Goal: Task Accomplishment & Management: Manage account settings

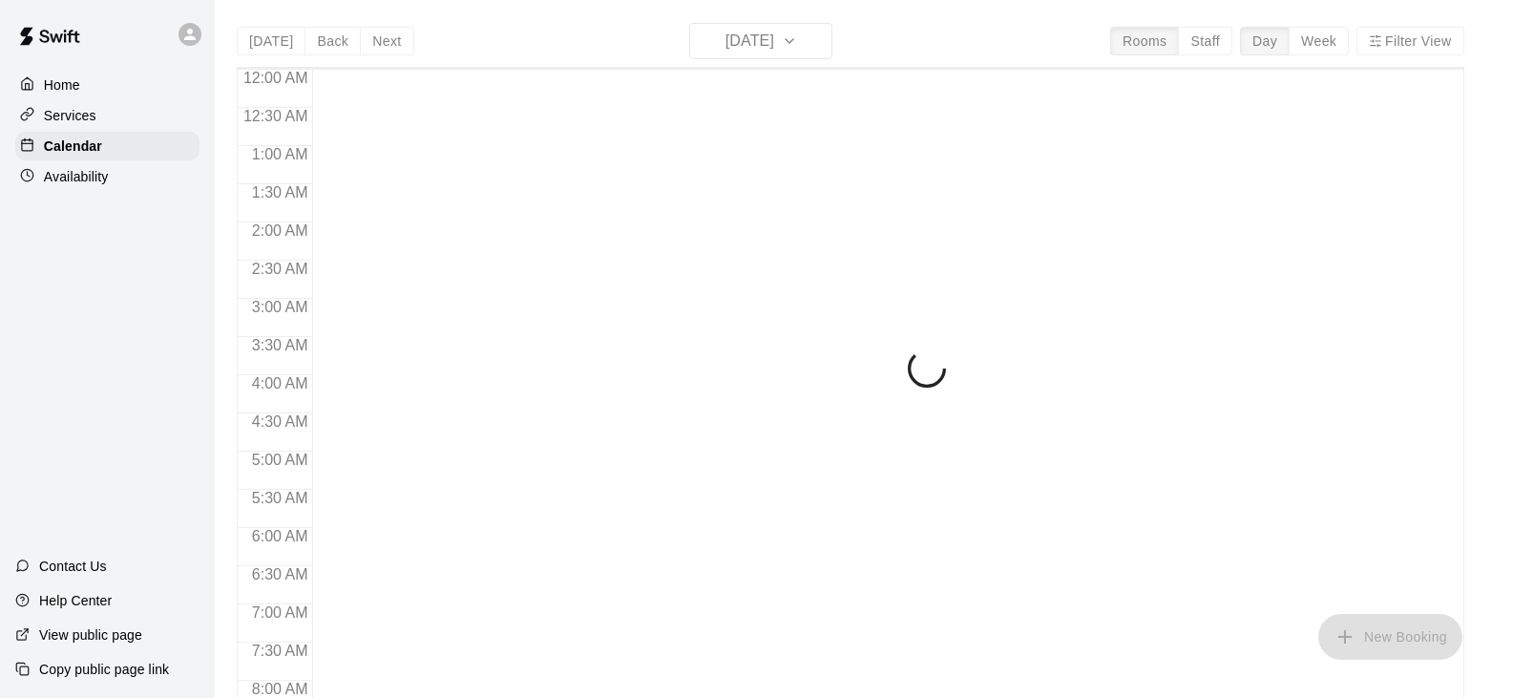
scroll to position [1183, 0]
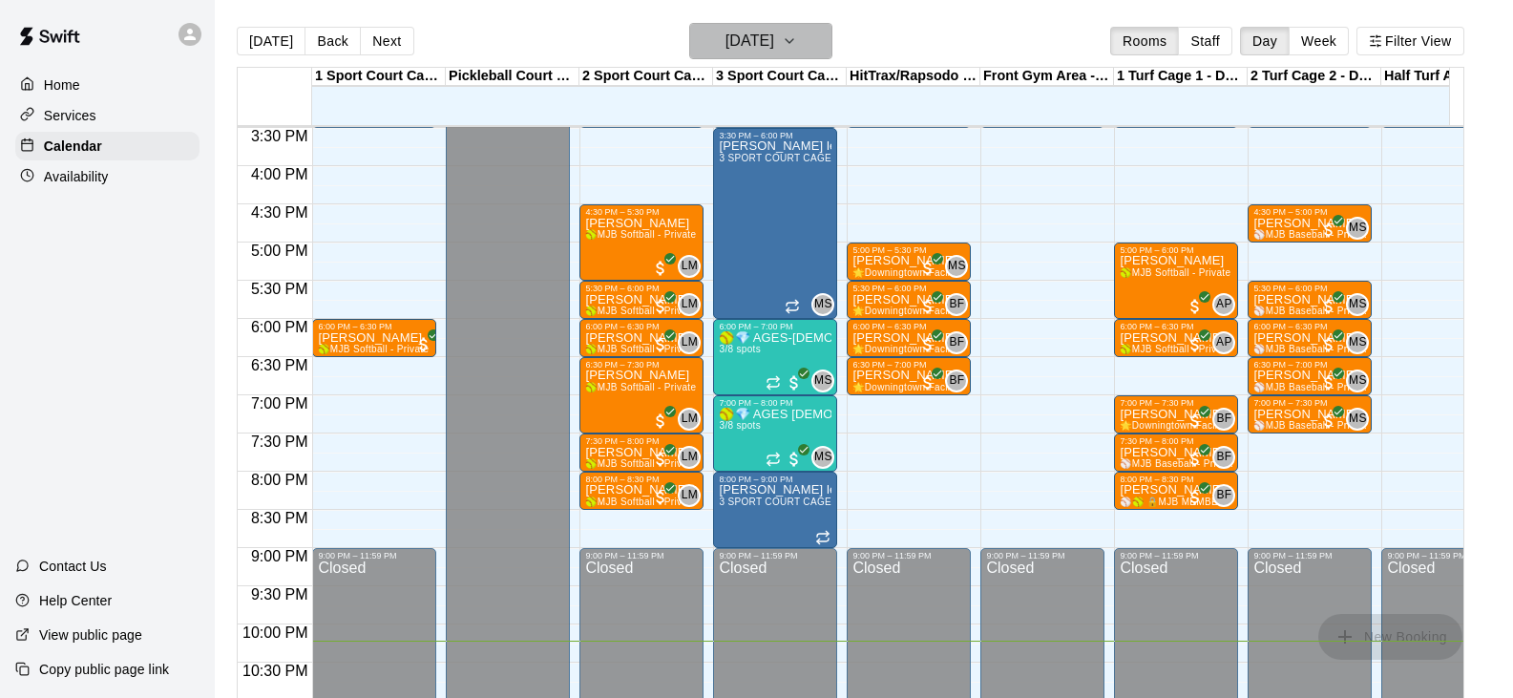
click at [769, 36] on h6 "[DATE]" at bounding box center [750, 41] width 49 height 27
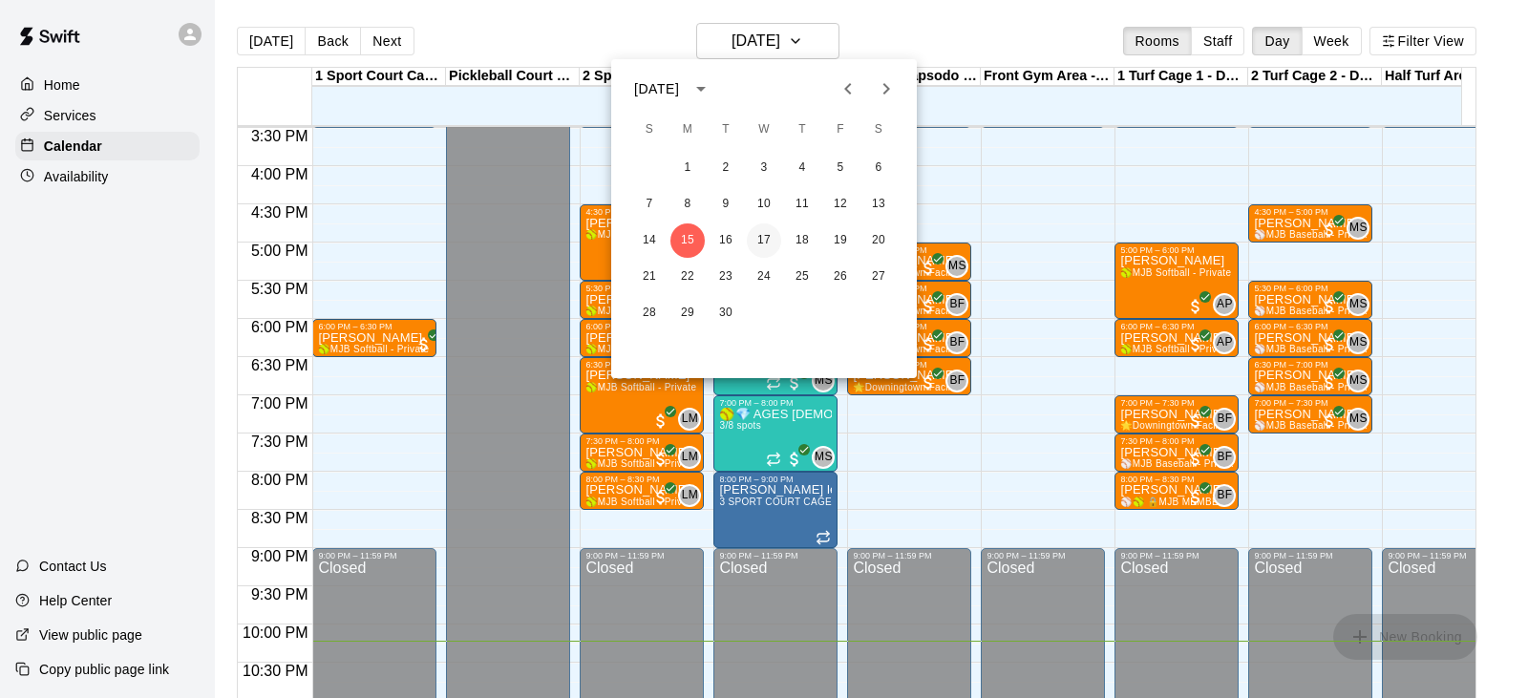
click at [768, 242] on button "17" at bounding box center [764, 240] width 34 height 34
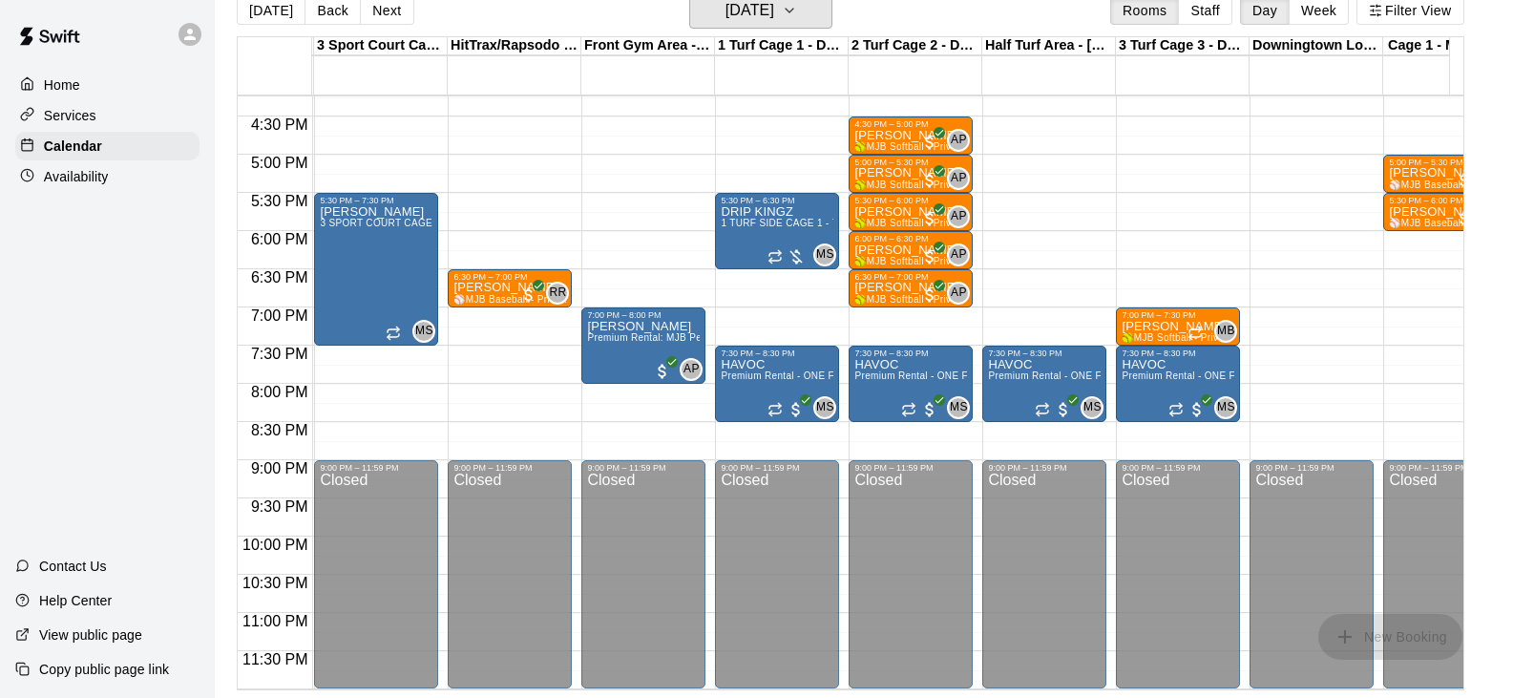
scroll to position [0, 0]
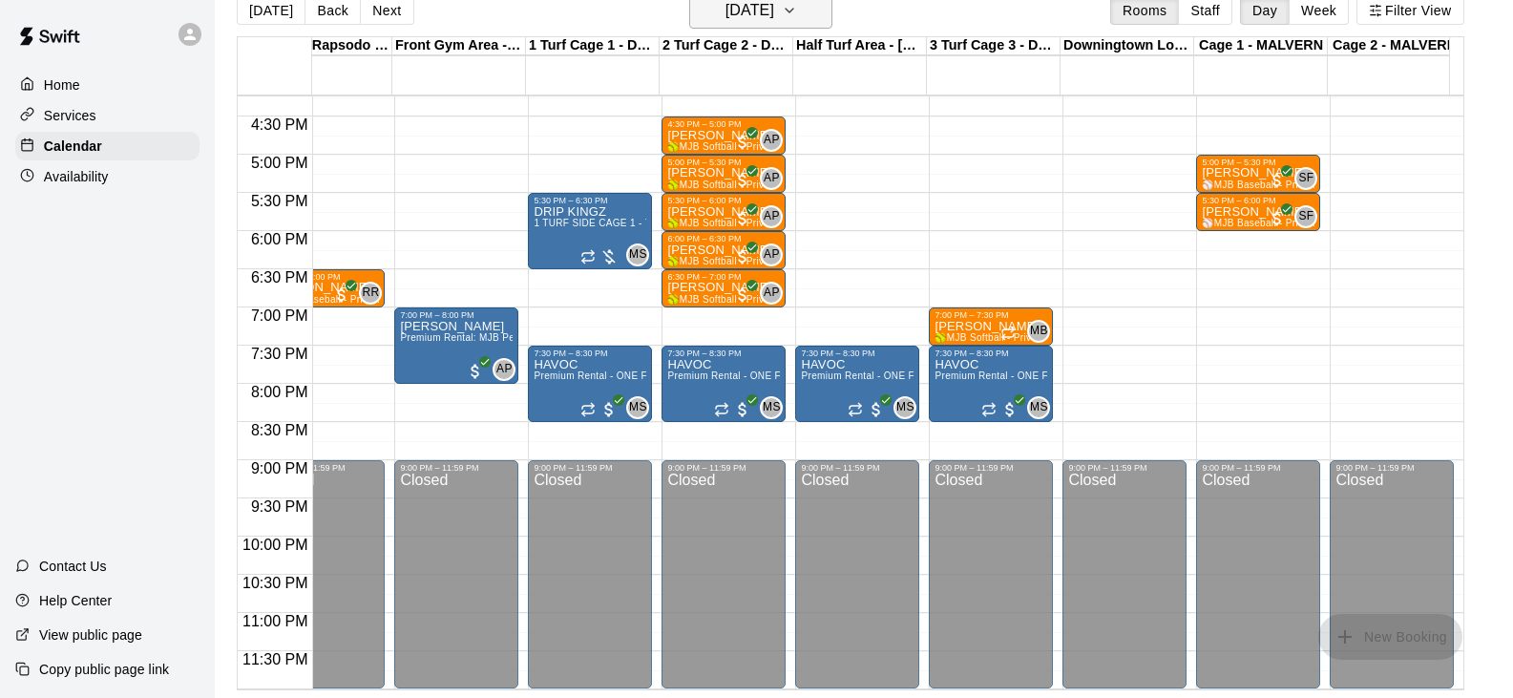
click at [797, 17] on icon "button" at bounding box center [789, 10] width 15 height 23
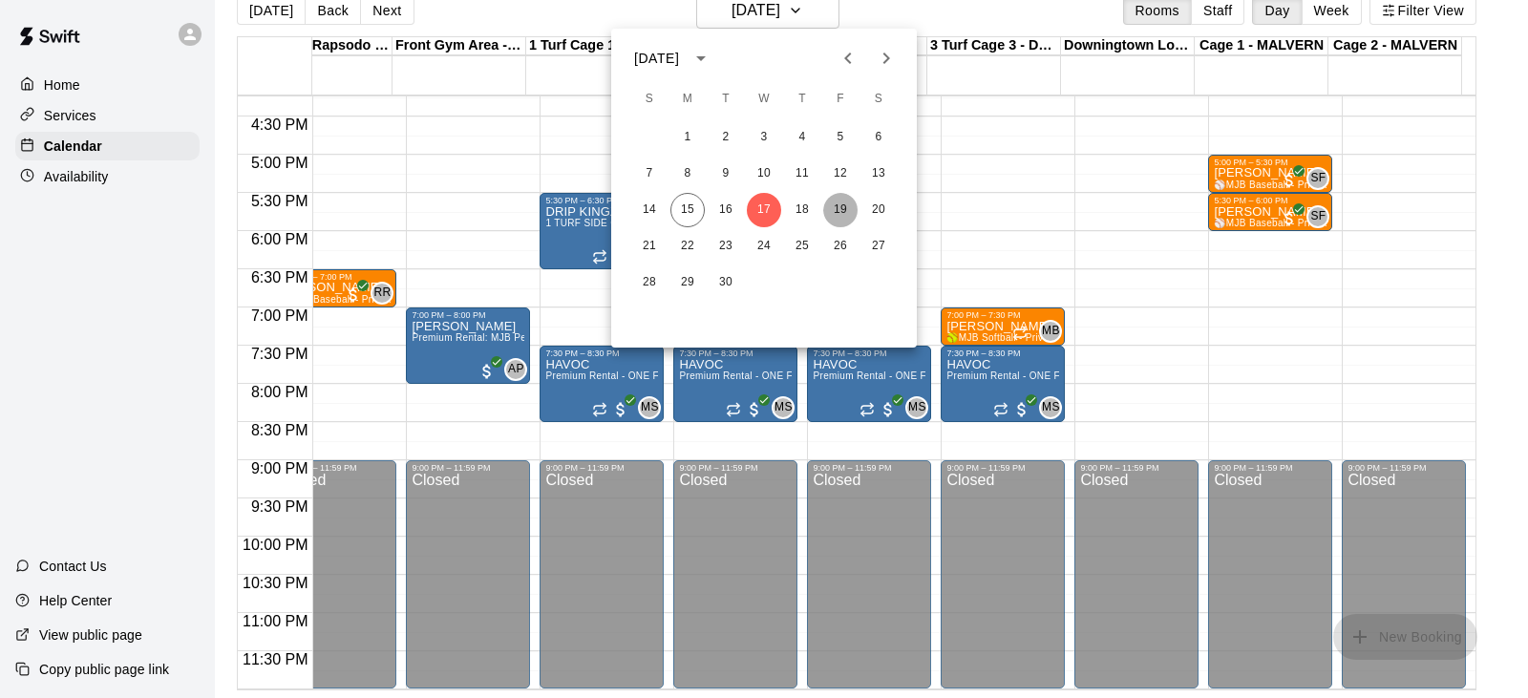
click at [848, 206] on button "19" at bounding box center [840, 210] width 34 height 34
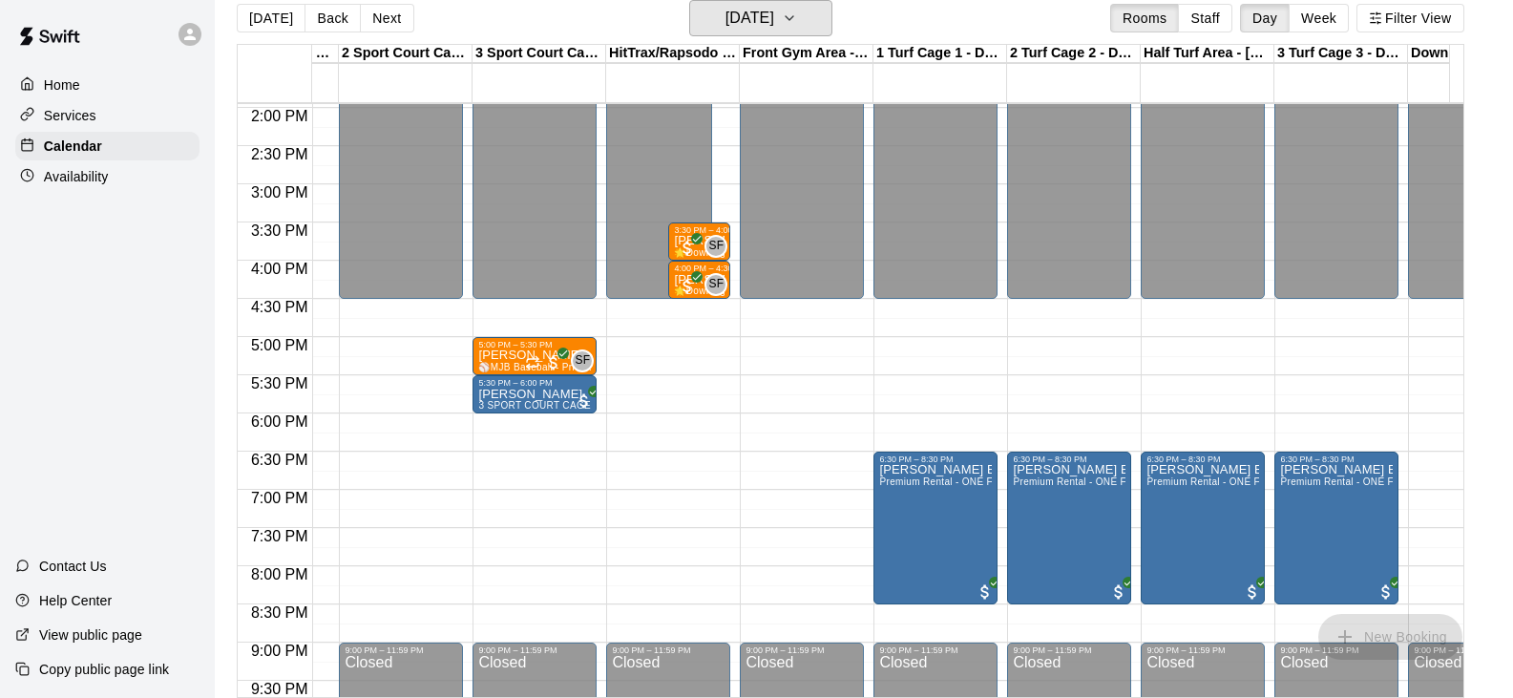
scroll to position [1066, 200]
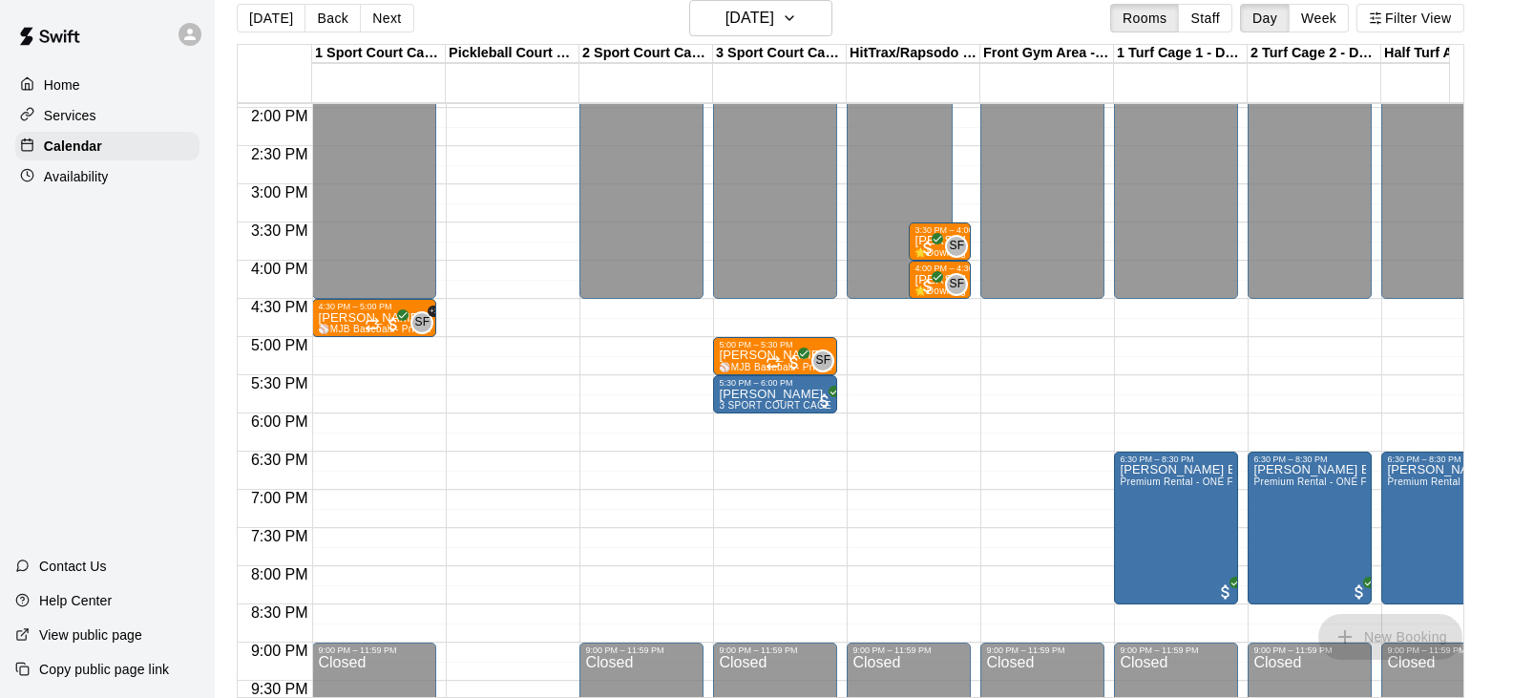
click at [92, 179] on p "Availability" at bounding box center [76, 176] width 65 height 19
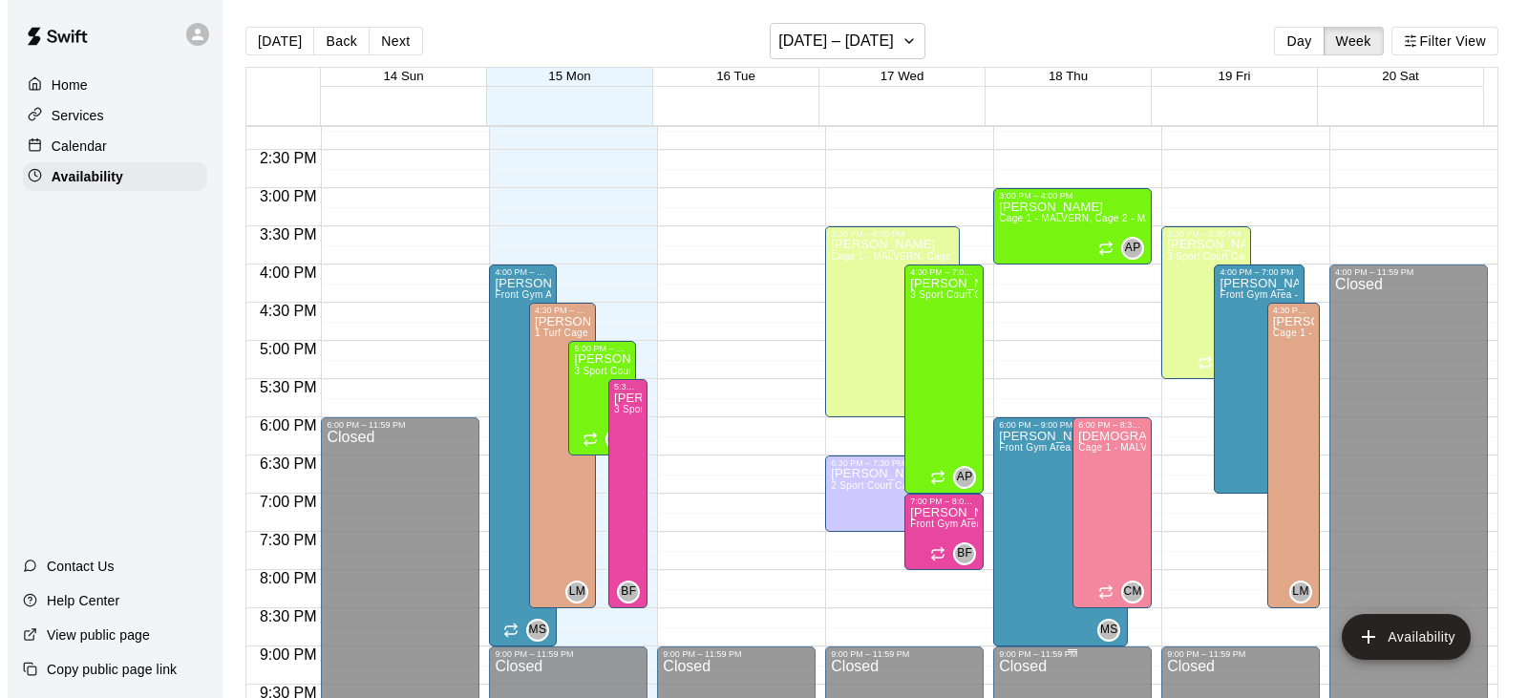
scroll to position [1050, 0]
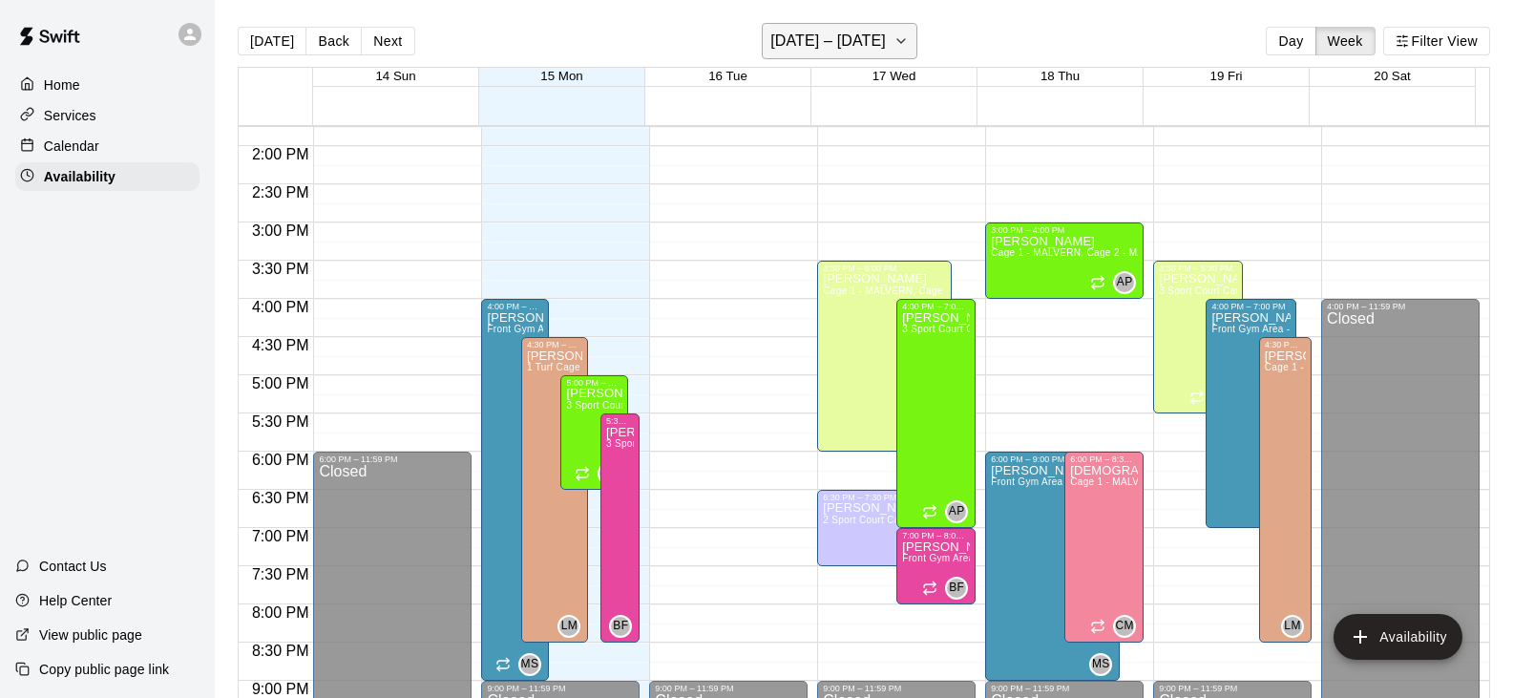
click at [903, 35] on icon "button" at bounding box center [901, 41] width 15 height 23
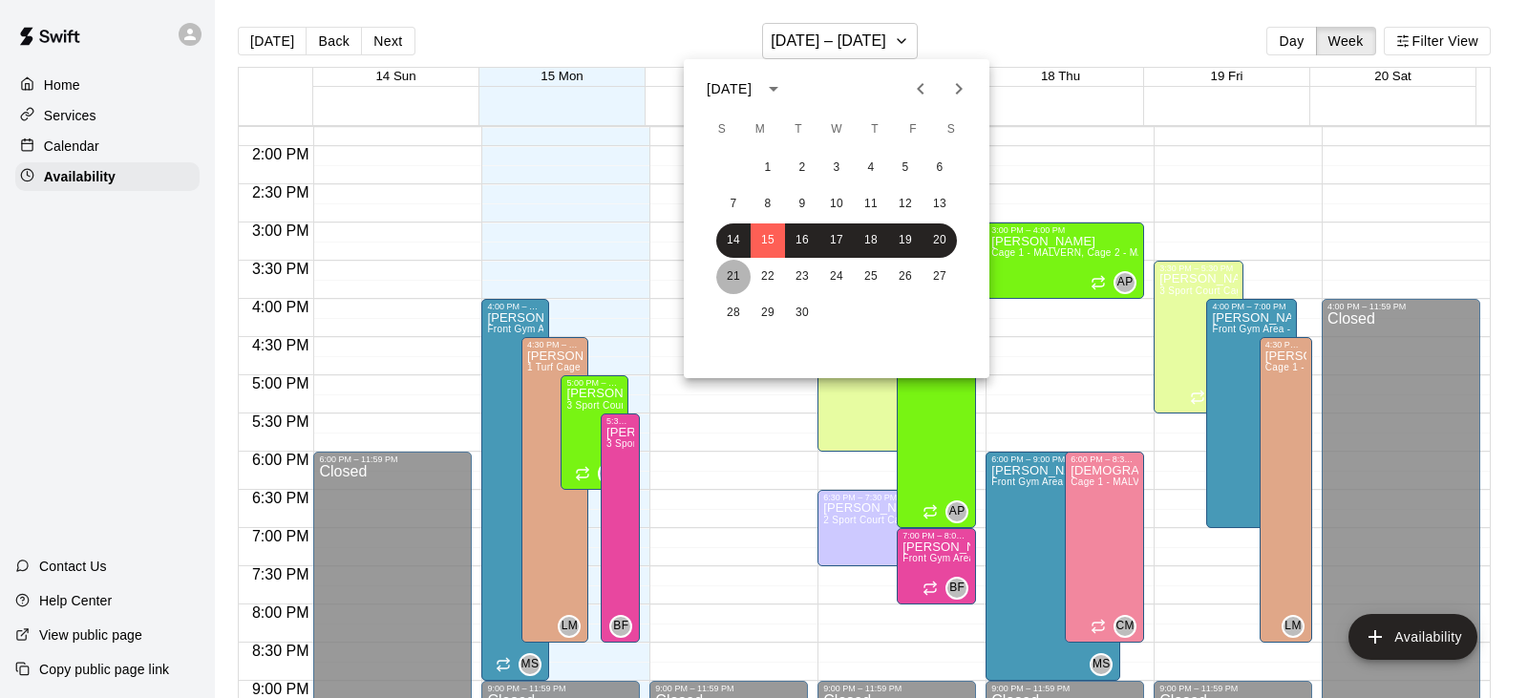
click at [734, 279] on button "21" at bounding box center [733, 277] width 34 height 34
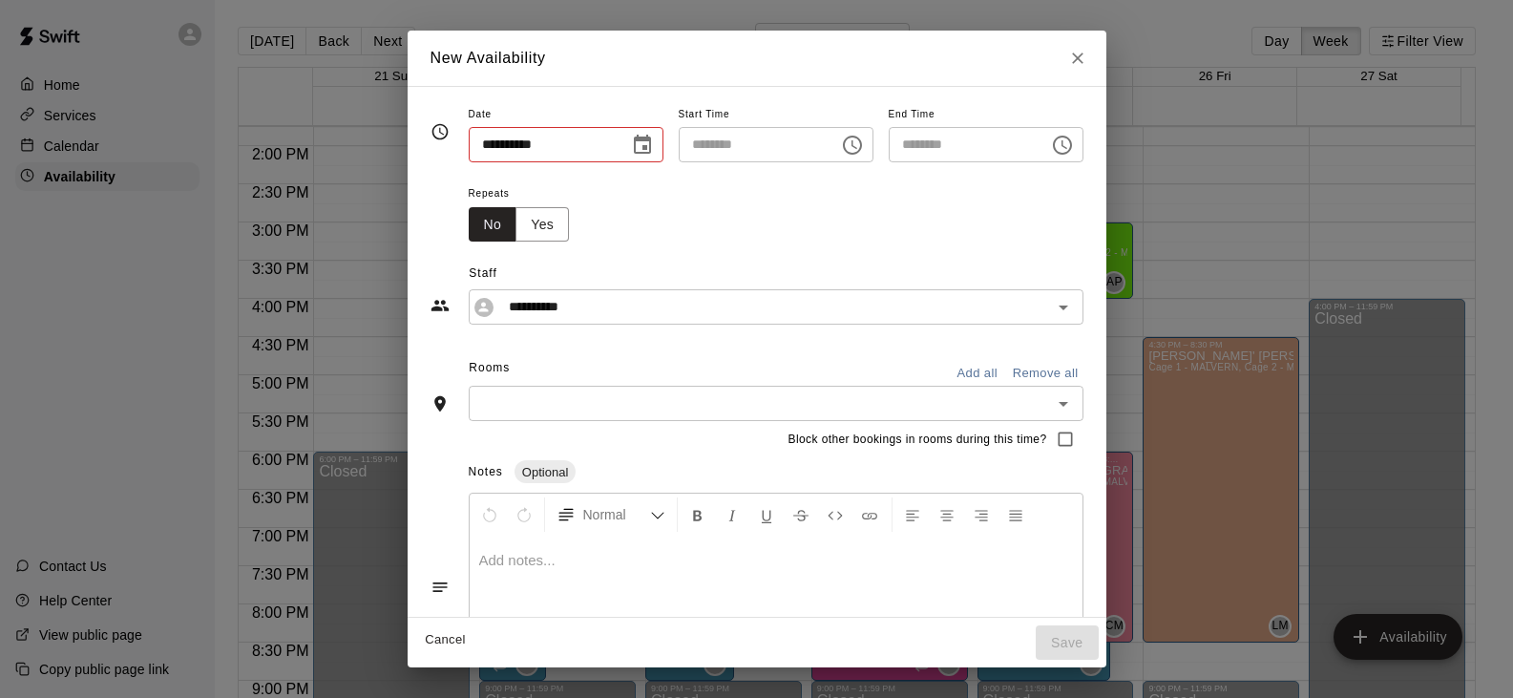
type input "**********"
type input "********"
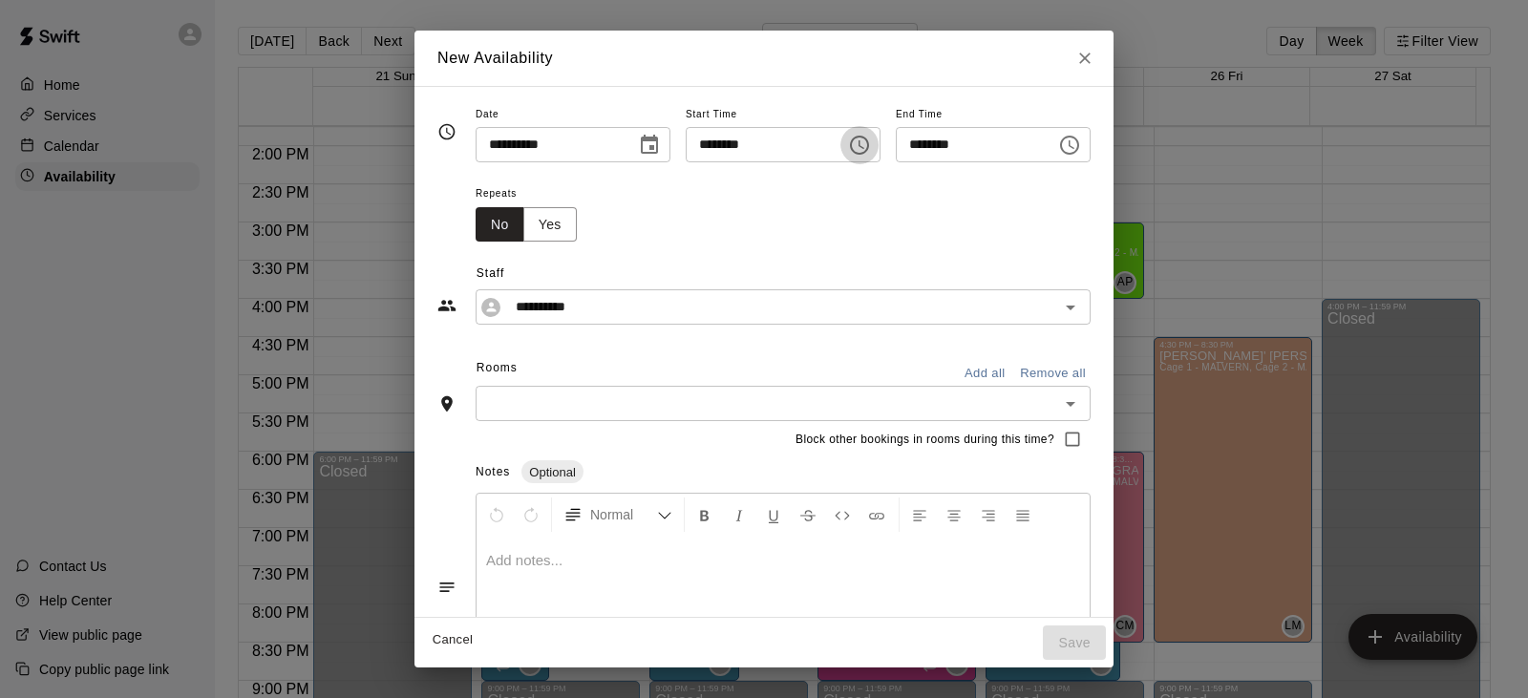
click at [869, 153] on icon "Choose time, selected time is 4:15 PM" at bounding box center [859, 145] width 19 height 19
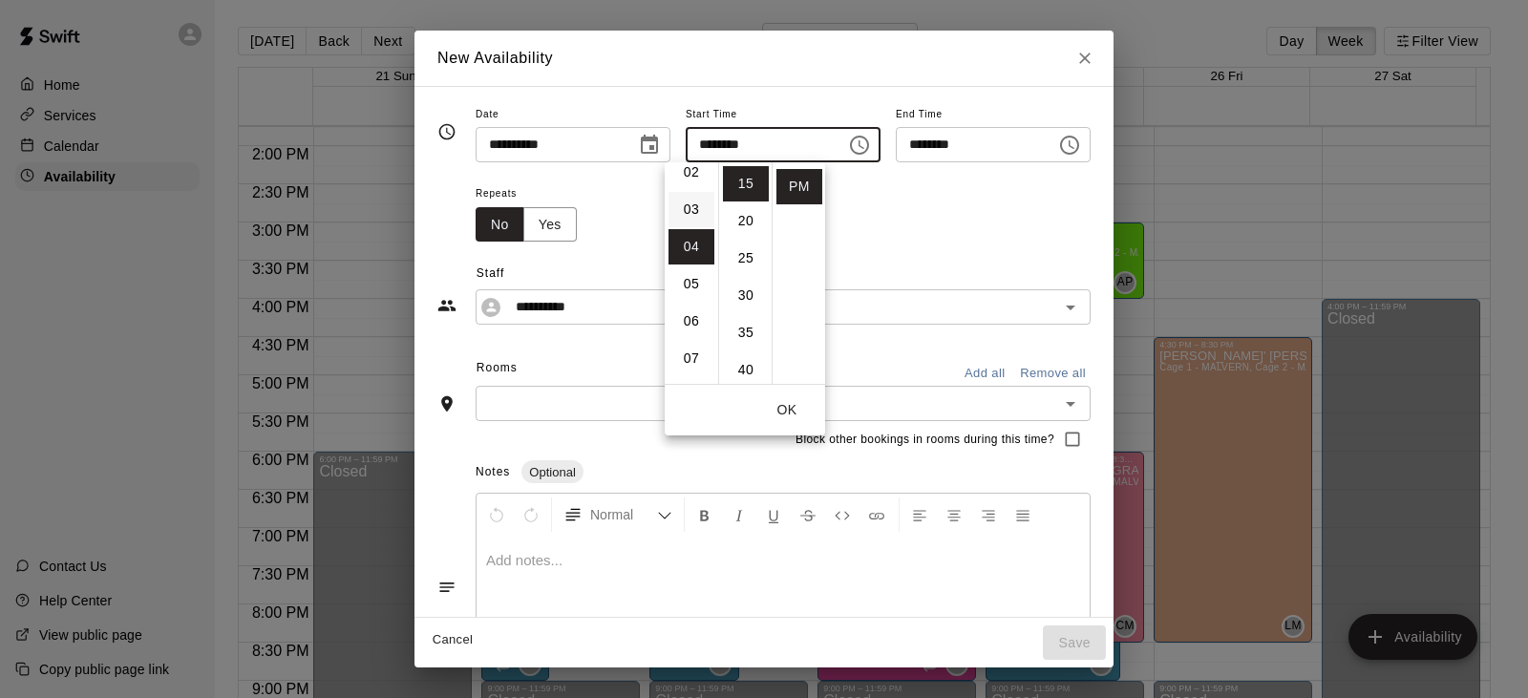
scroll to position [53, 0]
click at [687, 245] on li "03" at bounding box center [691, 241] width 46 height 35
click at [749, 304] on li "30" at bounding box center [746, 295] width 46 height 35
type input "********"
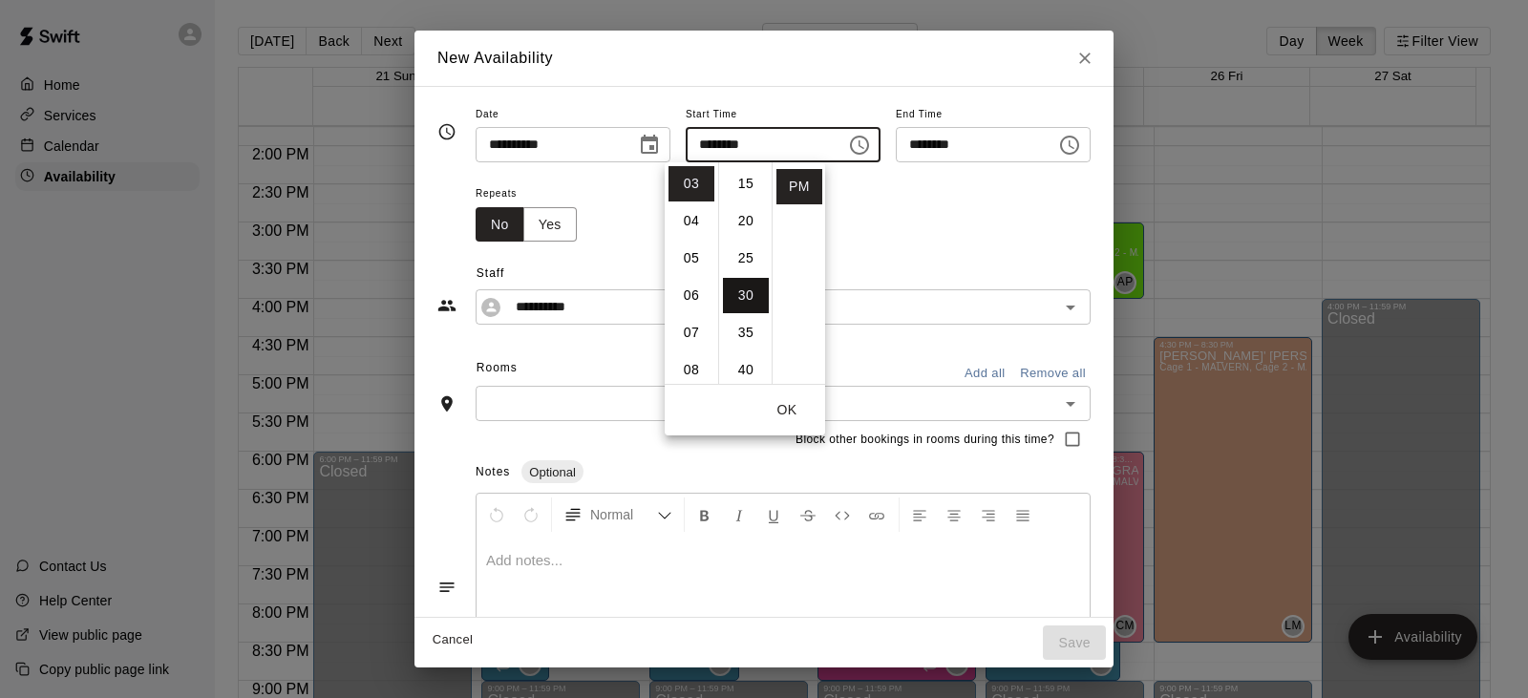
scroll to position [223, 0]
click at [1043, 142] on input "********" at bounding box center [969, 144] width 147 height 35
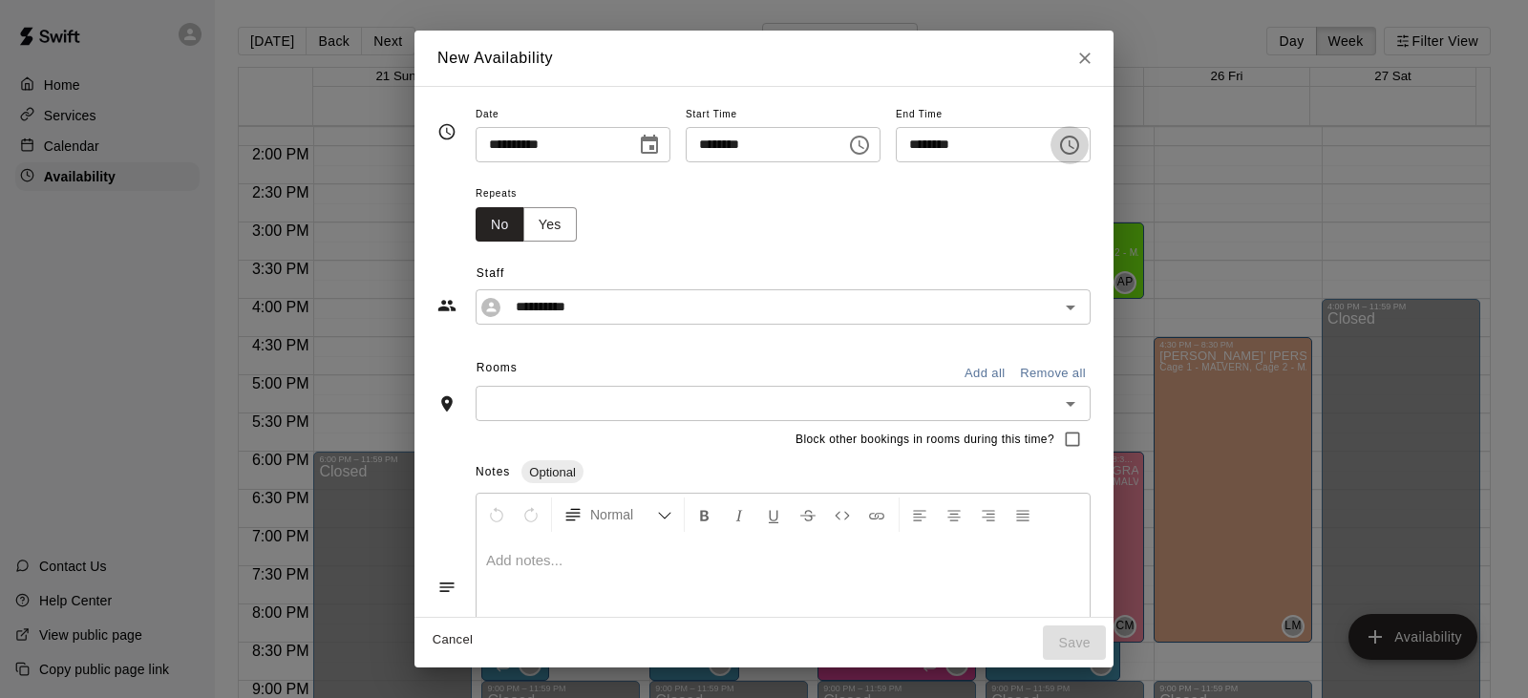
click at [1081, 141] on icon "Choose time, selected time is 4:45 PM" at bounding box center [1069, 145] width 23 height 23
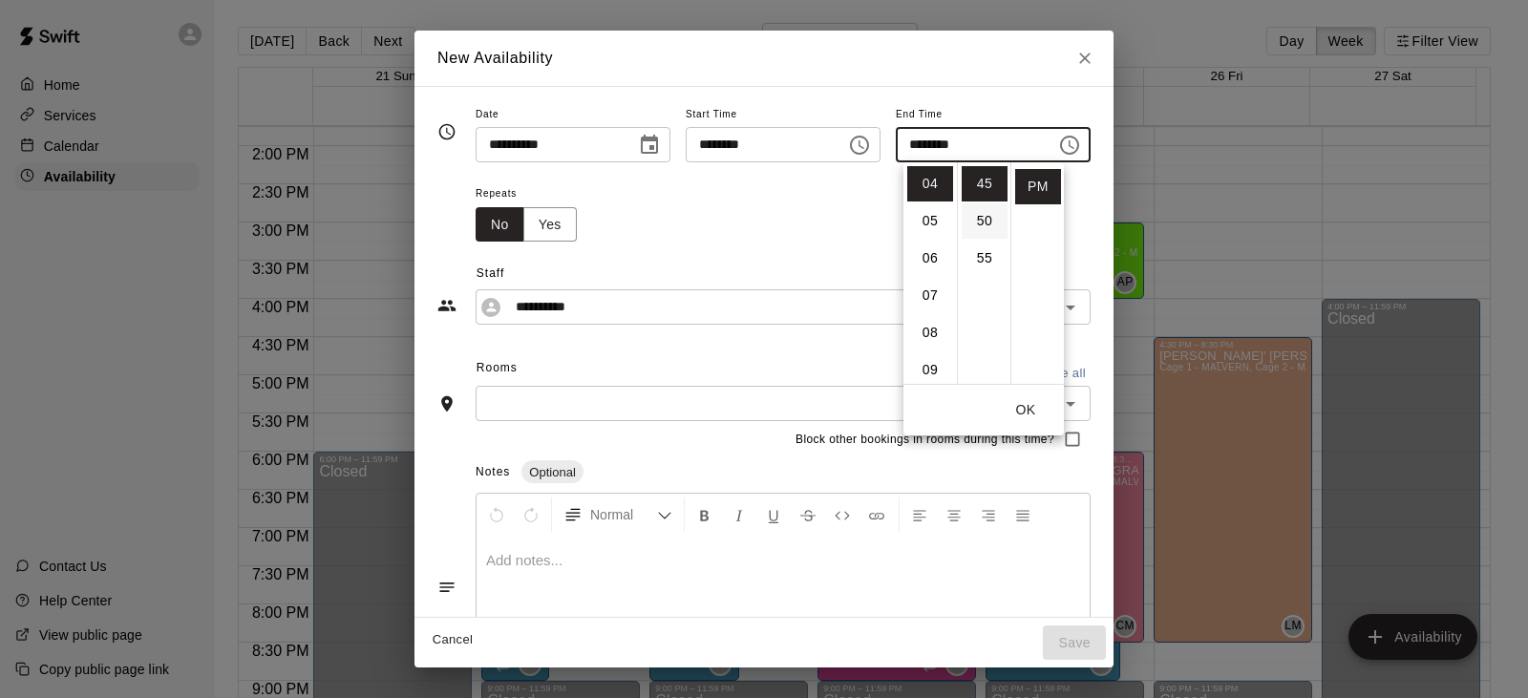
scroll to position [240, 0]
click at [989, 172] on li "30" at bounding box center [984, 167] width 46 height 35
type input "********"
click at [795, 208] on div "Repeats No Yes" at bounding box center [782, 211] width 615 height 60
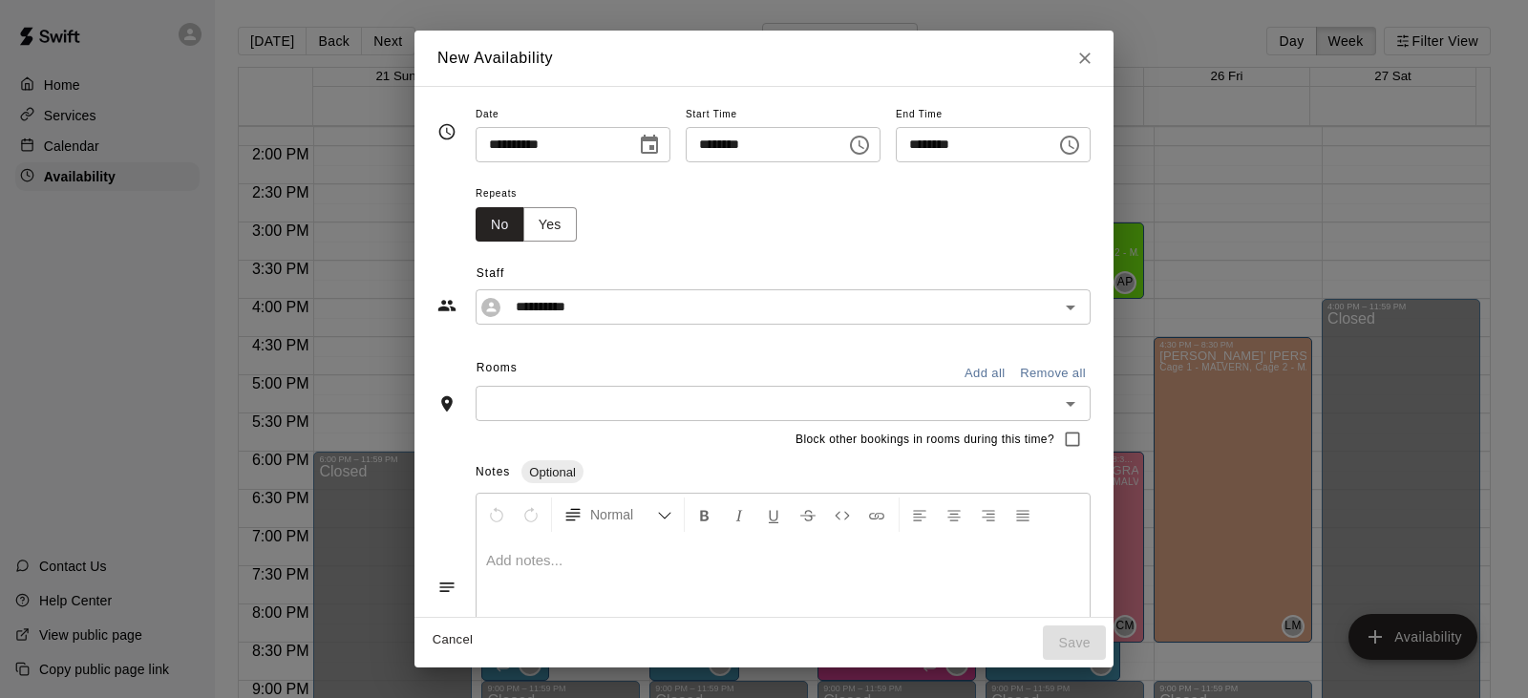
click at [501, 404] on input "text" at bounding box center [767, 403] width 572 height 24
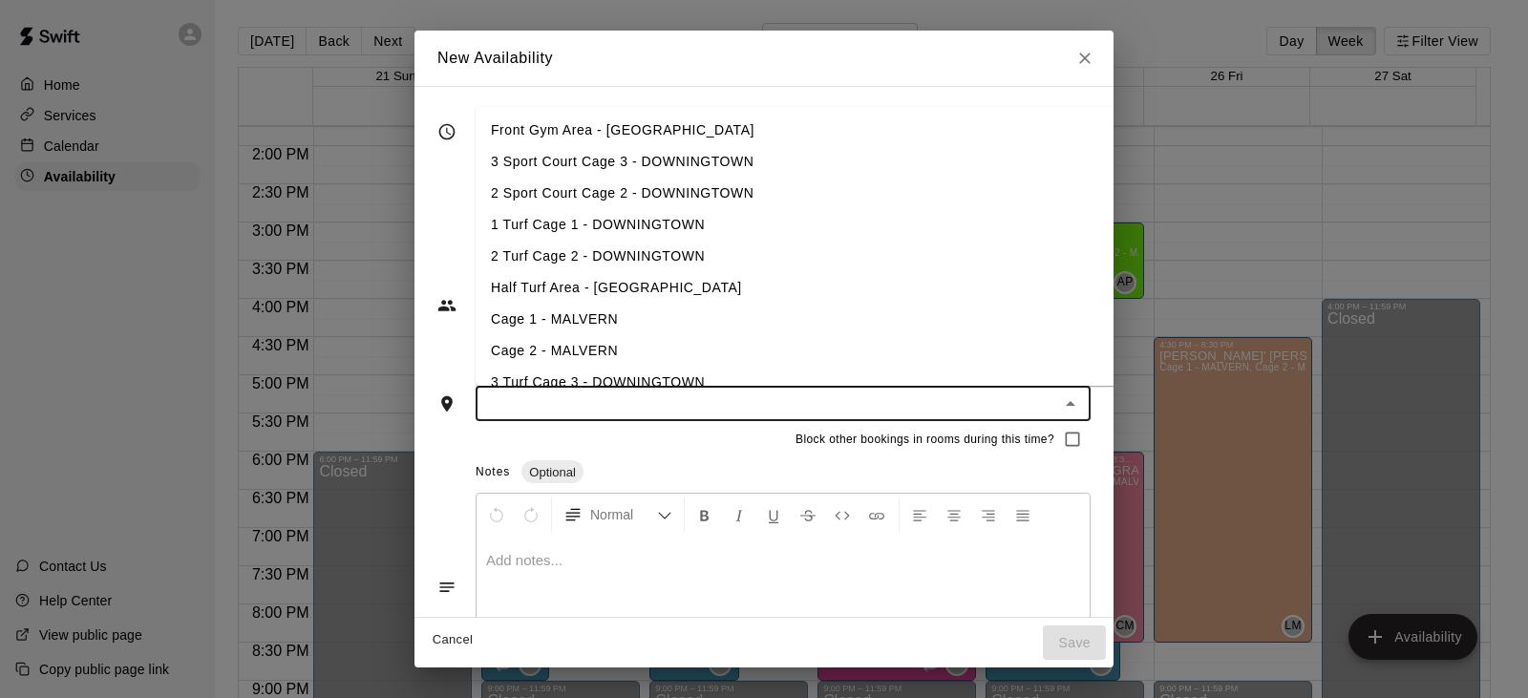
click at [582, 158] on li "3 Sport Court Cage 3 - DOWNINGTOWN" at bounding box center [825, 162] width 701 height 32
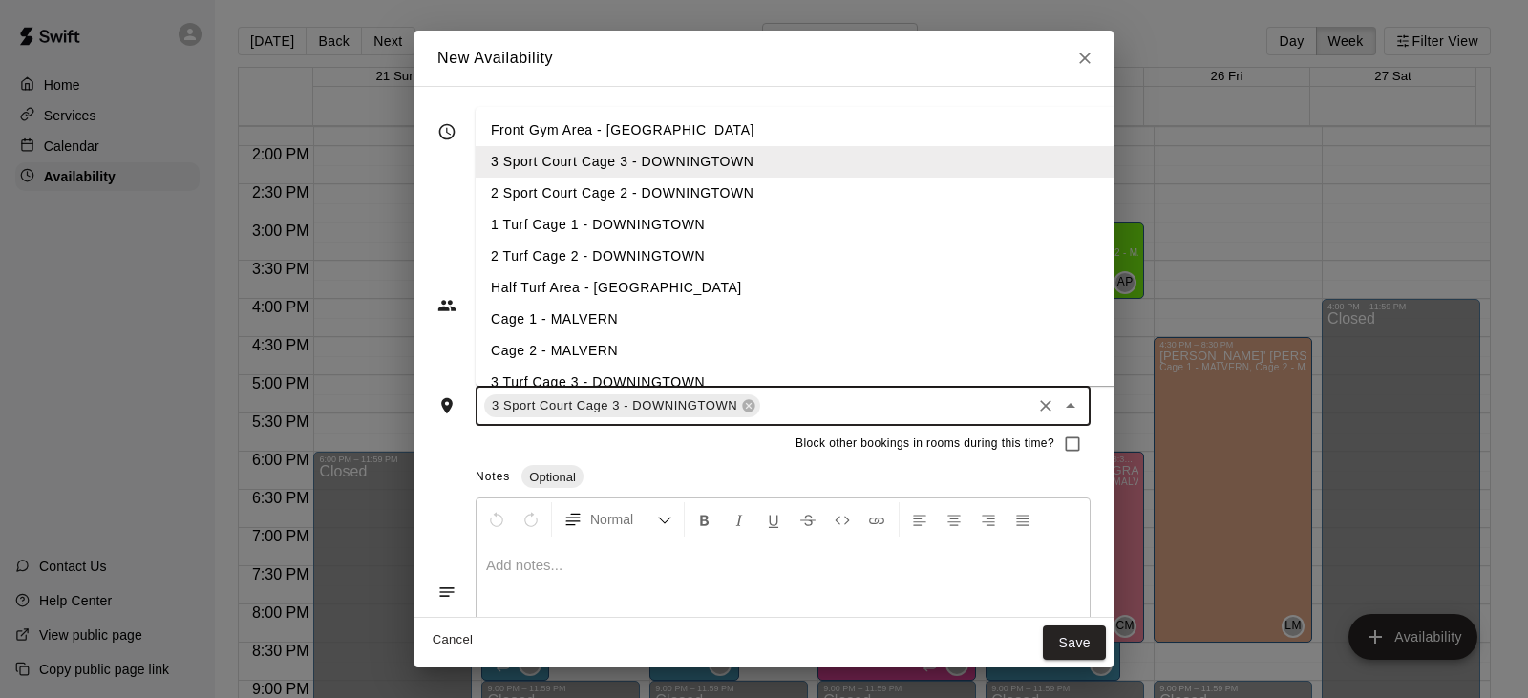
click at [584, 180] on li "2 Sport Court Cage 2 - DOWNINGTOWN" at bounding box center [825, 194] width 701 height 32
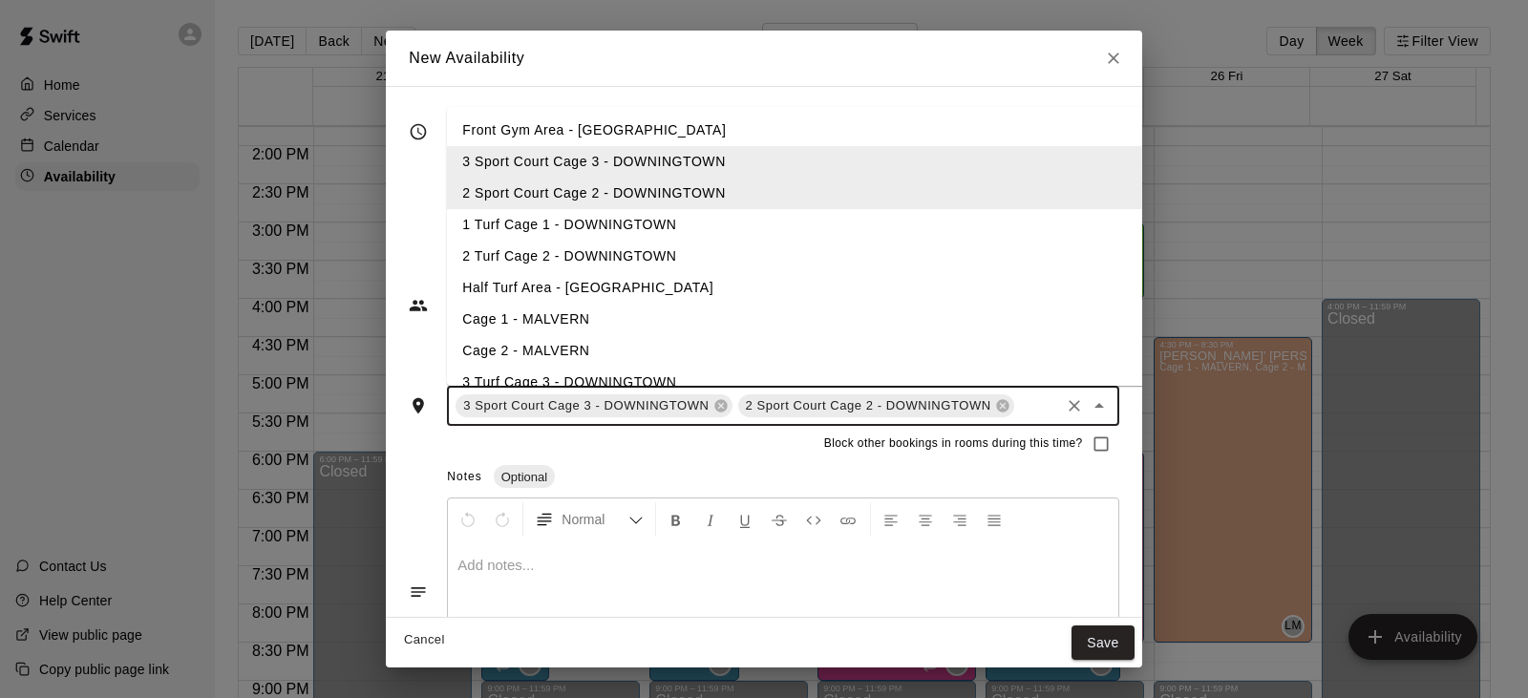
click at [598, 215] on li "1 Turf Cage 1 - DOWNINGTOWN" at bounding box center [797, 225] width 701 height 32
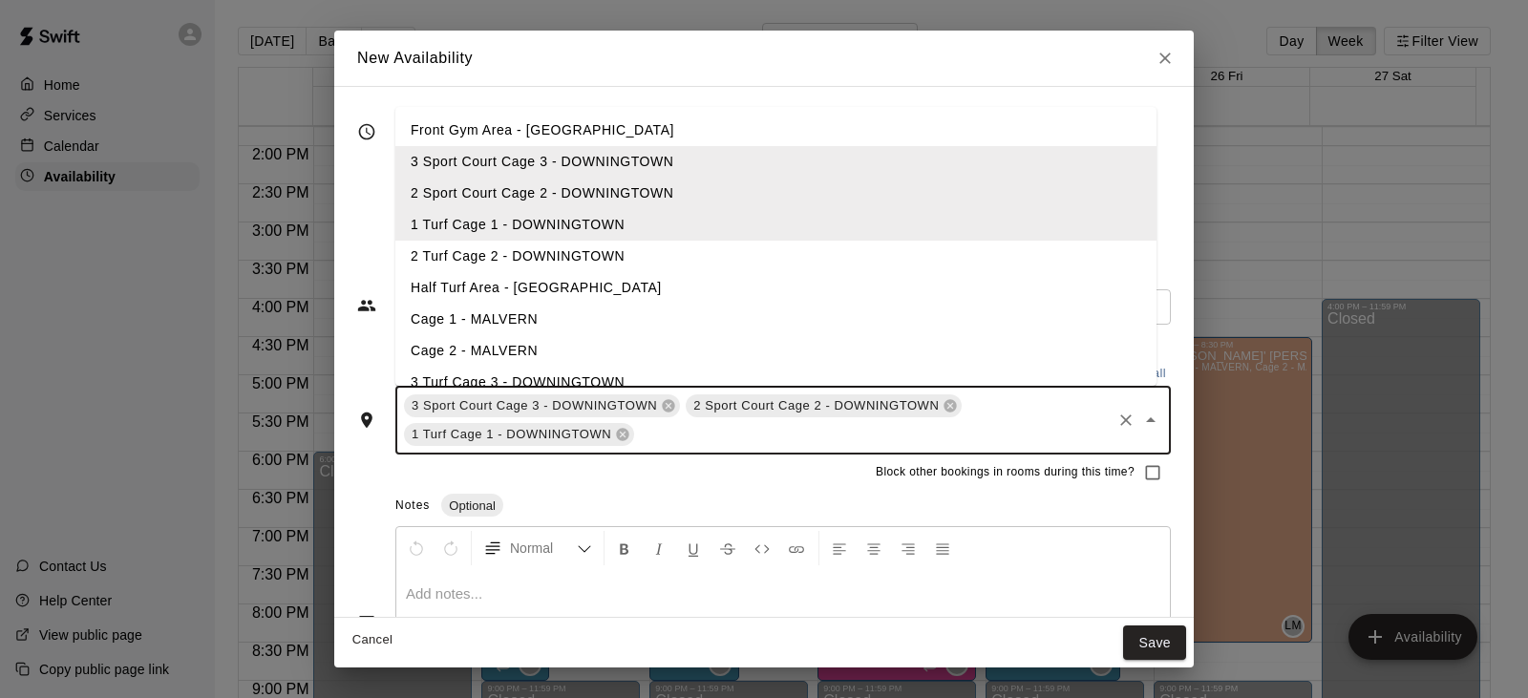
click at [591, 250] on li "2 Turf Cage 2 - DOWNINGTOWN" at bounding box center [775, 257] width 761 height 32
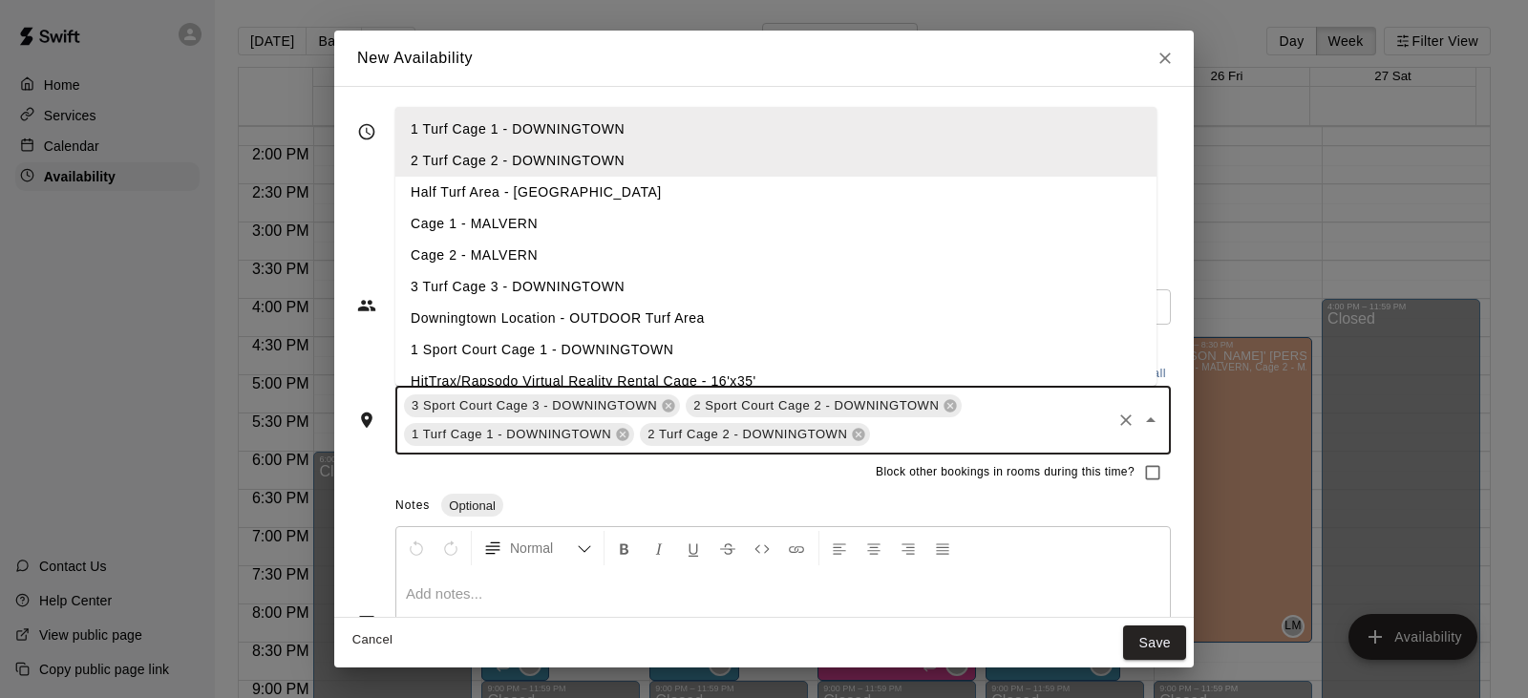
scroll to position [146, 0]
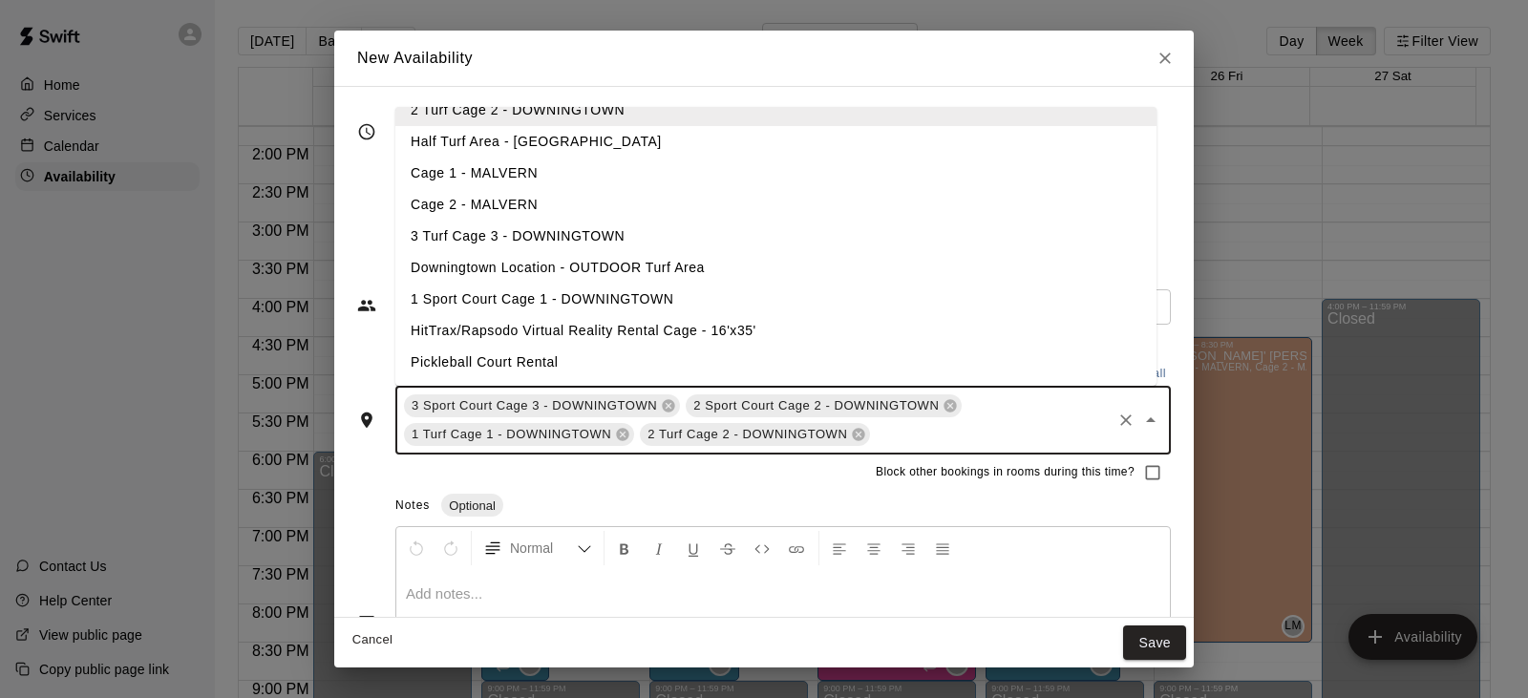
click at [548, 231] on li "3 Turf Cage 3 - DOWNINGTOWN" at bounding box center [775, 237] width 761 height 32
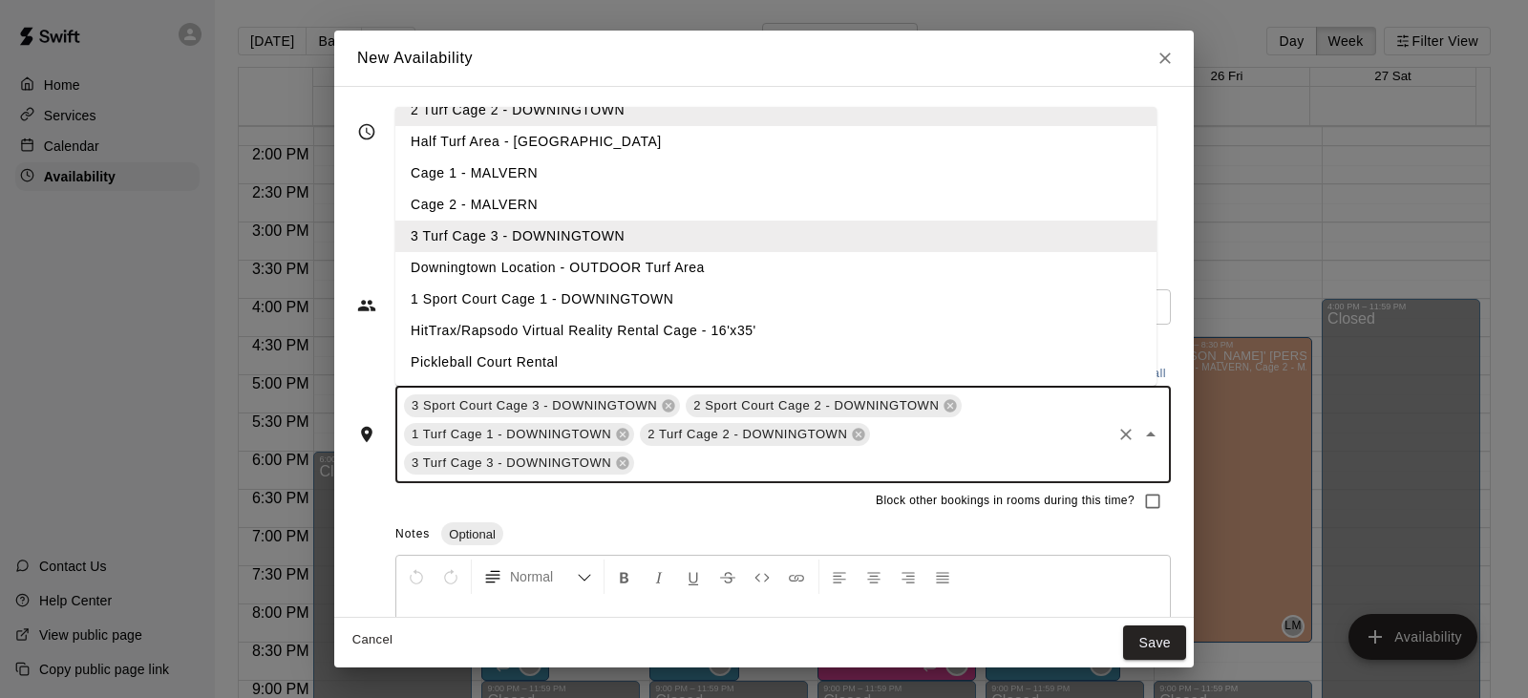
click at [548, 298] on li "1 Sport Court Cage 1 - DOWNINGTOWN" at bounding box center [775, 300] width 761 height 32
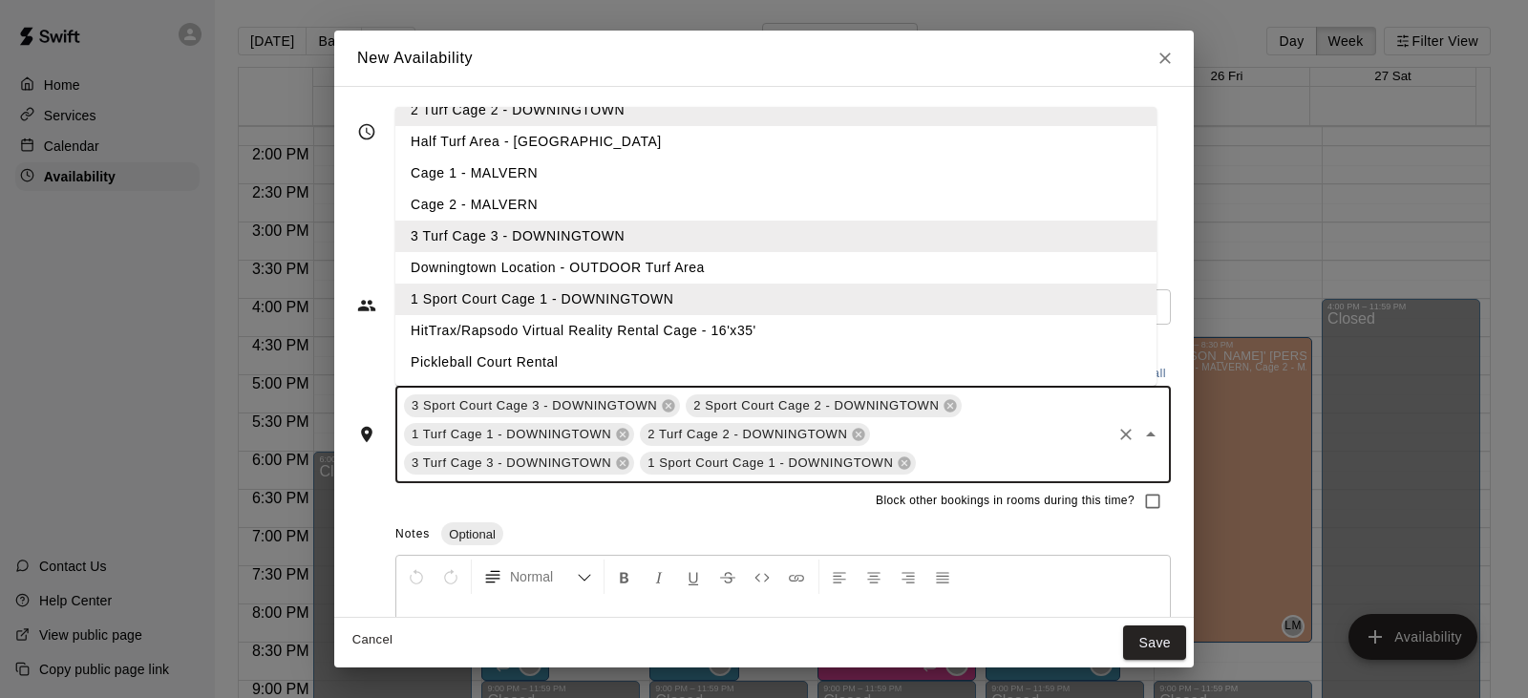
click at [549, 321] on li "HitTrax/Rapsodo Virtual Reality Rental Cage - 16'x35'" at bounding box center [775, 331] width 761 height 32
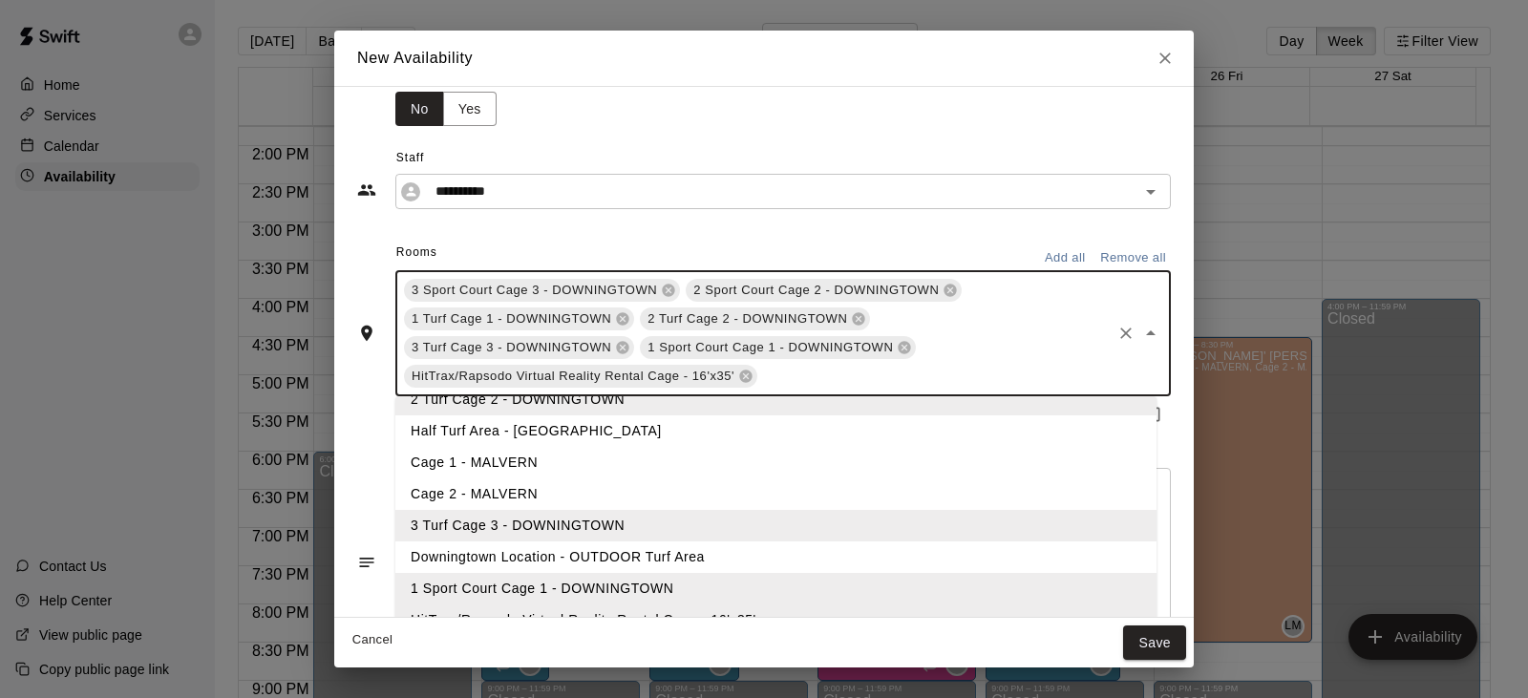
scroll to position [175, 0]
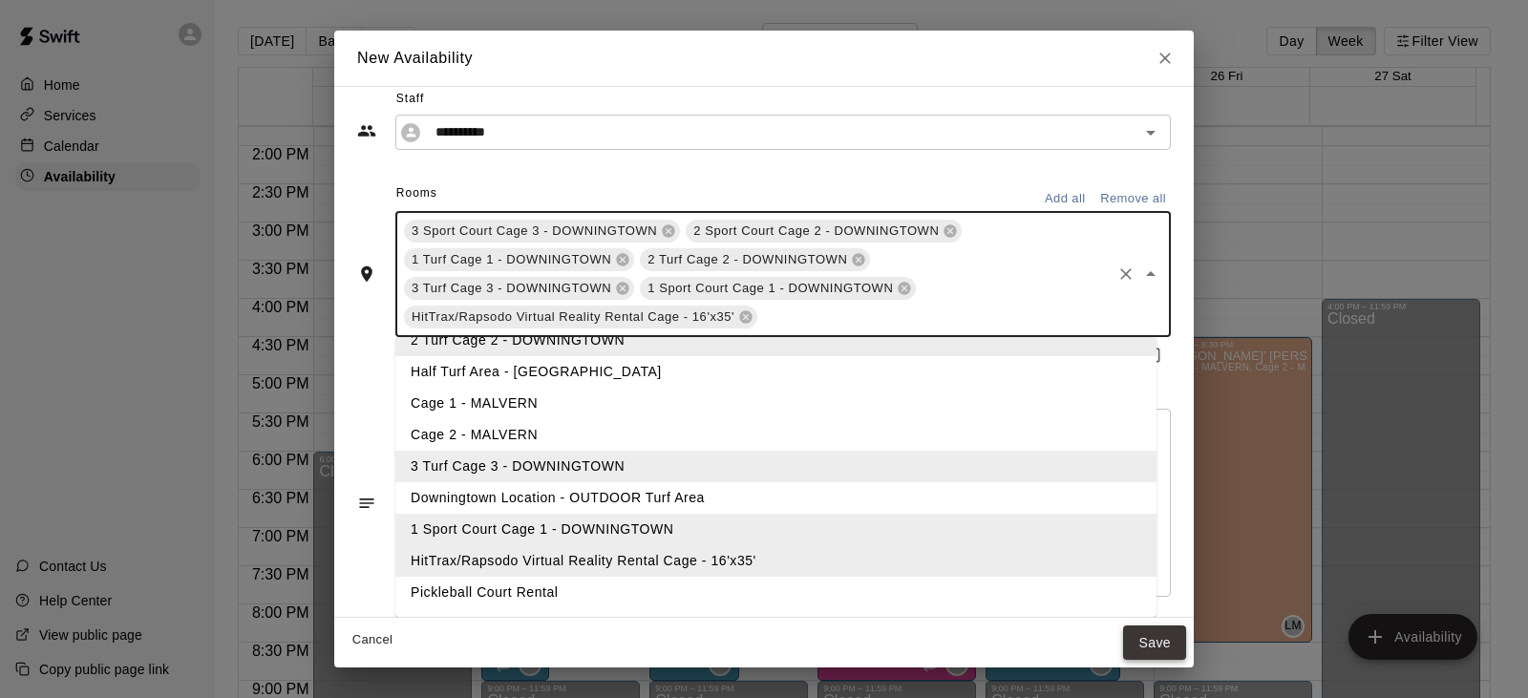
click at [1147, 630] on button "Save" at bounding box center [1154, 642] width 63 height 35
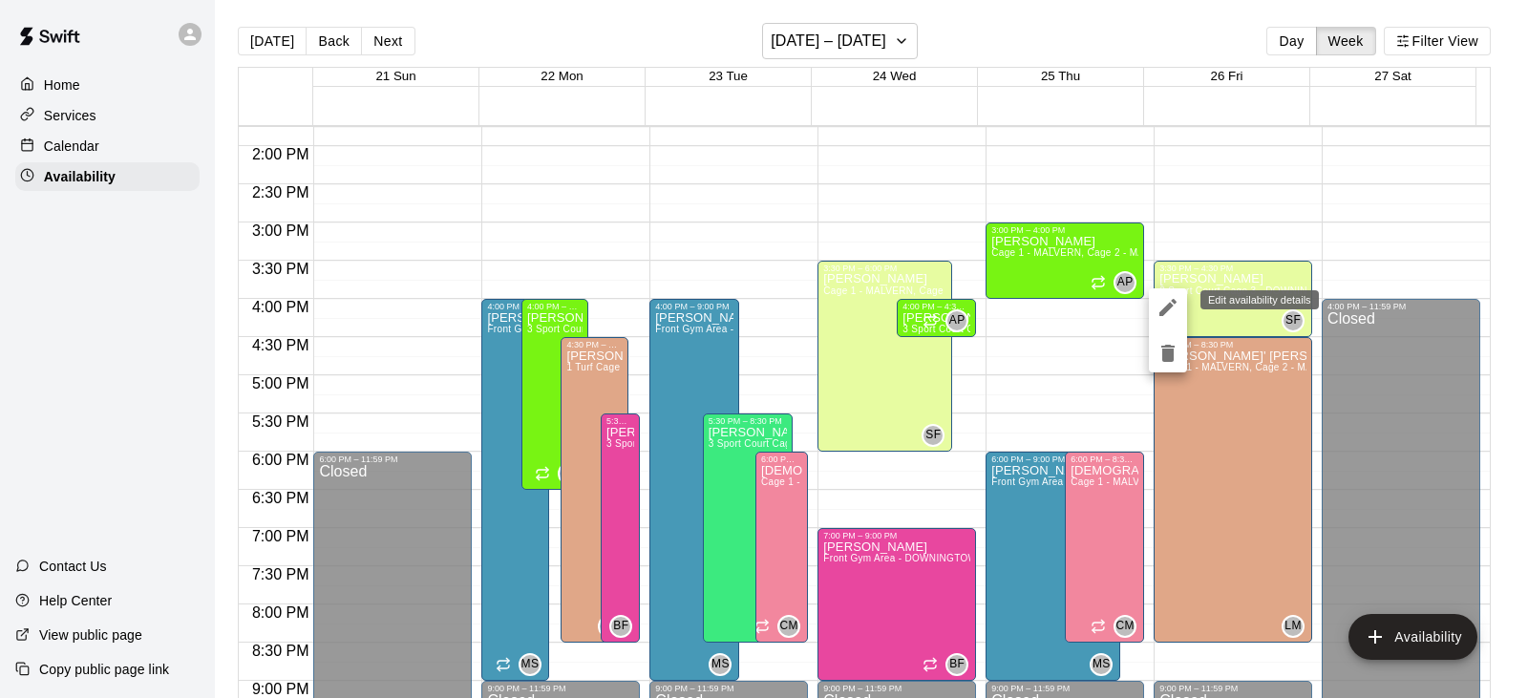
click at [1168, 306] on icon "edit" at bounding box center [1167, 307] width 17 height 17
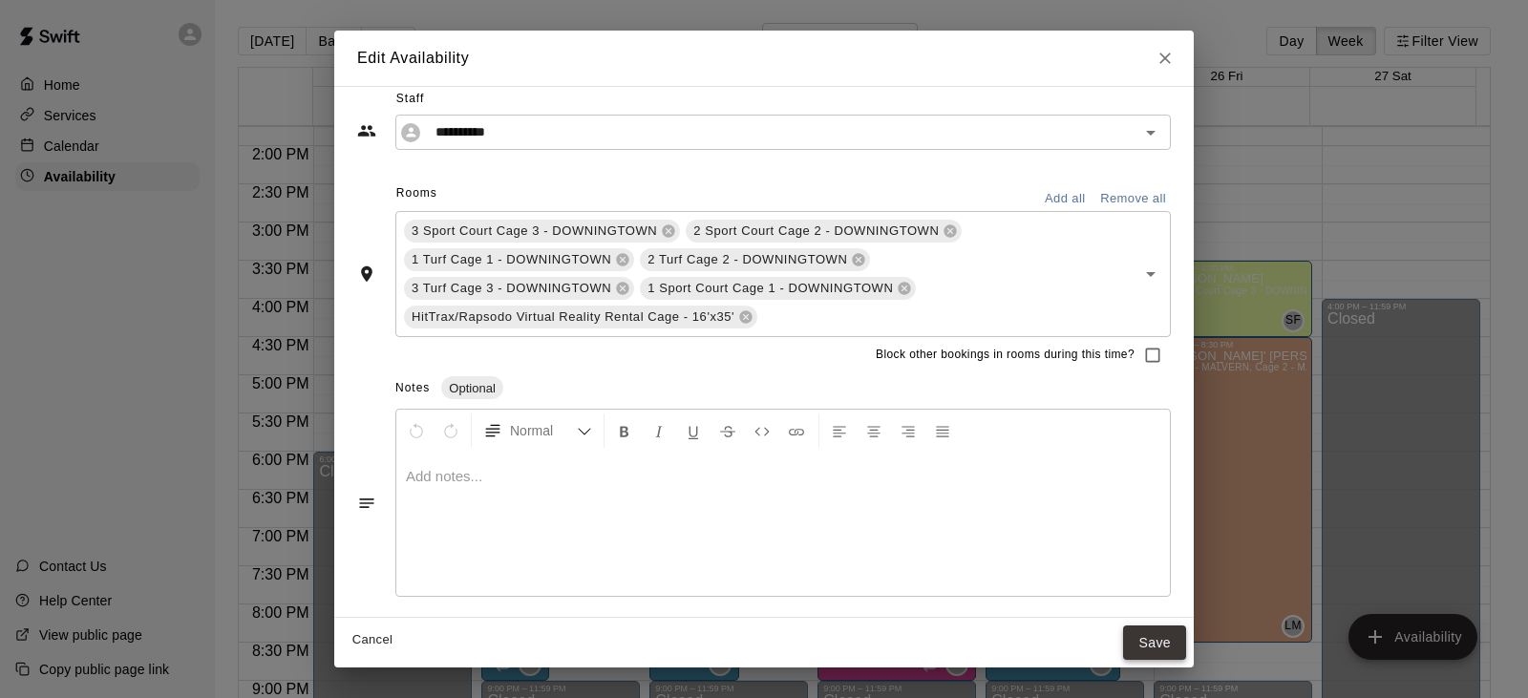
click at [1163, 643] on button "Save" at bounding box center [1154, 642] width 63 height 35
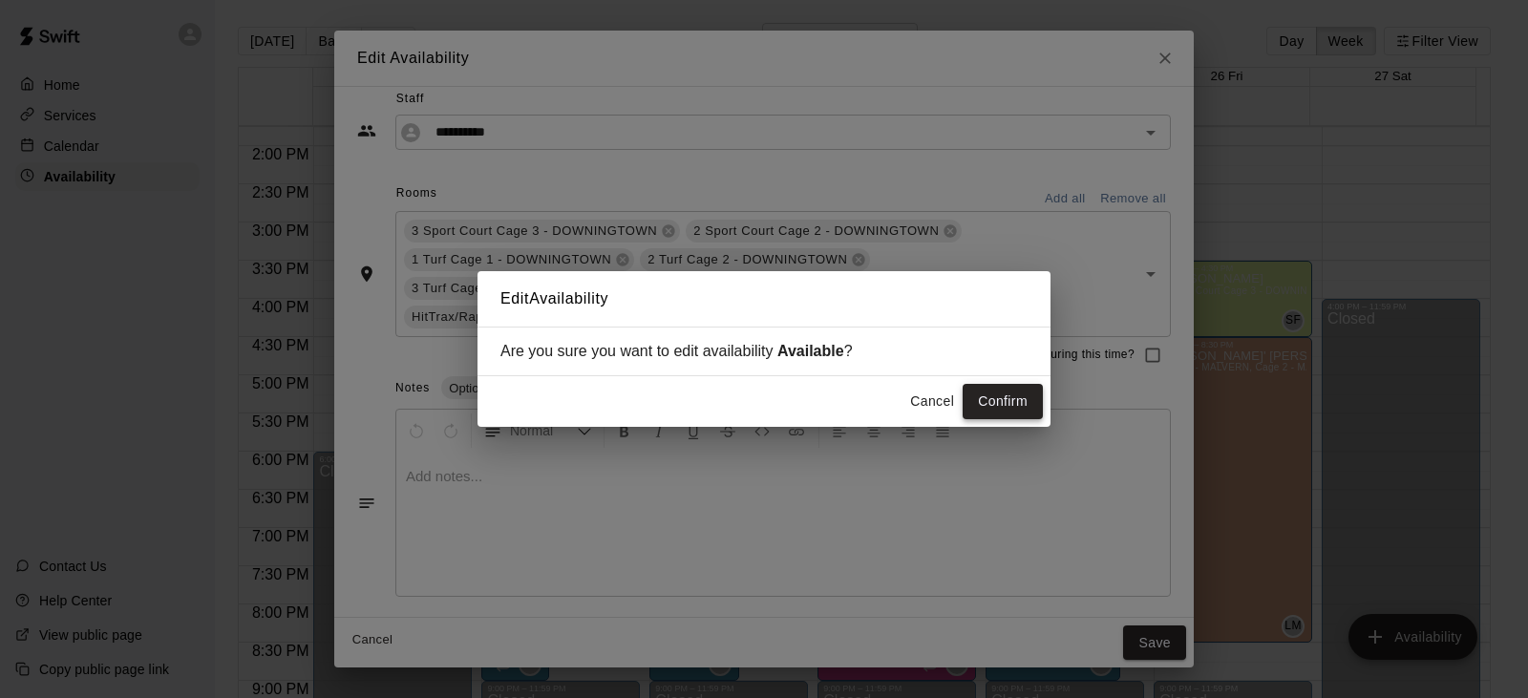
click at [992, 404] on button "Confirm" at bounding box center [1002, 401] width 80 height 35
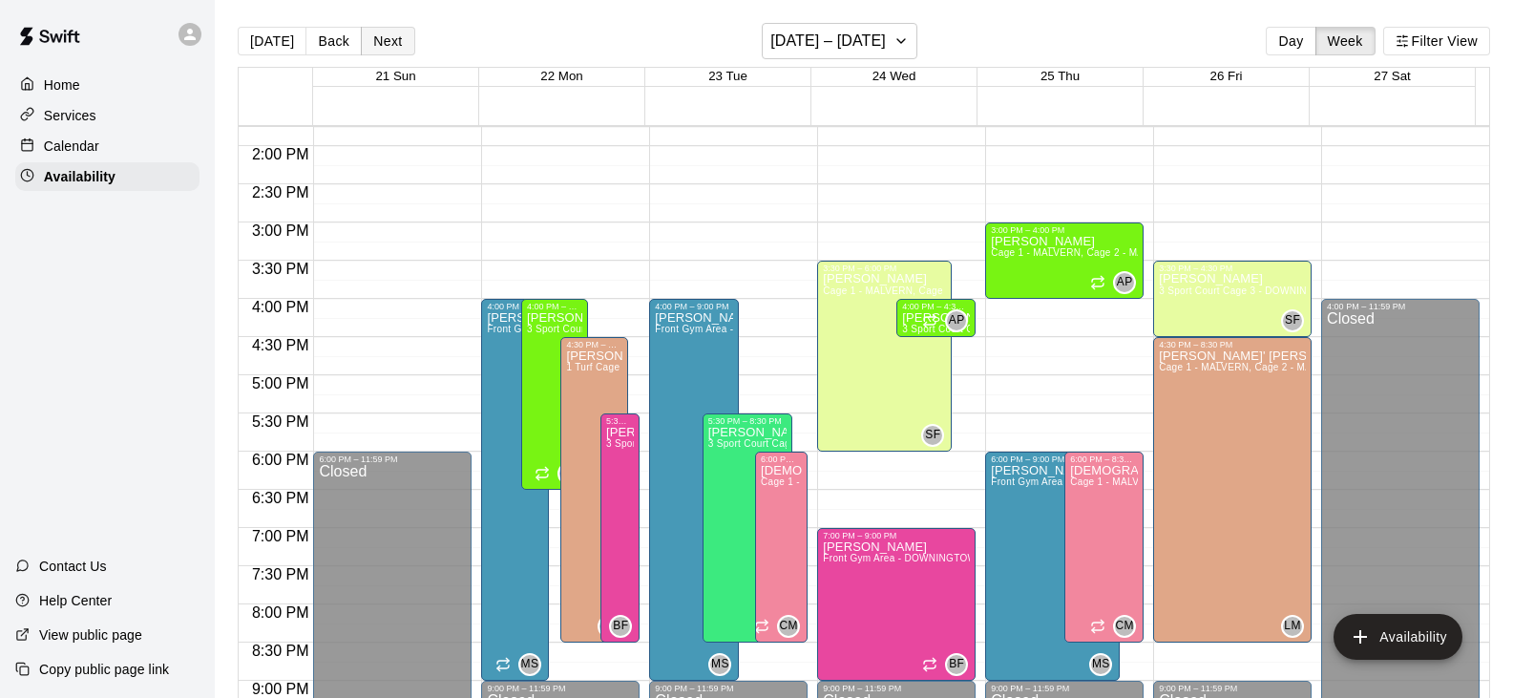
click at [390, 41] on button "Next" at bounding box center [387, 41] width 53 height 29
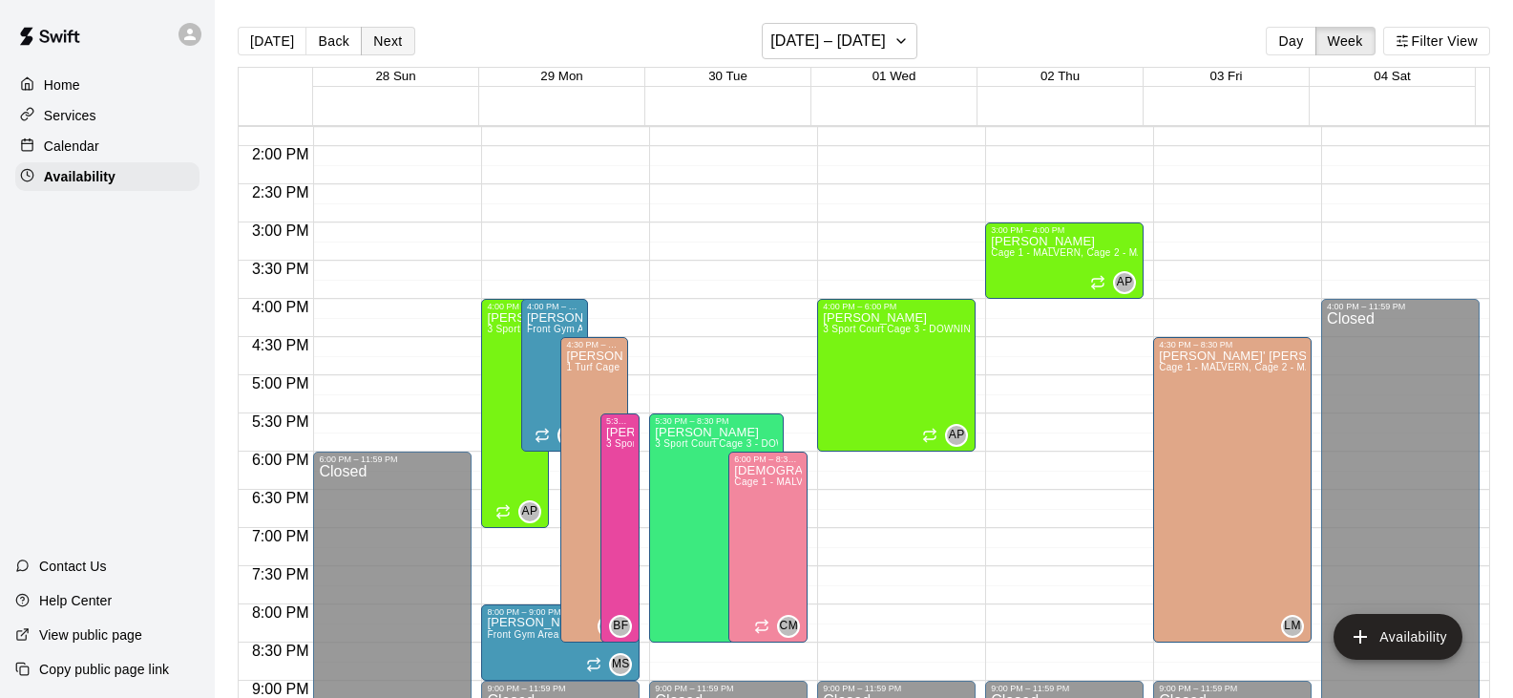
click at [388, 46] on button "Next" at bounding box center [387, 41] width 53 height 29
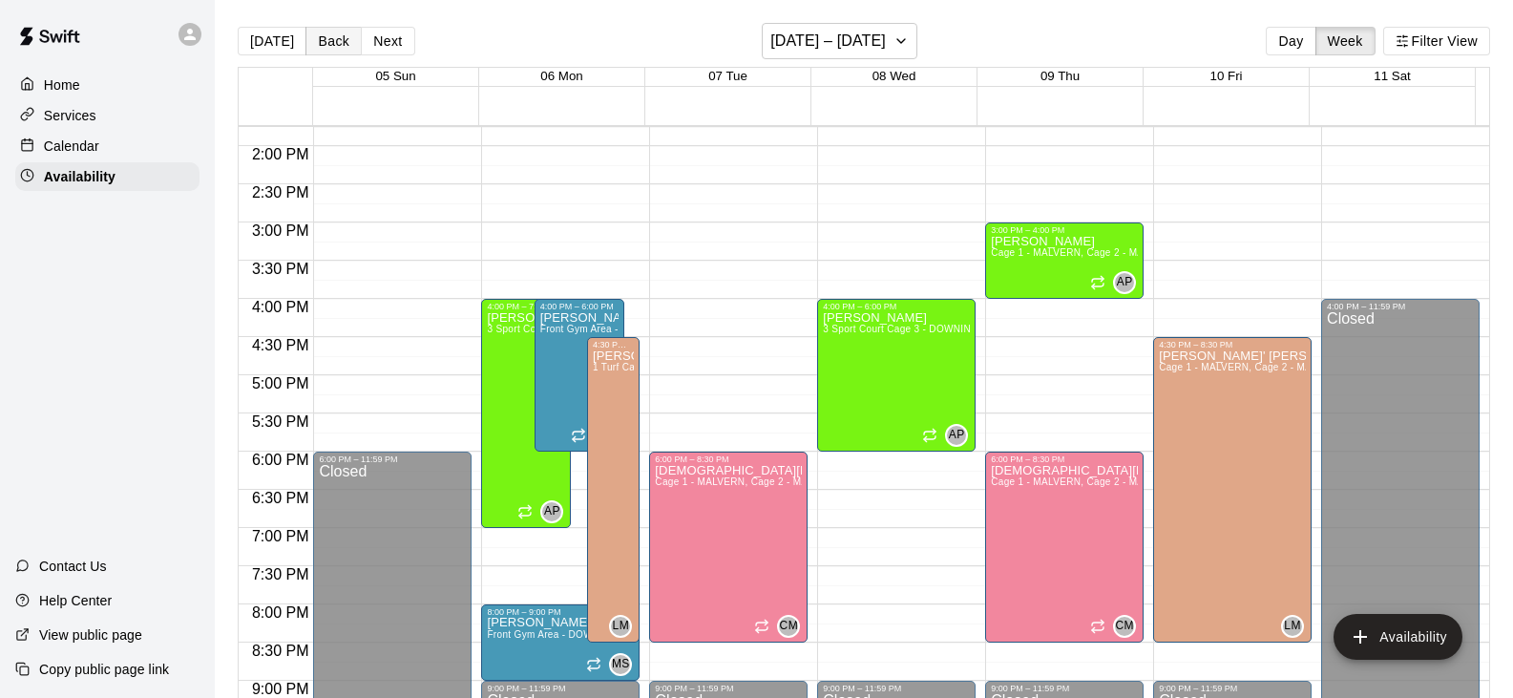
click at [334, 46] on button "Back" at bounding box center [334, 41] width 56 height 29
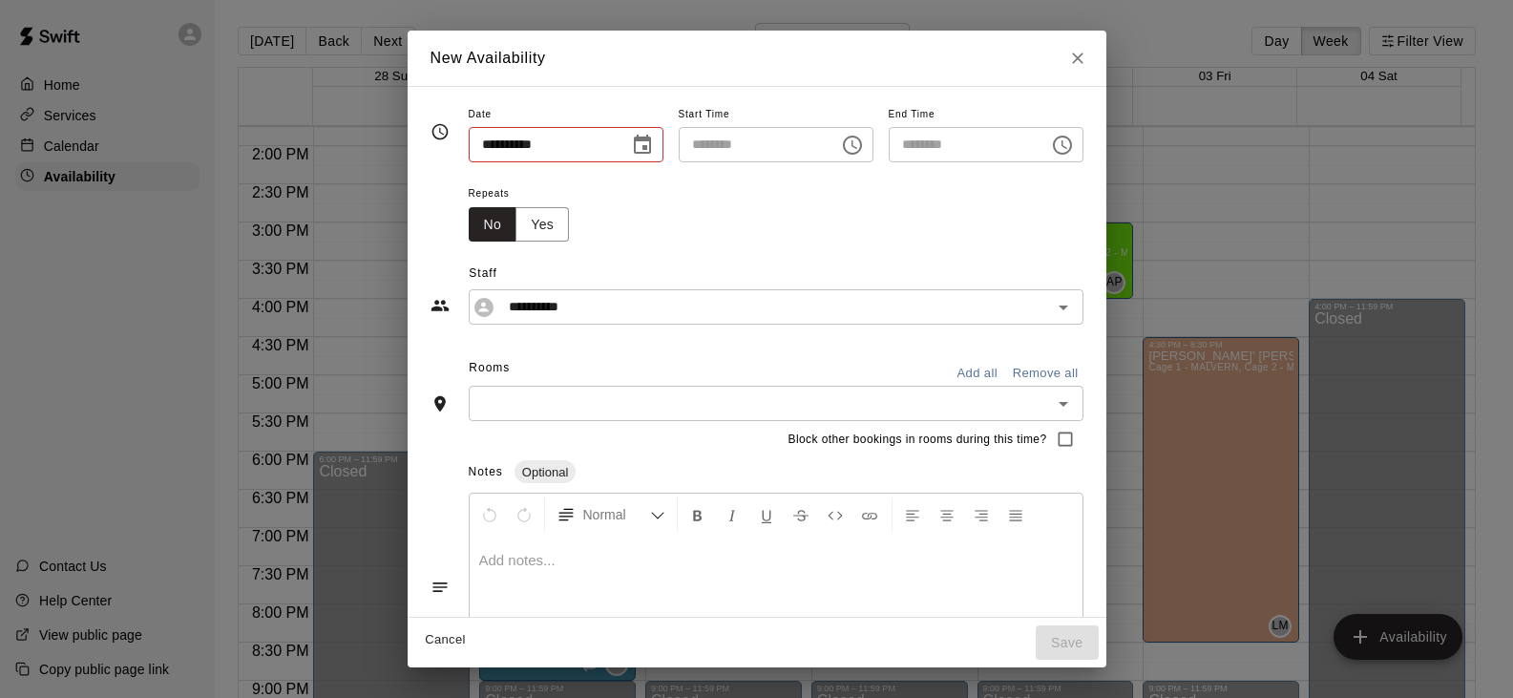
type input "**********"
type input "********"
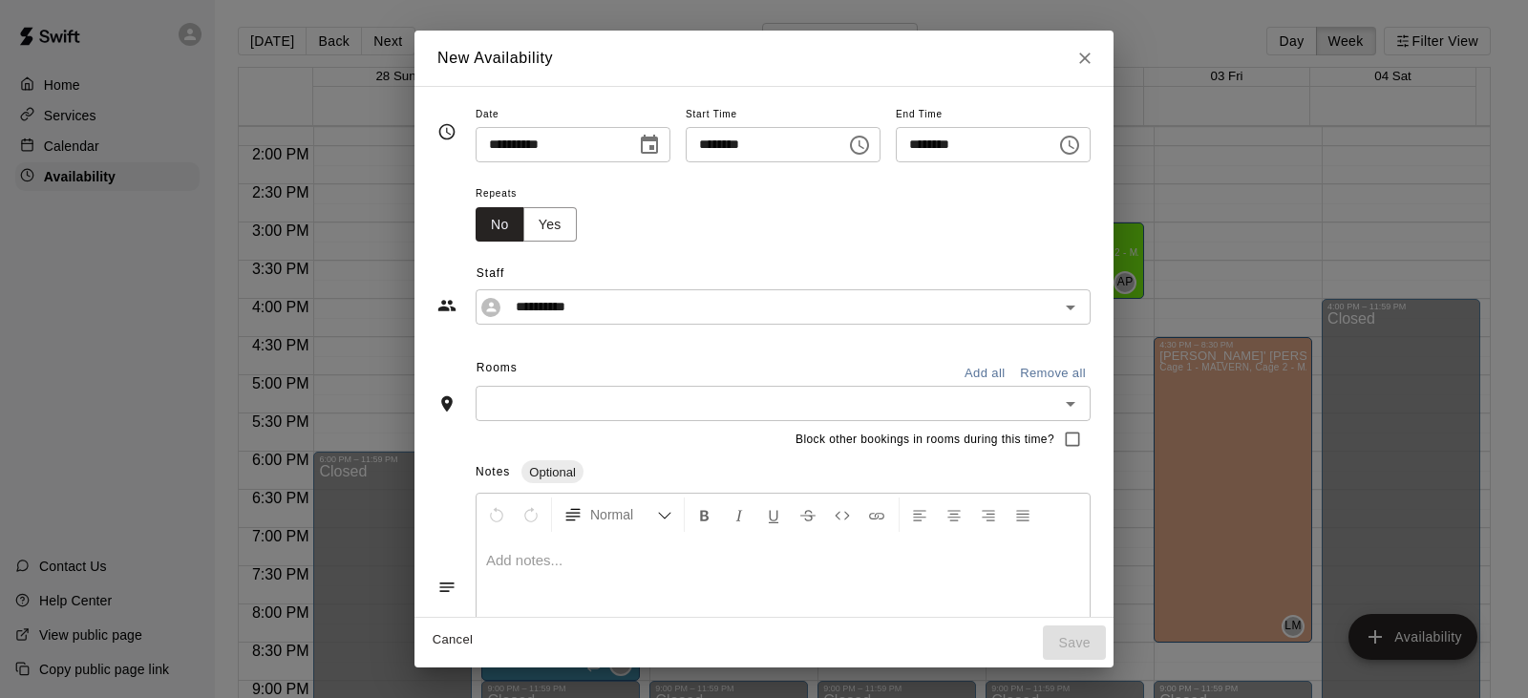
click at [871, 155] on icon "Choose time, selected time is 3:15 PM" at bounding box center [859, 145] width 23 height 23
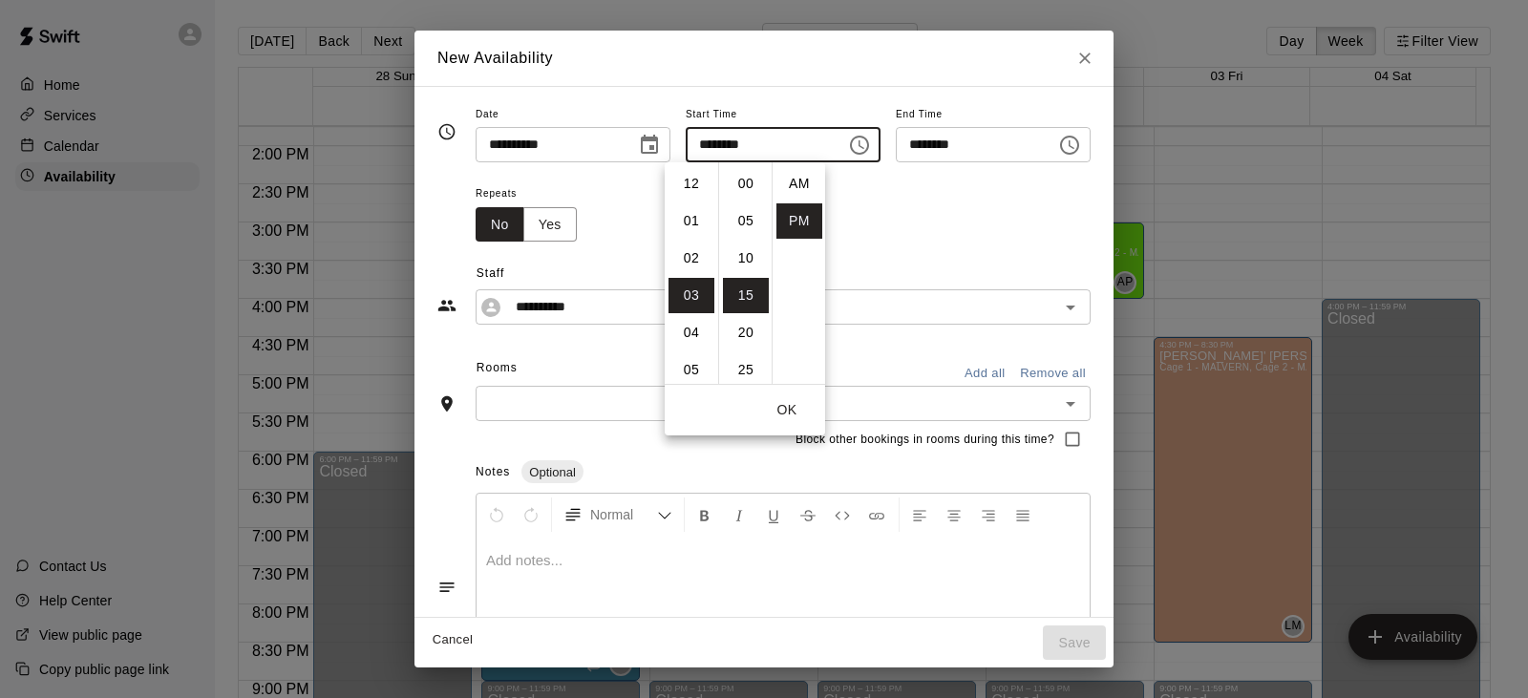
scroll to position [34, 0]
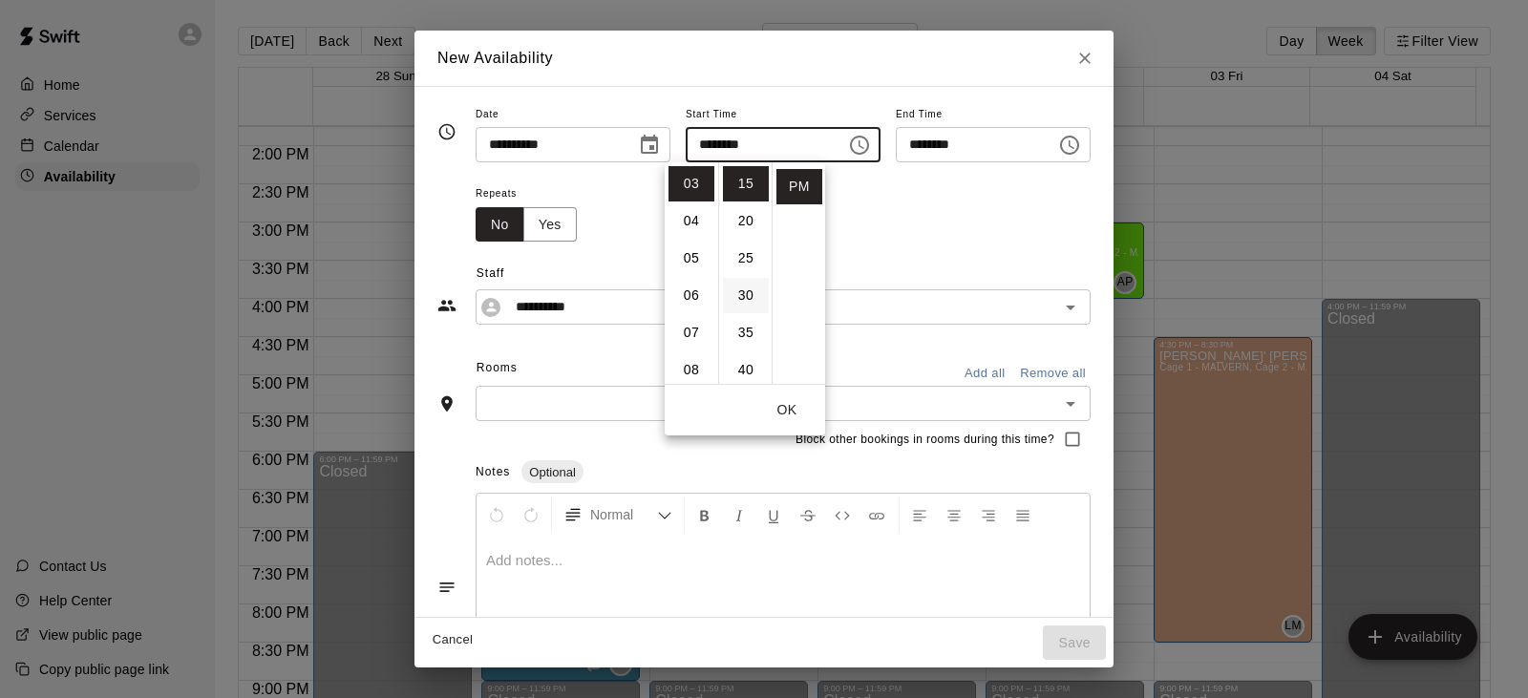
click at [740, 295] on li "30" at bounding box center [746, 295] width 46 height 35
type input "********"
click at [903, 242] on div "**********" at bounding box center [763, 283] width 653 height 83
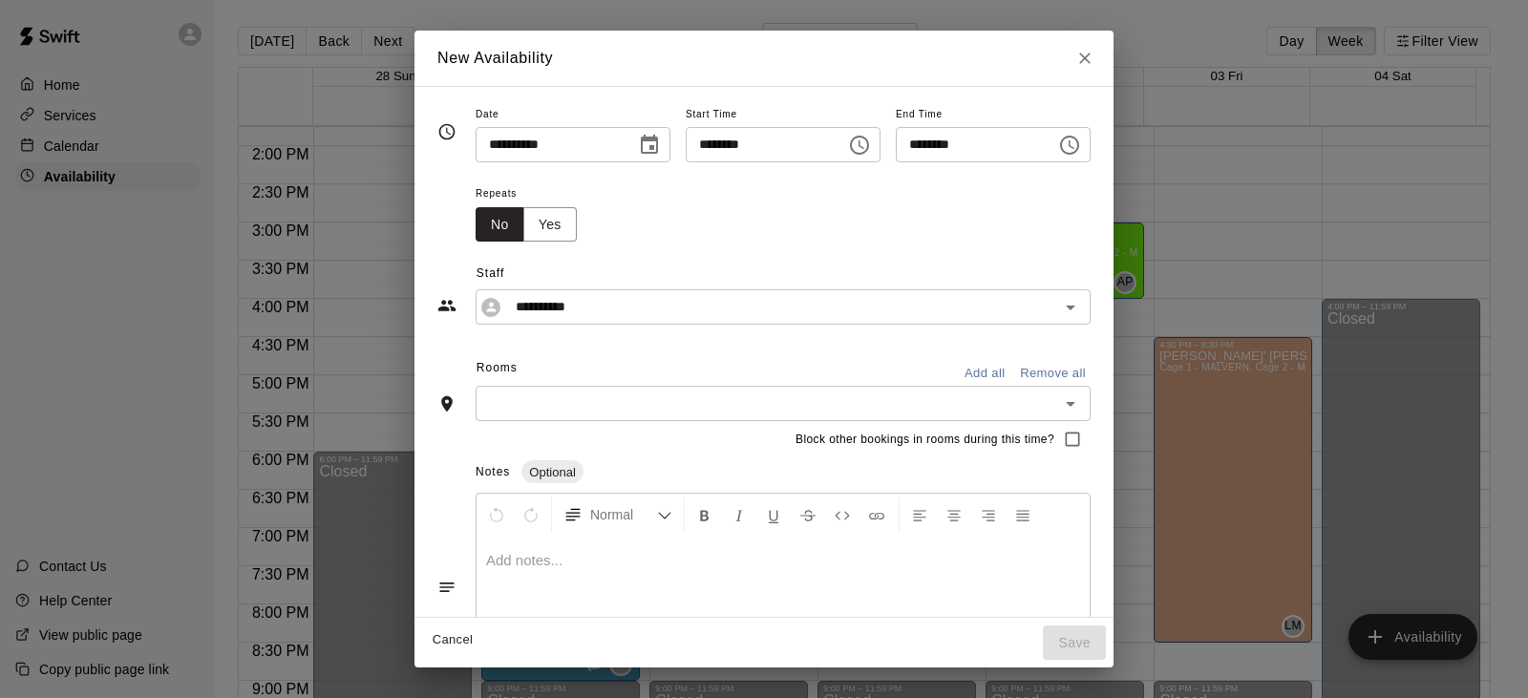
click at [1081, 144] on icon "Choose time, selected time is 3:45 PM" at bounding box center [1069, 145] width 23 height 23
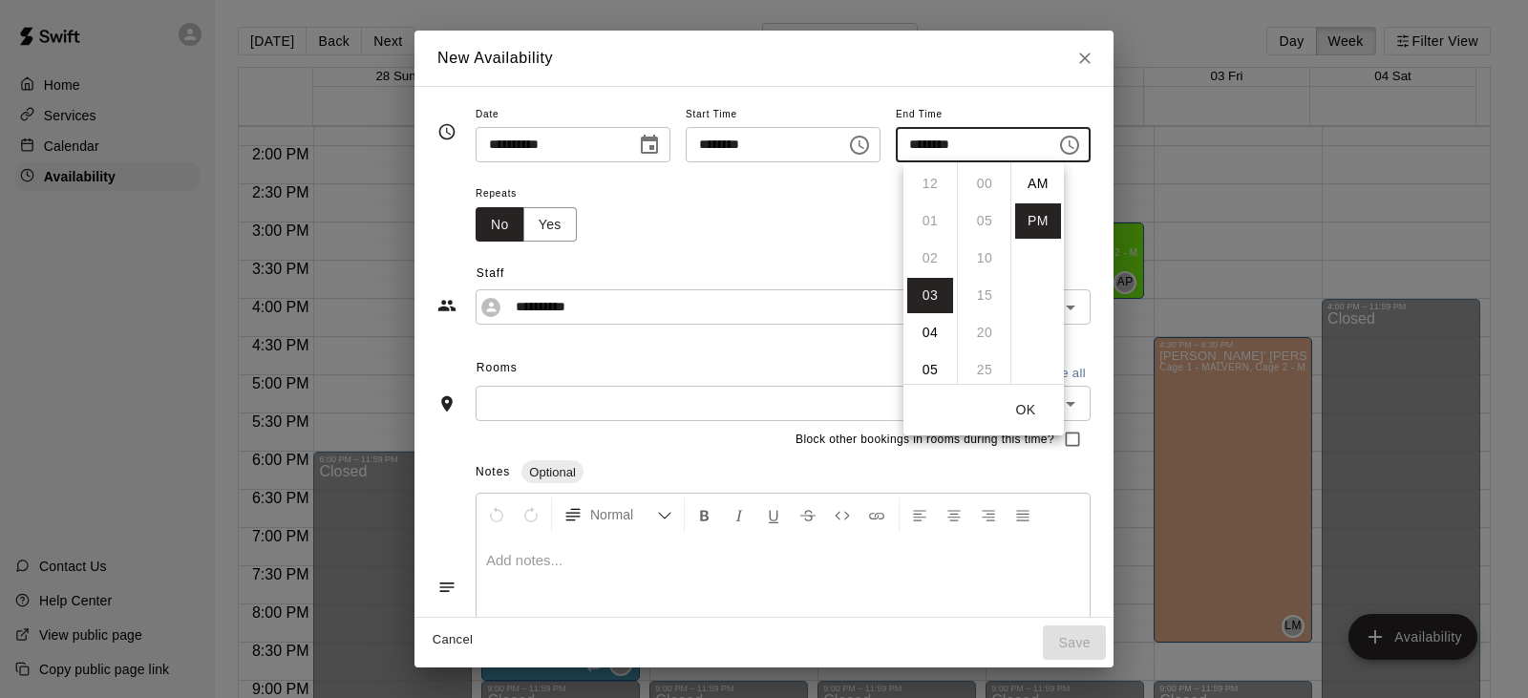
scroll to position [34, 0]
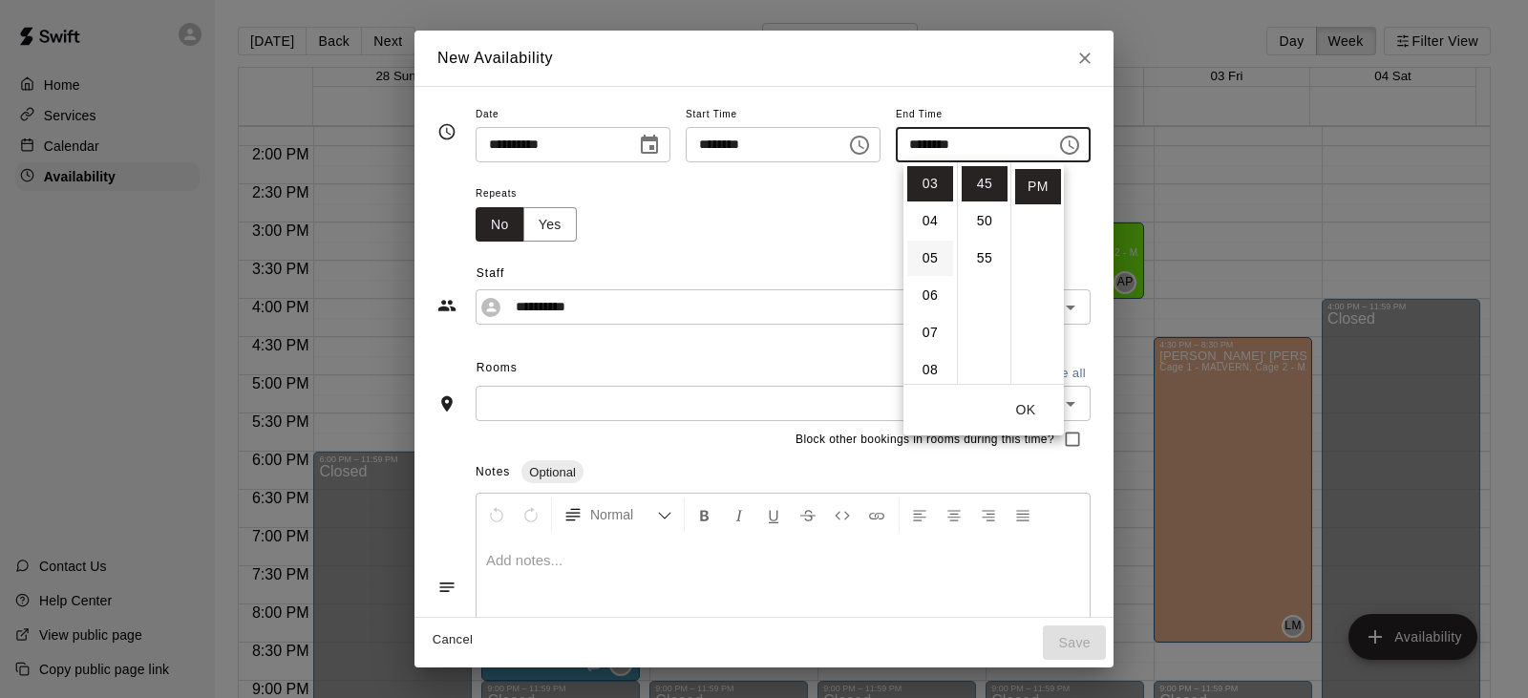
click at [928, 264] on li "05" at bounding box center [930, 258] width 46 height 35
click at [983, 173] on li "30" at bounding box center [984, 167] width 46 height 35
type input "********"
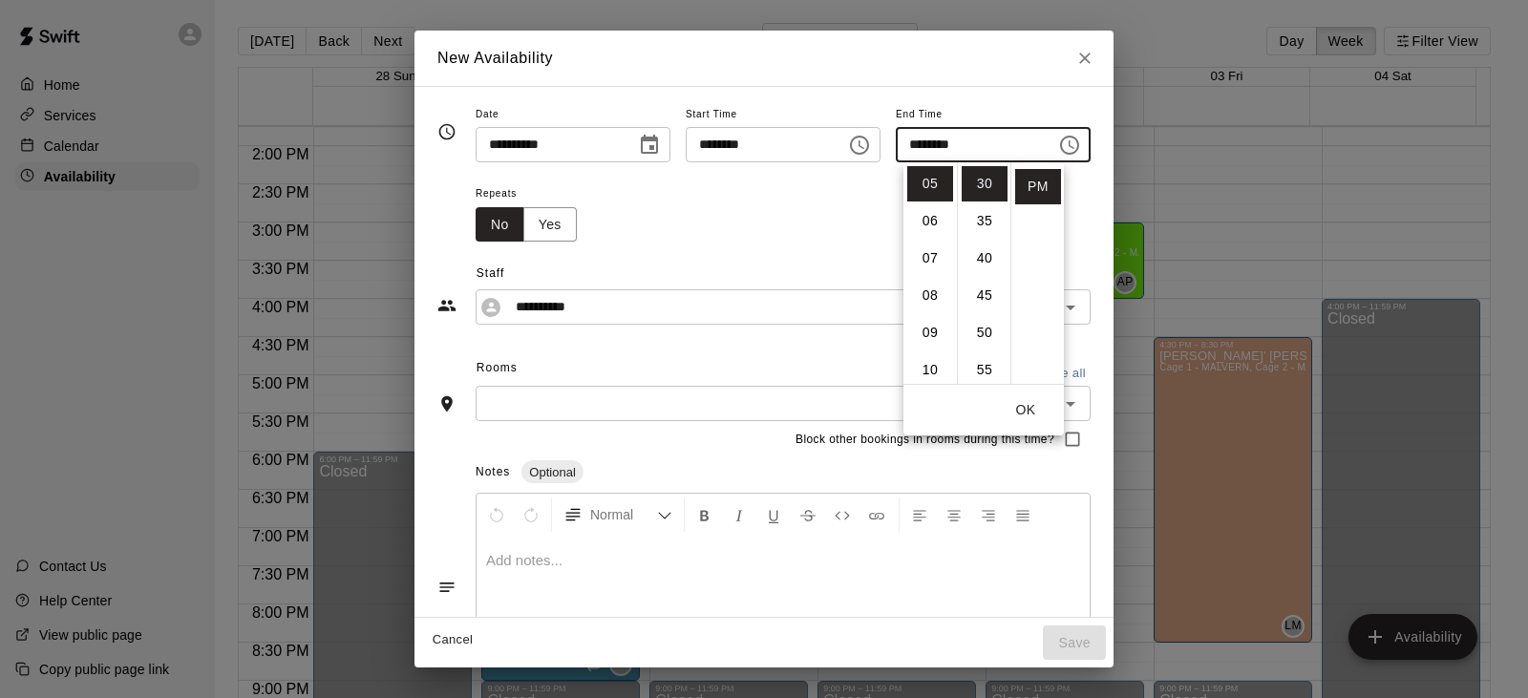
click at [800, 200] on div "Repeats No Yes" at bounding box center [782, 211] width 615 height 60
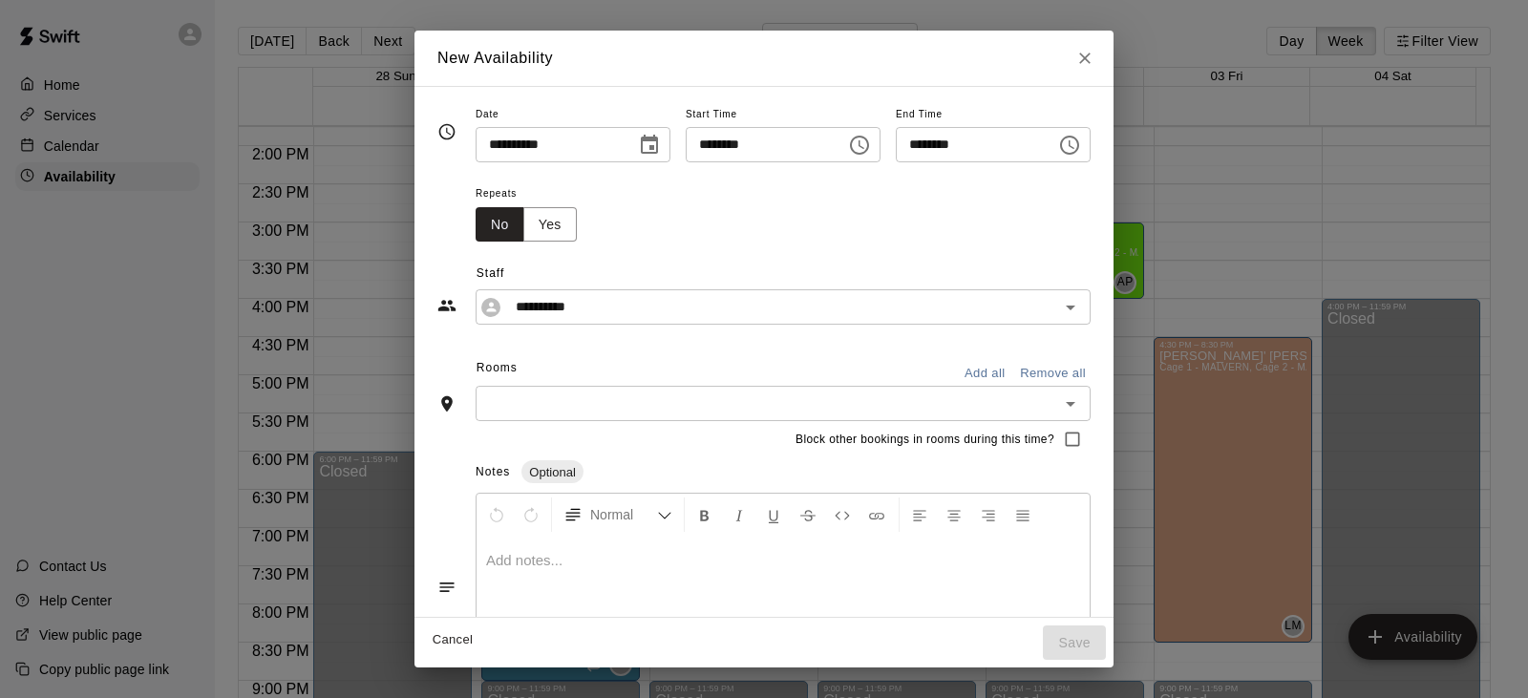
click at [641, 401] on input "text" at bounding box center [767, 403] width 572 height 24
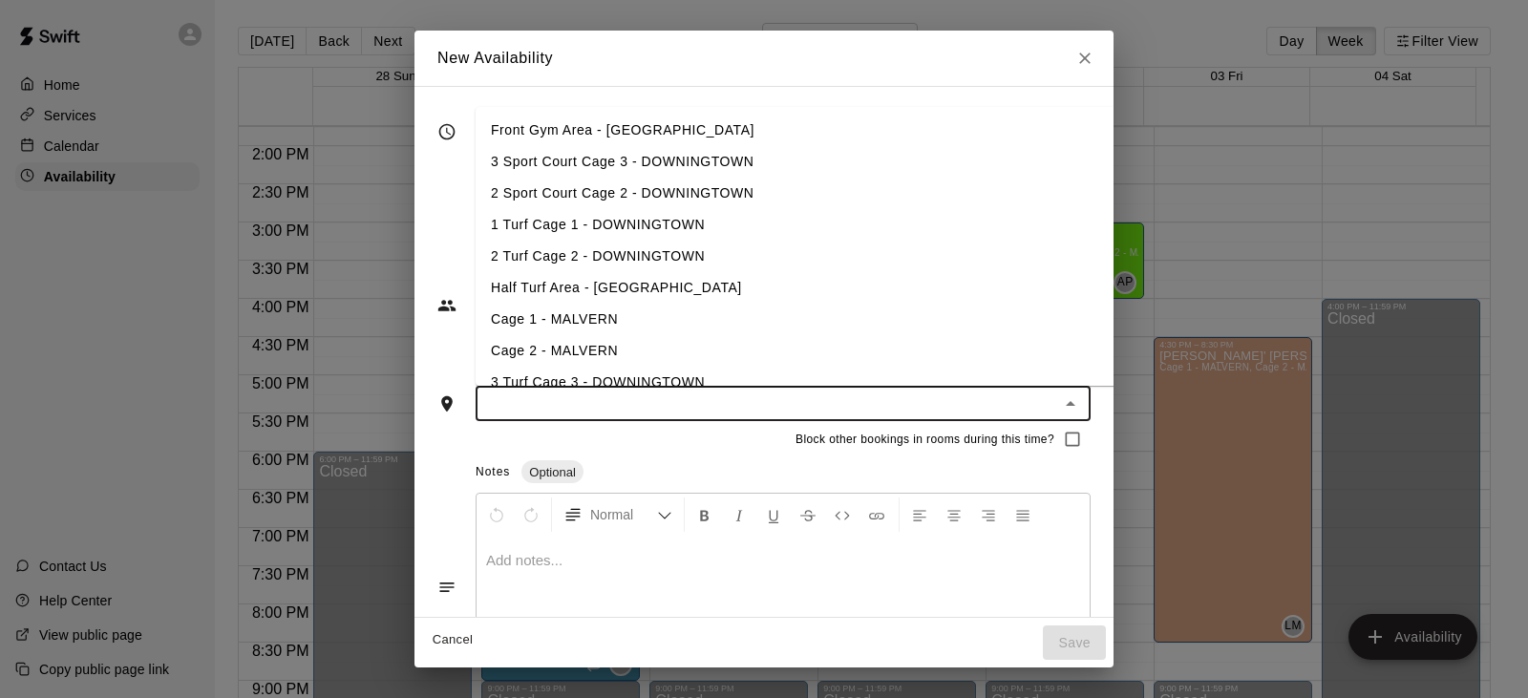
click at [641, 170] on li "3 Sport Court Cage 3 - DOWNINGTOWN" at bounding box center [825, 162] width 701 height 32
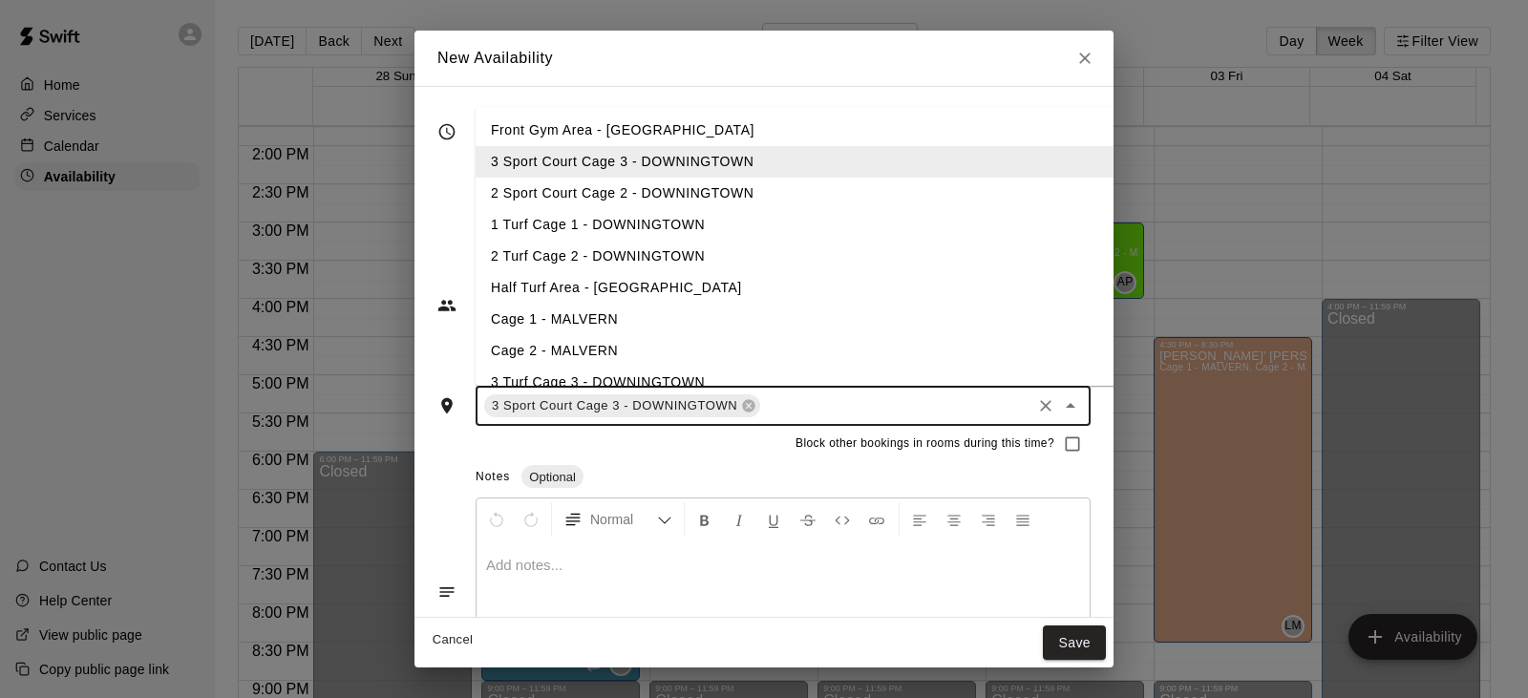
click at [640, 184] on li "2 Sport Court Cage 2 - DOWNINGTOWN" at bounding box center [825, 194] width 701 height 32
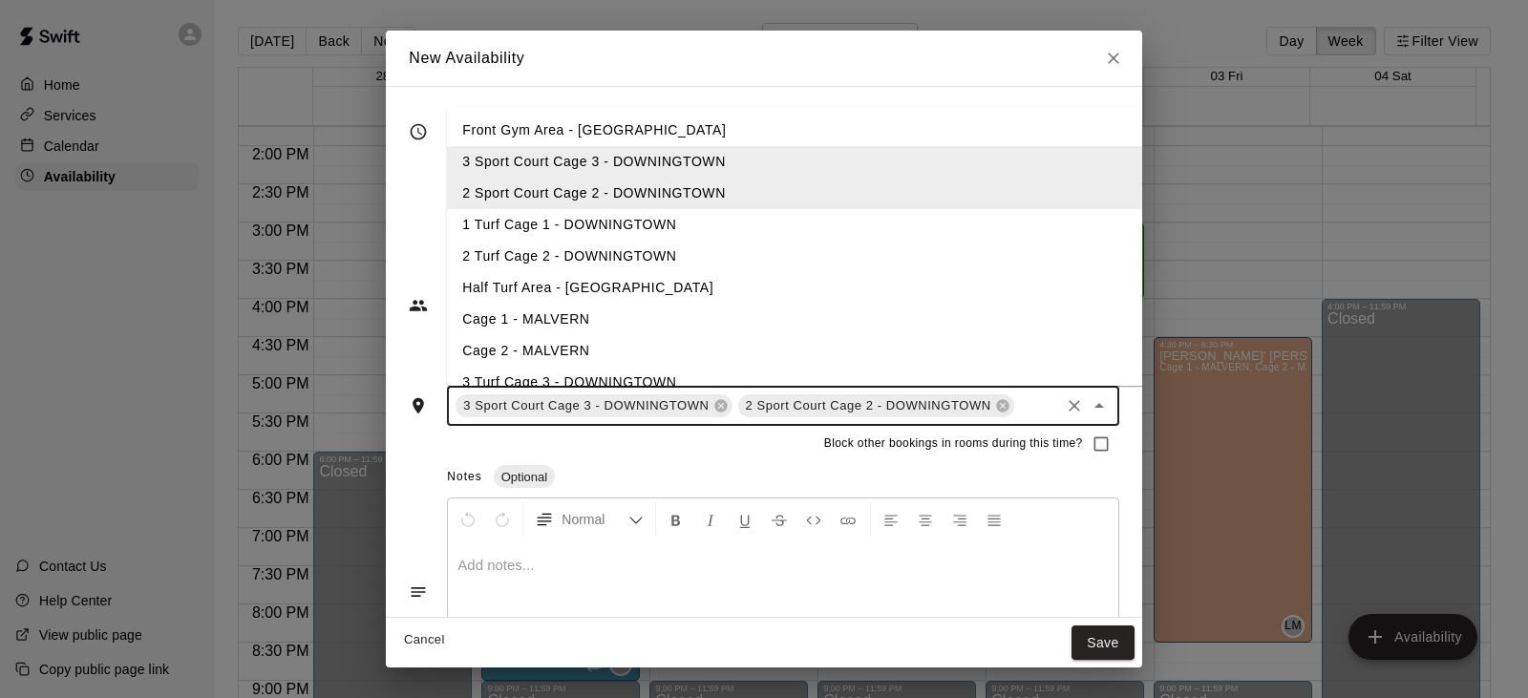
click at [627, 223] on li "1 Turf Cage 1 - DOWNINGTOWN" at bounding box center [797, 225] width 701 height 32
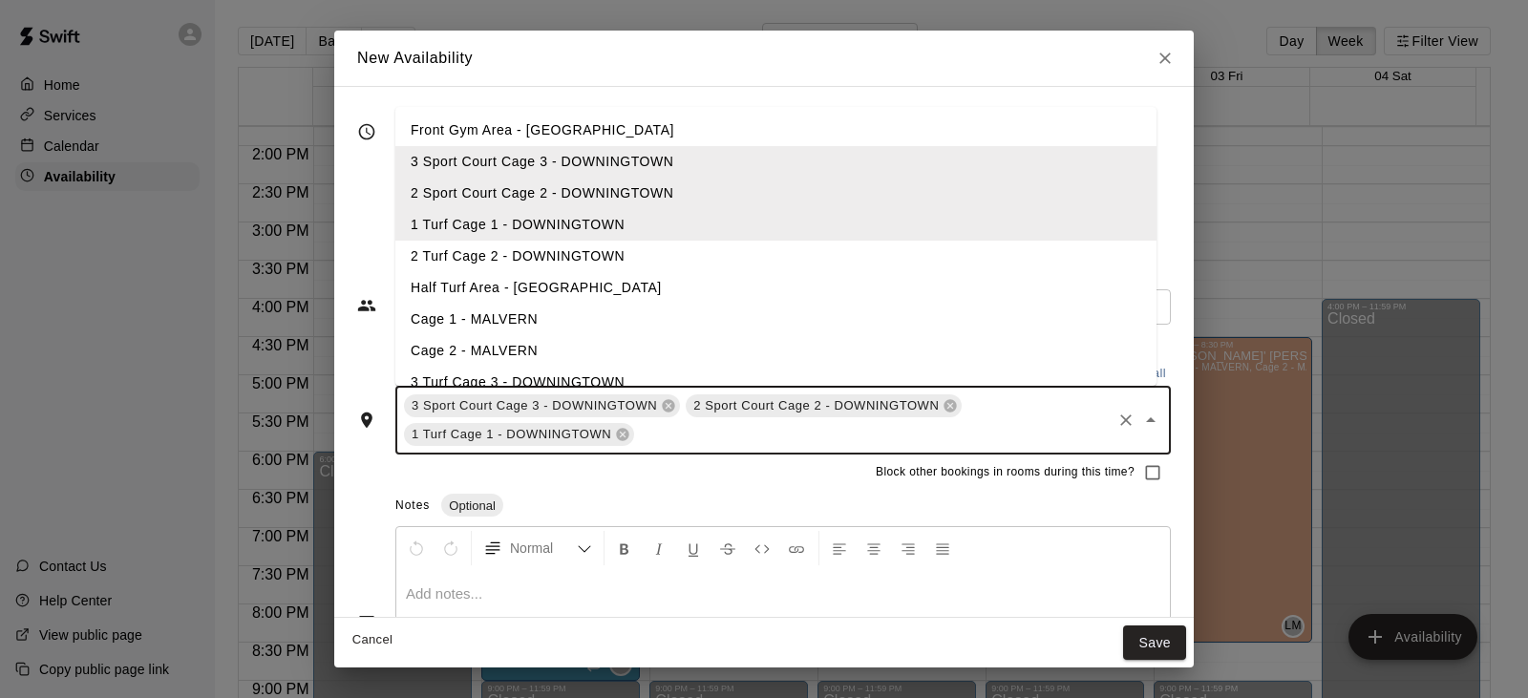
click at [608, 247] on li "2 Turf Cage 2 - DOWNINGTOWN" at bounding box center [775, 257] width 761 height 32
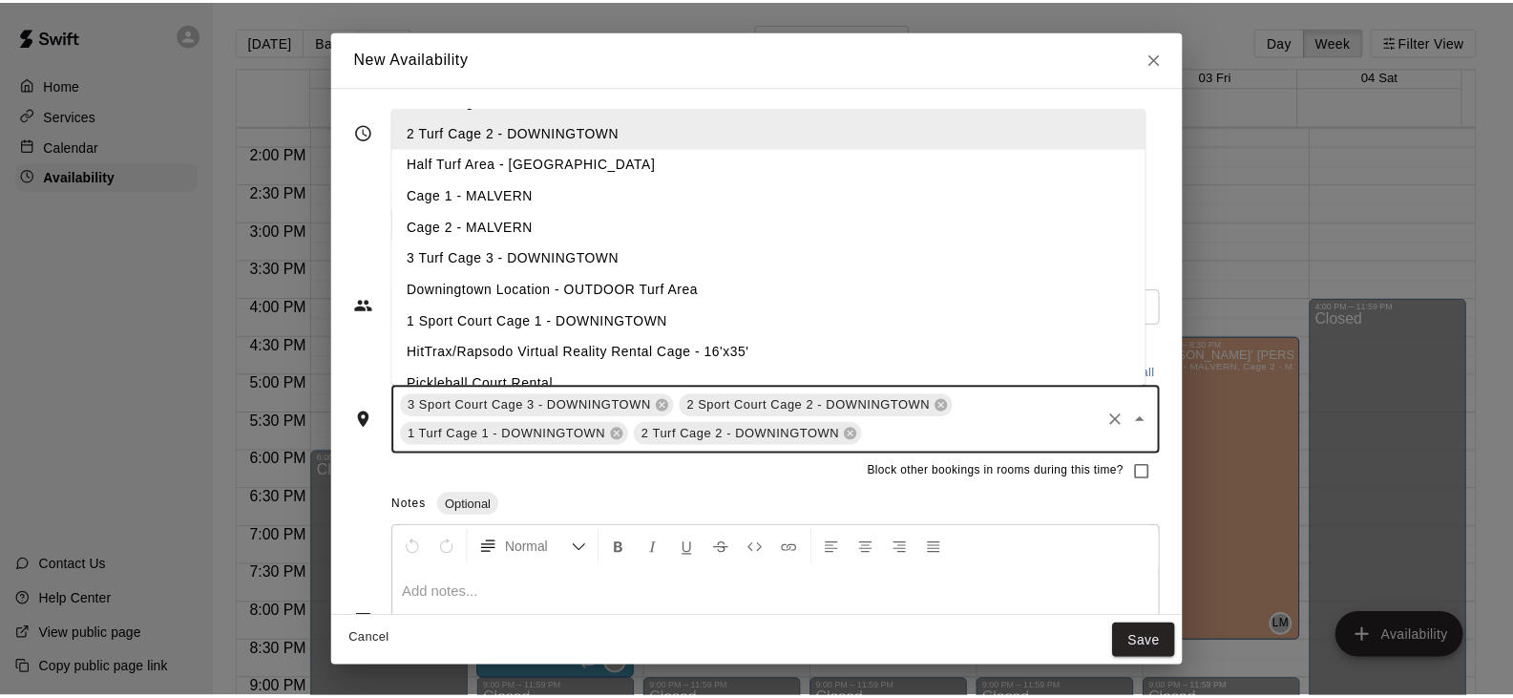
scroll to position [146, 0]
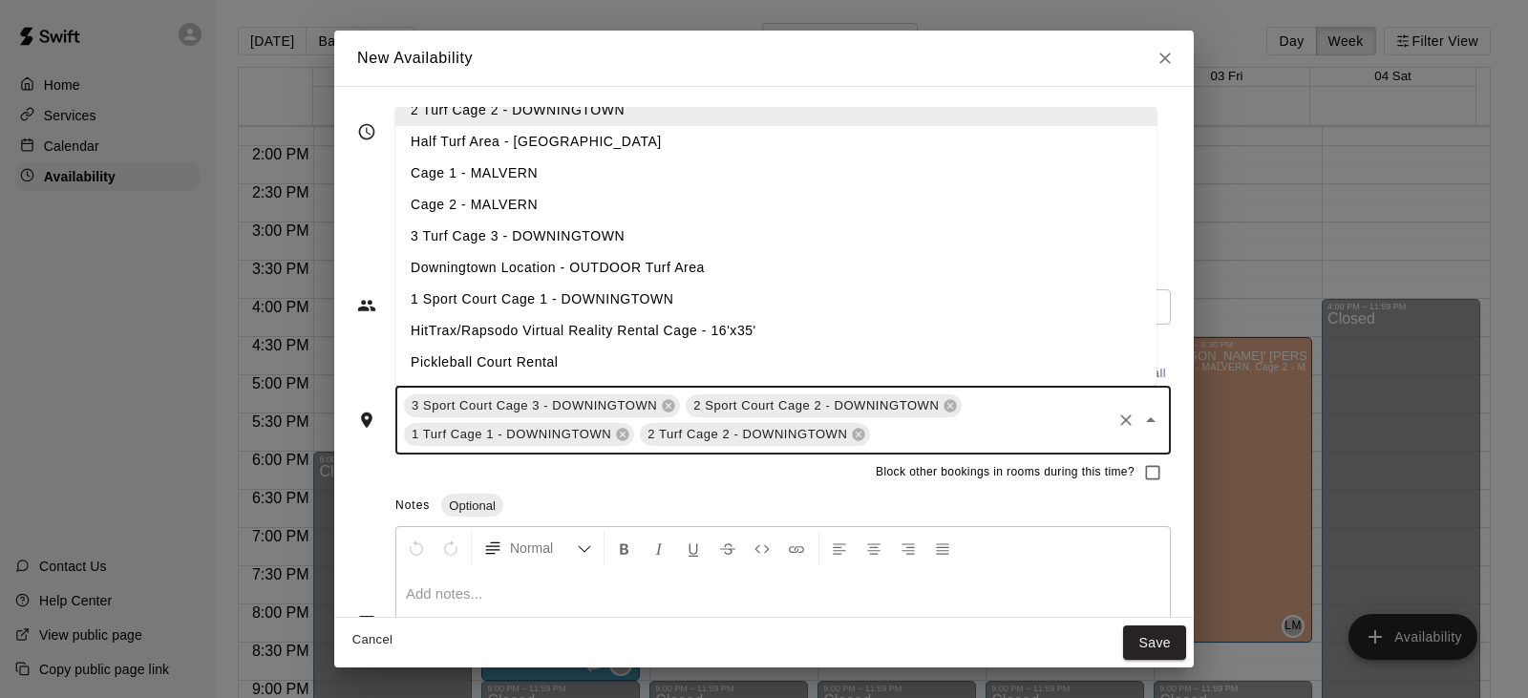
click at [537, 239] on li "3 Turf Cage 3 - DOWNINGTOWN" at bounding box center [775, 237] width 761 height 32
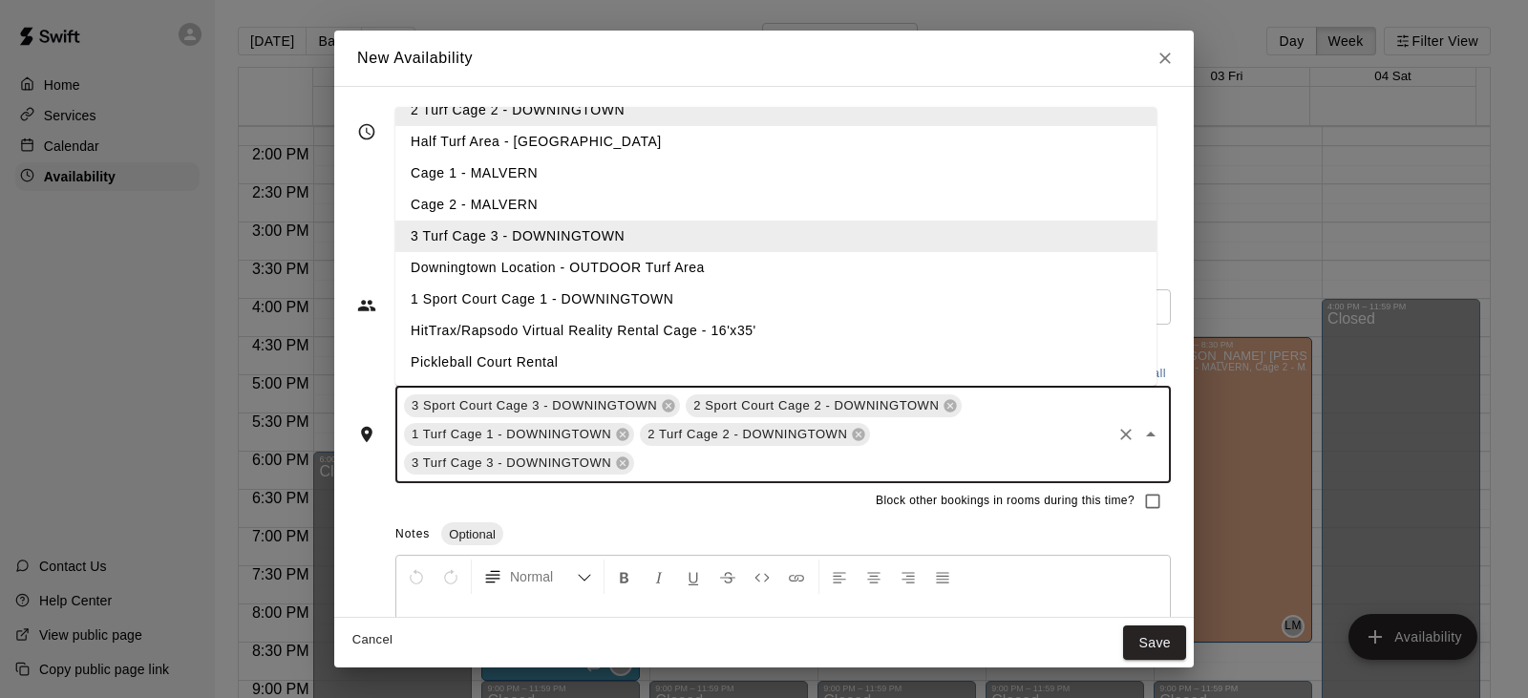
click at [588, 309] on li "1 Sport Court Cage 1 - DOWNINGTOWN" at bounding box center [775, 300] width 761 height 32
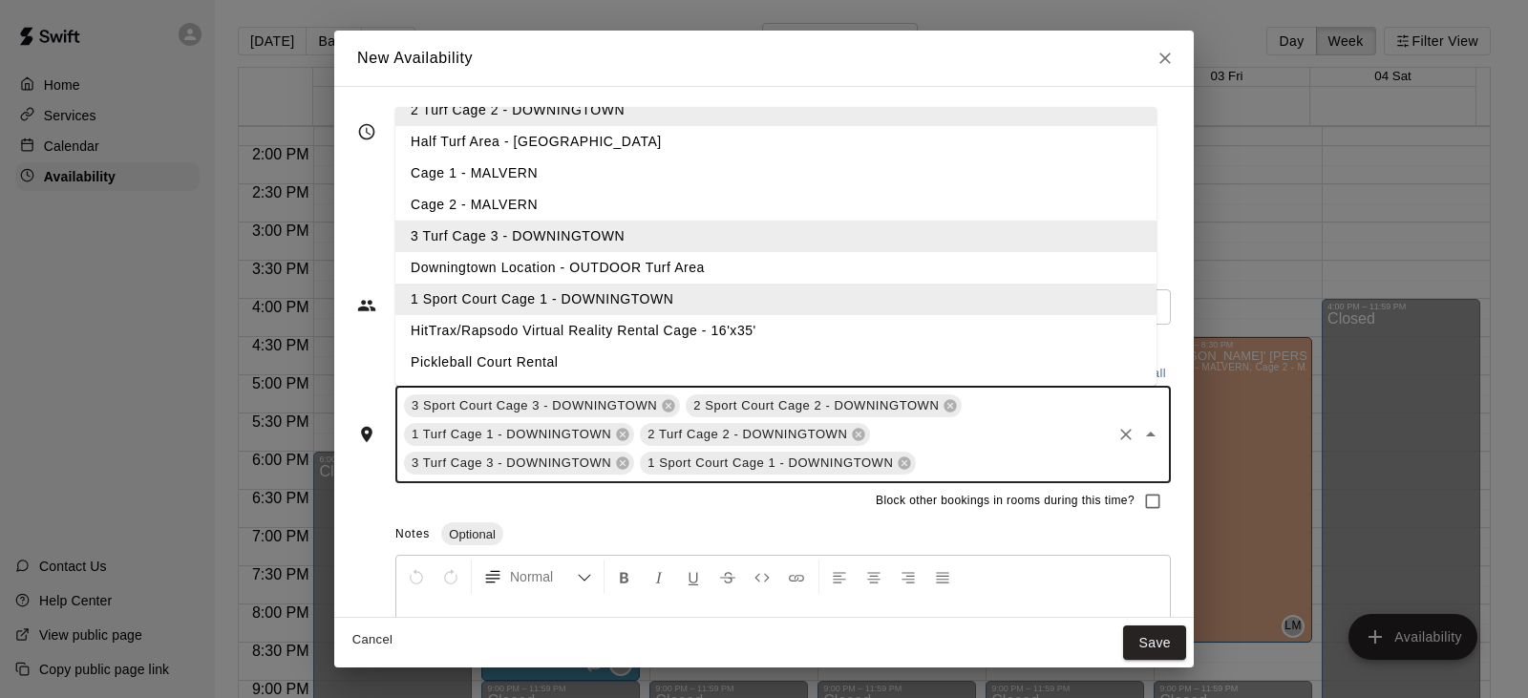
click at [590, 324] on li "HitTrax/Rapsodo Virtual Reality Rental Cage - 16'x35'" at bounding box center [775, 331] width 761 height 32
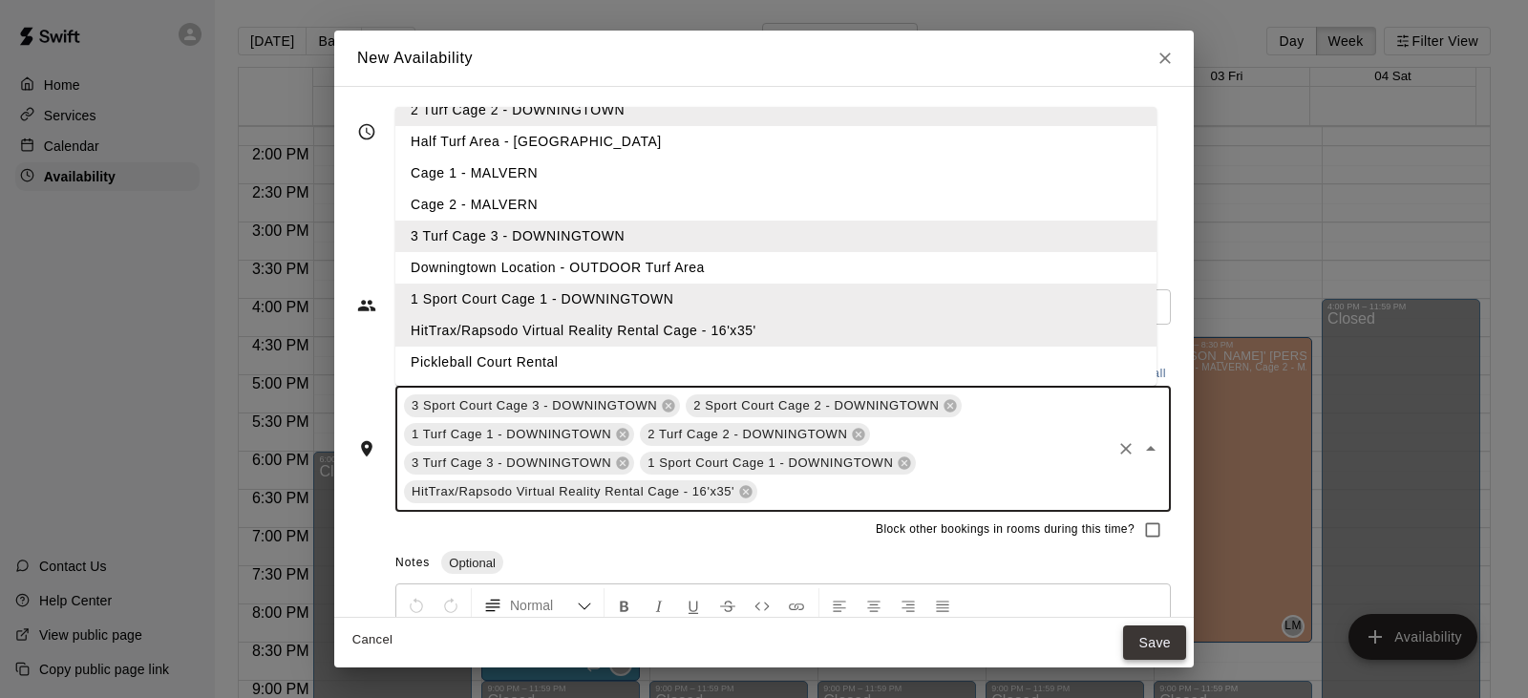
click at [1147, 634] on button "Save" at bounding box center [1154, 642] width 63 height 35
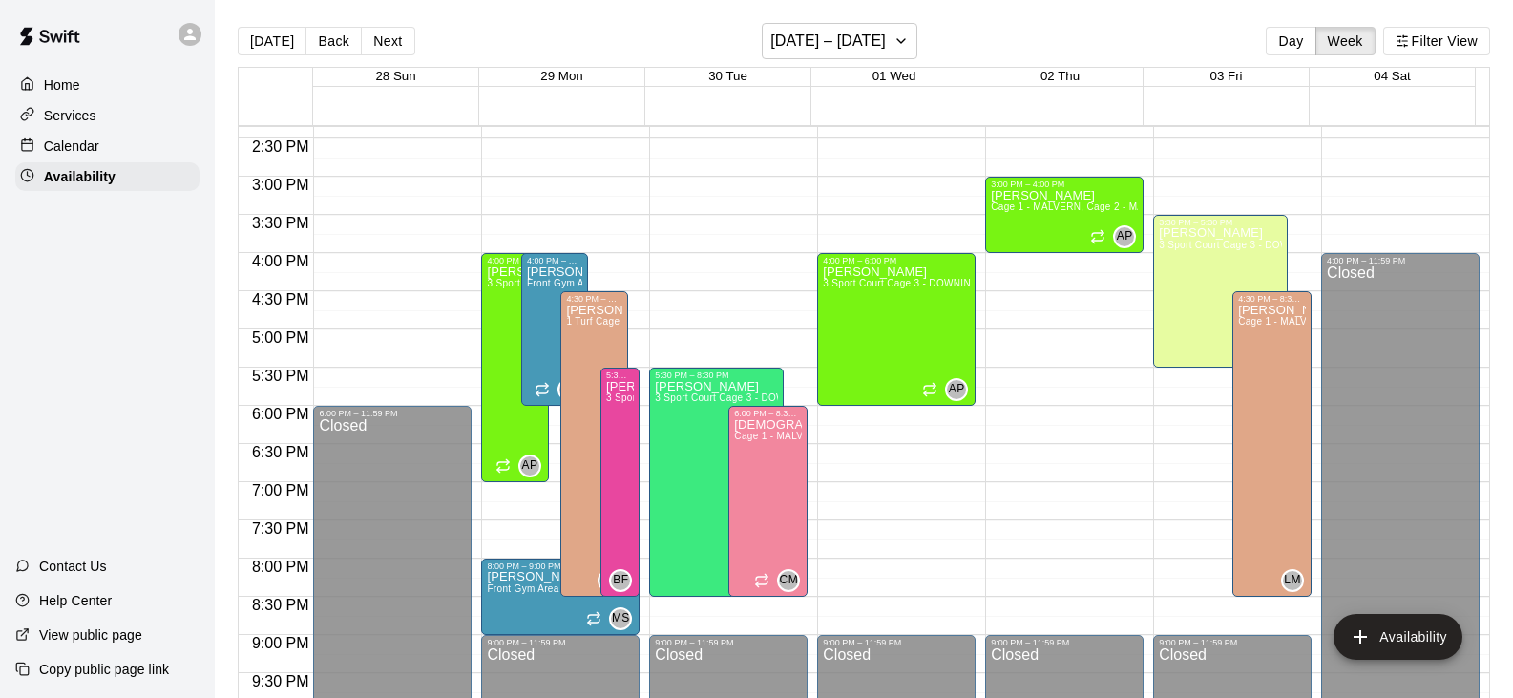
scroll to position [1050, 0]
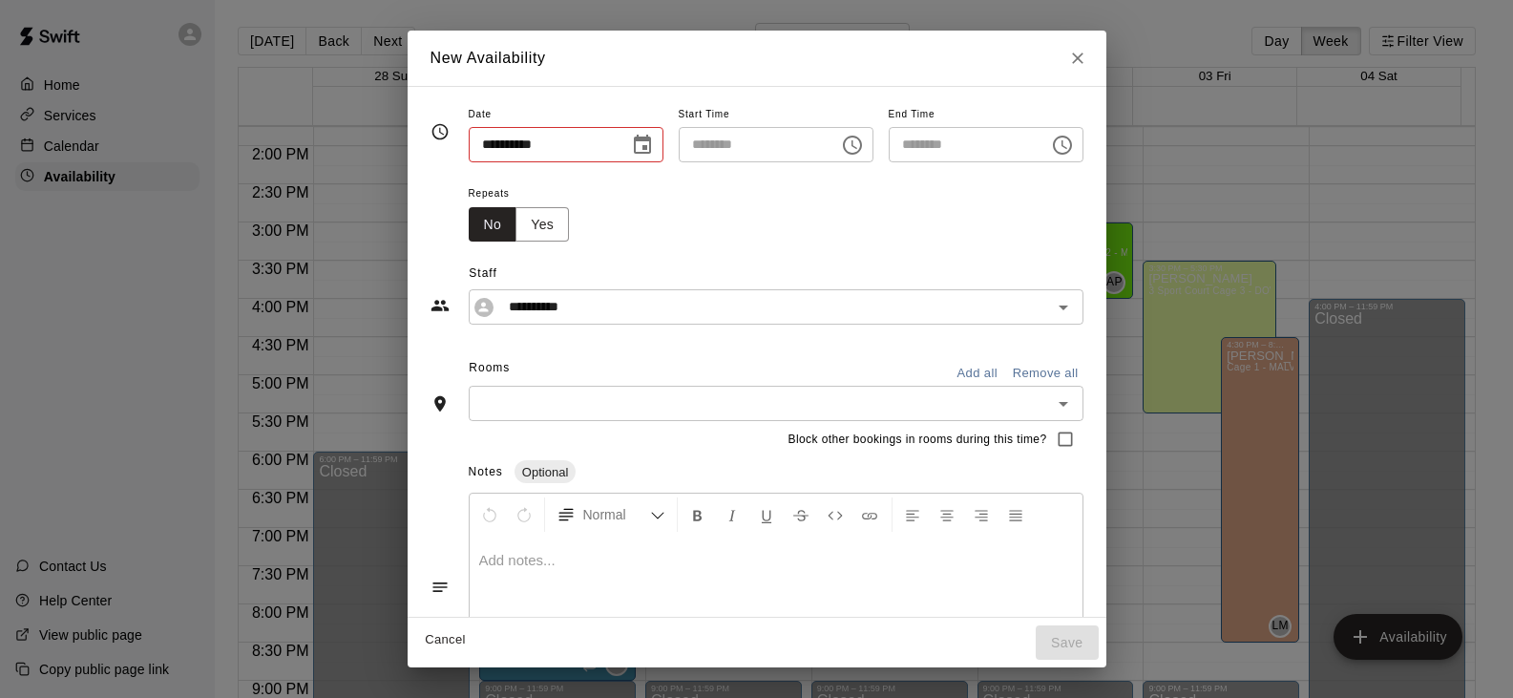
type input "**********"
type input "********"
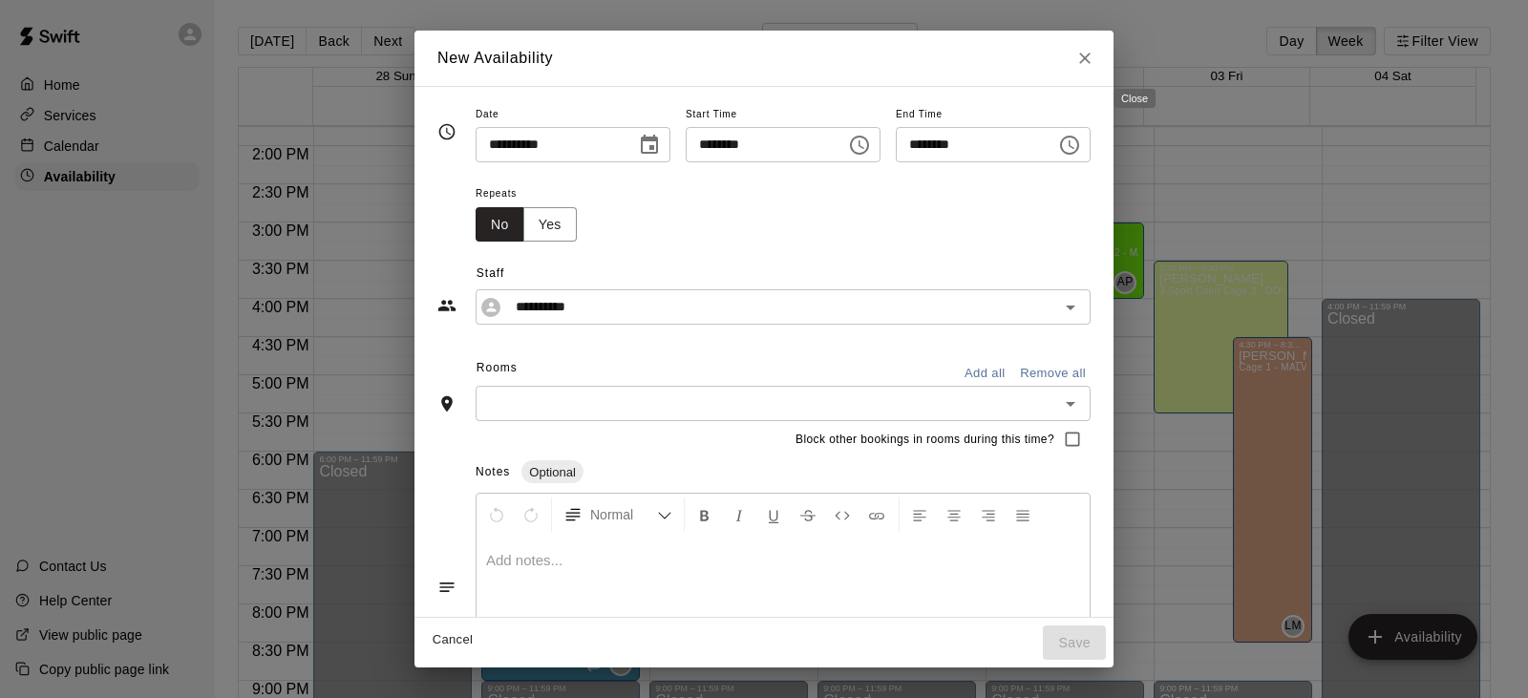
click at [1094, 62] on icon "Close" at bounding box center [1084, 58] width 19 height 19
type input "**********"
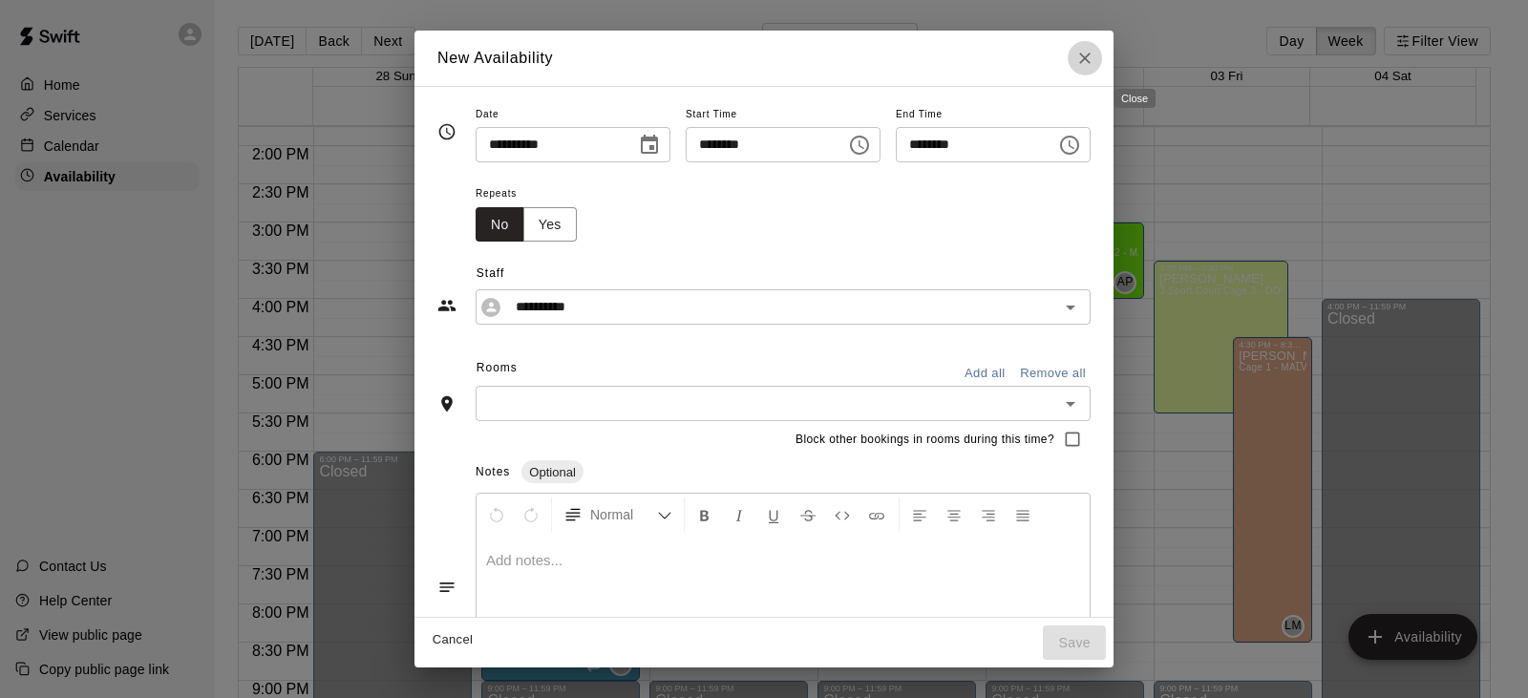
click at [1102, 69] on button "Close" at bounding box center [1084, 58] width 34 height 34
type input "**********"
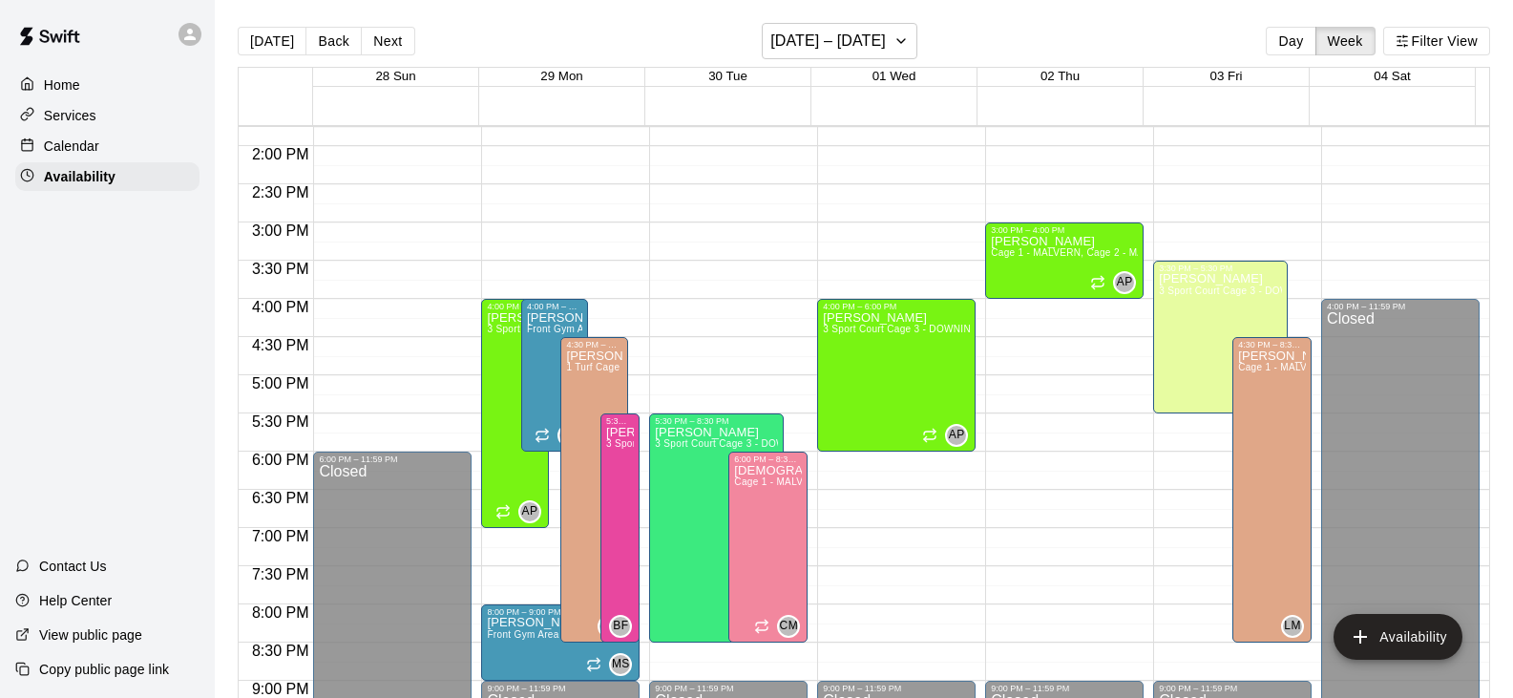
click at [81, 144] on p "Calendar" at bounding box center [71, 146] width 55 height 19
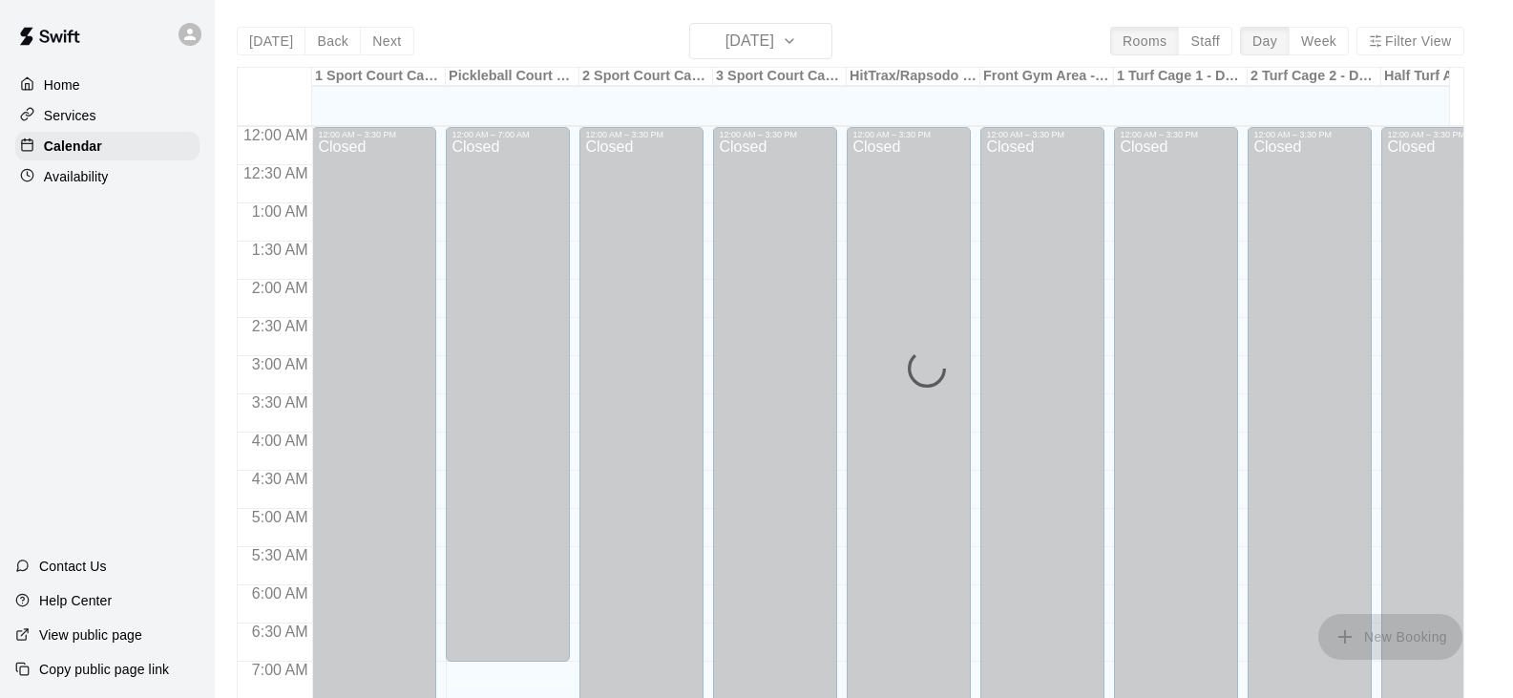
scroll to position [1183, 0]
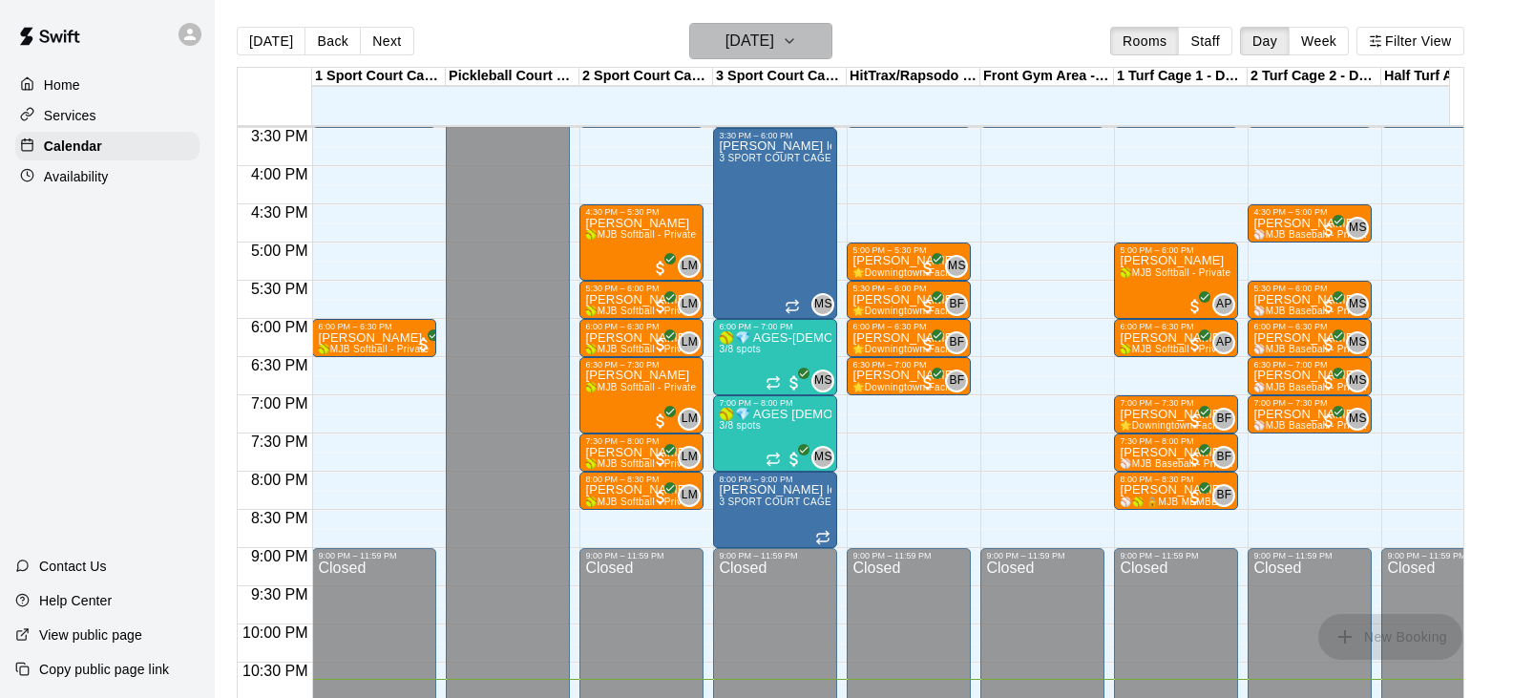
click at [797, 41] on icon "button" at bounding box center [789, 41] width 15 height 23
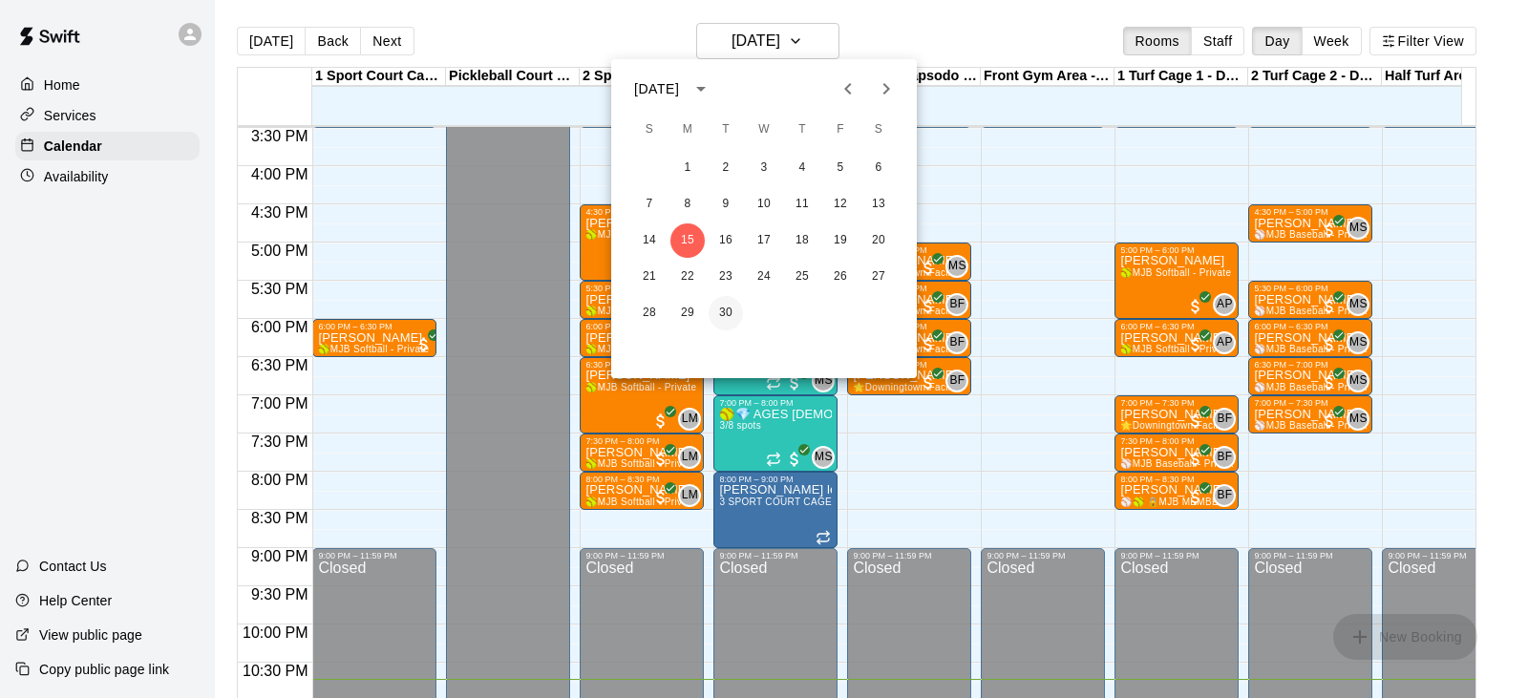
click at [726, 307] on button "30" at bounding box center [725, 313] width 34 height 34
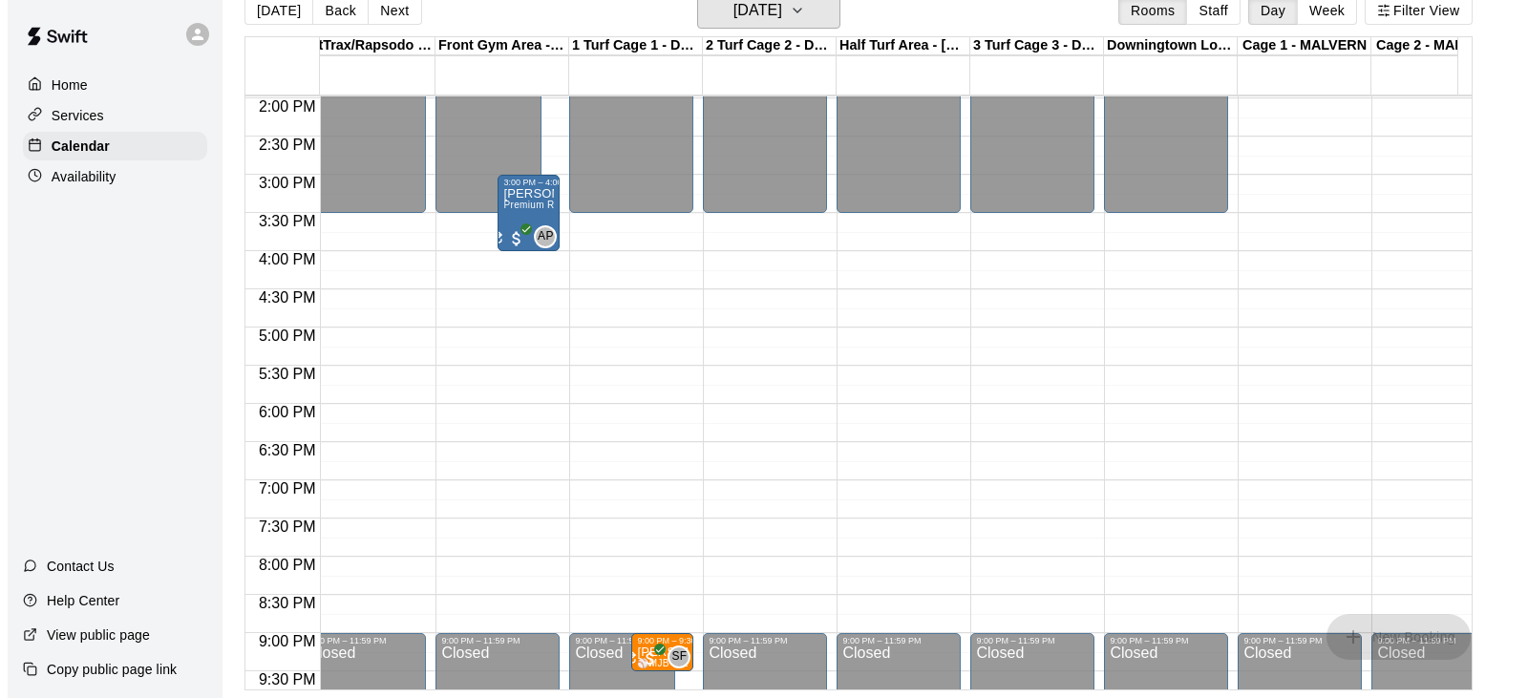
scroll to position [1066, 553]
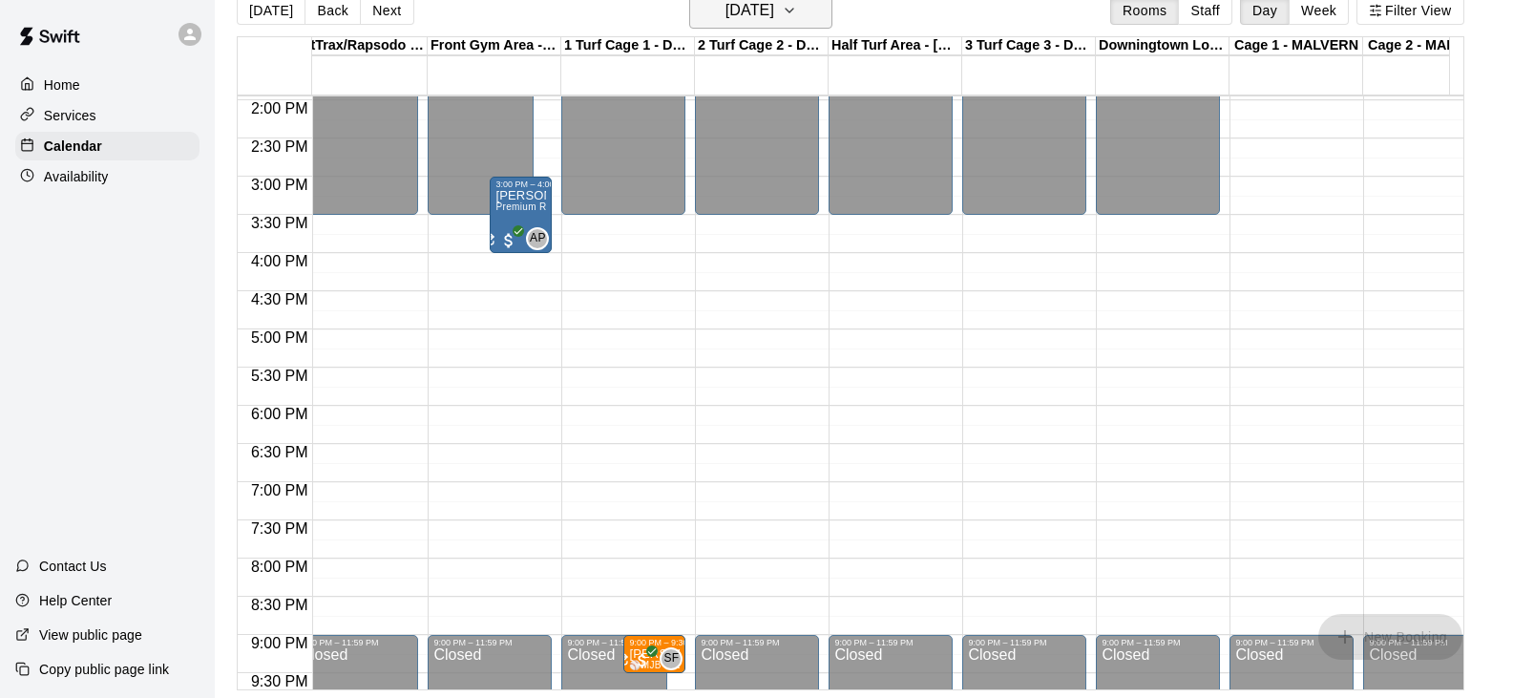
click at [740, 23] on h6 "[DATE]" at bounding box center [750, 10] width 49 height 27
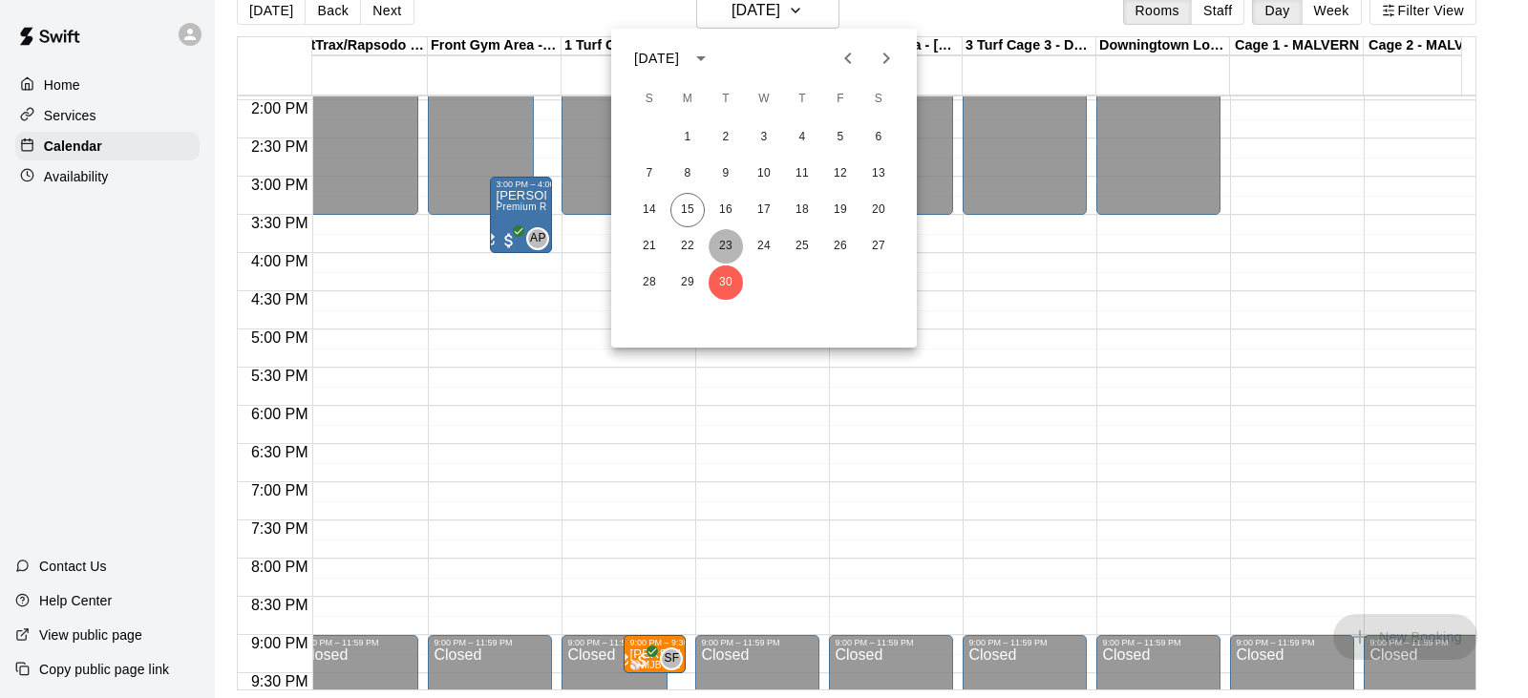
click at [733, 248] on button "23" at bounding box center [725, 246] width 34 height 34
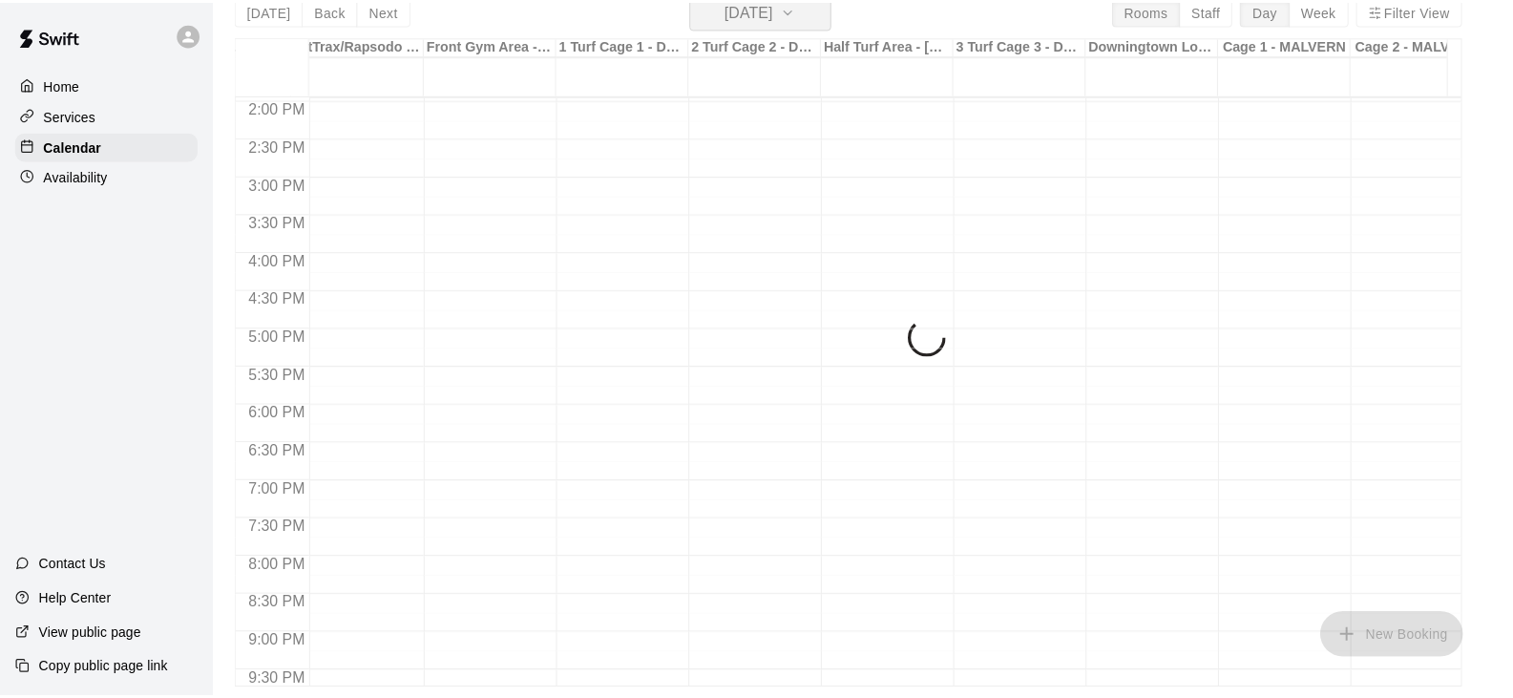
scroll to position [23, 0]
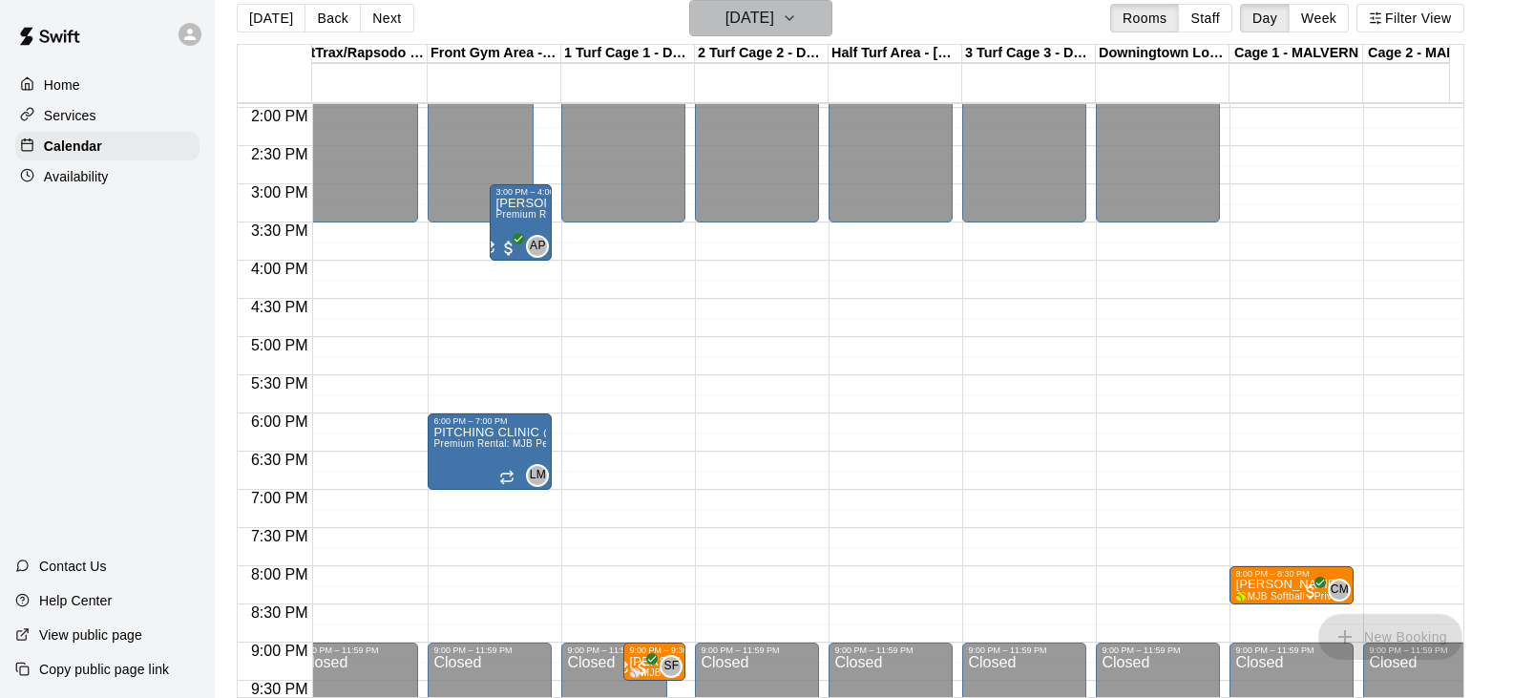
click at [770, 27] on h6 "[DATE]" at bounding box center [750, 18] width 49 height 27
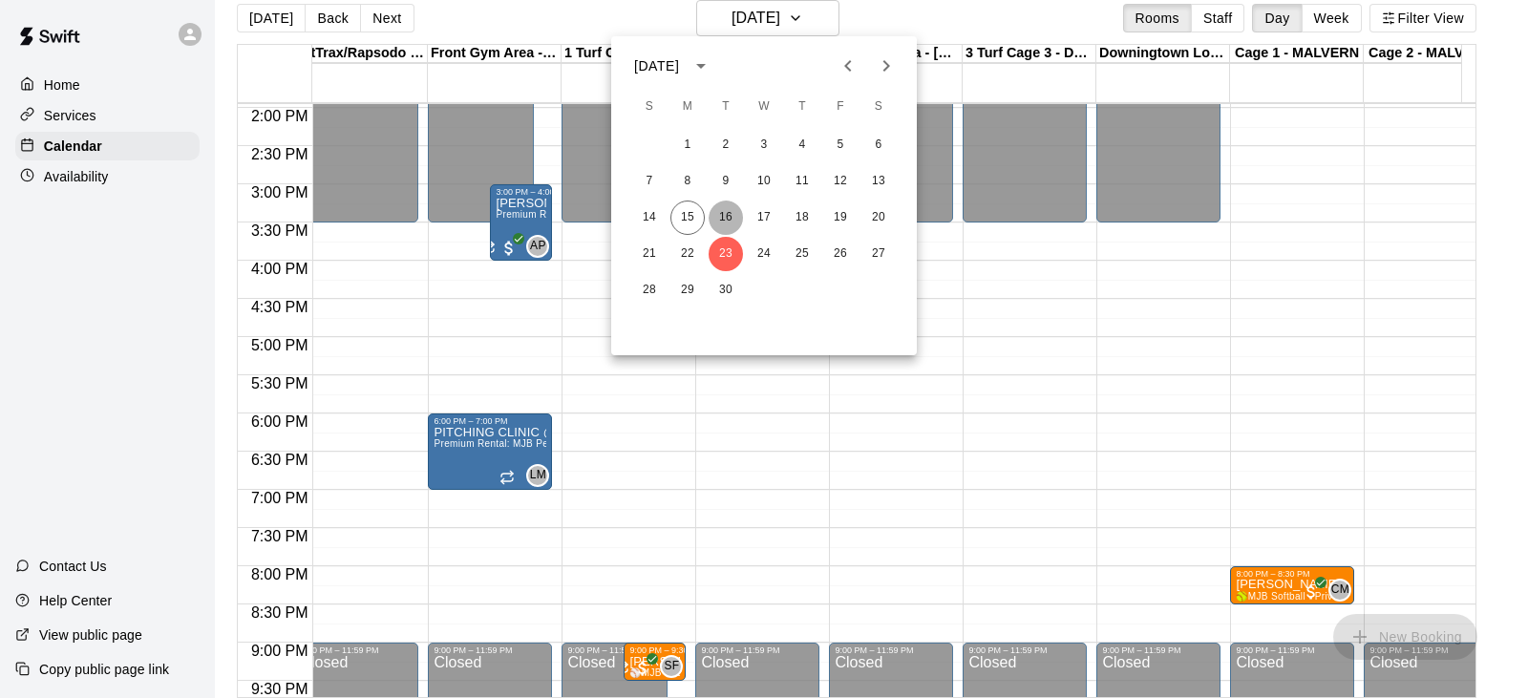
click at [728, 219] on button "16" at bounding box center [725, 217] width 34 height 34
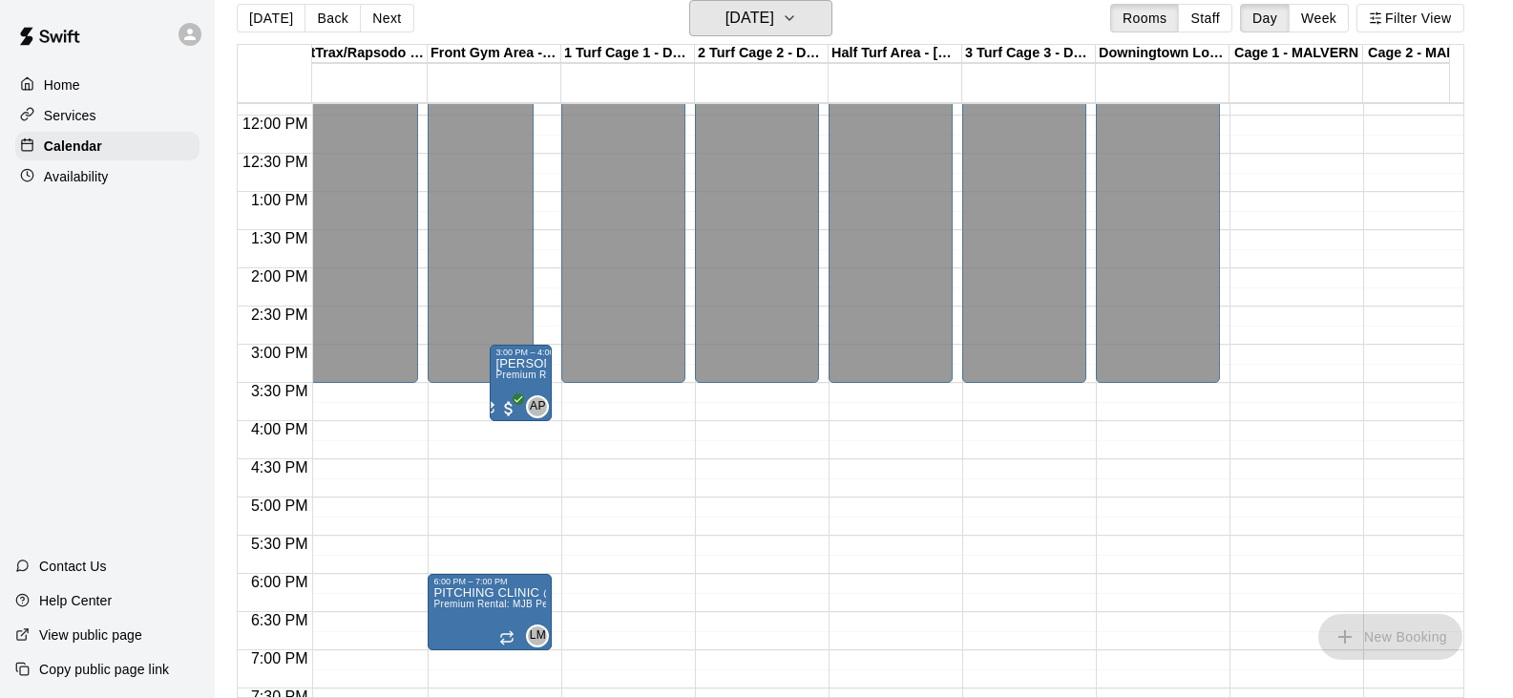
scroll to position [875, 553]
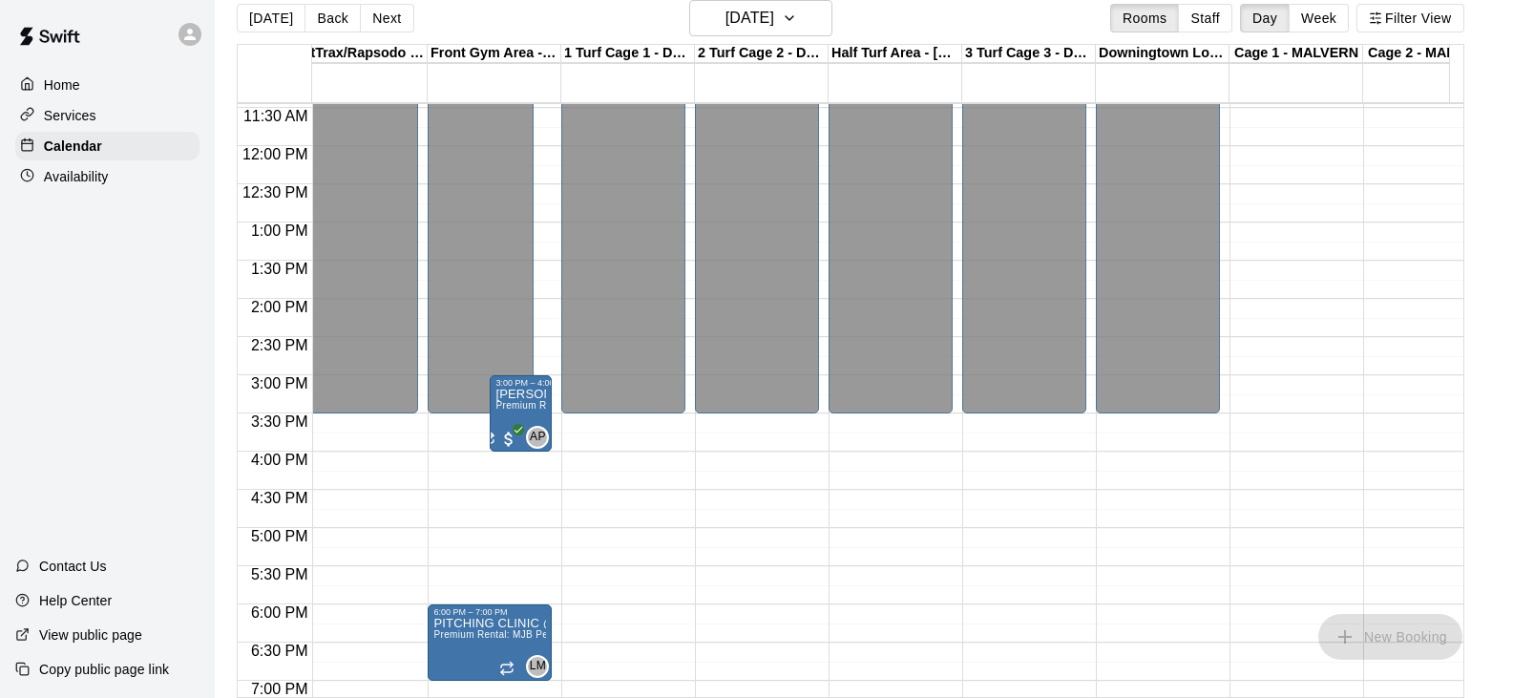
click at [73, 176] on p "Availability" at bounding box center [76, 176] width 65 height 19
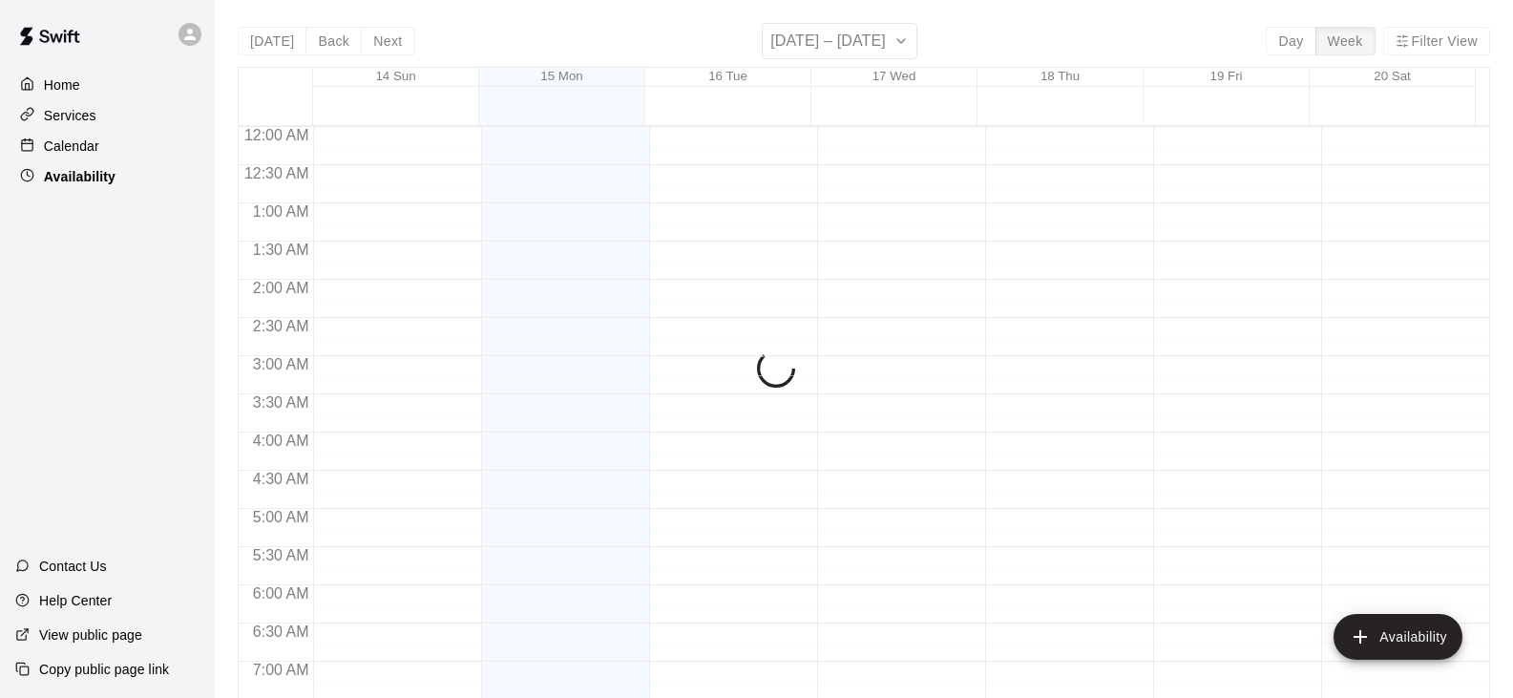
scroll to position [1241, 0]
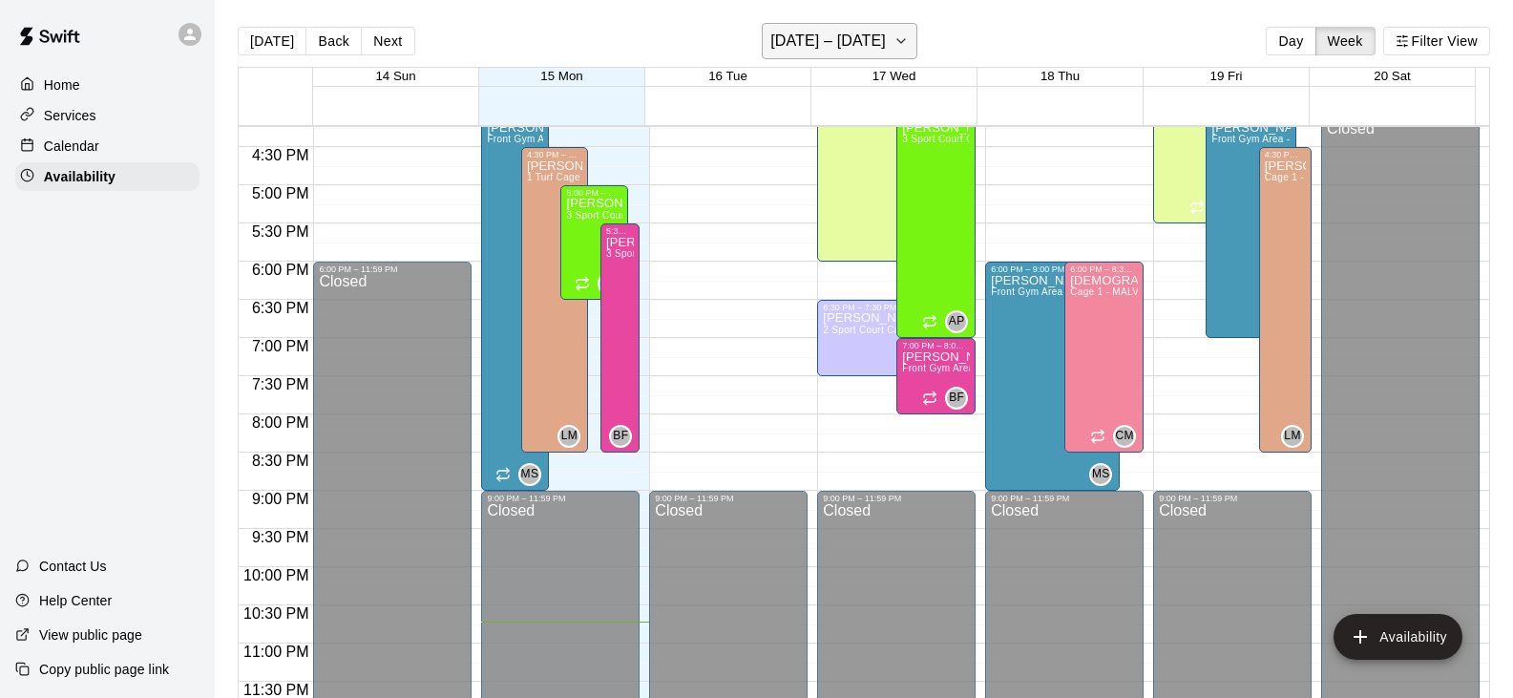
click at [898, 42] on icon "button" at bounding box center [901, 41] width 15 height 23
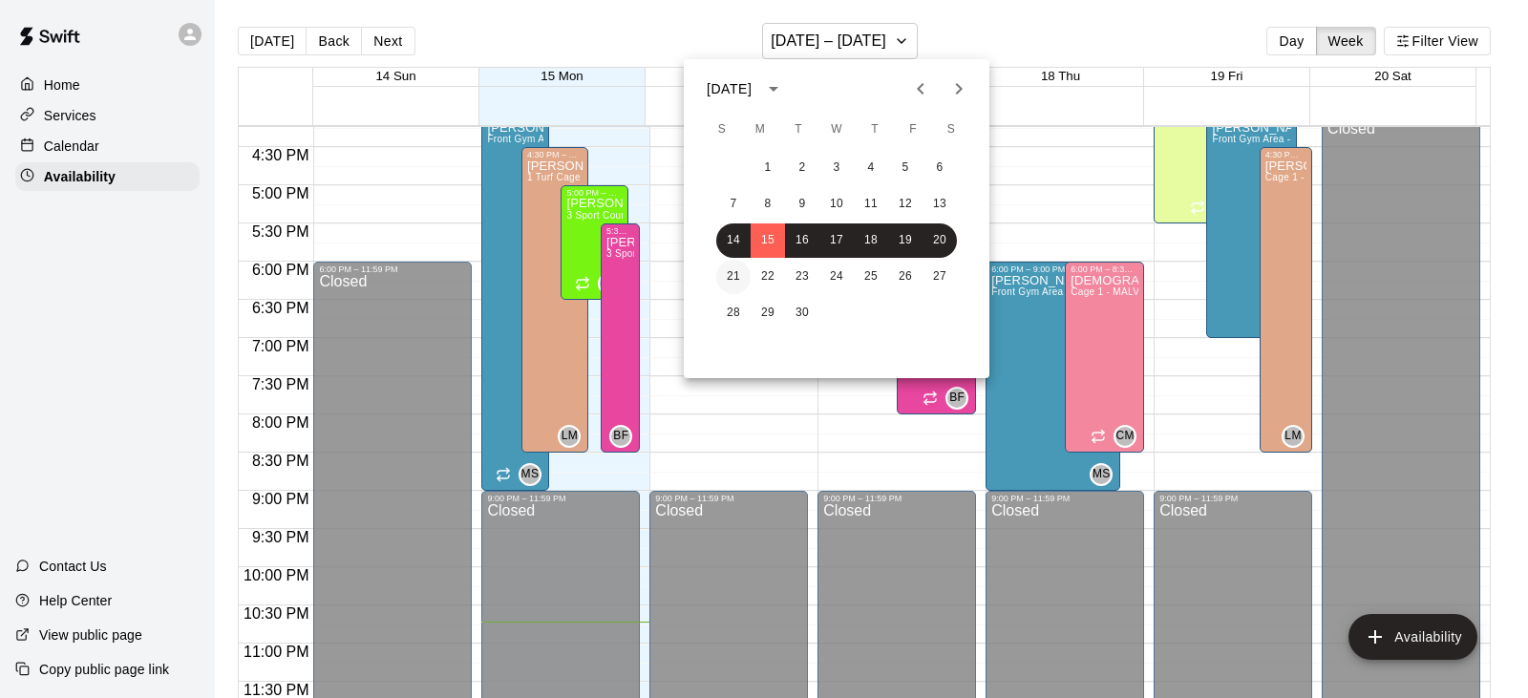
click at [733, 277] on button "21" at bounding box center [733, 277] width 34 height 34
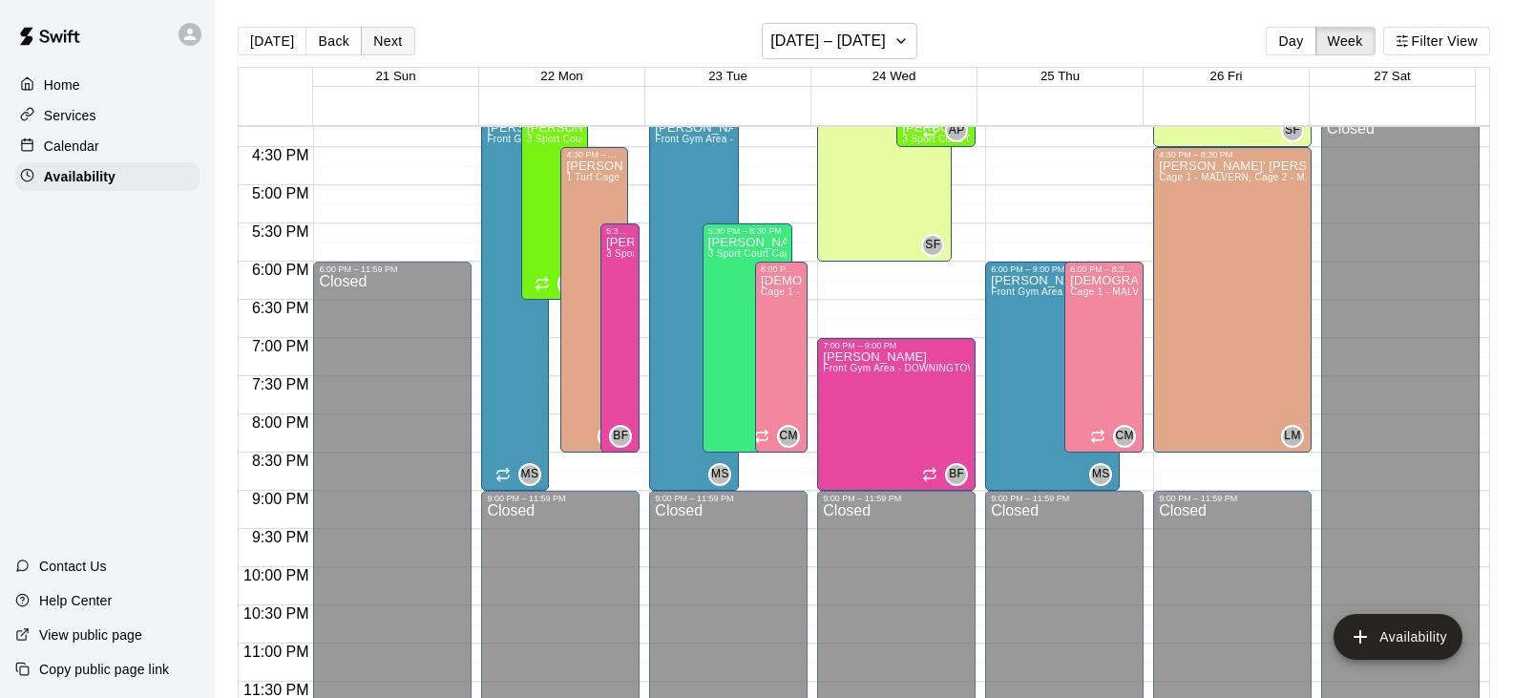
click at [369, 38] on button "Next" at bounding box center [387, 41] width 53 height 29
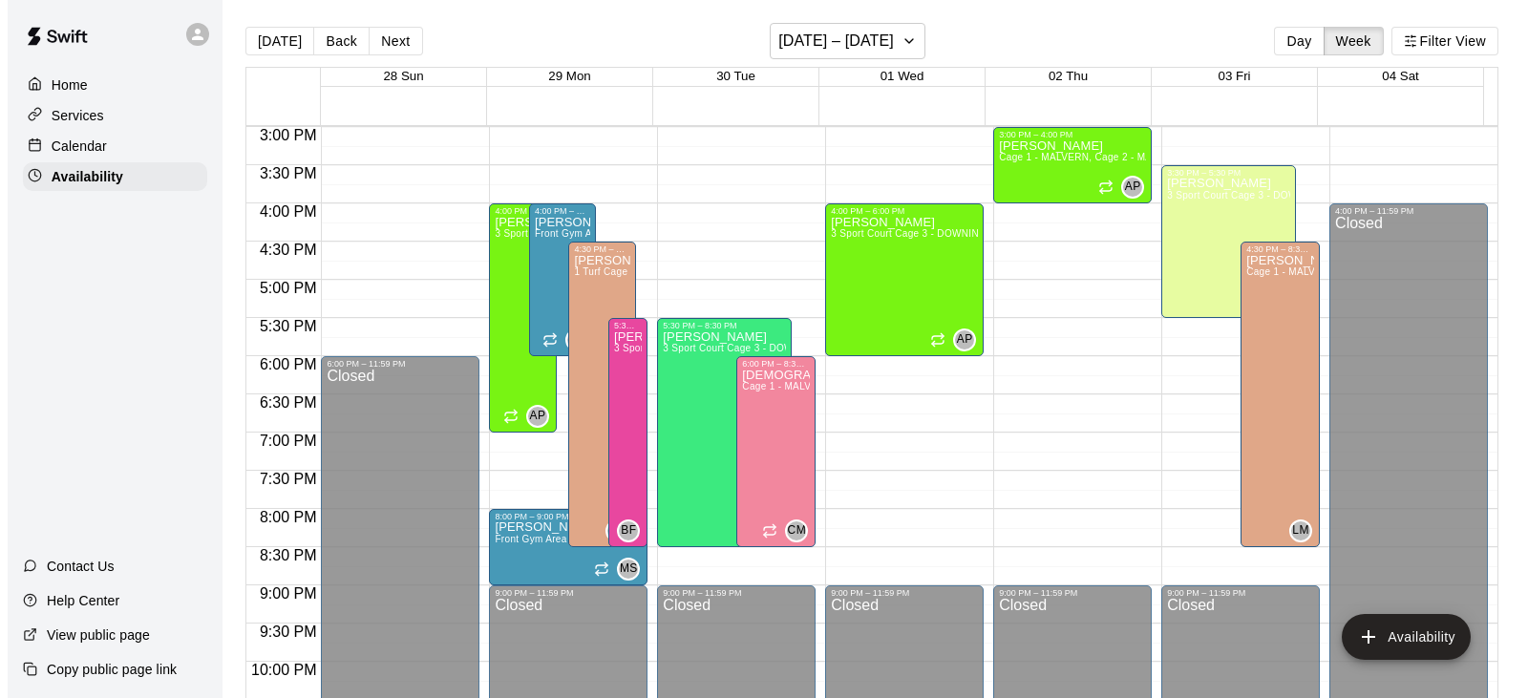
scroll to position [1050, 0]
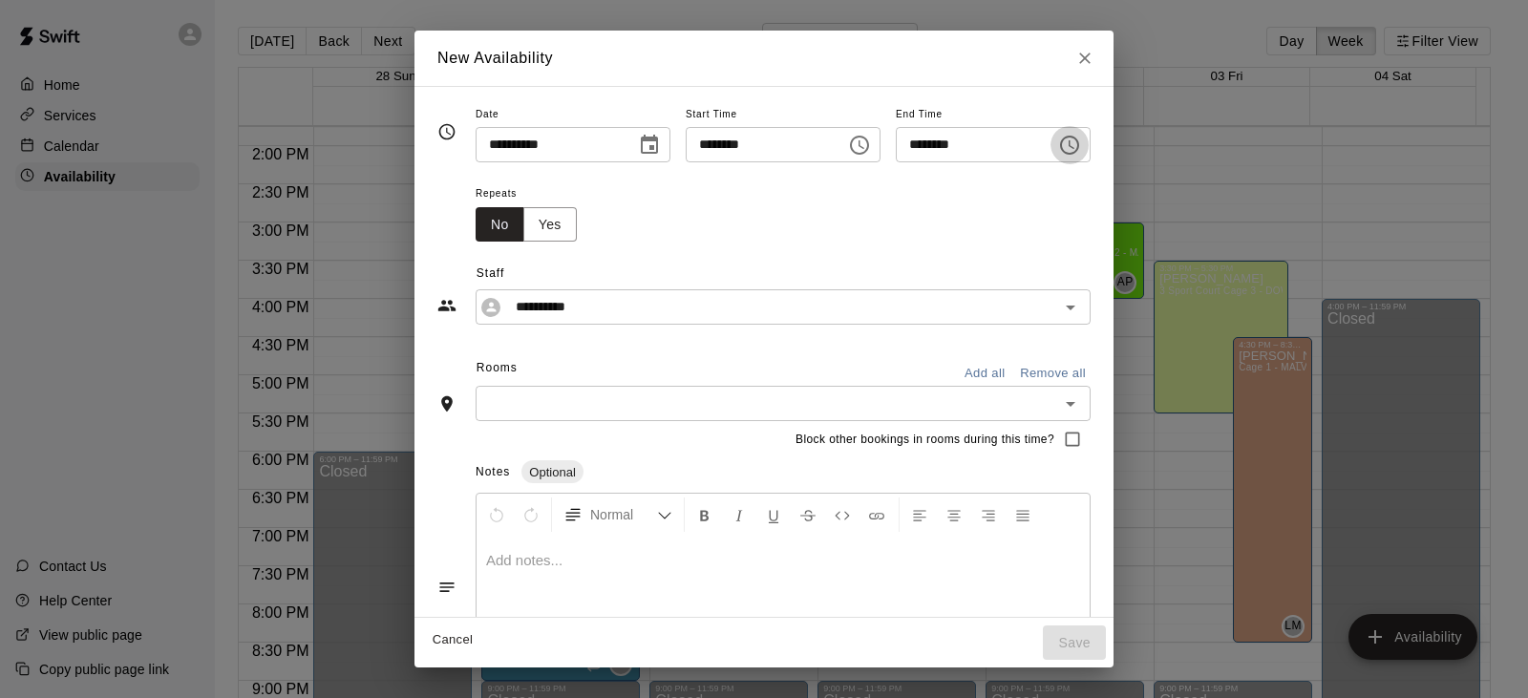
click at [1081, 151] on icon "Choose time, selected time is 4:00 PM" at bounding box center [1069, 145] width 23 height 23
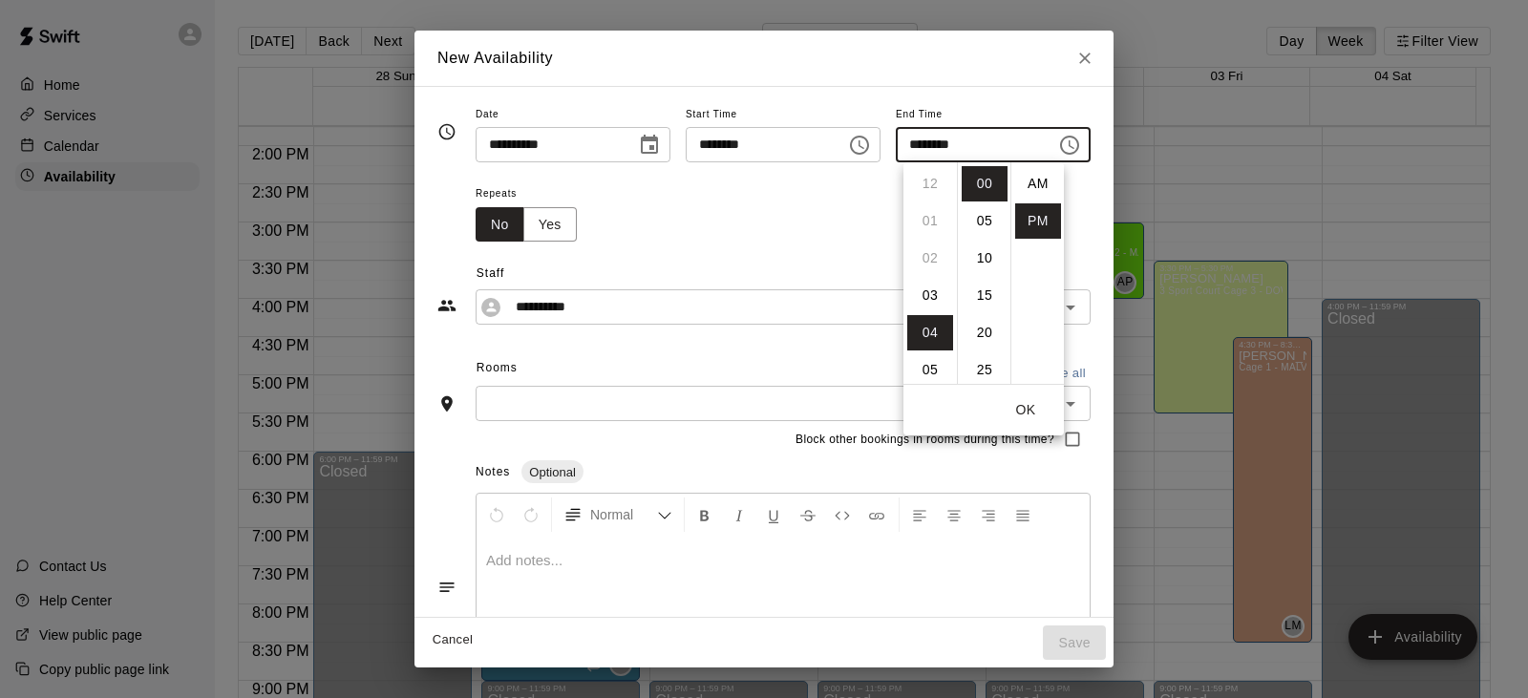
scroll to position [34, 0]
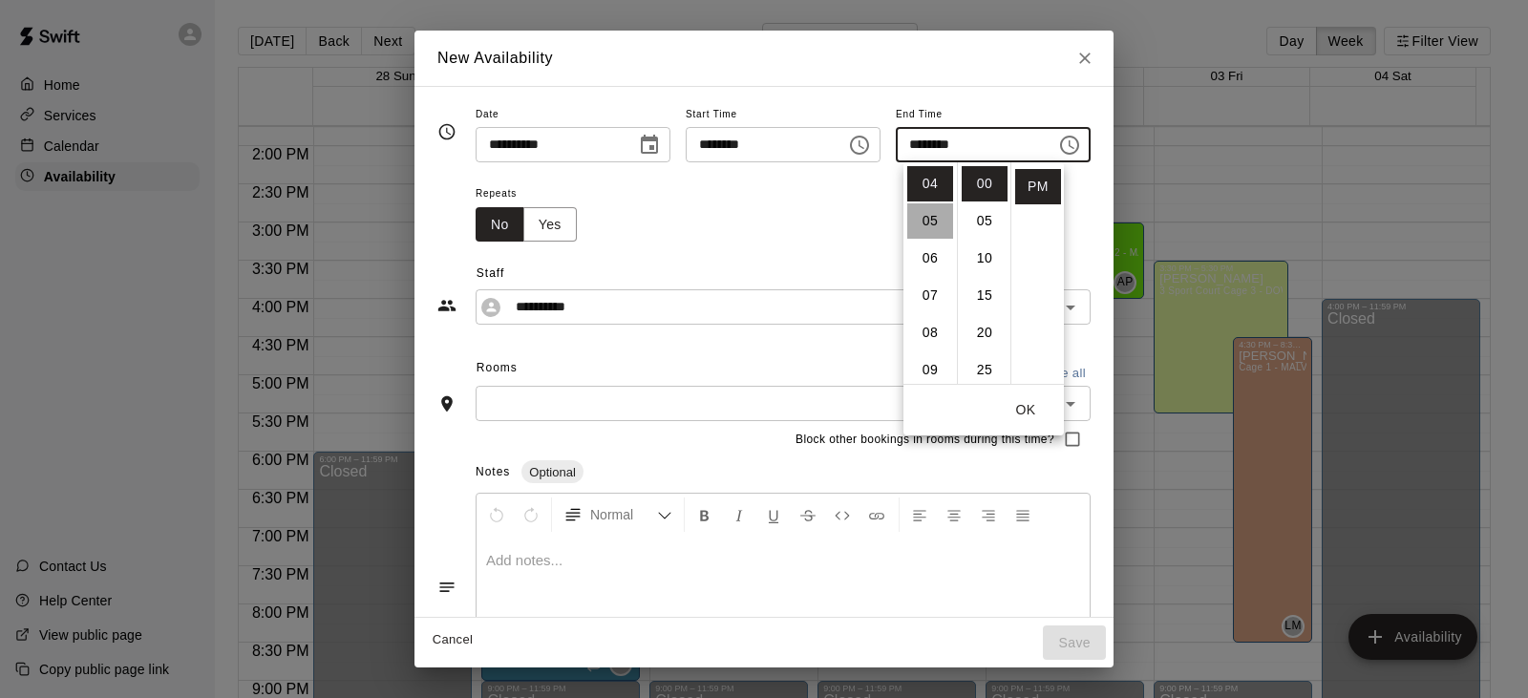
click at [930, 221] on li "05" at bounding box center [930, 220] width 46 height 35
type input "********"
click at [984, 181] on li "00" at bounding box center [984, 183] width 46 height 35
click at [587, 402] on input "text" at bounding box center [767, 403] width 572 height 24
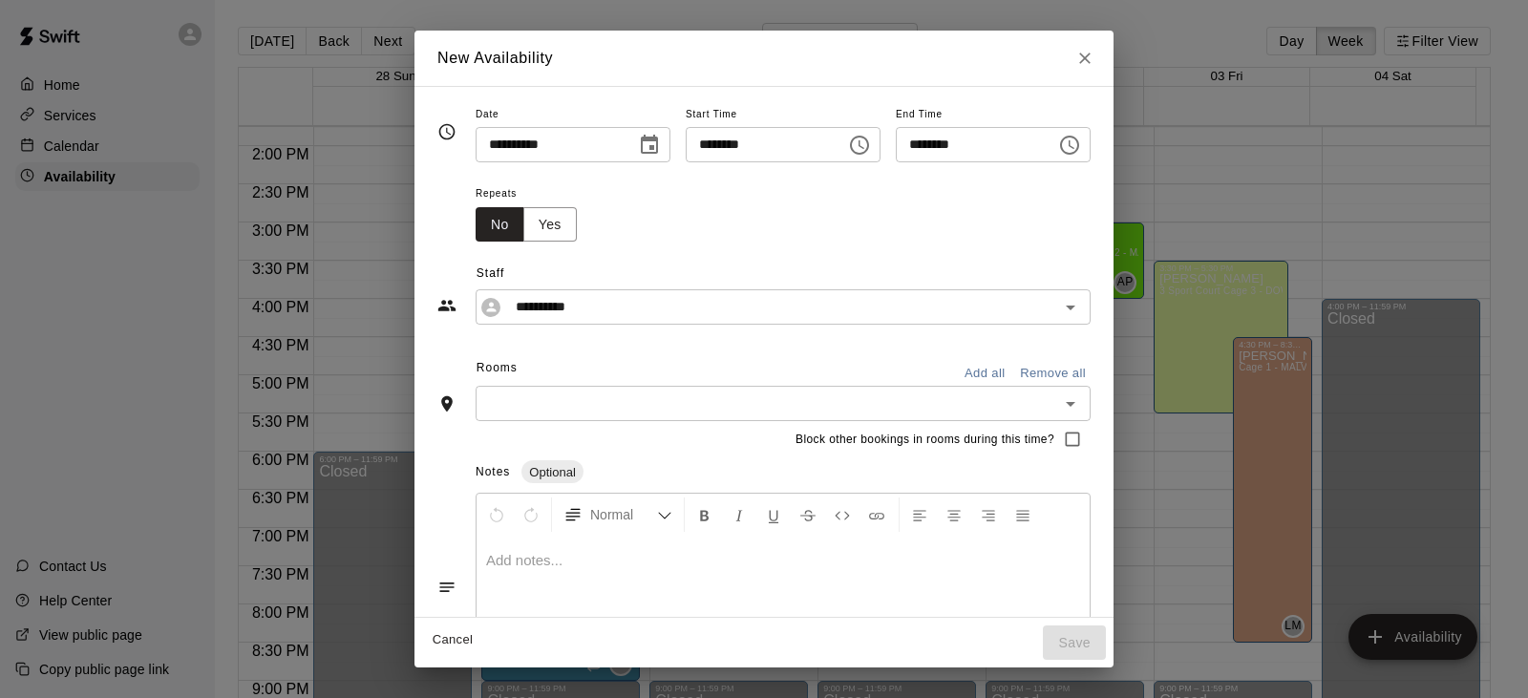
click at [587, 407] on input "text" at bounding box center [767, 403] width 572 height 24
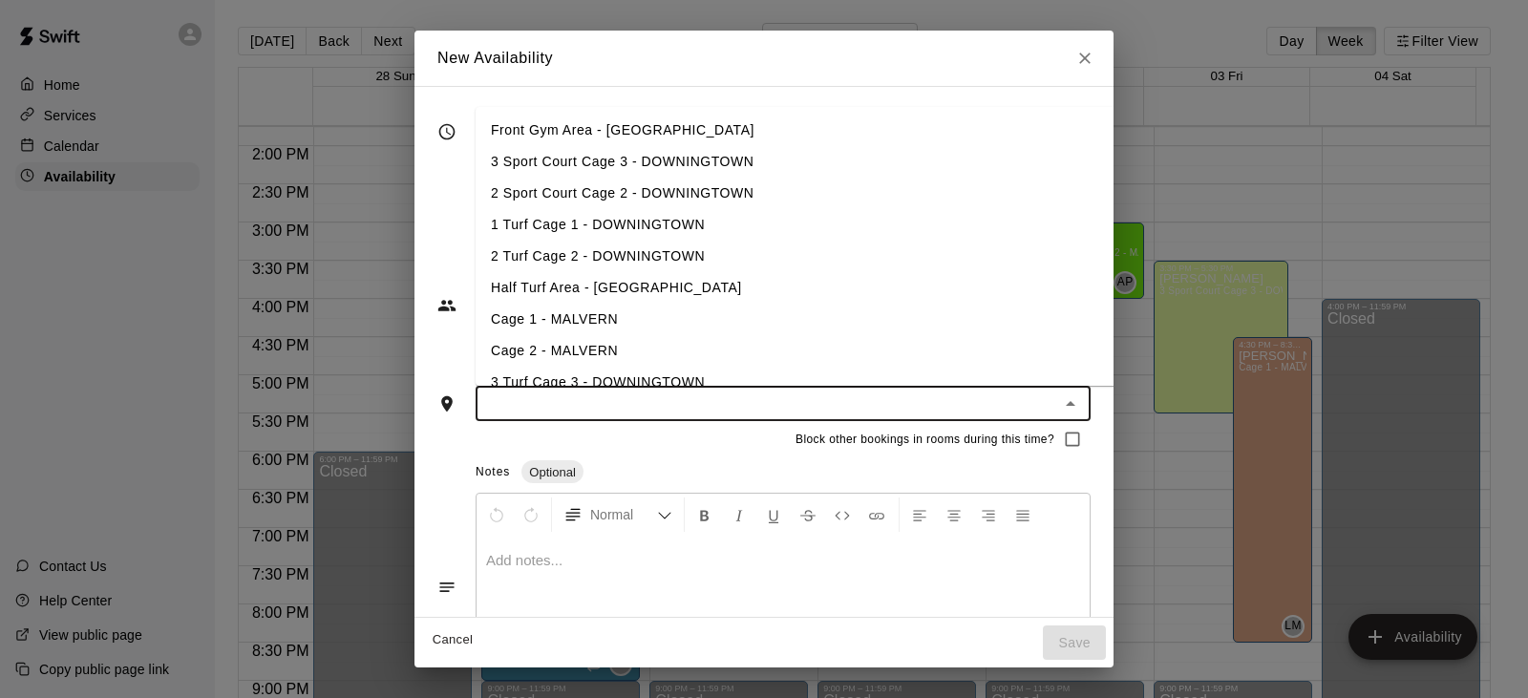
click at [580, 311] on li "Cage 1 - MALVERN" at bounding box center [825, 320] width 701 height 32
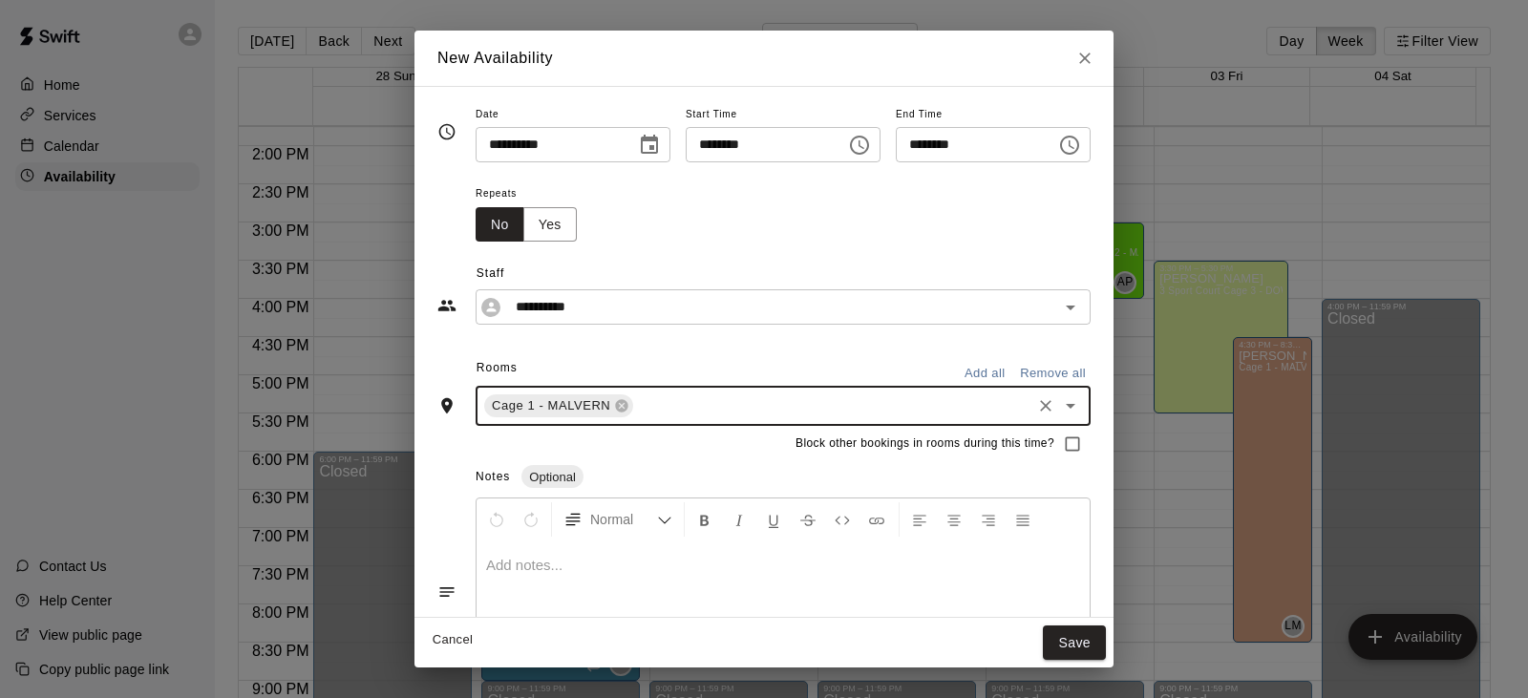
click at [658, 414] on input "text" at bounding box center [832, 406] width 392 height 24
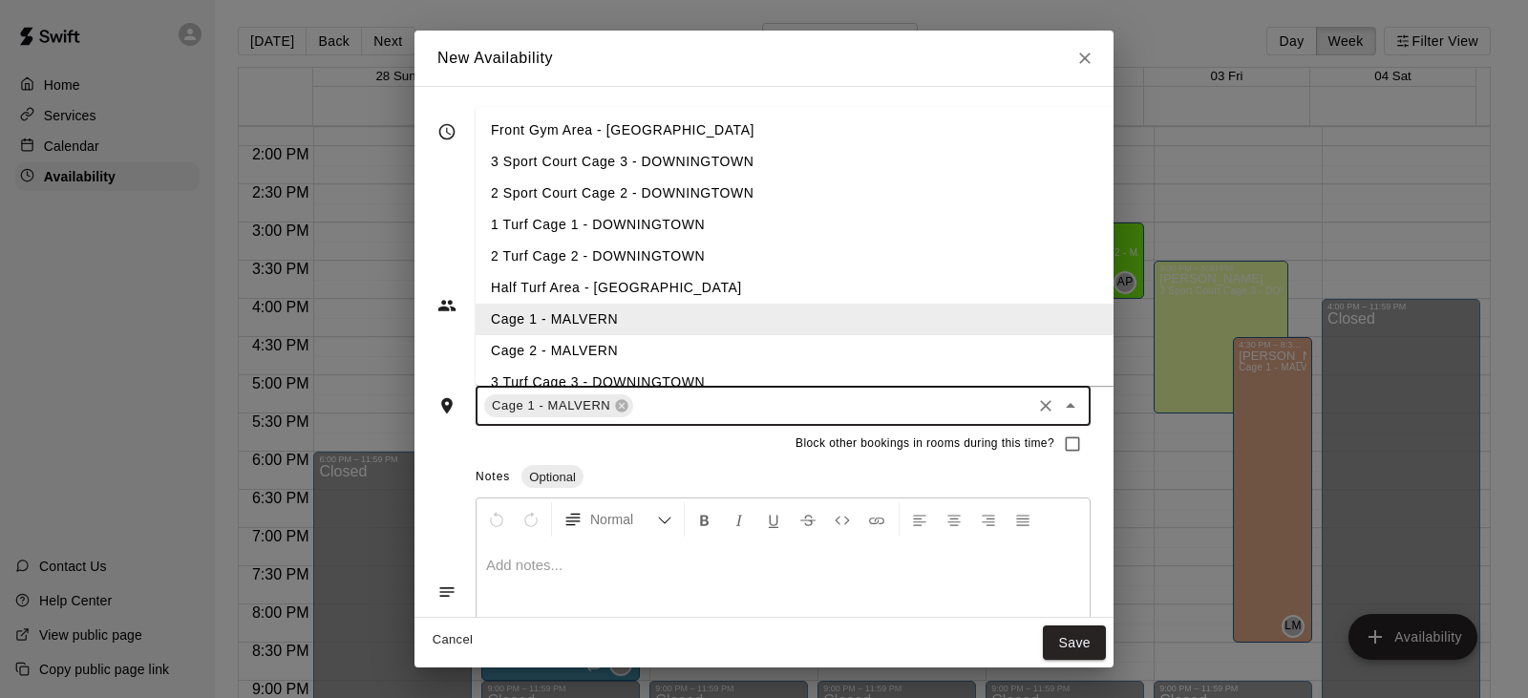
click at [549, 348] on li "Cage 2 - MALVERN" at bounding box center [825, 351] width 701 height 32
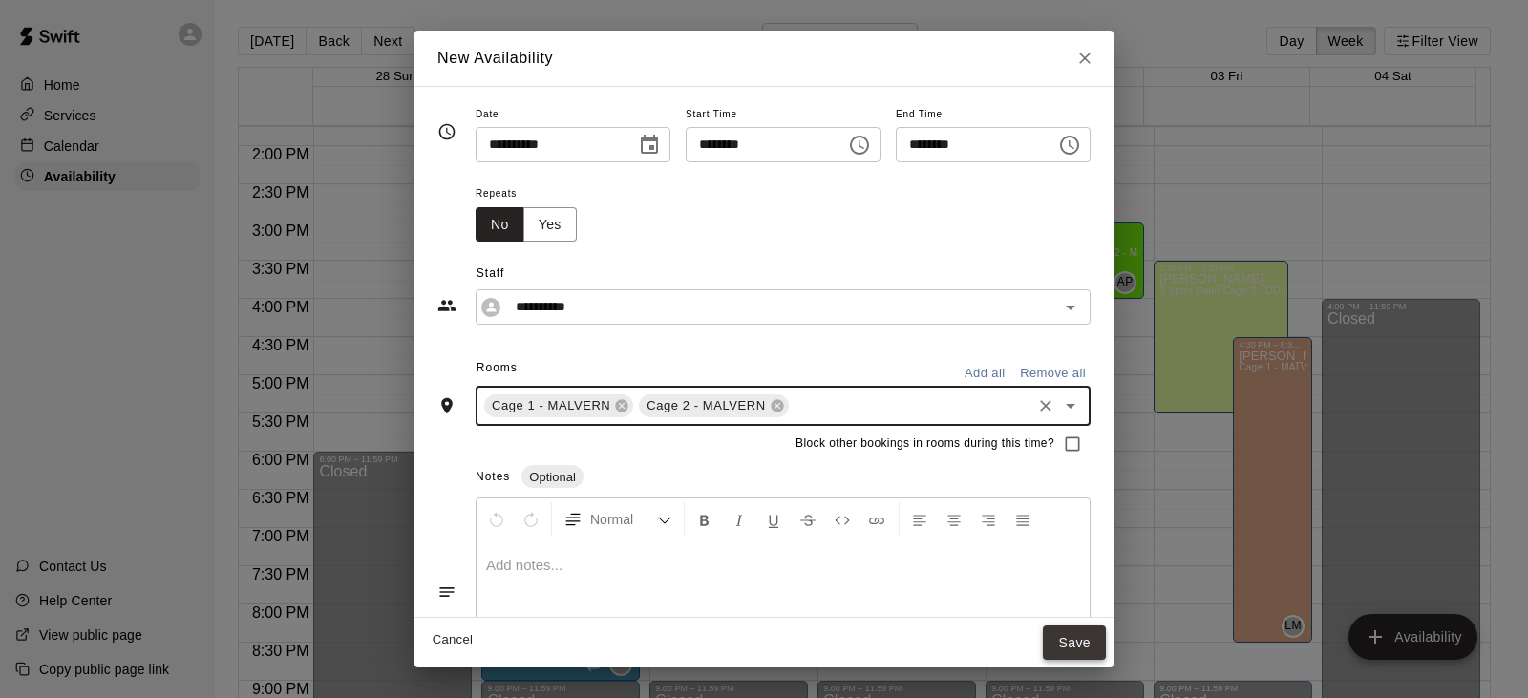
click at [1106, 652] on button "Save" at bounding box center [1074, 642] width 63 height 35
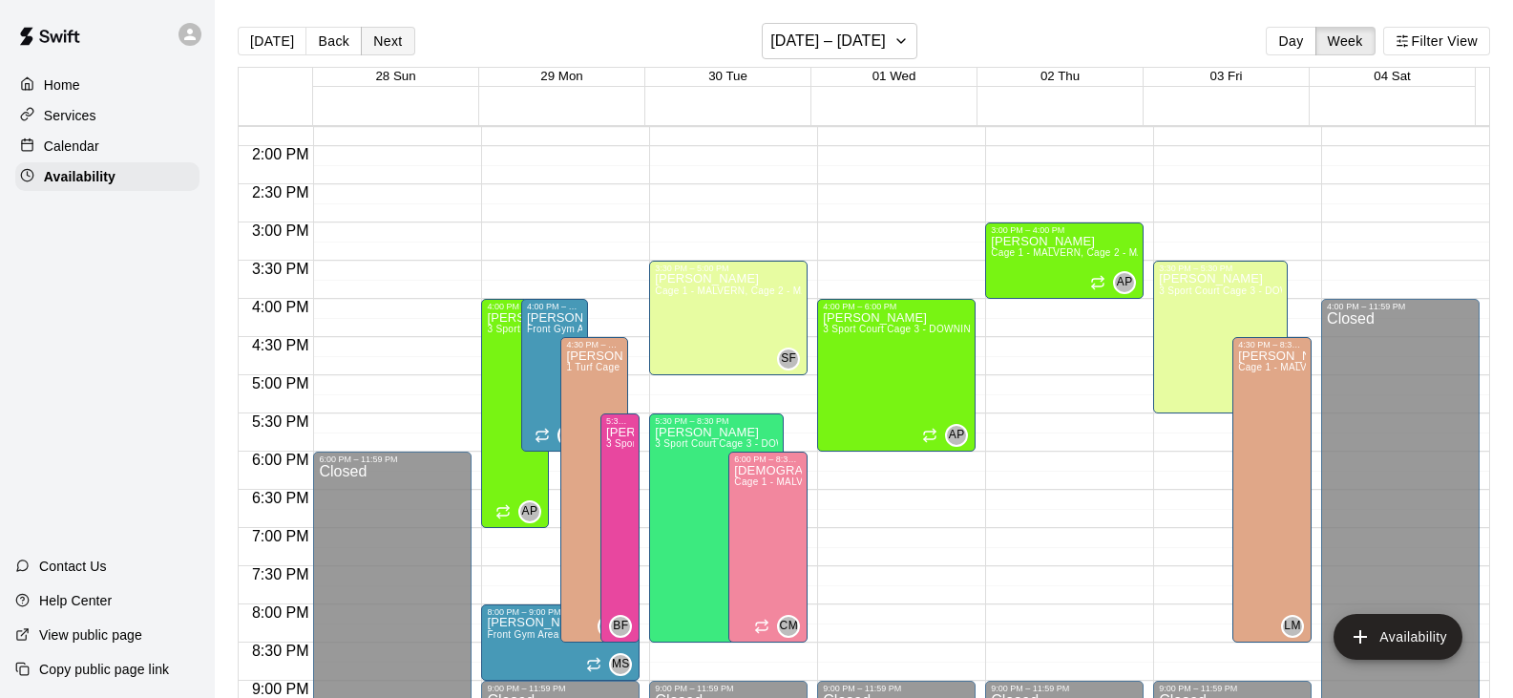
click at [391, 49] on button "Next" at bounding box center [387, 41] width 53 height 29
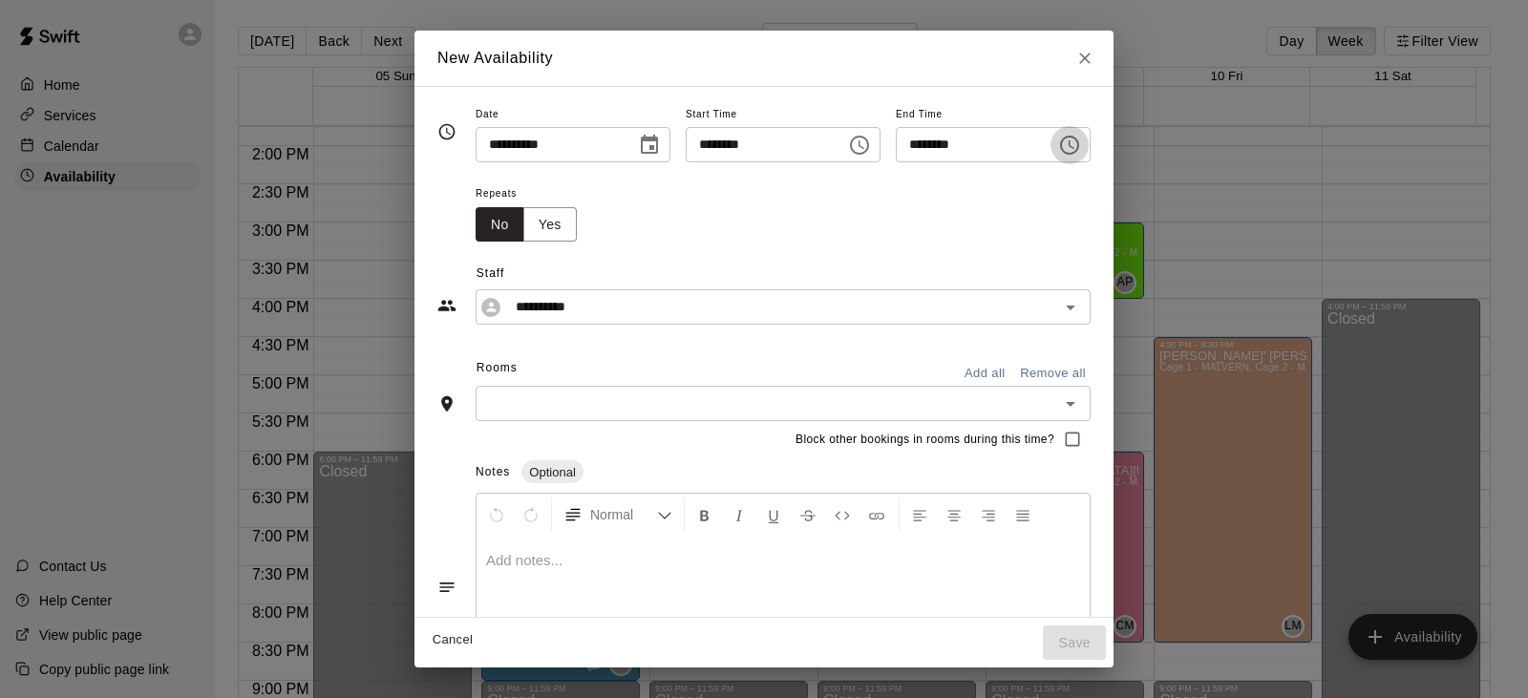
click at [1074, 148] on icon "Choose time, selected time is 4:00 PM" at bounding box center [1071, 144] width 6 height 9
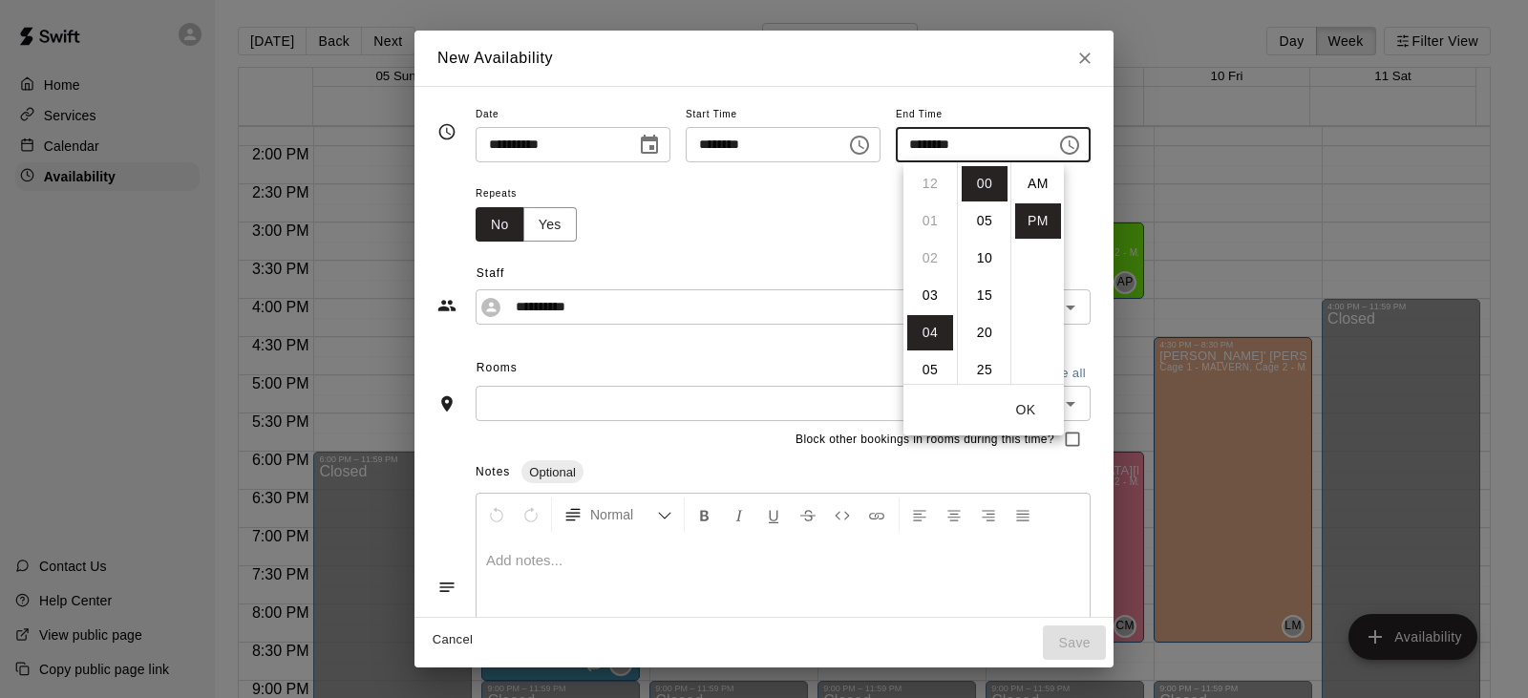
scroll to position [34, 0]
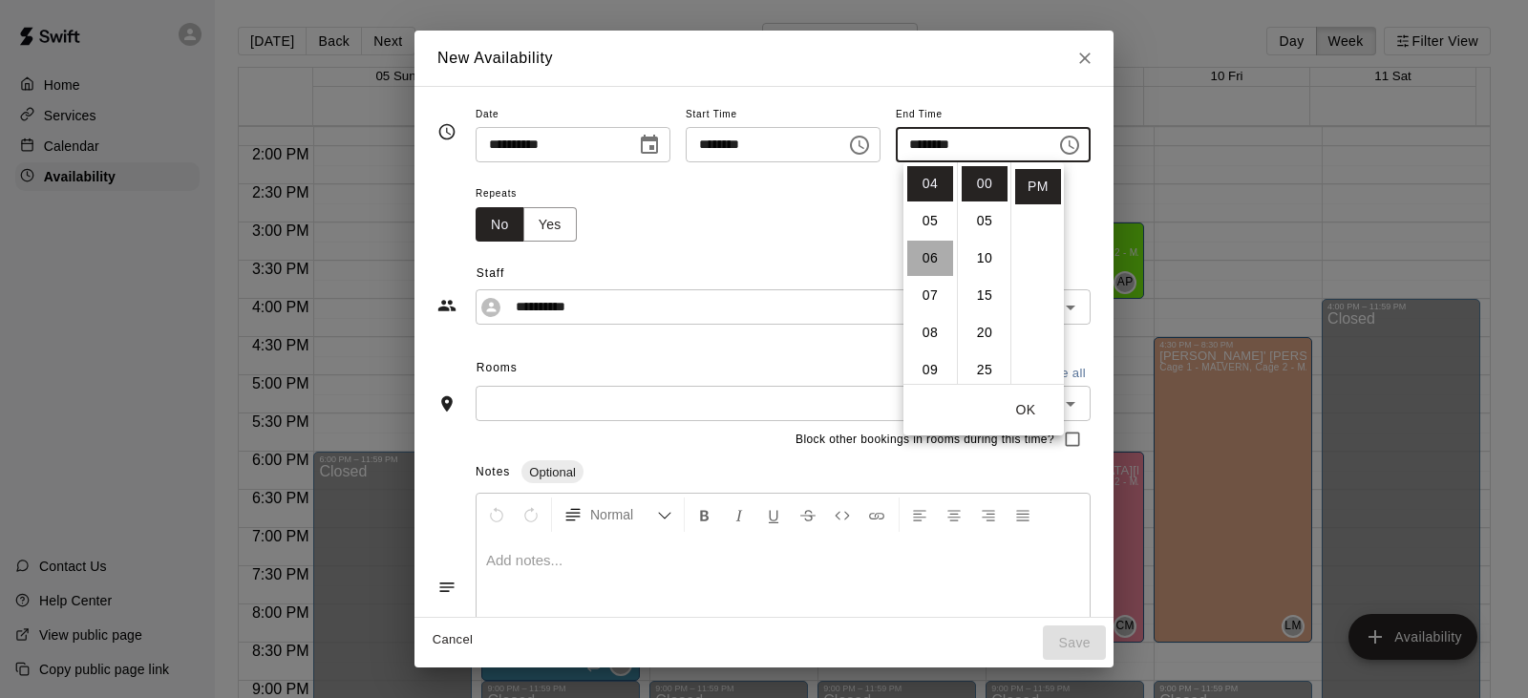
click at [936, 263] on li "06" at bounding box center [930, 258] width 46 height 35
click at [983, 315] on li "30" at bounding box center [984, 311] width 46 height 35
type input "********"
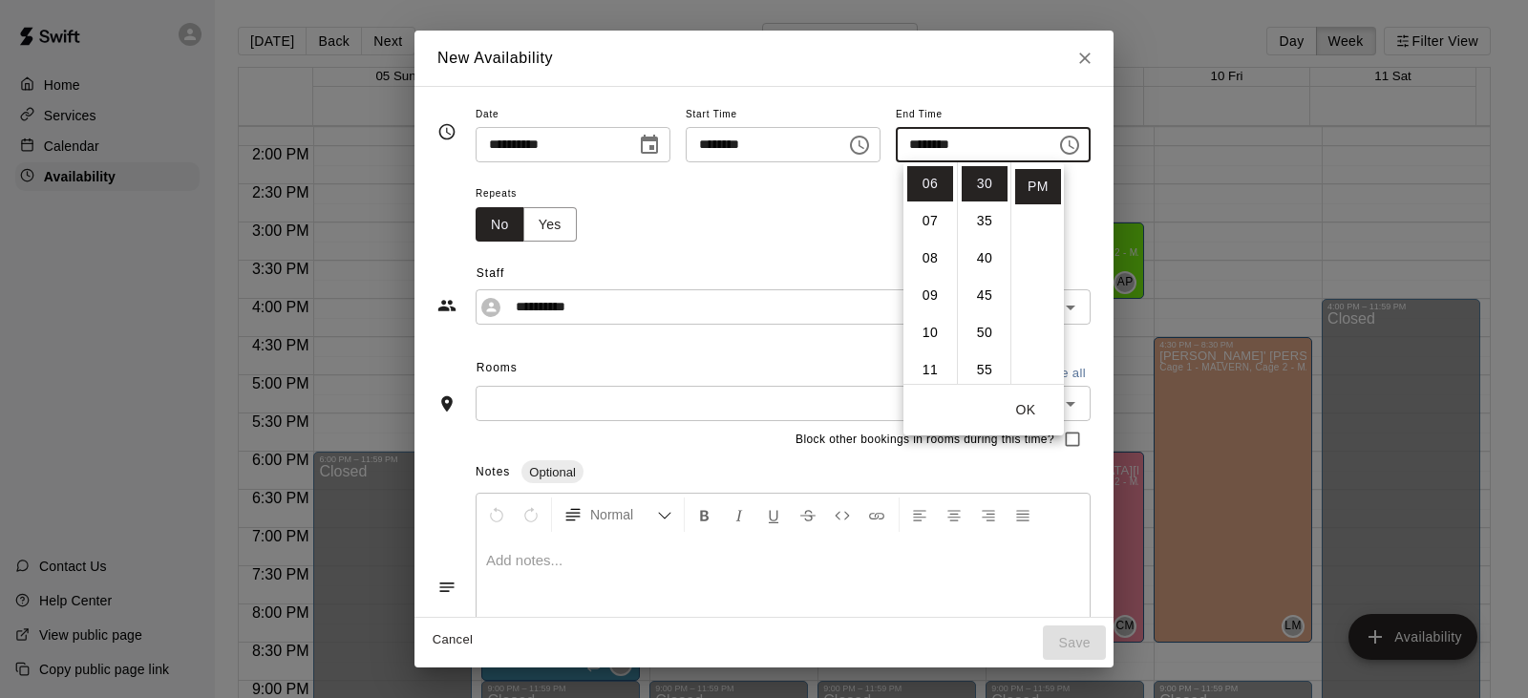
click at [729, 401] on input "text" at bounding box center [767, 403] width 572 height 24
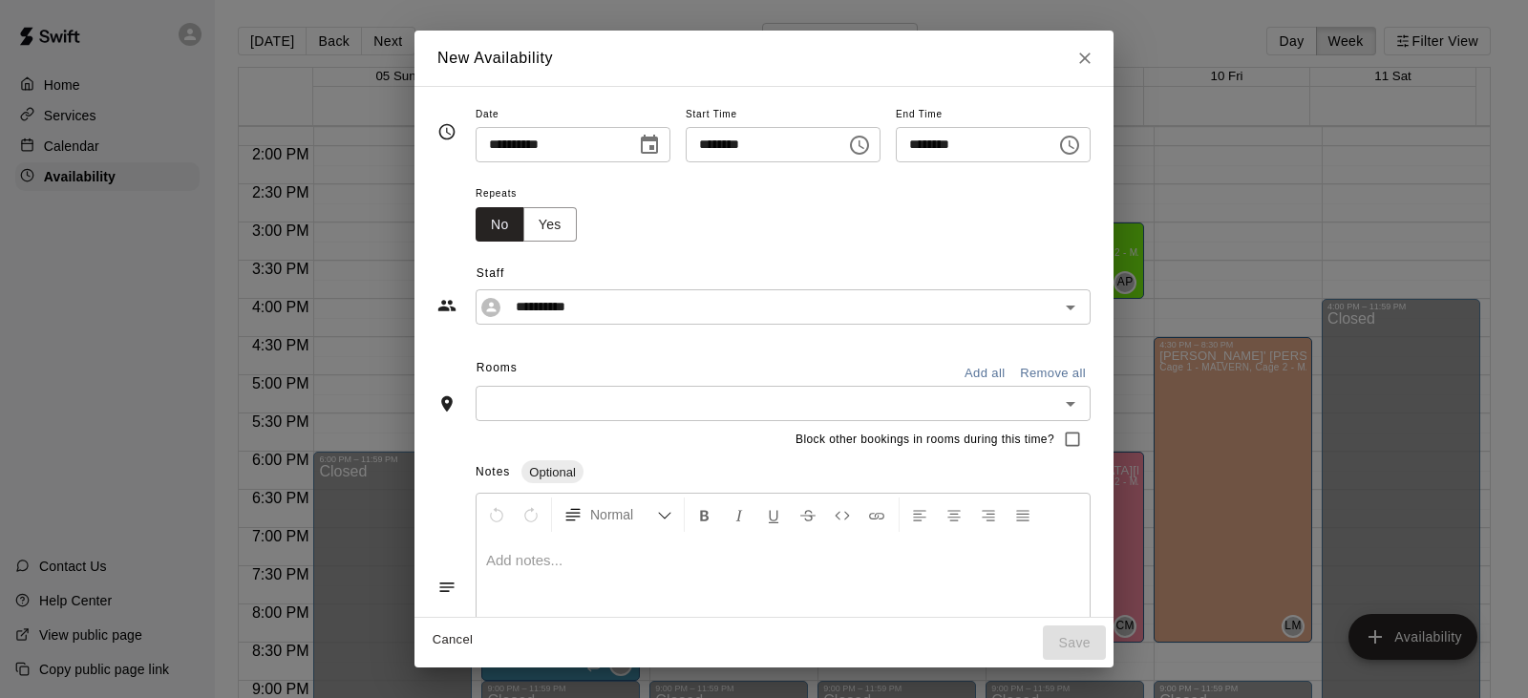
click at [729, 401] on input "text" at bounding box center [767, 403] width 572 height 24
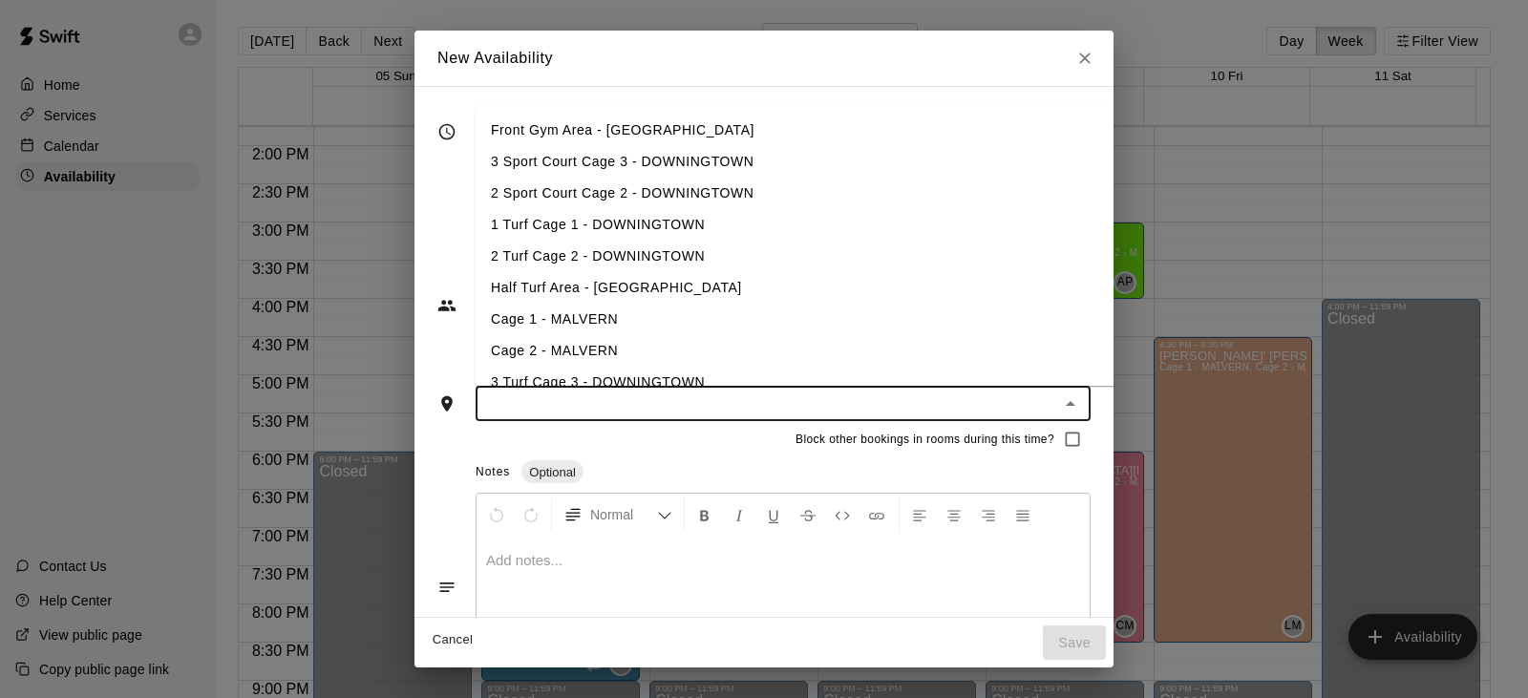
click at [635, 160] on li "3 Sport Court Cage 3 - DOWNINGTOWN" at bounding box center [825, 162] width 701 height 32
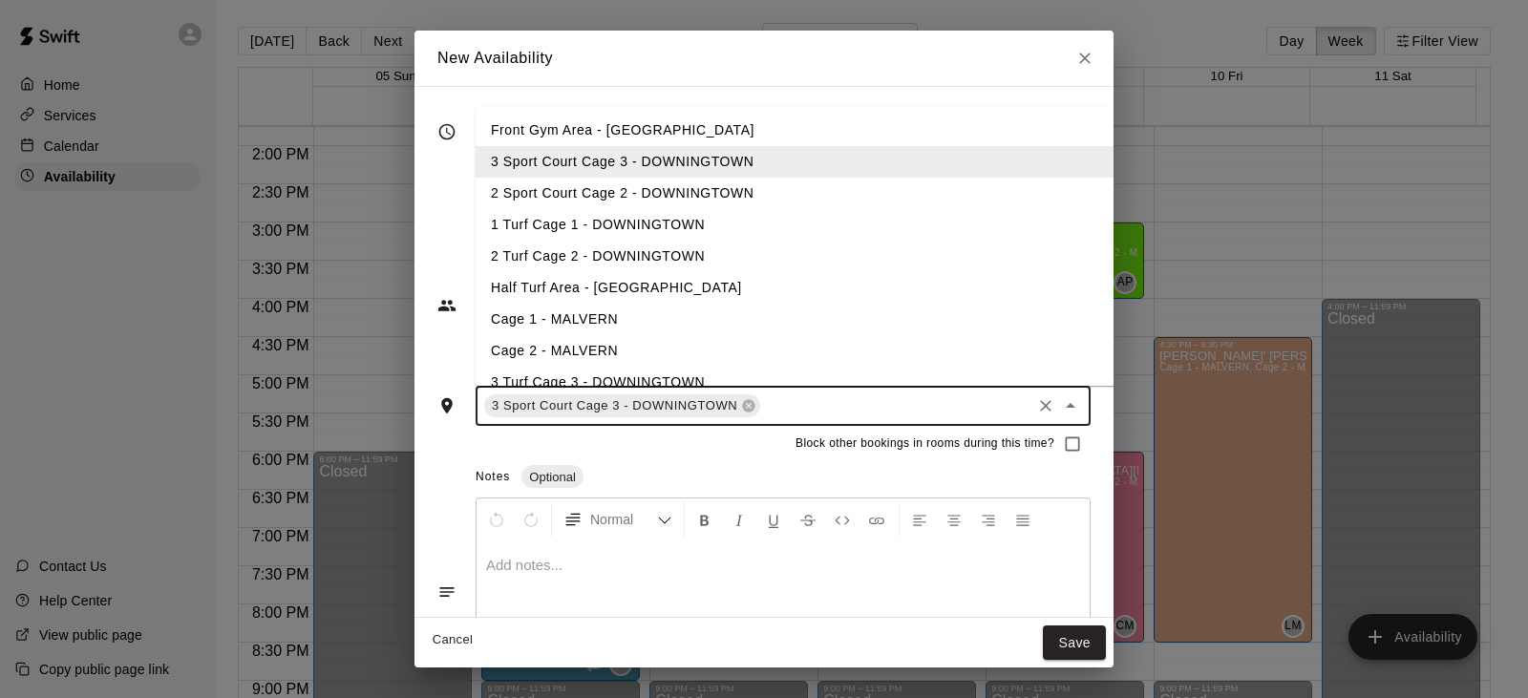
click at [622, 192] on li "2 Sport Court Cage 2 - DOWNINGTOWN" at bounding box center [825, 194] width 701 height 32
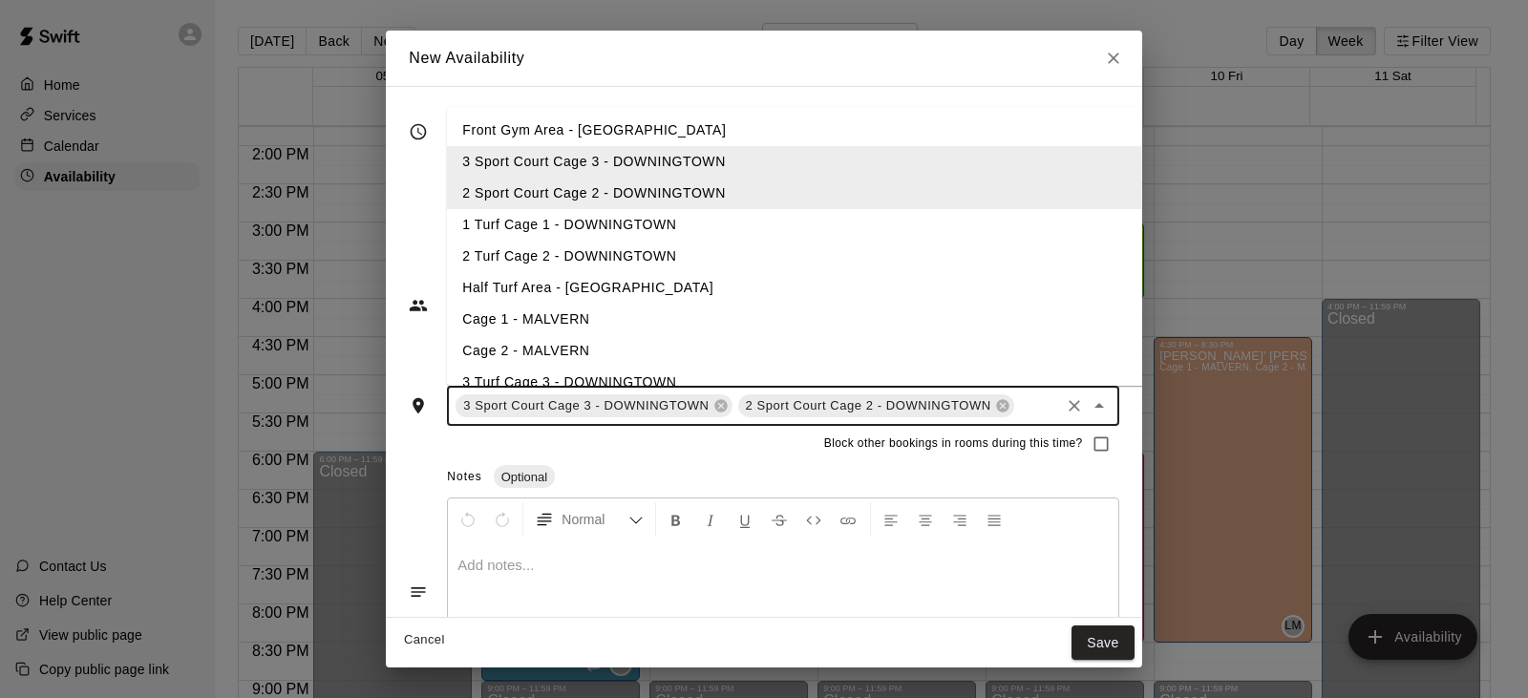
click at [668, 226] on li "1 Turf Cage 1 - DOWNINGTOWN" at bounding box center [797, 225] width 701 height 32
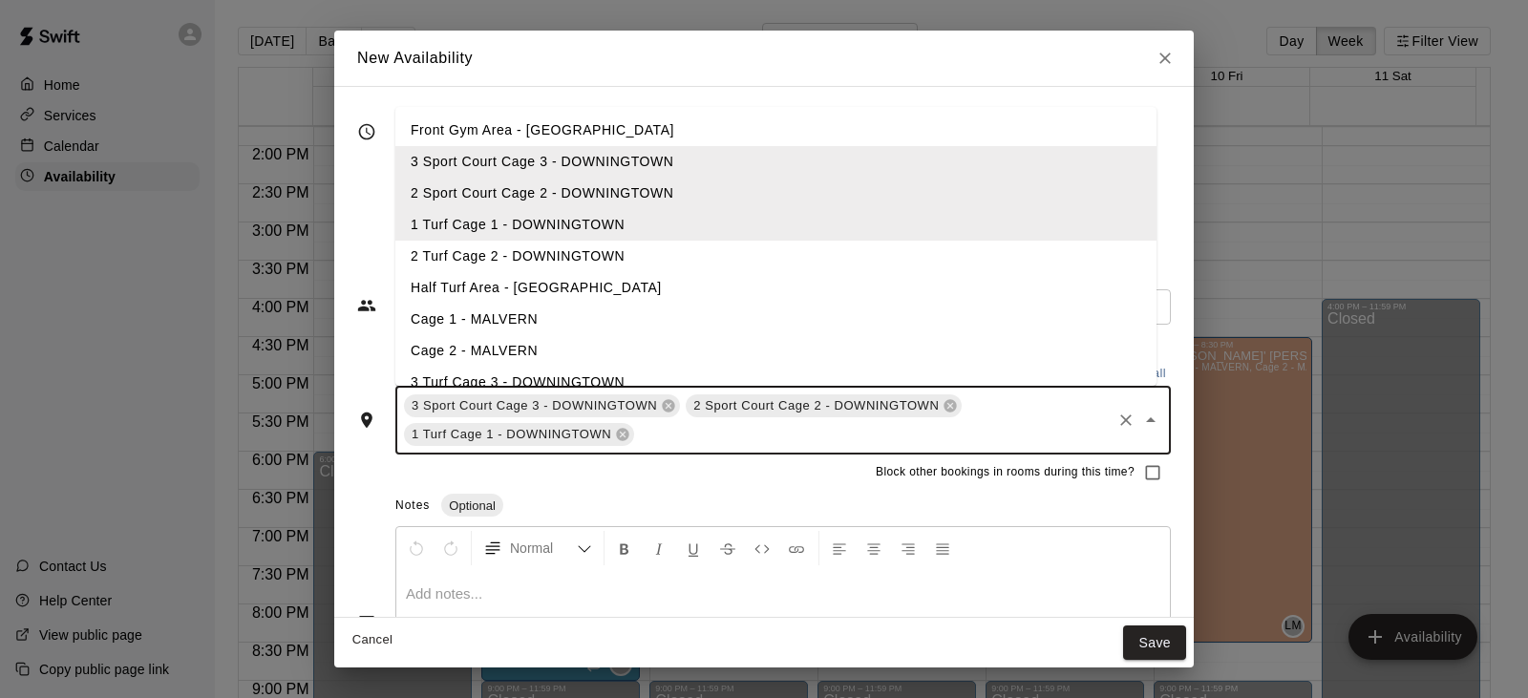
click at [663, 253] on li "2 Turf Cage 2 - DOWNINGTOWN" at bounding box center [775, 257] width 761 height 32
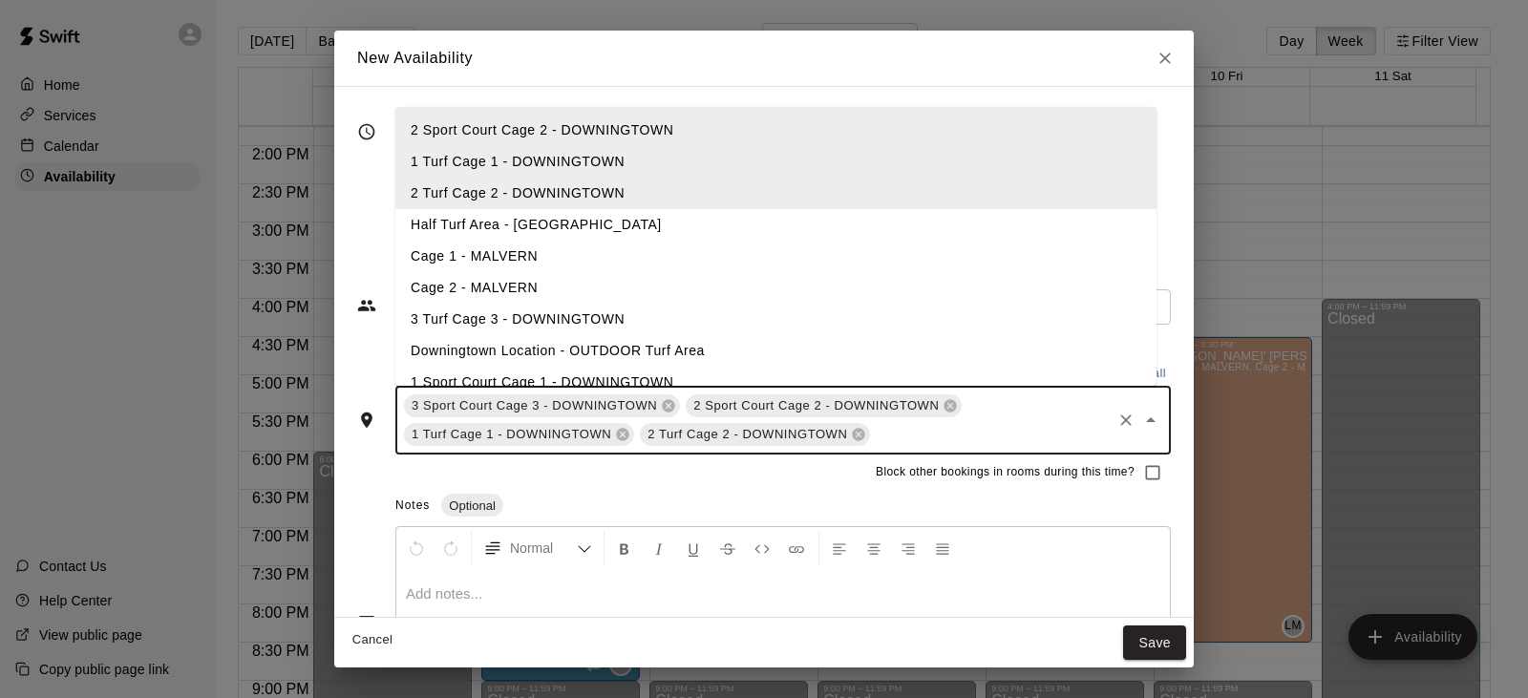
scroll to position [95, 0]
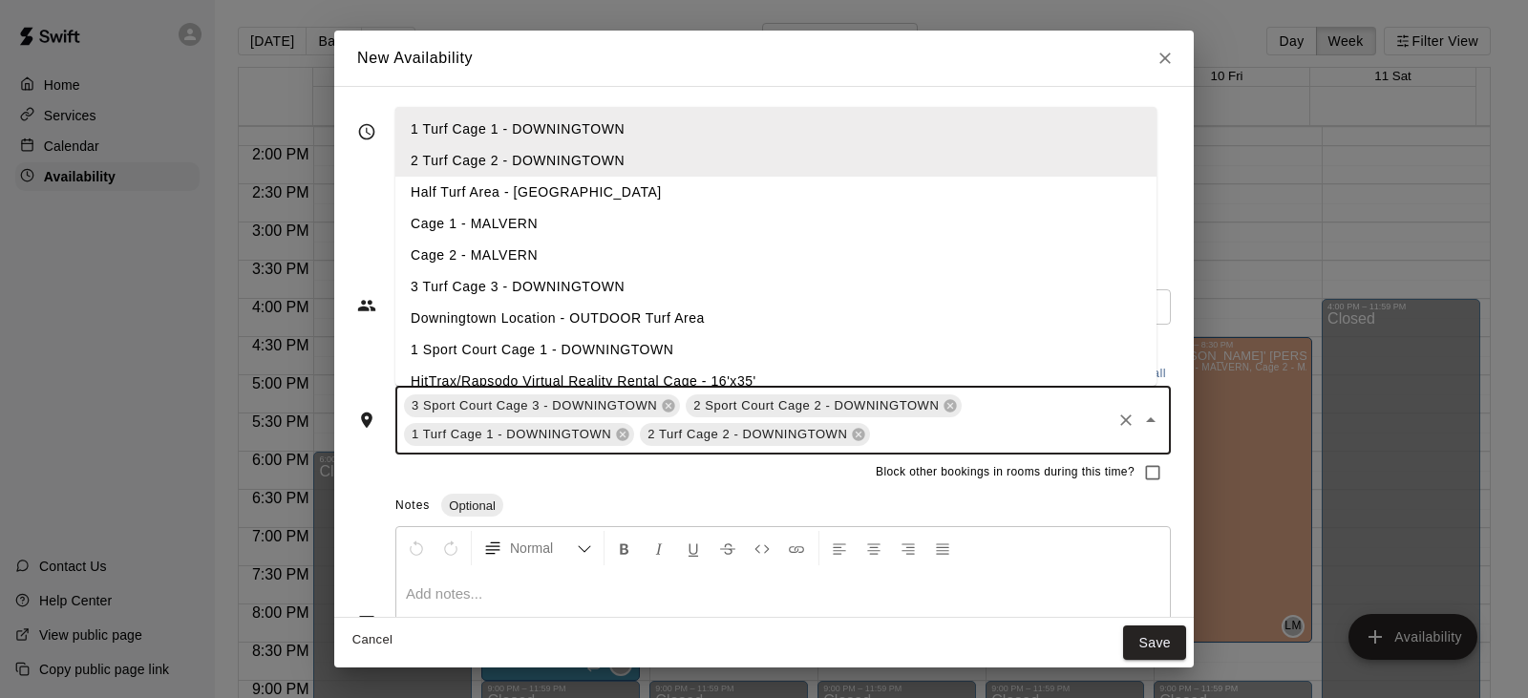
click at [671, 282] on li "3 Turf Cage 3 - DOWNINGTOWN" at bounding box center [775, 287] width 761 height 32
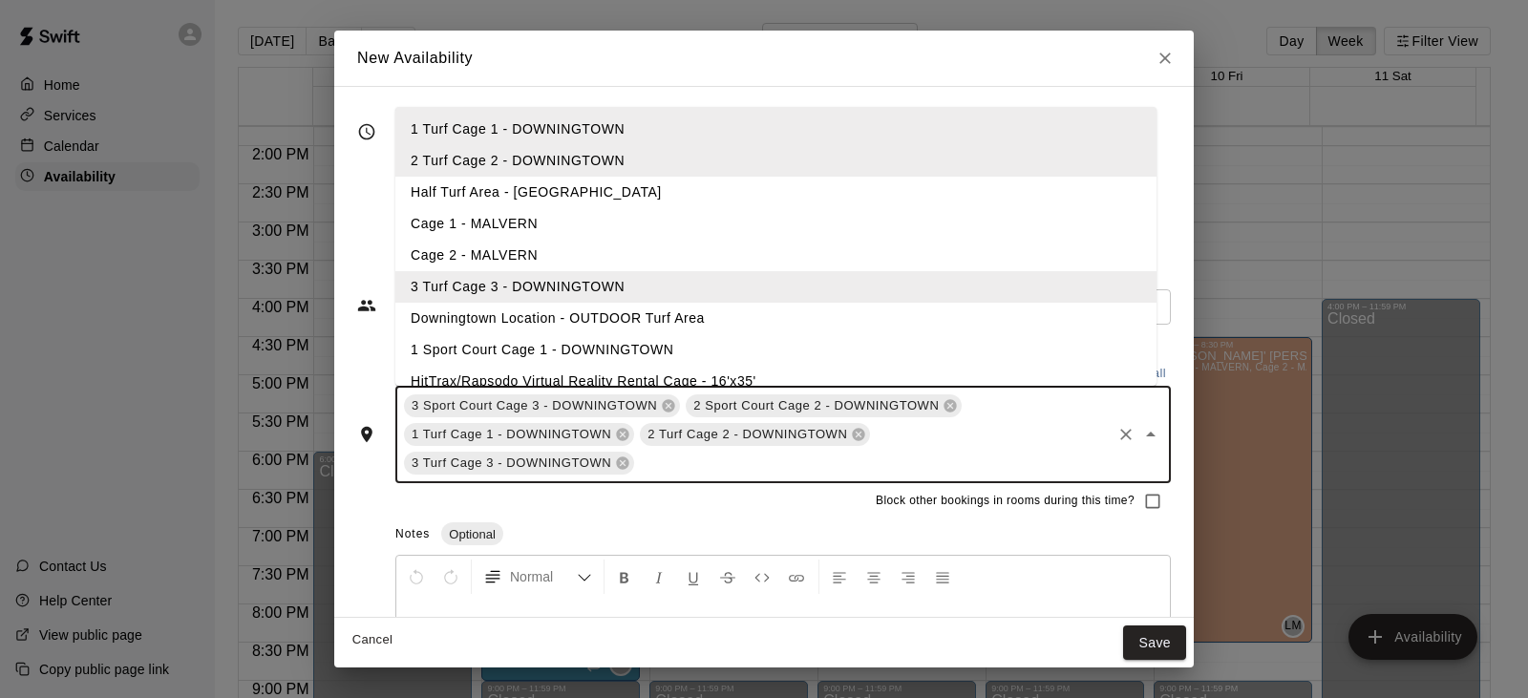
click at [665, 344] on li "1 Sport Court Cage 1 - DOWNINGTOWN" at bounding box center [775, 350] width 761 height 32
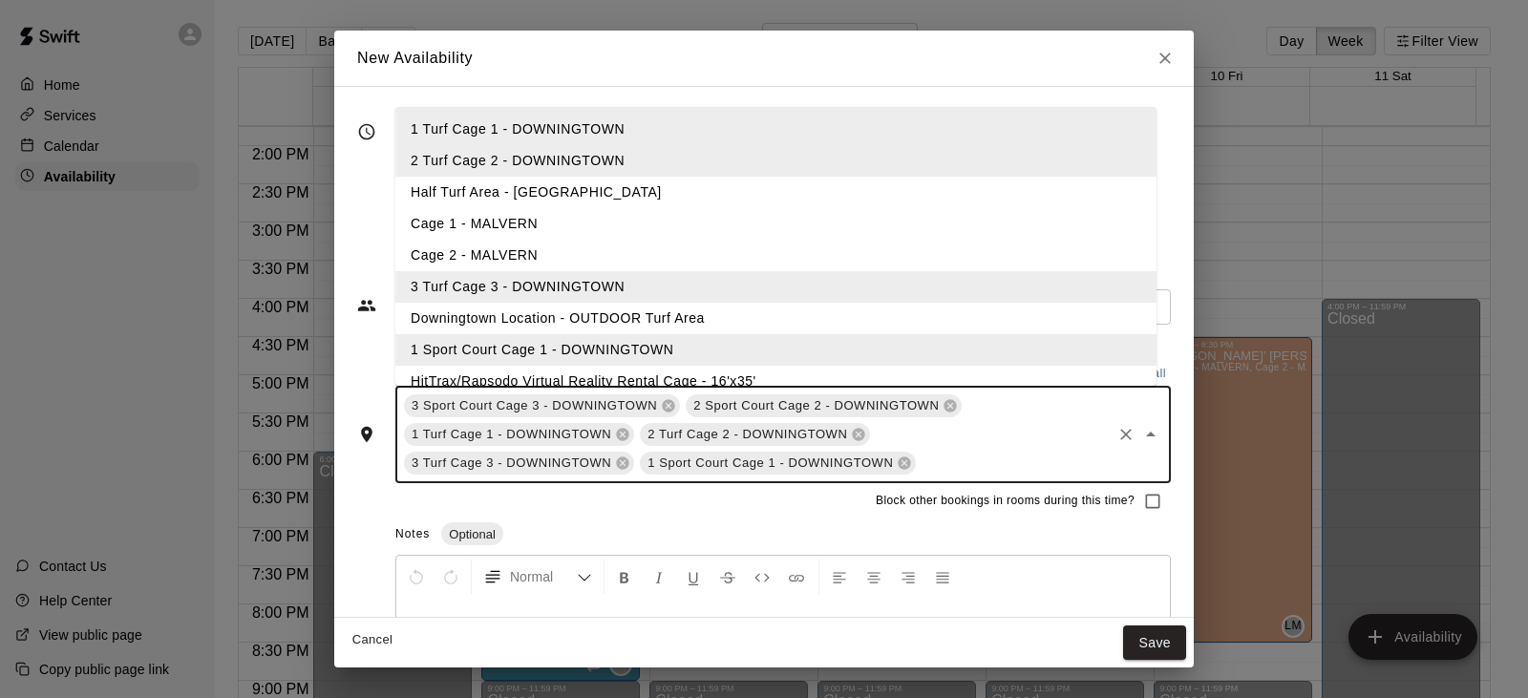
click at [668, 371] on li "HitTrax/Rapsodo Virtual Reality Rental Cage - 16'x35'" at bounding box center [775, 382] width 761 height 32
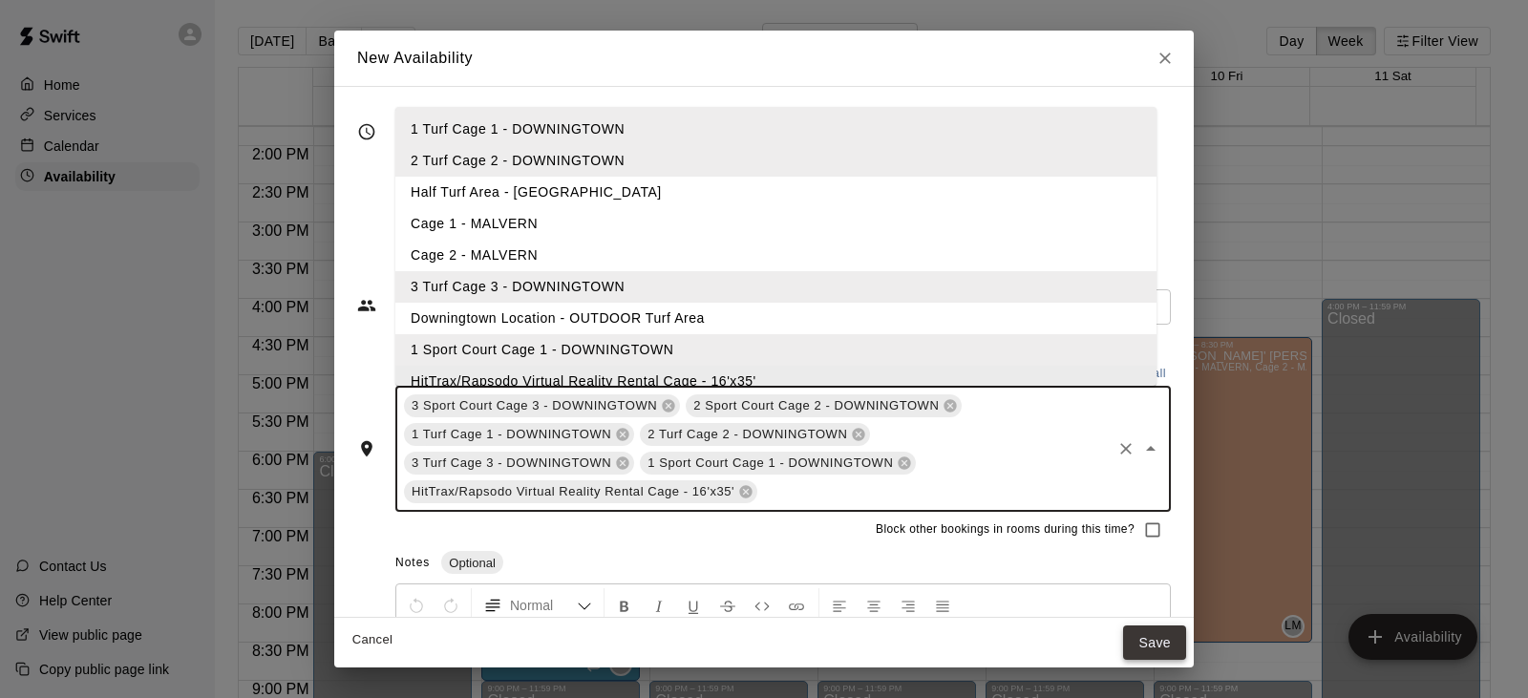
click at [1132, 644] on button "Save" at bounding box center [1154, 642] width 63 height 35
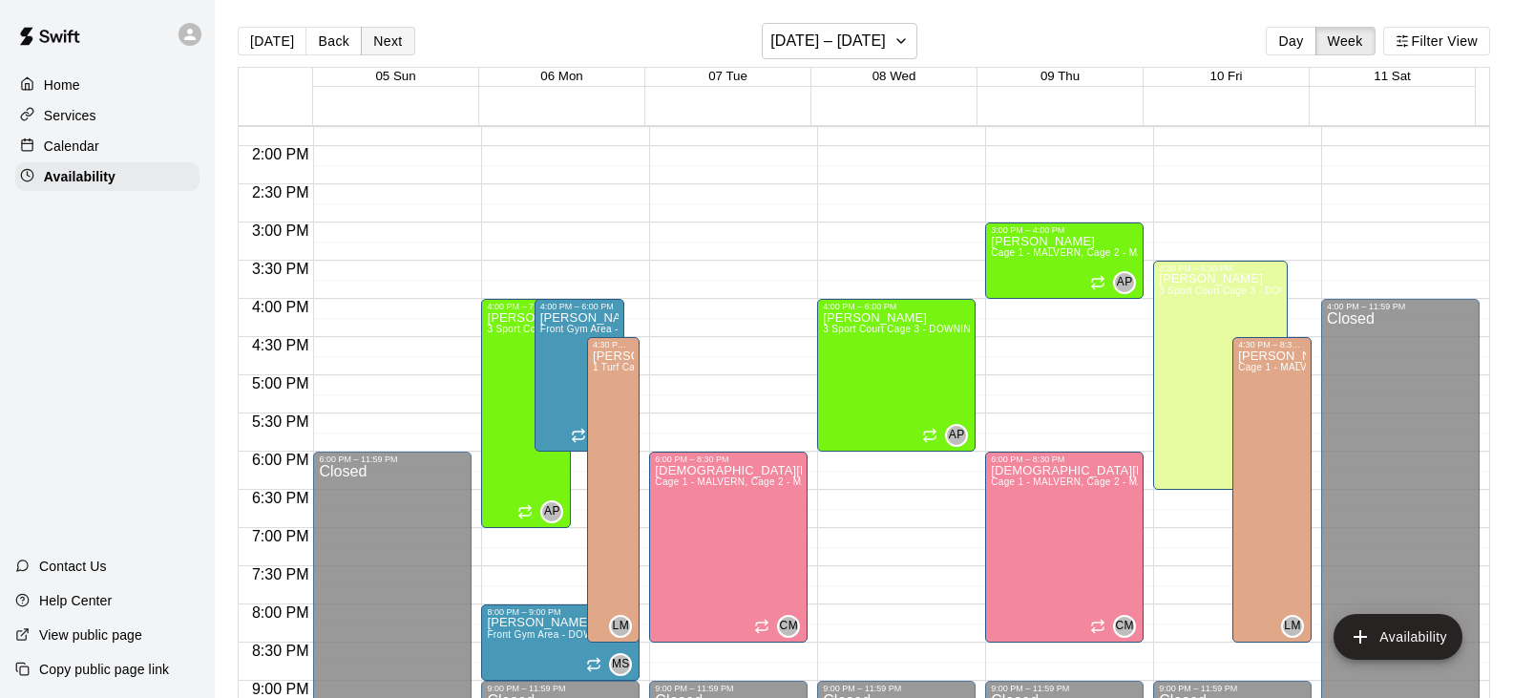
click at [383, 45] on button "Next" at bounding box center [387, 41] width 53 height 29
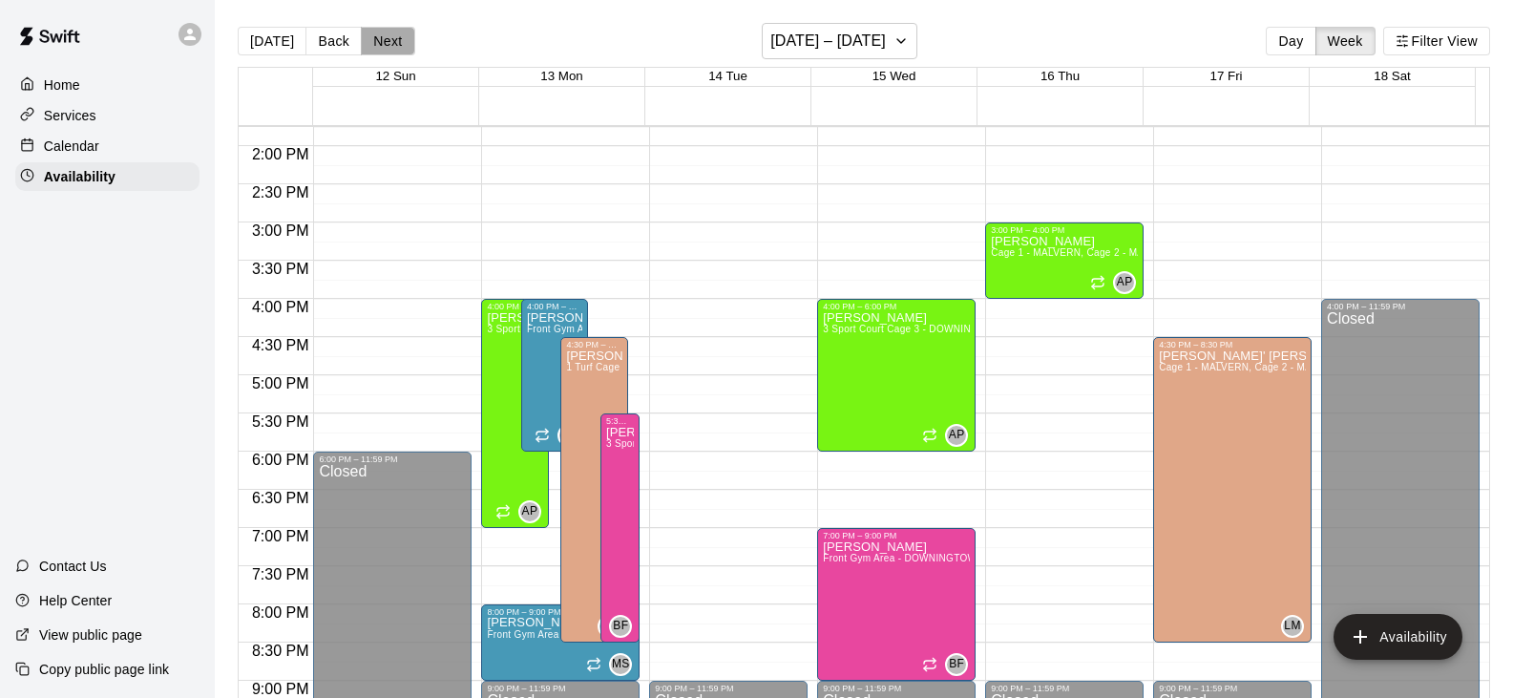
click at [383, 32] on button "Next" at bounding box center [387, 41] width 53 height 29
click at [331, 41] on button "Back" at bounding box center [334, 41] width 56 height 29
click at [974, 328] on div at bounding box center [901, 327] width 167 height 19
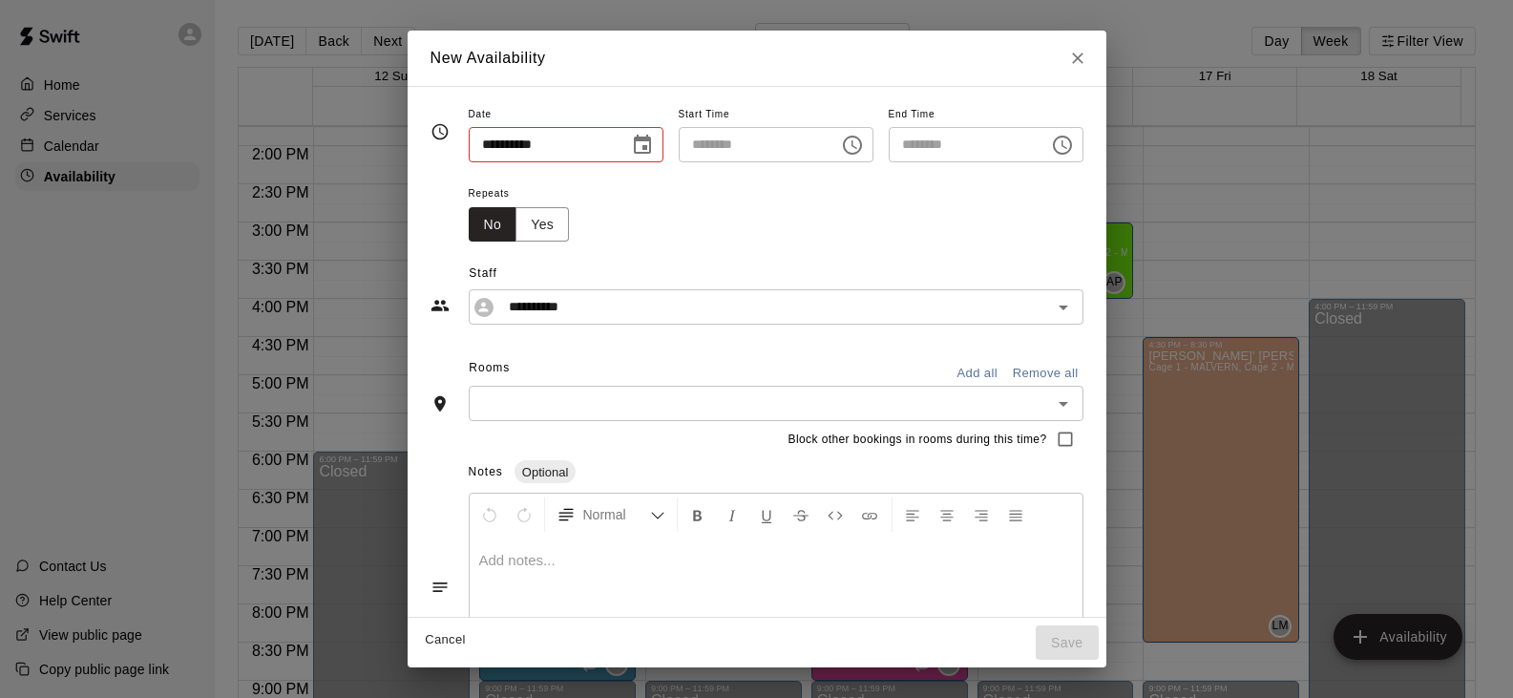
type input "**********"
type input "********"
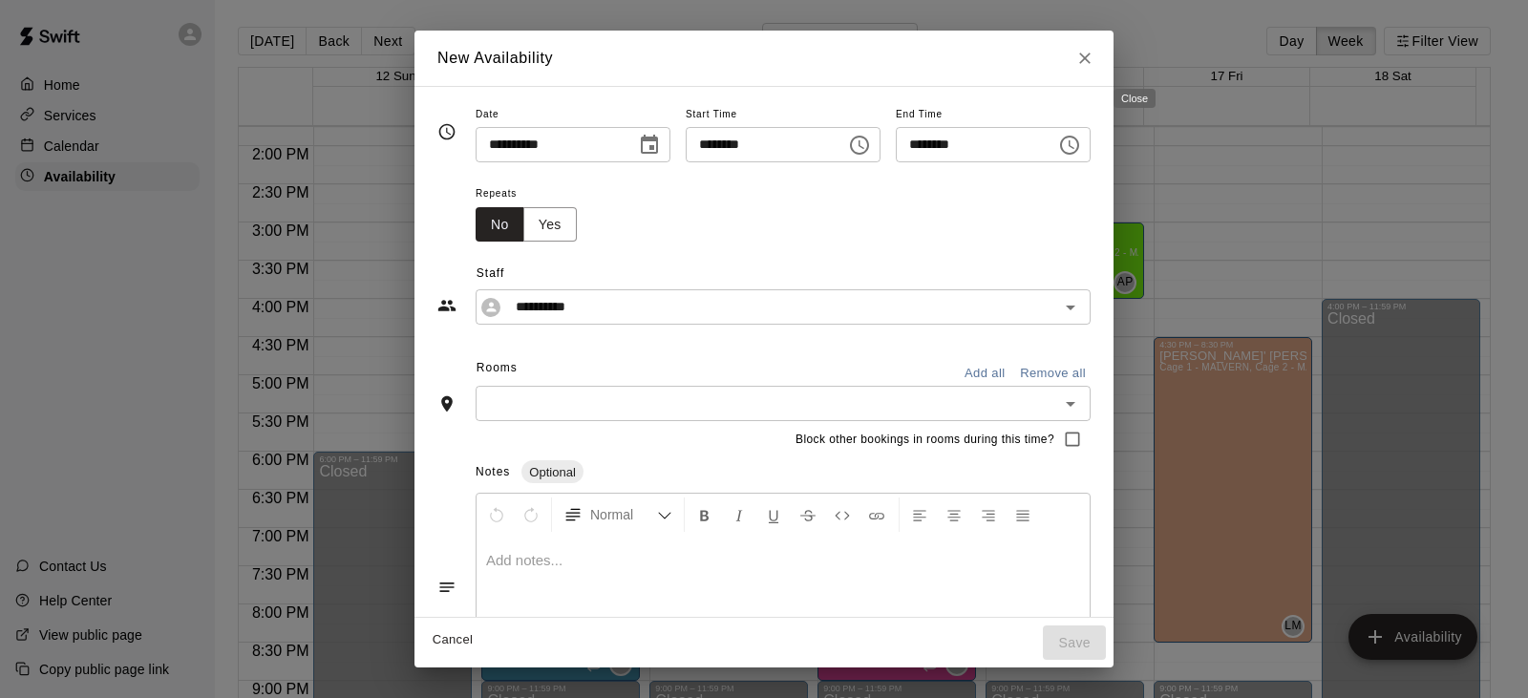
click at [1094, 55] on icon "Close" at bounding box center [1084, 58] width 19 height 19
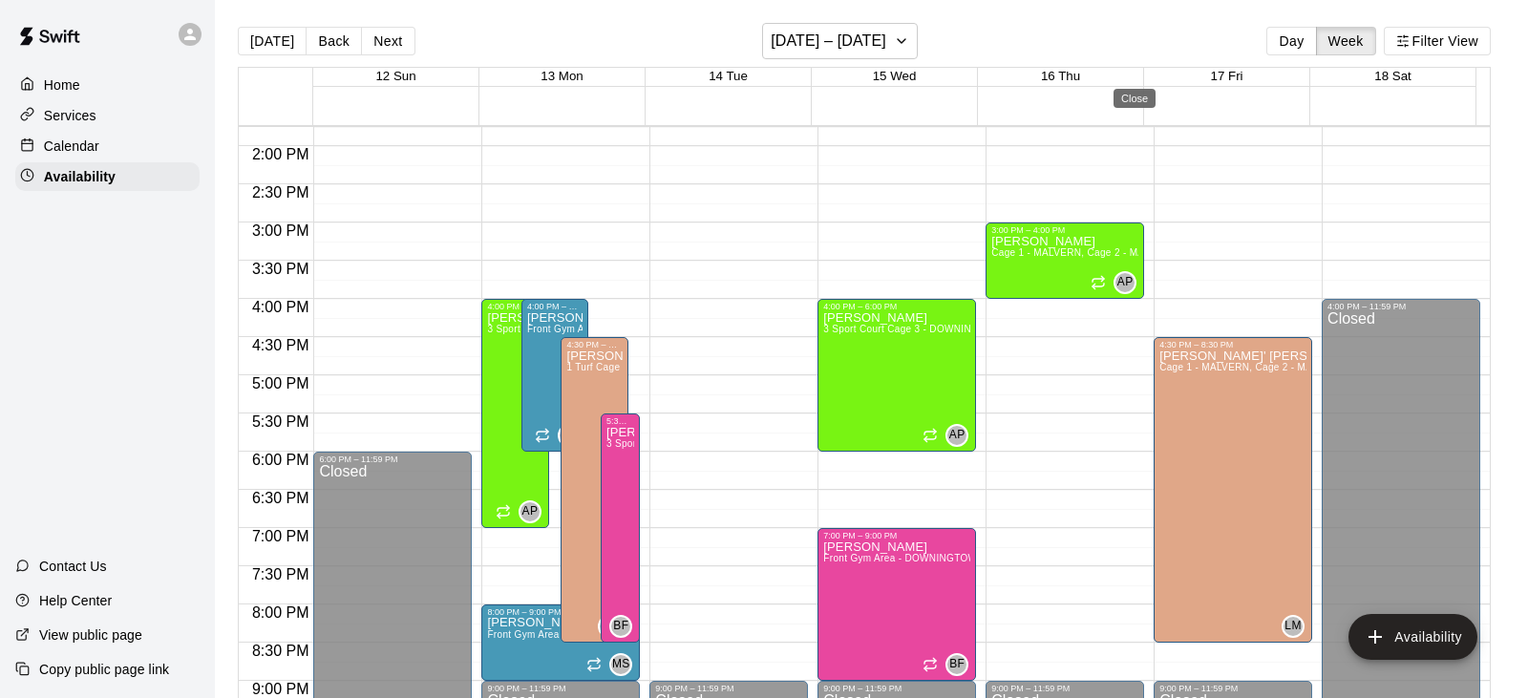
type input "**********"
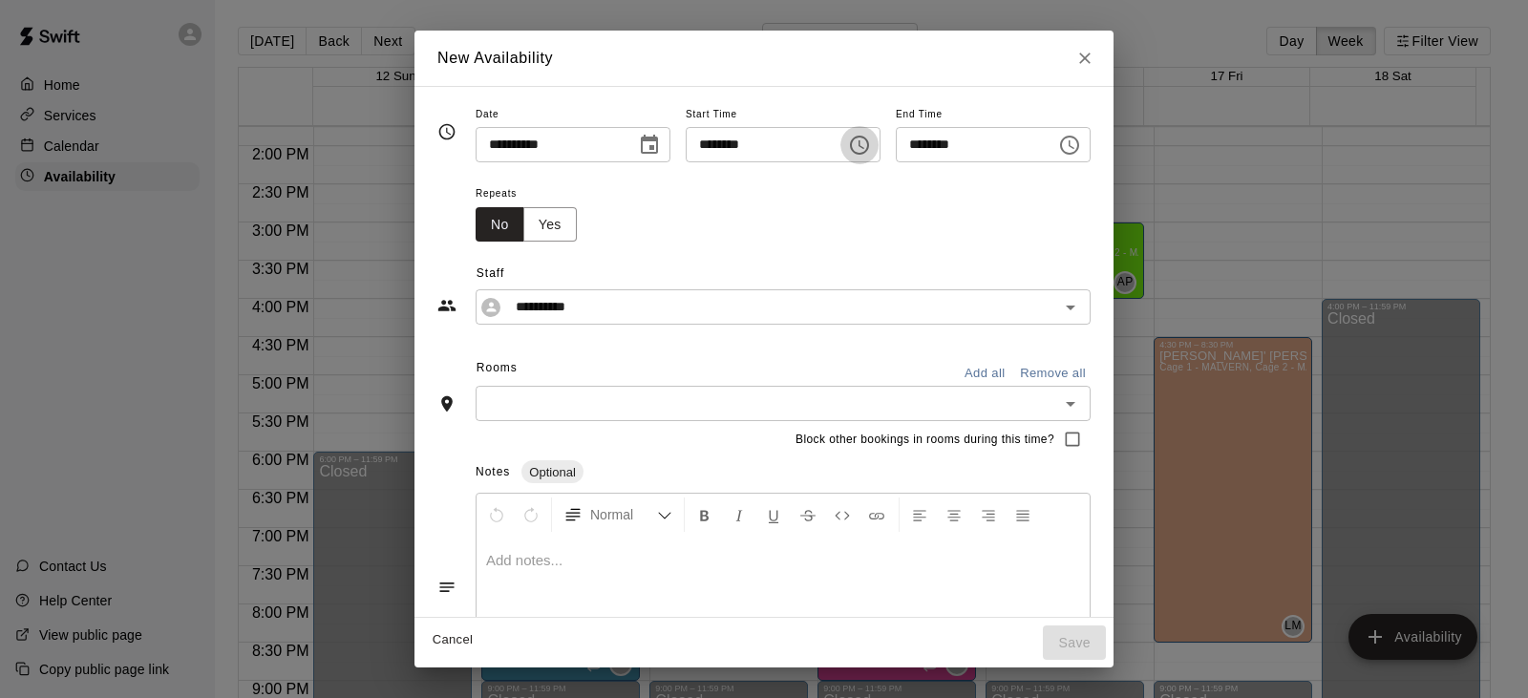
click at [871, 150] on icon "Choose time, selected time is 3:45 PM" at bounding box center [859, 145] width 23 height 23
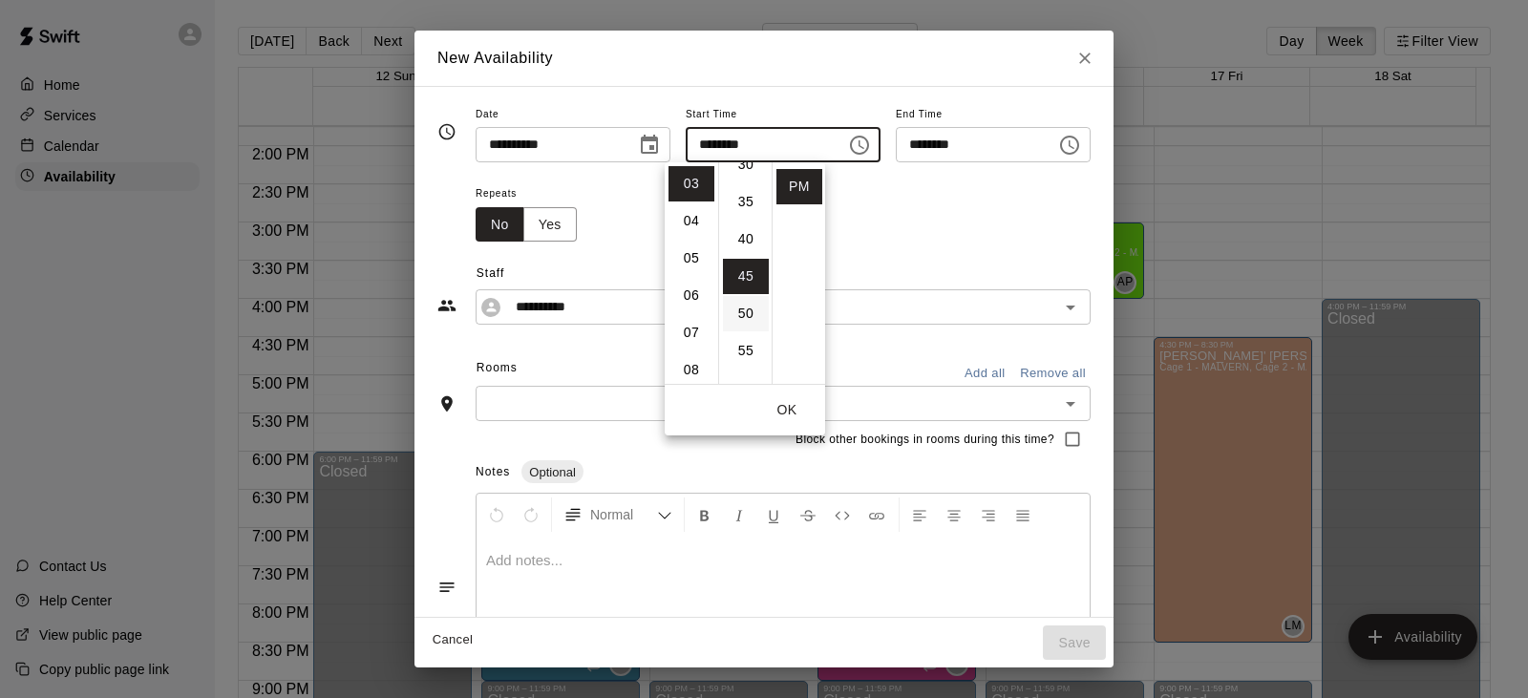
scroll to position [240, 0]
click at [743, 172] on li "30" at bounding box center [746, 167] width 46 height 35
type input "********"
click at [943, 200] on div "Repeats No Yes" at bounding box center [782, 211] width 615 height 60
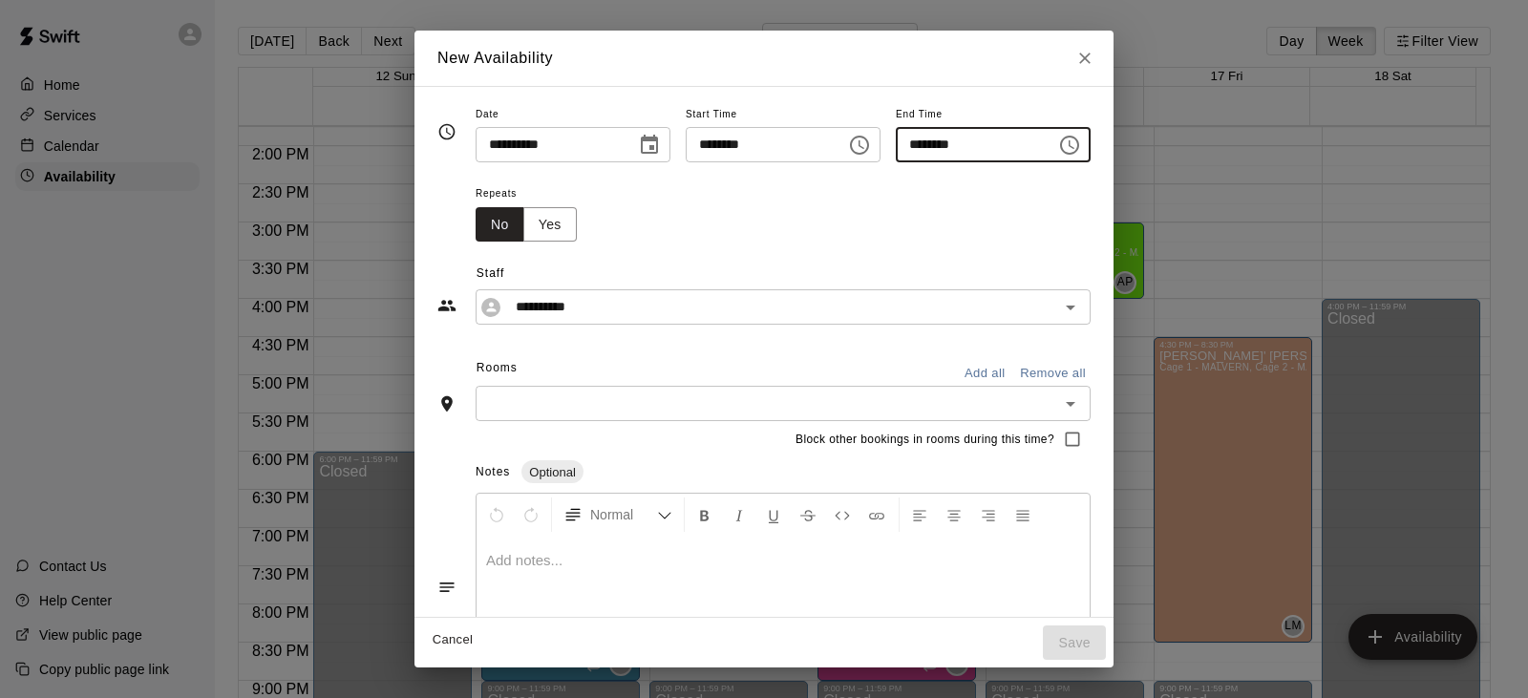
click at [1024, 152] on input "********" at bounding box center [969, 144] width 147 height 35
click at [998, 144] on input "********" at bounding box center [969, 144] width 147 height 35
click at [1081, 147] on icon "Choose time, selected time is 4:15 PM" at bounding box center [1069, 145] width 23 height 23
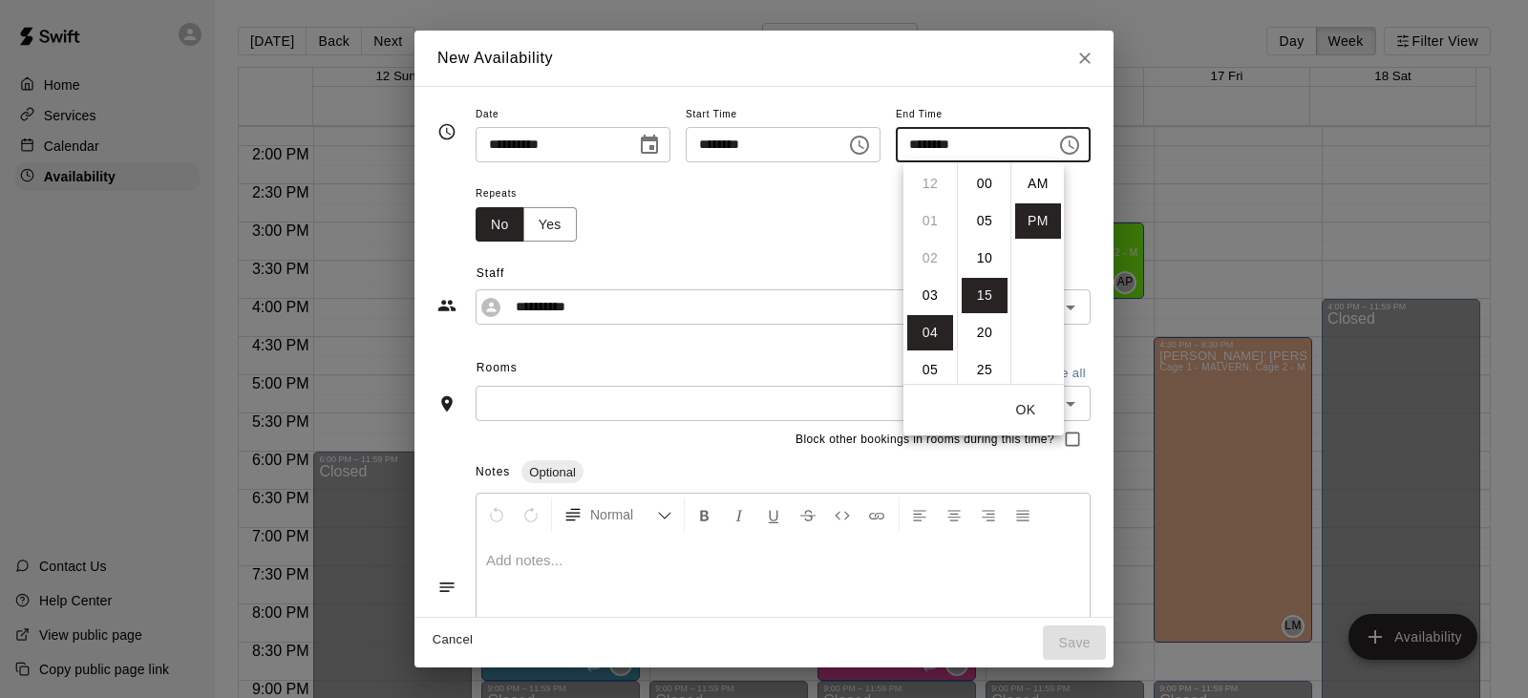
scroll to position [34, 0]
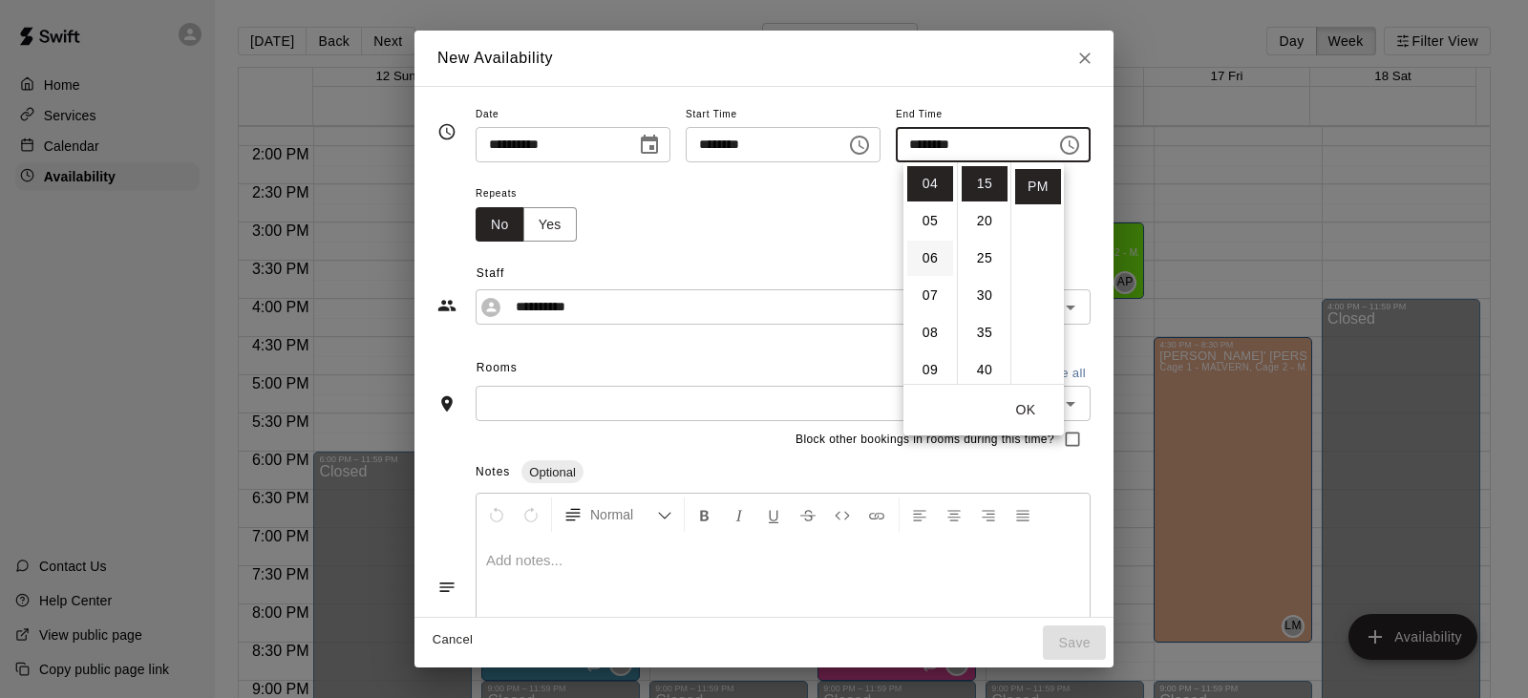
click at [924, 251] on li "06" at bounding box center [930, 258] width 46 height 35
click at [986, 169] on li "00" at bounding box center [984, 167] width 46 height 35
type input "********"
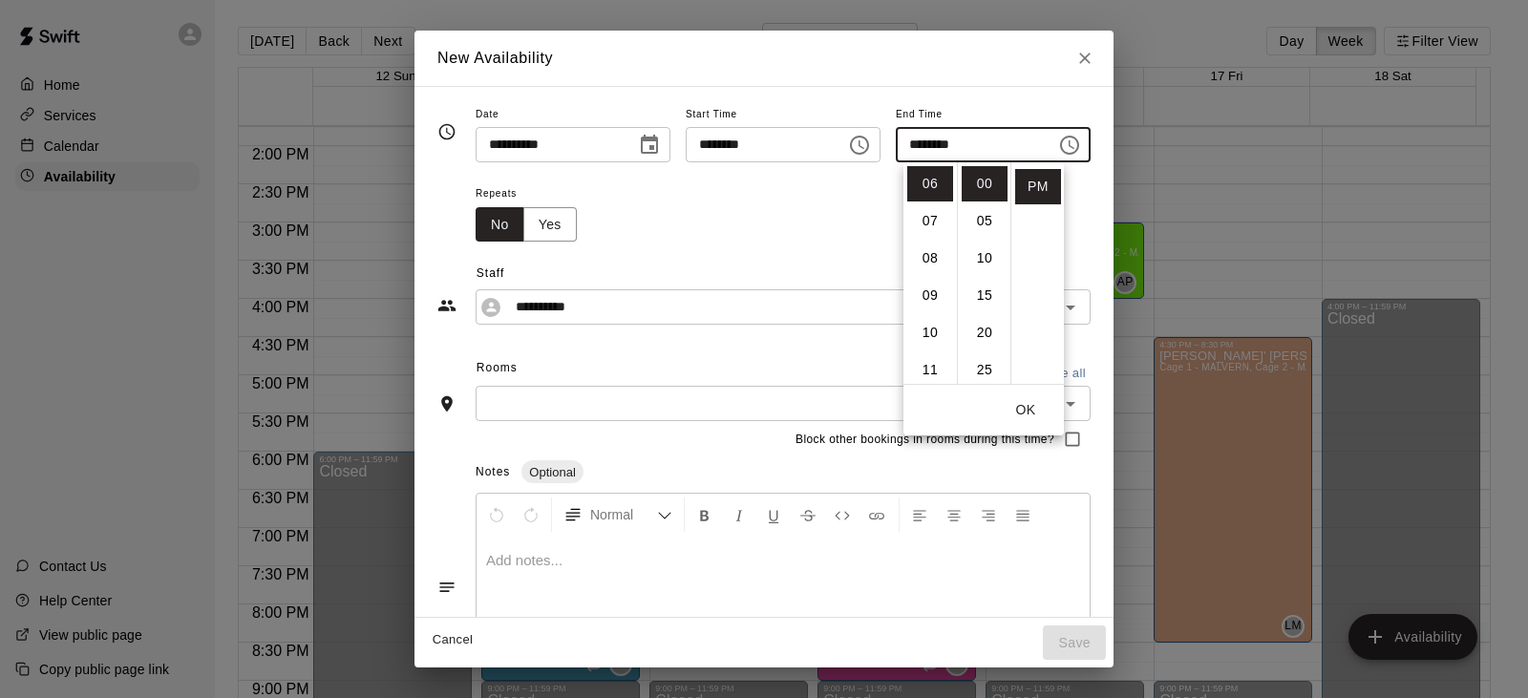
click at [708, 242] on div "**********" at bounding box center [763, 283] width 653 height 83
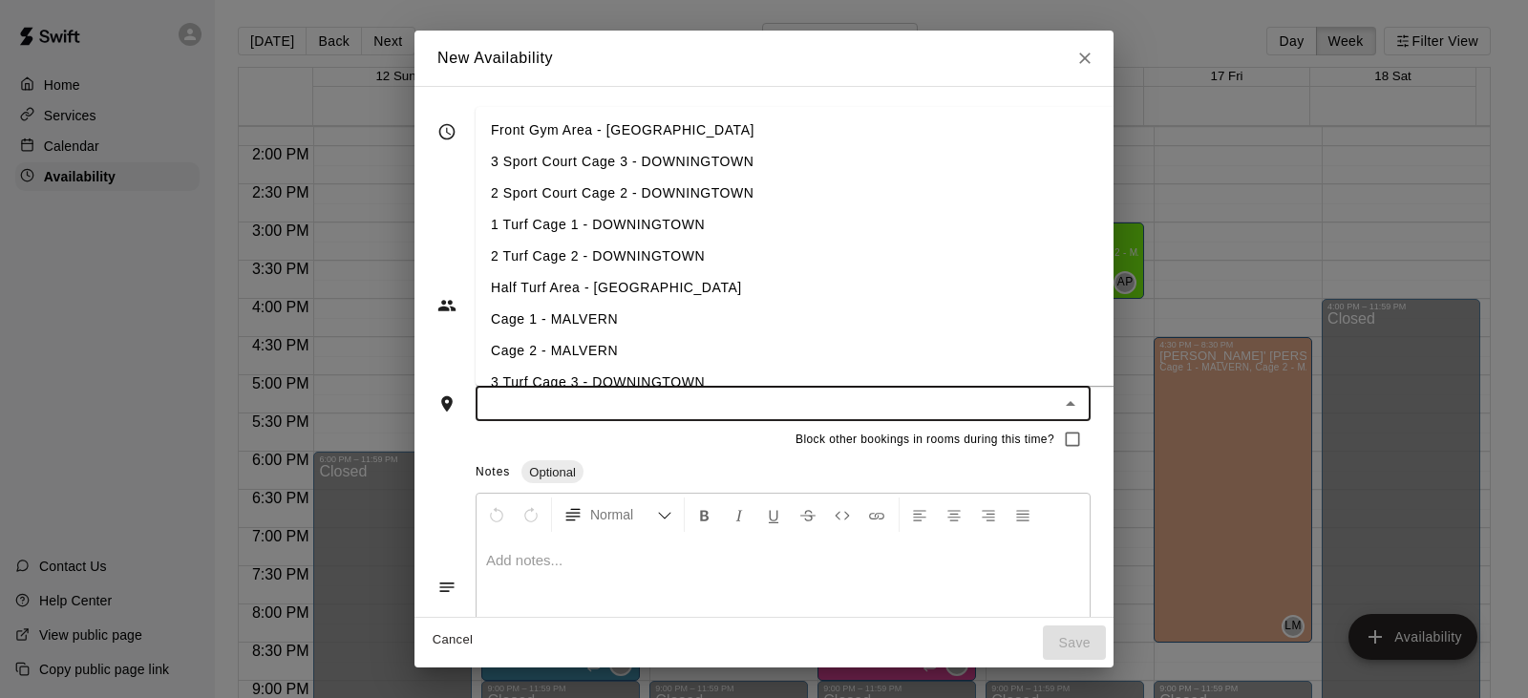
click at [647, 391] on input "text" at bounding box center [767, 403] width 572 height 24
click at [577, 316] on li "Cage 1 - MALVERN" at bounding box center [825, 320] width 701 height 32
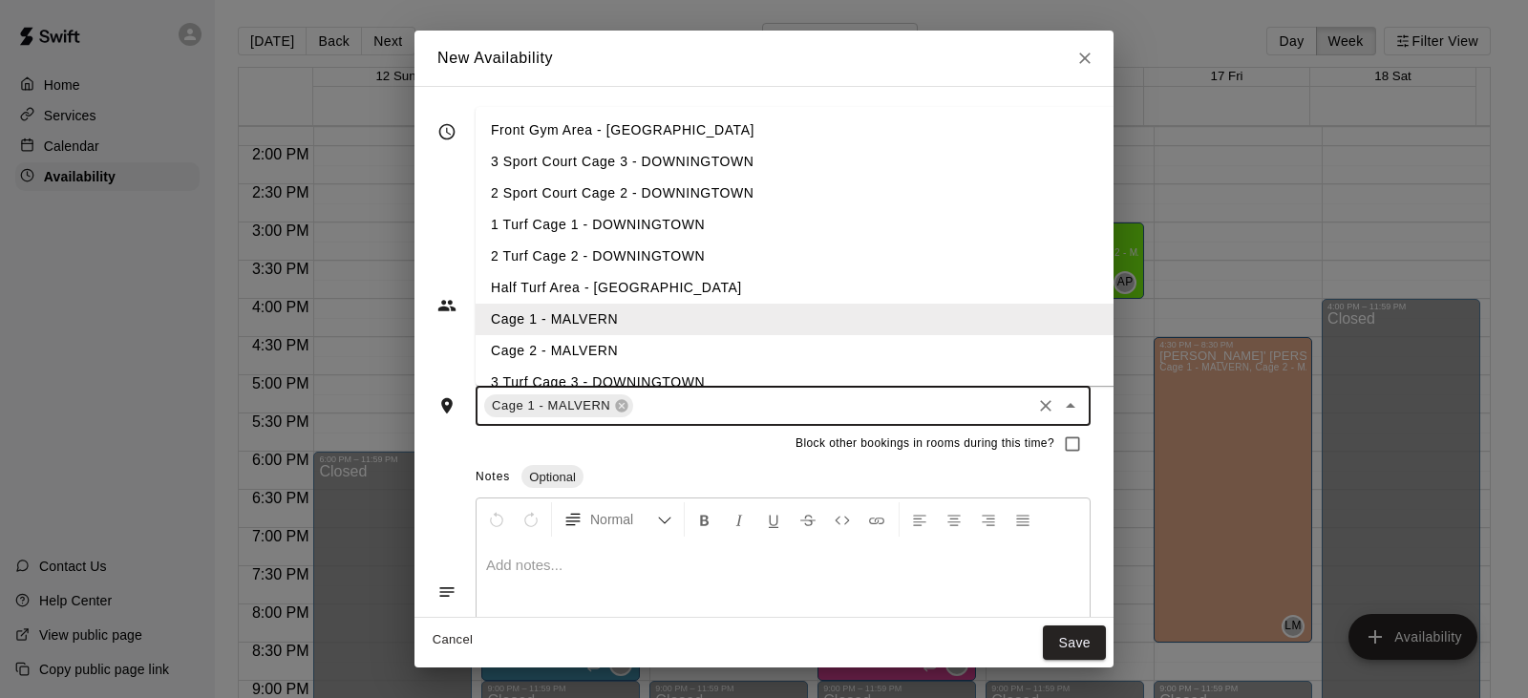
click at [570, 340] on li "Cage 2 - MALVERN" at bounding box center [825, 351] width 701 height 32
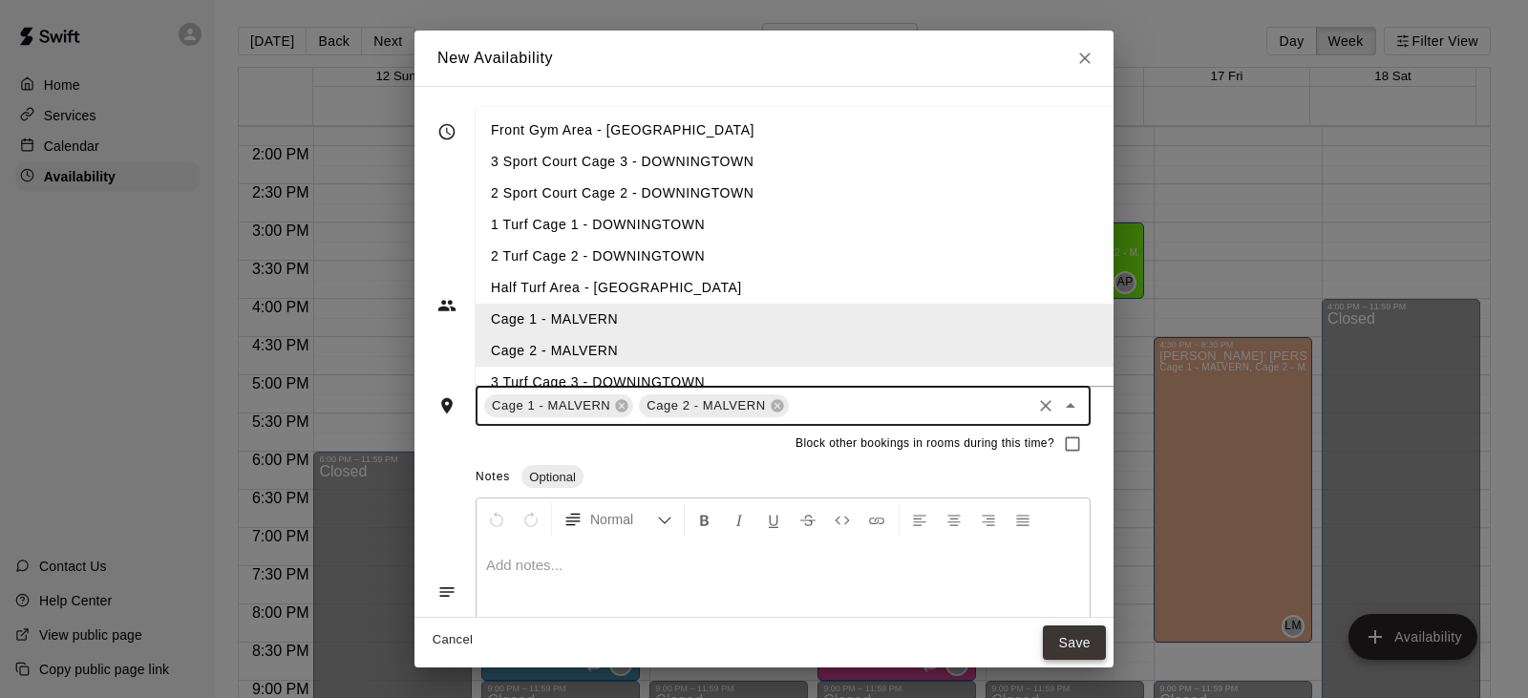
click at [1106, 644] on button "Save" at bounding box center [1074, 642] width 63 height 35
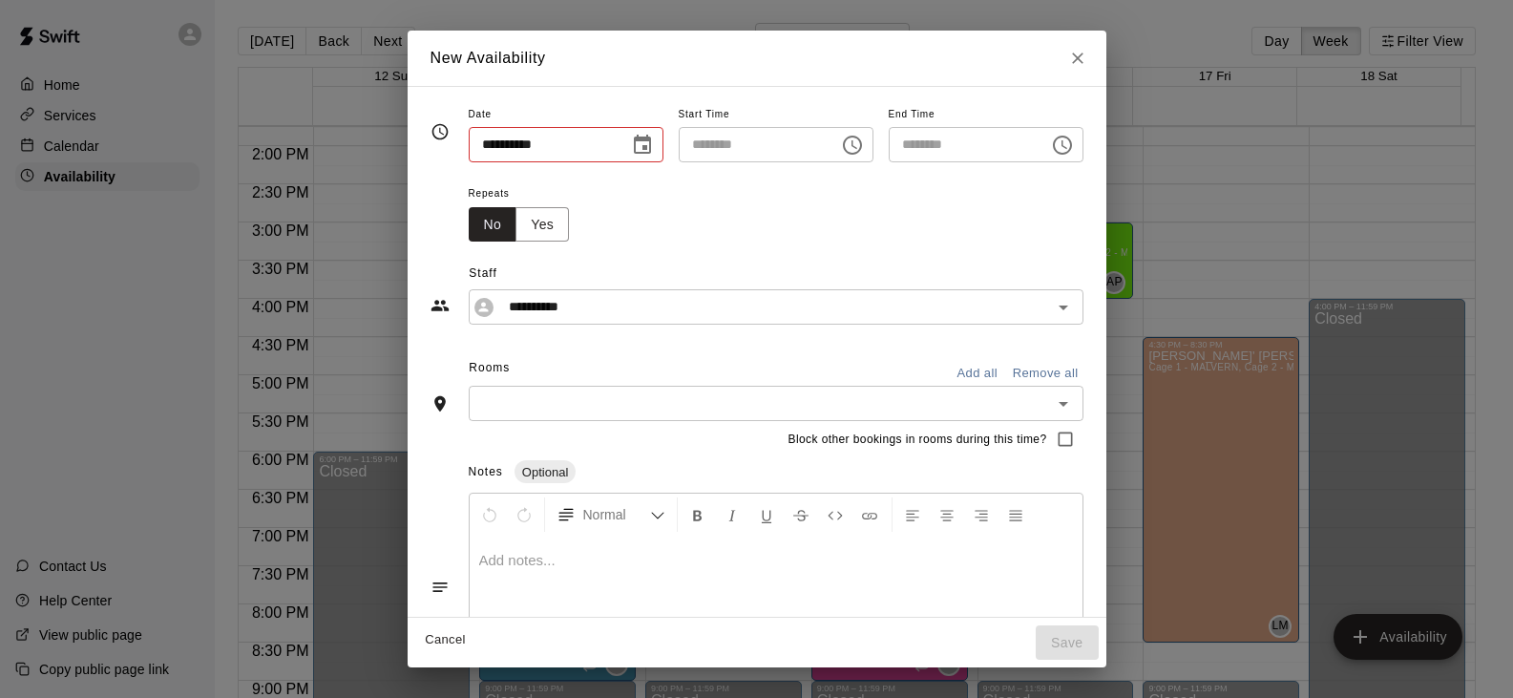
type input "**********"
type input "********"
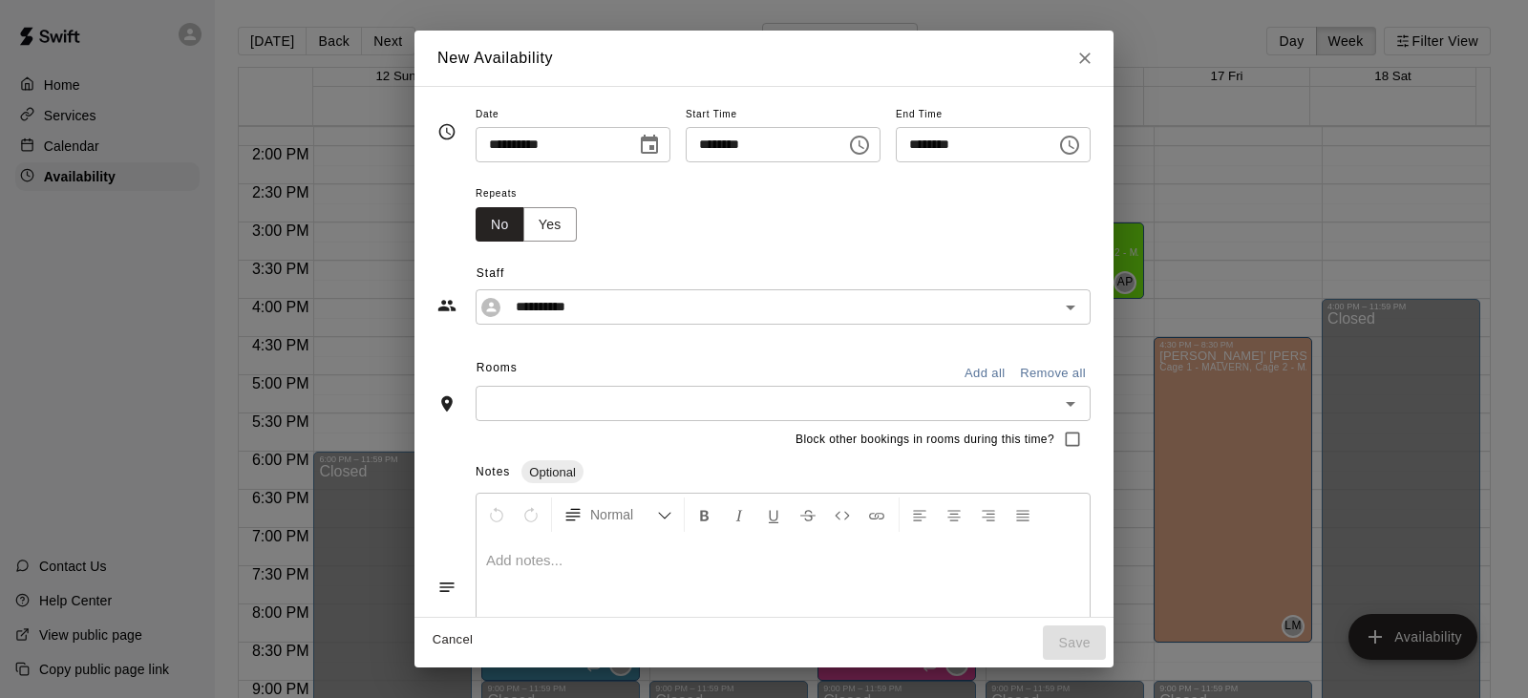
click at [1224, 270] on div "**********" at bounding box center [764, 349] width 1528 height 698
type input "**********"
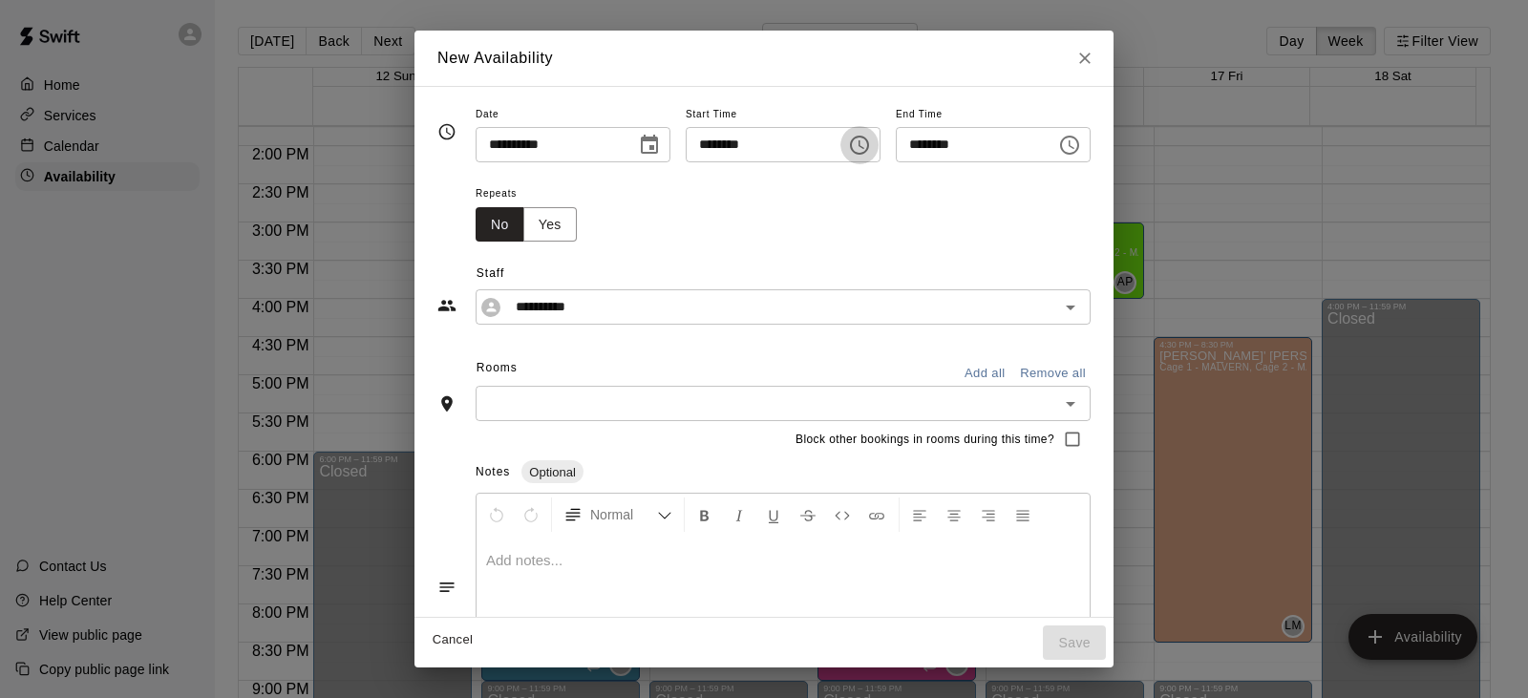
click at [869, 153] on icon "Choose time, selected time is 3:30 PM" at bounding box center [859, 145] width 19 height 19
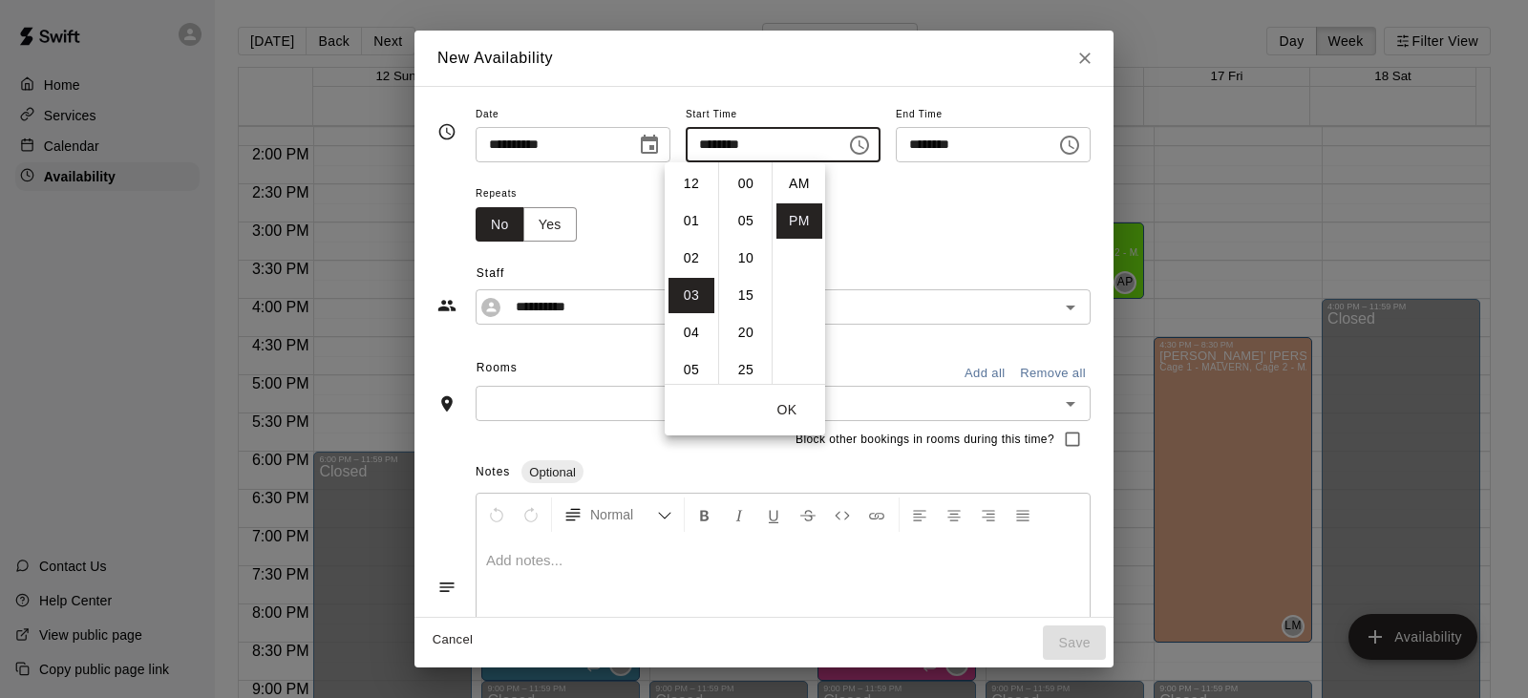
scroll to position [34, 0]
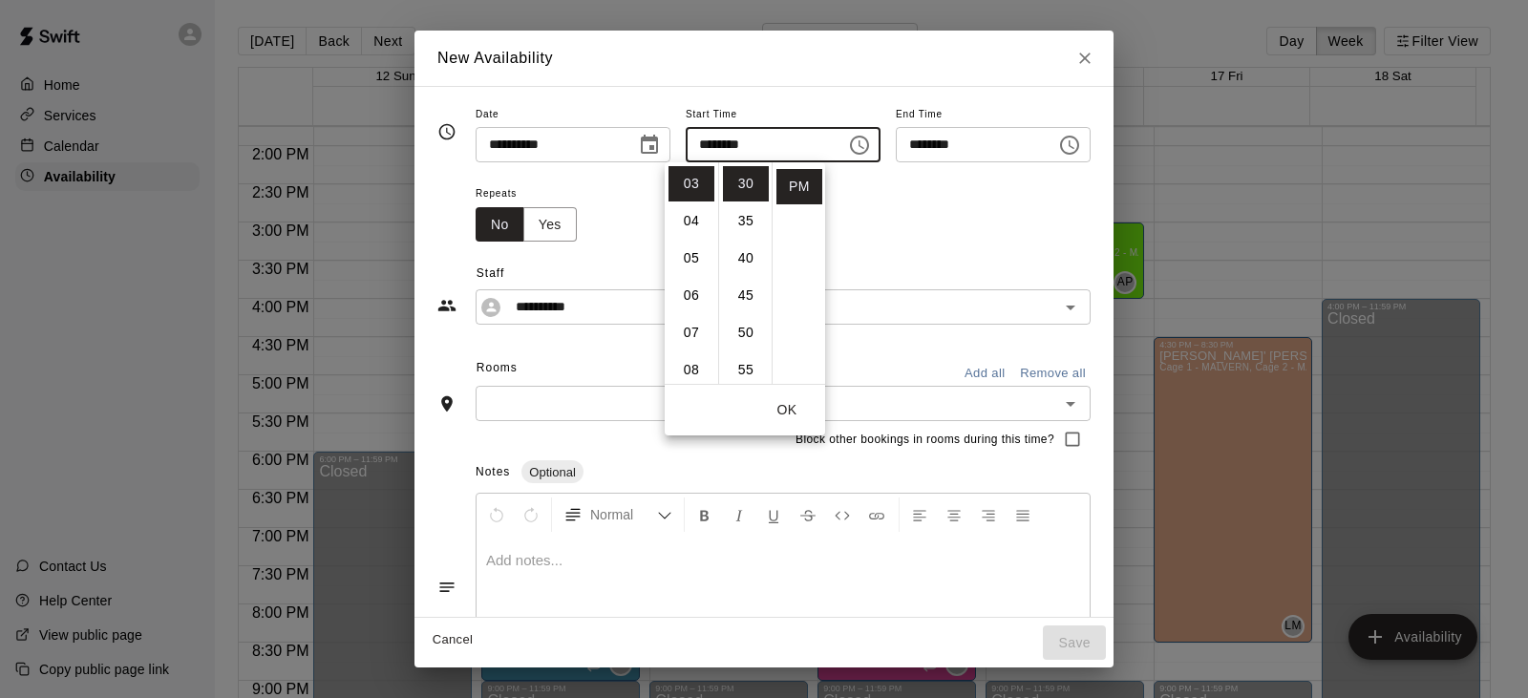
click at [1025, 219] on div "Repeats No Yes" at bounding box center [782, 211] width 615 height 60
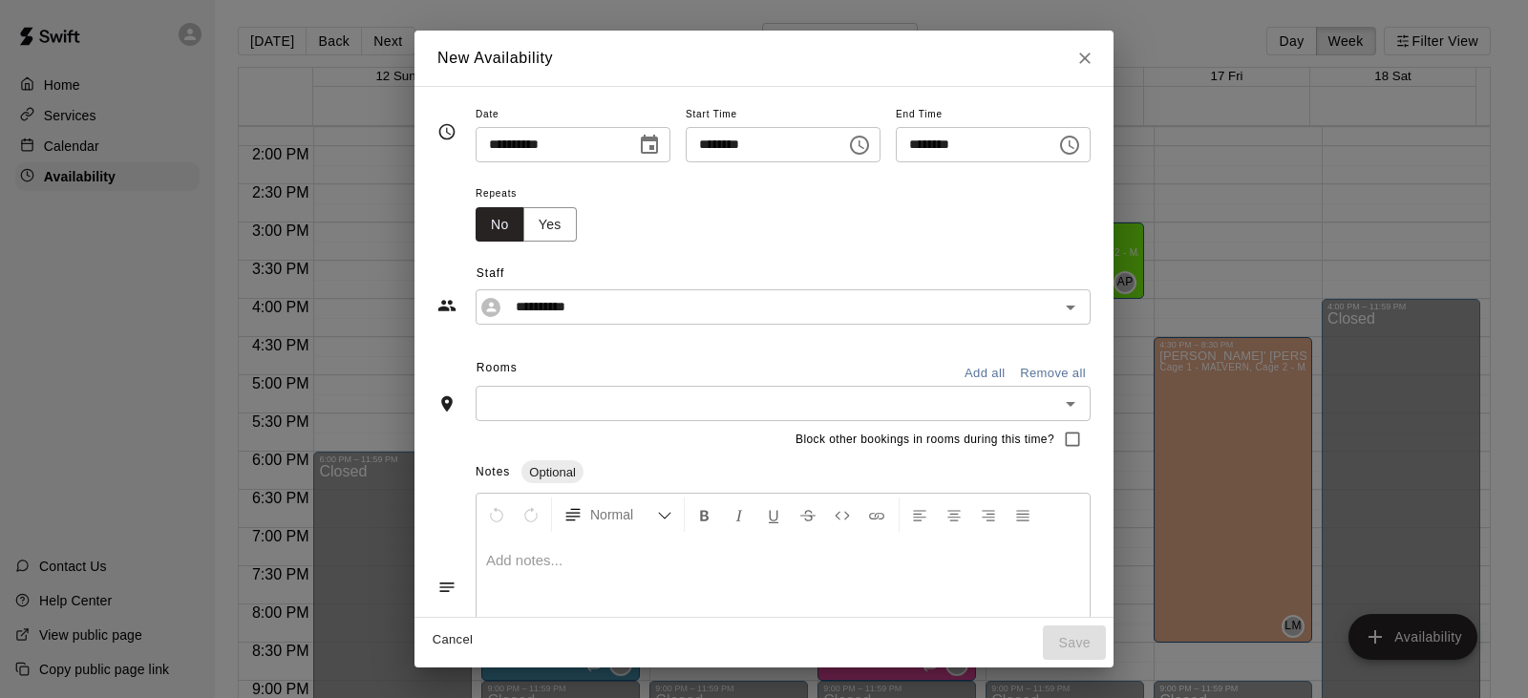
click at [1081, 154] on icon "Choose time, selected time is 4:00 PM" at bounding box center [1069, 145] width 23 height 23
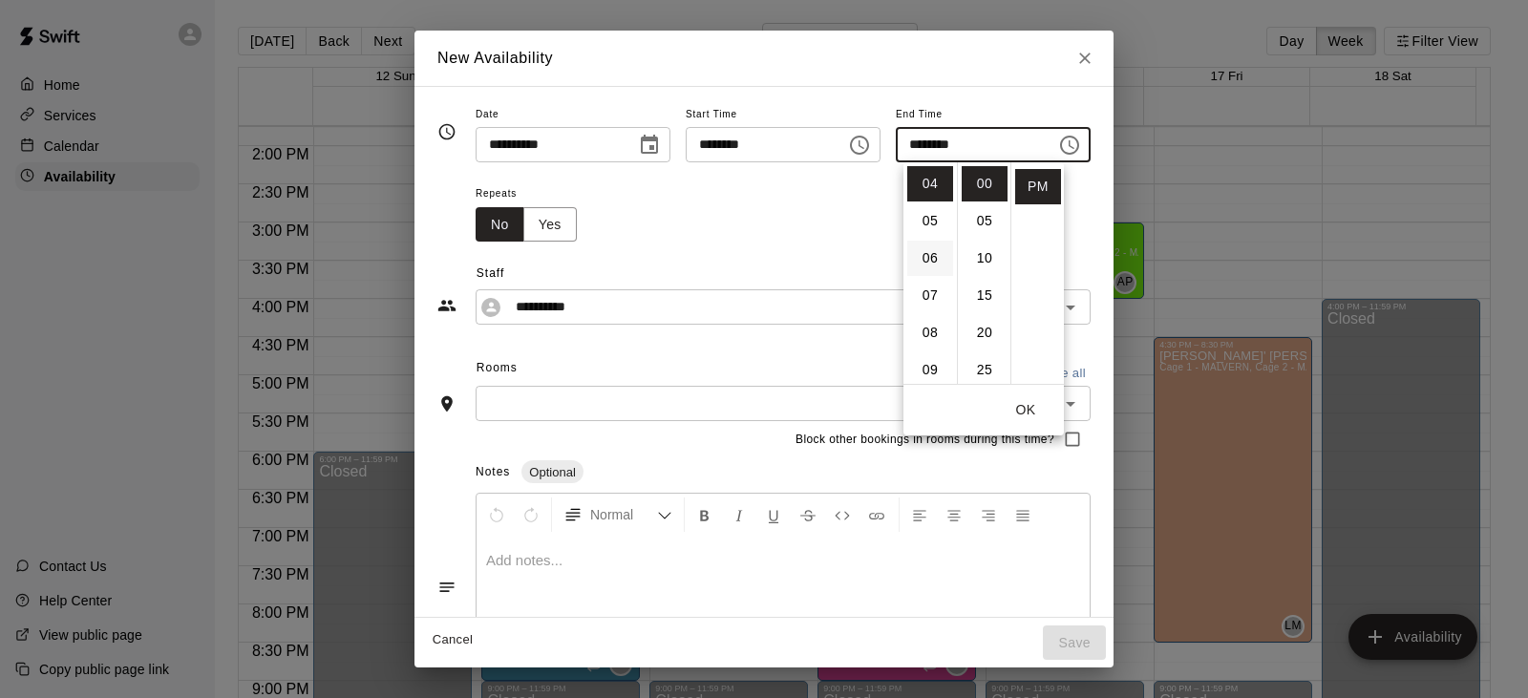
click at [933, 260] on li "06" at bounding box center [930, 258] width 46 height 35
type input "********"
click at [1090, 254] on div "**********" at bounding box center [763, 283] width 653 height 83
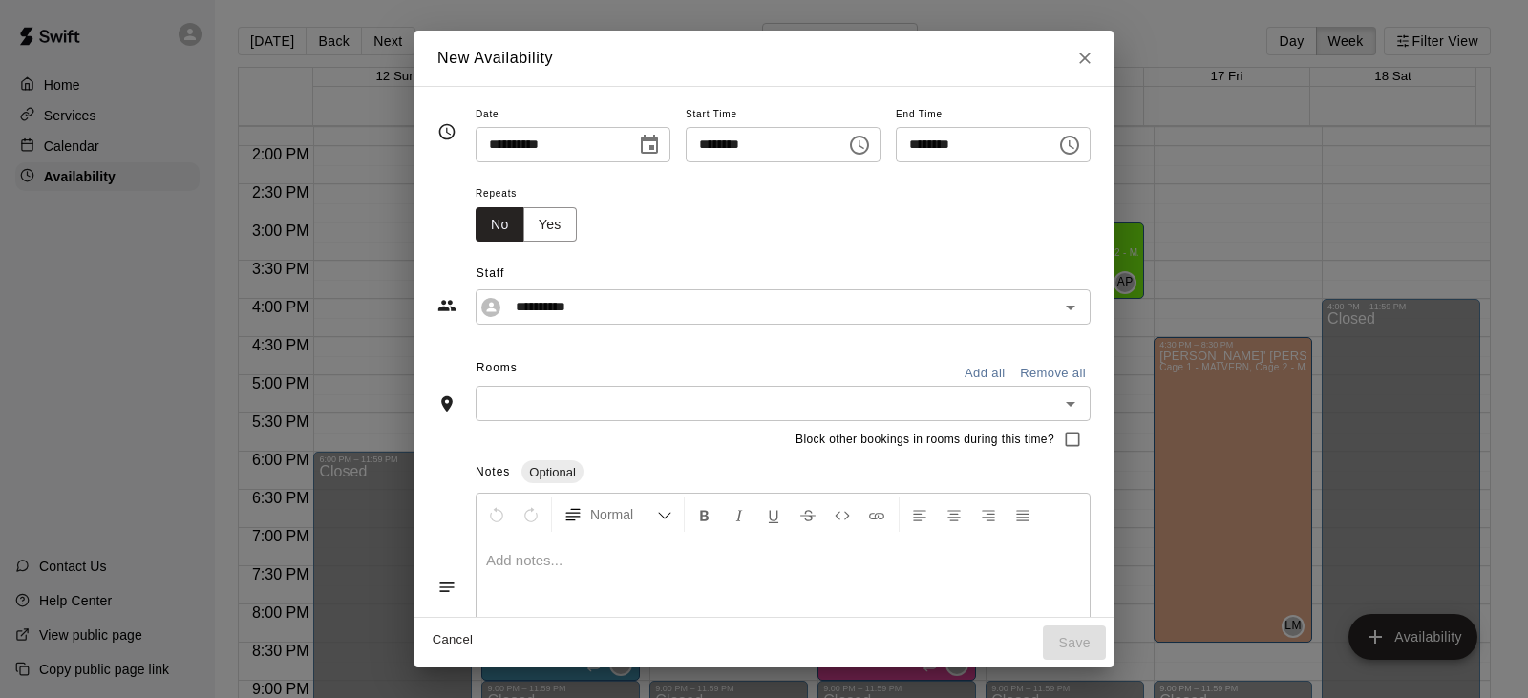
click at [668, 406] on input "text" at bounding box center [767, 403] width 572 height 24
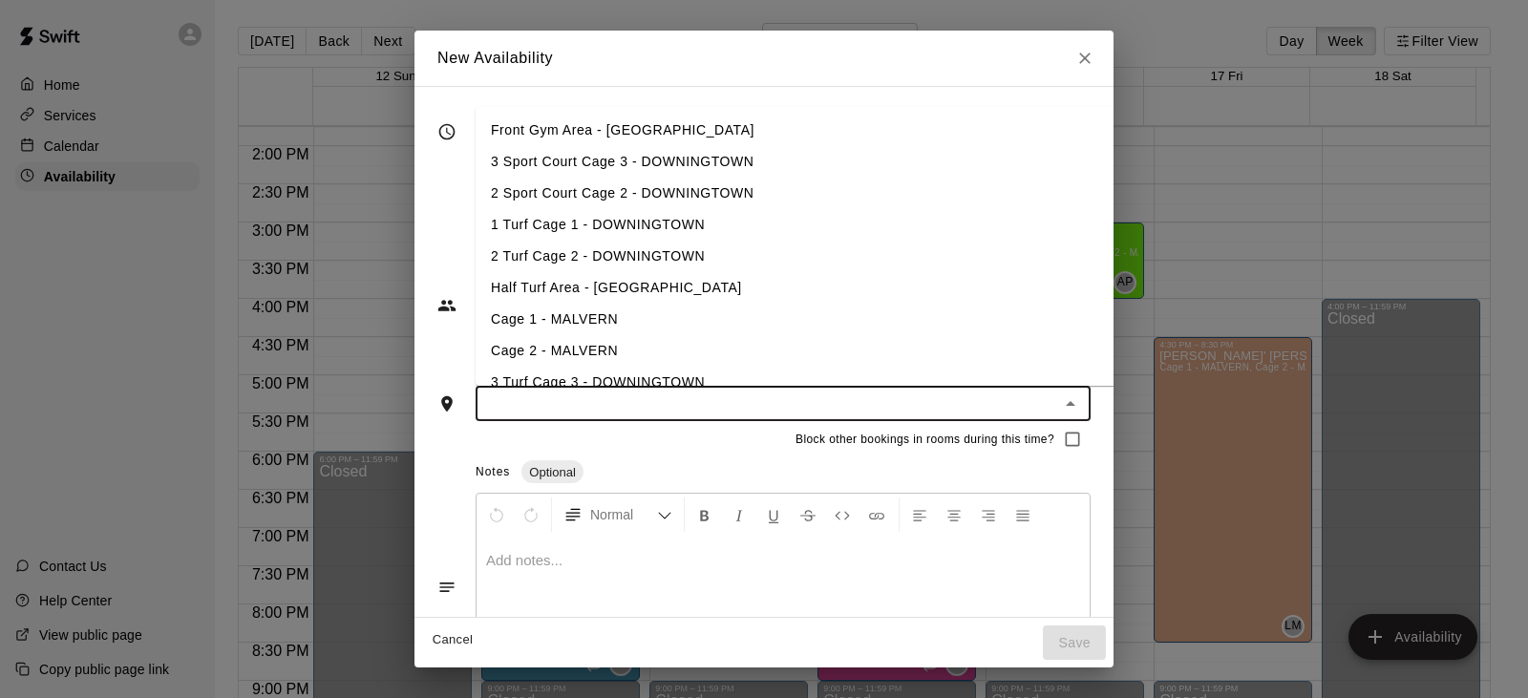
click at [657, 168] on li "3 Sport Court Cage 3 - DOWNINGTOWN" at bounding box center [825, 162] width 701 height 32
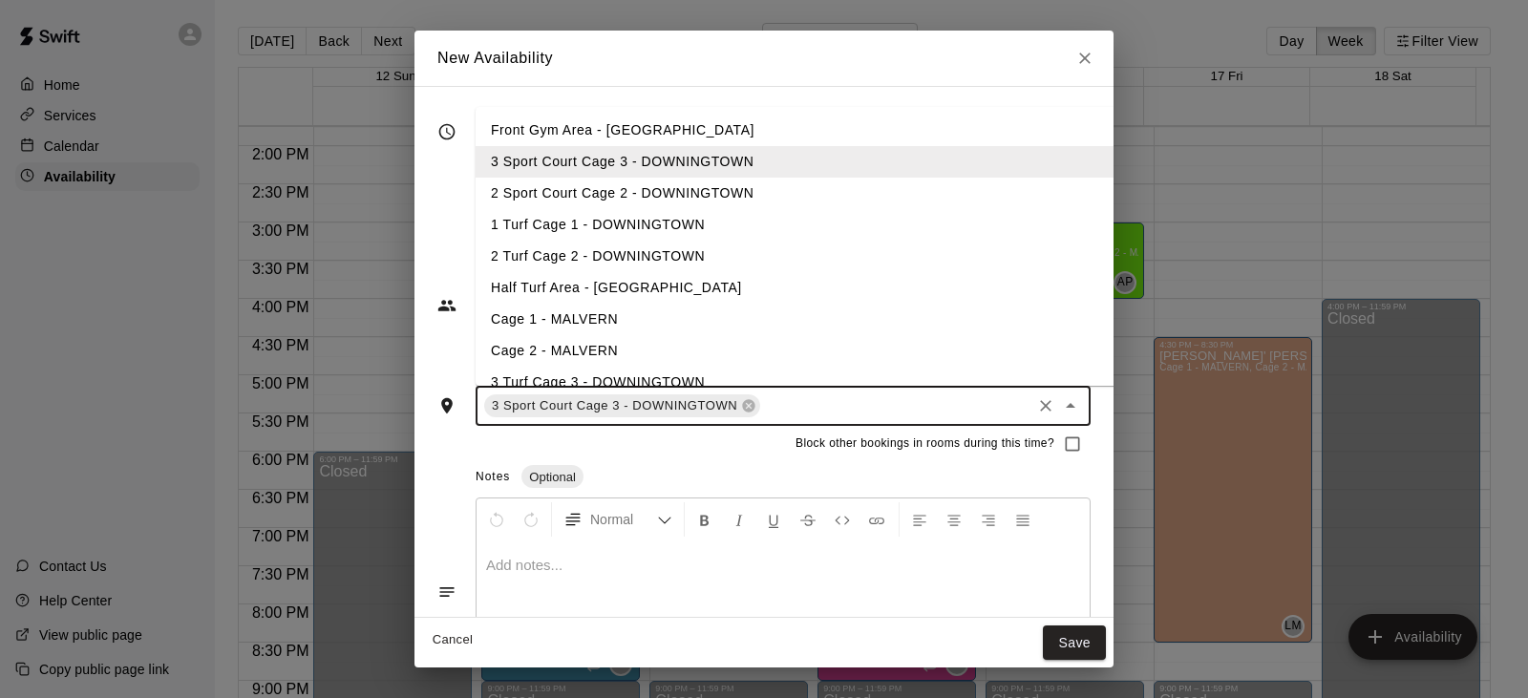
click at [649, 189] on li "2 Sport Court Cage 2 - DOWNINGTOWN" at bounding box center [825, 194] width 701 height 32
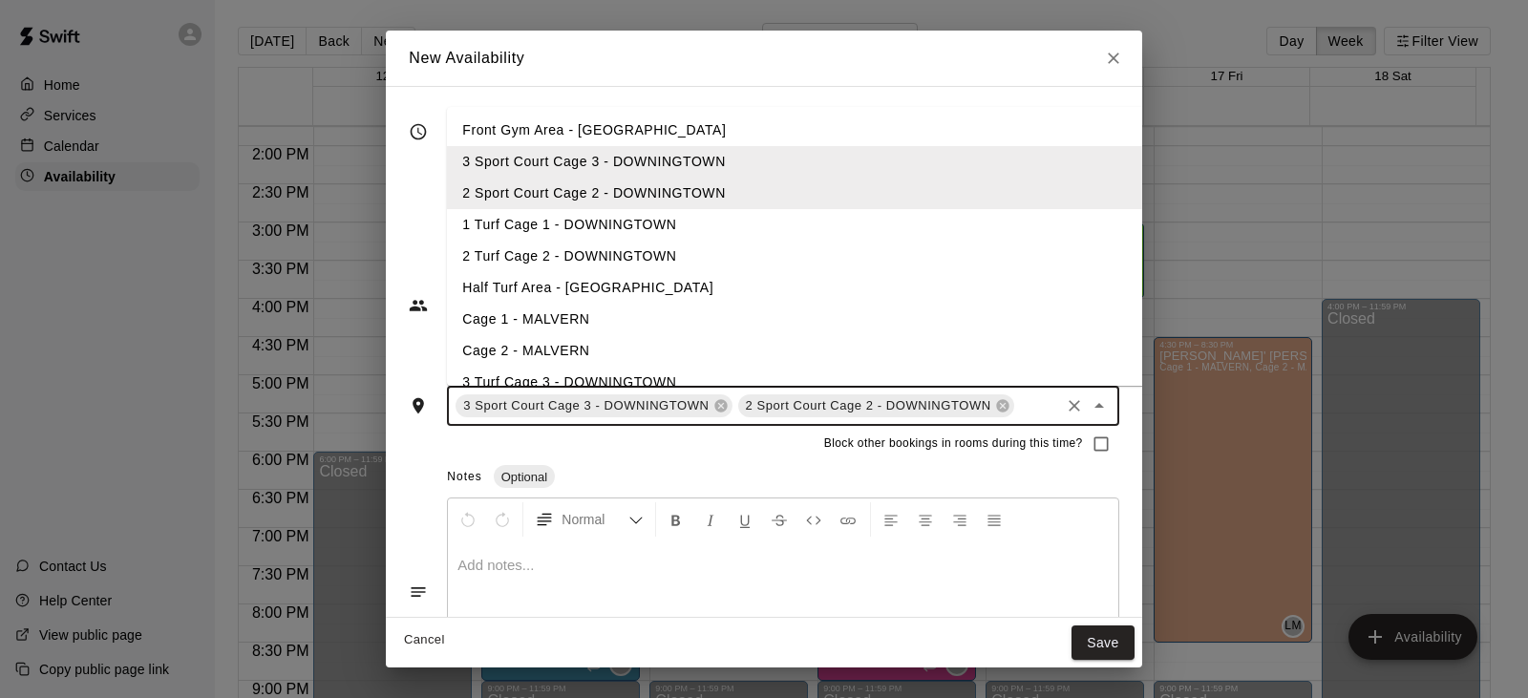
click at [622, 224] on li "1 Turf Cage 1 - DOWNINGTOWN" at bounding box center [797, 225] width 701 height 32
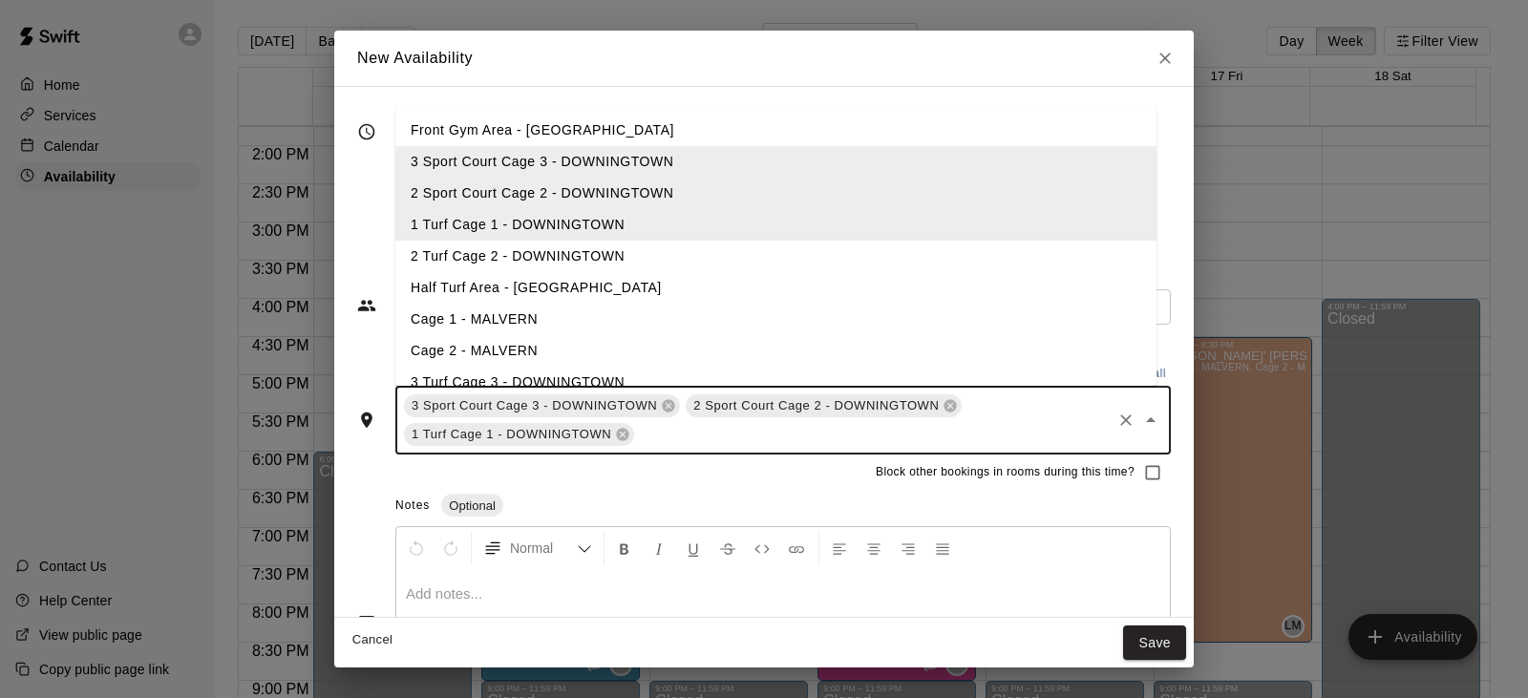
click at [617, 246] on li "2 Turf Cage 2 - DOWNINGTOWN" at bounding box center [775, 257] width 761 height 32
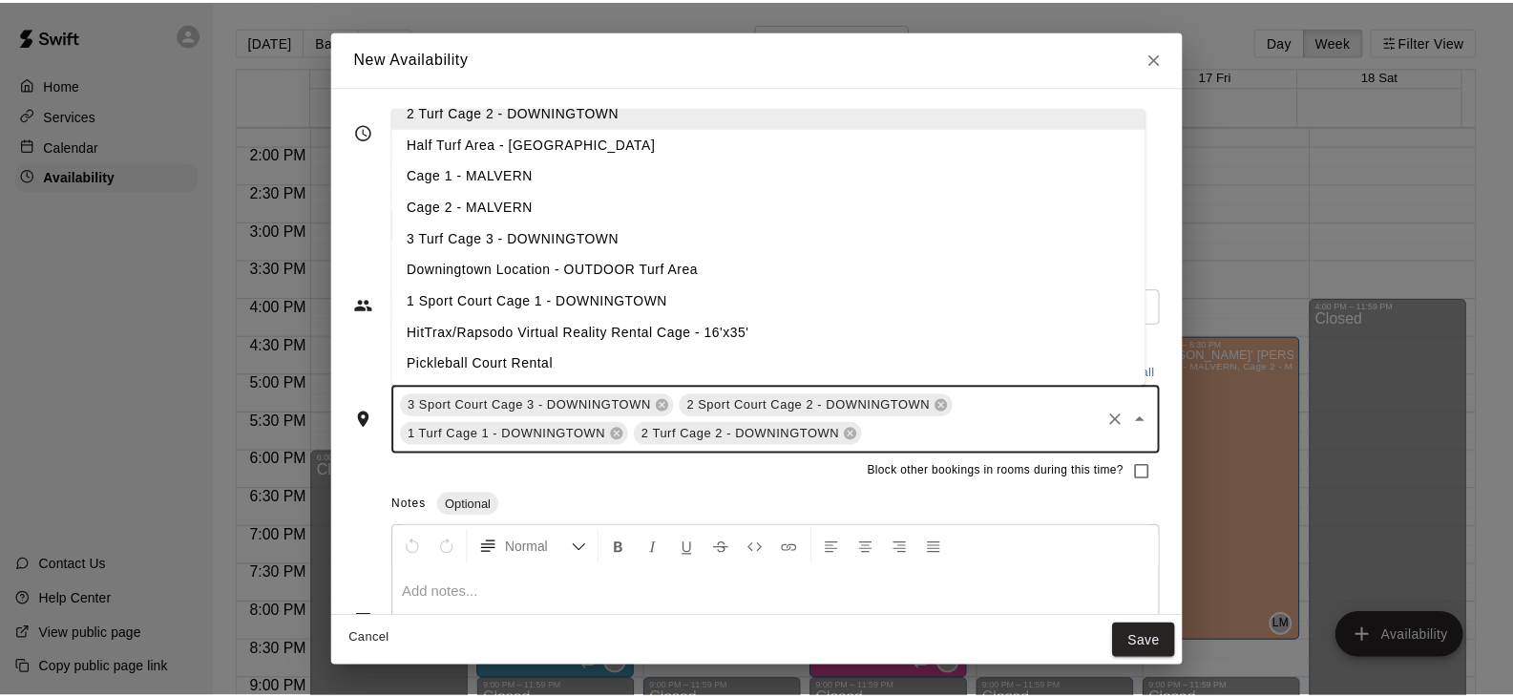
scroll to position [146, 0]
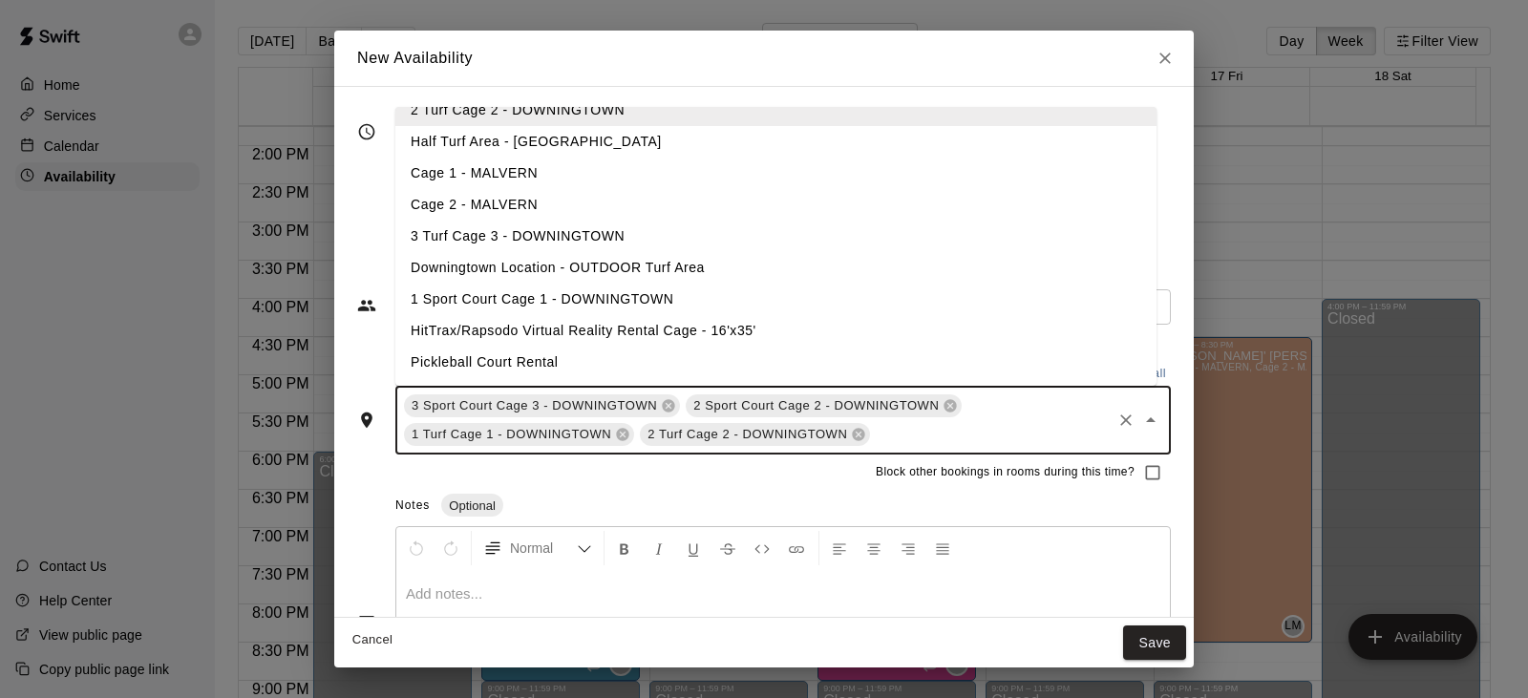
click at [537, 238] on li "3 Turf Cage 3 - DOWNINGTOWN" at bounding box center [775, 237] width 761 height 32
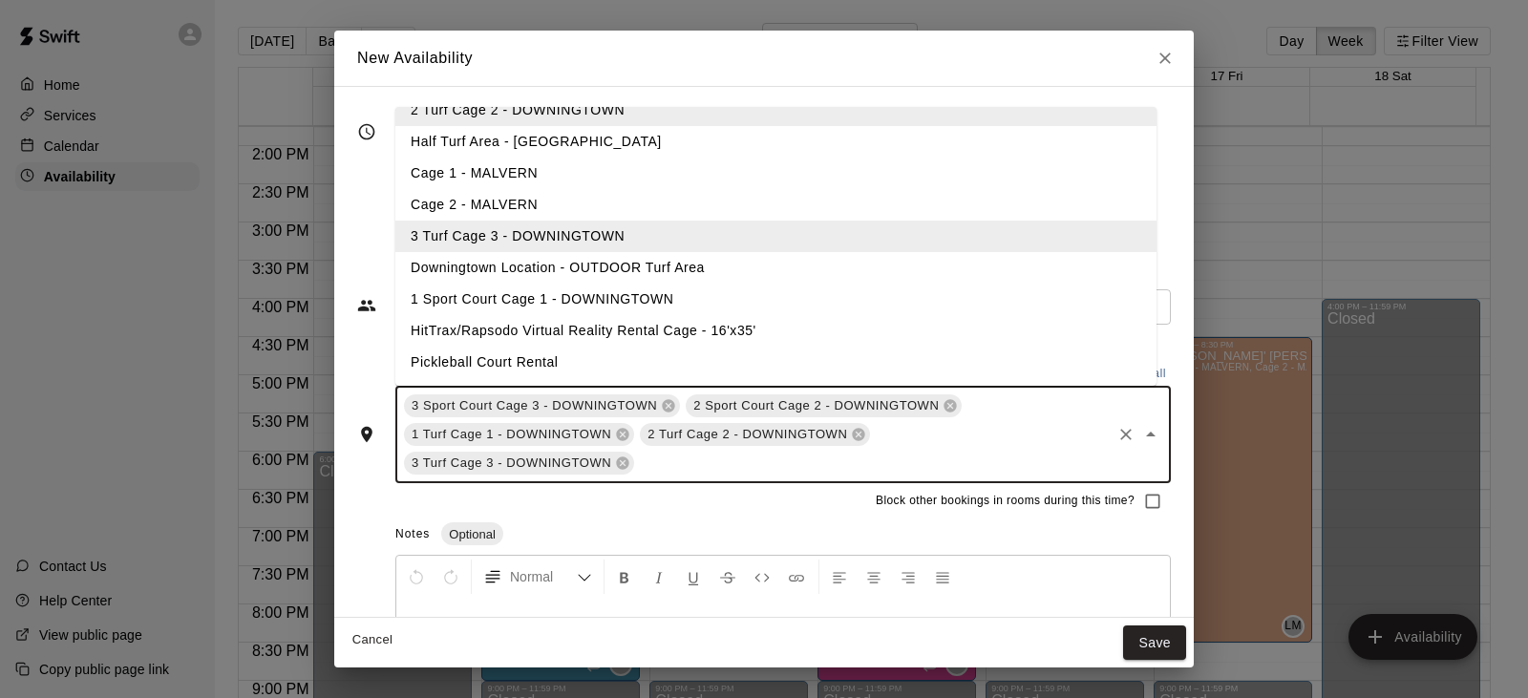
click at [533, 293] on li "1 Sport Court Cage 1 - DOWNINGTOWN" at bounding box center [775, 300] width 761 height 32
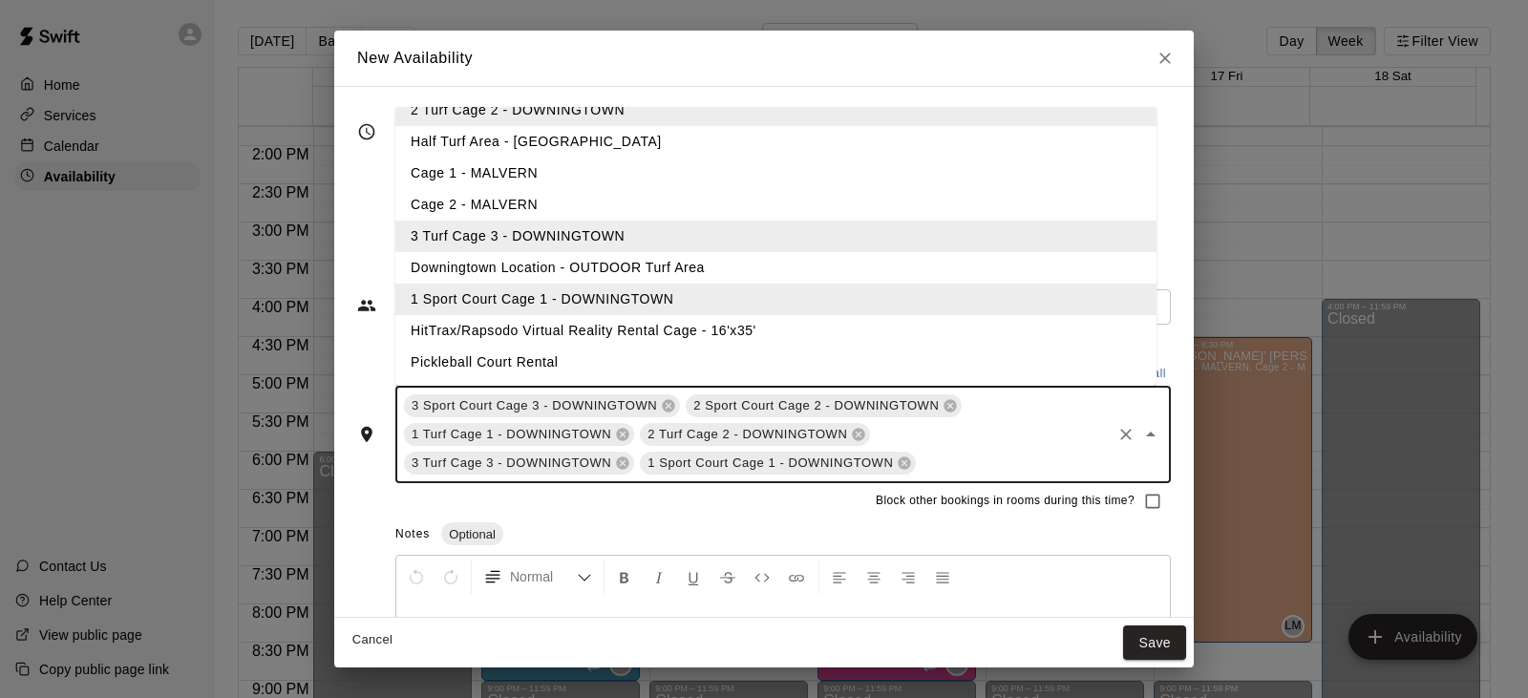
click at [526, 316] on li "HitTrax/Rapsodo Virtual Reality Rental Cage - 16'x35'" at bounding box center [775, 331] width 761 height 32
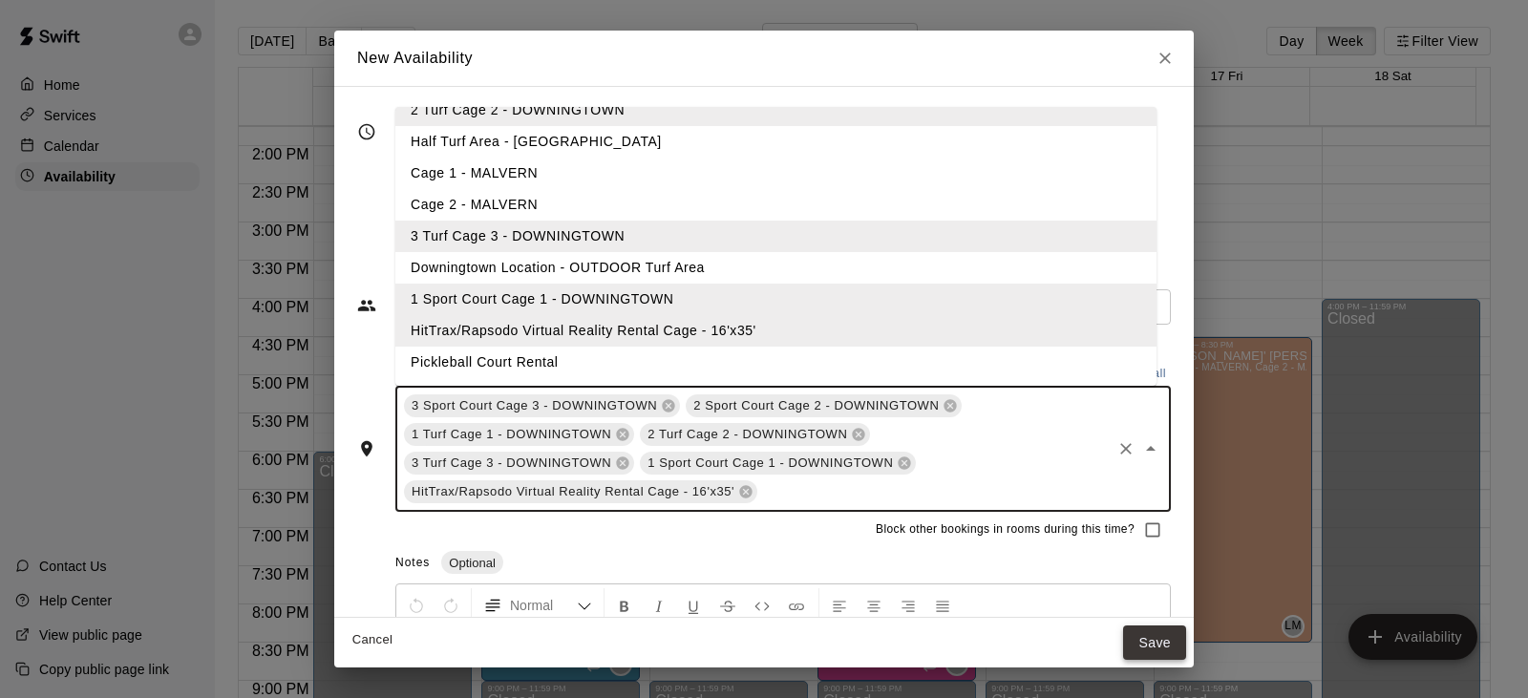
click at [1159, 643] on button "Save" at bounding box center [1154, 642] width 63 height 35
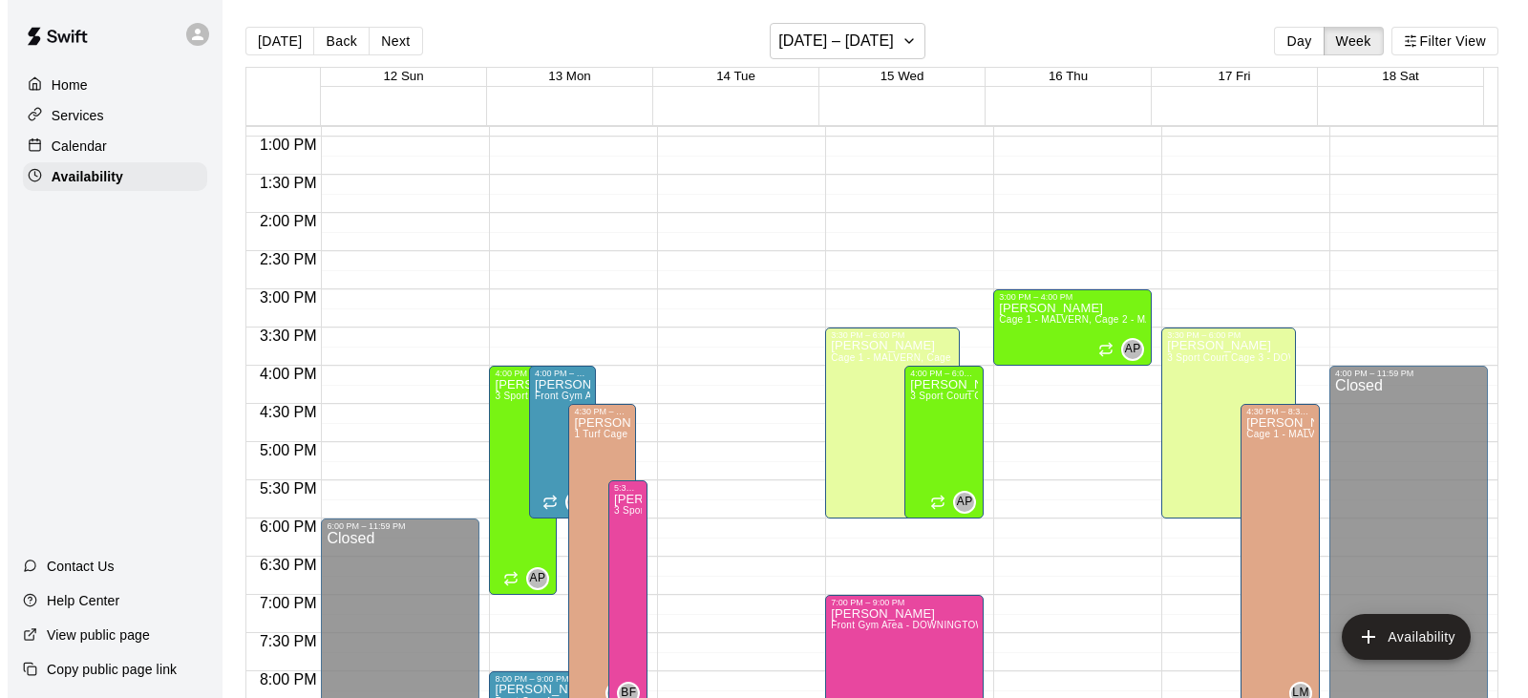
scroll to position [955, 0]
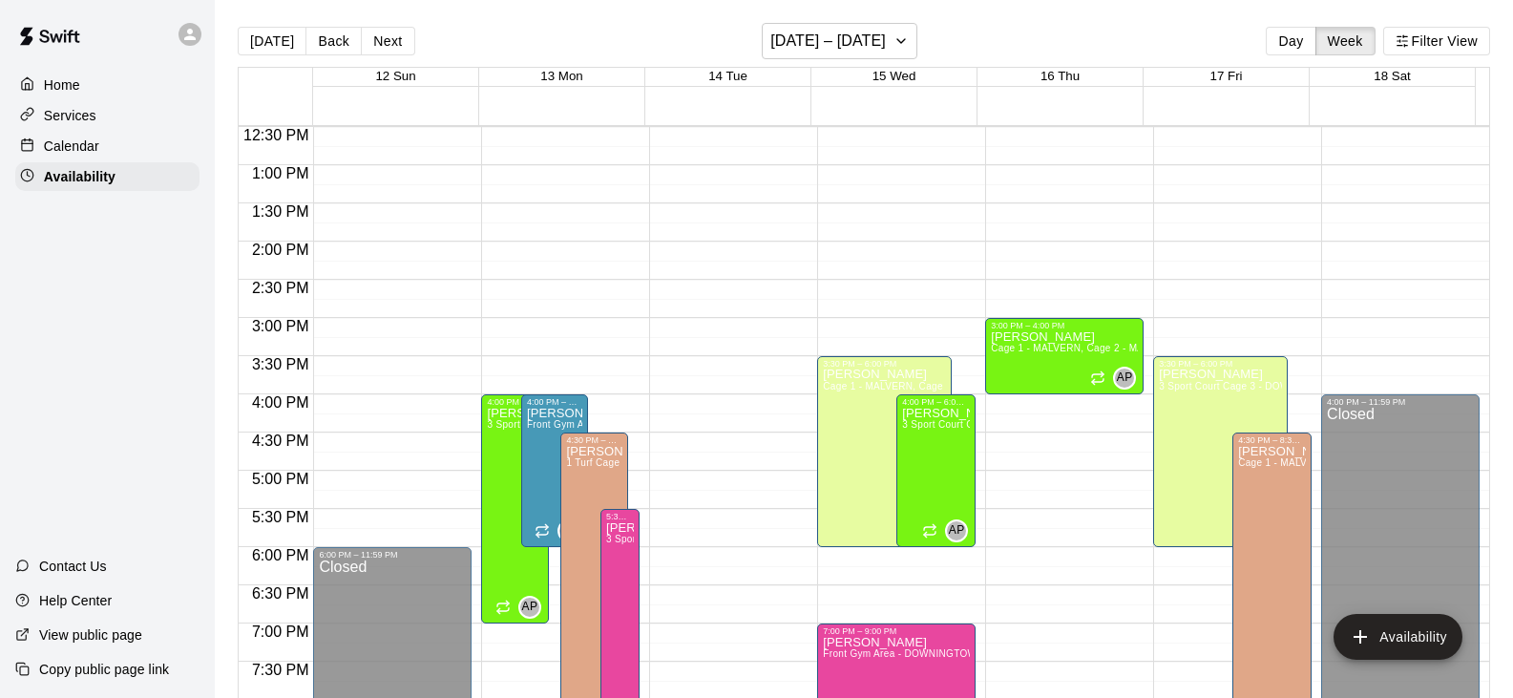
click at [717, 359] on div "12:00 AM – 8:00 AM Closed 8:00 AM – 9:00 AM [PERSON_NAME] Front Gym Area - DOWN…" at bounding box center [728, 88] width 158 height 1833
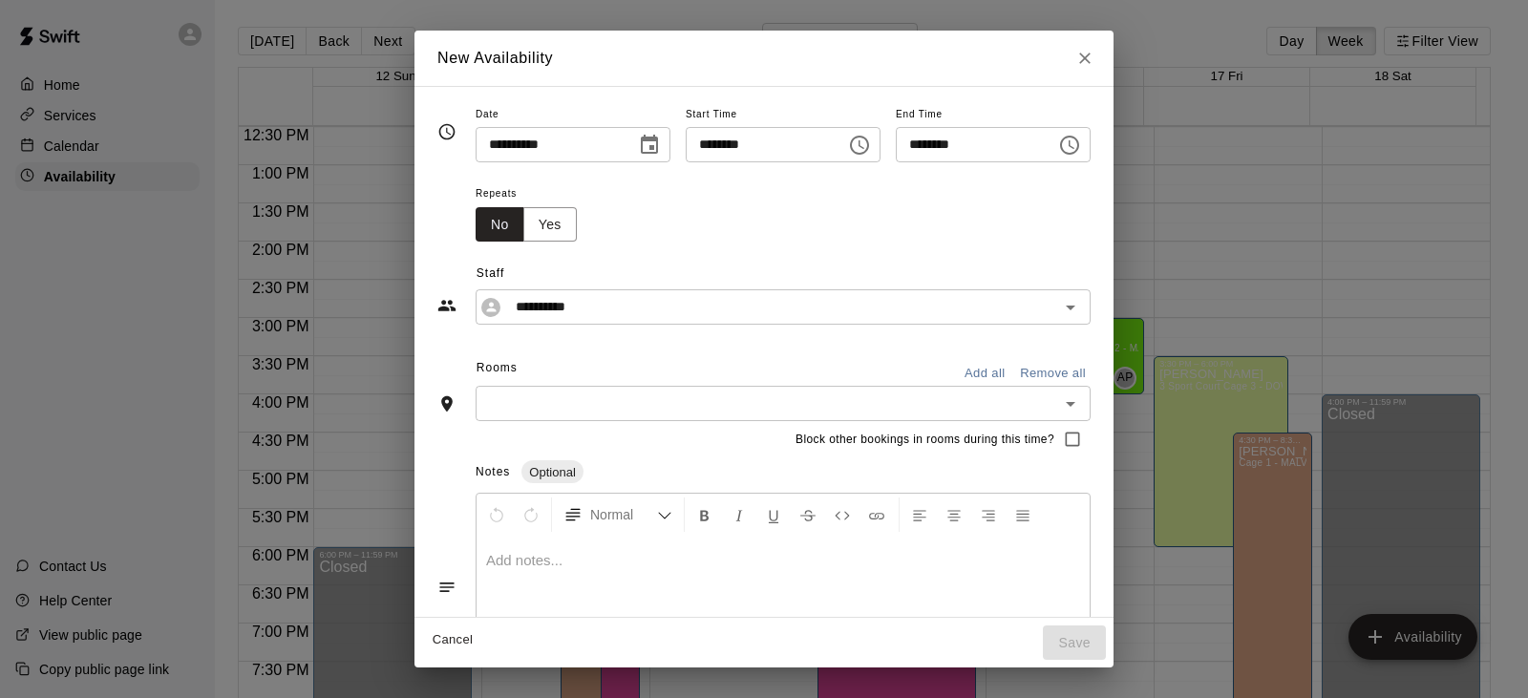
click at [1081, 150] on icon "Choose time, selected time is 4:00 PM" at bounding box center [1069, 145] width 23 height 23
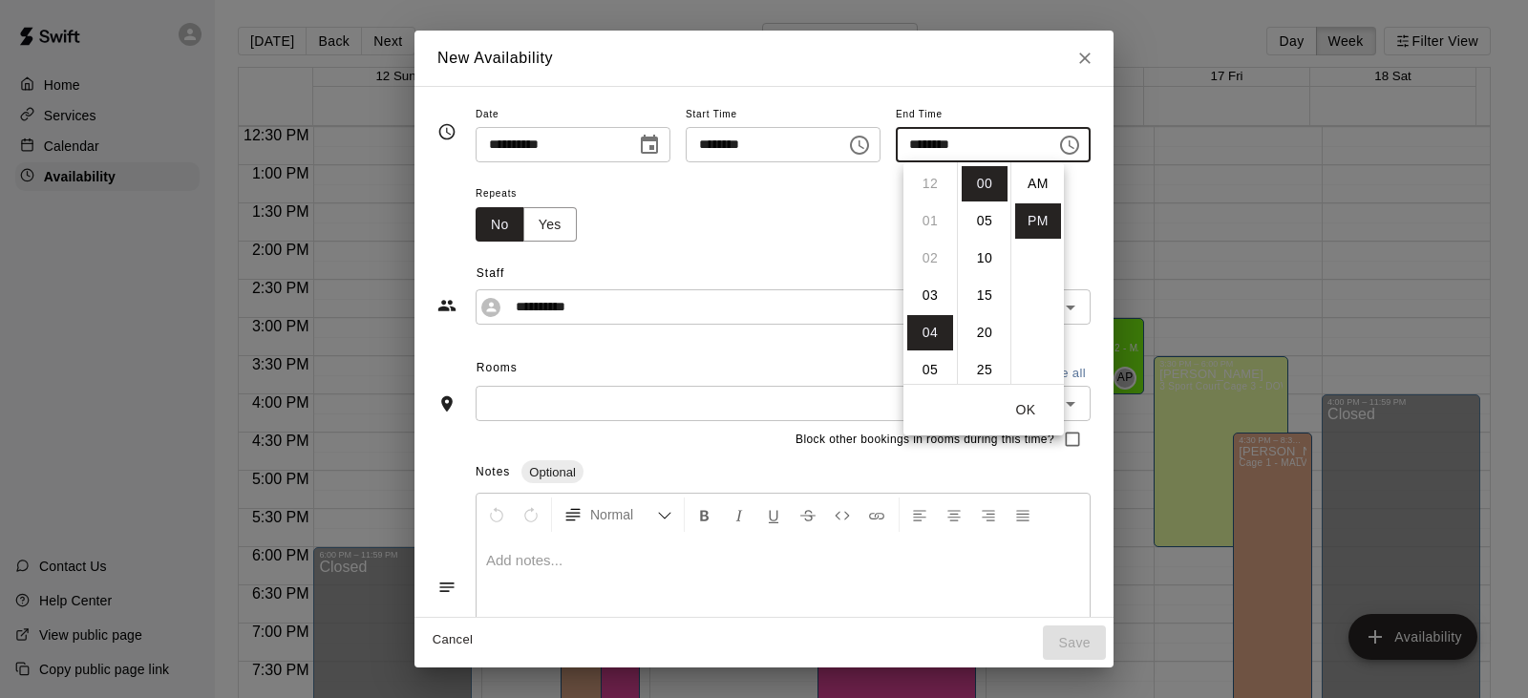
scroll to position [34, 0]
click at [938, 294] on li "07" at bounding box center [930, 295] width 46 height 35
type input "********"
click at [983, 190] on li "00" at bounding box center [984, 183] width 46 height 35
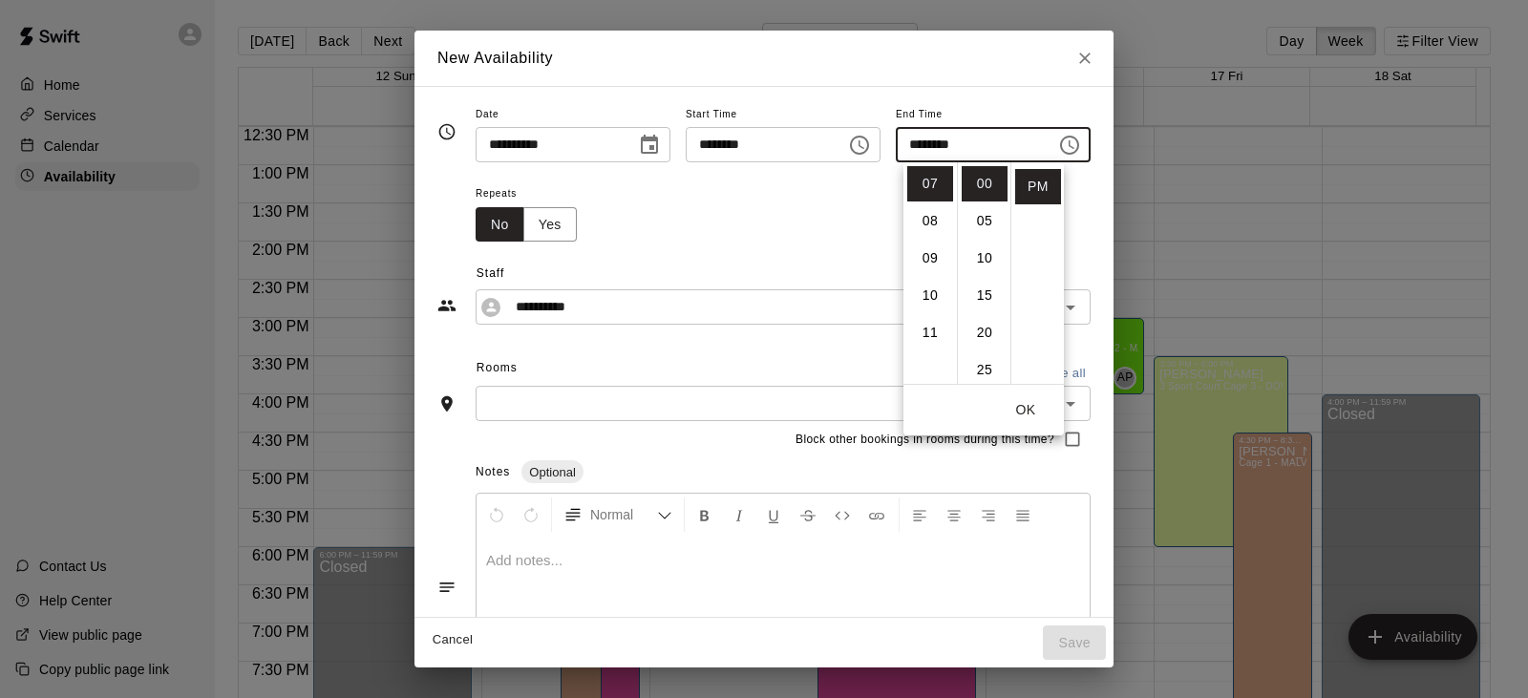
click at [818, 232] on div "Repeats No Yes" at bounding box center [782, 211] width 615 height 60
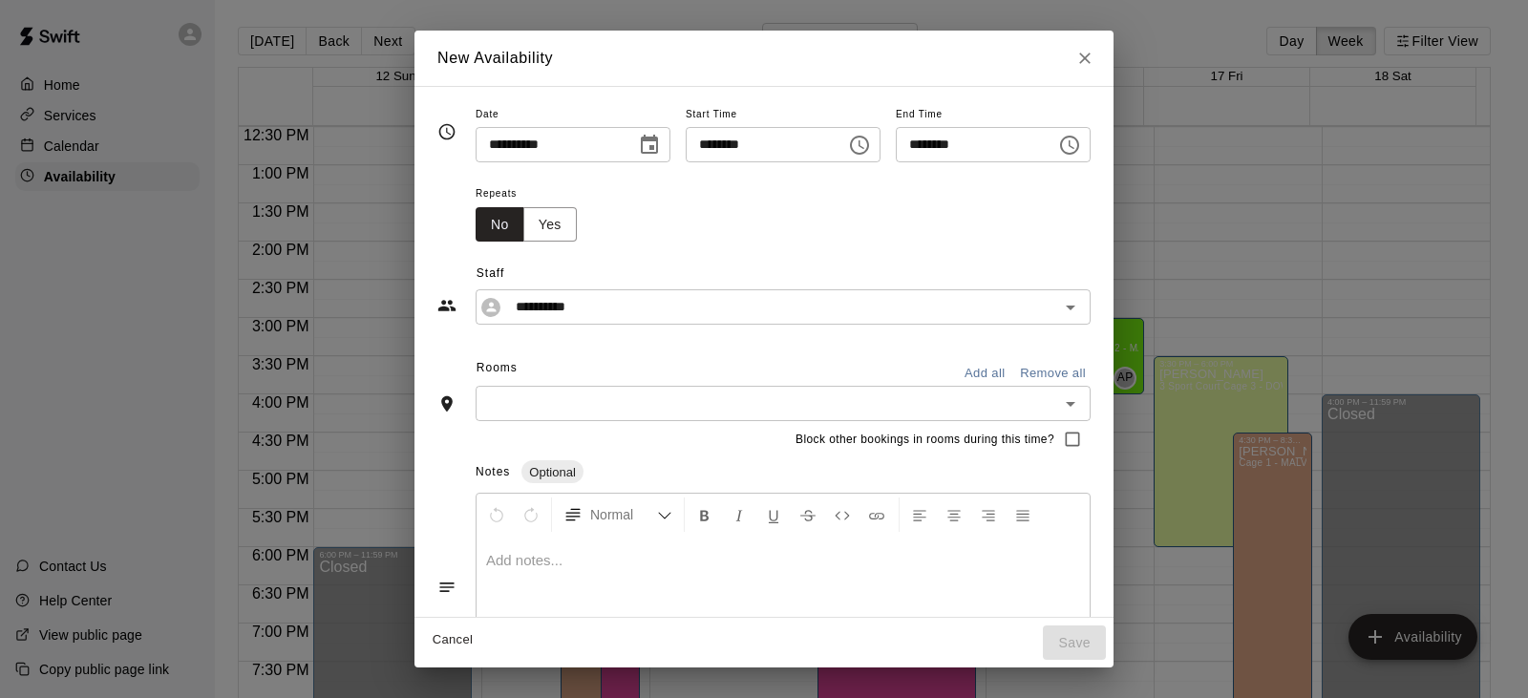
click at [607, 397] on input "text" at bounding box center [767, 403] width 572 height 24
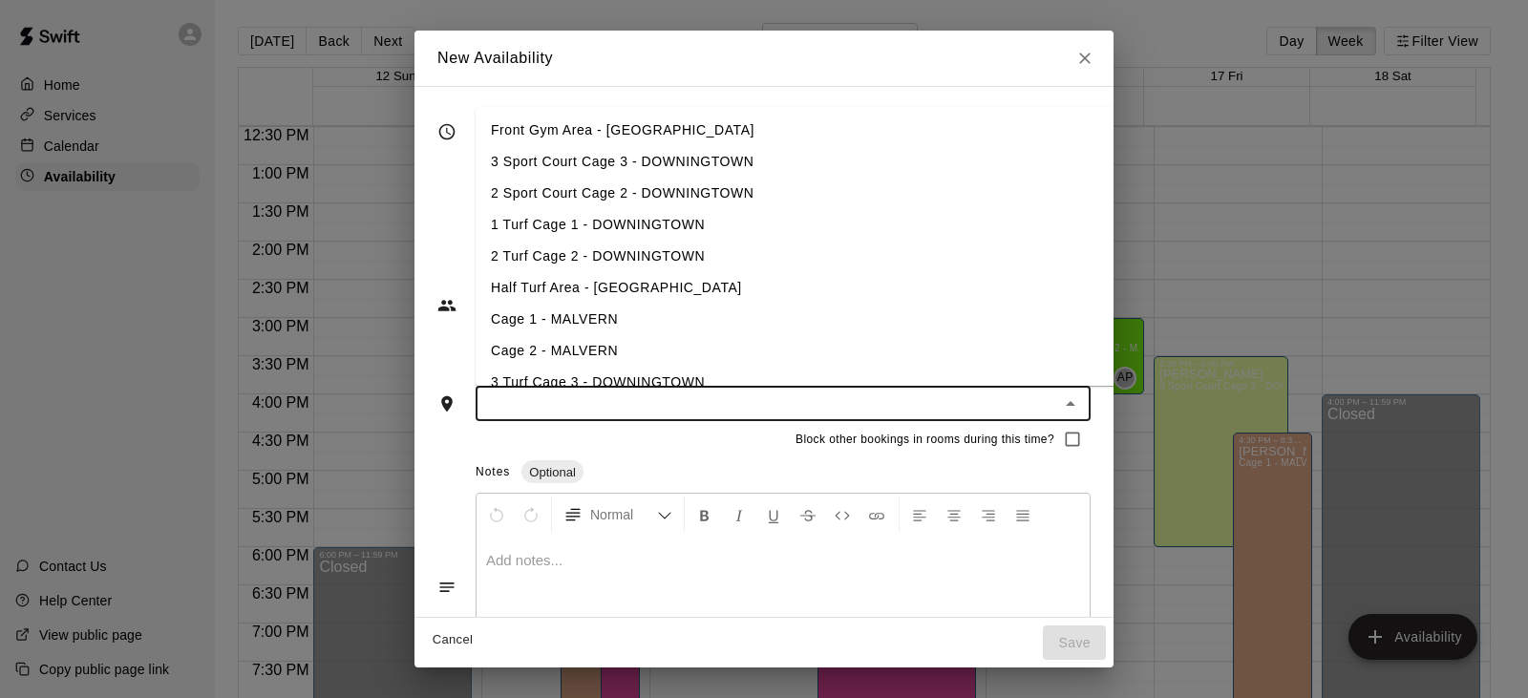
click at [648, 168] on li "3 Sport Court Cage 3 - DOWNINGTOWN" at bounding box center [825, 162] width 701 height 32
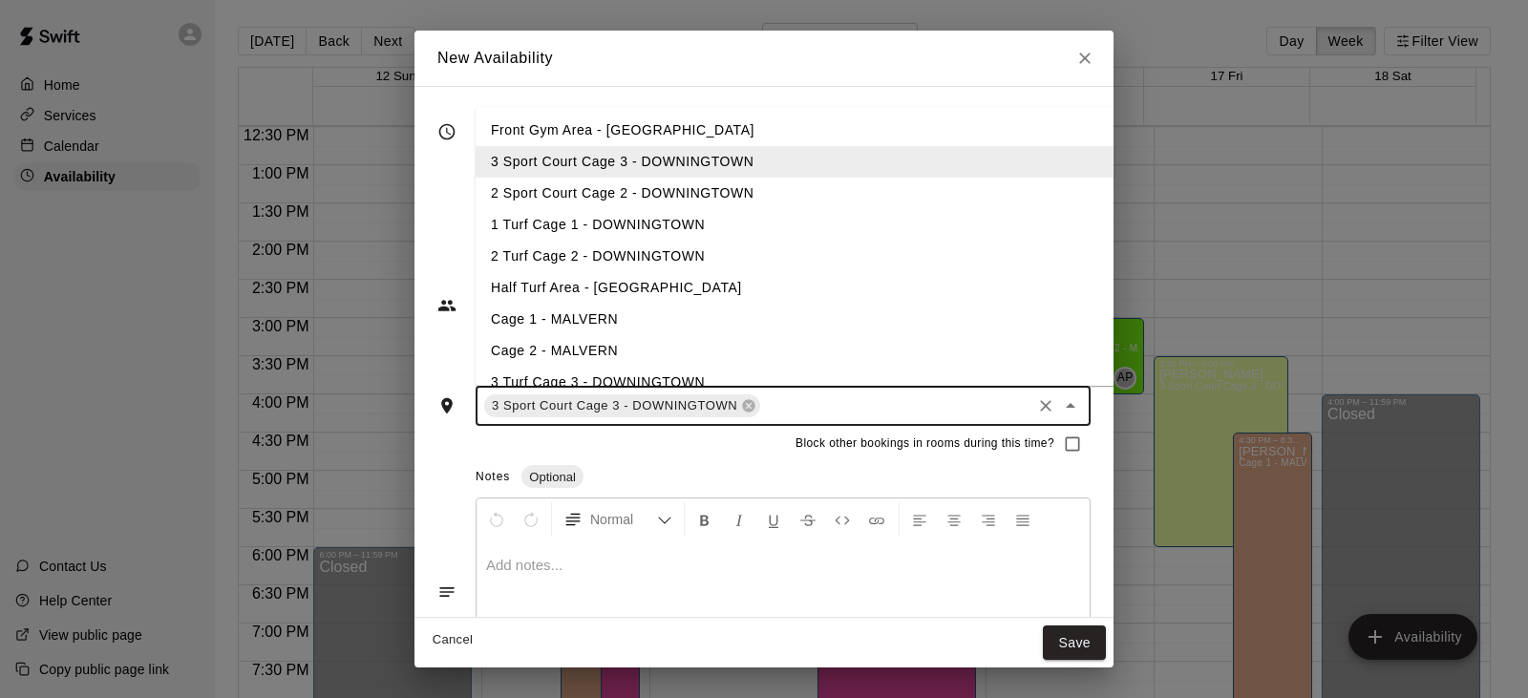
click at [642, 192] on li "2 Sport Court Cage 2 - DOWNINGTOWN" at bounding box center [825, 194] width 701 height 32
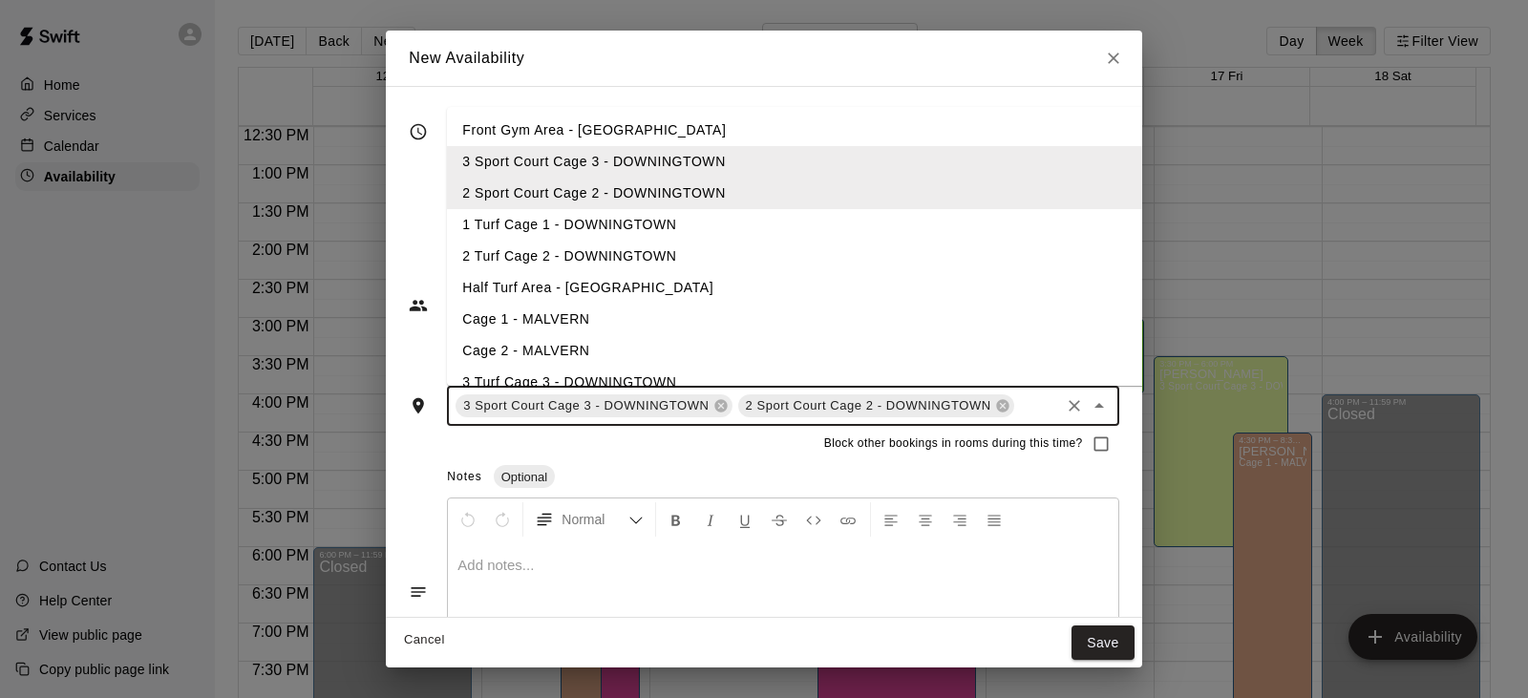
click at [632, 216] on li "1 Turf Cage 1 - DOWNINGTOWN" at bounding box center [797, 225] width 701 height 32
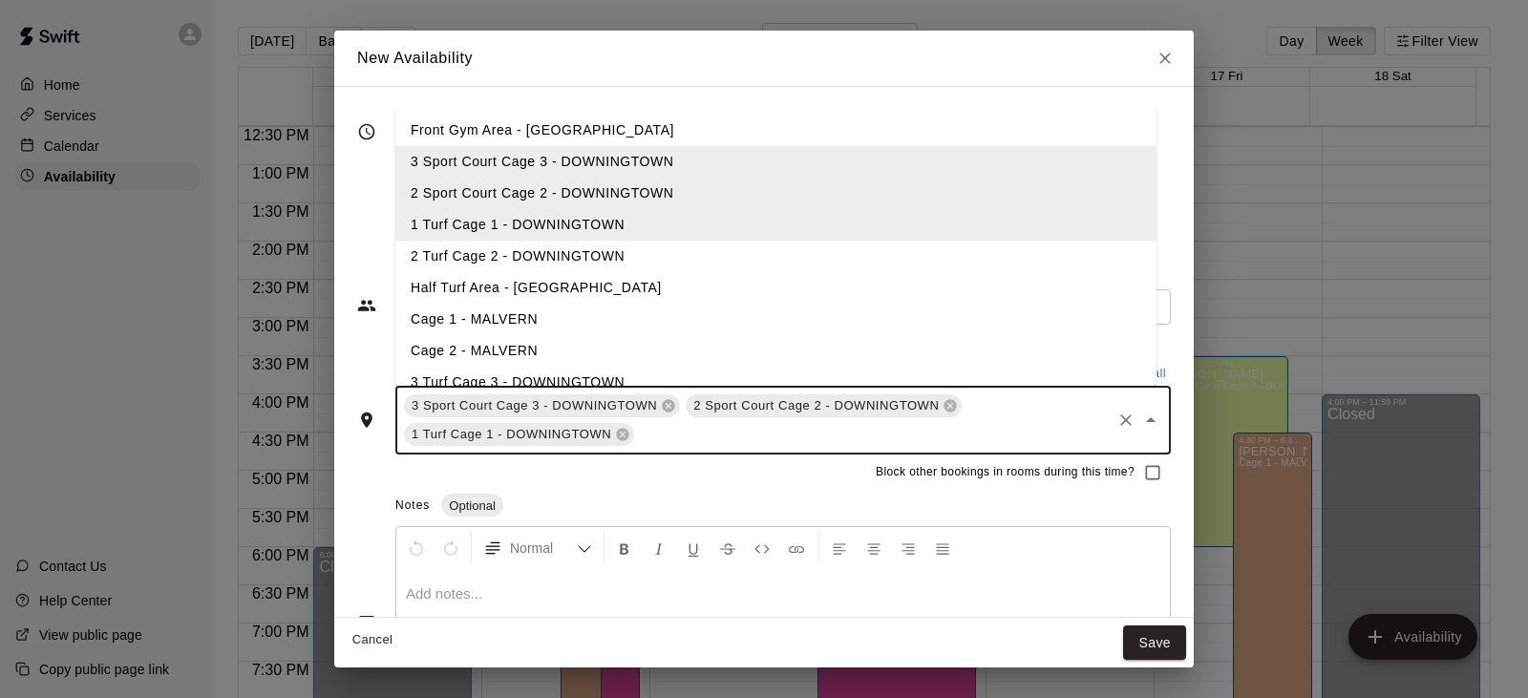
click at [624, 249] on li "2 Turf Cage 2 - DOWNINGTOWN" at bounding box center [775, 257] width 761 height 32
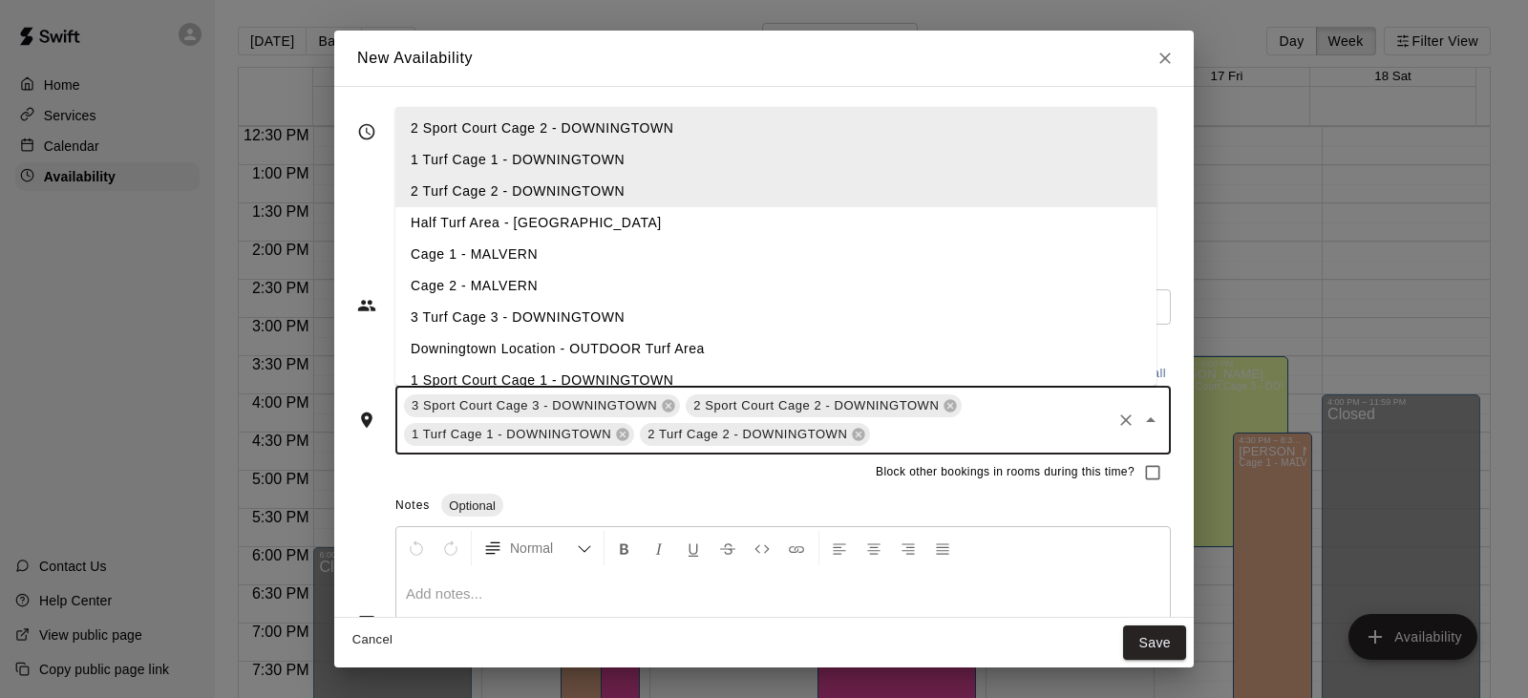
scroll to position [95, 0]
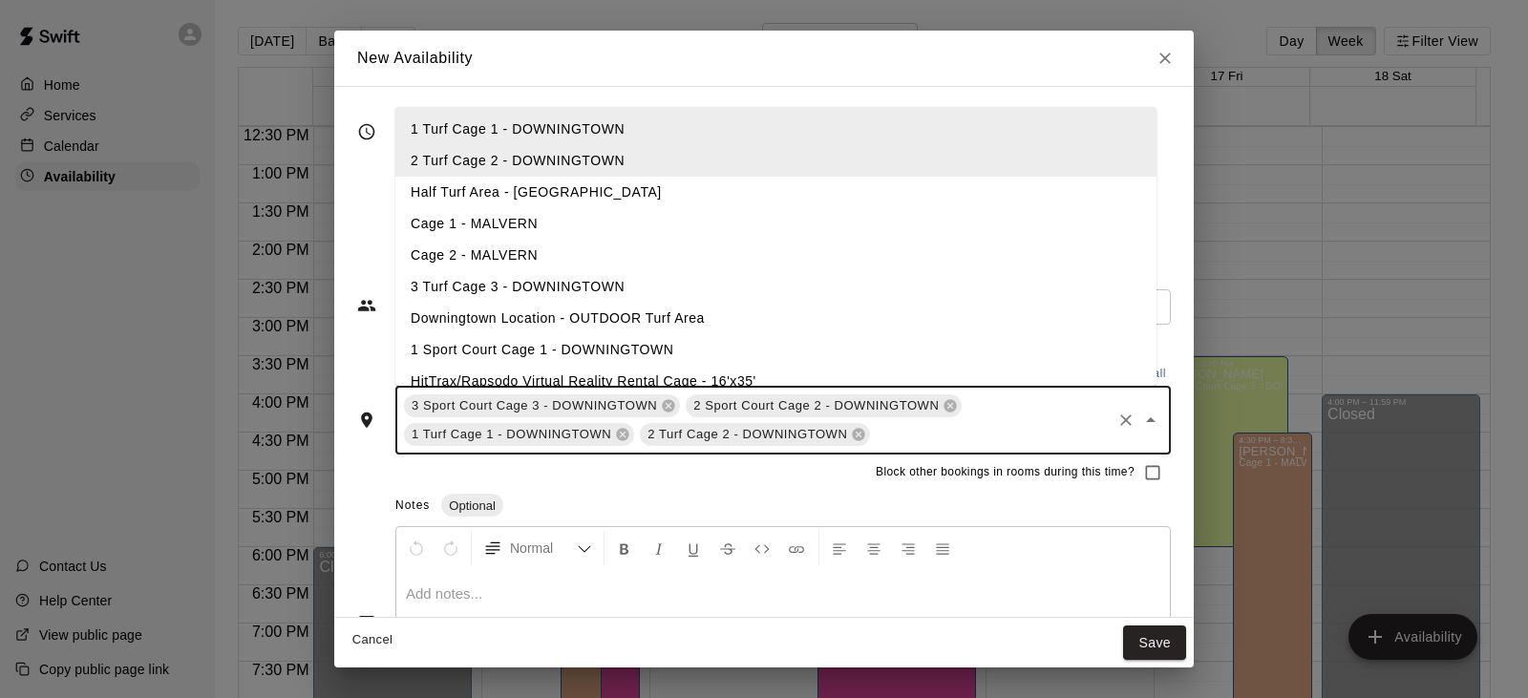
click at [602, 281] on li "3 Turf Cage 3 - DOWNINGTOWN" at bounding box center [775, 287] width 761 height 32
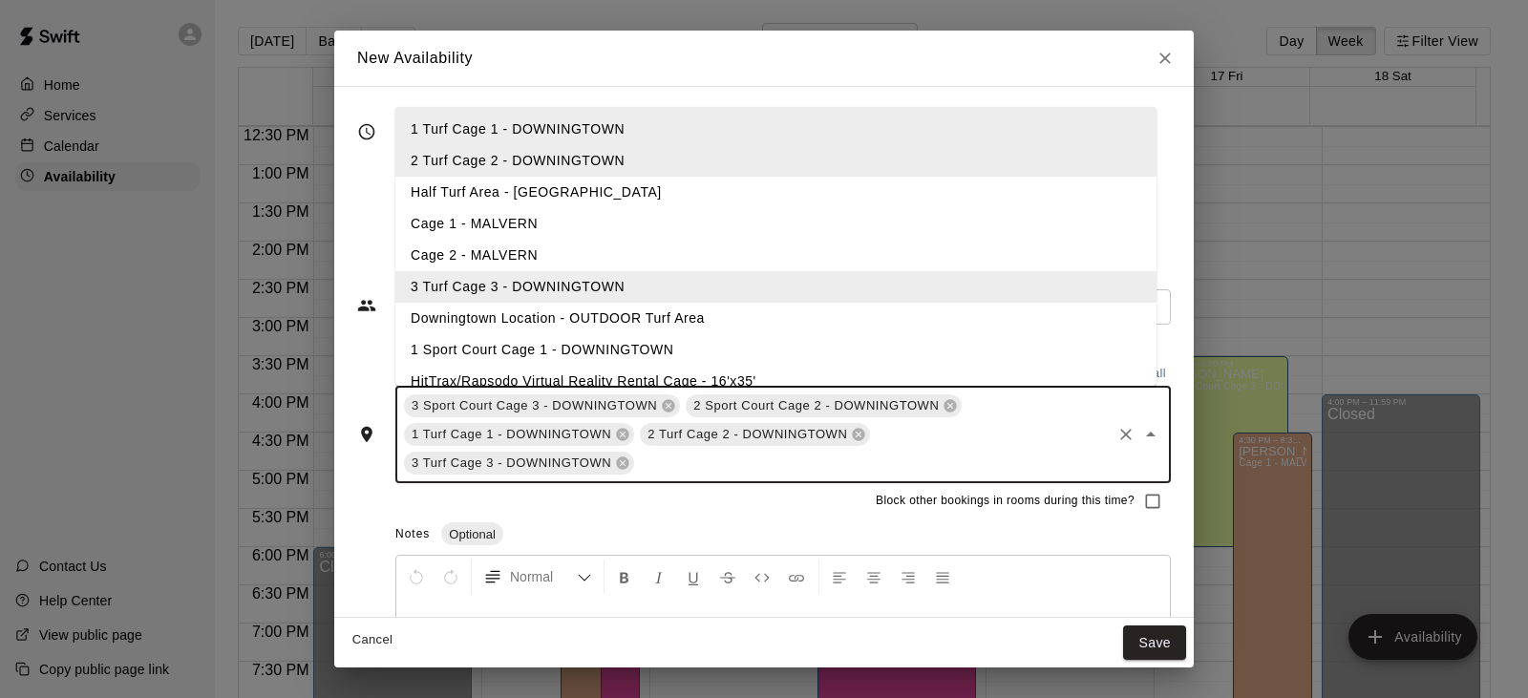
click at [617, 342] on li "1 Sport Court Cage 1 - DOWNINGTOWN" at bounding box center [775, 350] width 761 height 32
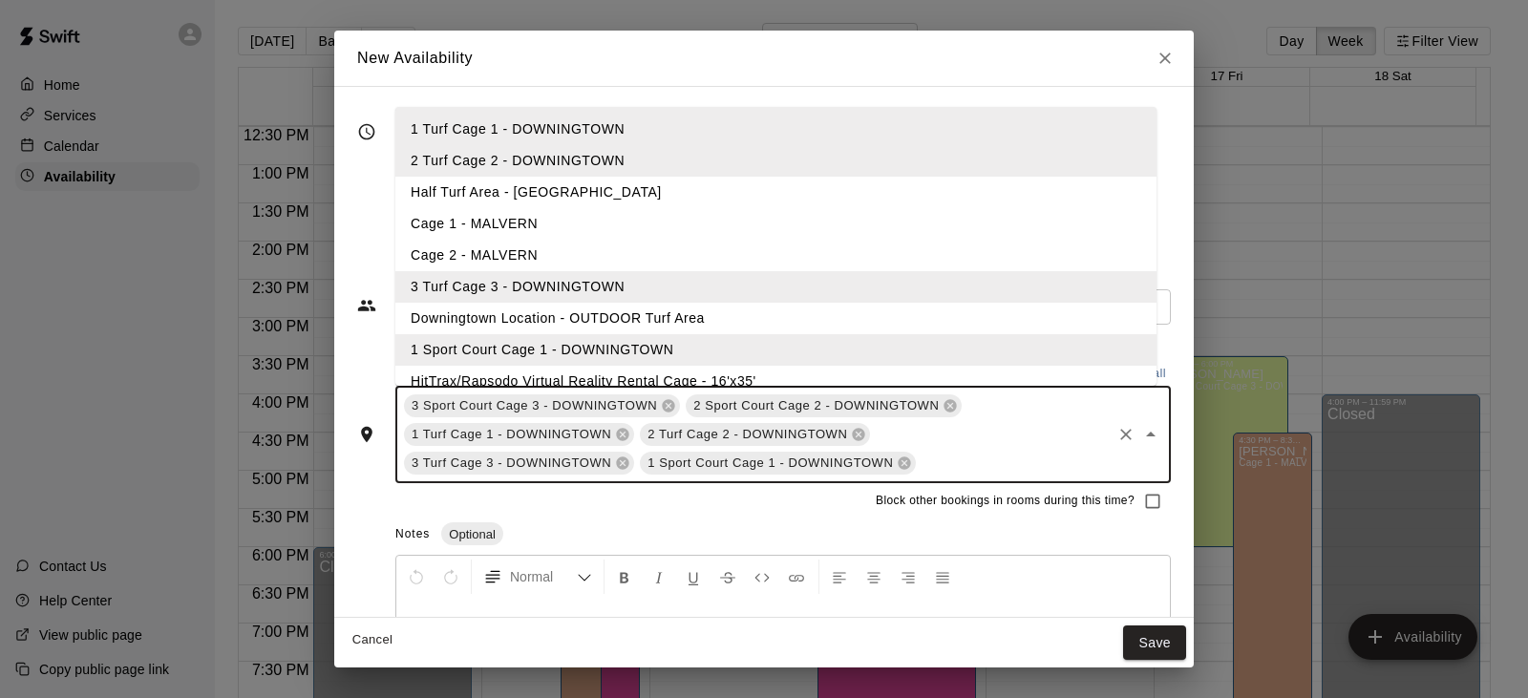
click at [617, 370] on li "HitTrax/Rapsodo Virtual Reality Rental Cage - 16'x35'" at bounding box center [775, 382] width 761 height 32
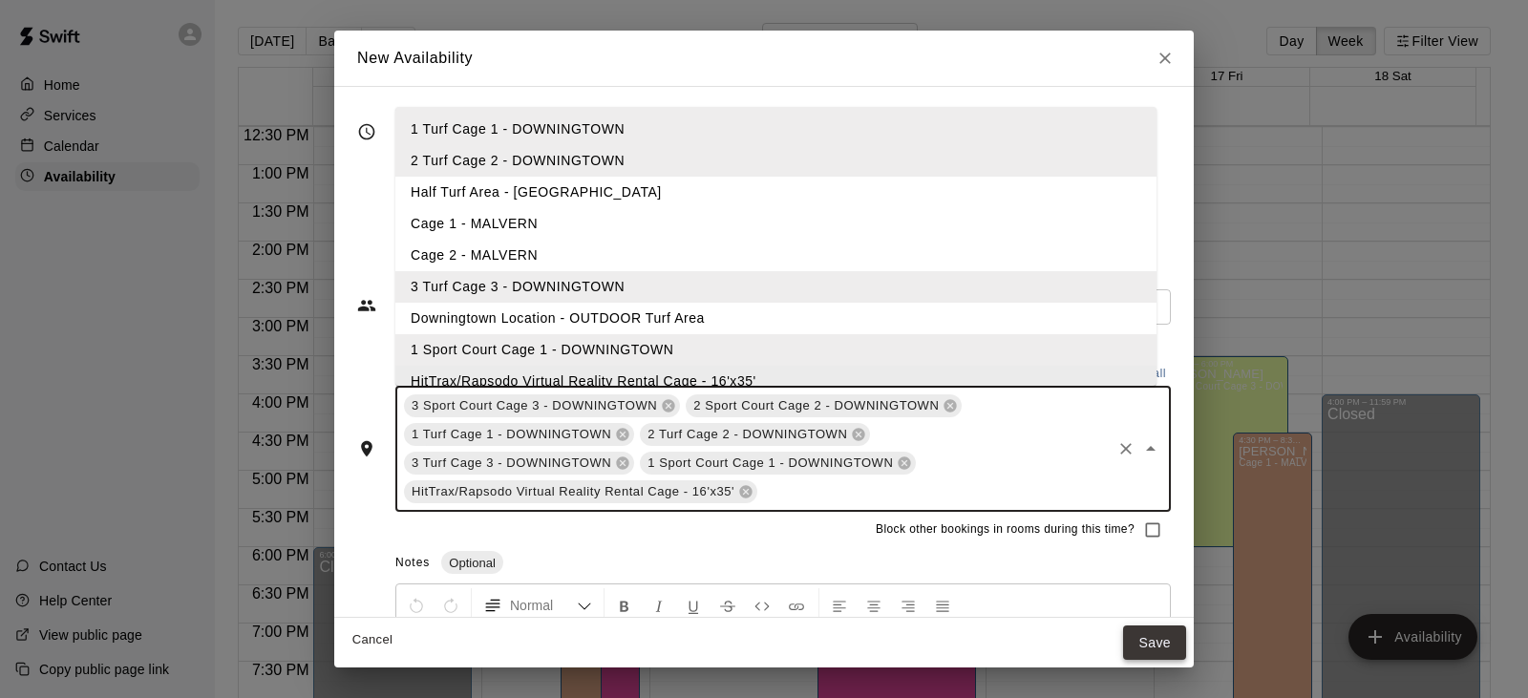
click at [1166, 637] on button "Save" at bounding box center [1154, 642] width 63 height 35
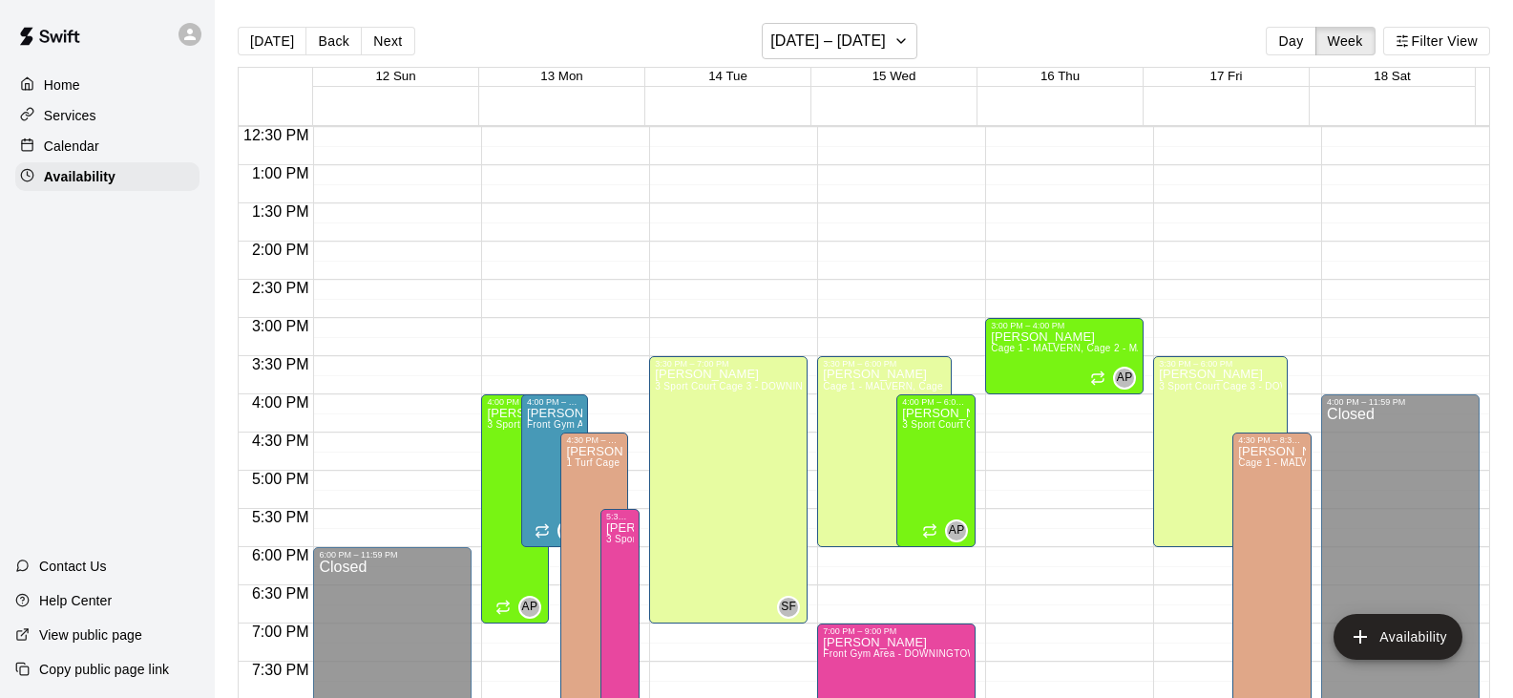
click at [1138, 381] on div at bounding box center [1069, 384] width 167 height 19
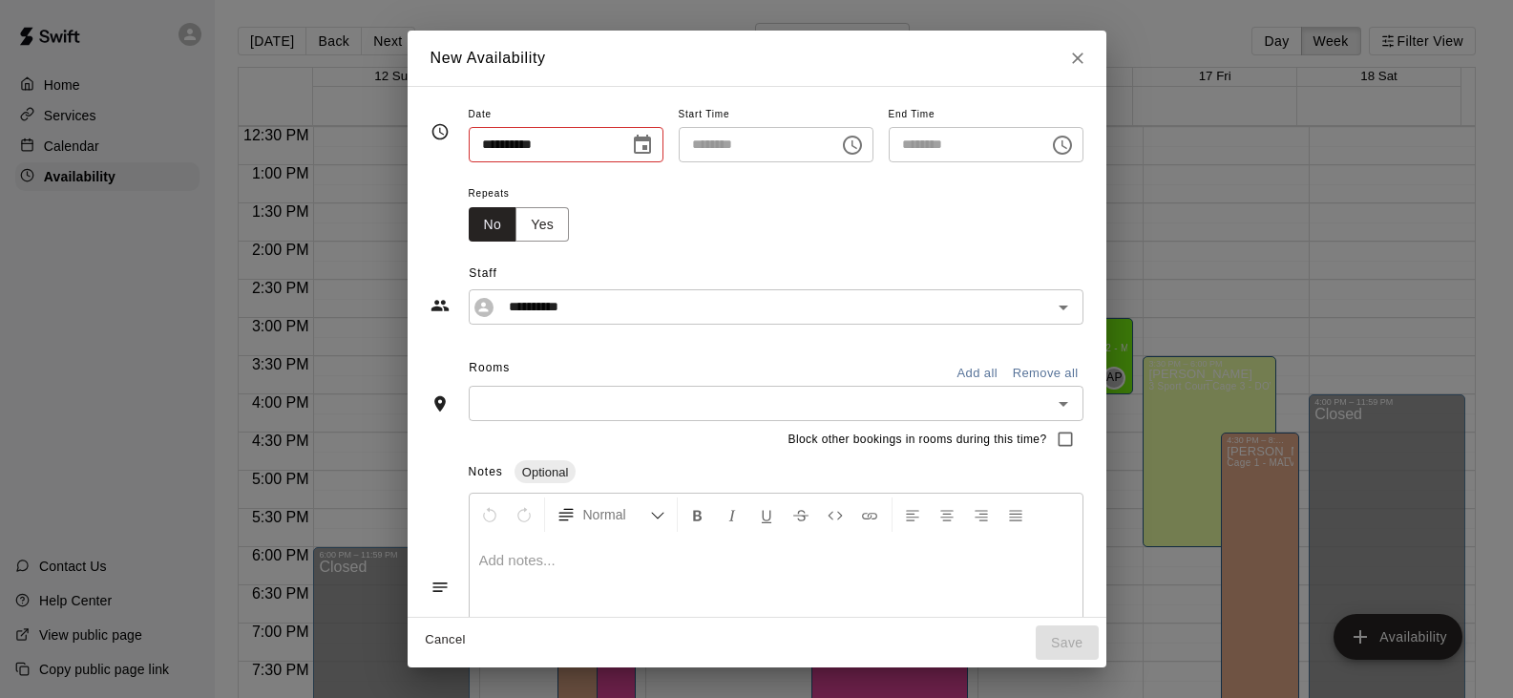
type input "**********"
type input "********"
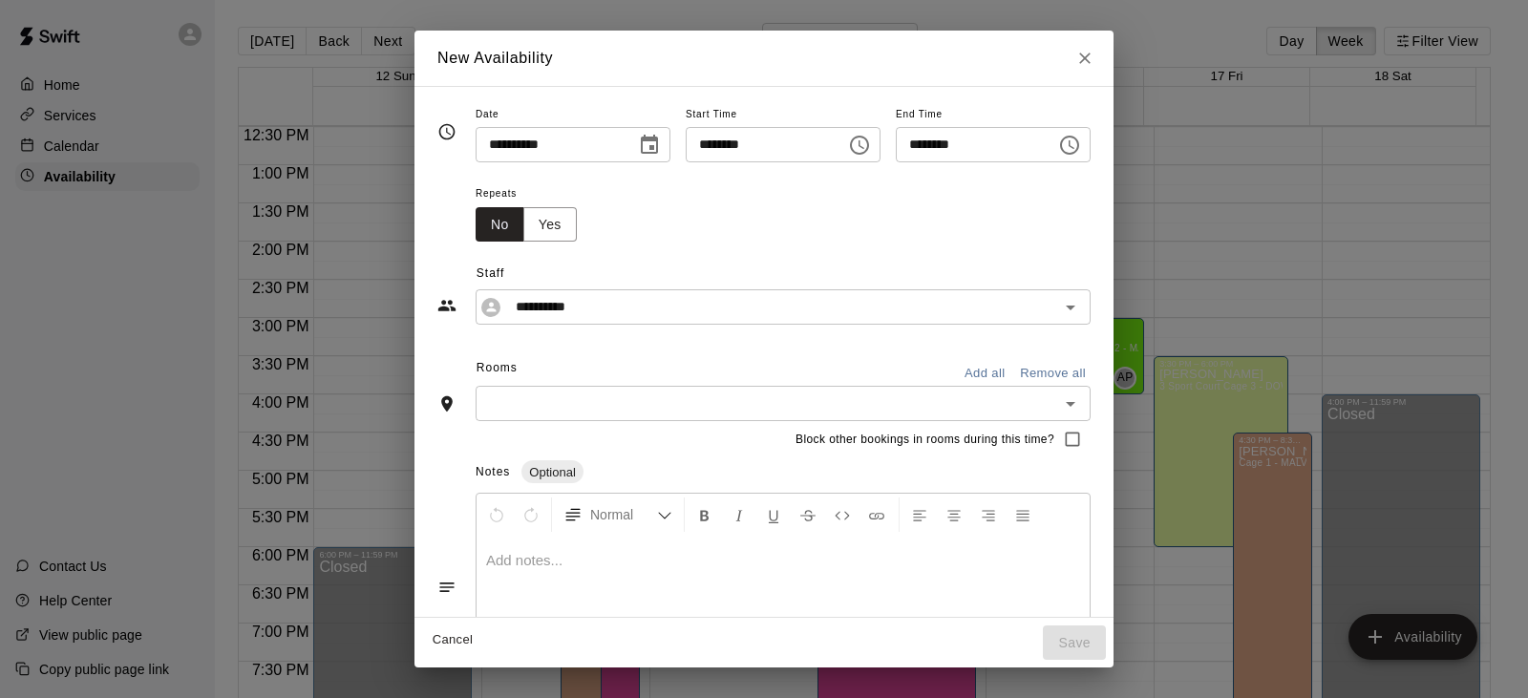
click at [869, 150] on icon "Choose time, selected time is 3:45 PM" at bounding box center [859, 145] width 19 height 19
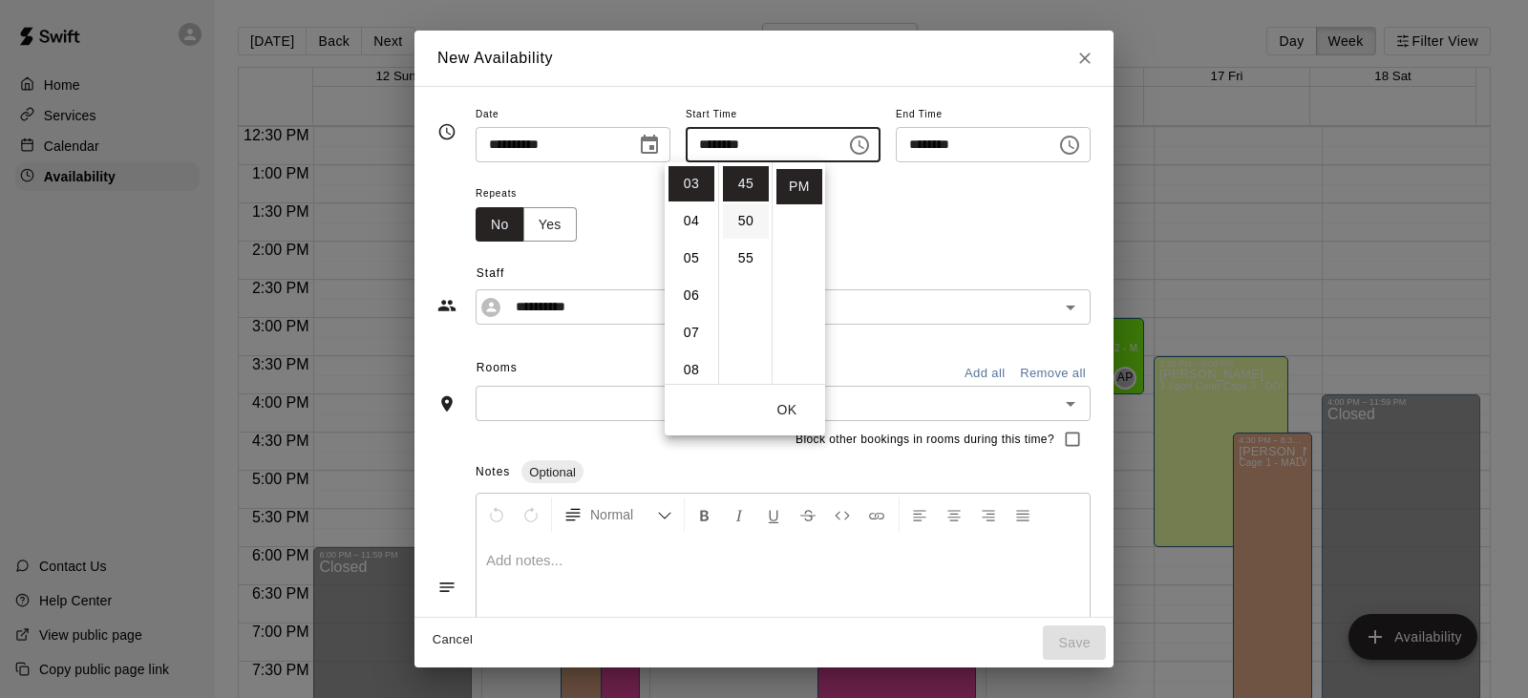
scroll to position [240, 0]
click at [741, 175] on li "30" at bounding box center [746, 167] width 46 height 35
type input "********"
click at [1088, 158] on button "Choose time, selected time is 4:15 PM" at bounding box center [1069, 145] width 38 height 38
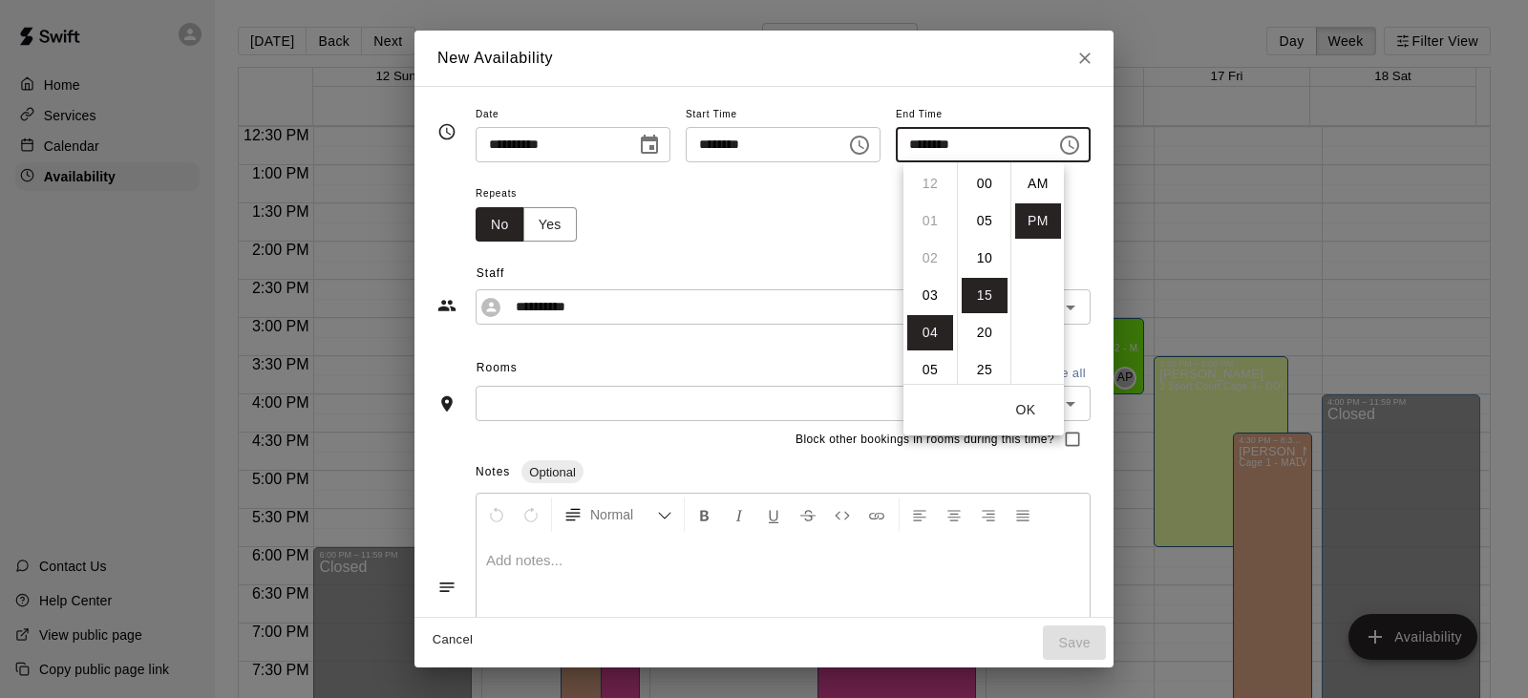
scroll to position [34, 0]
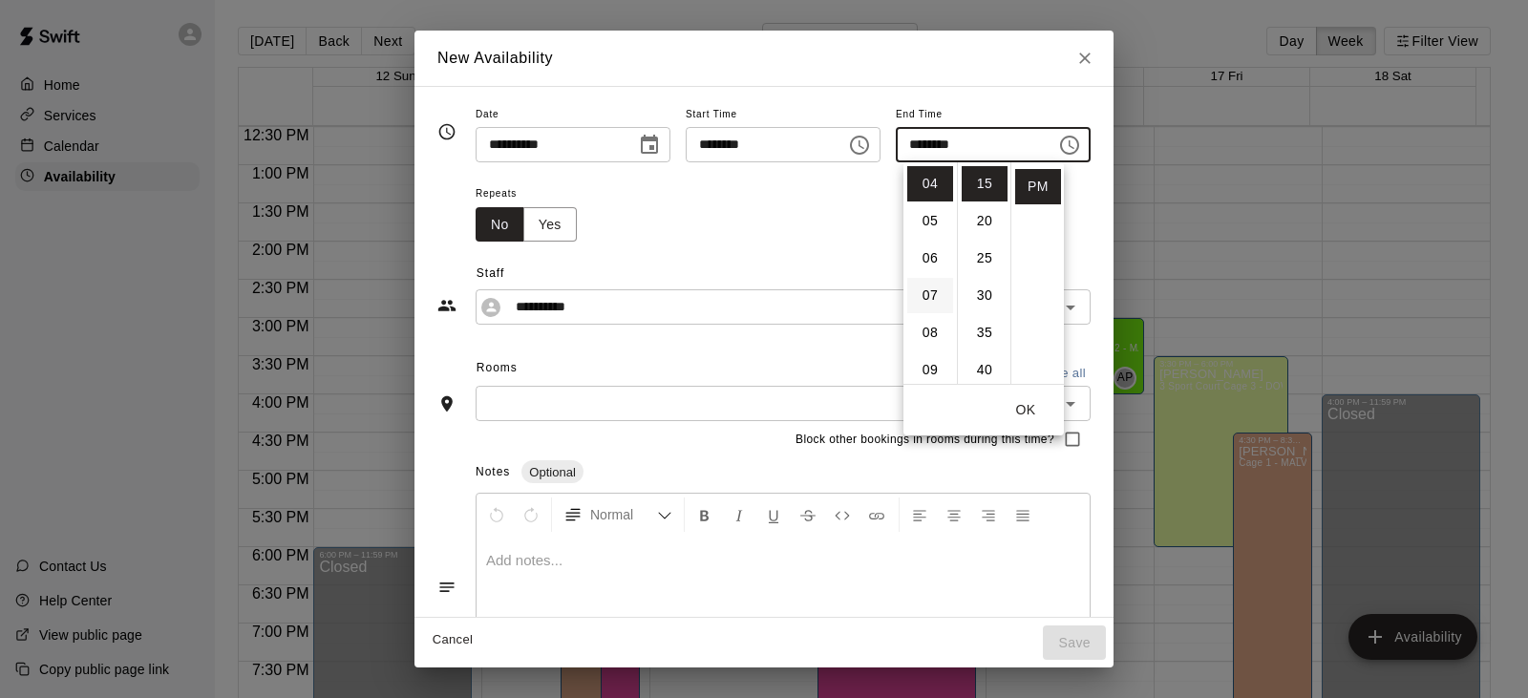
click at [930, 287] on li "07" at bounding box center [930, 295] width 46 height 35
type input "********"
click at [983, 164] on li "00" at bounding box center [984, 167] width 46 height 35
type input "********"
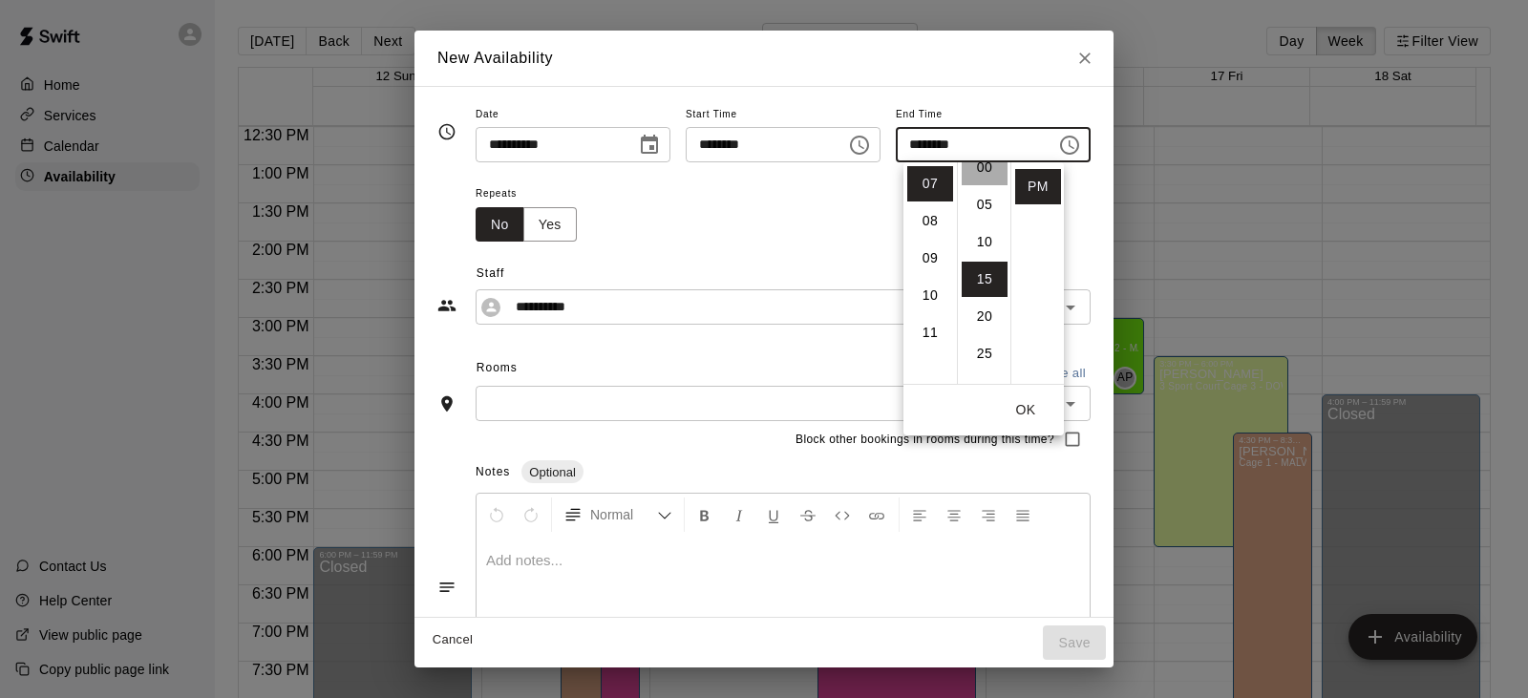
scroll to position [0, 0]
click at [816, 173] on div "**********" at bounding box center [763, 142] width 653 height 80
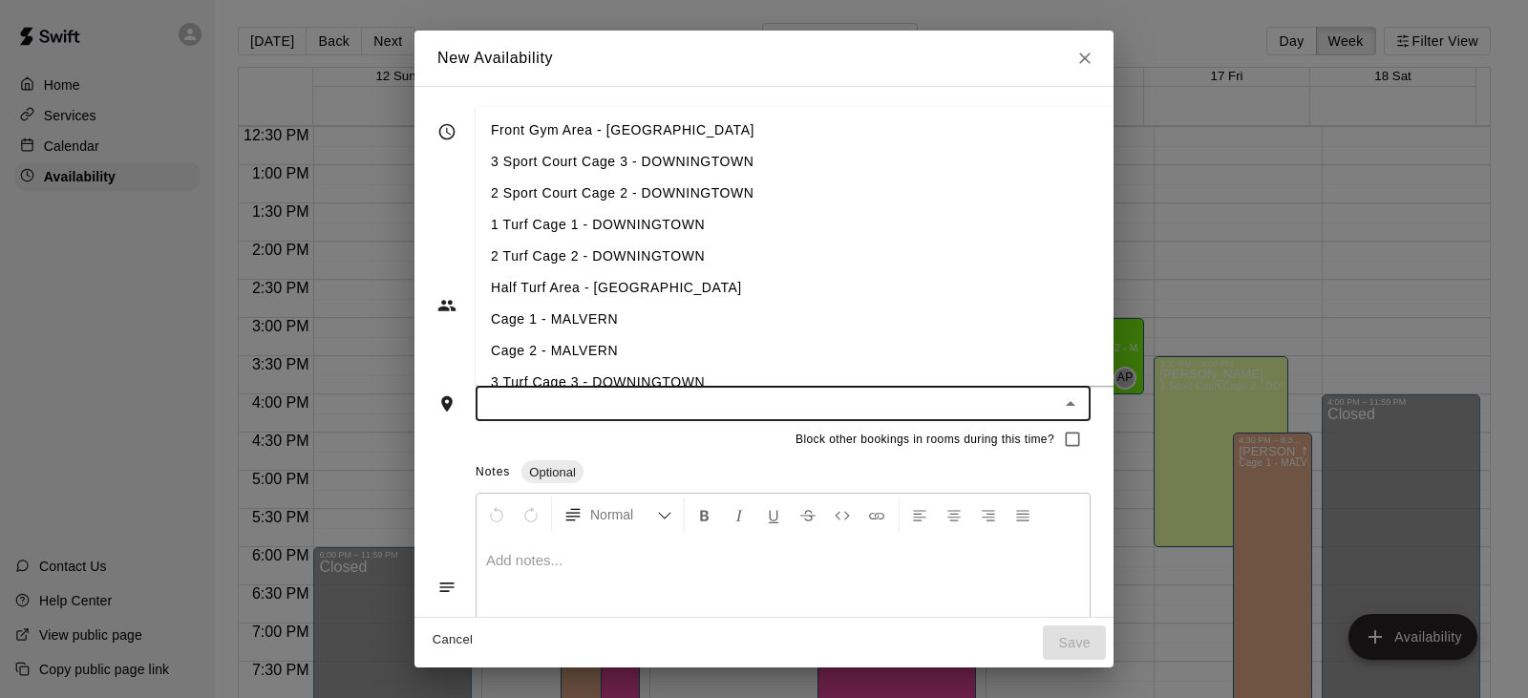
click at [647, 410] on input "text" at bounding box center [767, 403] width 572 height 24
click at [633, 168] on li "3 Sport Court Cage 3 - DOWNINGTOWN" at bounding box center [825, 162] width 701 height 32
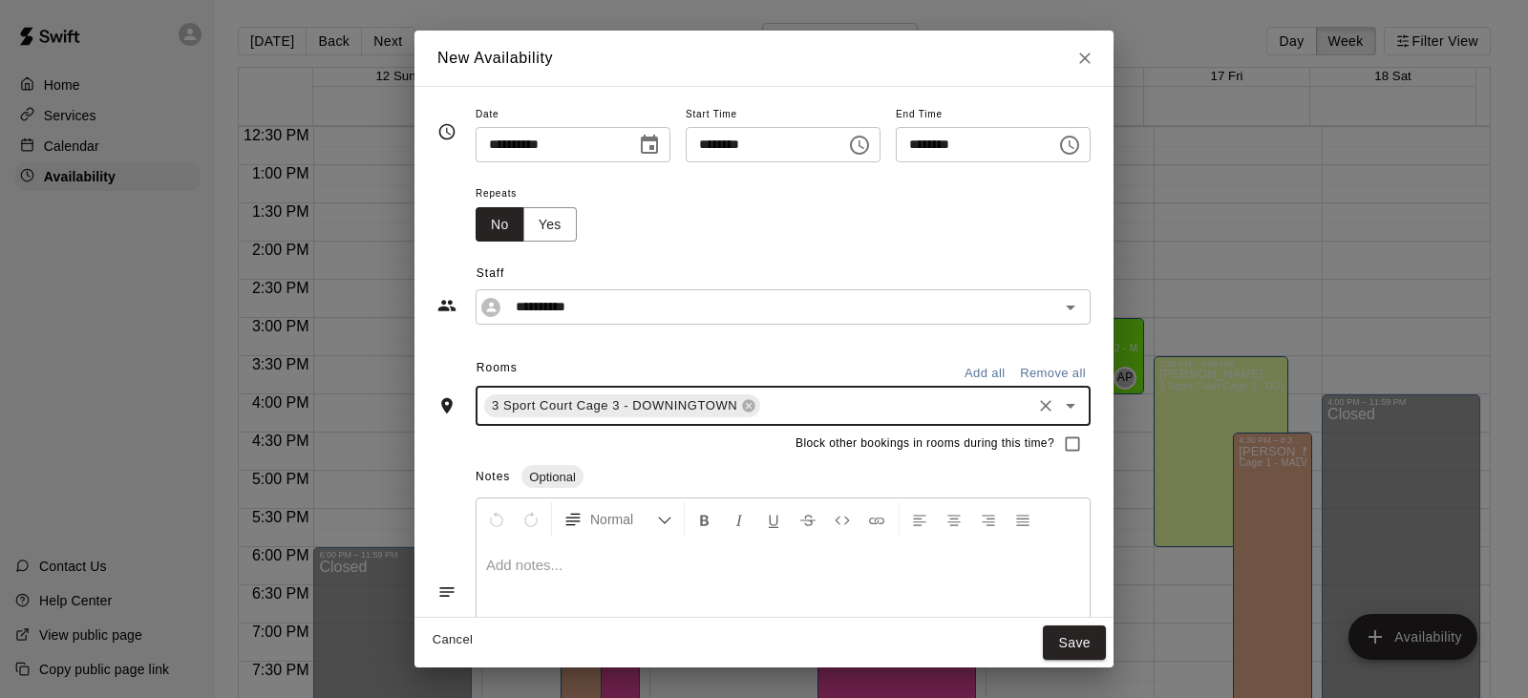
click at [774, 414] on input "text" at bounding box center [895, 406] width 265 height 24
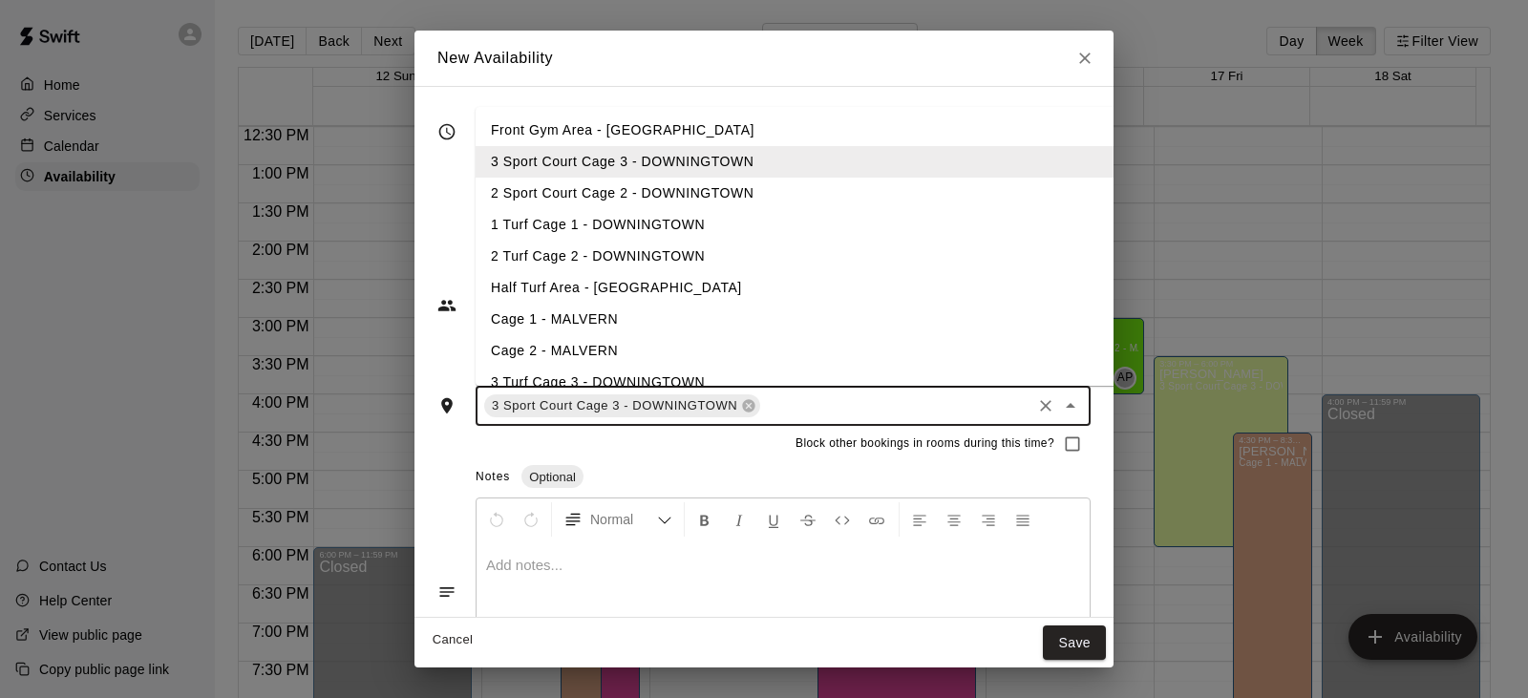
click at [625, 194] on li "2 Sport Court Cage 2 - DOWNINGTOWN" at bounding box center [825, 194] width 701 height 32
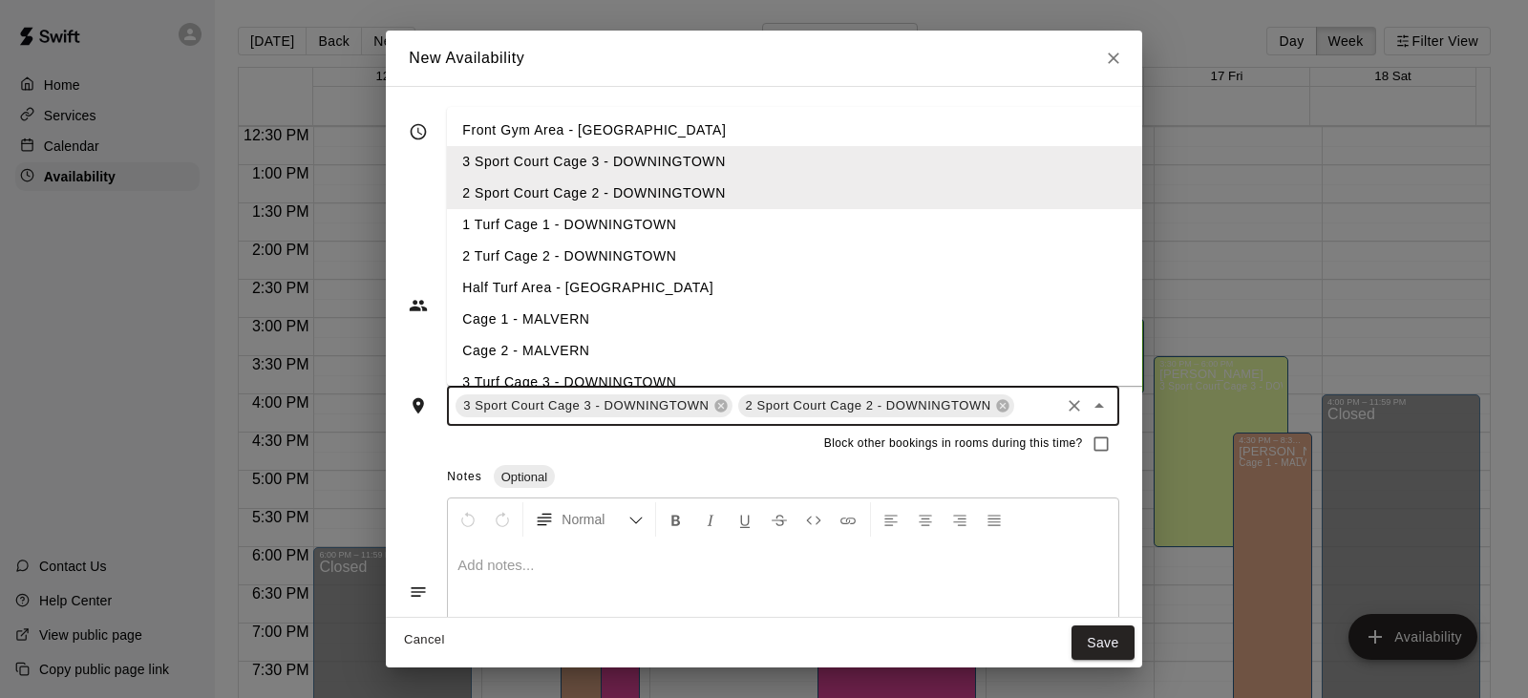
click at [618, 232] on li "1 Turf Cage 1 - DOWNINGTOWN" at bounding box center [797, 225] width 701 height 32
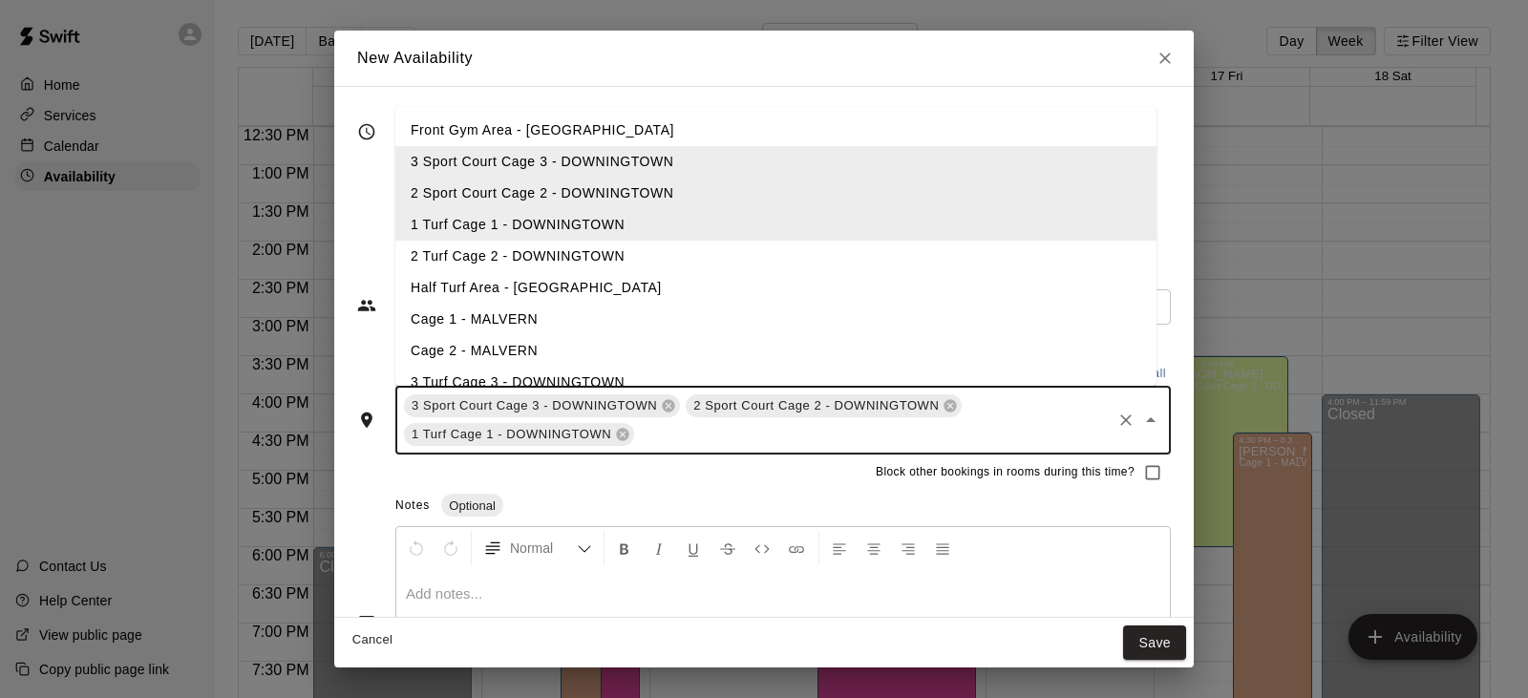
click at [613, 250] on li "2 Turf Cage 2 - DOWNINGTOWN" at bounding box center [775, 257] width 761 height 32
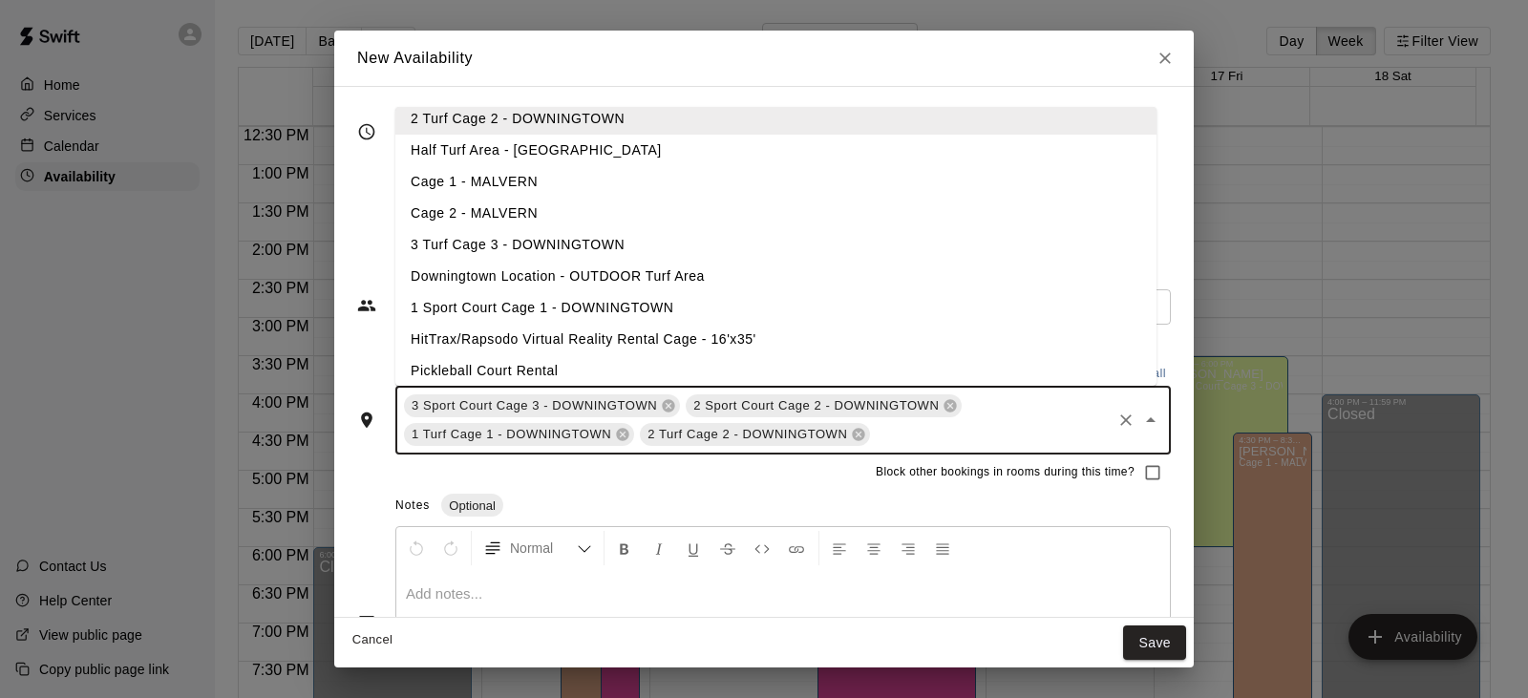
scroll to position [146, 0]
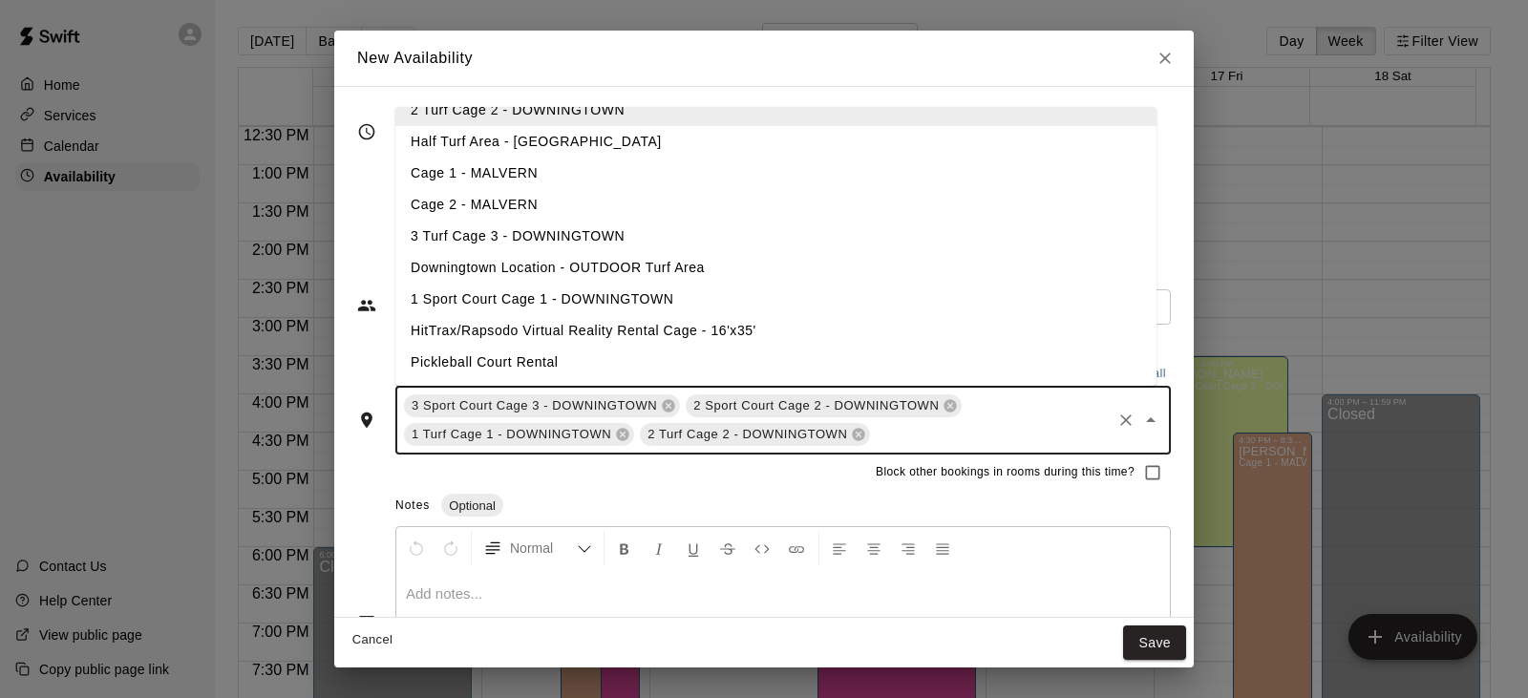
click at [601, 231] on li "3 Turf Cage 3 - DOWNINGTOWN" at bounding box center [775, 237] width 761 height 32
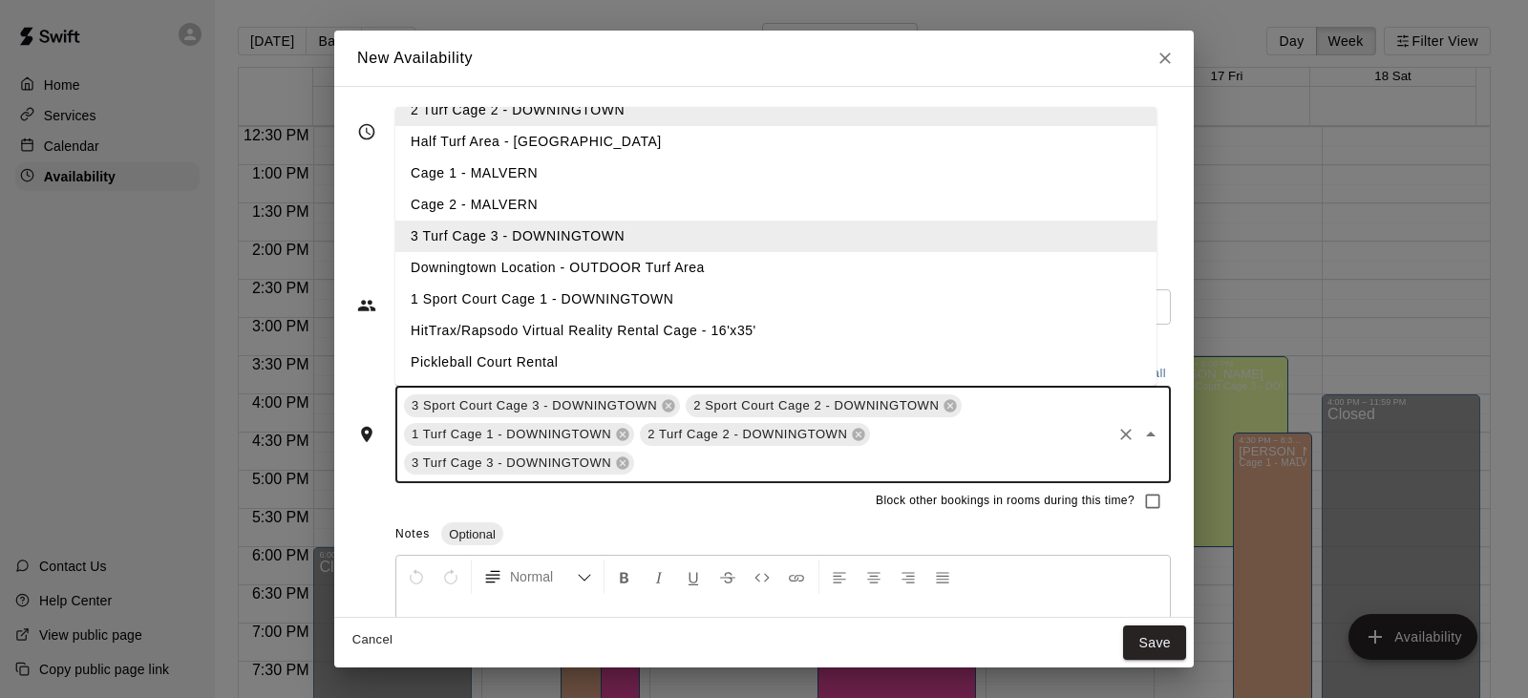
click at [599, 288] on li "1 Sport Court Cage 1 - DOWNINGTOWN" at bounding box center [775, 300] width 761 height 32
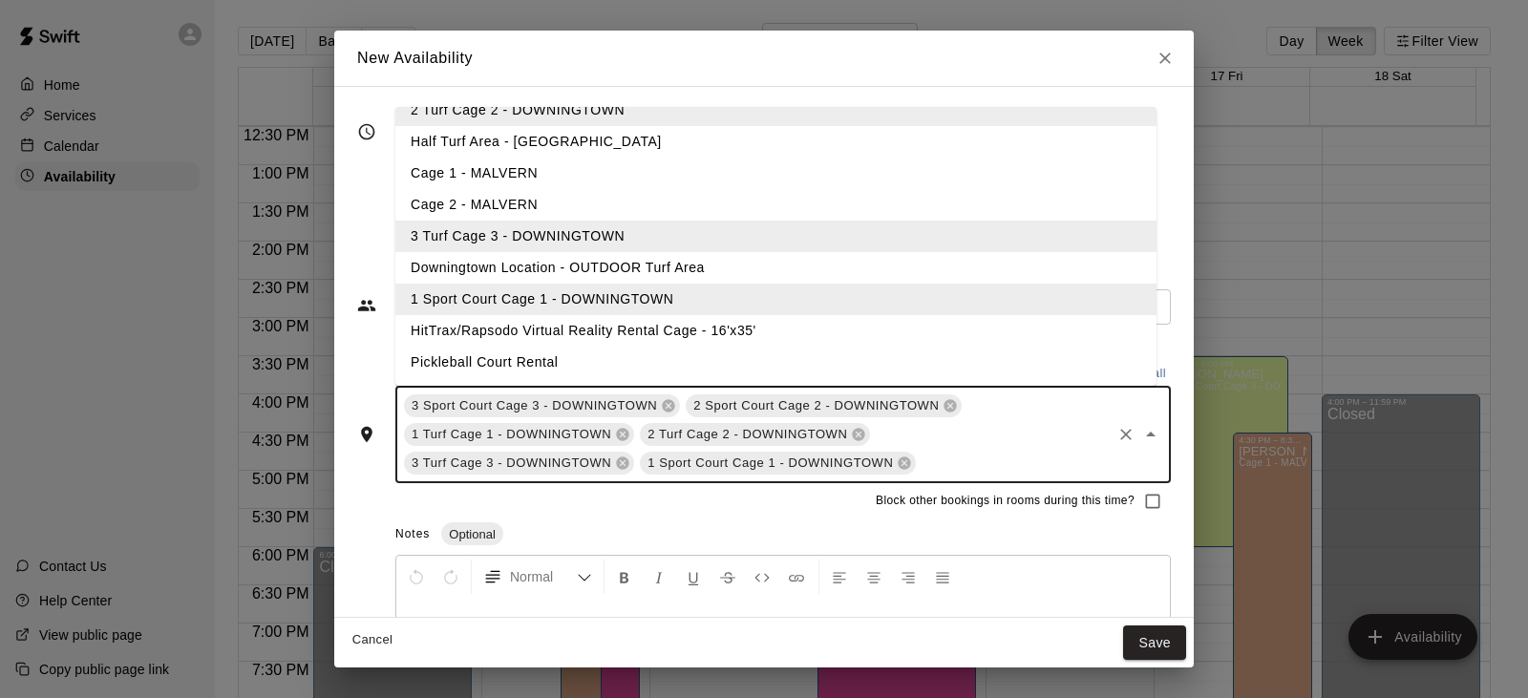
click at [592, 333] on li "HitTrax/Rapsodo Virtual Reality Rental Cage - 16'x35'" at bounding box center [775, 331] width 761 height 32
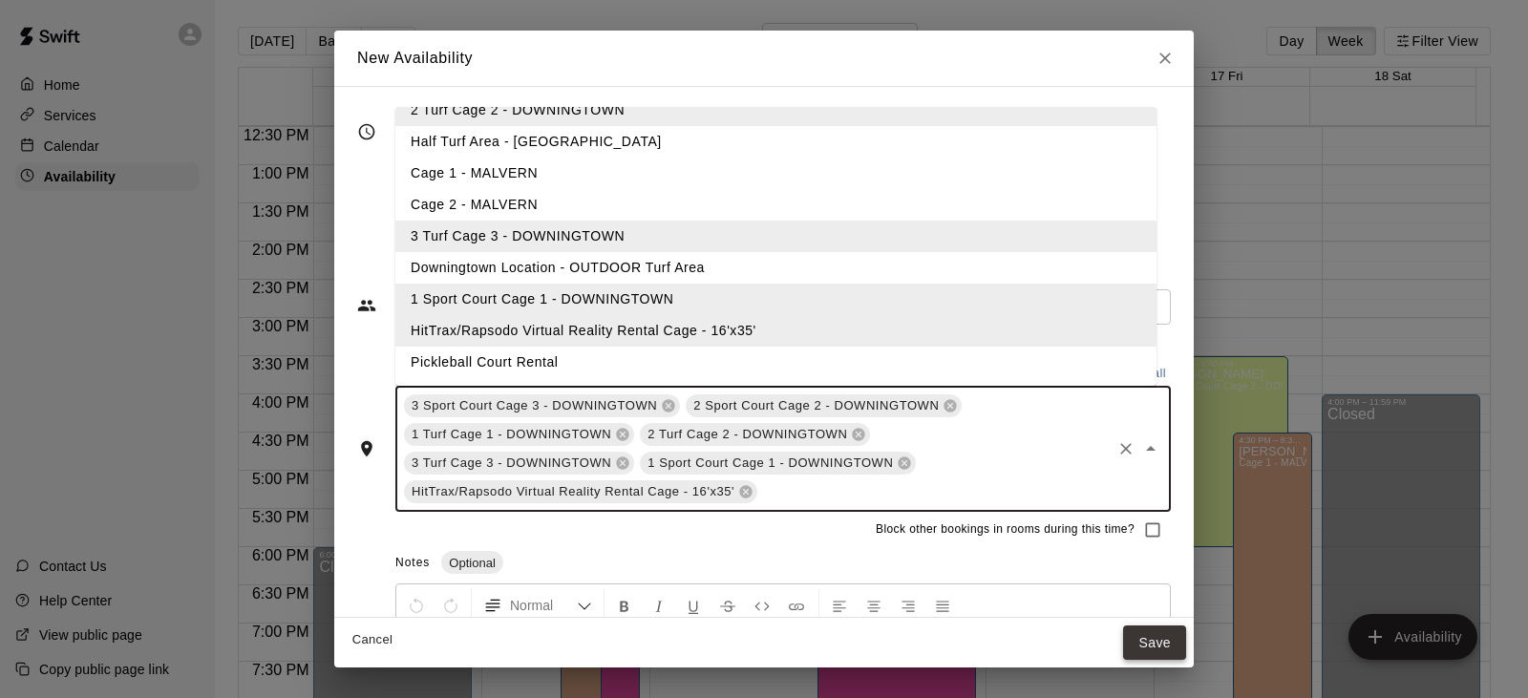
click at [1148, 649] on button "Save" at bounding box center [1154, 642] width 63 height 35
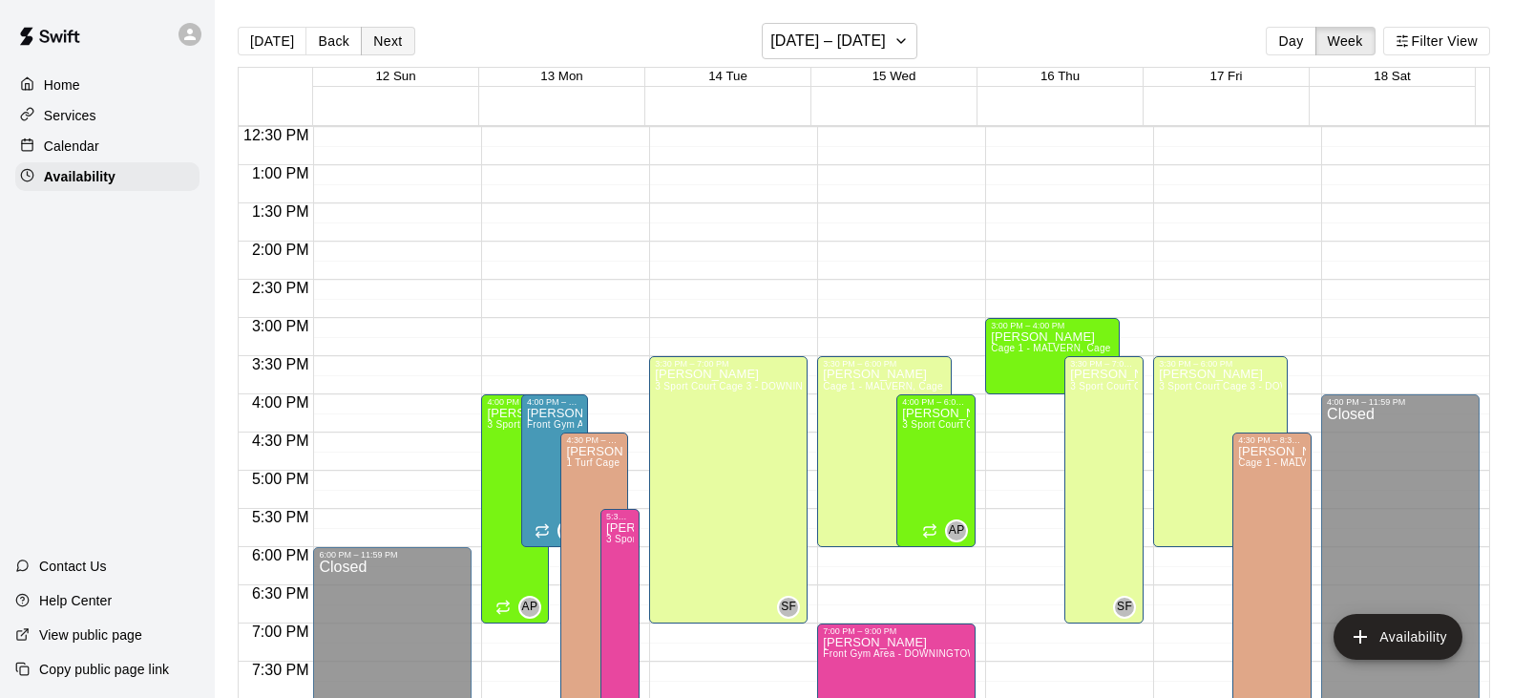
click at [377, 38] on button "Next" at bounding box center [387, 41] width 53 height 29
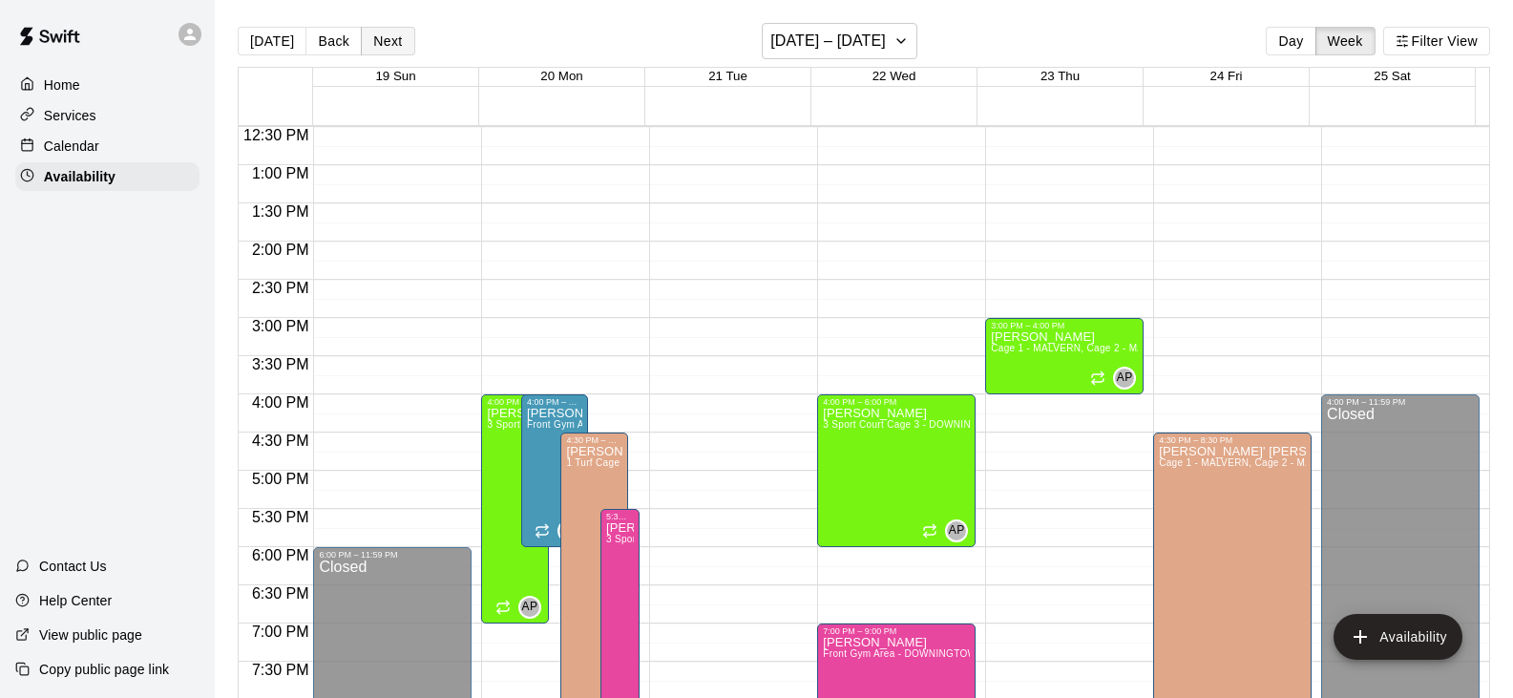
click at [375, 42] on button "Next" at bounding box center [387, 41] width 53 height 29
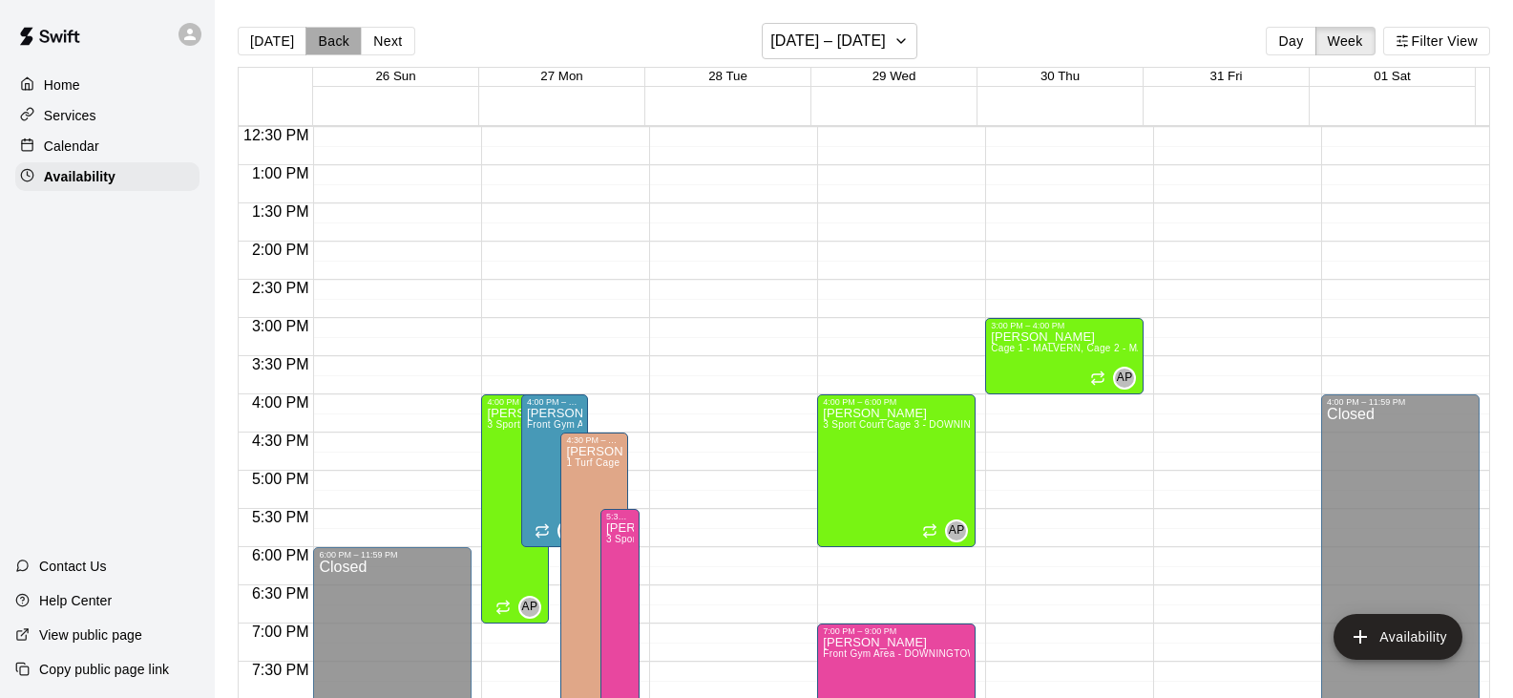
click at [335, 43] on button "Back" at bounding box center [334, 41] width 56 height 29
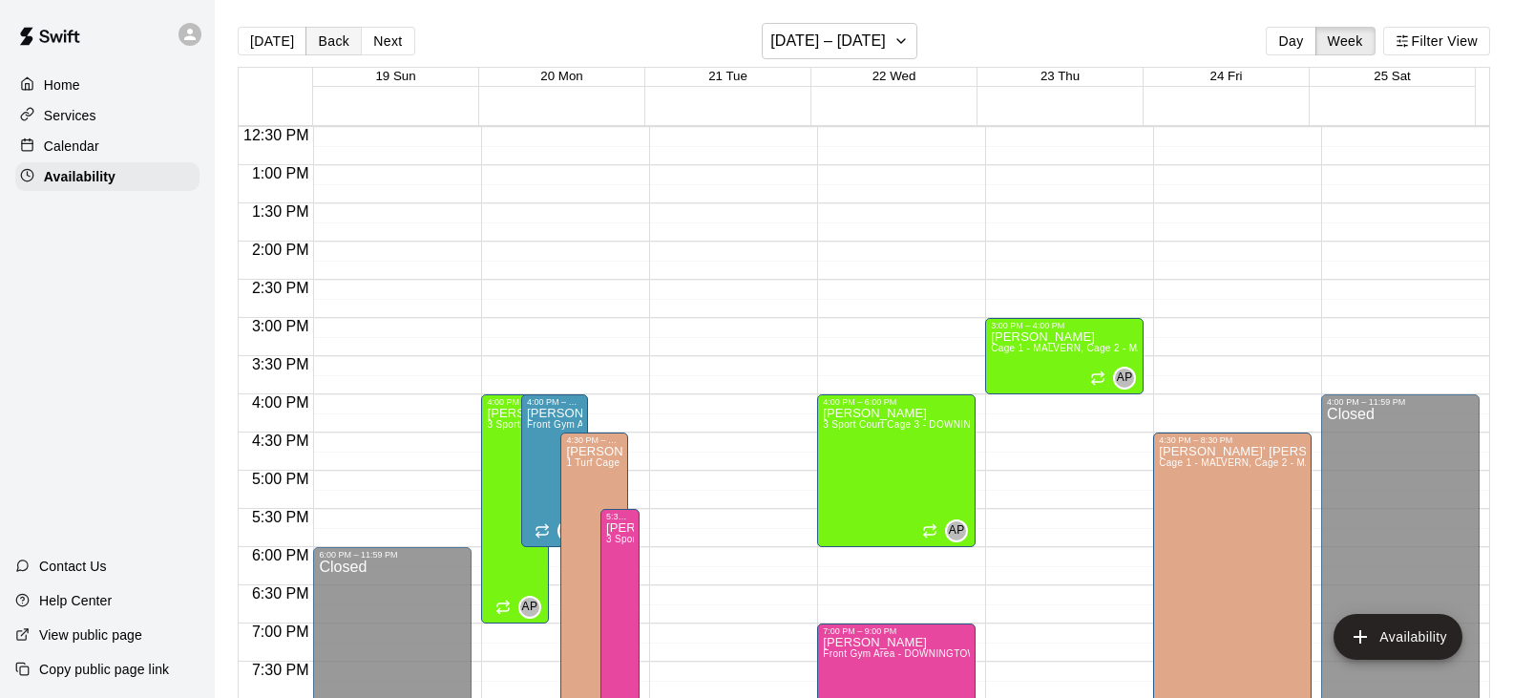
click at [333, 40] on button "Back" at bounding box center [334, 41] width 56 height 29
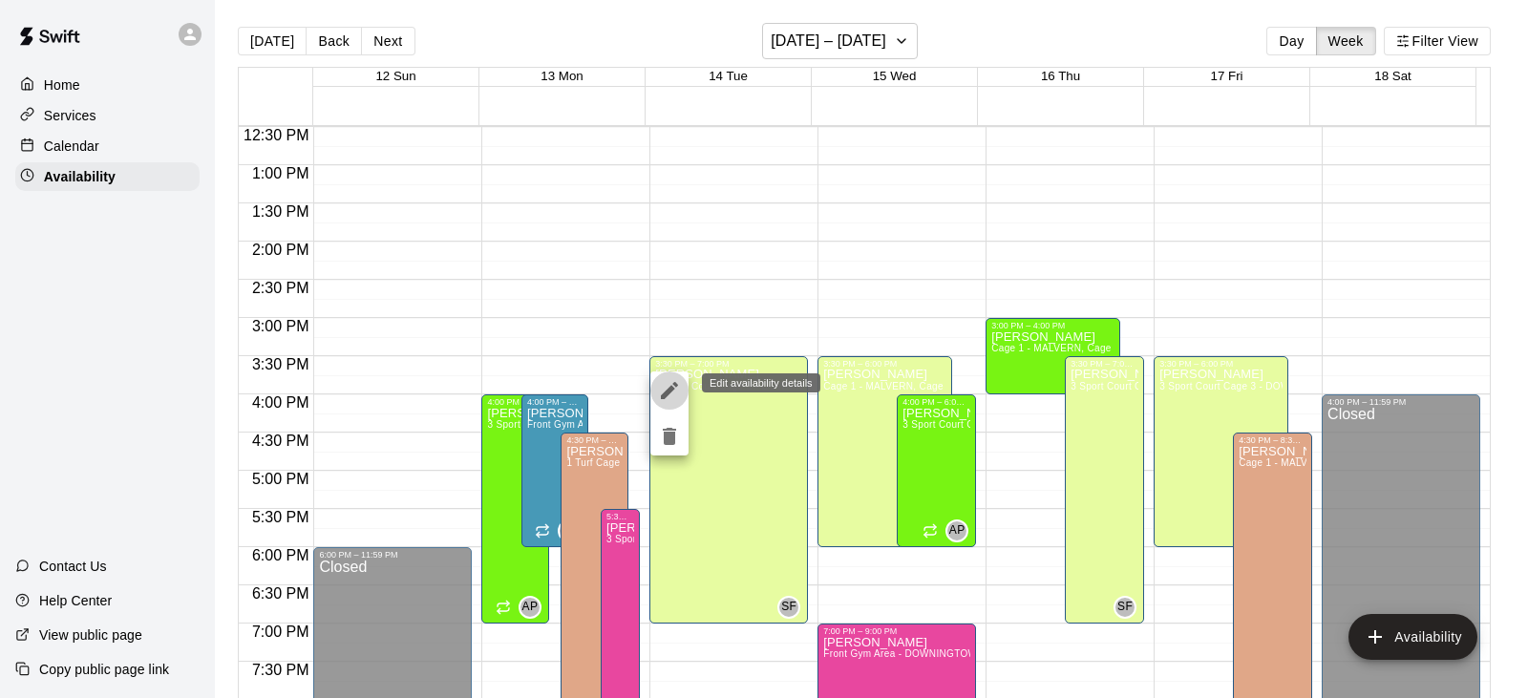
click at [668, 390] on icon "edit" at bounding box center [669, 390] width 17 height 17
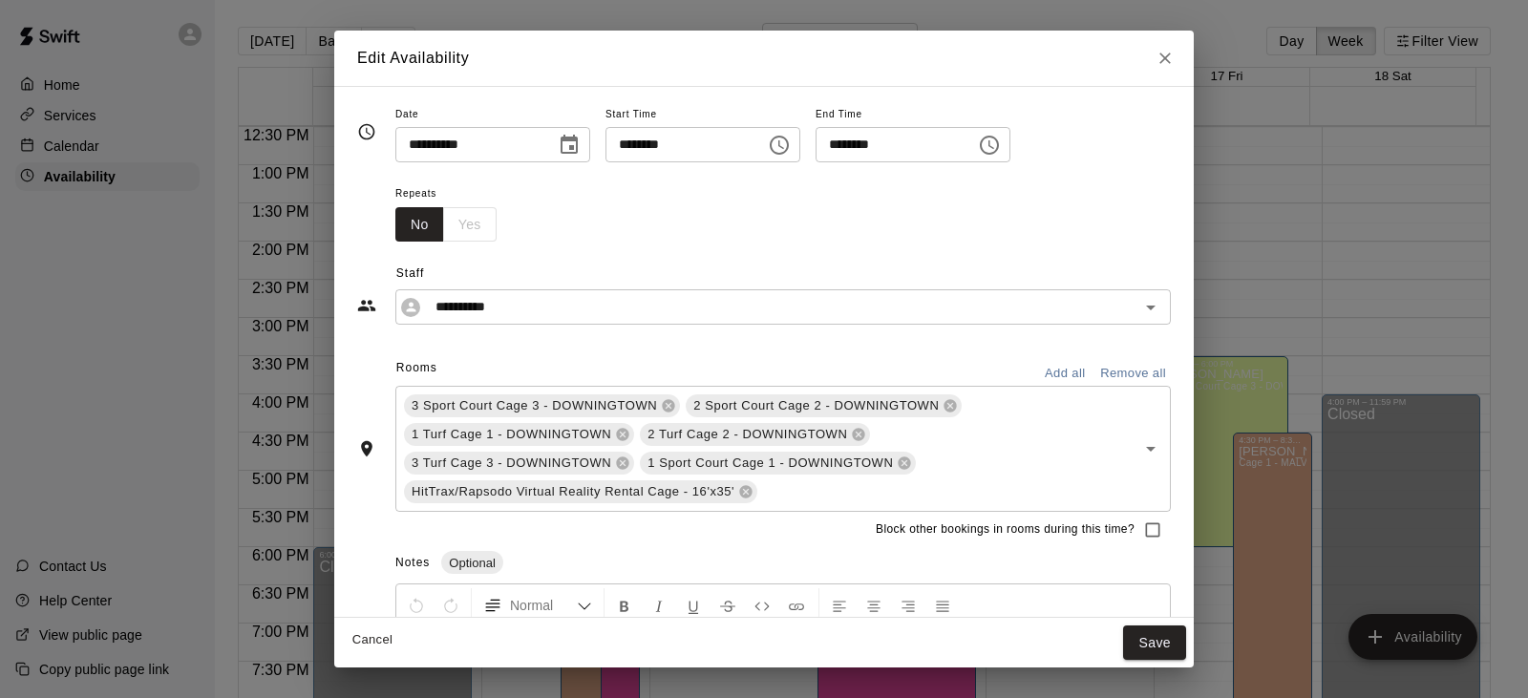
click at [462, 223] on div "No Yes" at bounding box center [445, 224] width 101 height 35
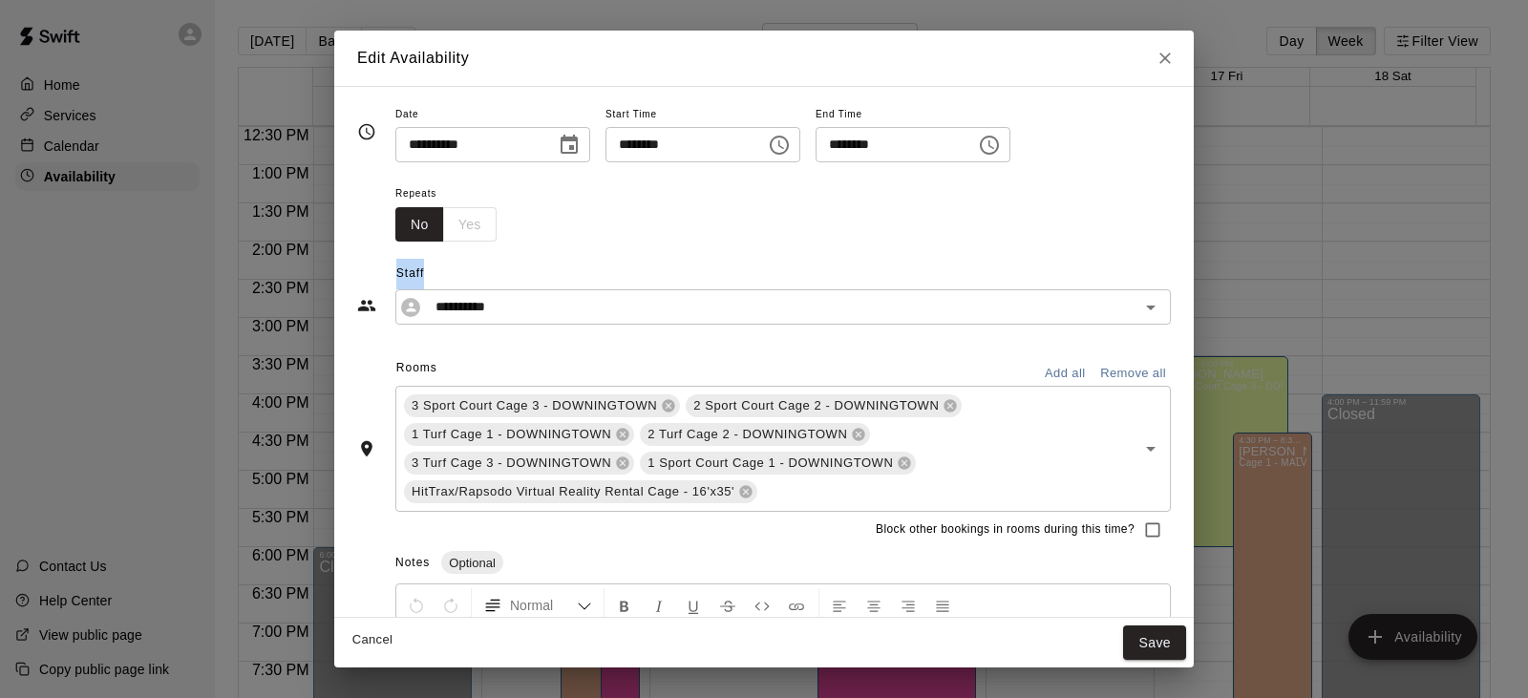
click at [789, 149] on icon "Choose time, selected time is 3:30 PM" at bounding box center [779, 145] width 19 height 19
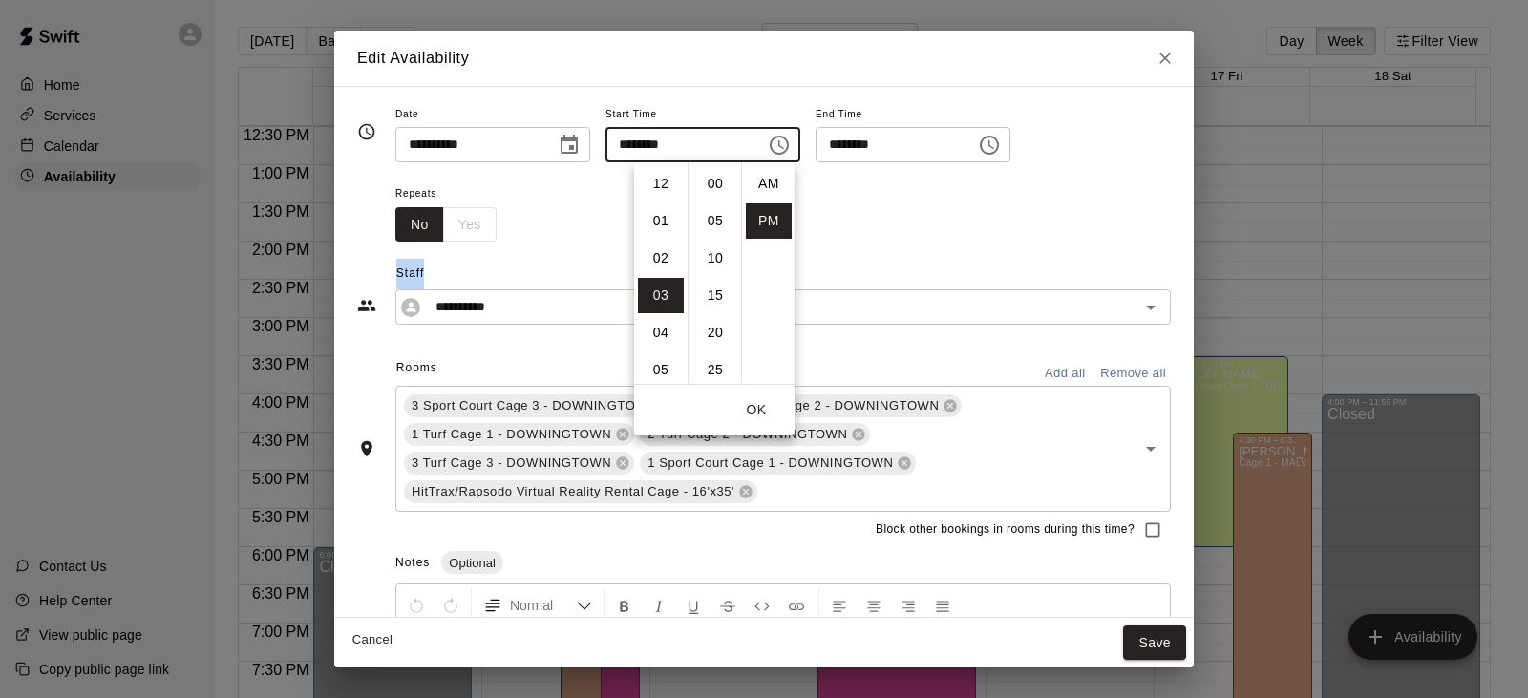
scroll to position [34, 0]
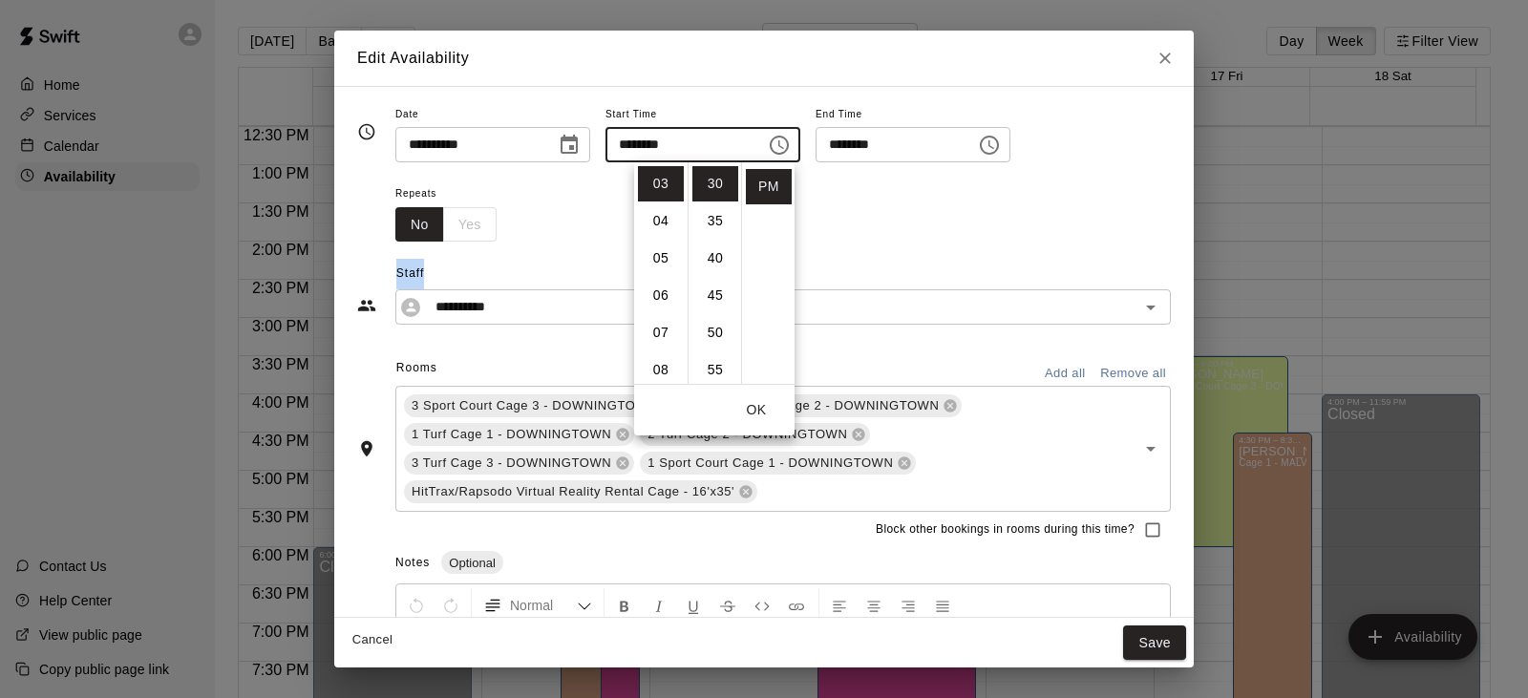
click at [862, 243] on div "**********" at bounding box center [763, 283] width 813 height 83
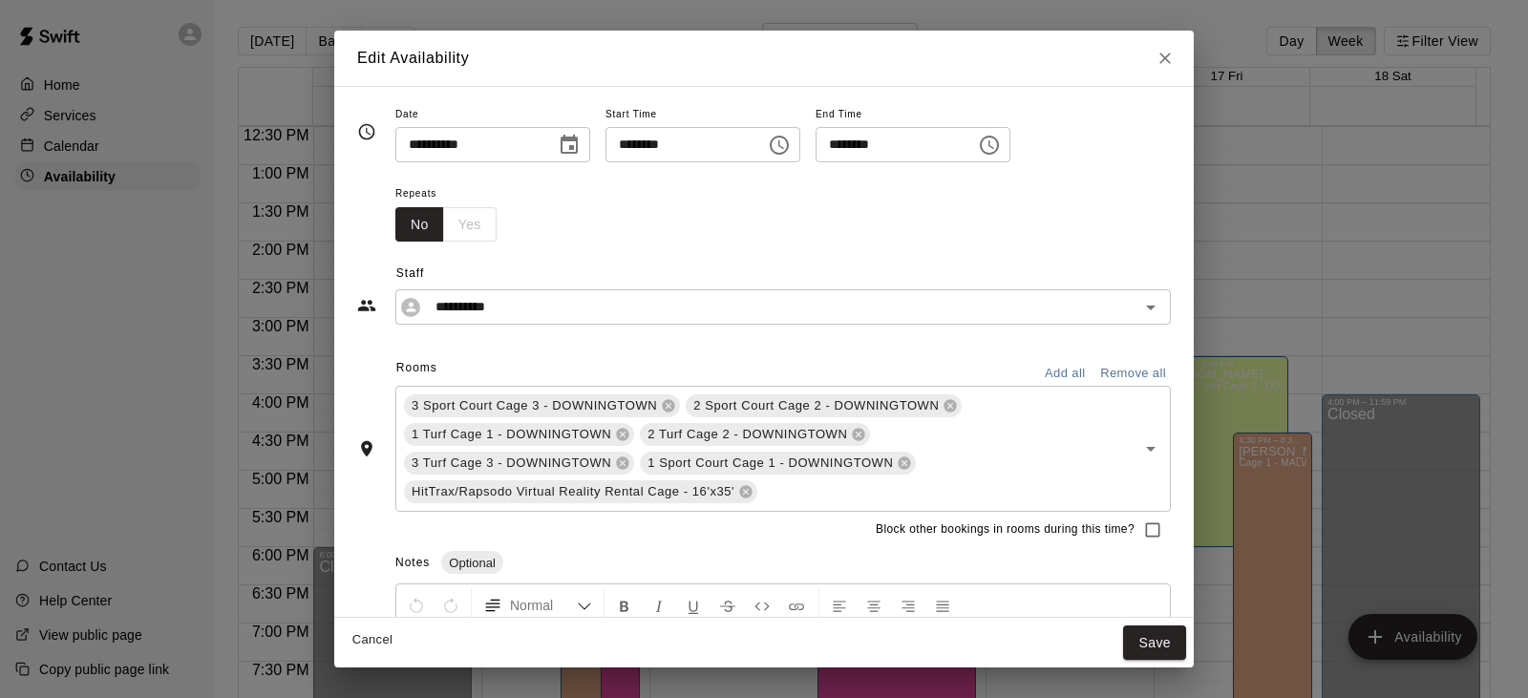
click at [472, 230] on div "No Yes" at bounding box center [445, 224] width 101 height 35
click at [1162, 60] on icon "Close" at bounding box center [1164, 58] width 11 height 11
type input "**********"
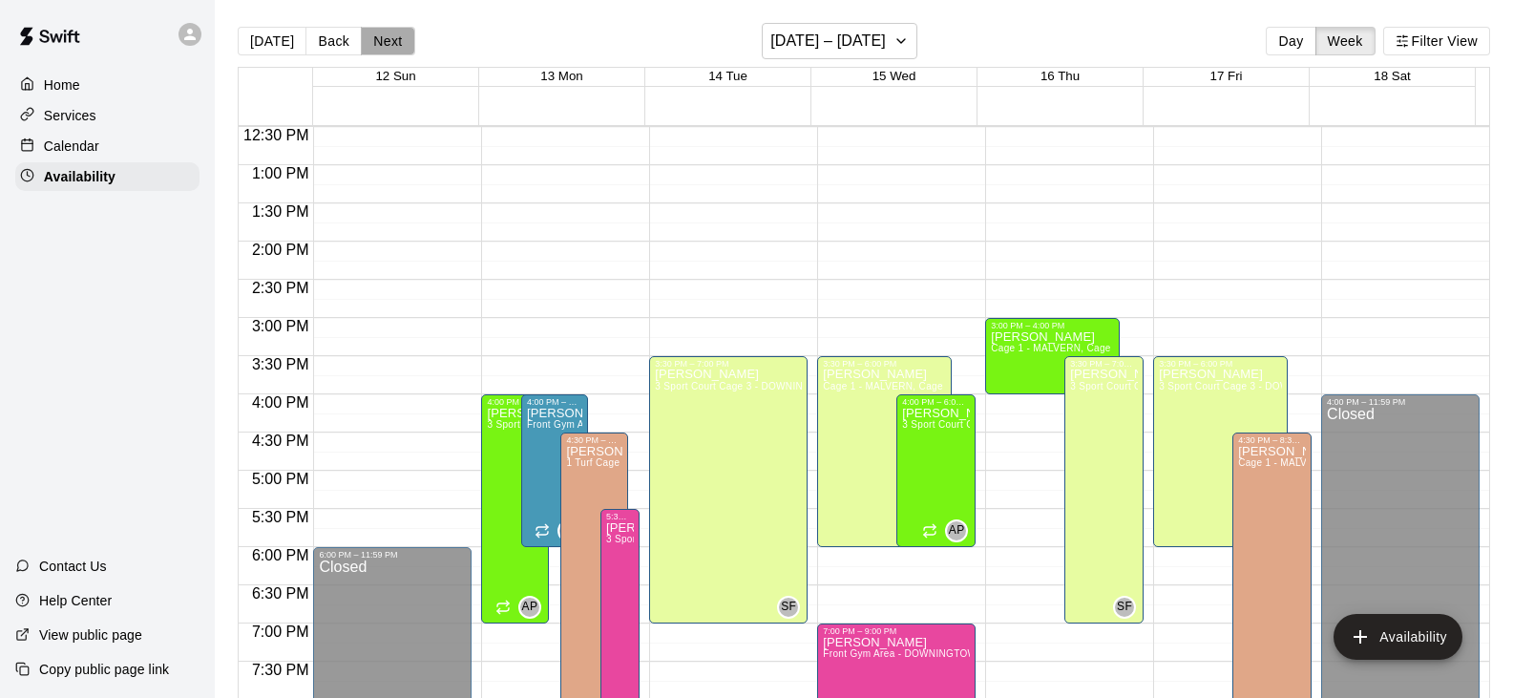
click at [382, 37] on button "Next" at bounding box center [387, 41] width 53 height 29
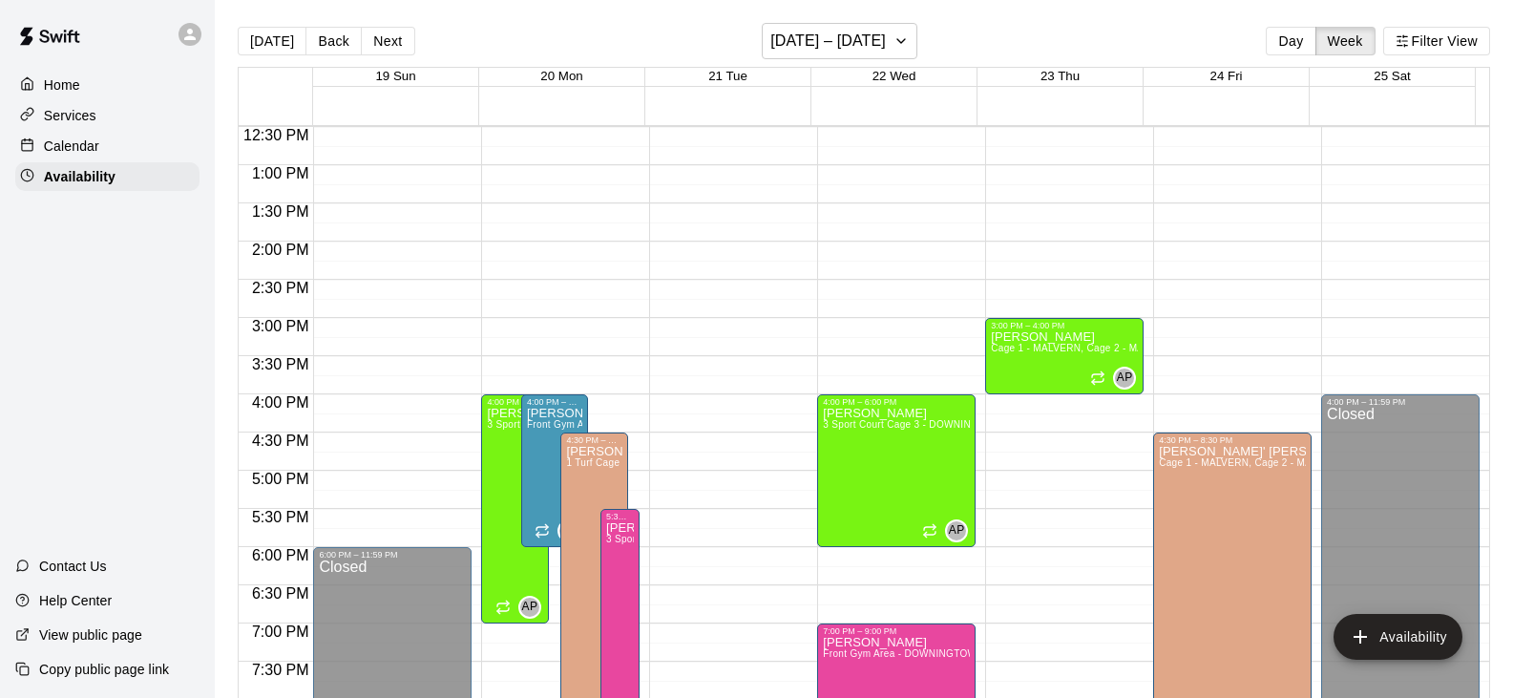
click at [736, 370] on div "12:00 AM – 8:00 AM Closed 8:00 AM – 9:00 AM [PERSON_NAME] Front Gym Area - DOWN…" at bounding box center [728, 88] width 158 height 1833
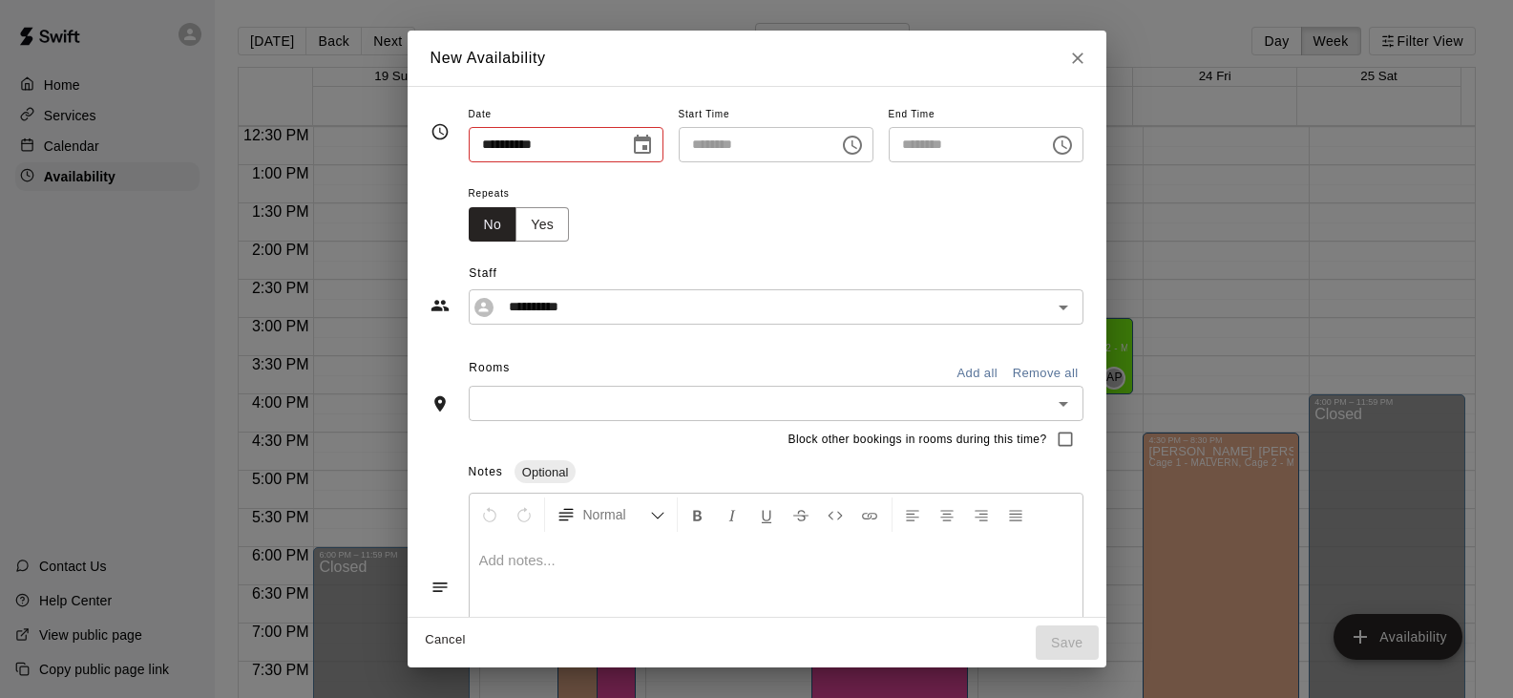
type input "**********"
type input "********"
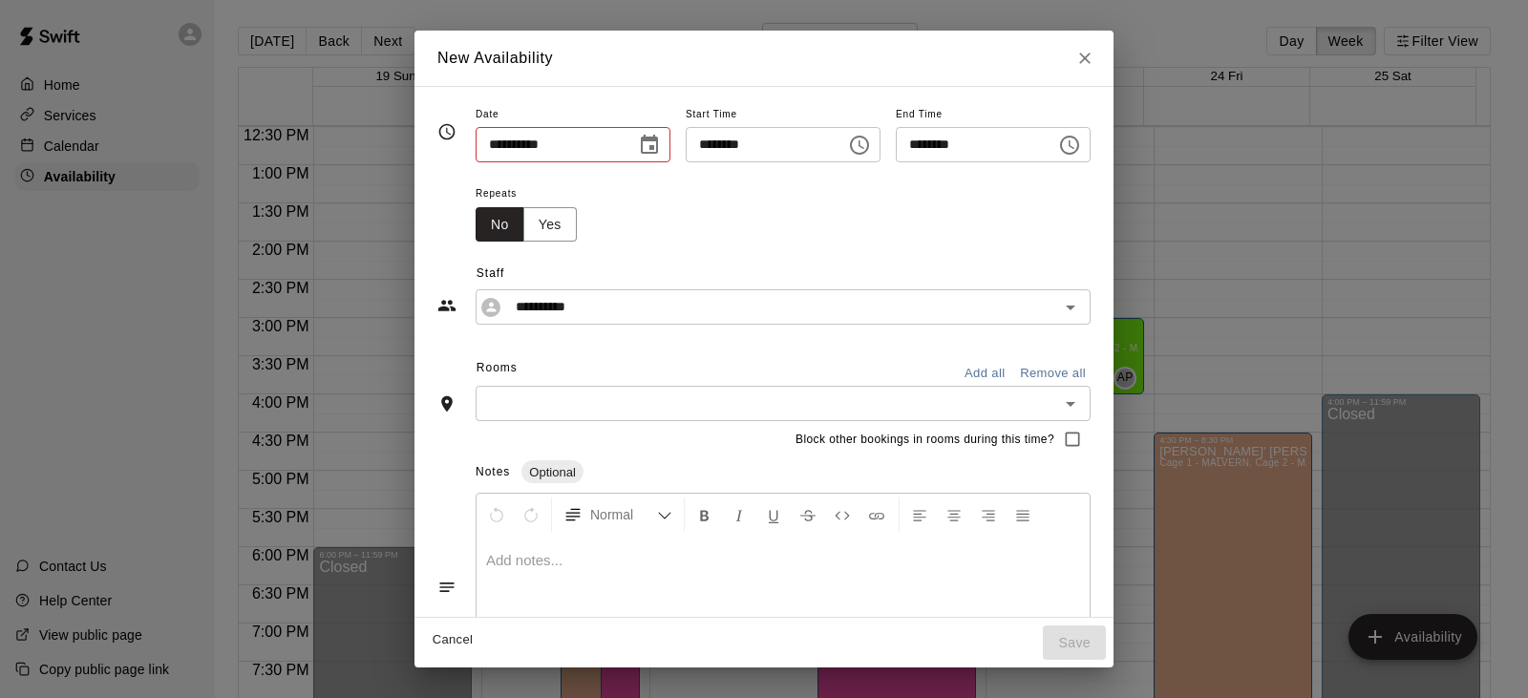
click at [736, 370] on div "Rooms Add all Remove all" at bounding box center [763, 369] width 653 height 32
click at [1081, 152] on icon "Choose time, selected time is 4:00 PM" at bounding box center [1069, 145] width 23 height 23
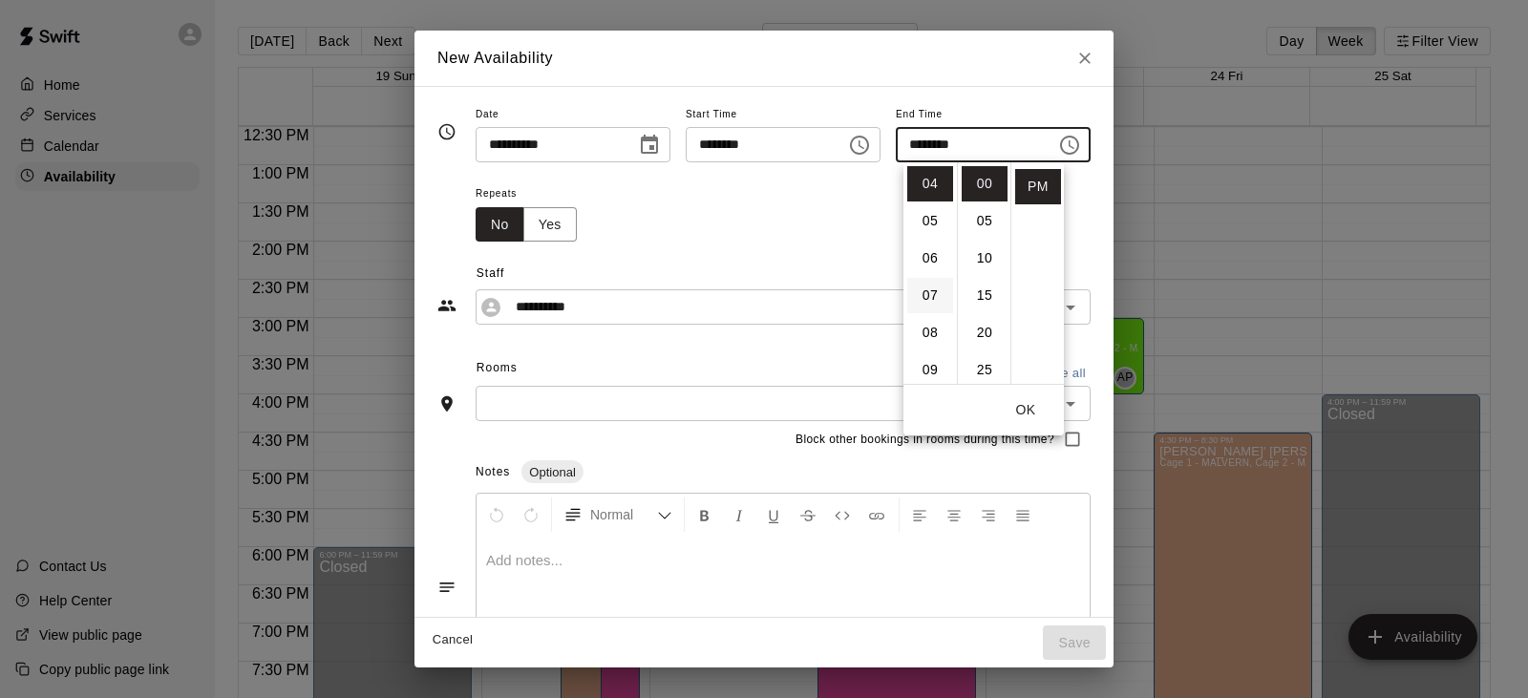
click at [930, 288] on li "07" at bounding box center [930, 295] width 46 height 35
type input "********"
click at [1090, 242] on div "**********" at bounding box center [763, 283] width 653 height 83
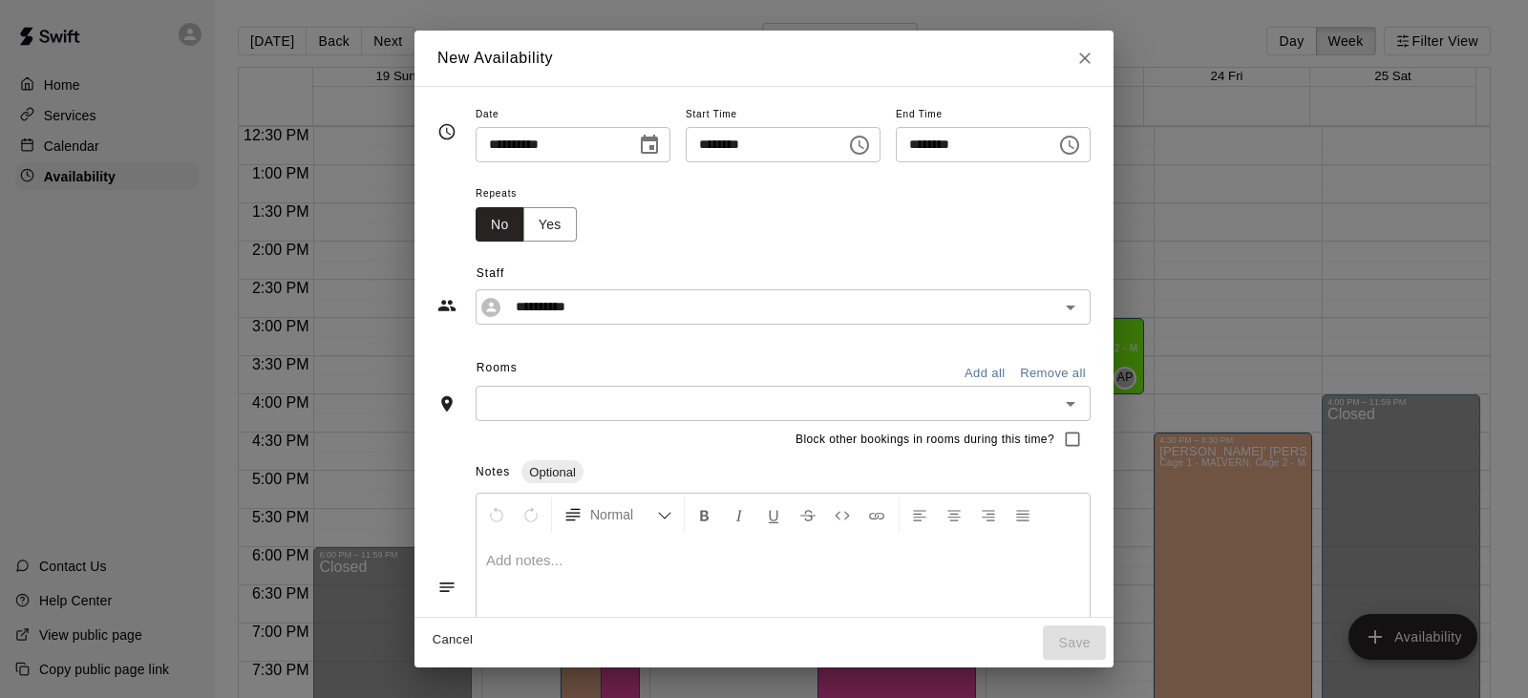
click at [543, 391] on input "text" at bounding box center [767, 403] width 572 height 24
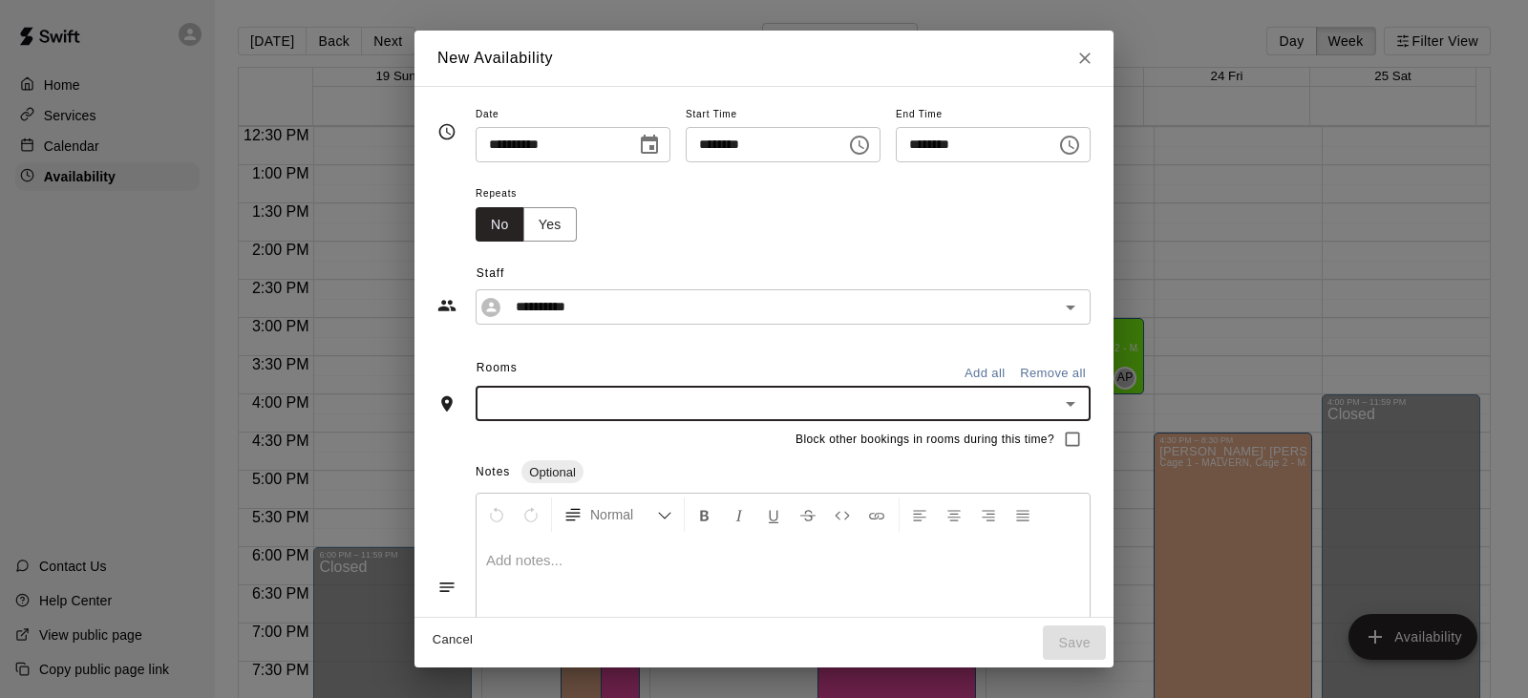
click at [526, 399] on input "text" at bounding box center [767, 403] width 572 height 24
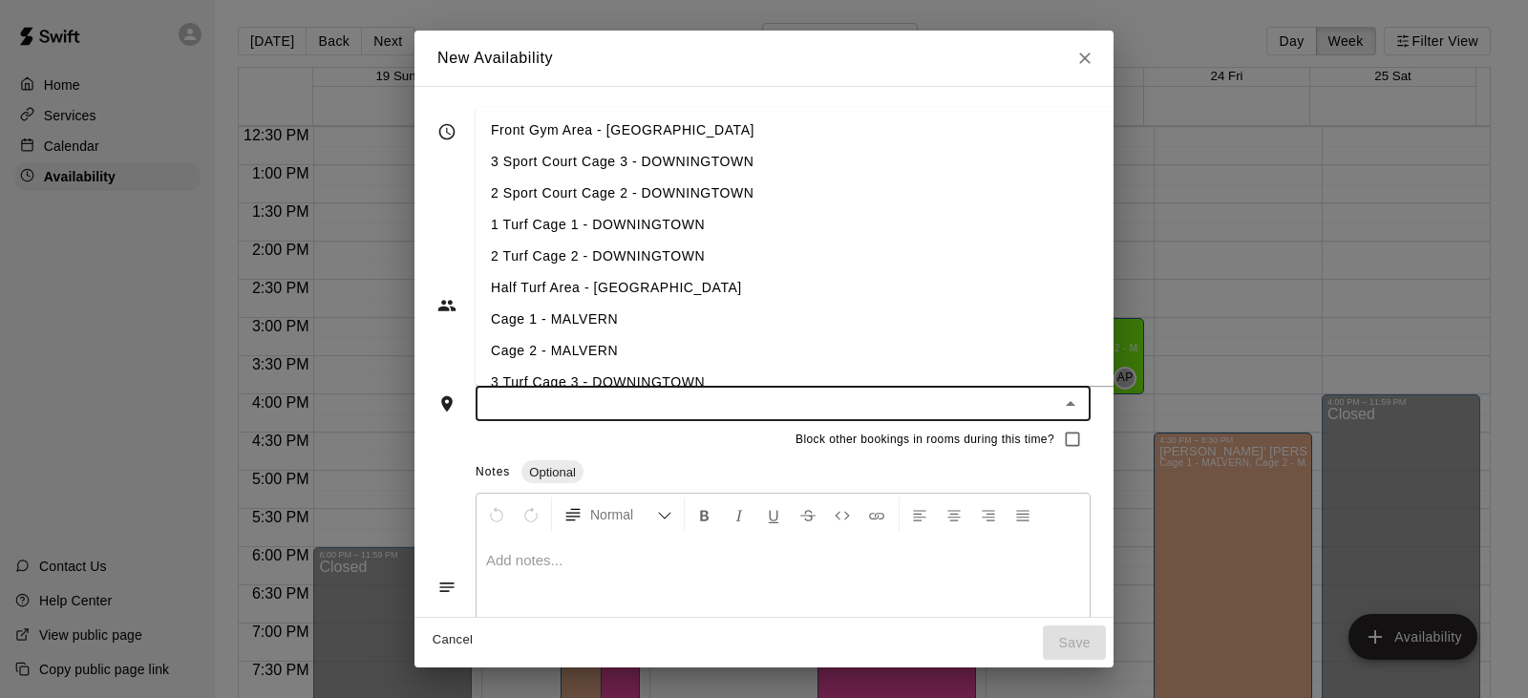
click at [561, 391] on input "text" at bounding box center [767, 403] width 572 height 24
click at [683, 170] on li "3 Sport Court Cage 3 - DOWNINGTOWN" at bounding box center [825, 162] width 701 height 32
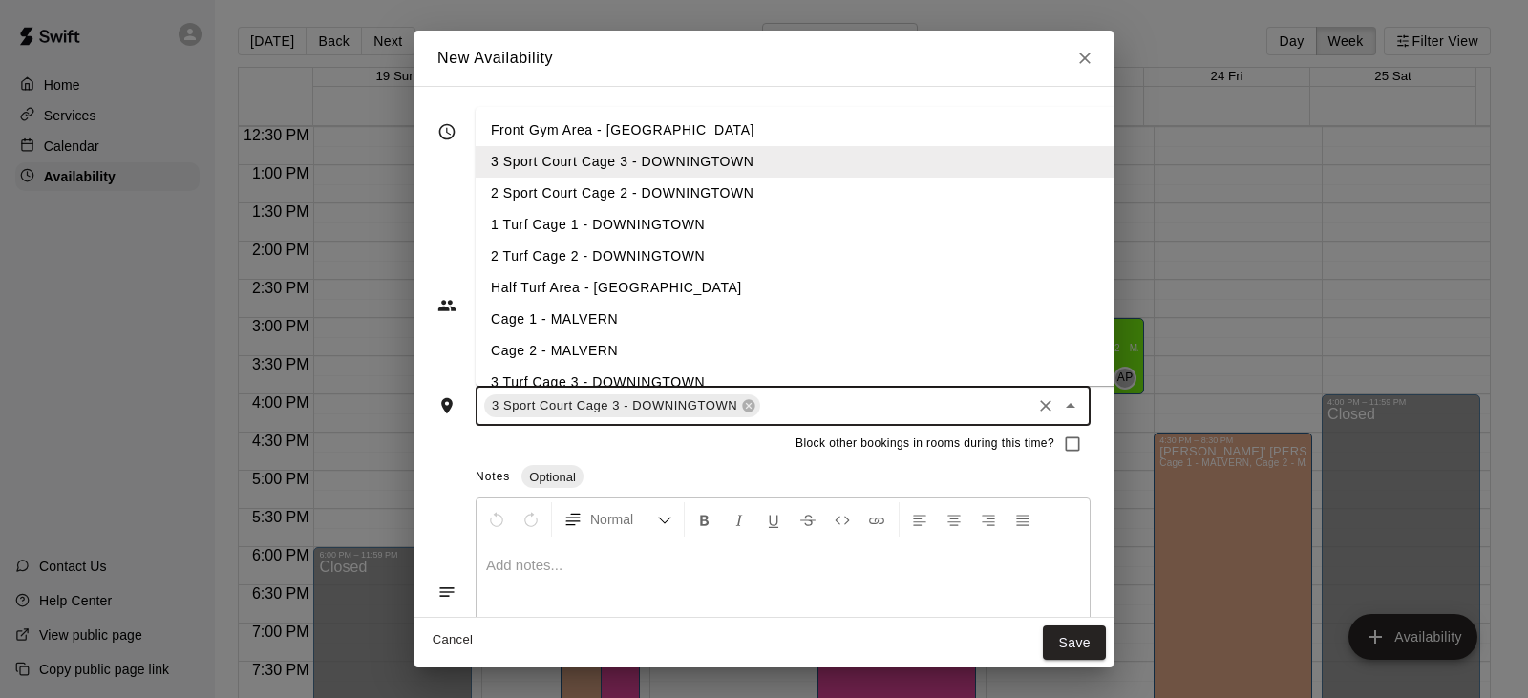
click at [681, 184] on li "2 Sport Court Cage 2 - DOWNINGTOWN" at bounding box center [825, 194] width 701 height 32
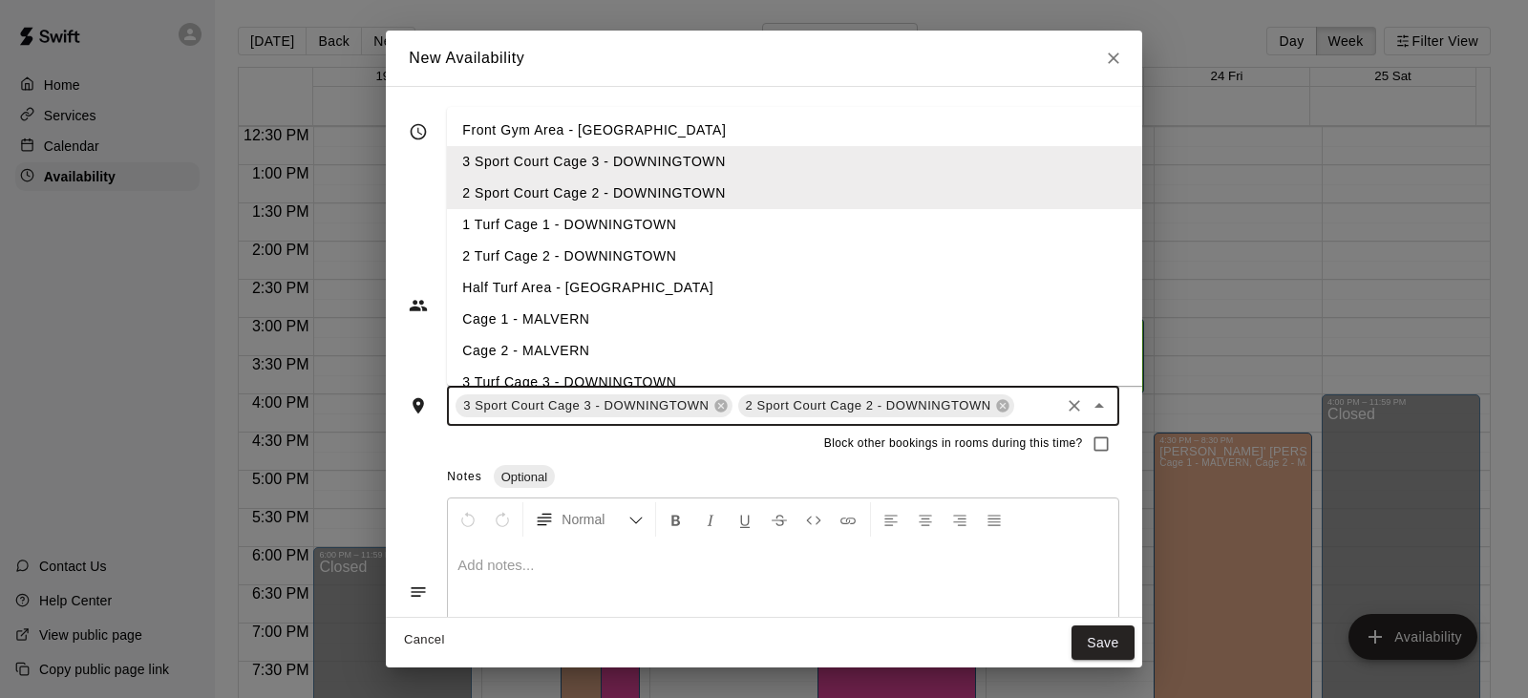
click at [655, 215] on li "1 Turf Cage 1 - DOWNINGTOWN" at bounding box center [797, 225] width 701 height 32
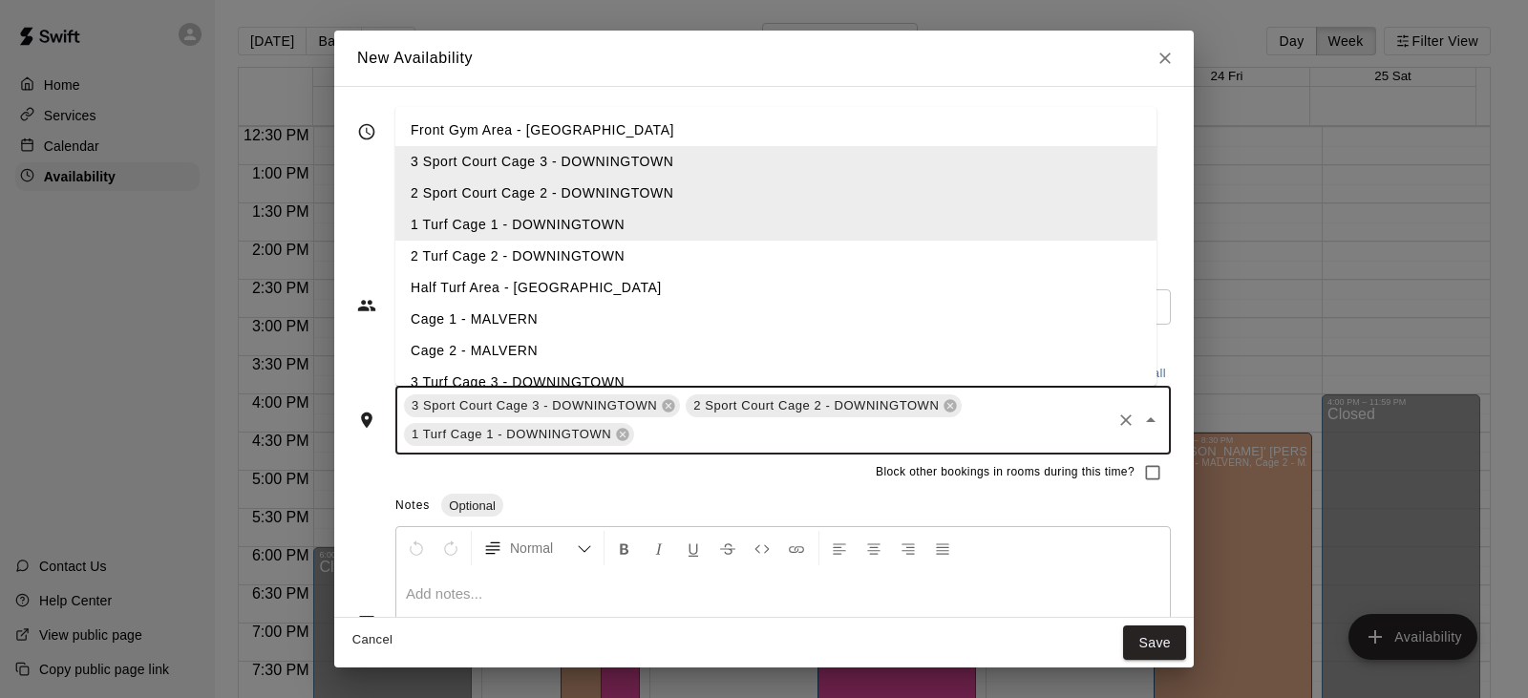
click at [632, 258] on li "2 Turf Cage 2 - DOWNINGTOWN" at bounding box center [775, 257] width 761 height 32
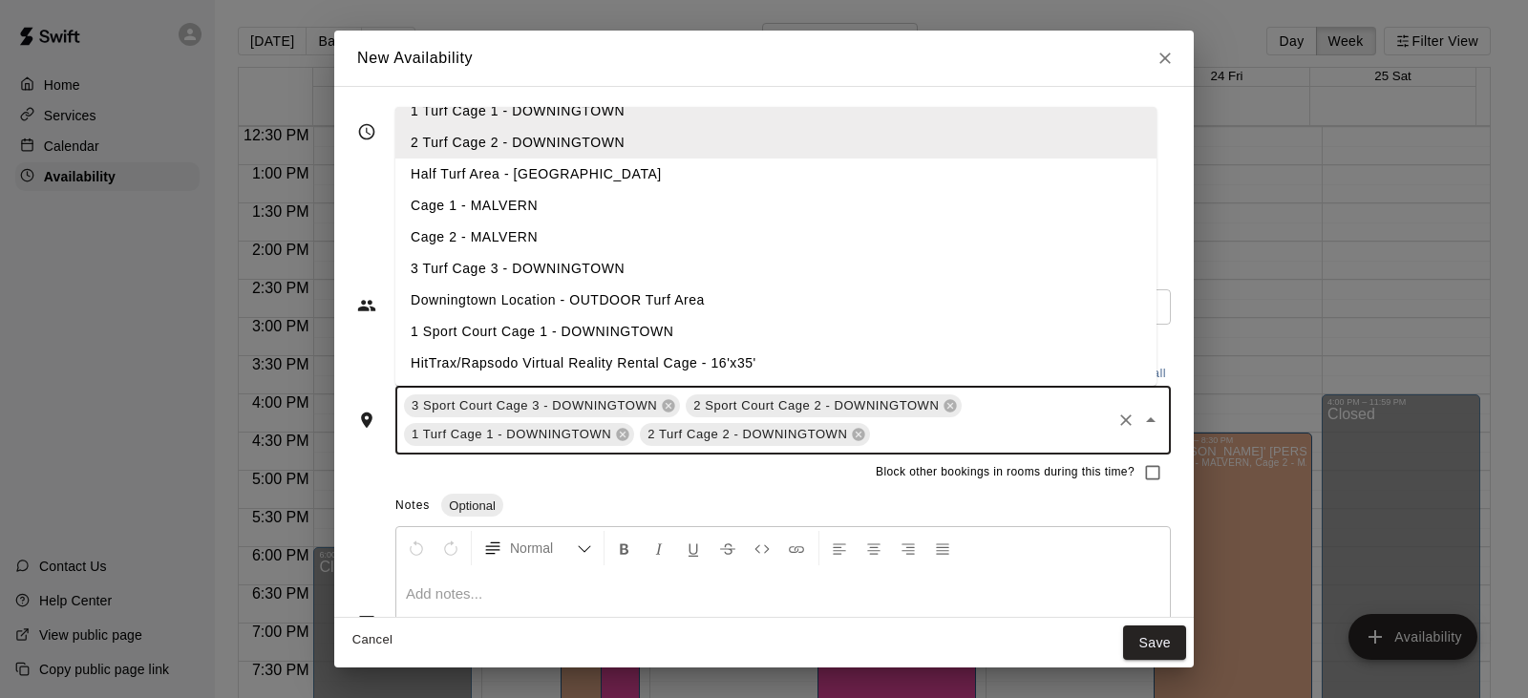
scroll to position [146, 0]
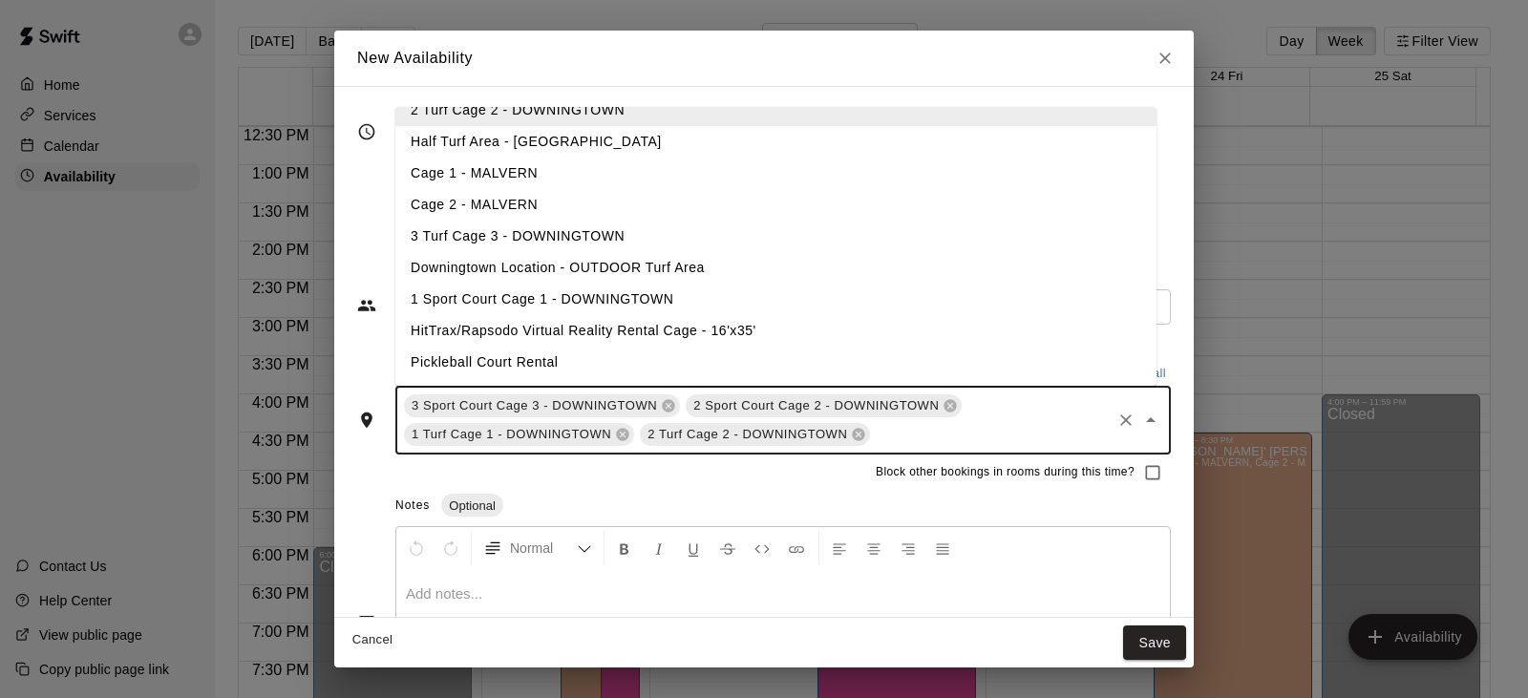
click at [478, 235] on li "3 Turf Cage 3 - DOWNINGTOWN" at bounding box center [775, 237] width 761 height 32
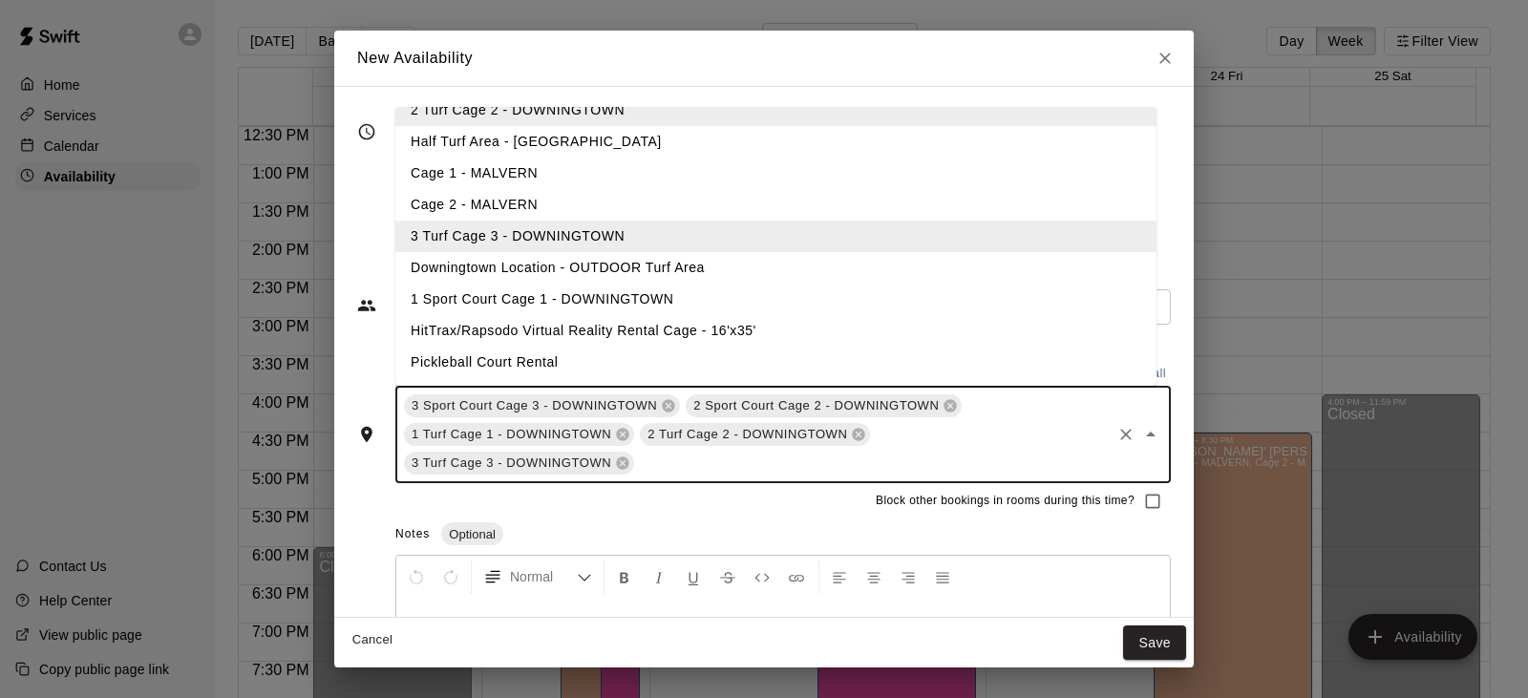
click at [501, 289] on li "1 Sport Court Cage 1 - DOWNINGTOWN" at bounding box center [775, 300] width 761 height 32
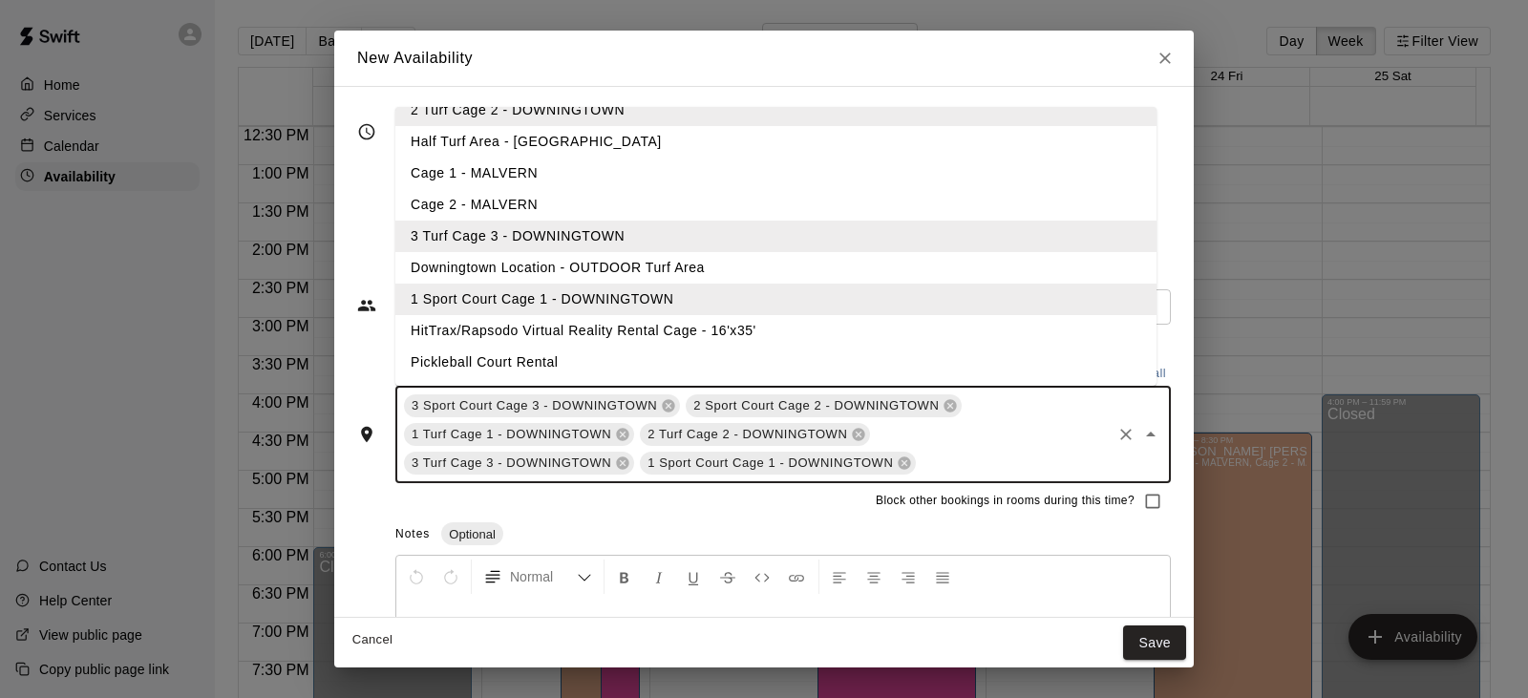
click at [560, 338] on li "HitTrax/Rapsodo Virtual Reality Rental Cage - 16'x35'" at bounding box center [775, 331] width 761 height 32
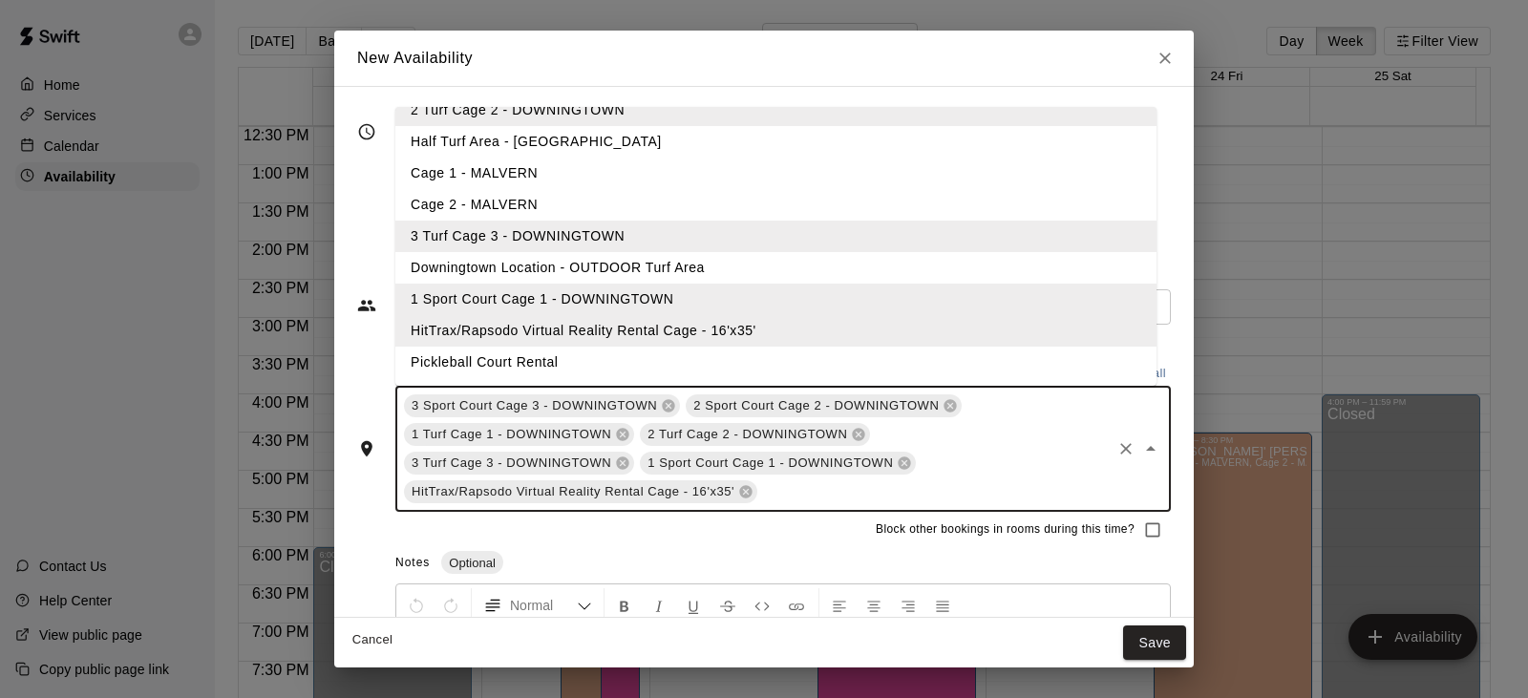
click at [1013, 553] on div "Notes Optional" at bounding box center [782, 563] width 775 height 31
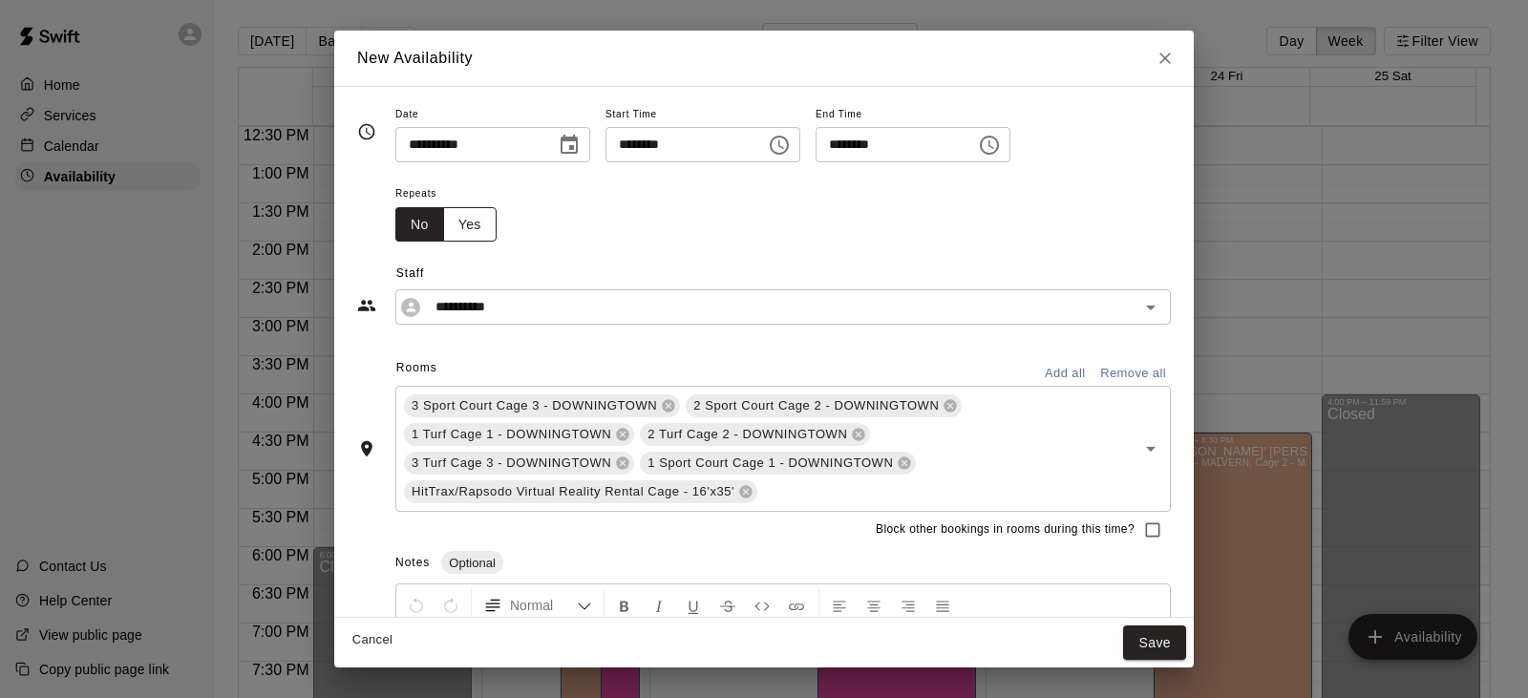
click at [475, 225] on button "Yes" at bounding box center [469, 224] width 53 height 35
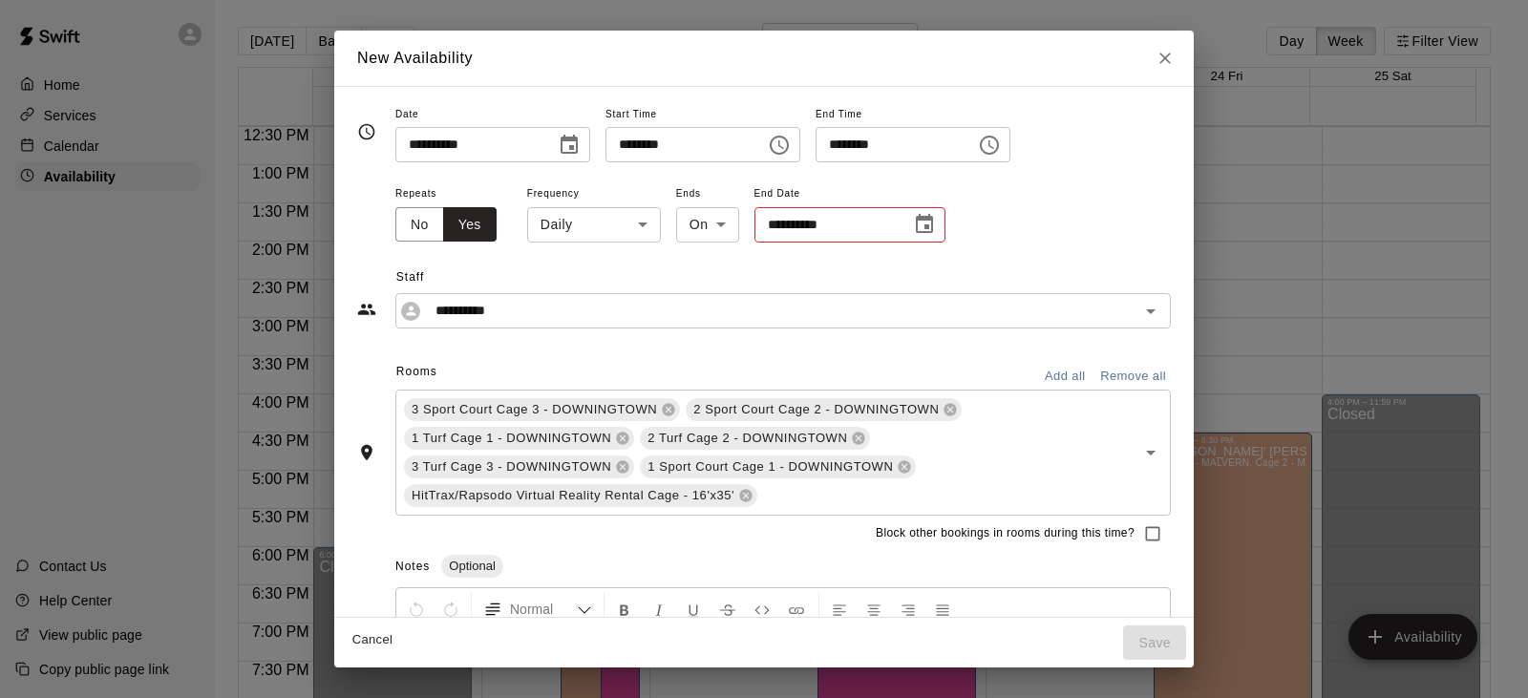
click at [640, 226] on body "Home Services Calendar Availability Contact Us Help Center View public page Cop…" at bounding box center [764, 364] width 1528 height 728
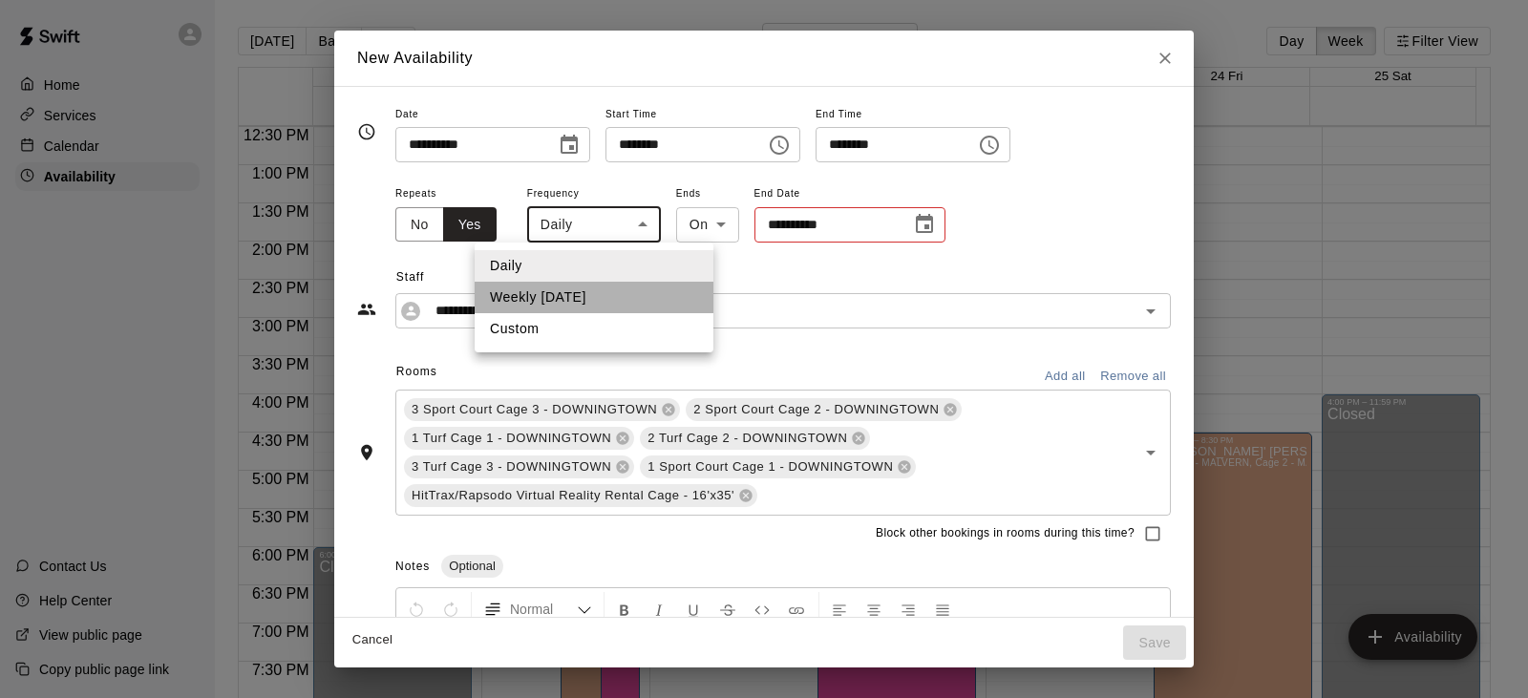
click at [619, 291] on li "Weekly [DATE]" at bounding box center [594, 298] width 239 height 32
type input "******"
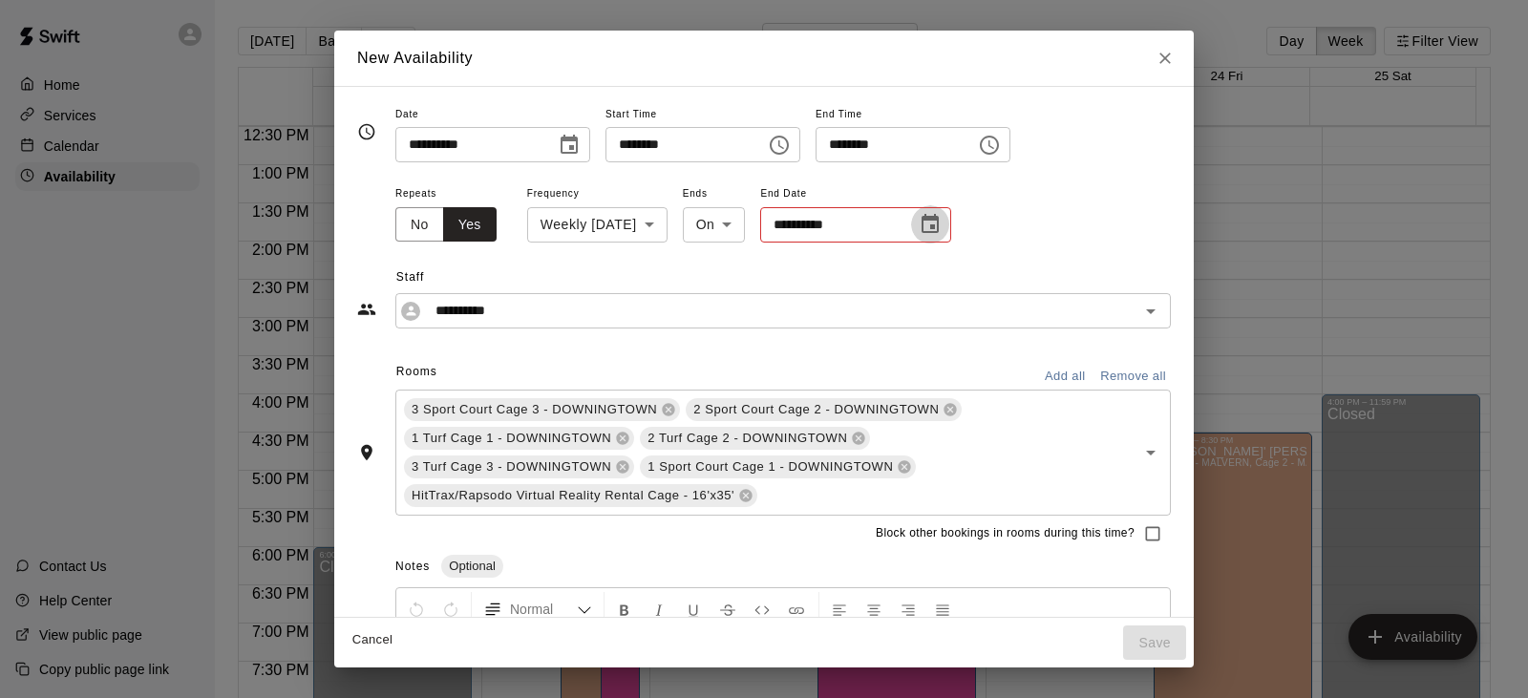
click at [939, 228] on icon "Choose date" at bounding box center [929, 223] width 17 height 19
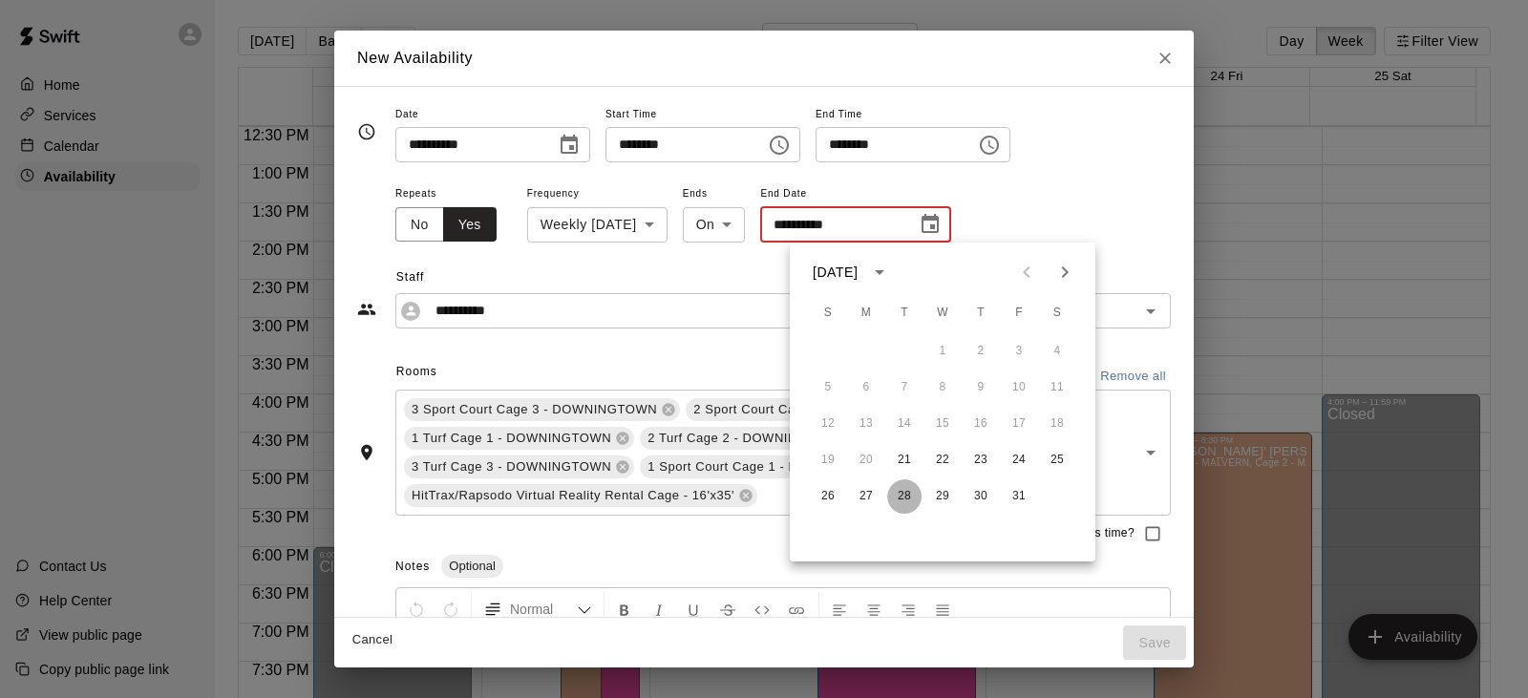
click at [911, 491] on button "28" at bounding box center [904, 496] width 34 height 34
type input "**********"
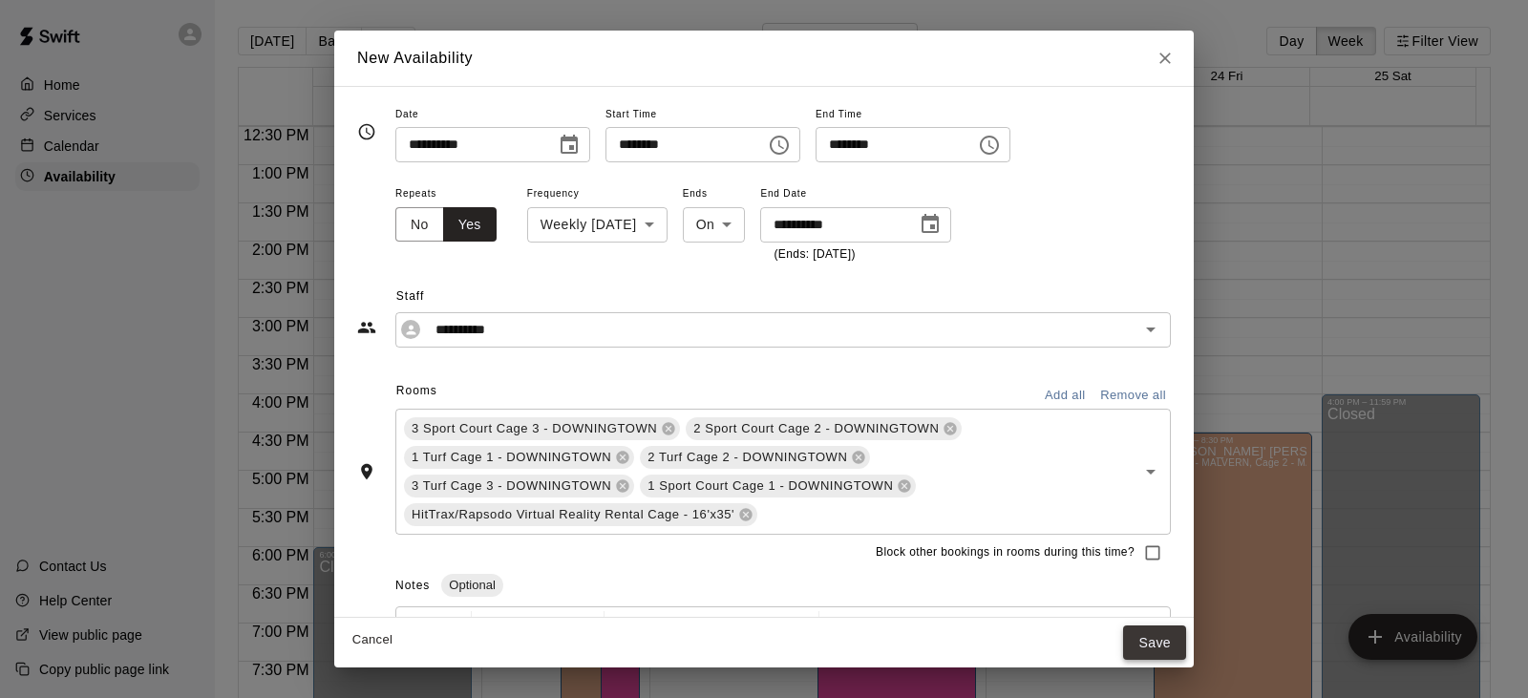
click at [1156, 647] on button "Save" at bounding box center [1154, 642] width 63 height 35
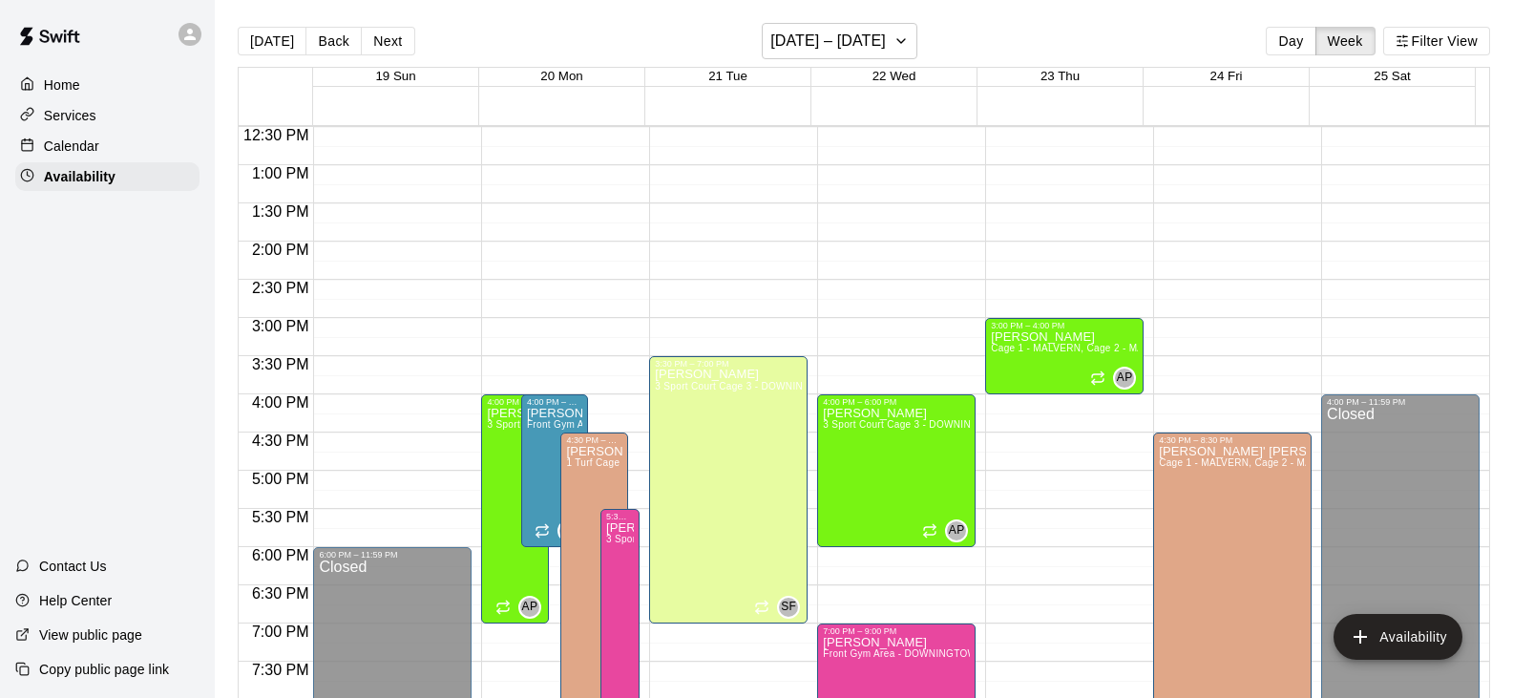
click at [879, 369] on div "12:00 AM – 7:30 AM Closed 8:00 AM – 9:00 AM [PERSON_NAME] Front Gym Area - DOWN…" at bounding box center [896, 88] width 158 height 1833
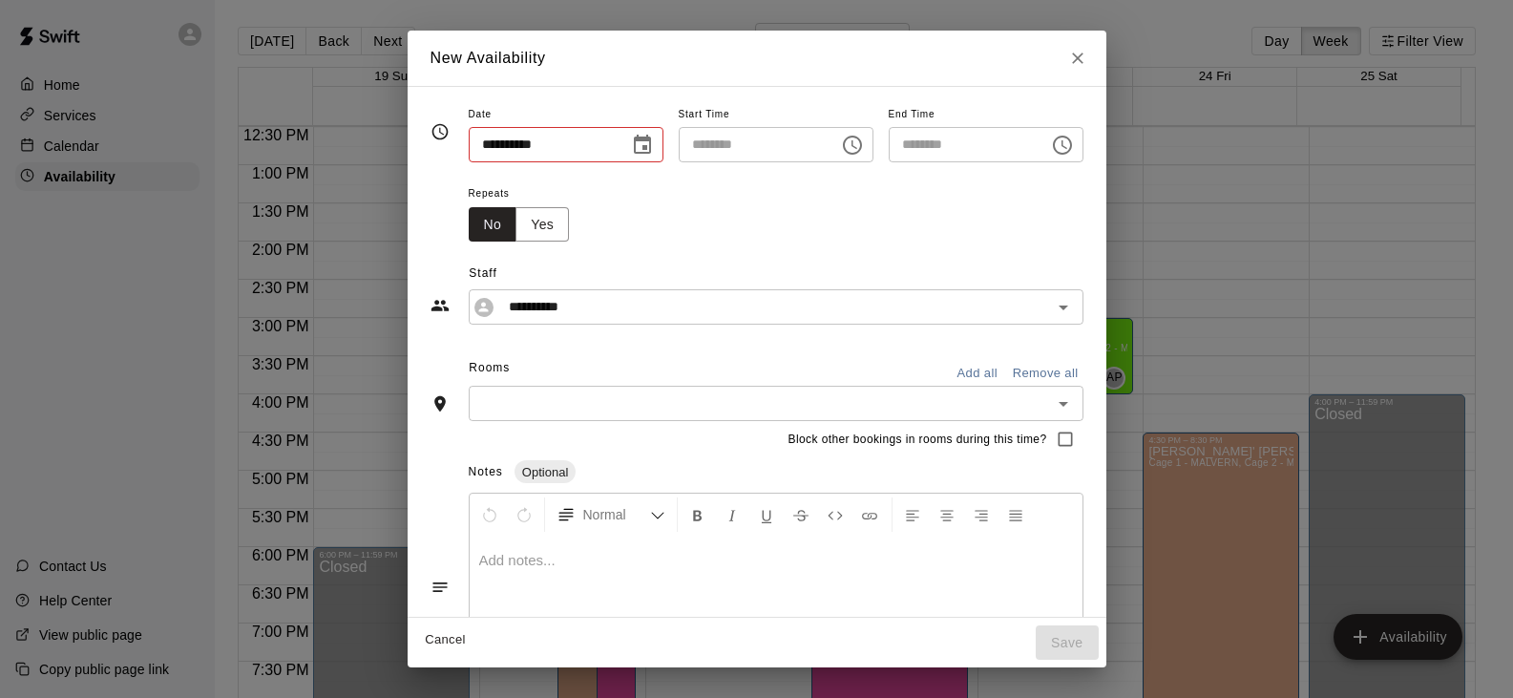
type input "**********"
type input "********"
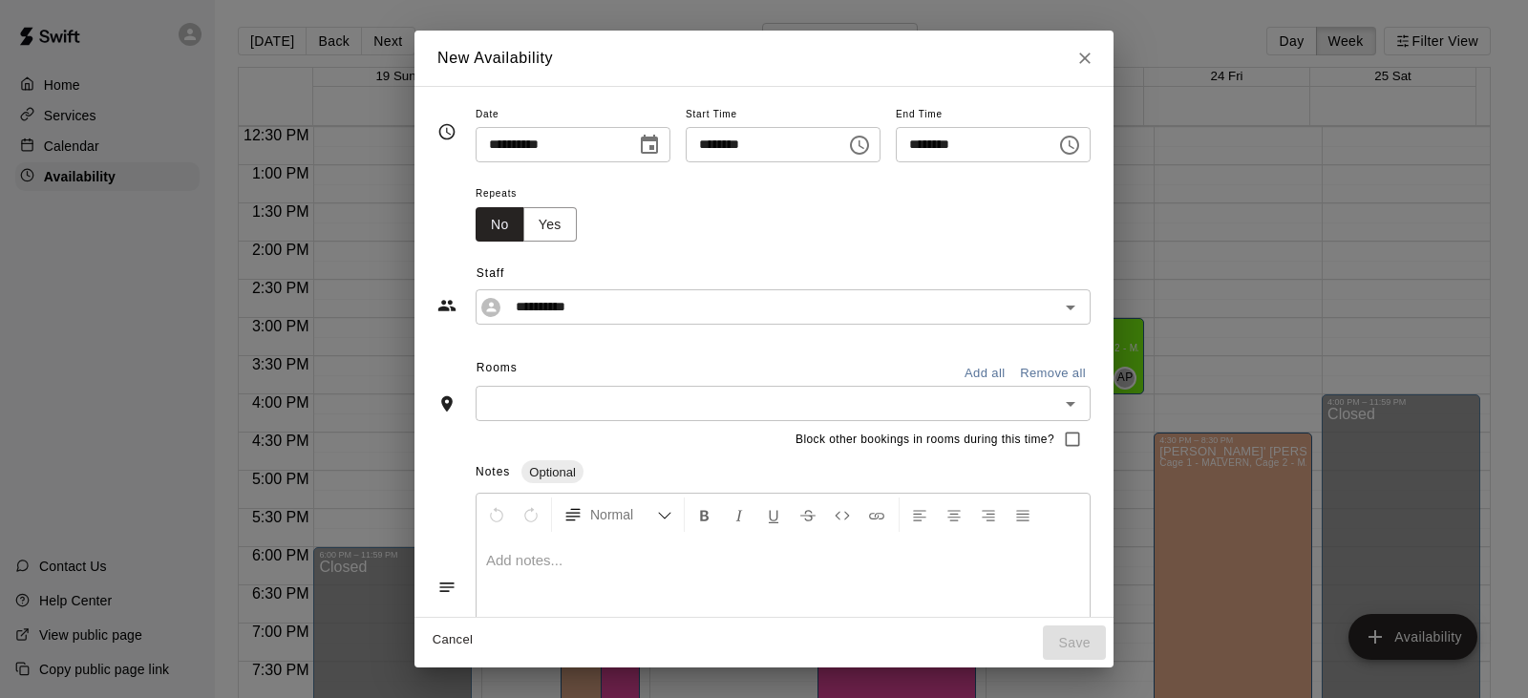
click at [1081, 139] on icon "Choose time, selected time is 4:00 PM" at bounding box center [1069, 145] width 23 height 23
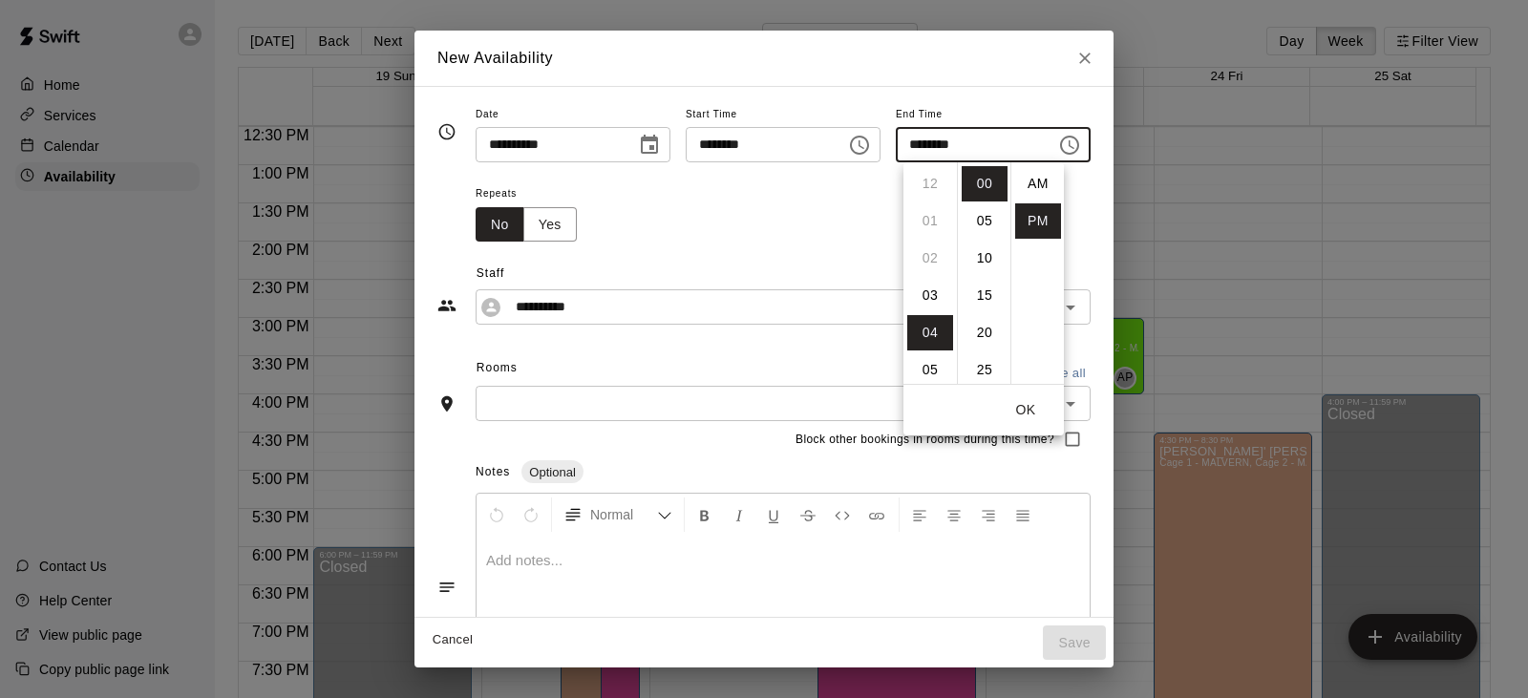
scroll to position [34, 0]
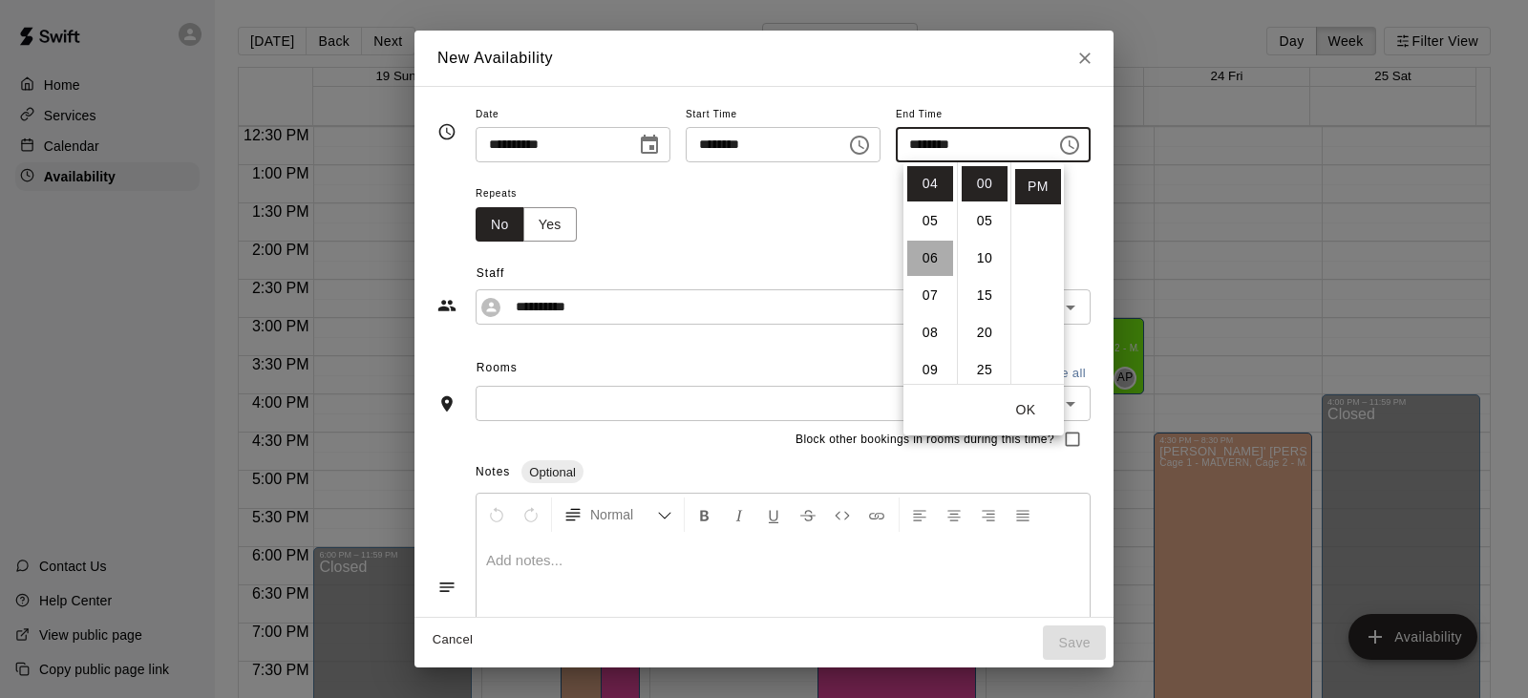
click at [932, 264] on li "06" at bounding box center [930, 258] width 46 height 35
type input "********"
click at [824, 237] on div "Repeats No Yes" at bounding box center [782, 211] width 615 height 60
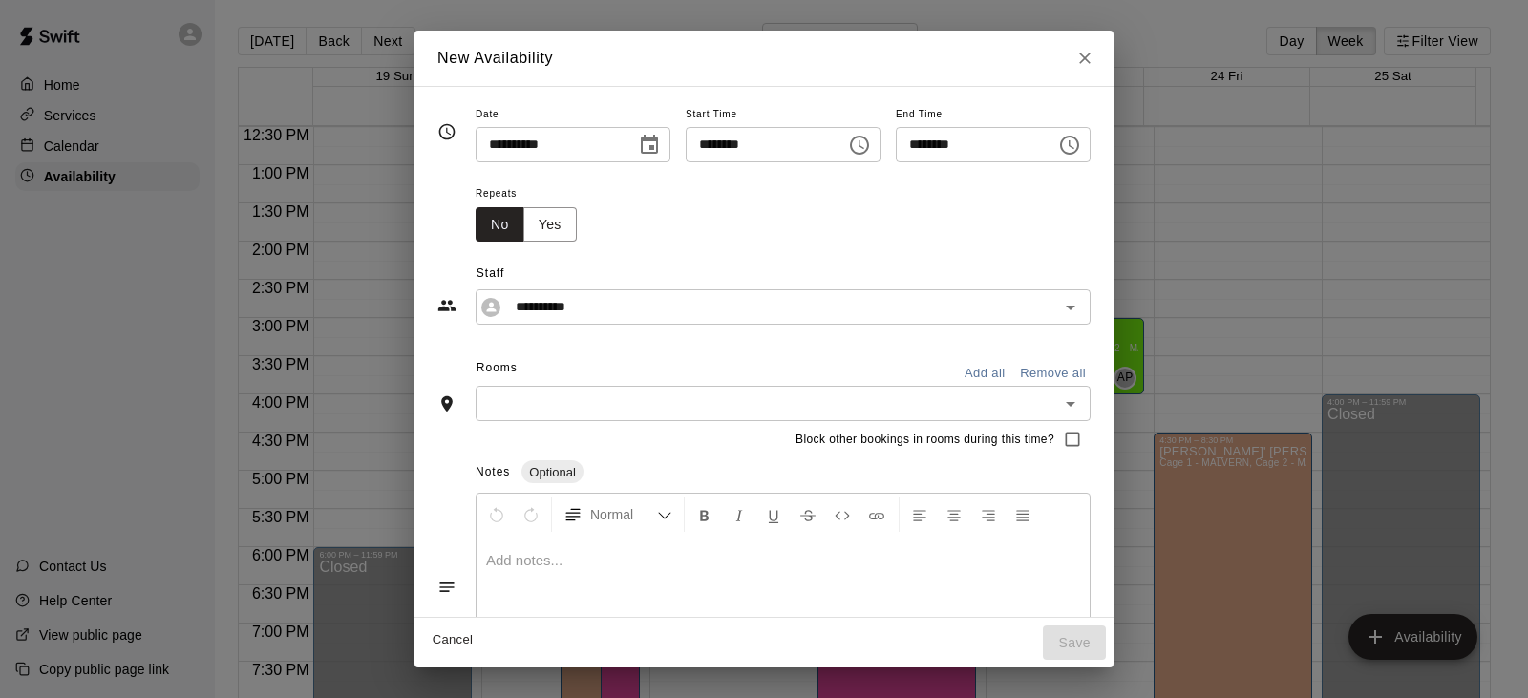
click at [581, 410] on input "text" at bounding box center [767, 403] width 572 height 24
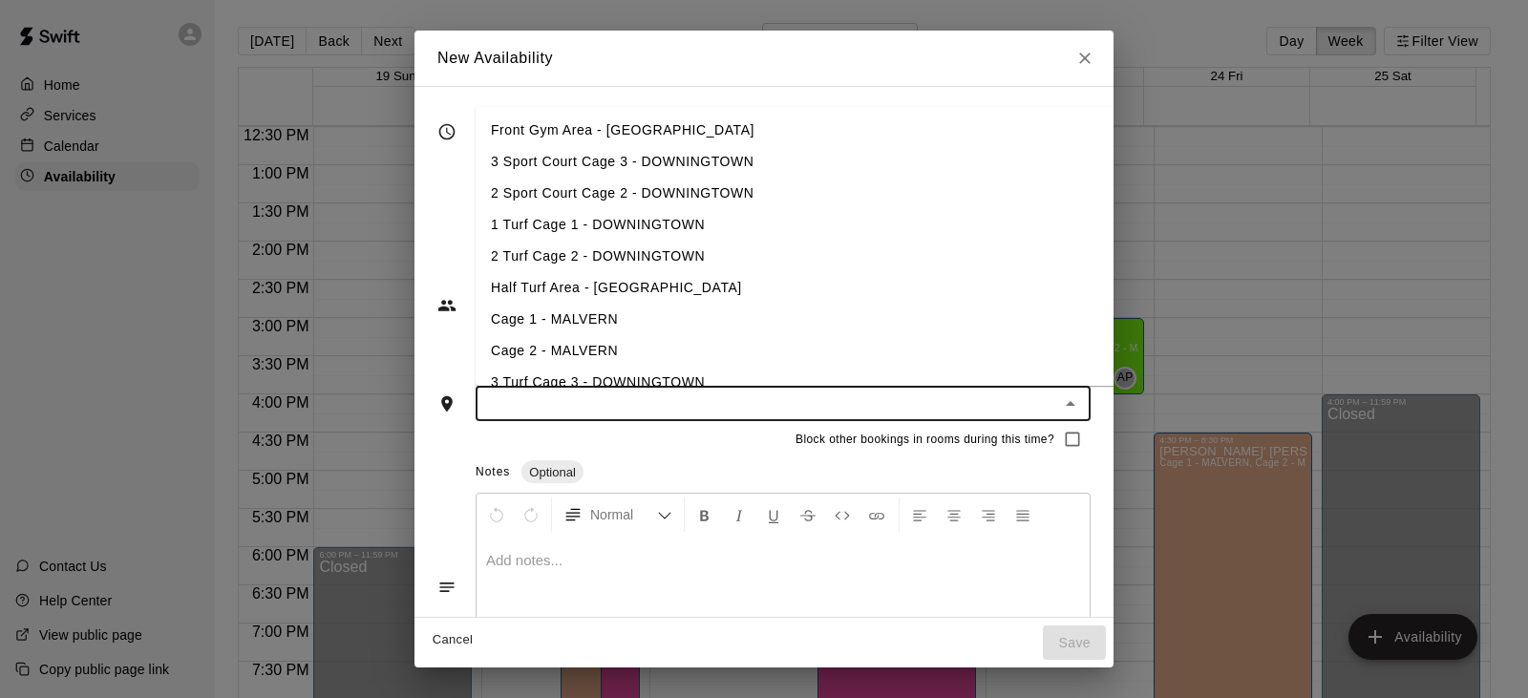
click at [553, 327] on li "Cage 1 - MALVERN" at bounding box center [825, 320] width 701 height 32
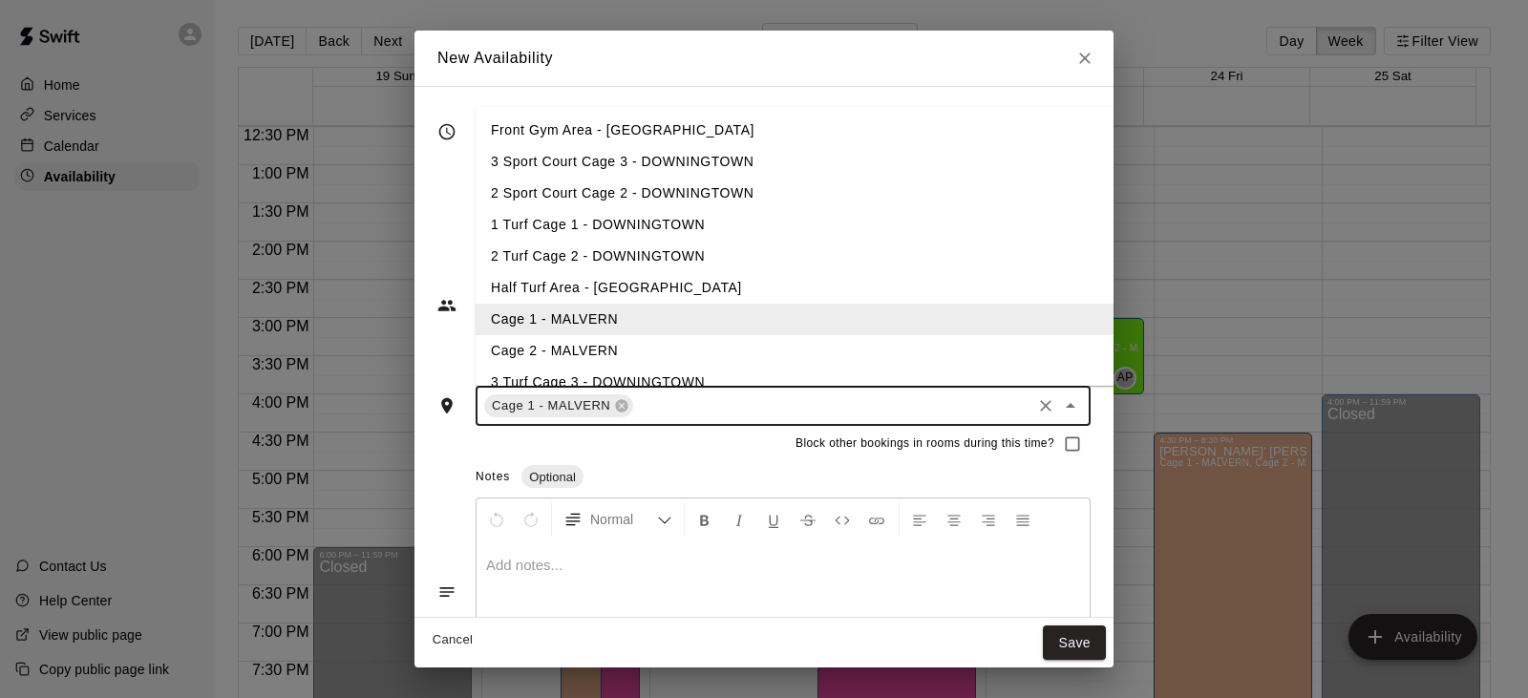
click at [550, 344] on li "Cage 2 - MALVERN" at bounding box center [825, 351] width 701 height 32
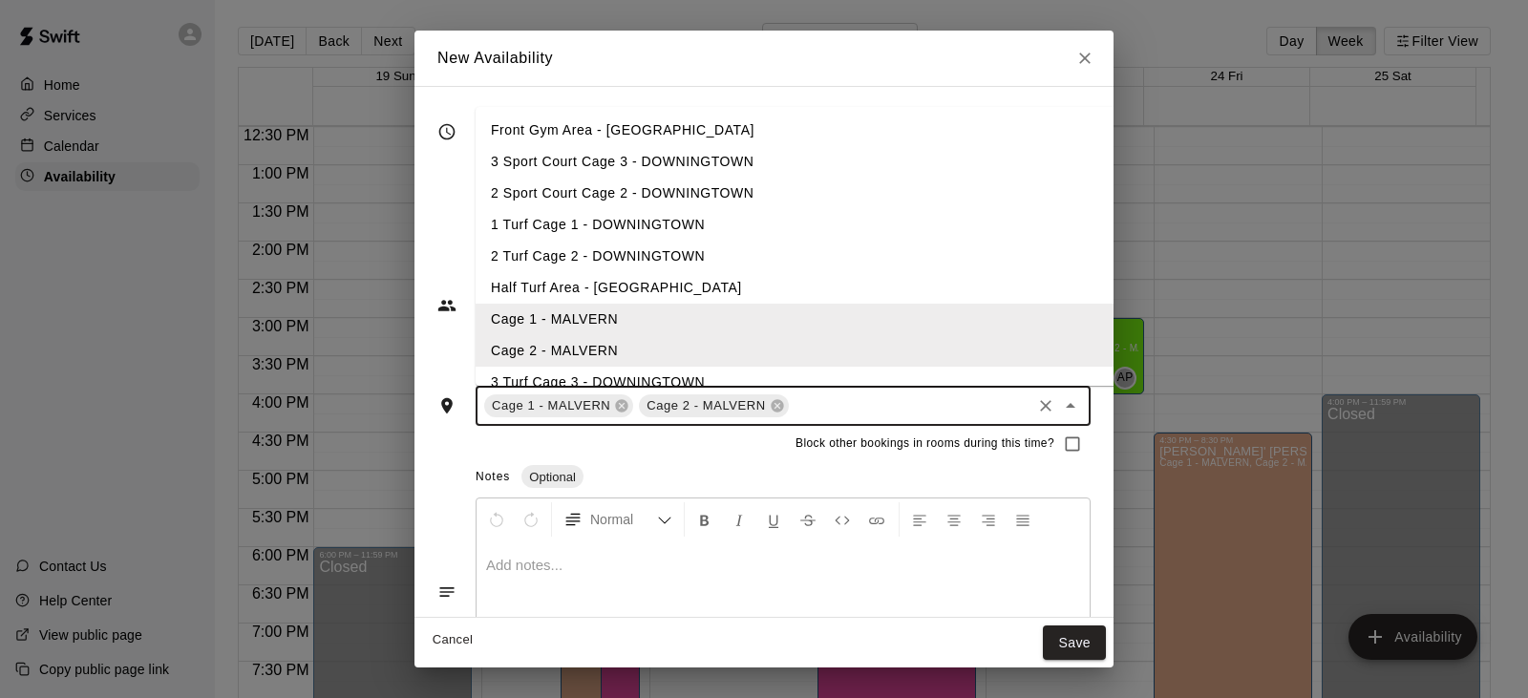
click at [1029, 489] on div "Notes Optional" at bounding box center [782, 477] width 615 height 31
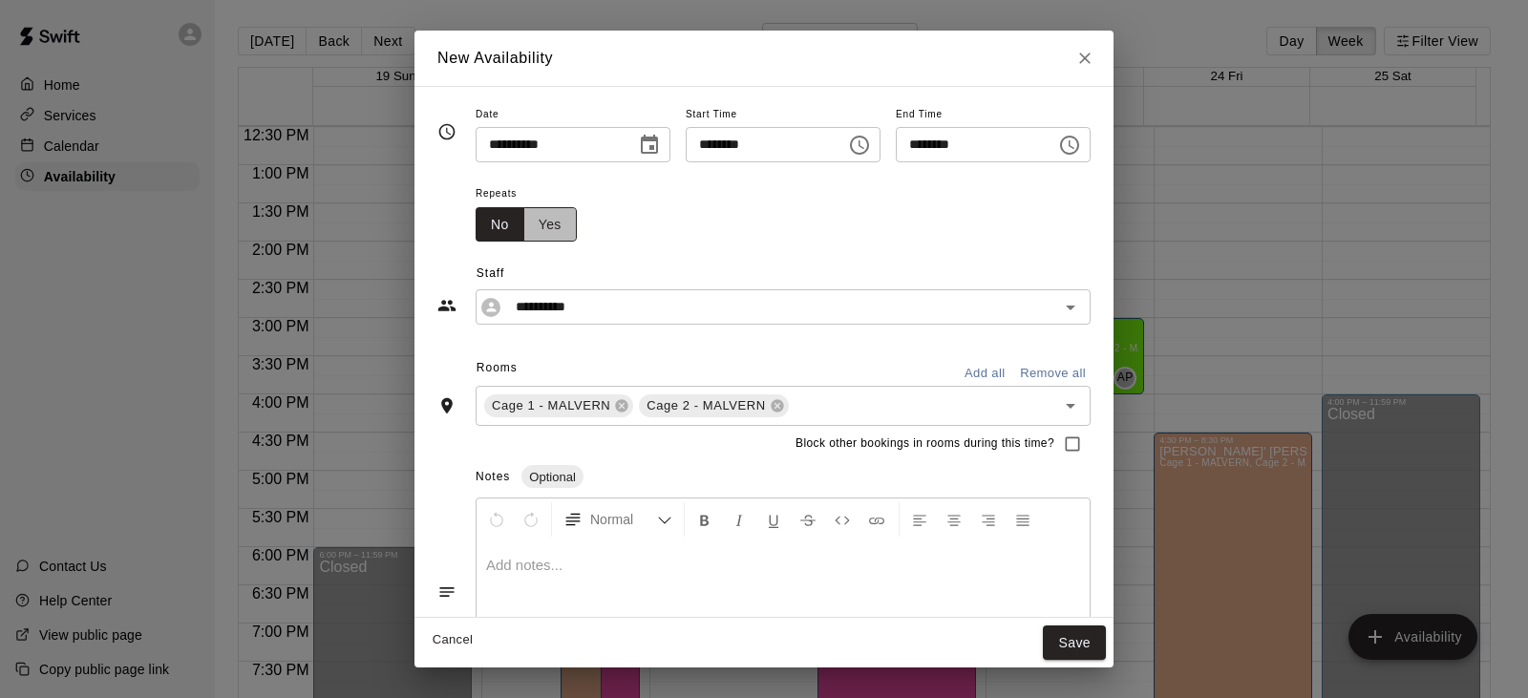
click at [523, 231] on button "Yes" at bounding box center [549, 224] width 53 height 35
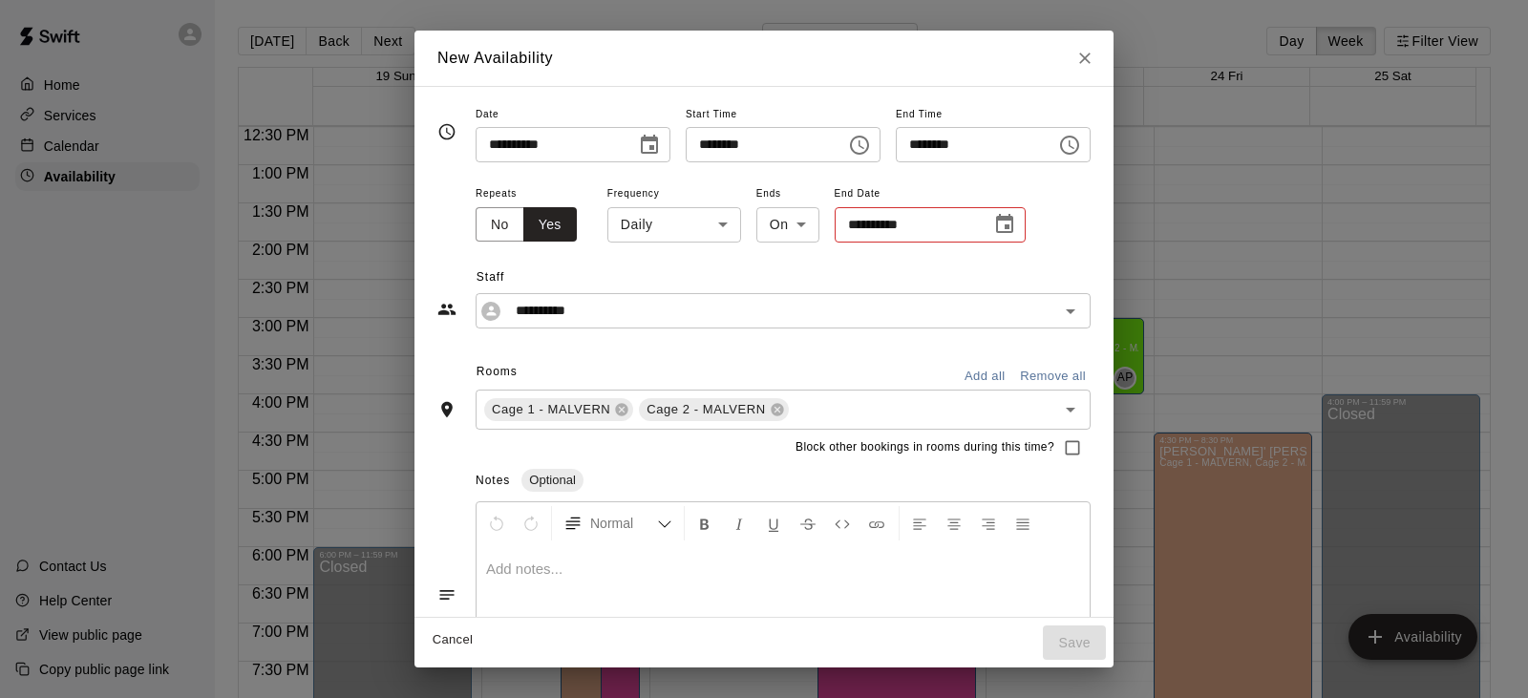
click at [663, 222] on body "Home Services Calendar Availability Contact Us Help Center View public page Cop…" at bounding box center [764, 364] width 1528 height 728
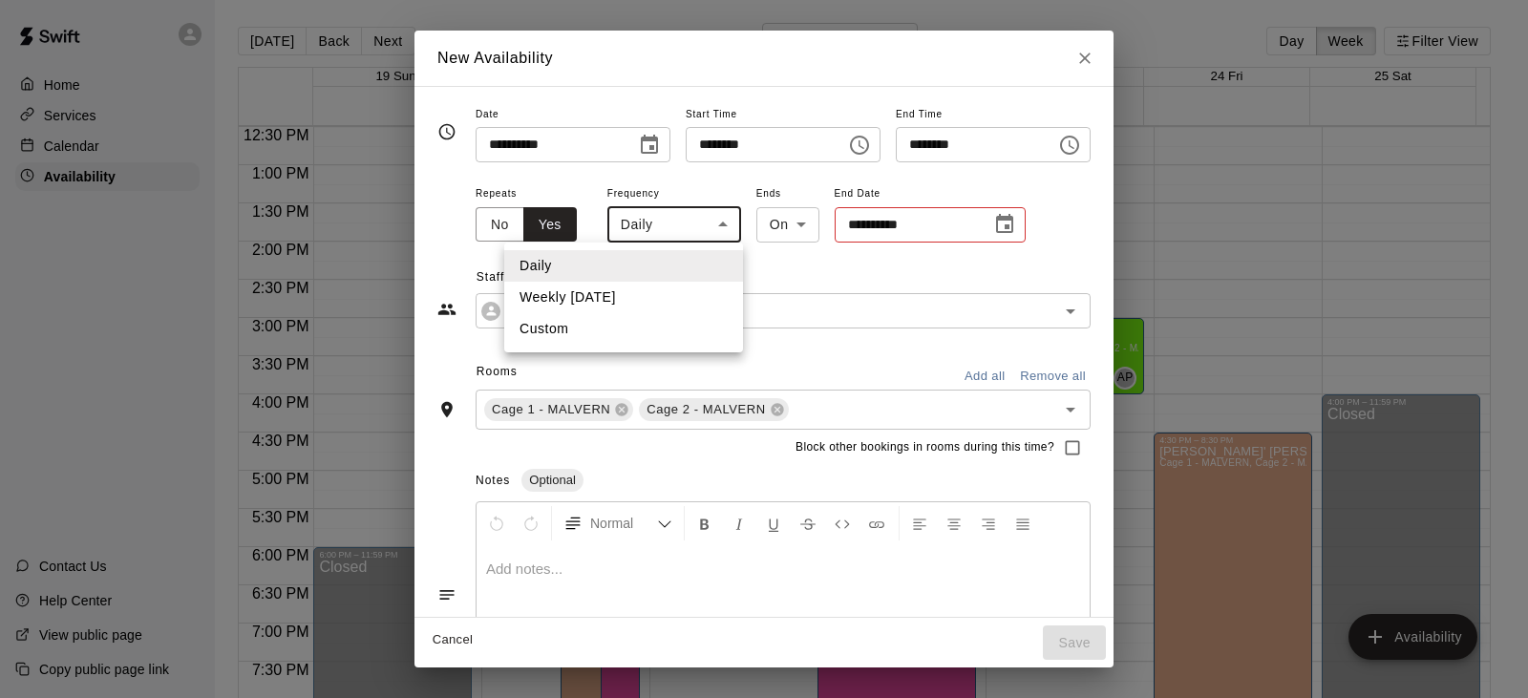
click at [640, 291] on li "Weekly [DATE]" at bounding box center [623, 298] width 239 height 32
type input "******"
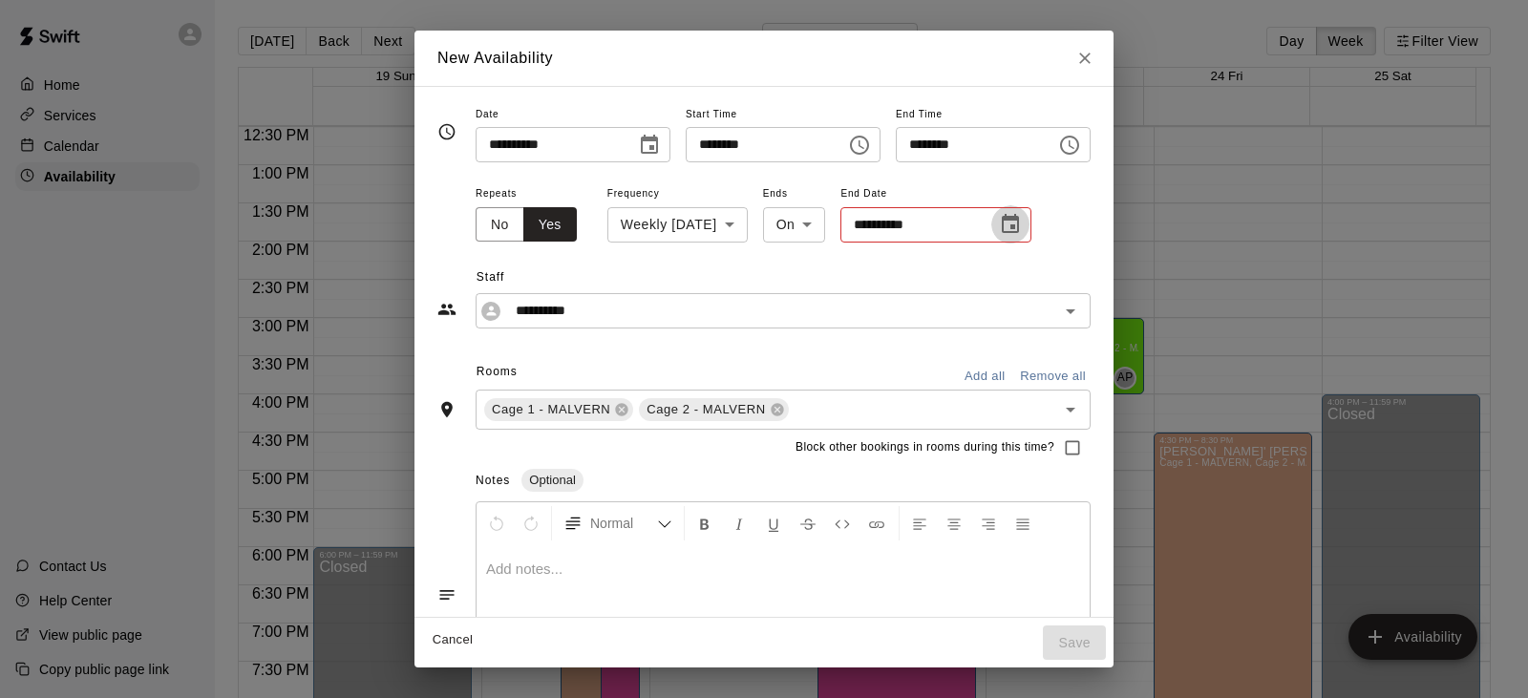
click at [1022, 233] on icon "Choose date" at bounding box center [1010, 224] width 23 height 23
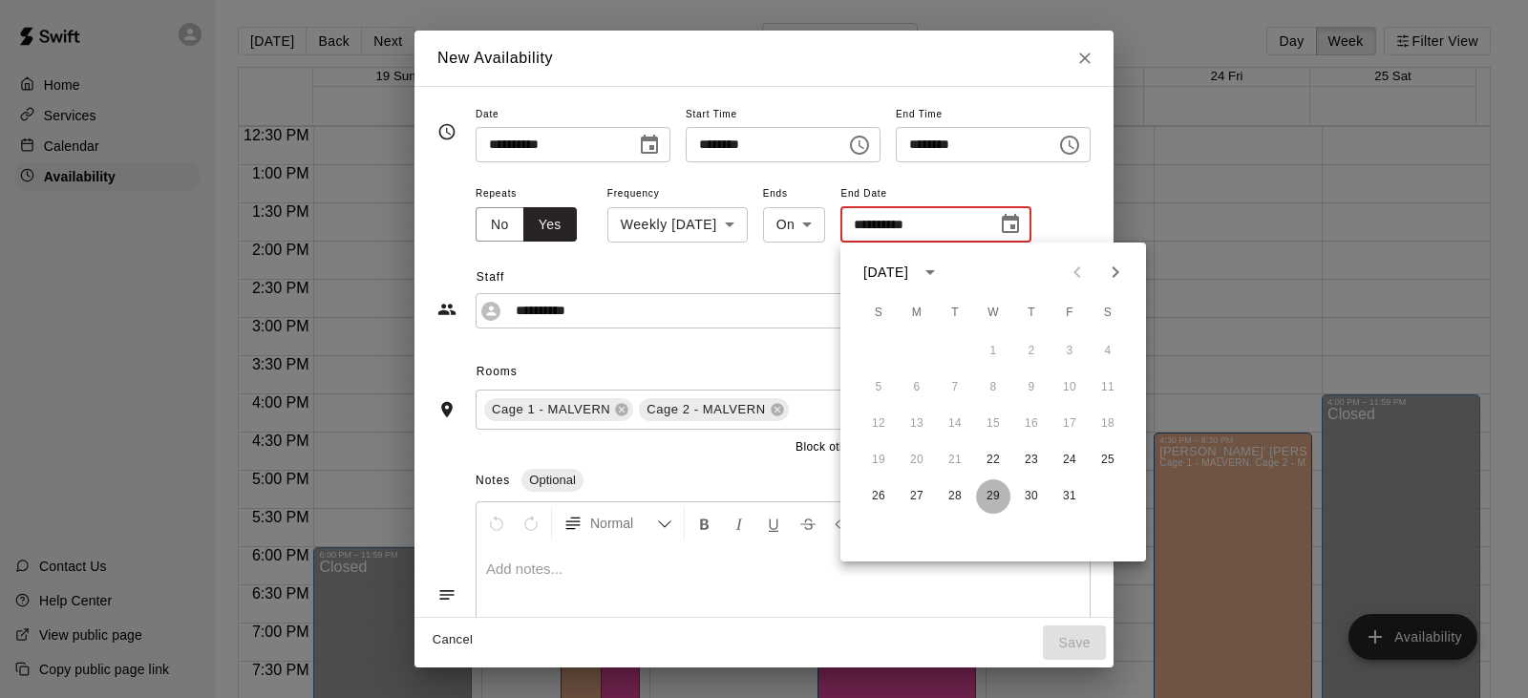
click at [989, 492] on button "29" at bounding box center [993, 496] width 34 height 34
type input "**********"
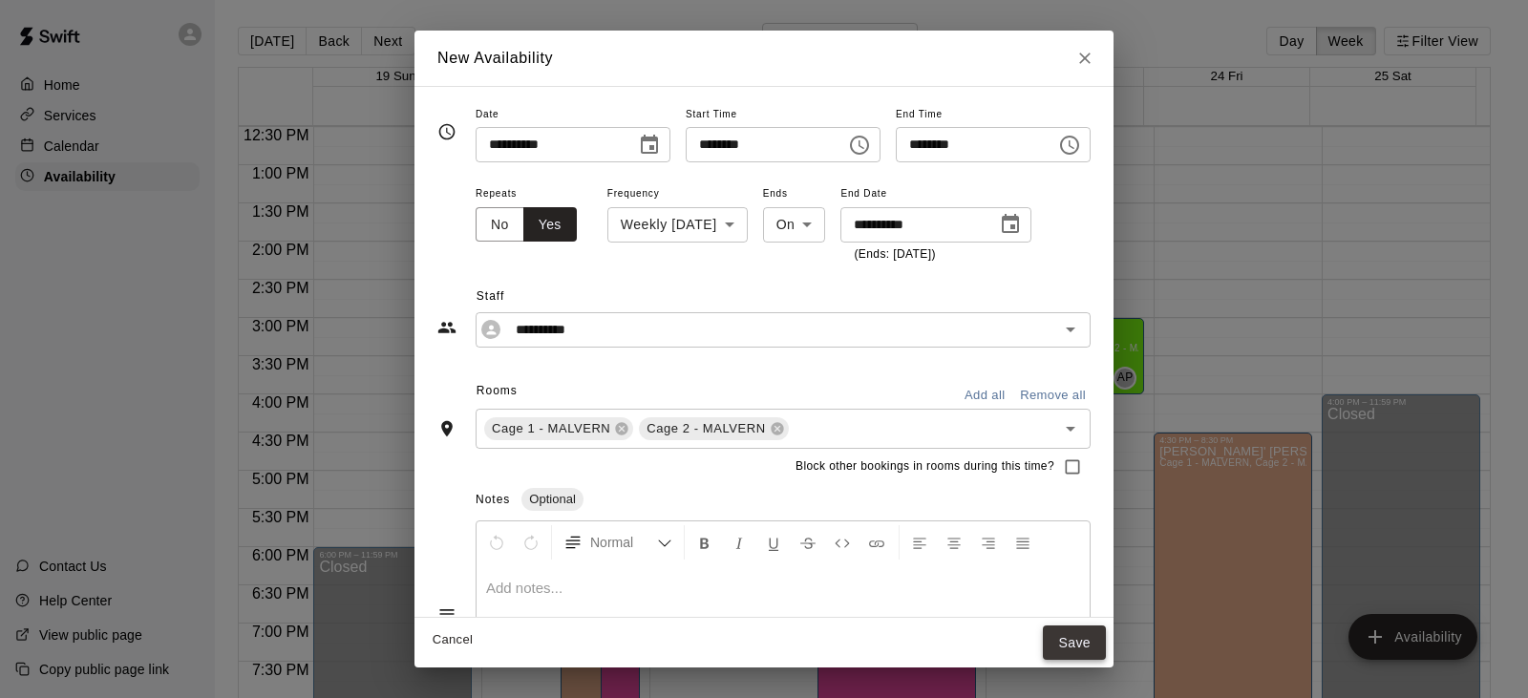
click at [1106, 634] on button "Save" at bounding box center [1074, 642] width 63 height 35
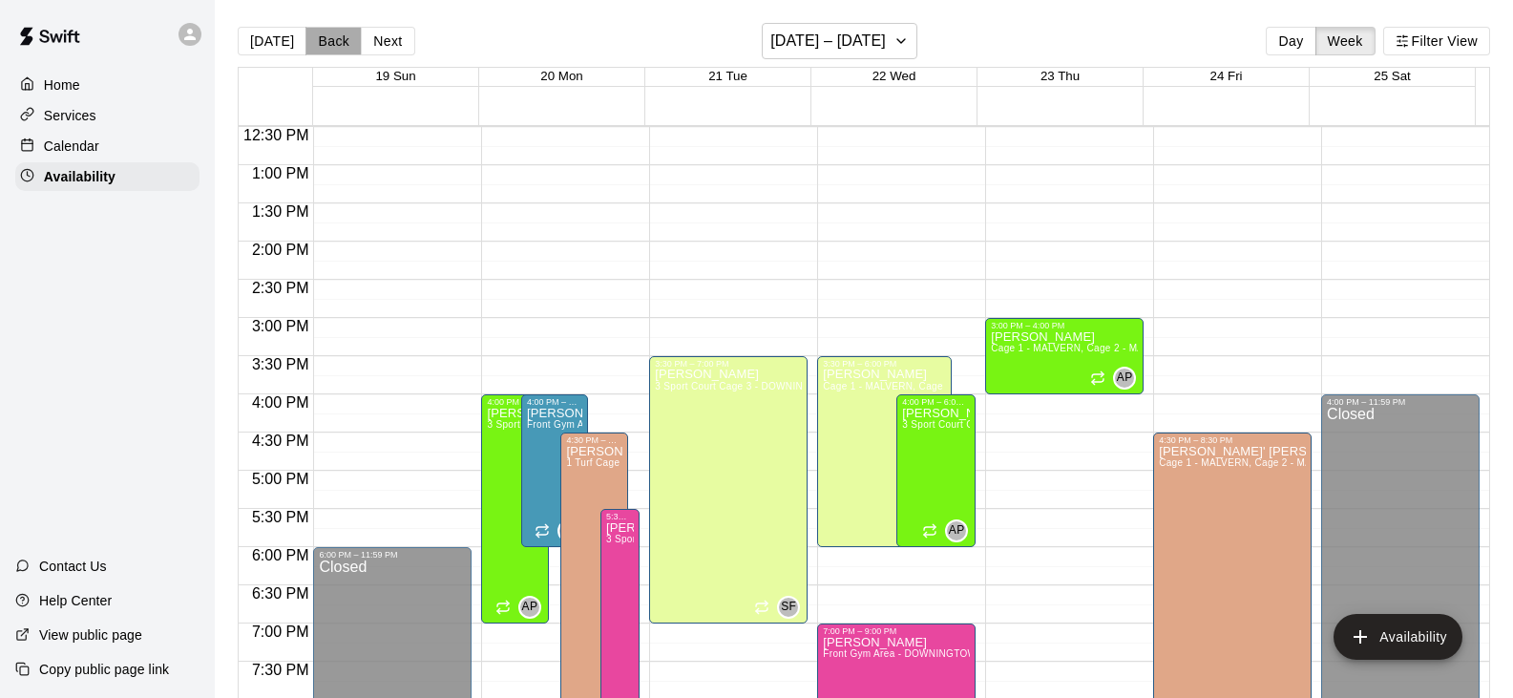
click at [322, 39] on button "Back" at bounding box center [334, 41] width 56 height 29
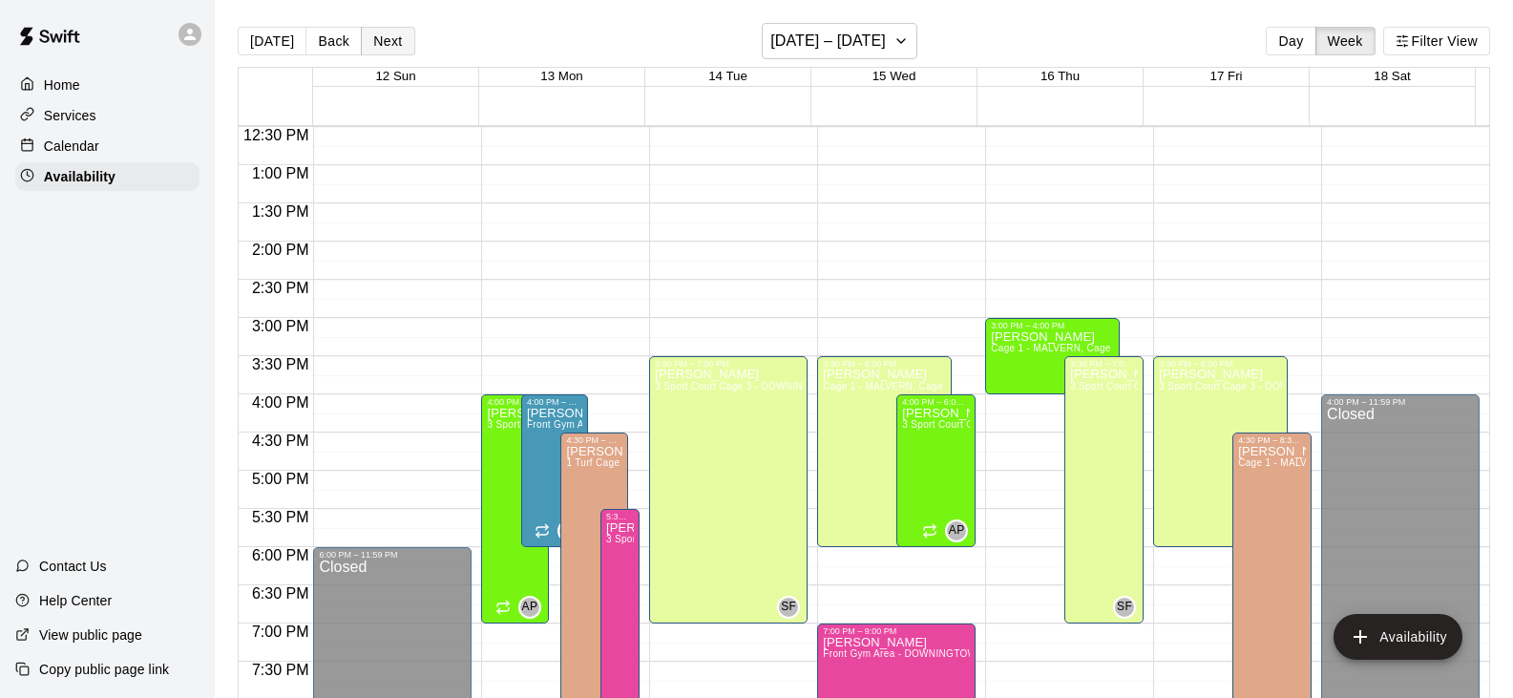
click at [385, 41] on button "Next" at bounding box center [387, 41] width 53 height 29
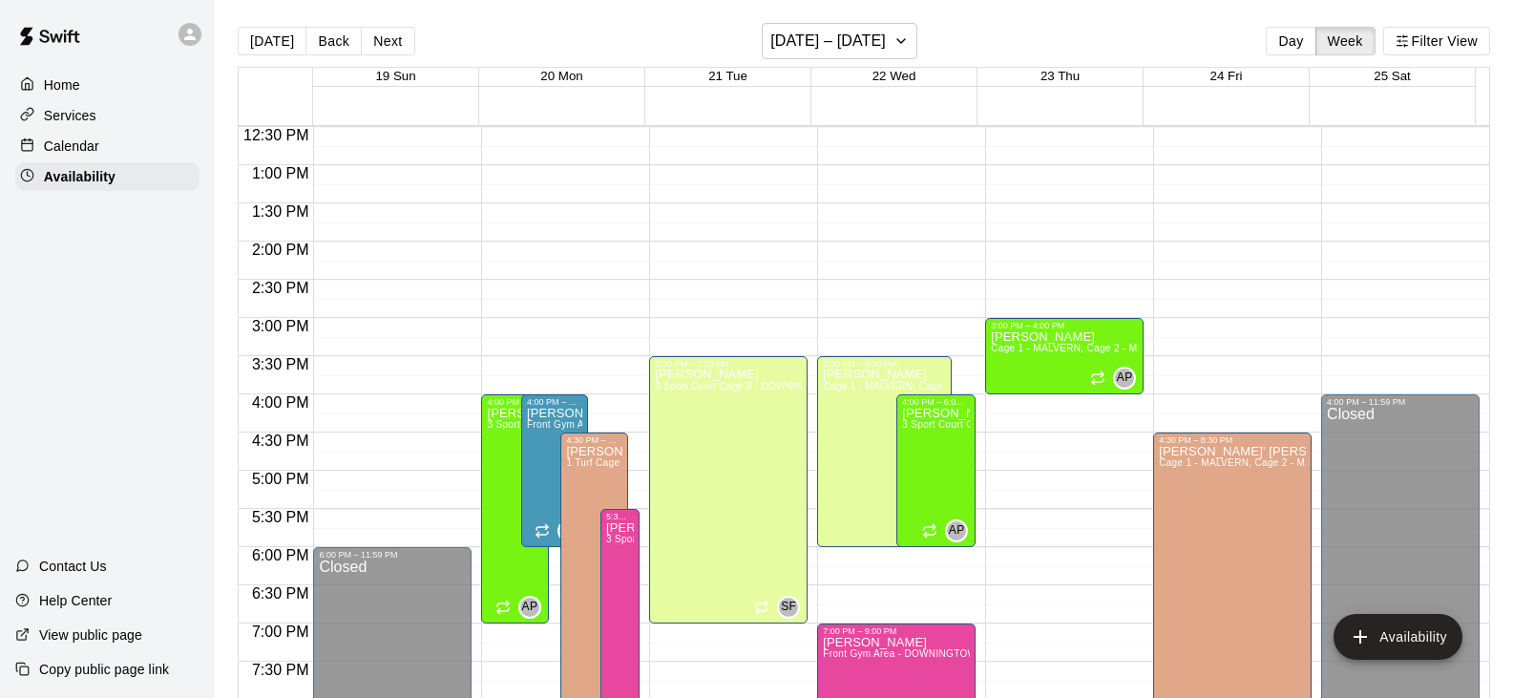
click at [1137, 366] on div at bounding box center [1069, 365] width 167 height 19
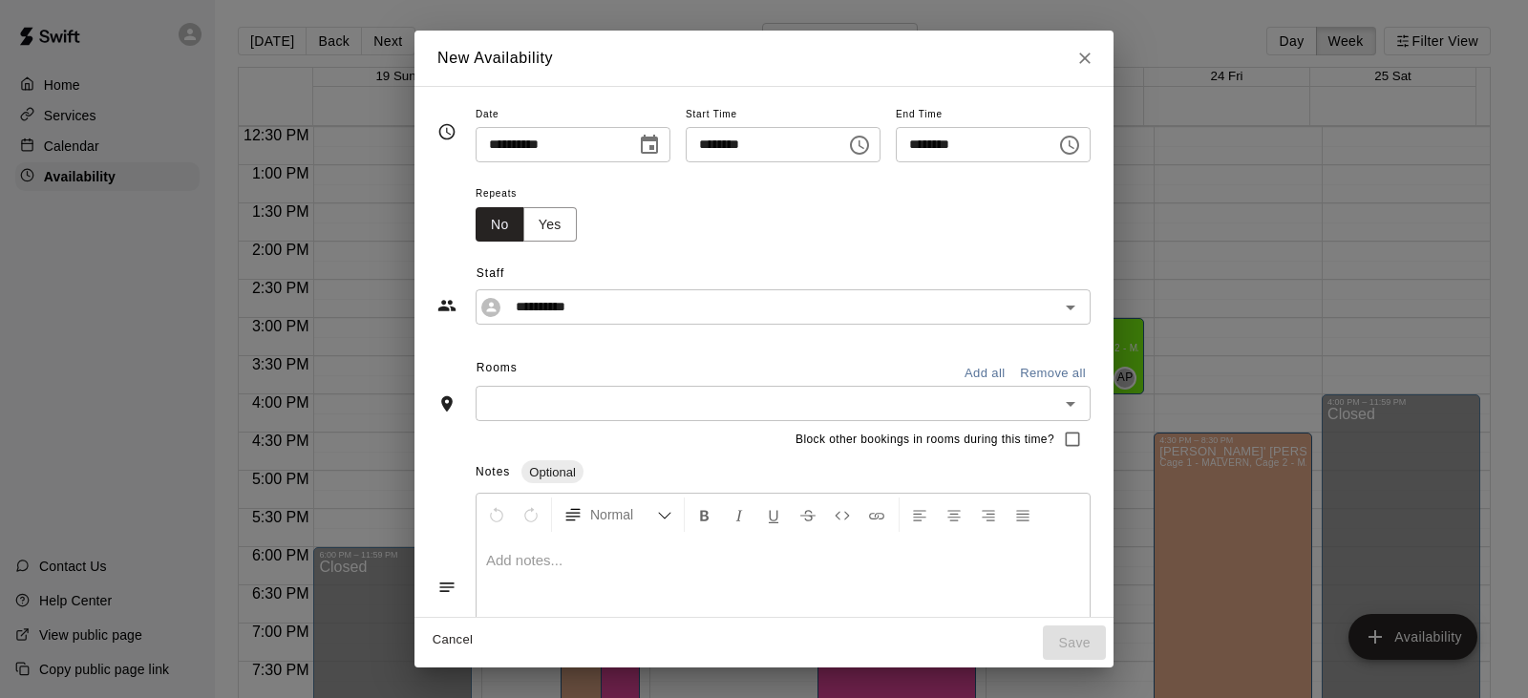
click at [1081, 147] on icon "Choose time, selected time is 4:00 PM" at bounding box center [1069, 145] width 23 height 23
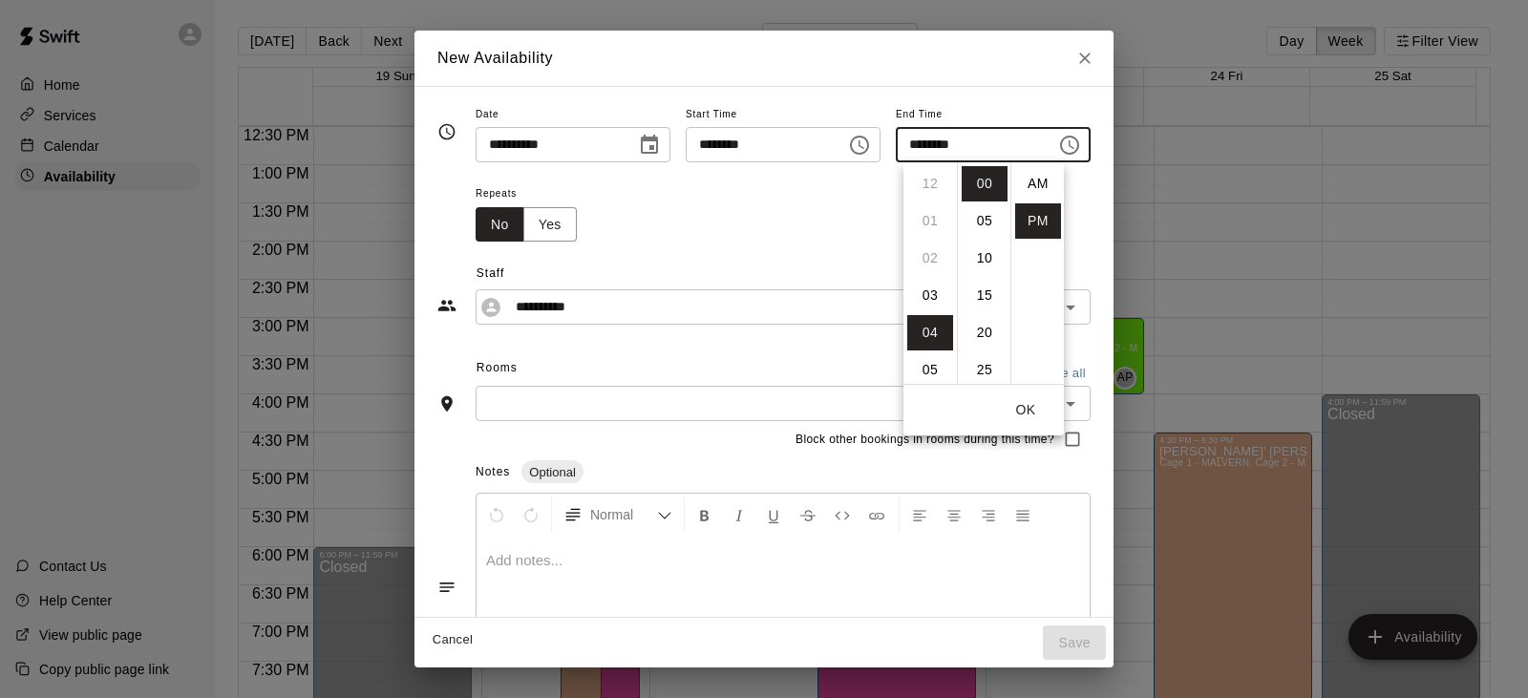
scroll to position [34, 0]
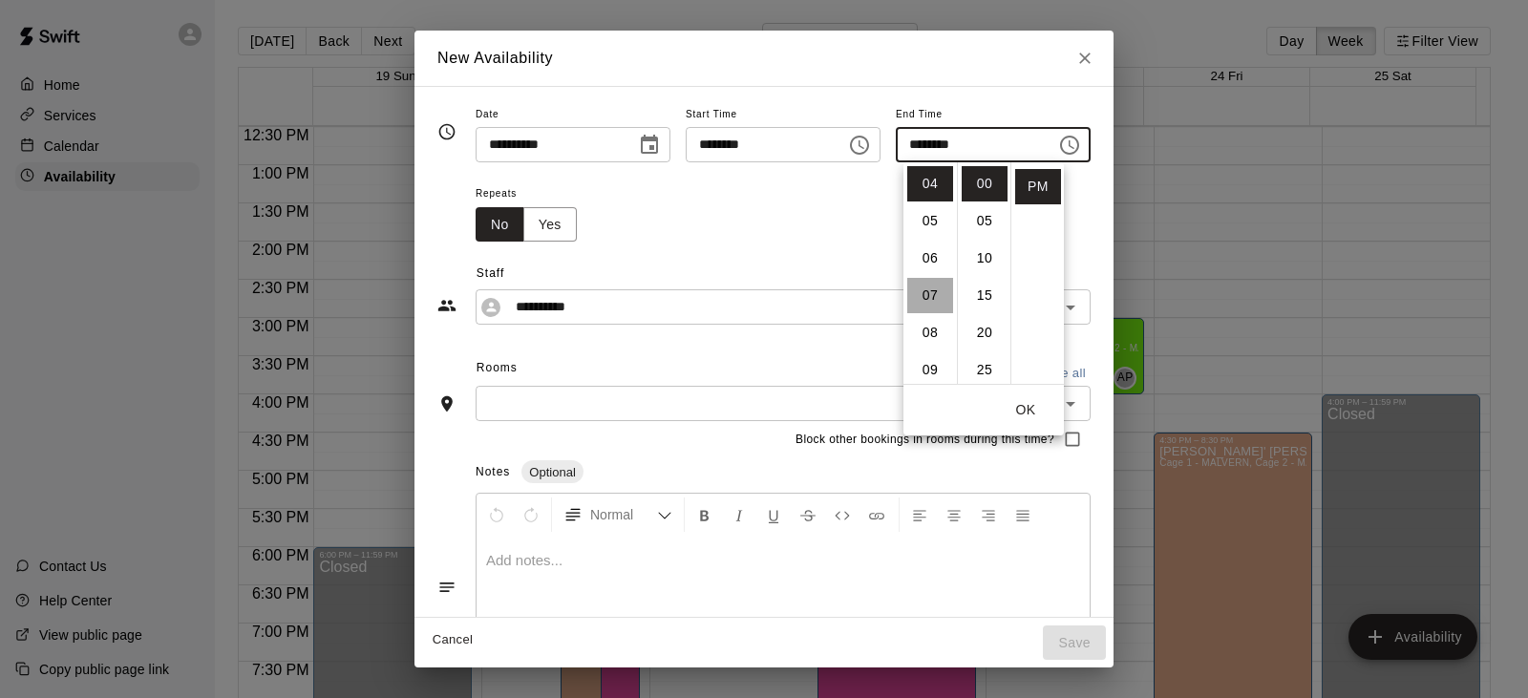
click at [925, 296] on li "07" at bounding box center [930, 295] width 46 height 35
type input "********"
click at [793, 233] on div "Repeats No Yes" at bounding box center [782, 211] width 615 height 60
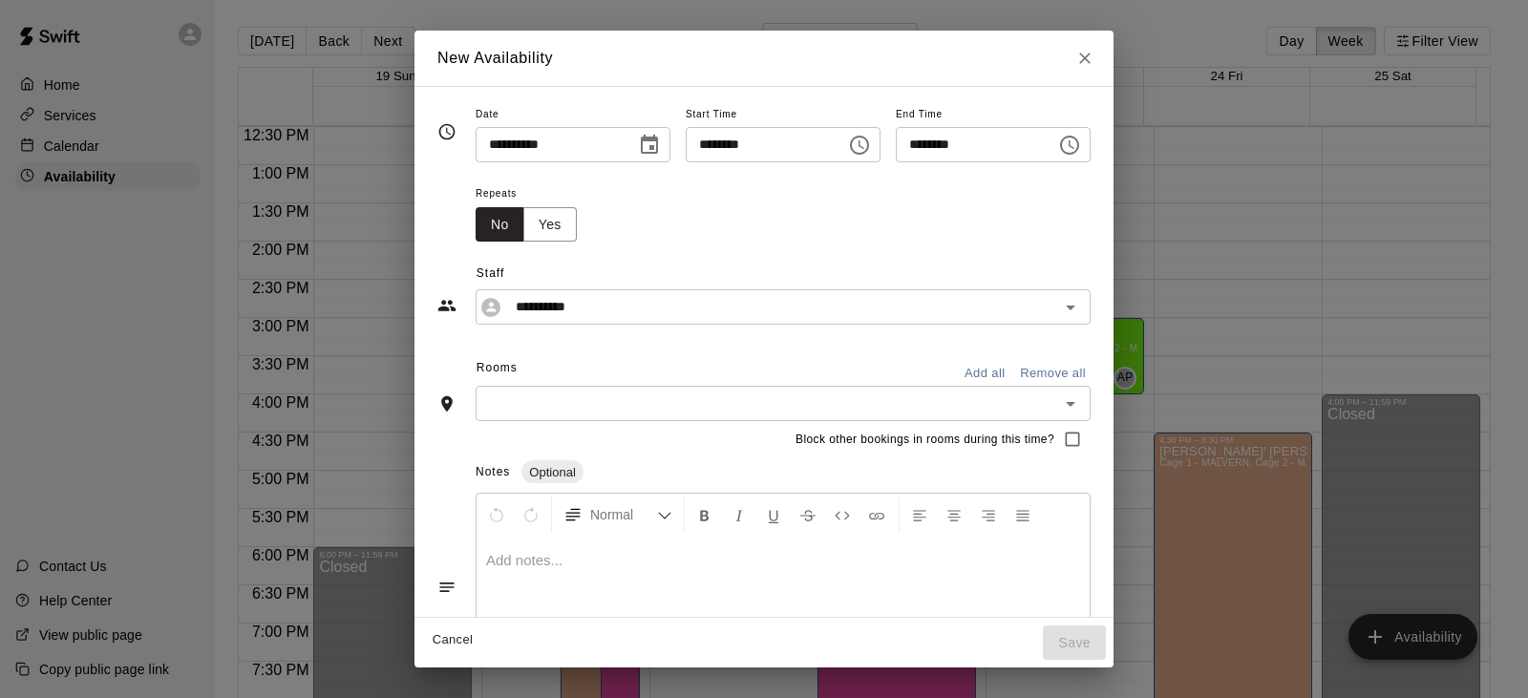
click at [616, 409] on input "text" at bounding box center [767, 403] width 572 height 24
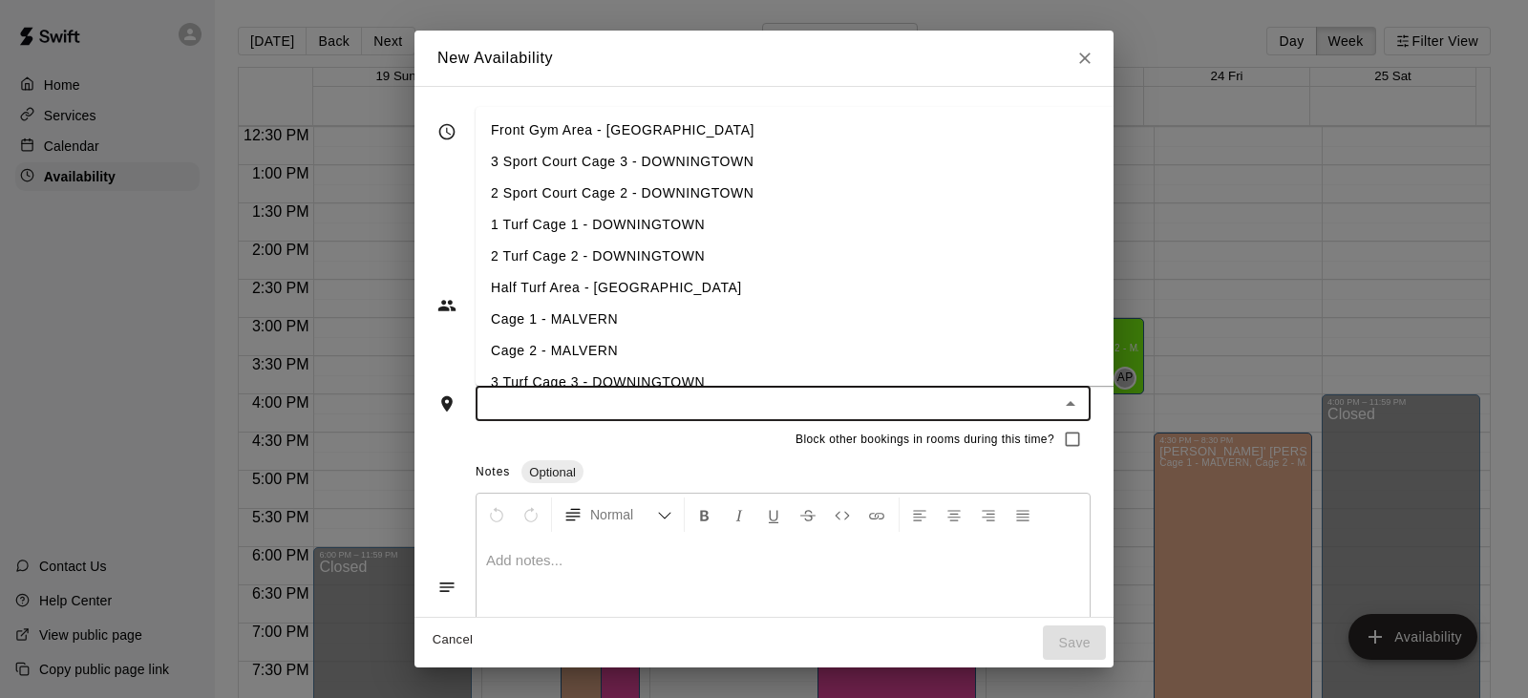
click at [584, 164] on li "3 Sport Court Cage 3 - DOWNINGTOWN" at bounding box center [825, 162] width 701 height 32
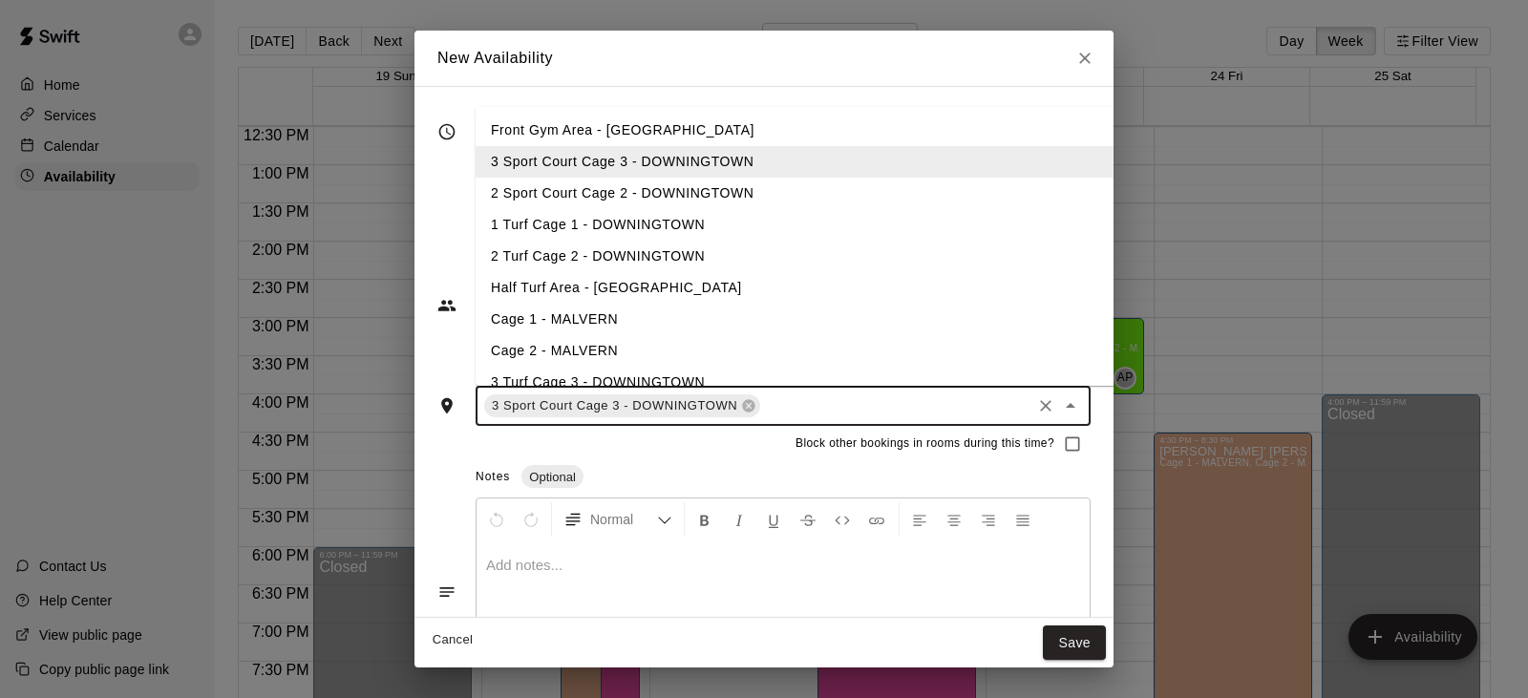
click at [581, 181] on li "2 Sport Court Cage 2 - DOWNINGTOWN" at bounding box center [825, 194] width 701 height 32
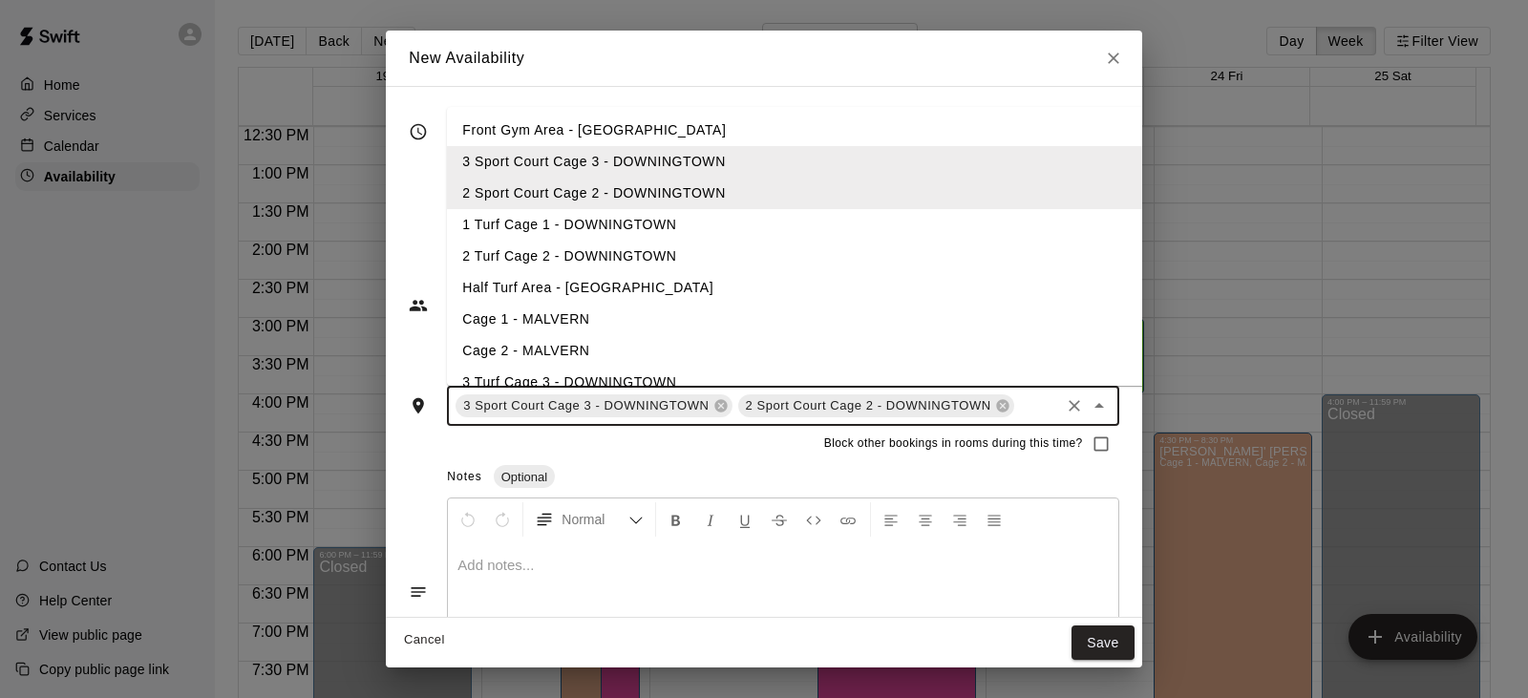
click at [577, 224] on li "1 Turf Cage 1 - DOWNINGTOWN" at bounding box center [797, 225] width 701 height 32
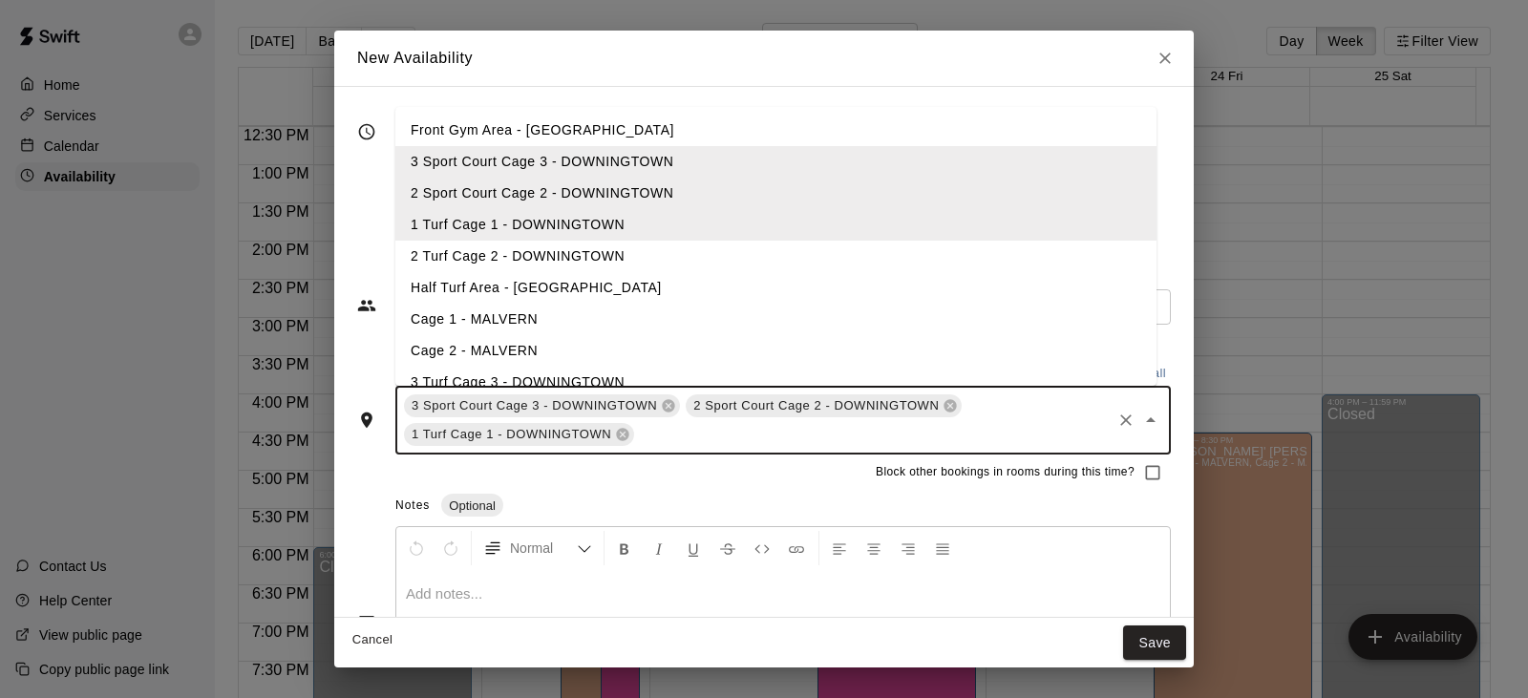
click at [577, 247] on li "2 Turf Cage 2 - DOWNINGTOWN" at bounding box center [775, 257] width 761 height 32
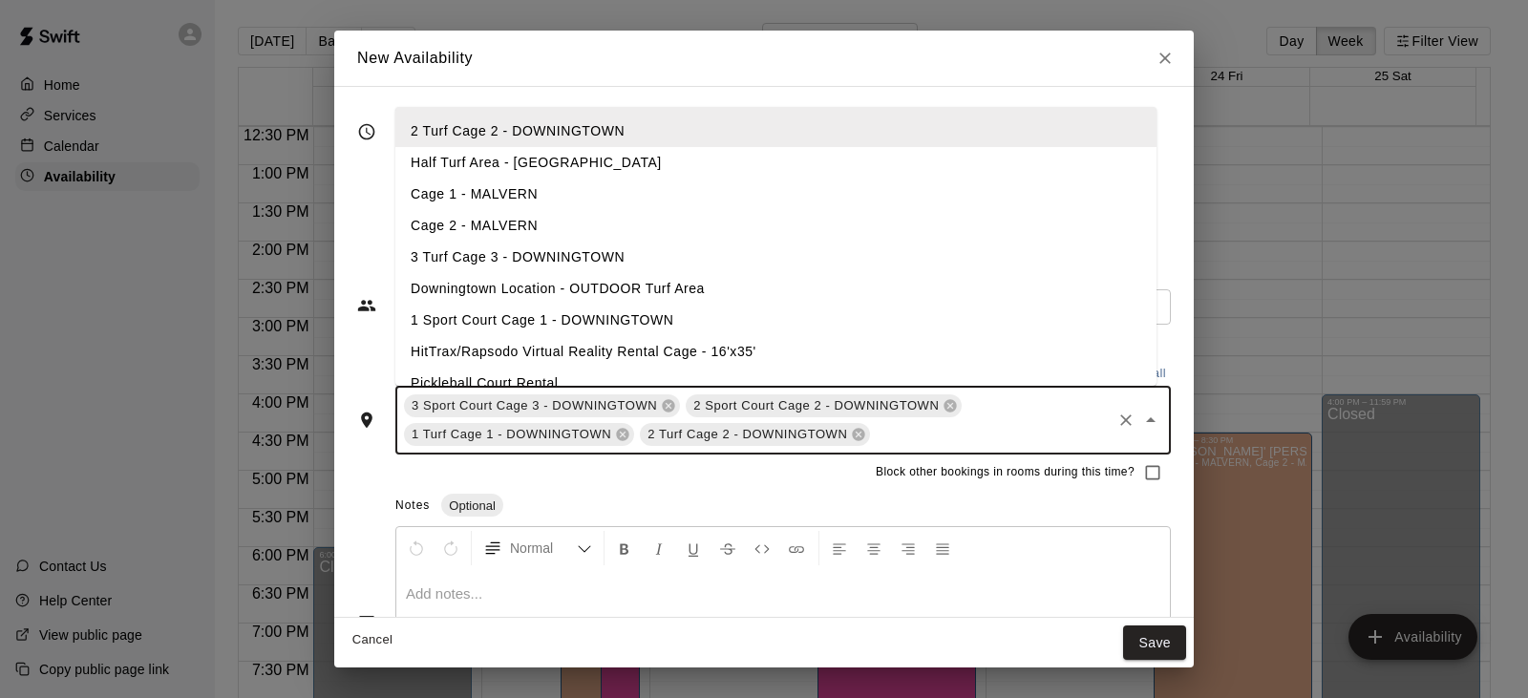
scroll to position [146, 0]
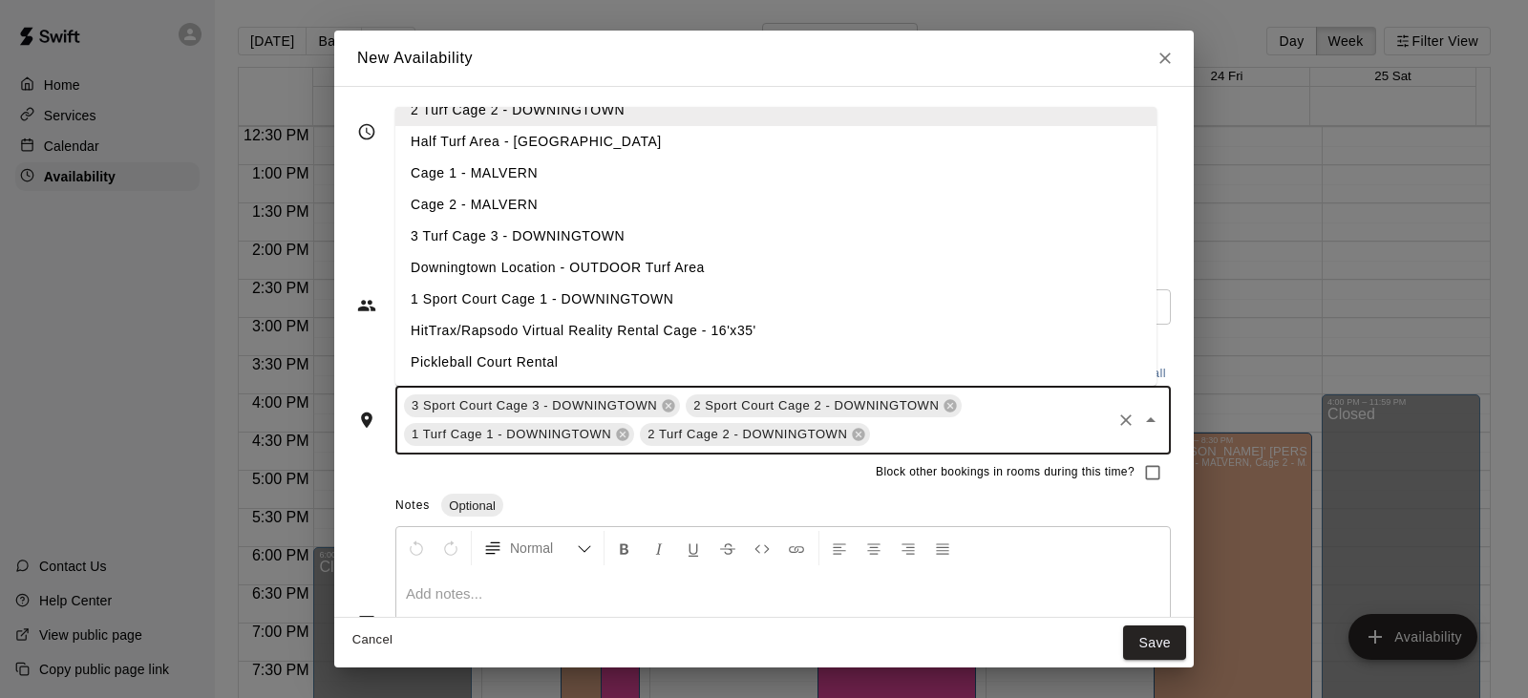
click at [547, 226] on li "3 Turf Cage 3 - DOWNINGTOWN" at bounding box center [775, 237] width 761 height 32
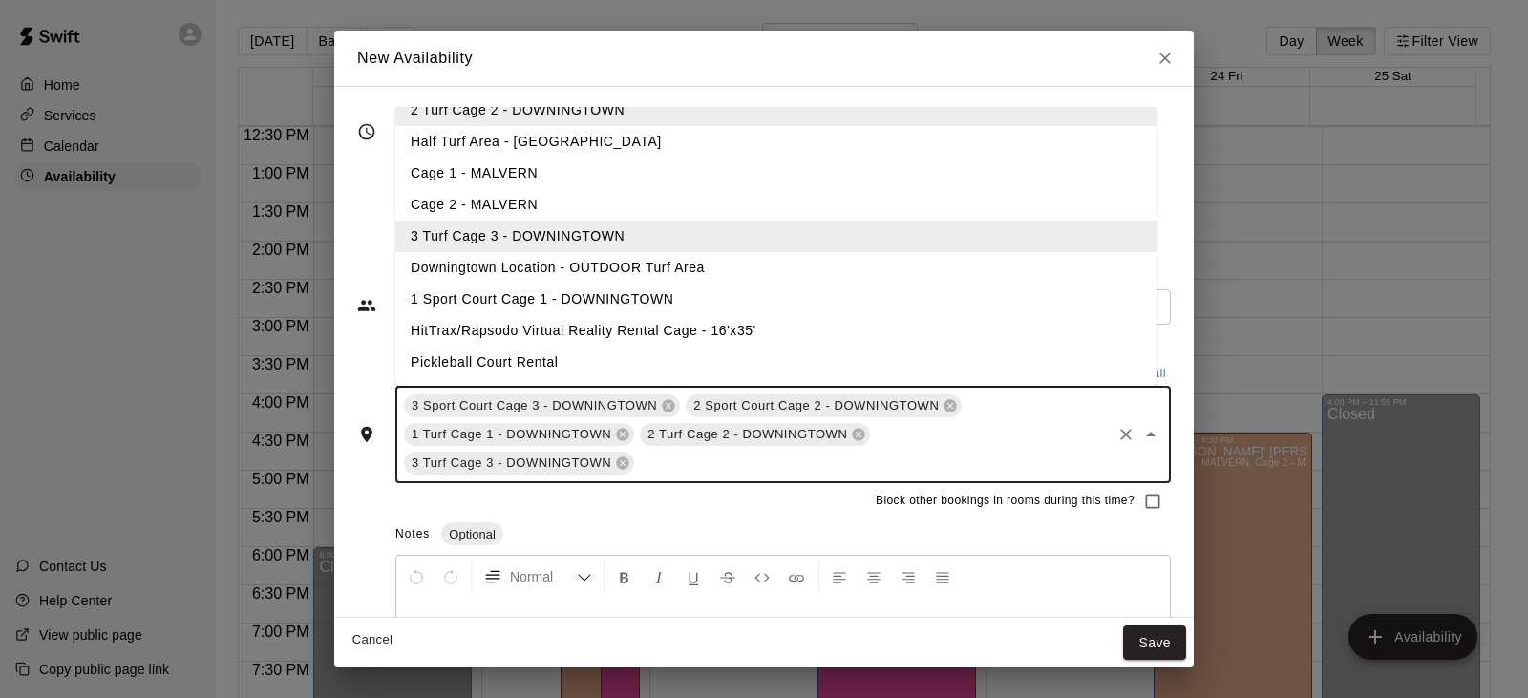
click at [539, 287] on li "1 Sport Court Cage 1 - DOWNINGTOWN" at bounding box center [775, 300] width 761 height 32
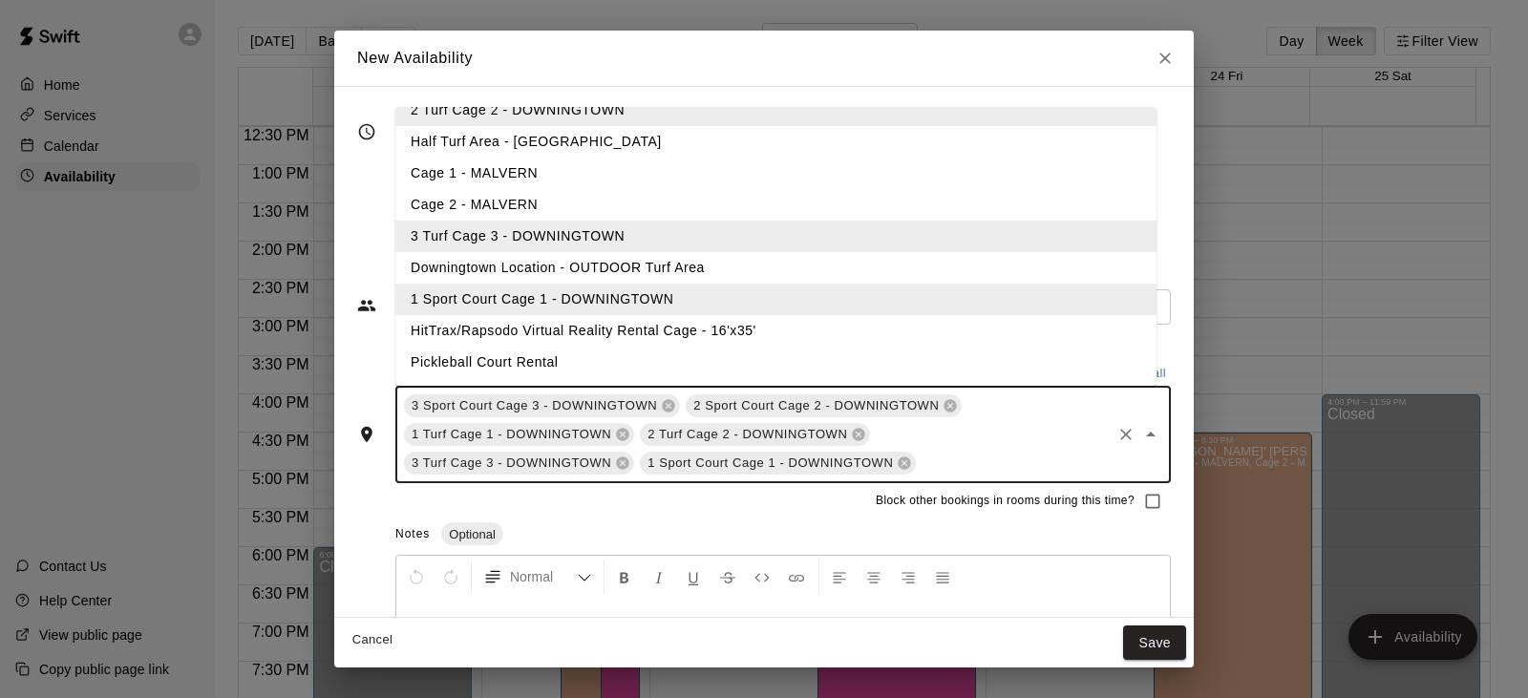
click at [545, 323] on li "HitTrax/Rapsodo Virtual Reality Rental Cage - 16'x35'" at bounding box center [775, 331] width 761 height 32
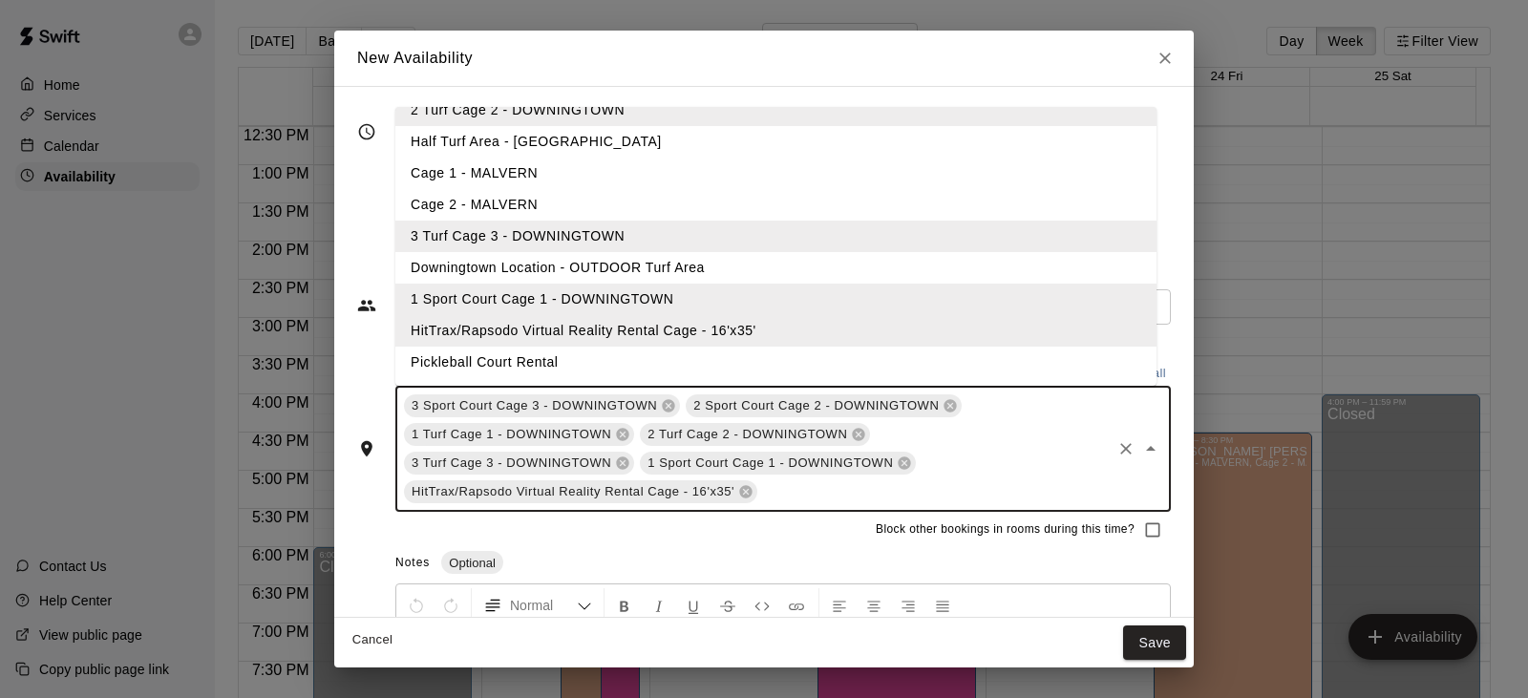
click at [827, 538] on div "Block other bookings in rooms during this time?" at bounding box center [763, 530] width 813 height 36
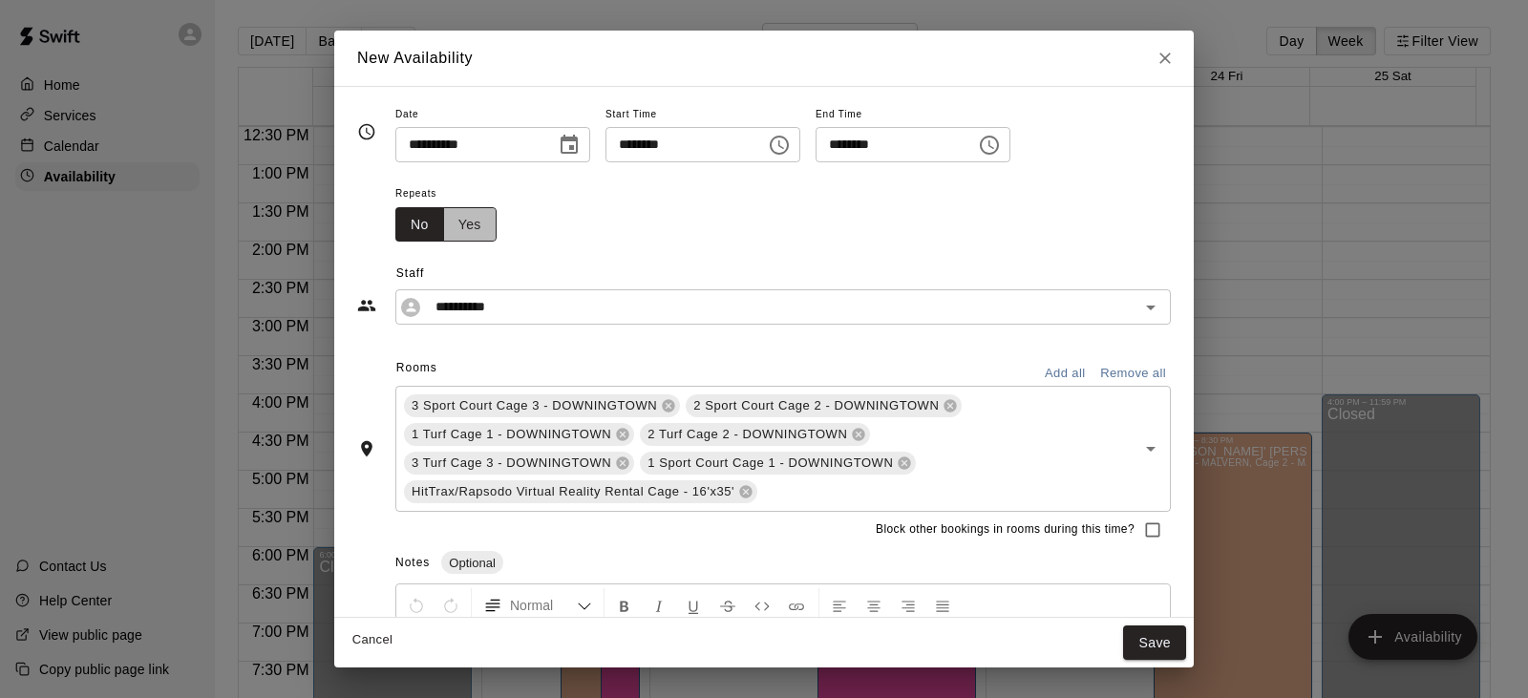
click at [480, 228] on button "Yes" at bounding box center [469, 224] width 53 height 35
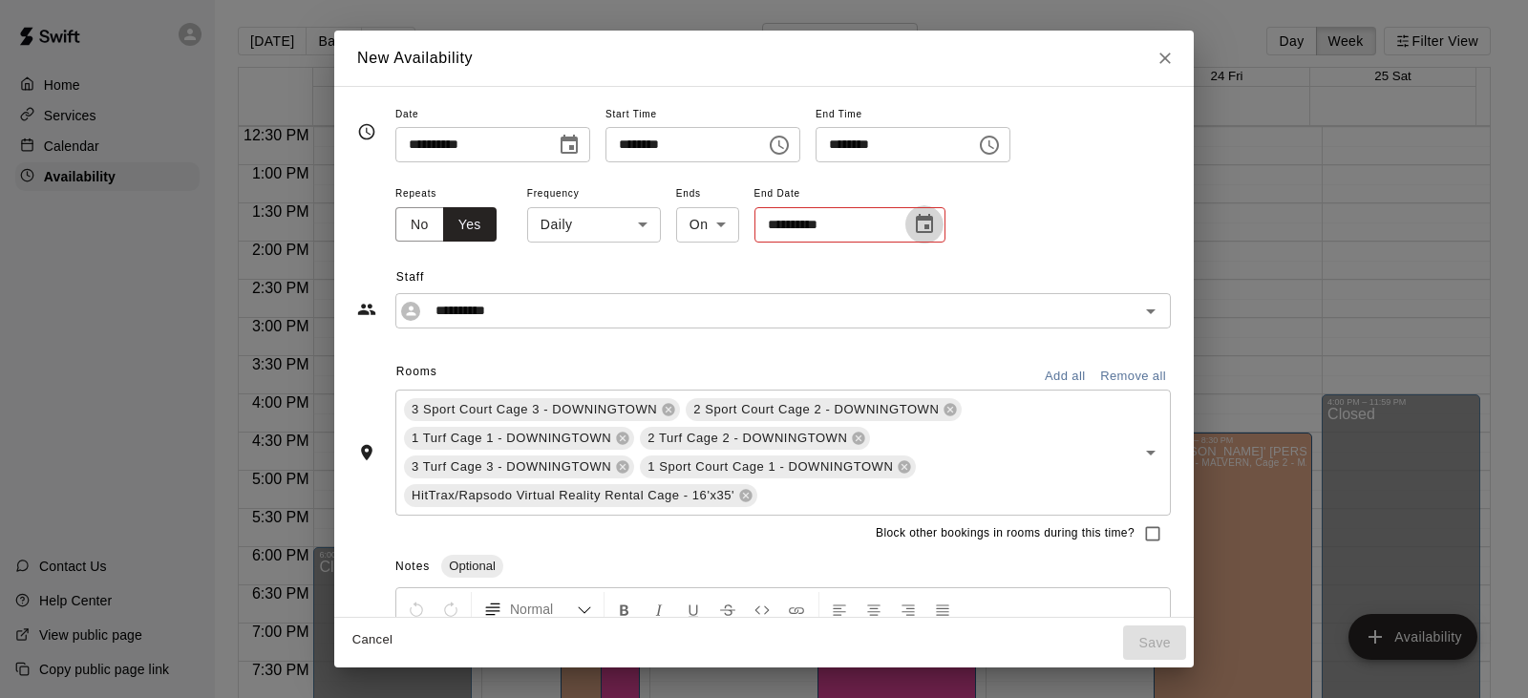
click at [928, 242] on button "Choose date" at bounding box center [924, 224] width 38 height 38
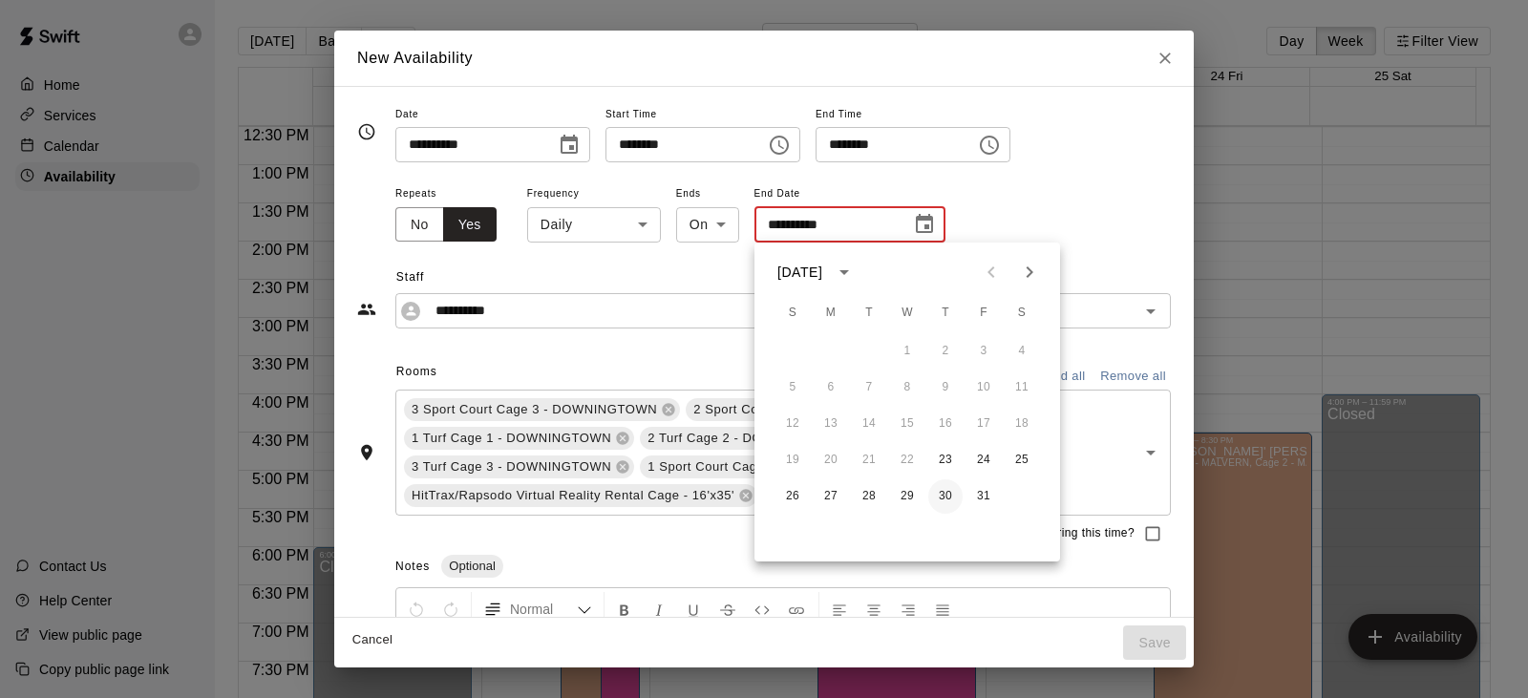
click at [949, 495] on button "30" at bounding box center [945, 496] width 34 height 34
type input "**********"
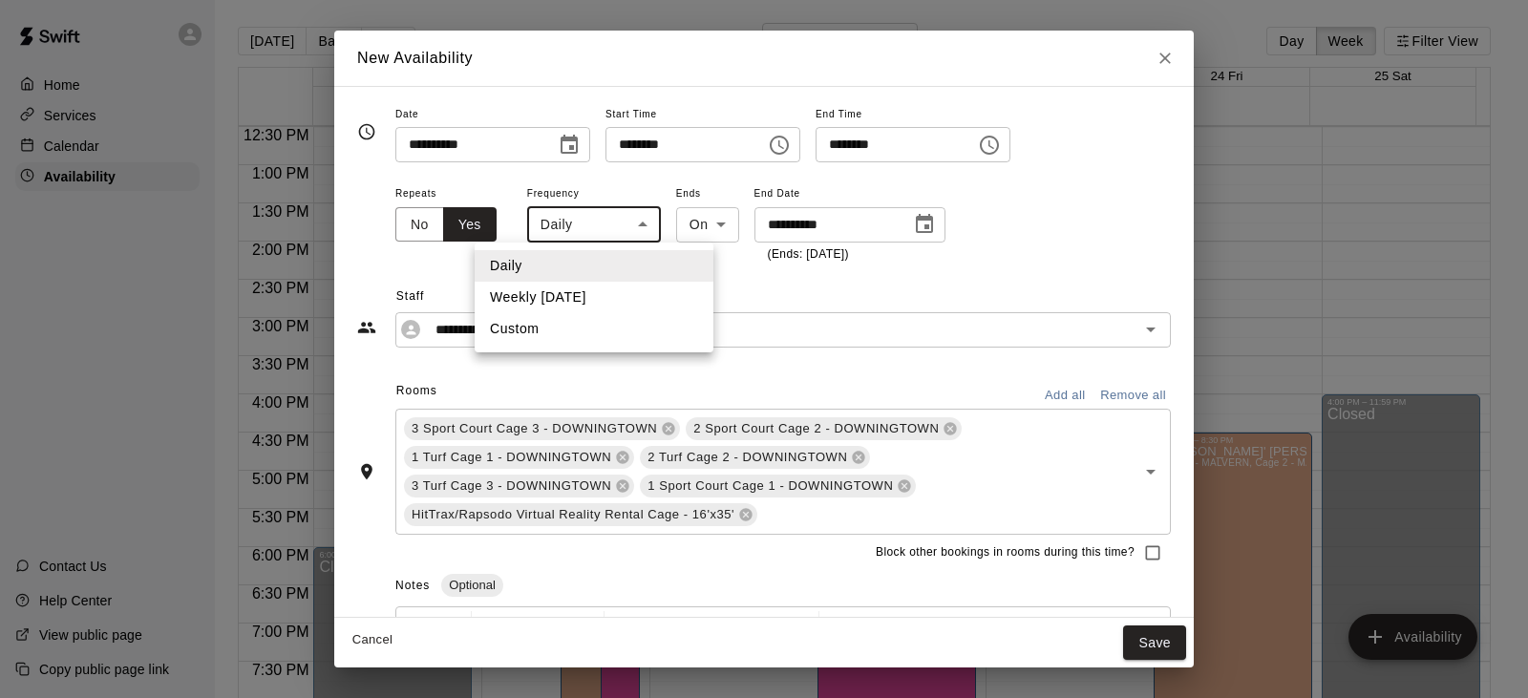
click at [636, 214] on body "Home Services Calendar Availability Contact Us Help Center View public page Cop…" at bounding box center [764, 364] width 1528 height 728
click at [600, 301] on li "Weekly [DATE]" at bounding box center [594, 298] width 239 height 32
type input "******"
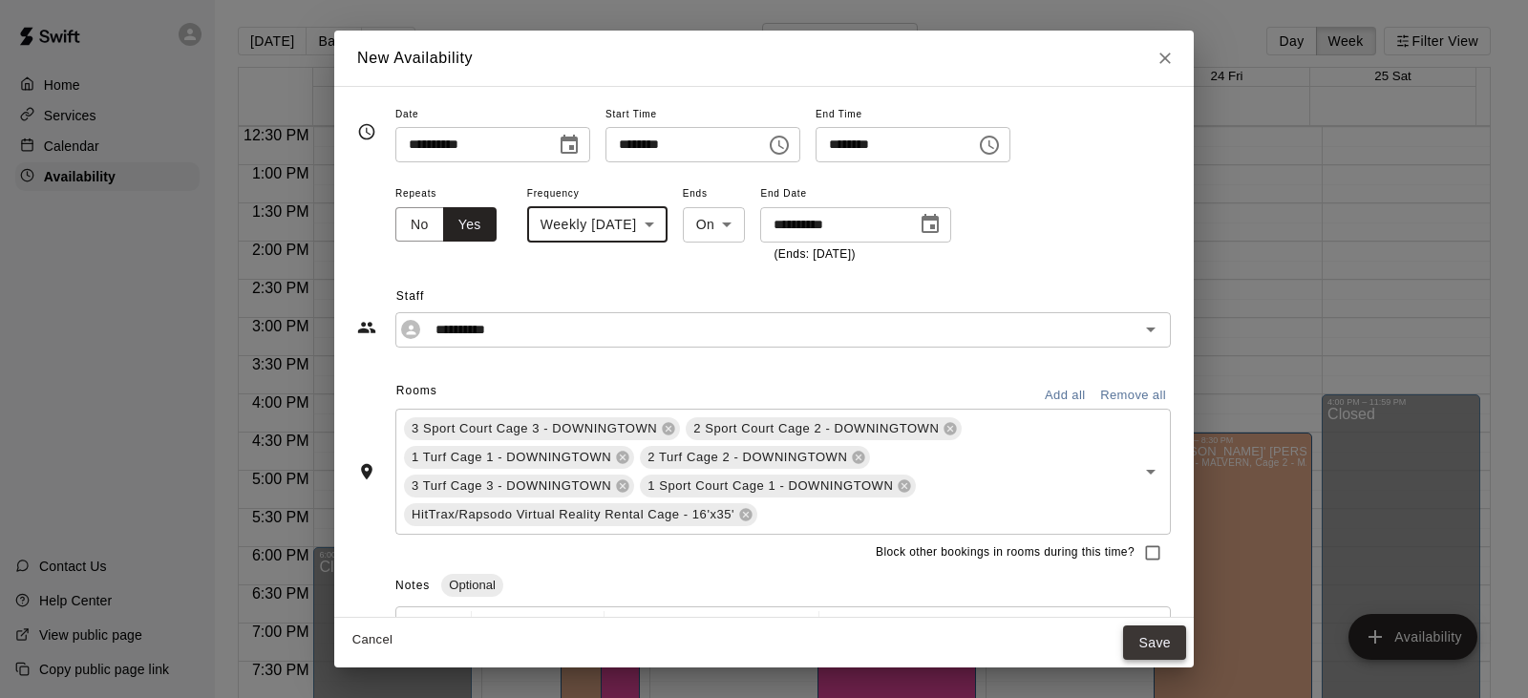
click at [1154, 637] on button "Save" at bounding box center [1154, 642] width 63 height 35
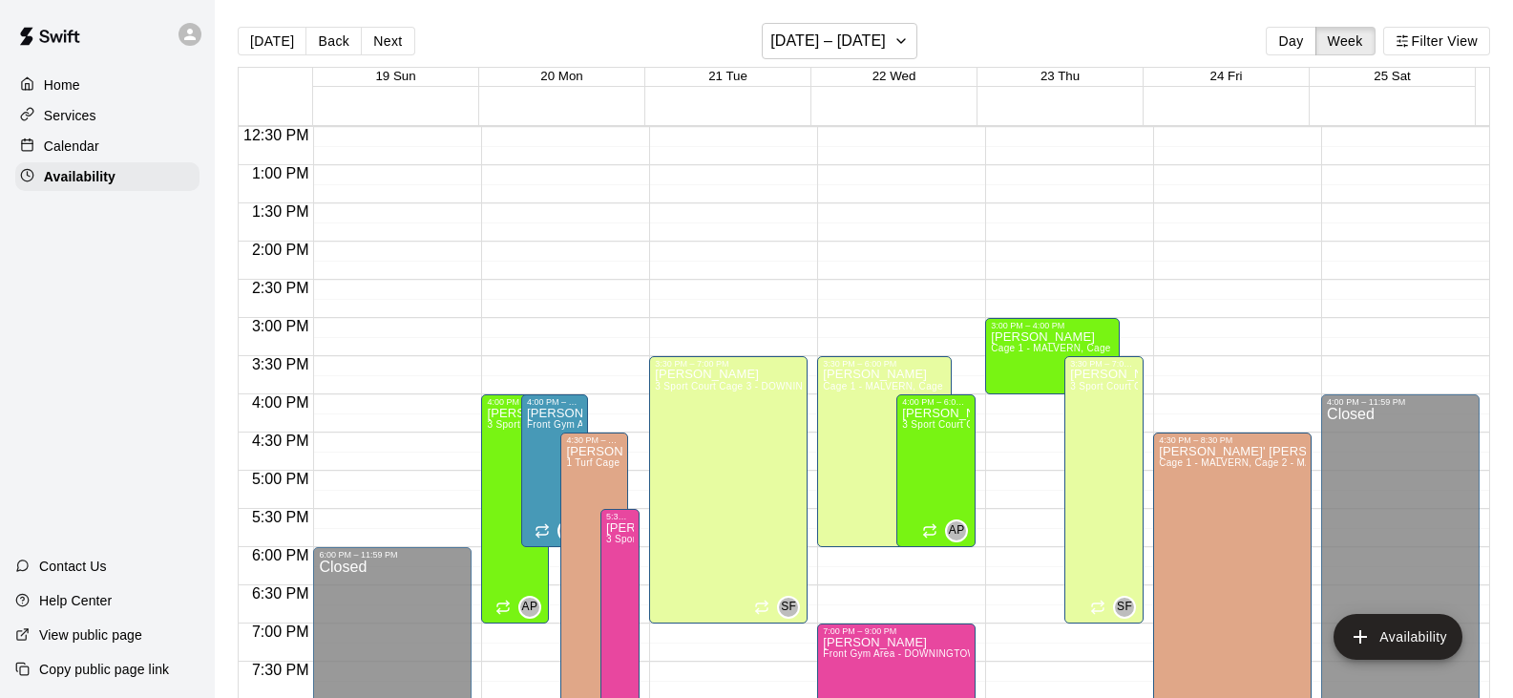
click at [1189, 361] on div "12:00 AM – 8:00 AM Closed 8:00 AM – 9:00 AM [PERSON_NAME] Front Gym Area - DOWN…" at bounding box center [1232, 88] width 158 height 1833
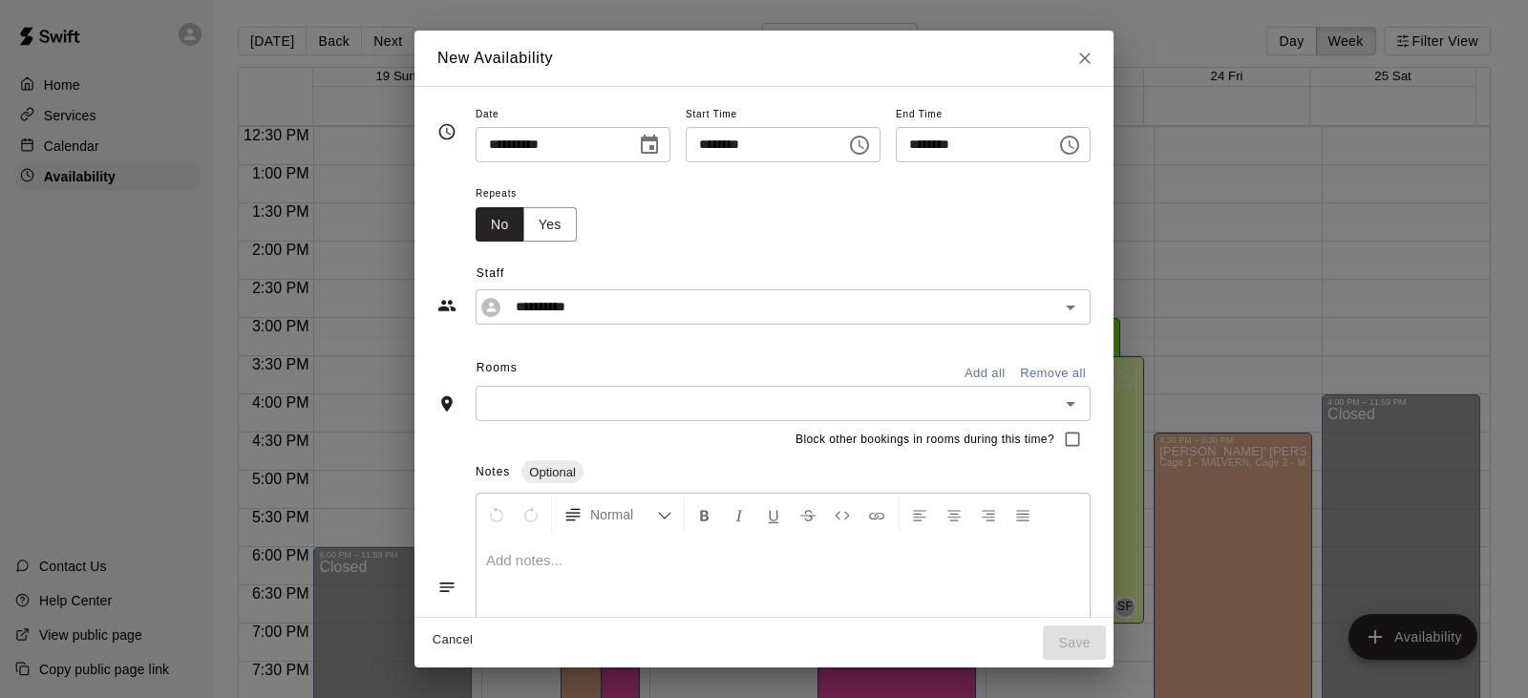
click at [1088, 155] on button "Choose time, selected time is 4:00 PM" at bounding box center [1069, 145] width 38 height 38
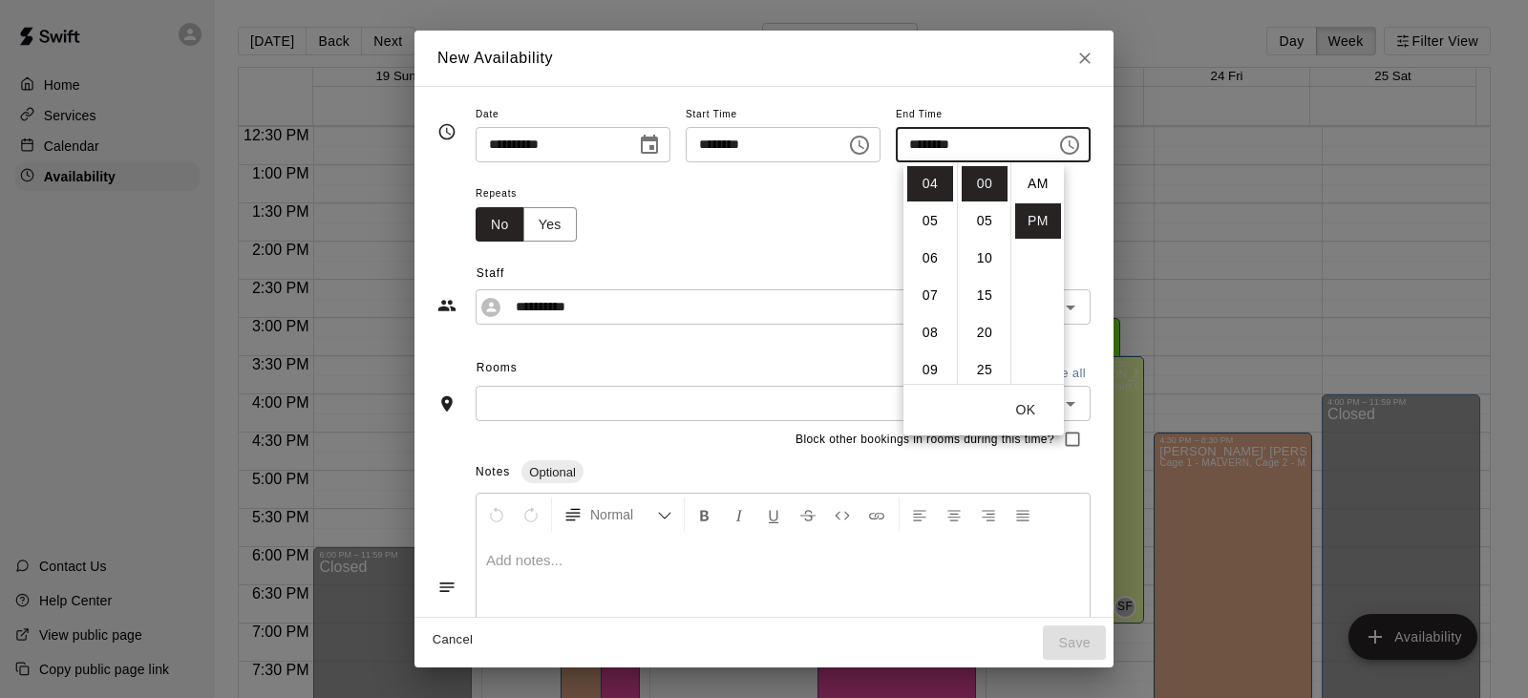
scroll to position [34, 0]
click at [936, 257] on li "06" at bounding box center [930, 258] width 46 height 35
type input "********"
click at [738, 190] on div "Repeats No Yes" at bounding box center [782, 211] width 615 height 60
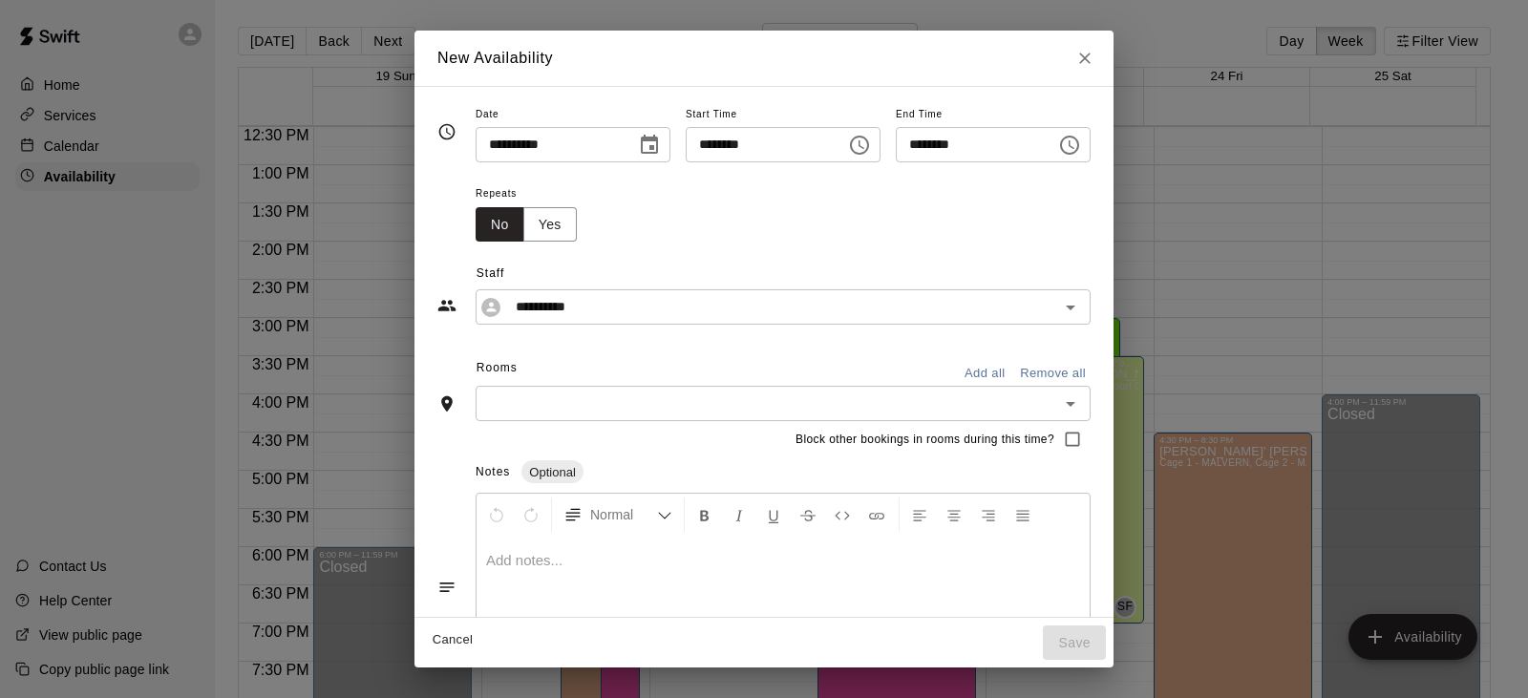
click at [606, 397] on input "text" at bounding box center [767, 403] width 572 height 24
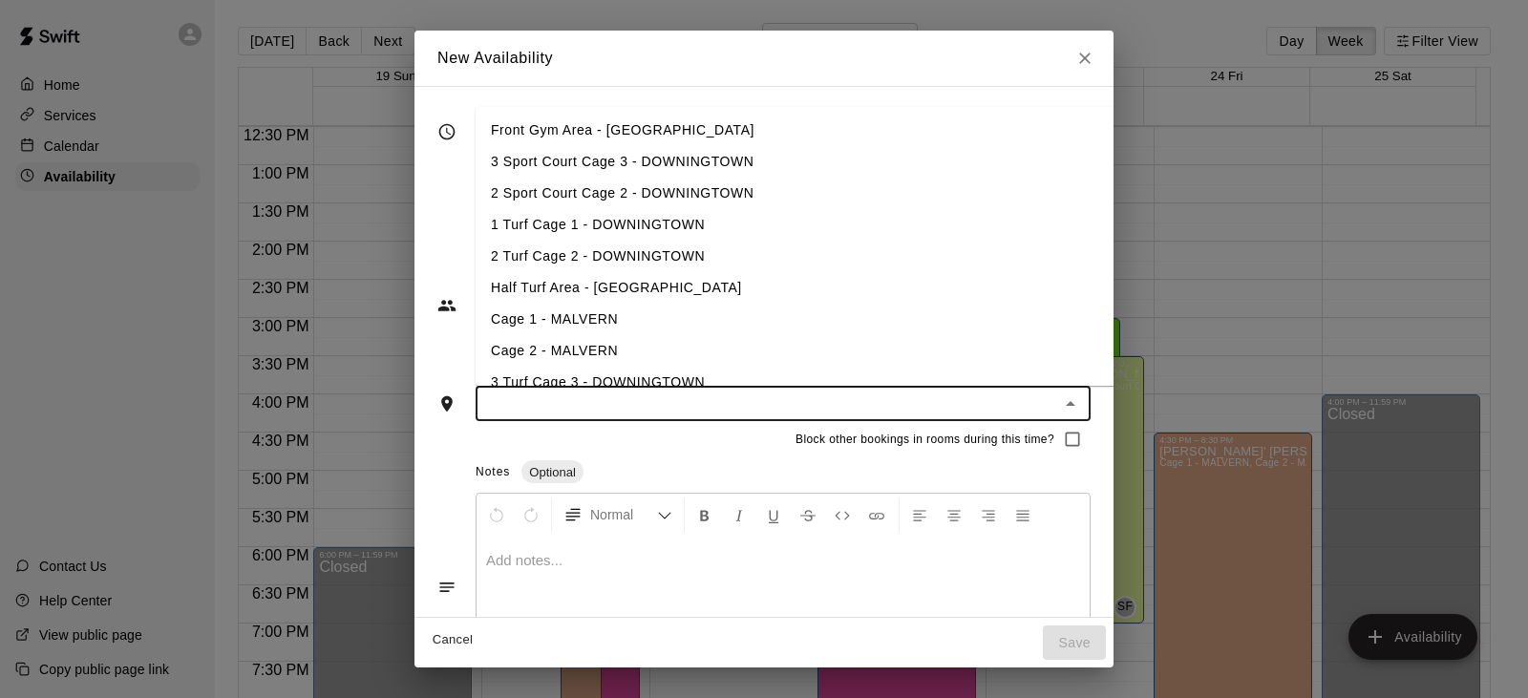
click at [627, 168] on li "3 Sport Court Cage 3 - DOWNINGTOWN" at bounding box center [825, 162] width 701 height 32
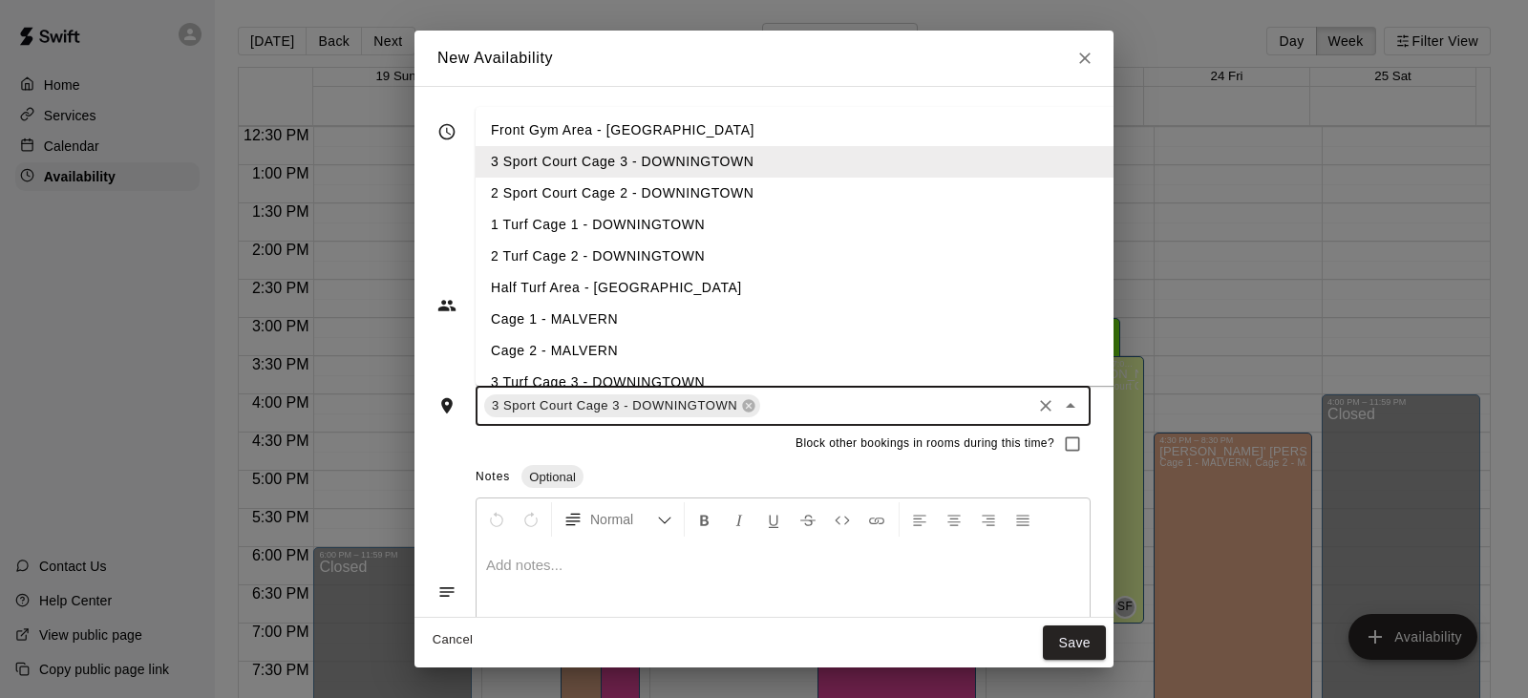
click at [625, 189] on li "2 Sport Court Cage 2 - DOWNINGTOWN" at bounding box center [825, 194] width 701 height 32
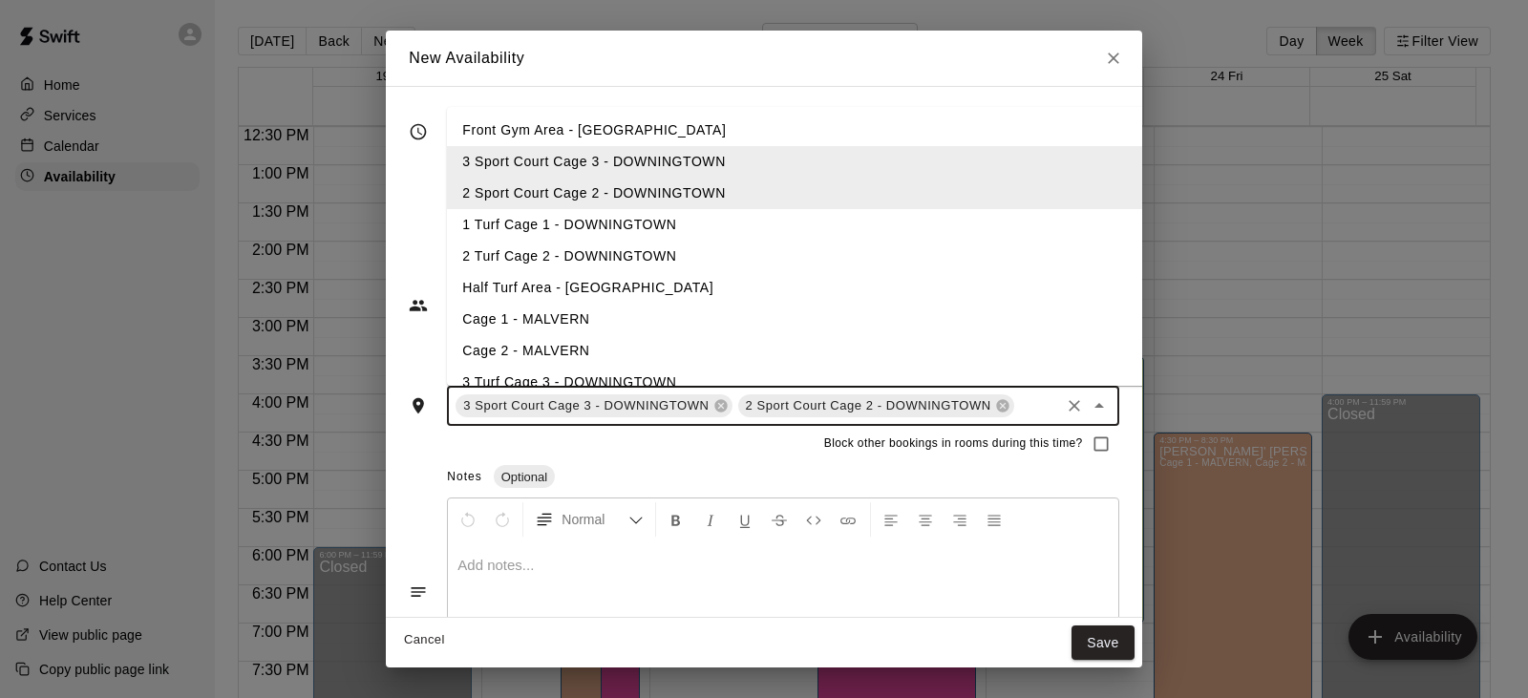
click at [609, 228] on li "1 Turf Cage 1 - DOWNINGTOWN" at bounding box center [797, 225] width 701 height 32
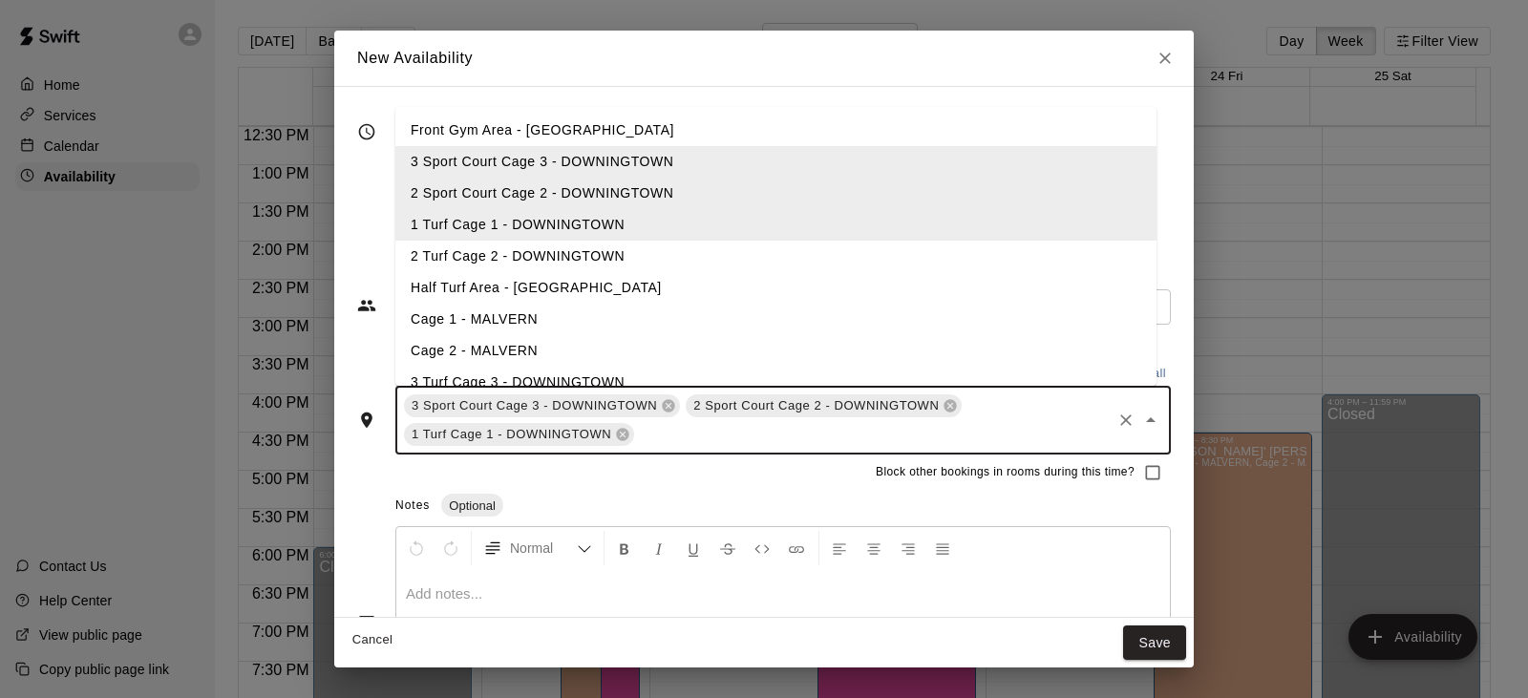
click at [600, 250] on li "2 Turf Cage 2 - DOWNINGTOWN" at bounding box center [775, 257] width 761 height 32
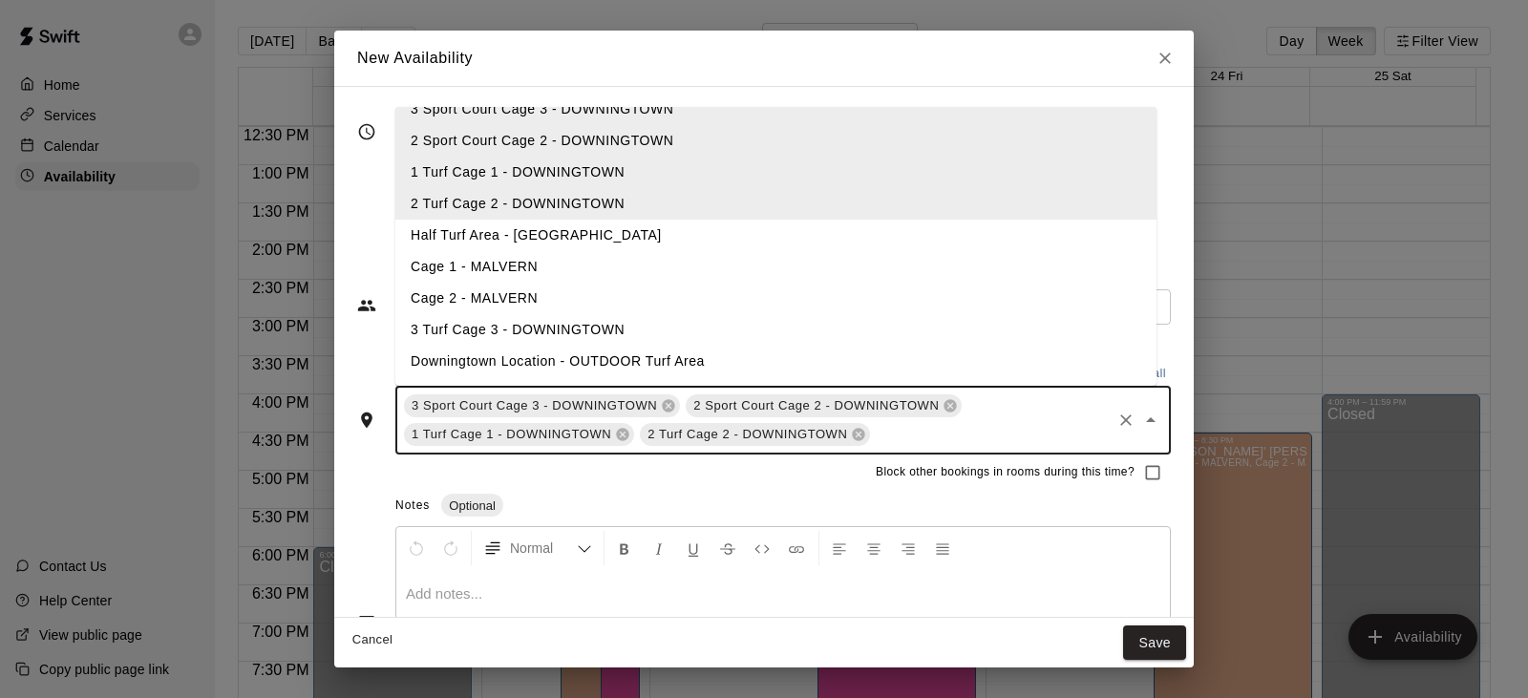
scroll to position [95, 0]
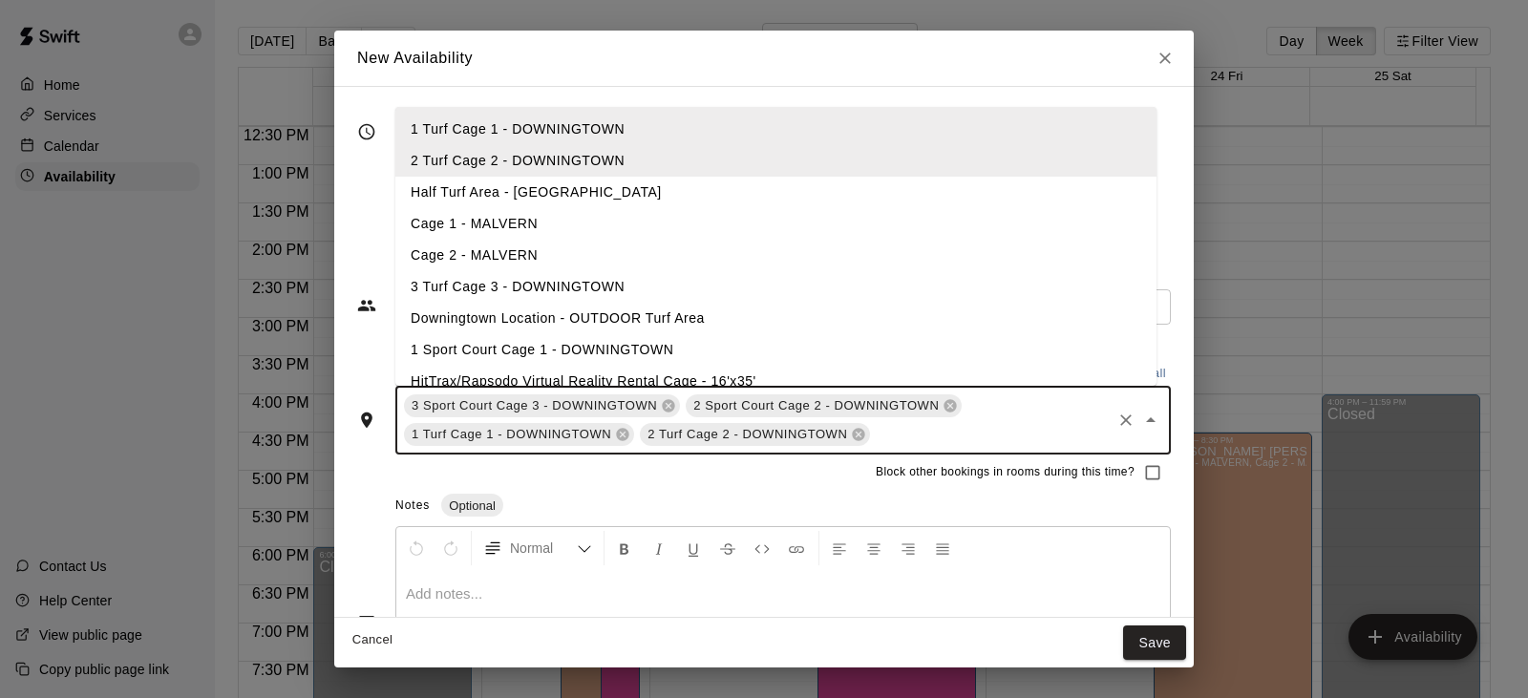
click at [620, 293] on li "3 Turf Cage 3 - DOWNINGTOWN" at bounding box center [775, 287] width 761 height 32
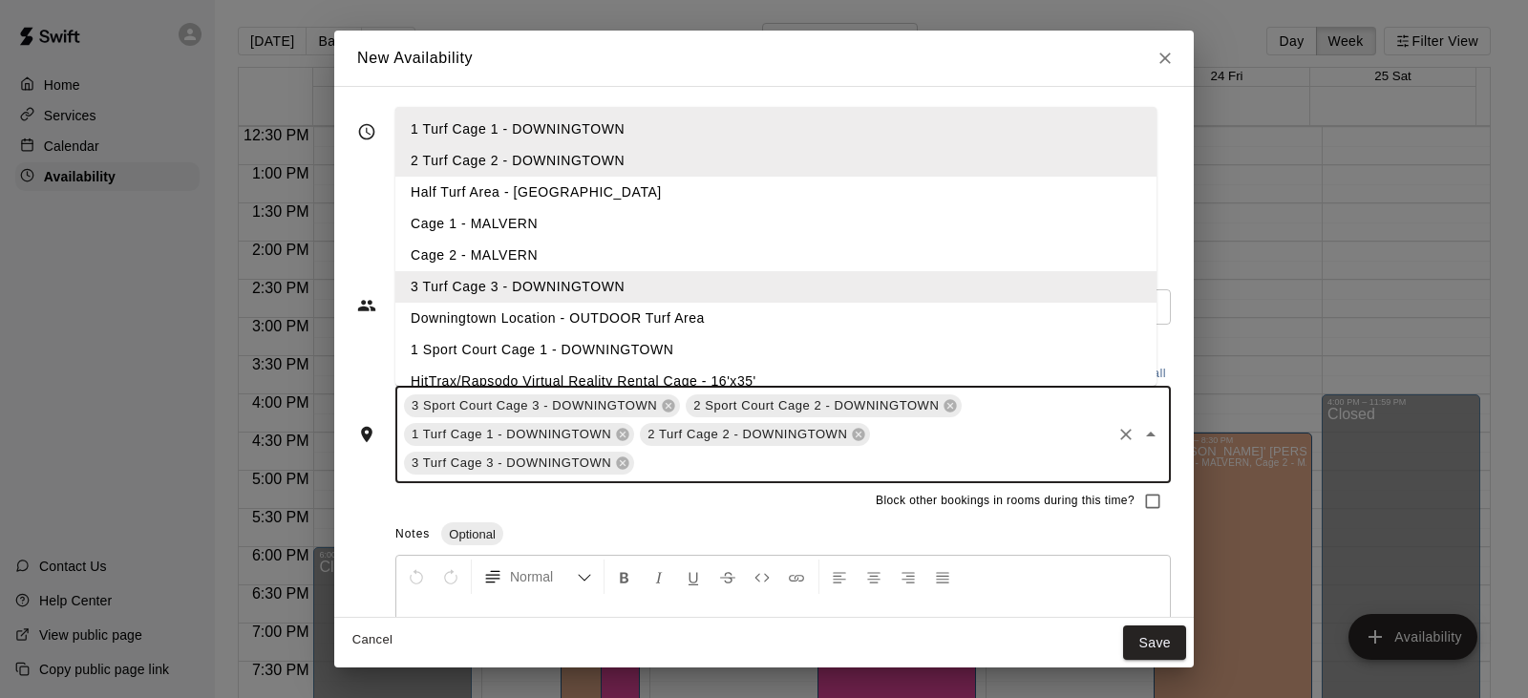
click at [625, 347] on li "1 Sport Court Cage 1 - DOWNINGTOWN" at bounding box center [775, 350] width 761 height 32
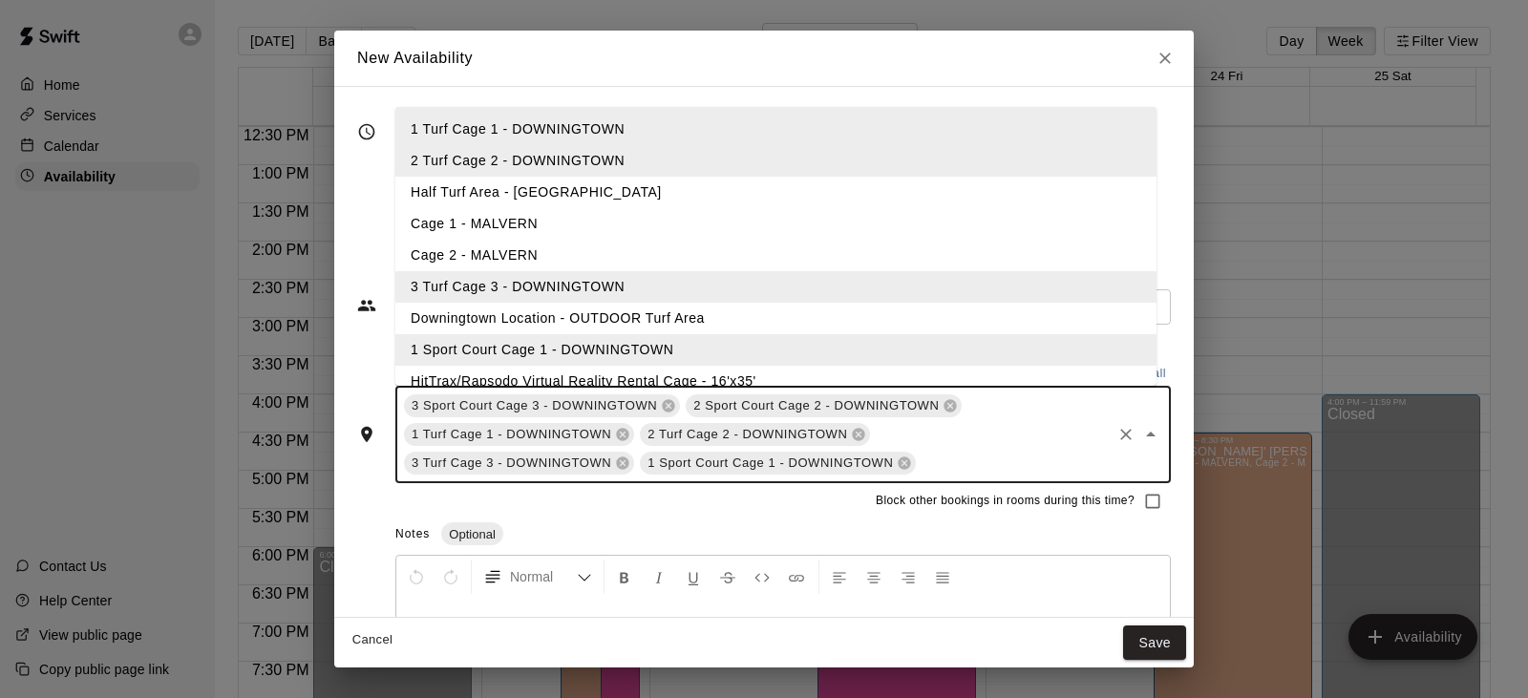
click at [636, 369] on li "HitTrax/Rapsodo Virtual Reality Rental Cage - 16'x35'" at bounding box center [775, 382] width 761 height 32
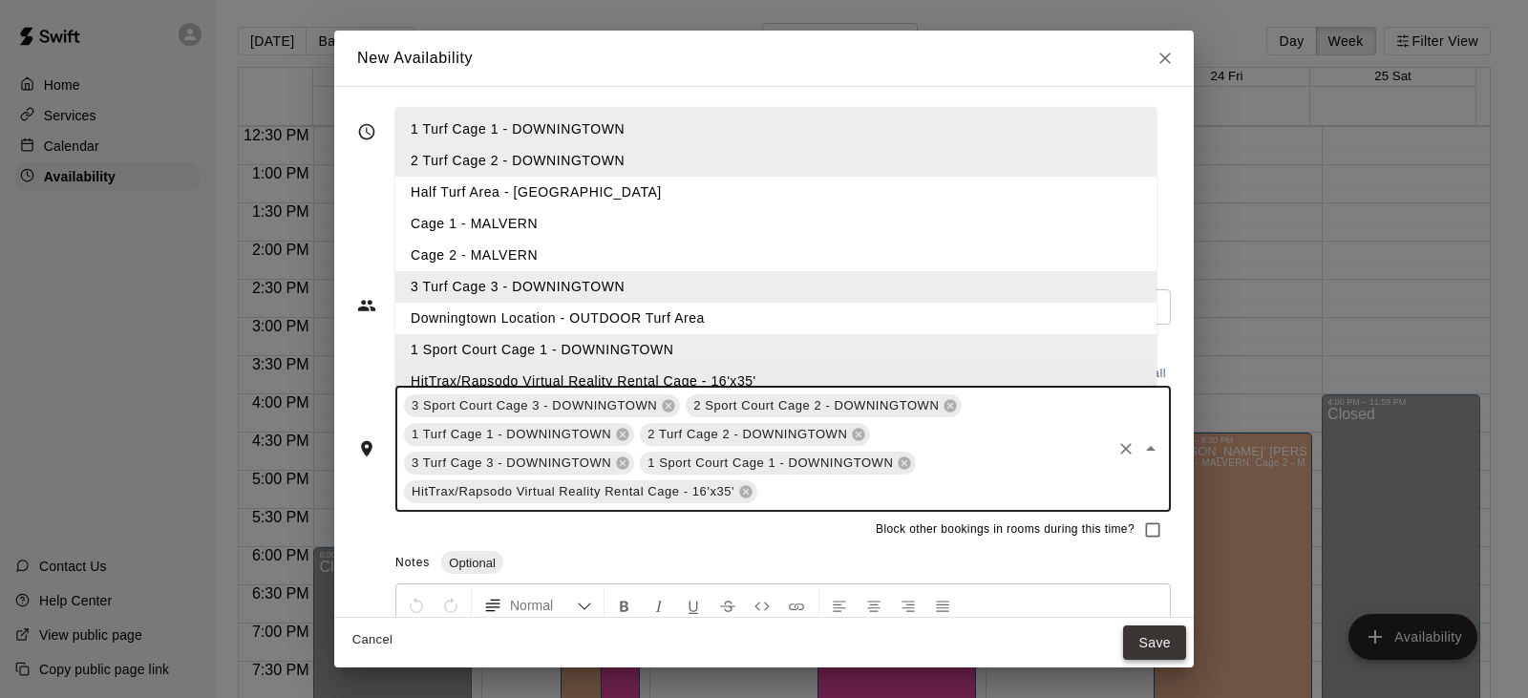
click at [1148, 640] on button "Save" at bounding box center [1154, 642] width 63 height 35
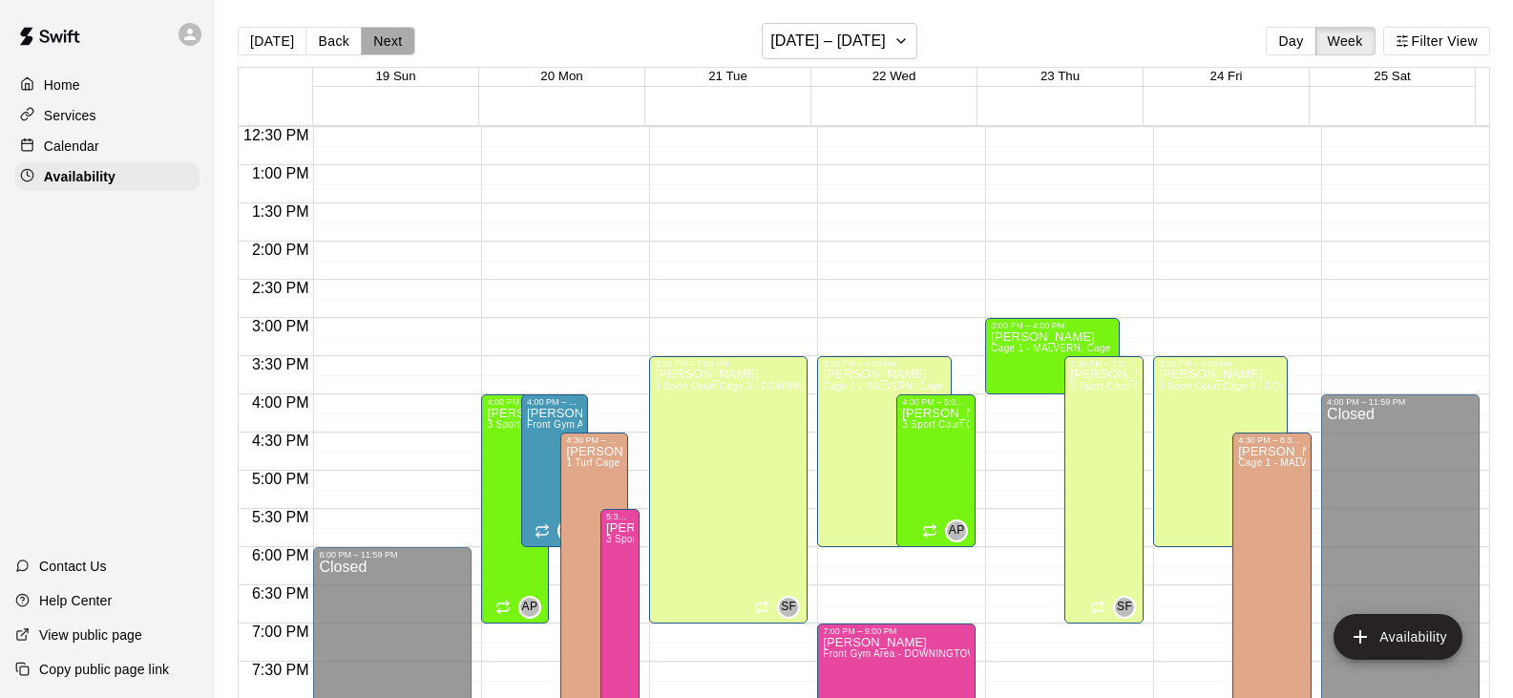
click at [395, 46] on button "Next" at bounding box center [387, 41] width 53 height 29
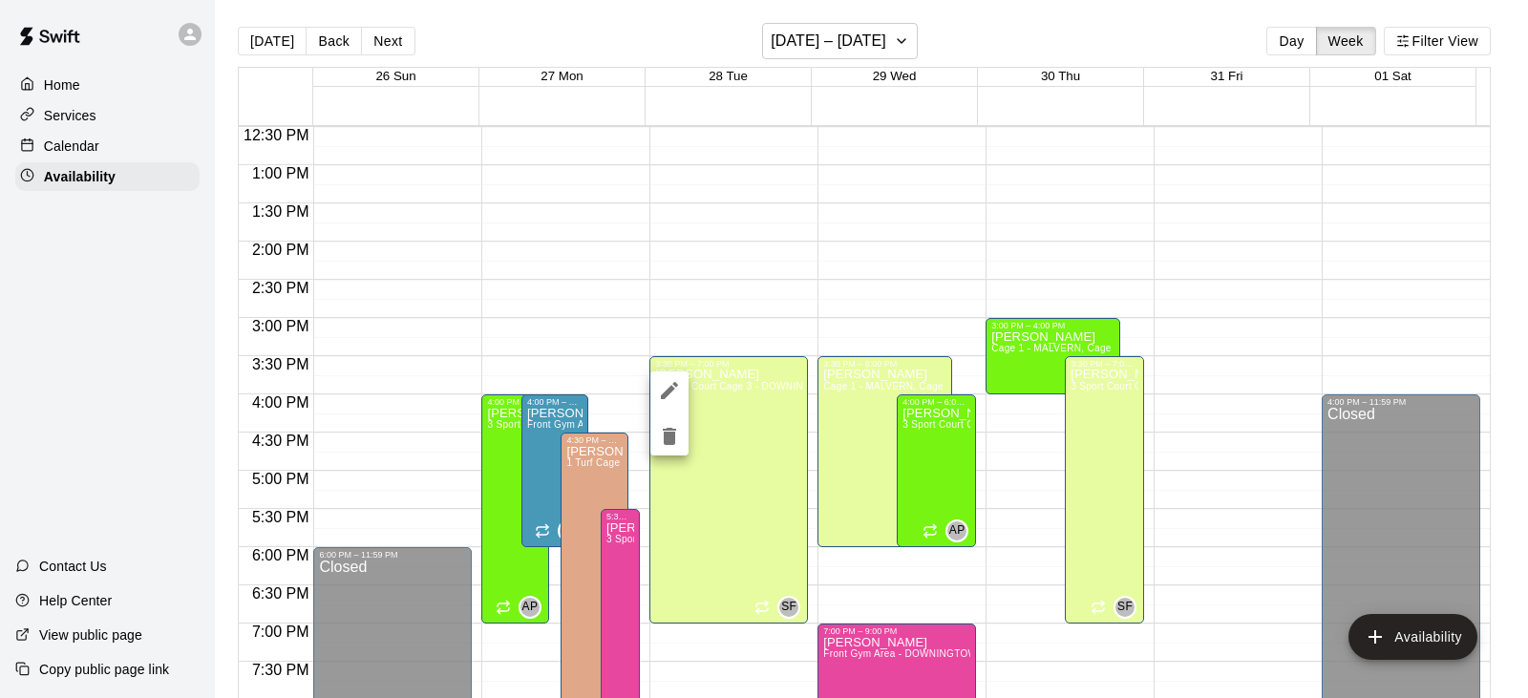
click at [319, 39] on div at bounding box center [764, 349] width 1528 height 698
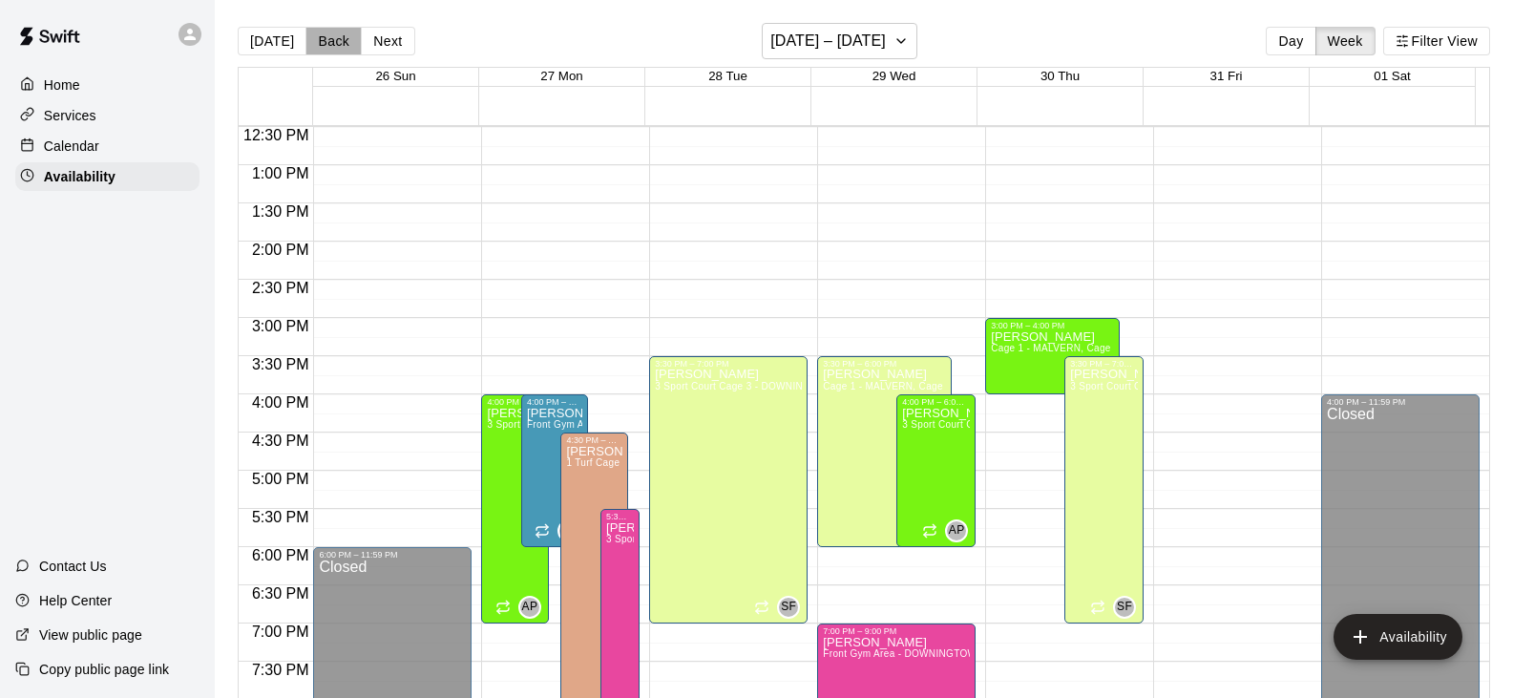
click at [319, 39] on button "Back" at bounding box center [334, 41] width 56 height 29
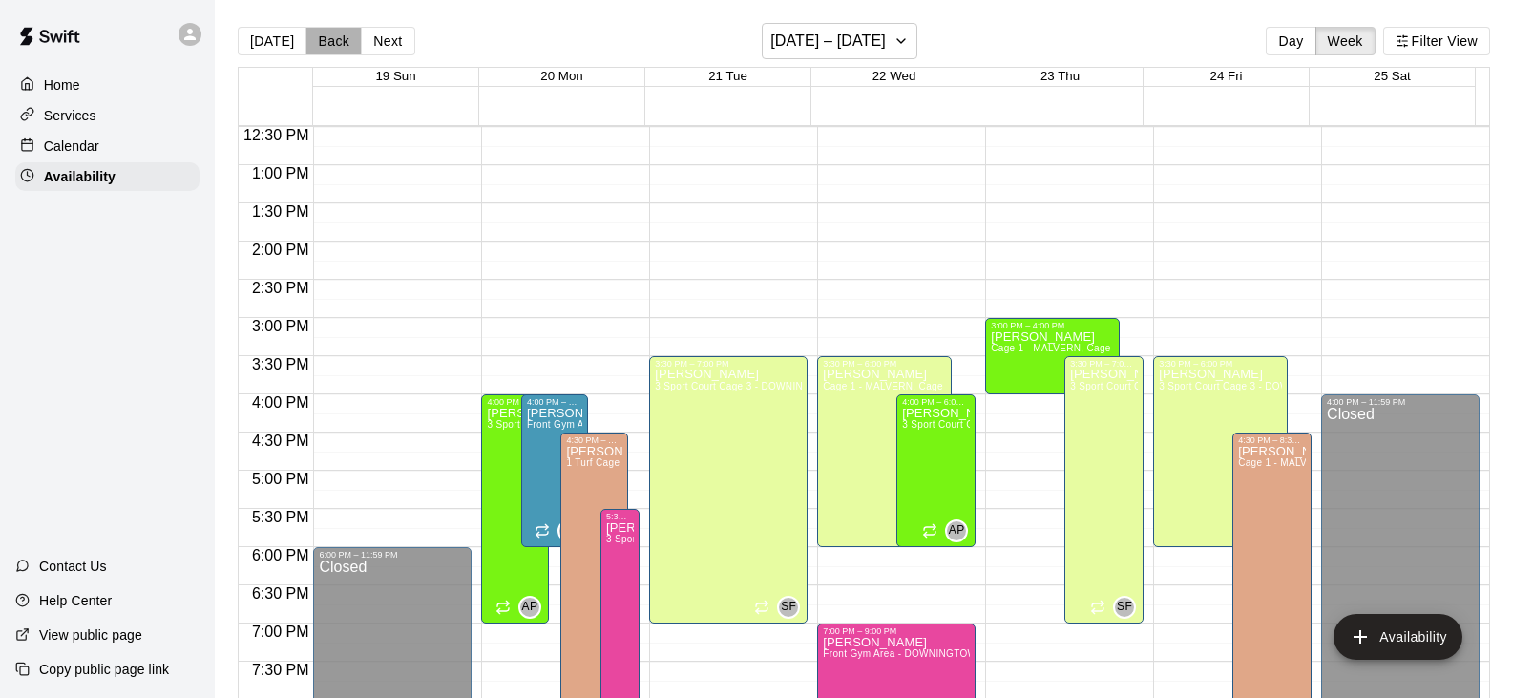
click at [319, 39] on button "Back" at bounding box center [334, 41] width 56 height 29
click at [323, 48] on button "Back" at bounding box center [334, 41] width 56 height 29
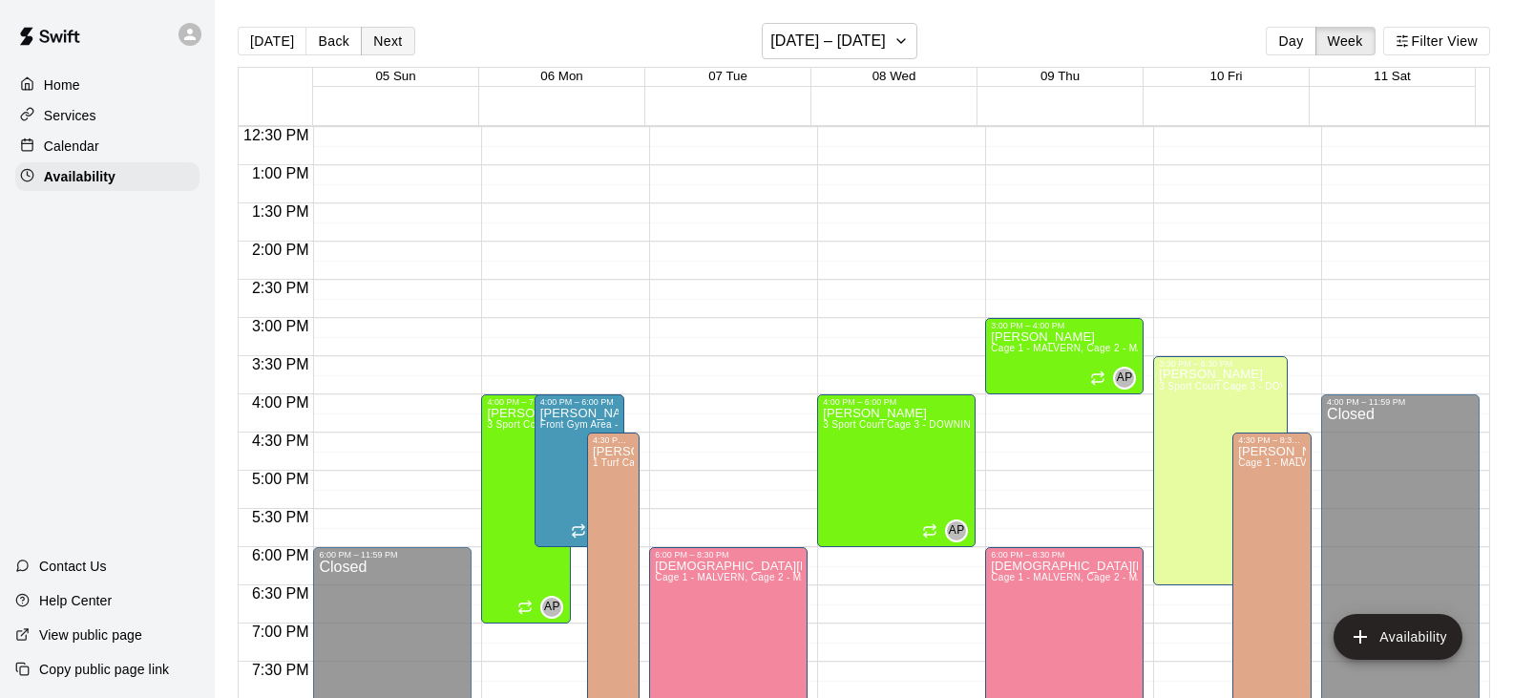
click at [383, 41] on button "Next" at bounding box center [387, 41] width 53 height 29
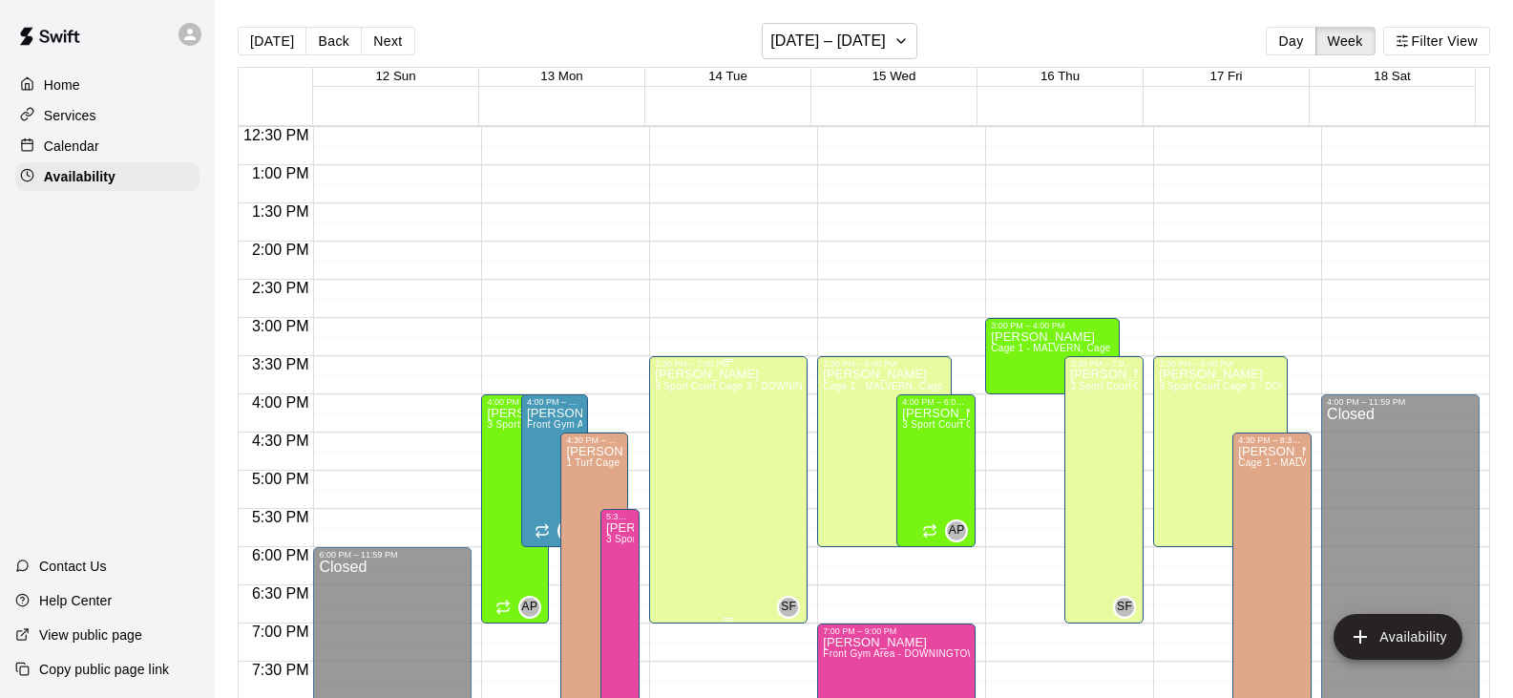
click at [671, 374] on p "[PERSON_NAME]" at bounding box center [728, 374] width 147 height 0
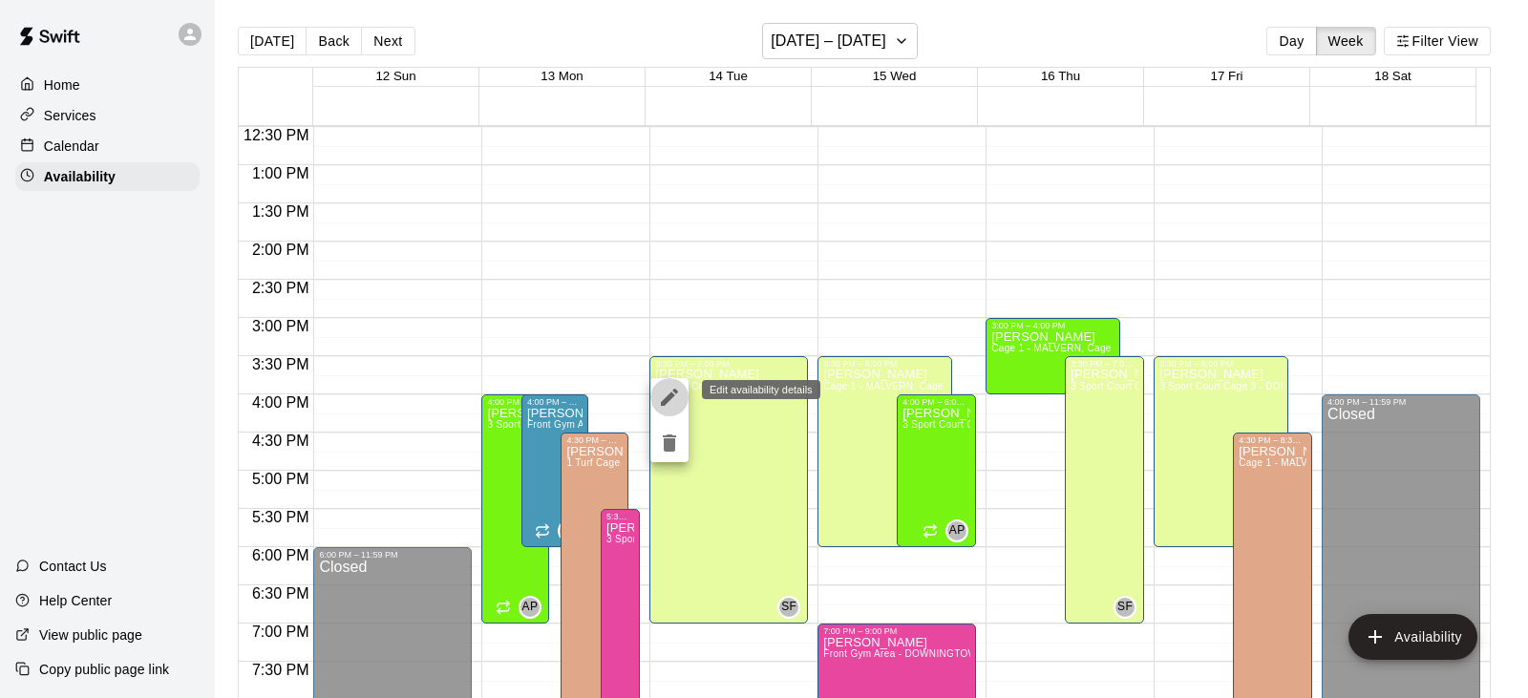
click at [671, 393] on icon "edit" at bounding box center [669, 397] width 17 height 17
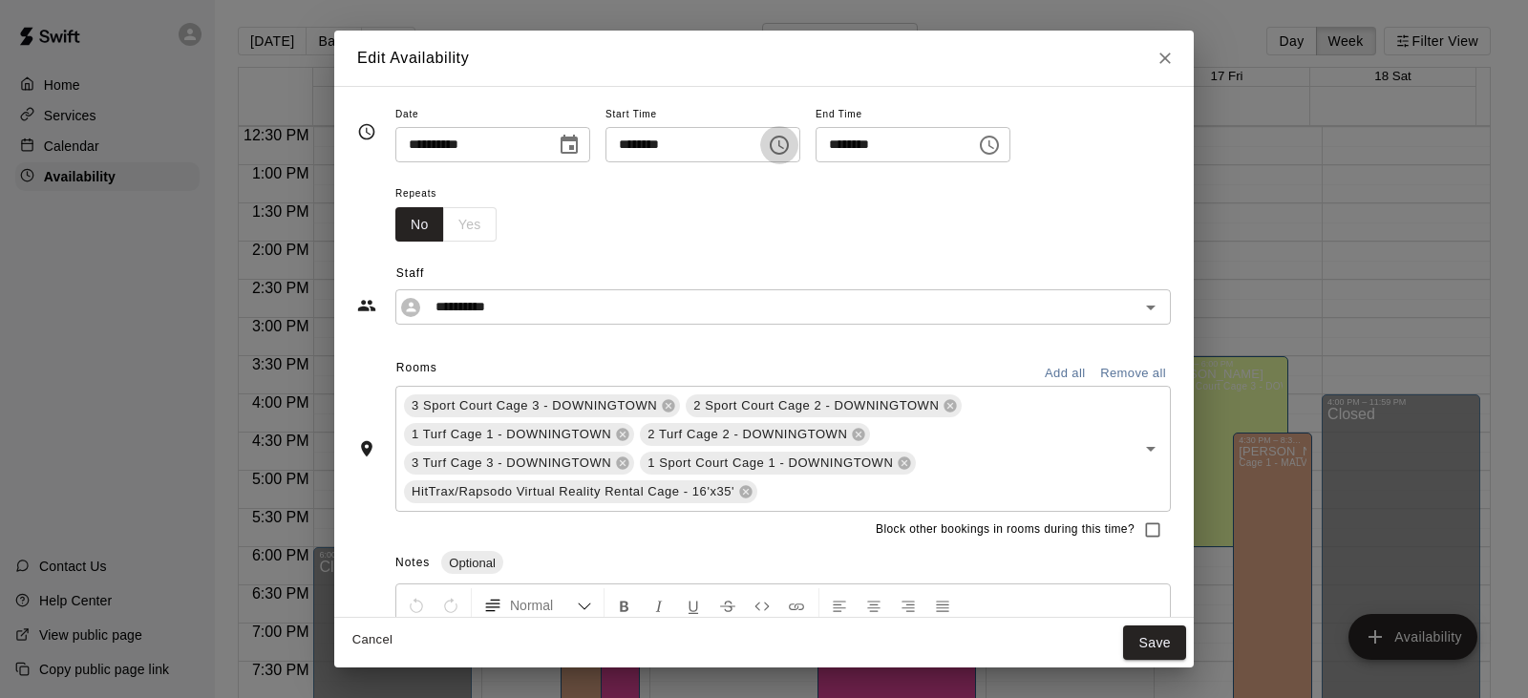
click at [791, 154] on icon "Choose time, selected time is 3:30 PM" at bounding box center [779, 145] width 23 height 23
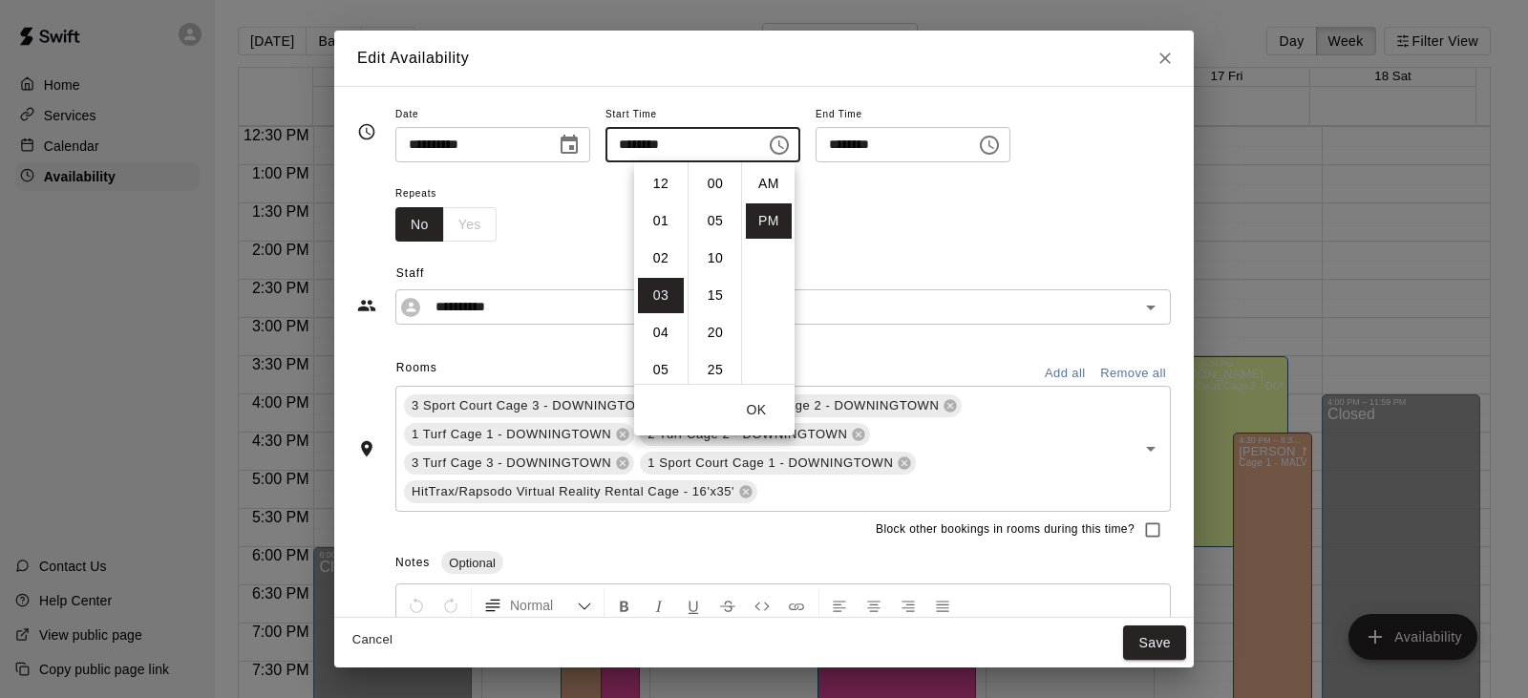
scroll to position [34, 0]
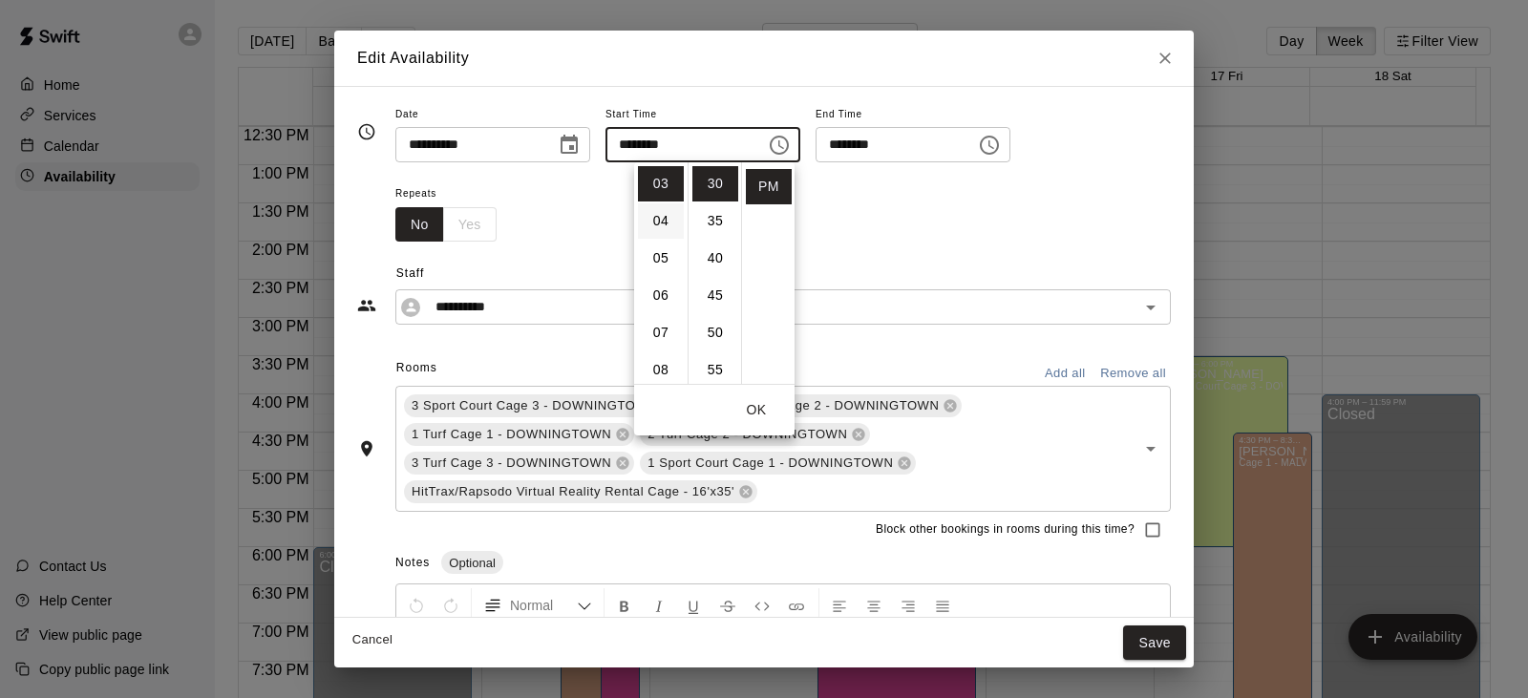
click at [659, 220] on li "04" at bounding box center [661, 220] width 46 height 35
type input "********"
click at [969, 256] on div "**********" at bounding box center [763, 283] width 813 height 83
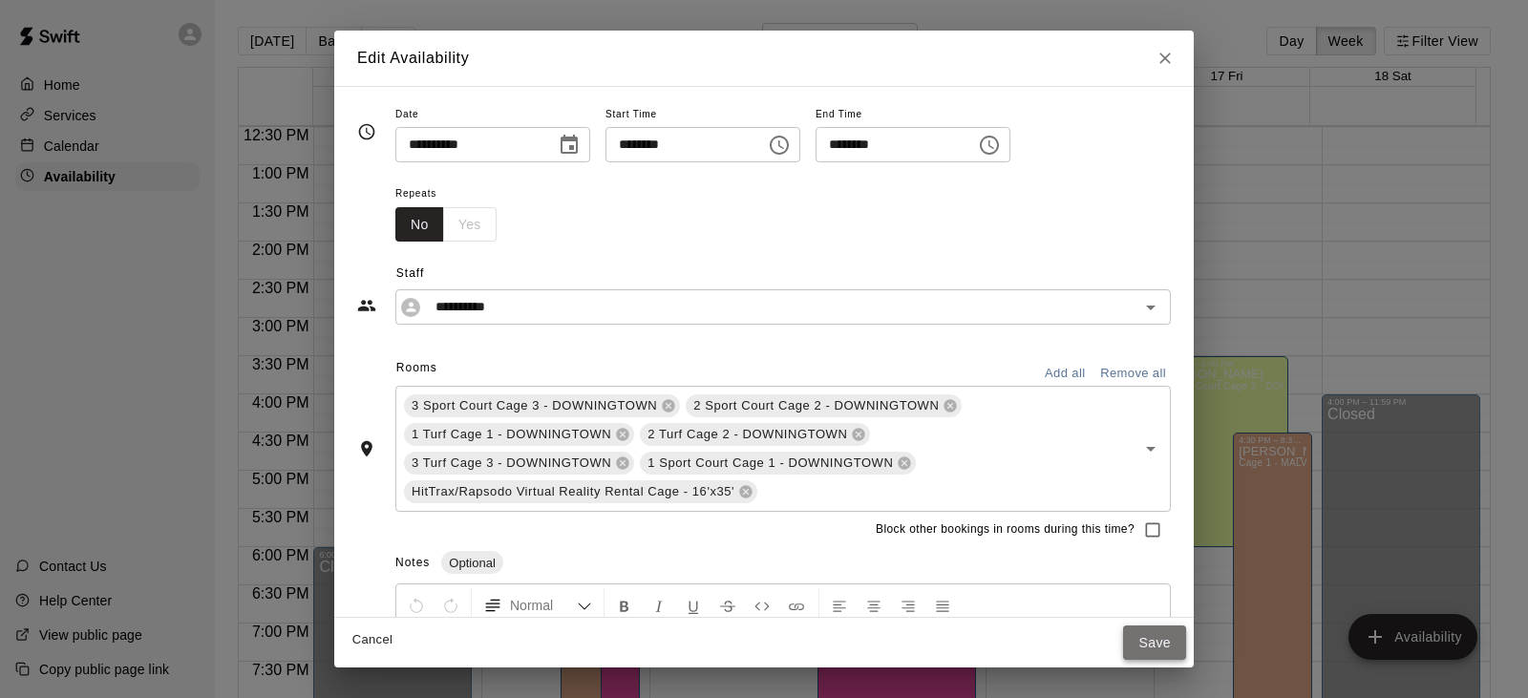
click at [1143, 632] on button "Save" at bounding box center [1154, 642] width 63 height 35
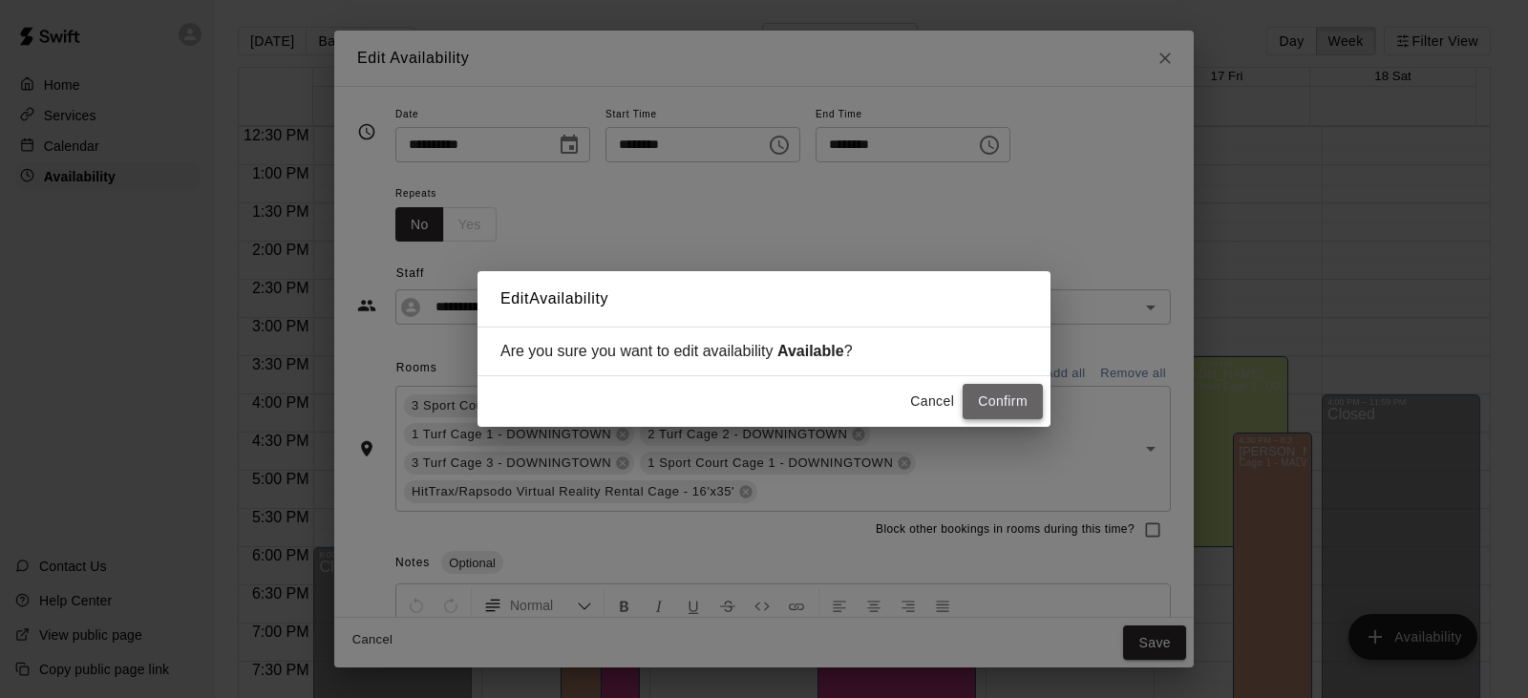
click at [1003, 399] on button "Confirm" at bounding box center [1002, 401] width 80 height 35
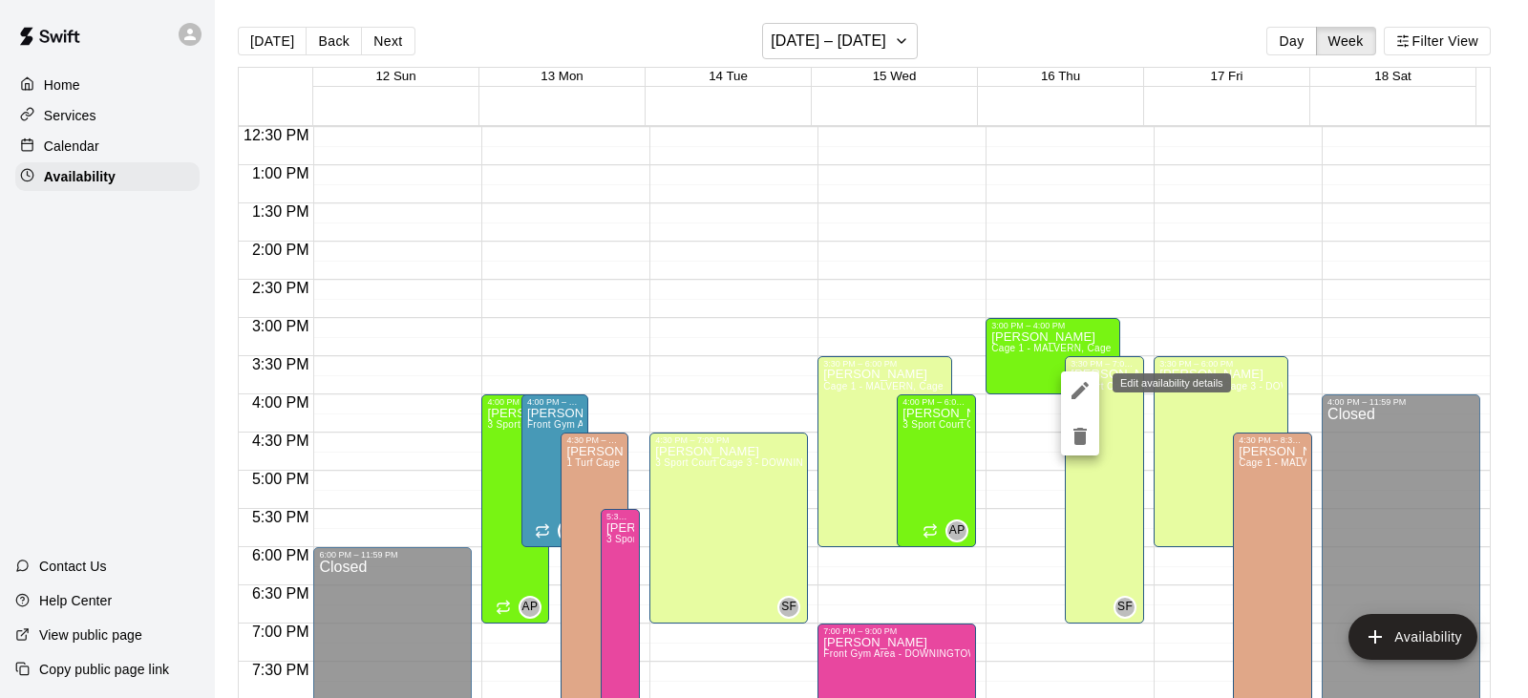
click at [1077, 389] on icon "edit" at bounding box center [1079, 390] width 23 height 23
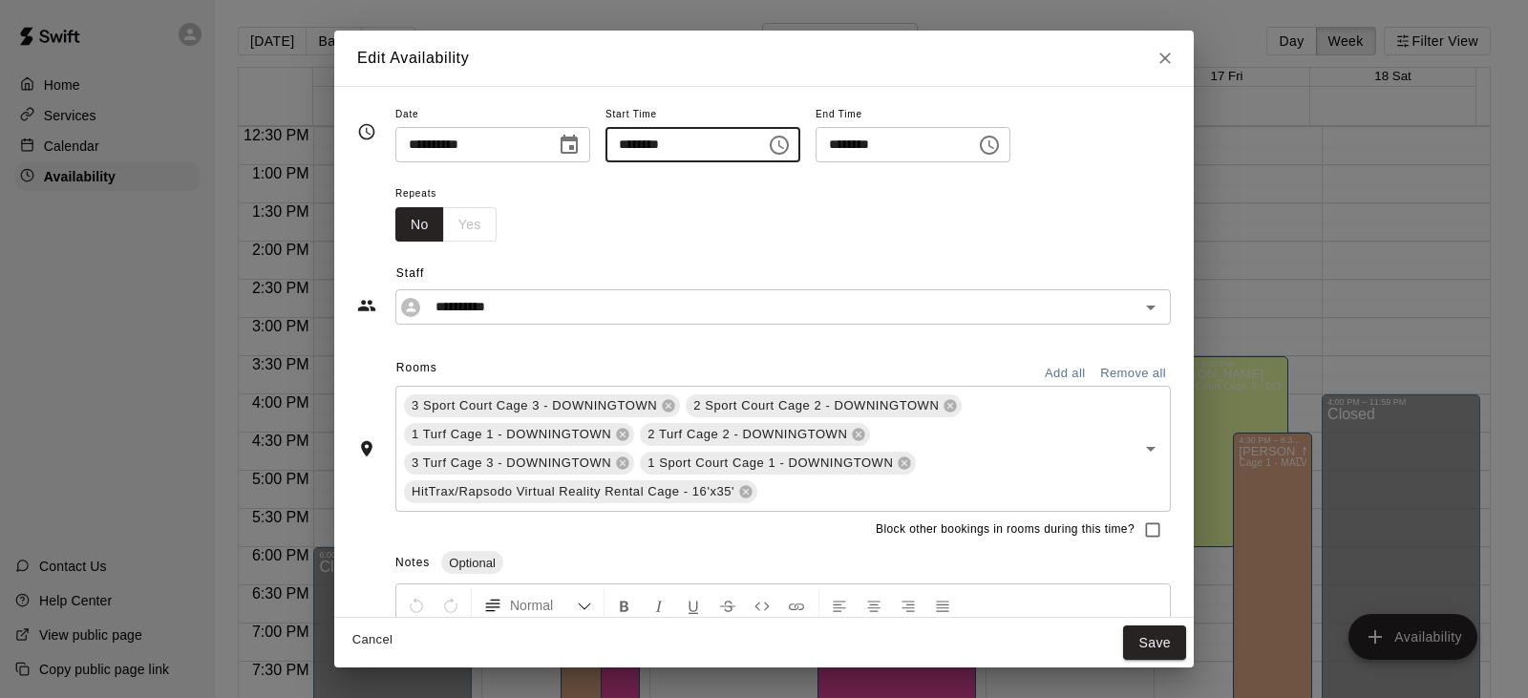
click at [752, 151] on input "********" at bounding box center [678, 144] width 147 height 35
click at [791, 150] on icon "Choose time, selected time is 3:30 PM" at bounding box center [779, 145] width 23 height 23
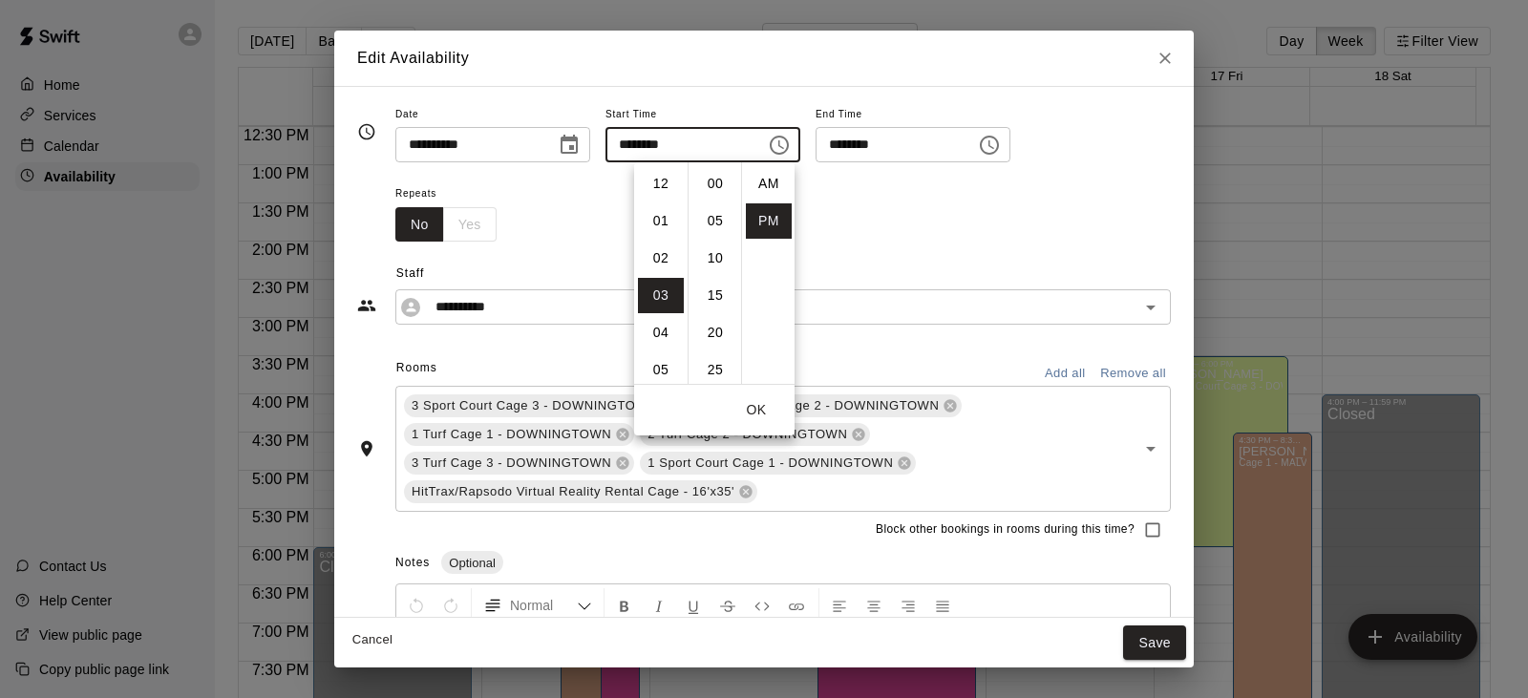
scroll to position [34, 0]
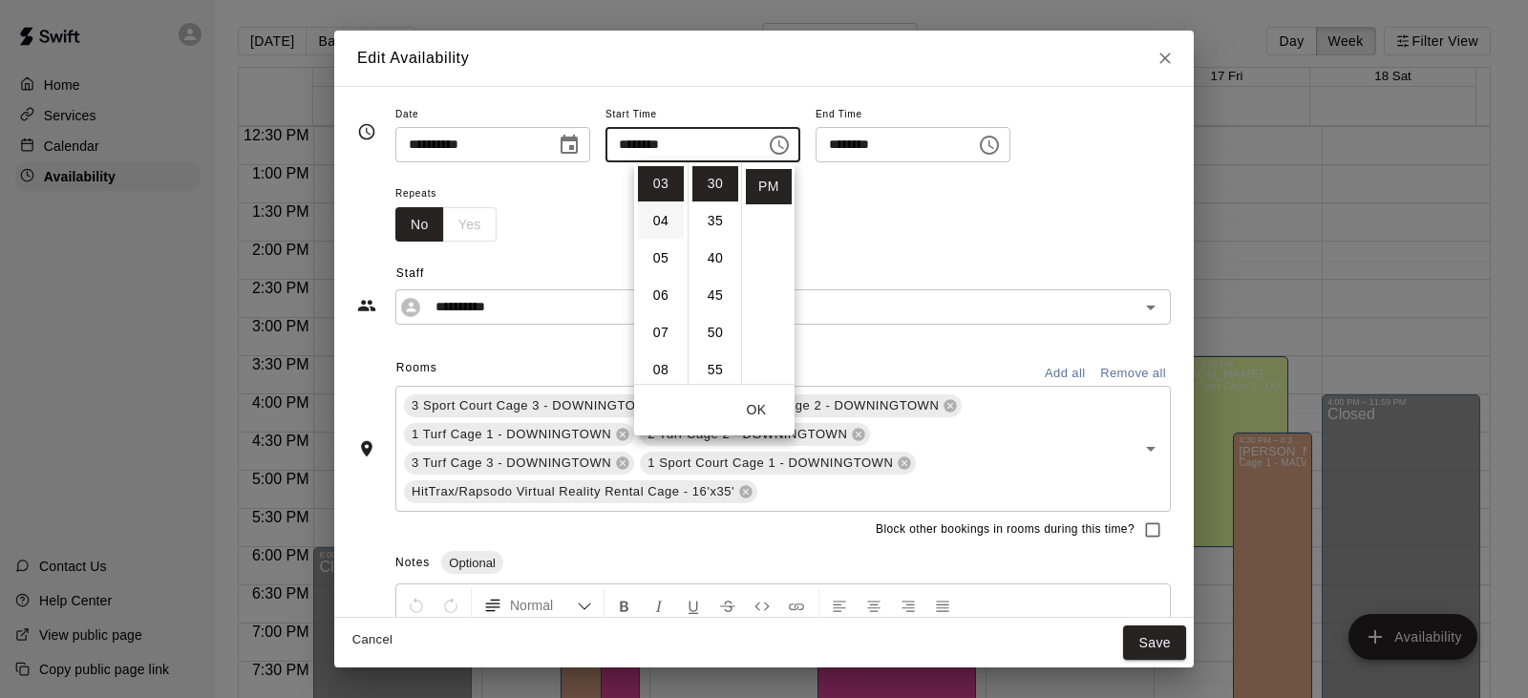
click at [655, 220] on li "04" at bounding box center [661, 220] width 46 height 35
type input "********"
click at [1150, 643] on button "Save" at bounding box center [1154, 642] width 63 height 35
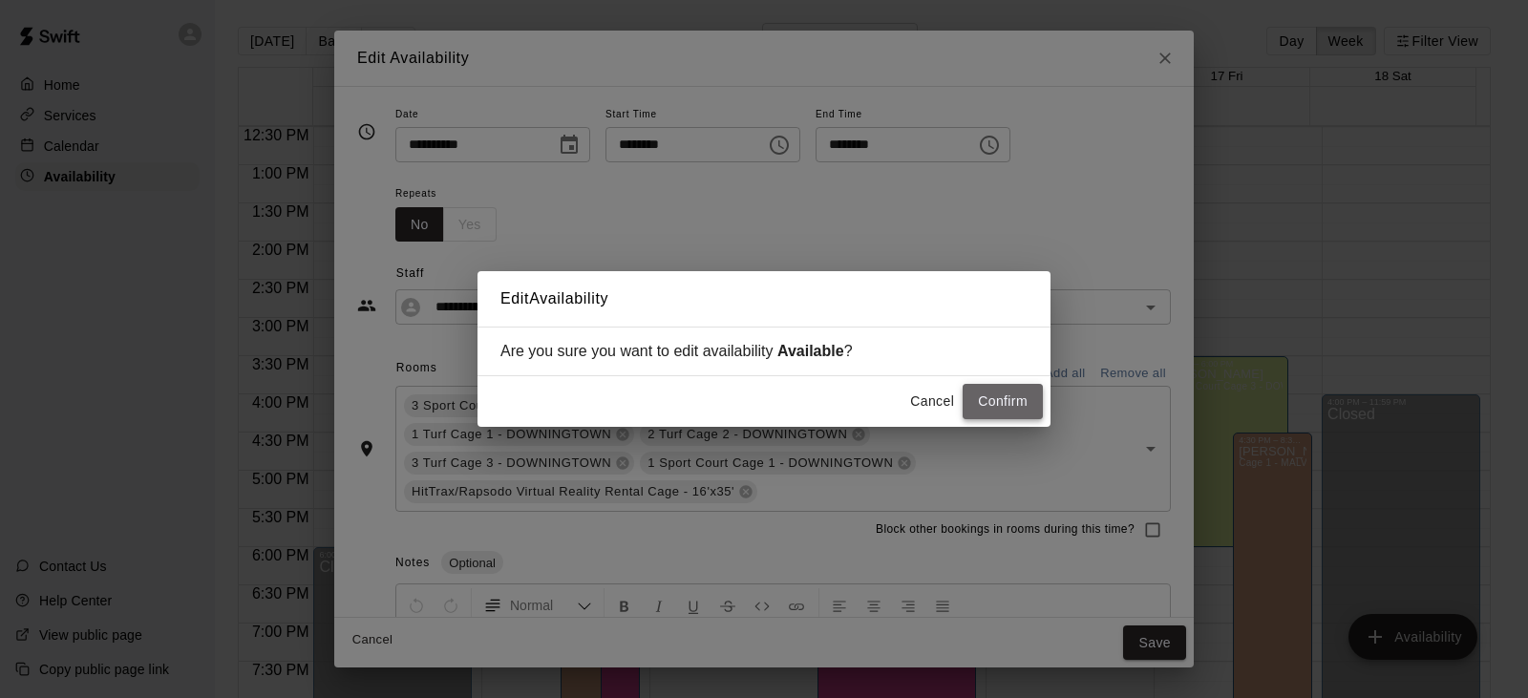
click at [1007, 402] on button "Confirm" at bounding box center [1002, 401] width 80 height 35
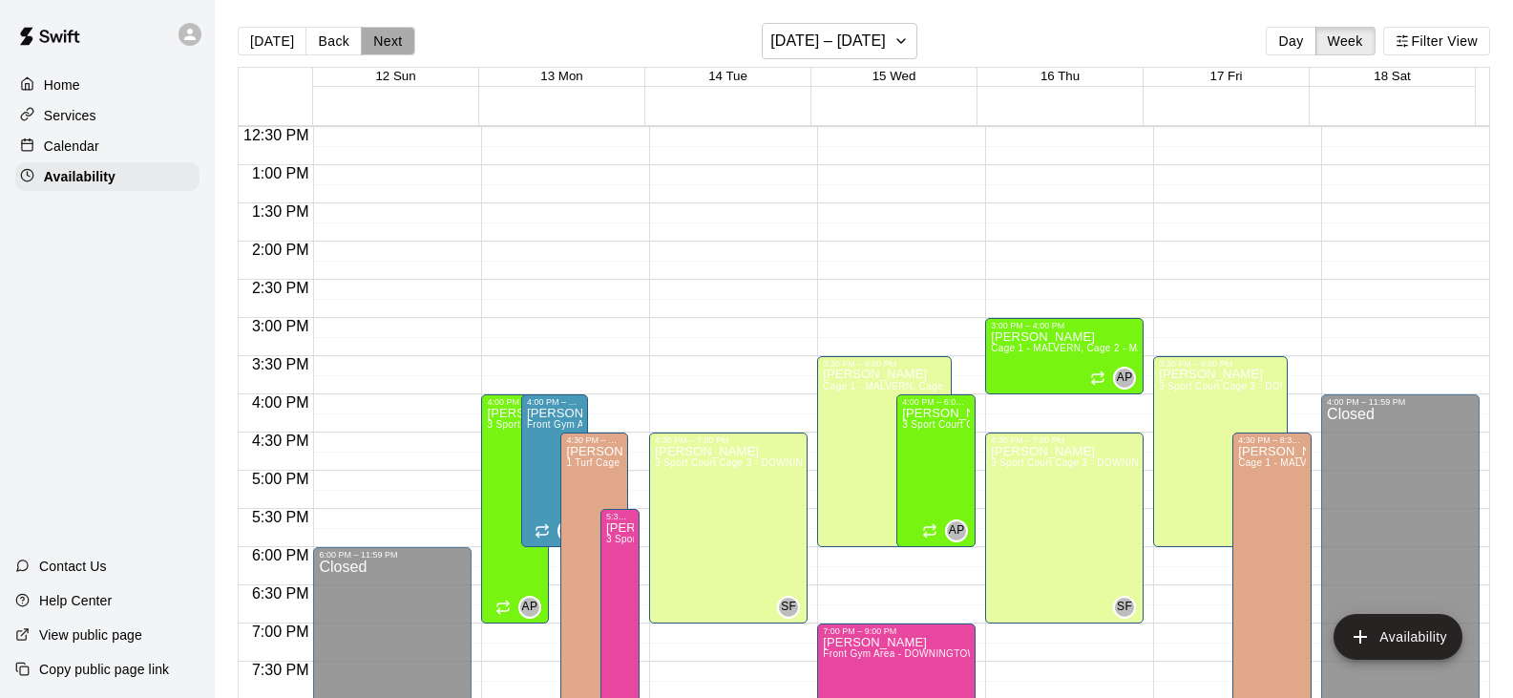
click at [373, 40] on button "Next" at bounding box center [387, 41] width 53 height 29
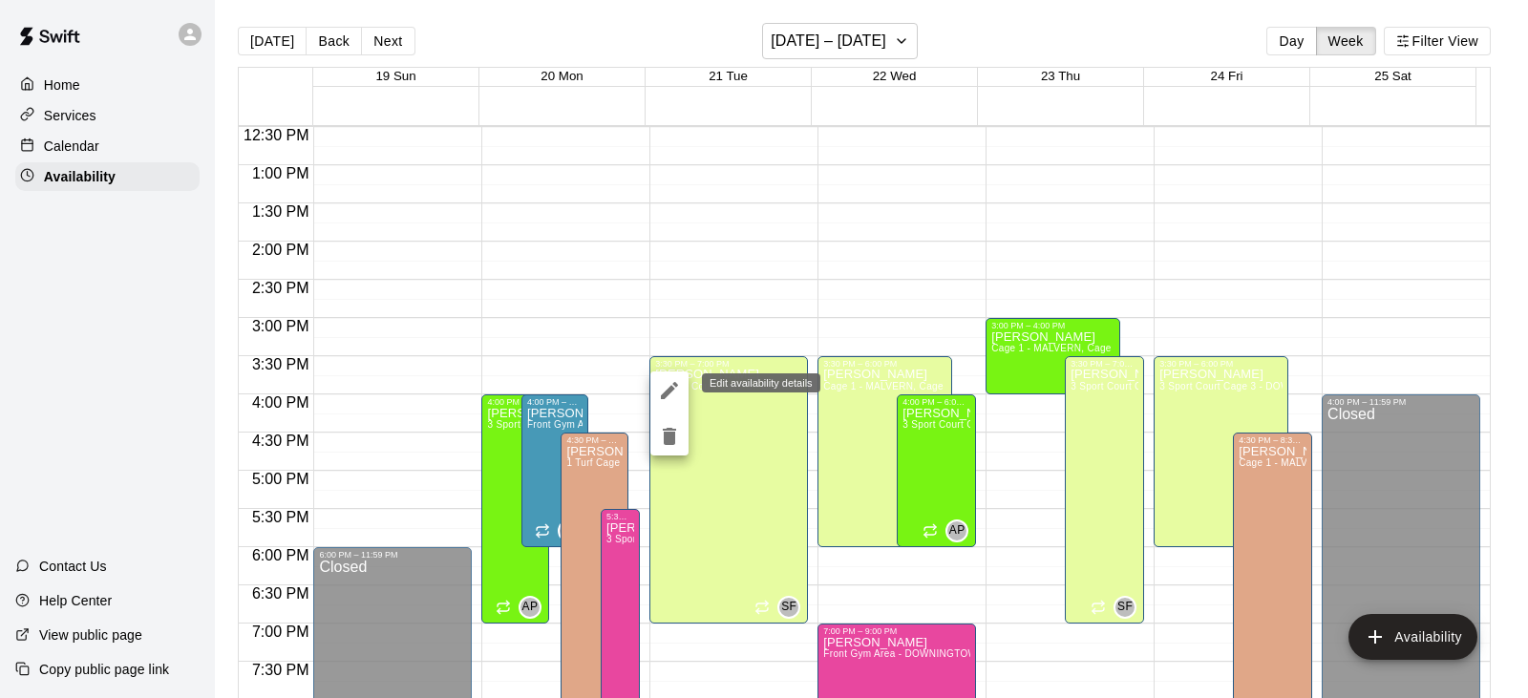
click at [663, 379] on icon "edit" at bounding box center [669, 390] width 23 height 23
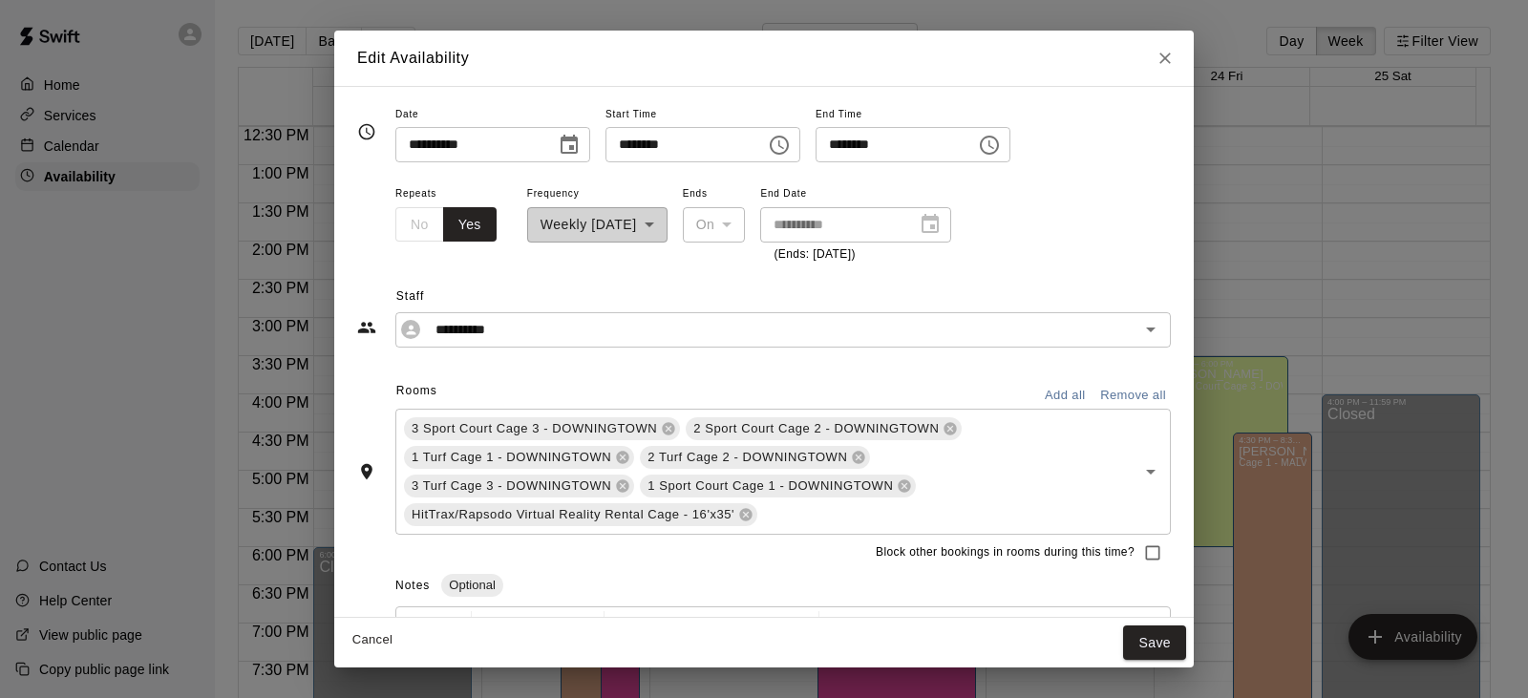
click at [800, 149] on div "******** ​" at bounding box center [702, 144] width 195 height 35
click at [789, 151] on icon "Choose time, selected time is 3:30 PM" at bounding box center [779, 145] width 19 height 19
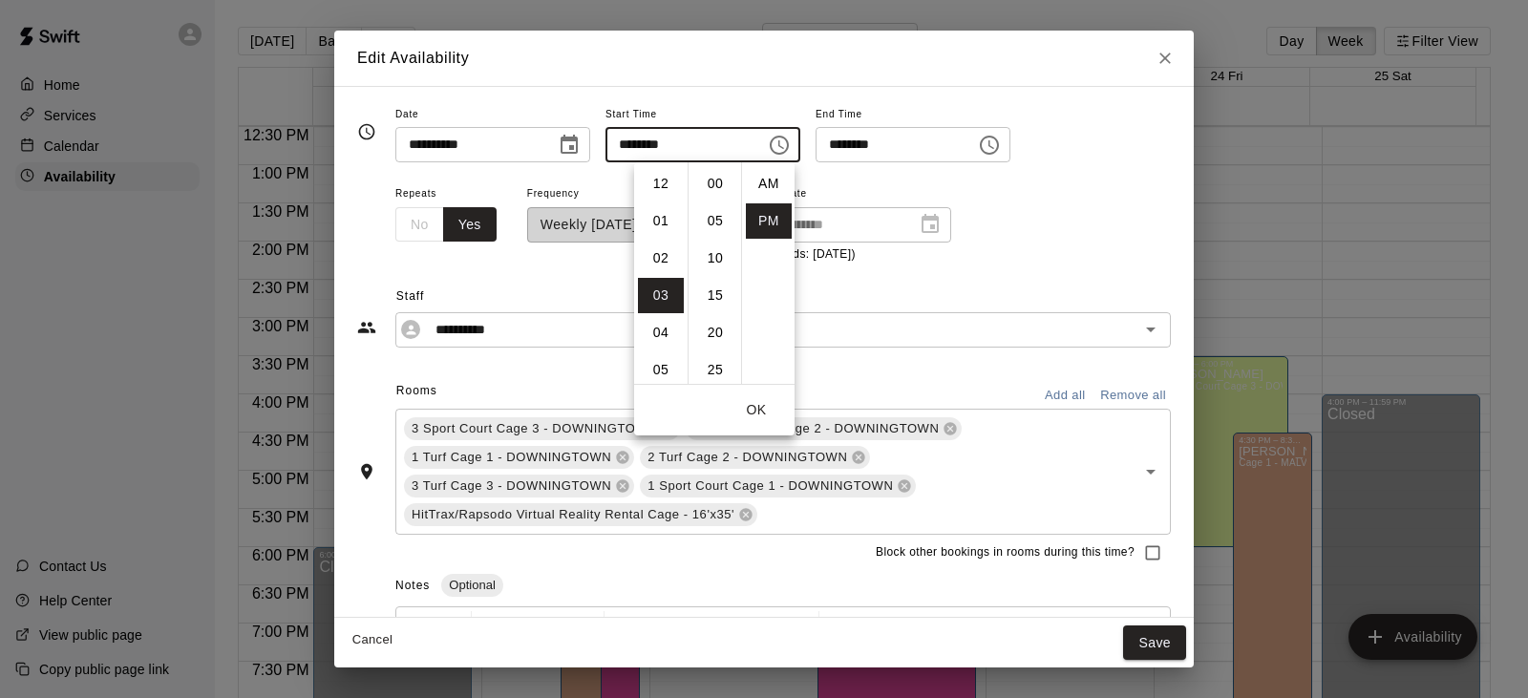
scroll to position [34, 0]
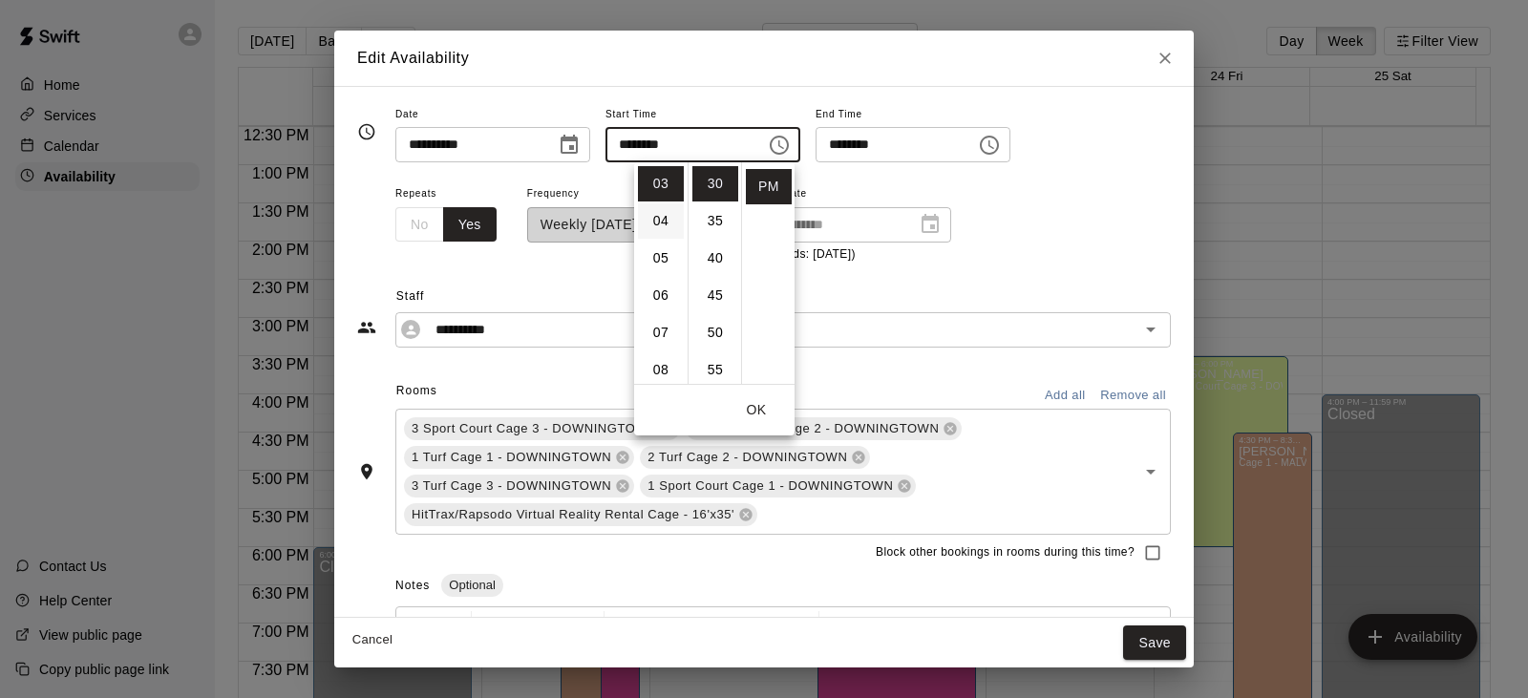
click at [665, 219] on li "04" at bounding box center [661, 220] width 46 height 35
type input "********"
click at [1149, 646] on button "Save" at bounding box center [1154, 642] width 63 height 35
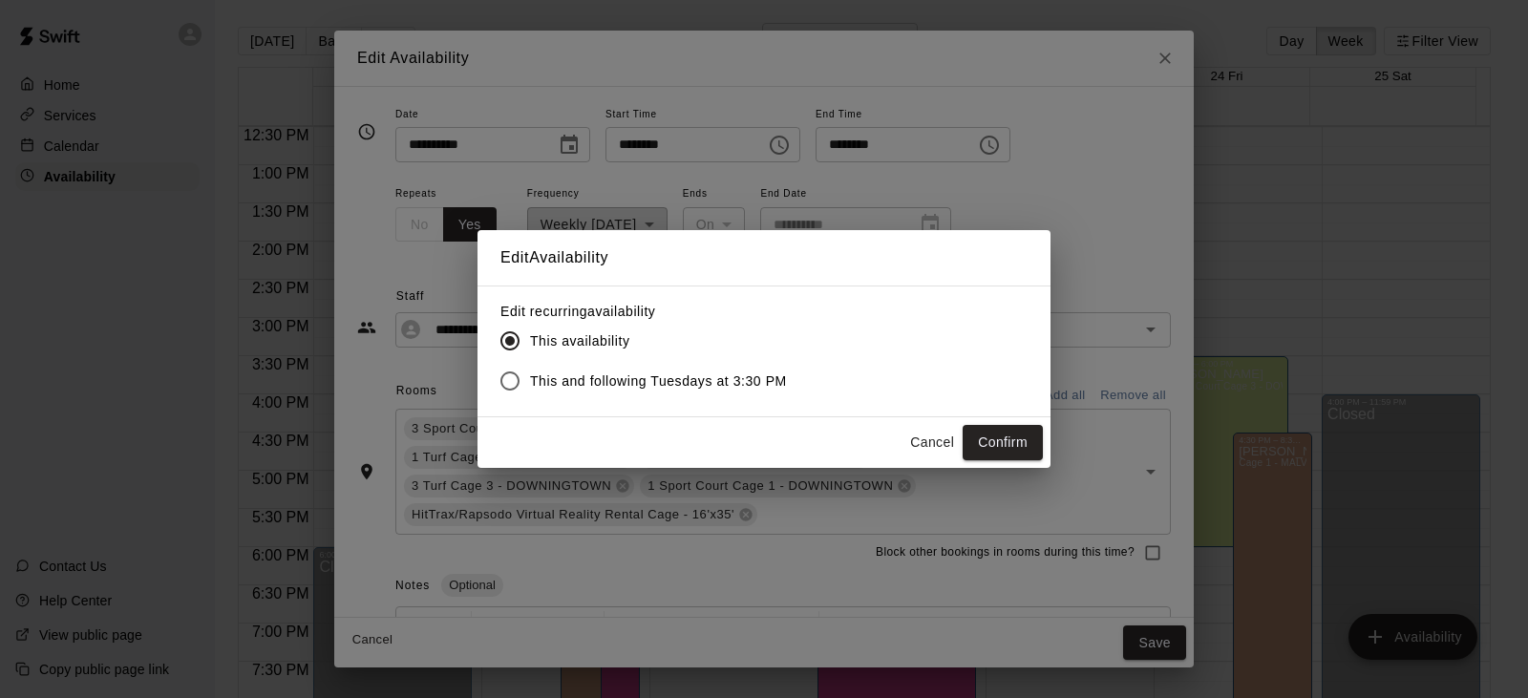
click at [773, 387] on span "This and following Tuesdays at 3:30 PM" at bounding box center [658, 381] width 257 height 20
click at [1003, 441] on button "Confirm" at bounding box center [1002, 442] width 80 height 35
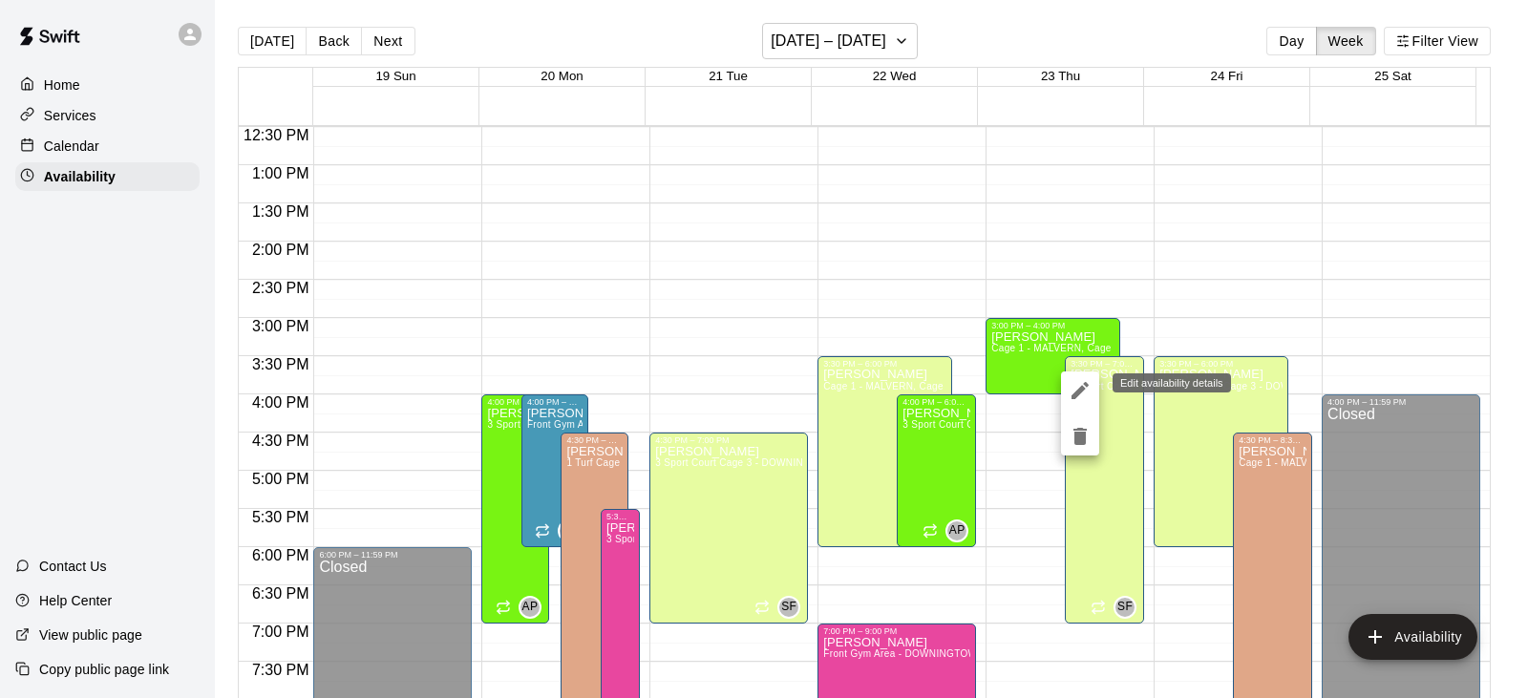
click at [1079, 392] on icon "edit" at bounding box center [1079, 390] width 17 height 17
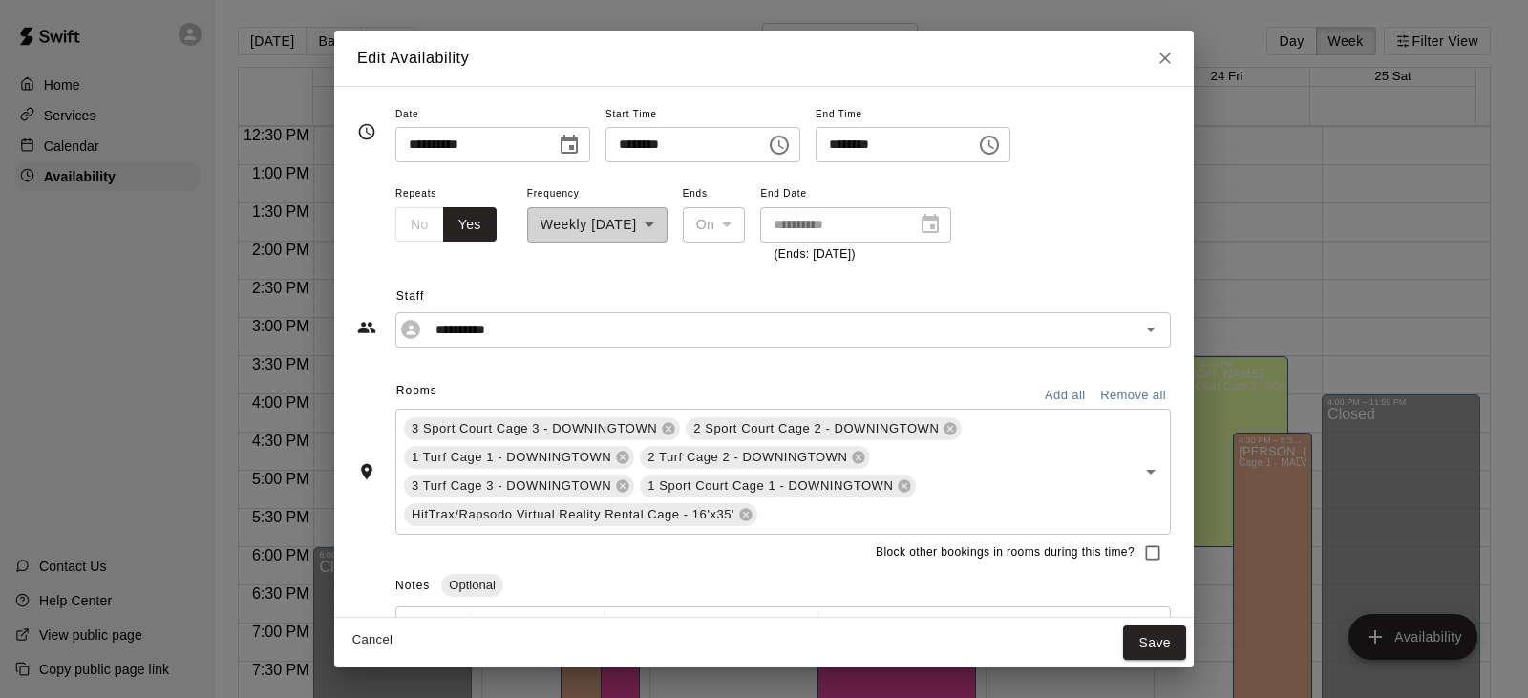
click at [791, 138] on icon "Choose time, selected time is 3:30 PM" at bounding box center [779, 145] width 23 height 23
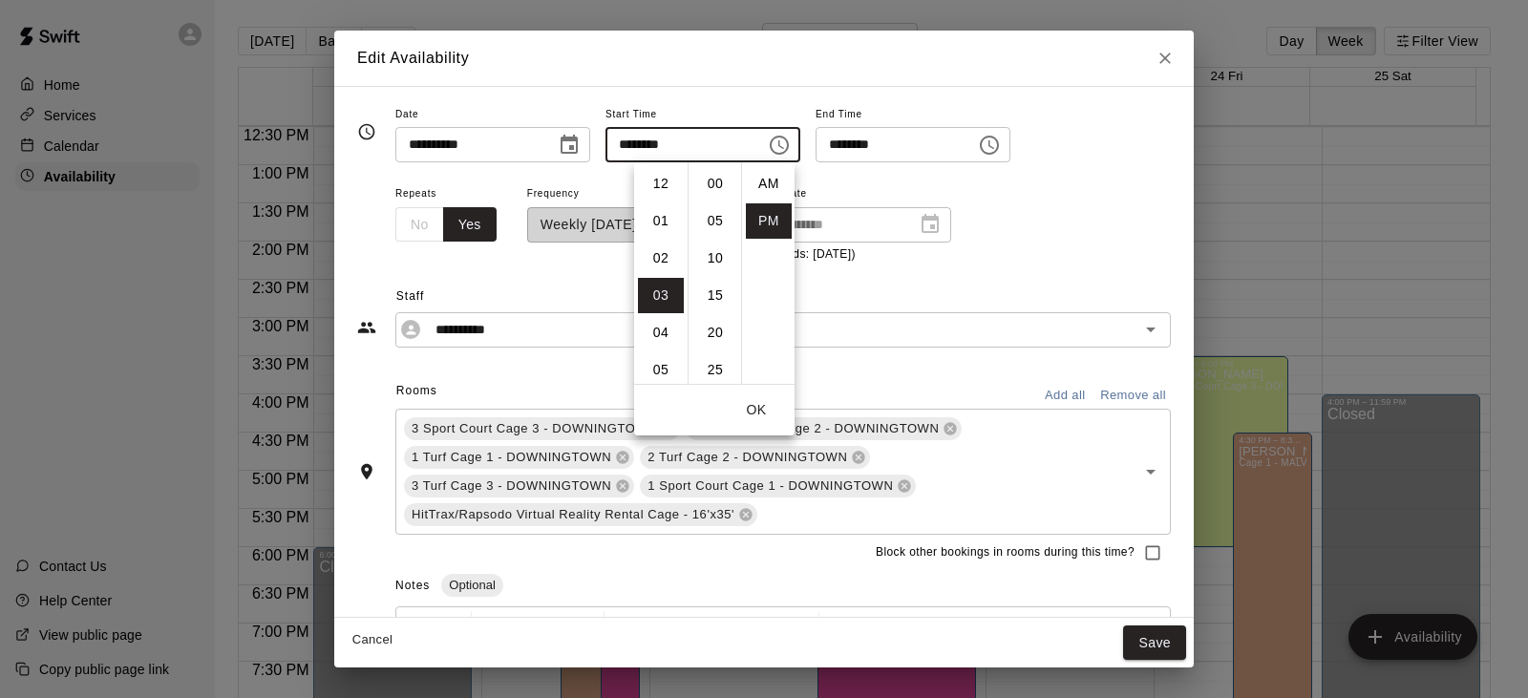
scroll to position [34, 0]
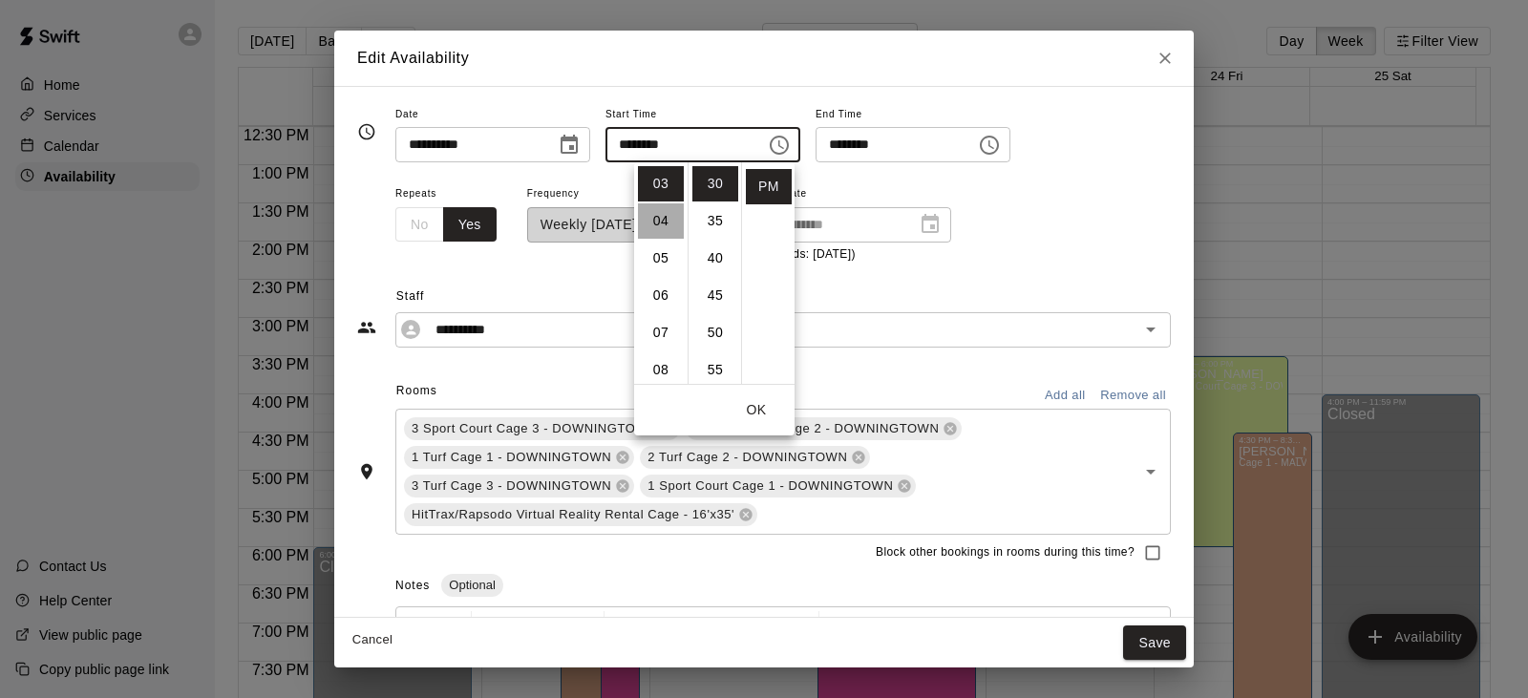
click at [663, 224] on li "04" at bounding box center [661, 220] width 46 height 35
type input "********"
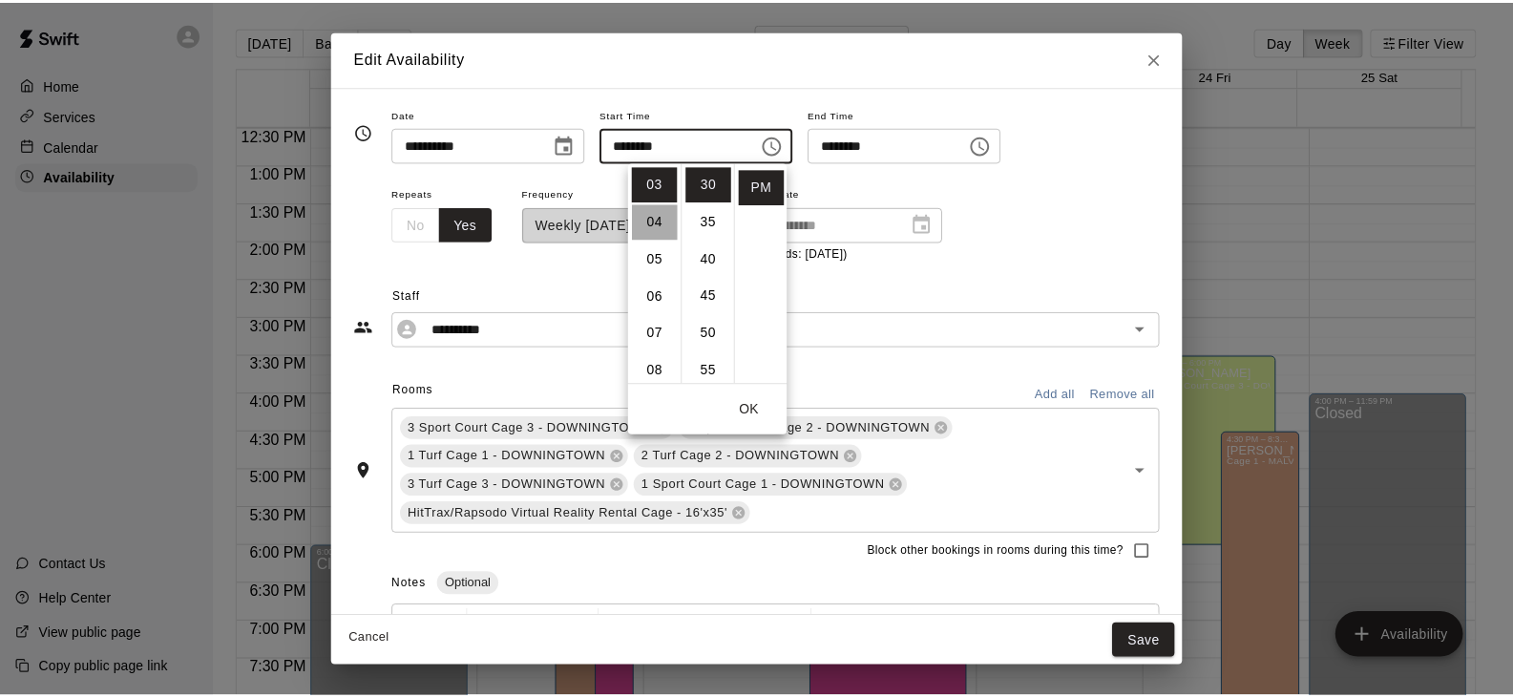
scroll to position [149, 0]
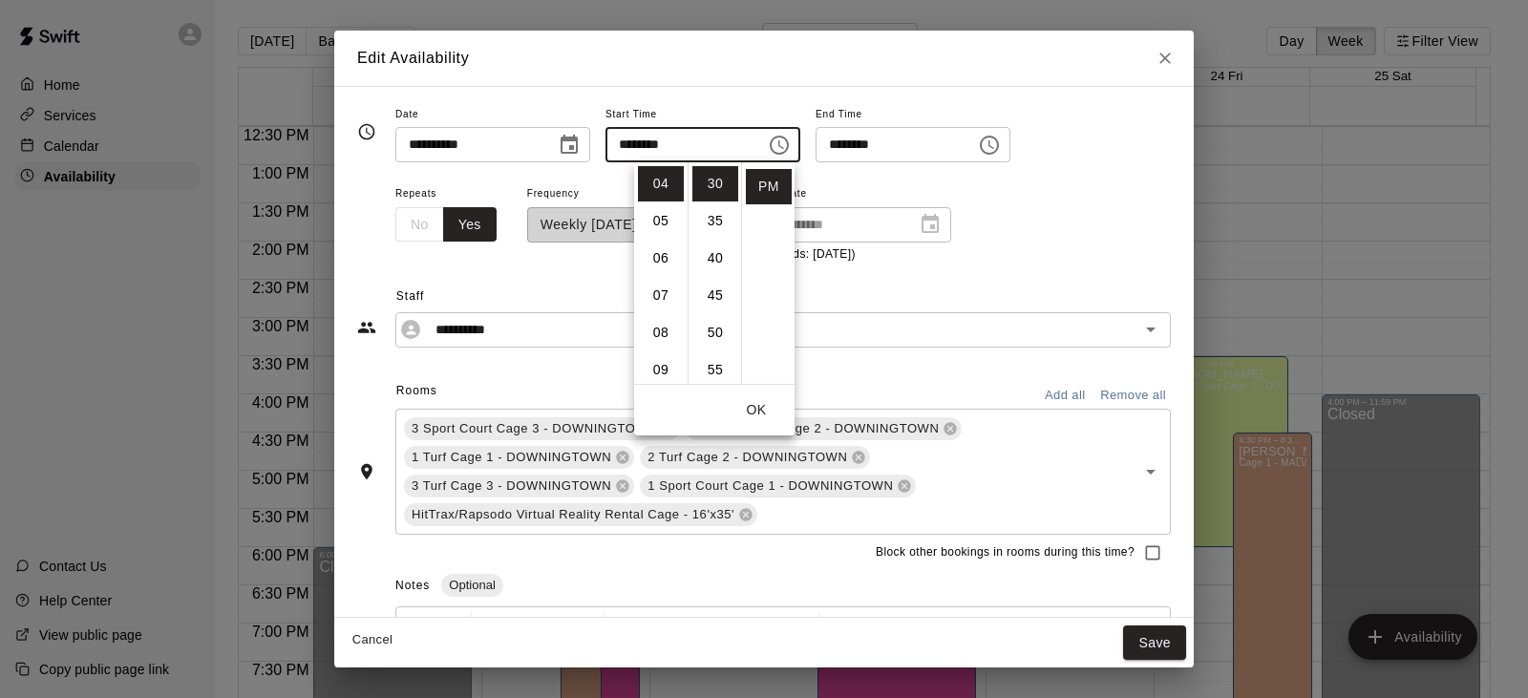
click at [1053, 264] on div "**********" at bounding box center [763, 305] width 813 height 83
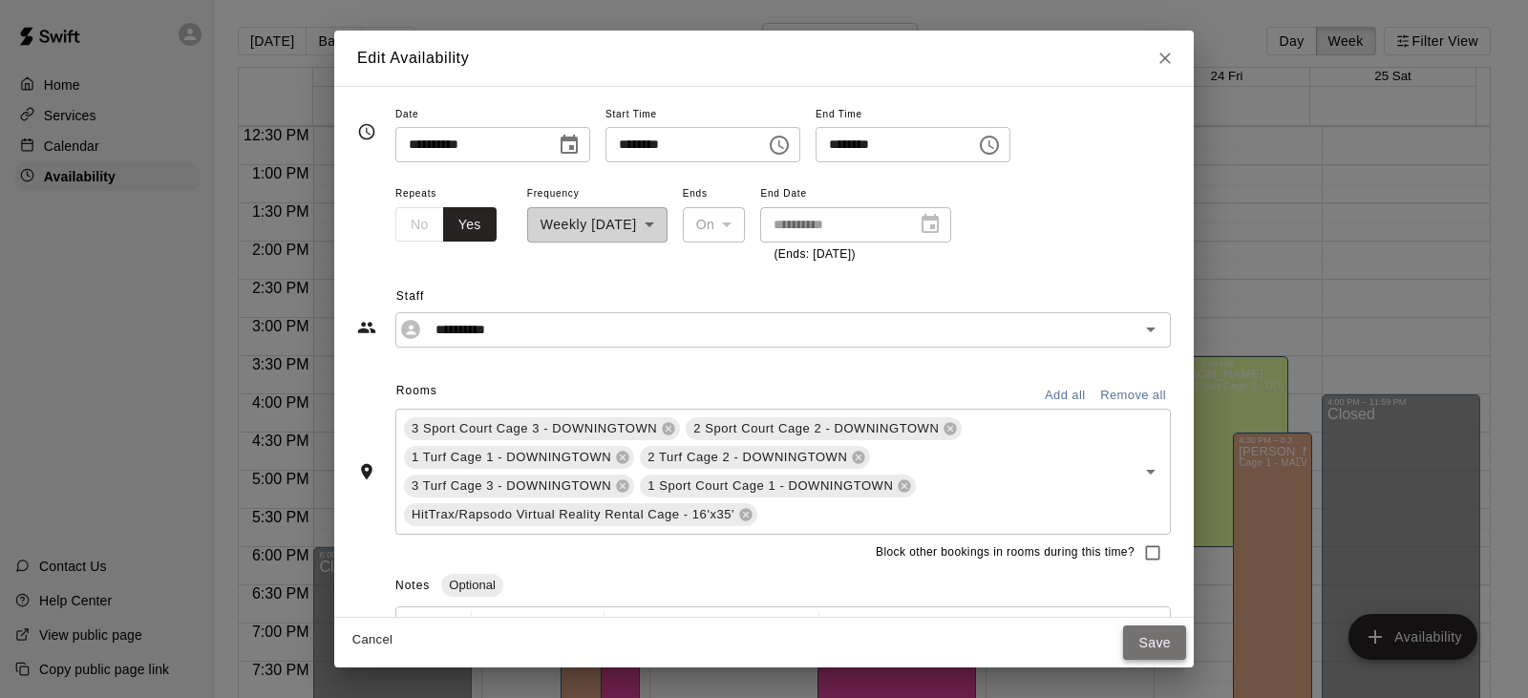
click at [1167, 652] on button "Save" at bounding box center [1154, 642] width 63 height 35
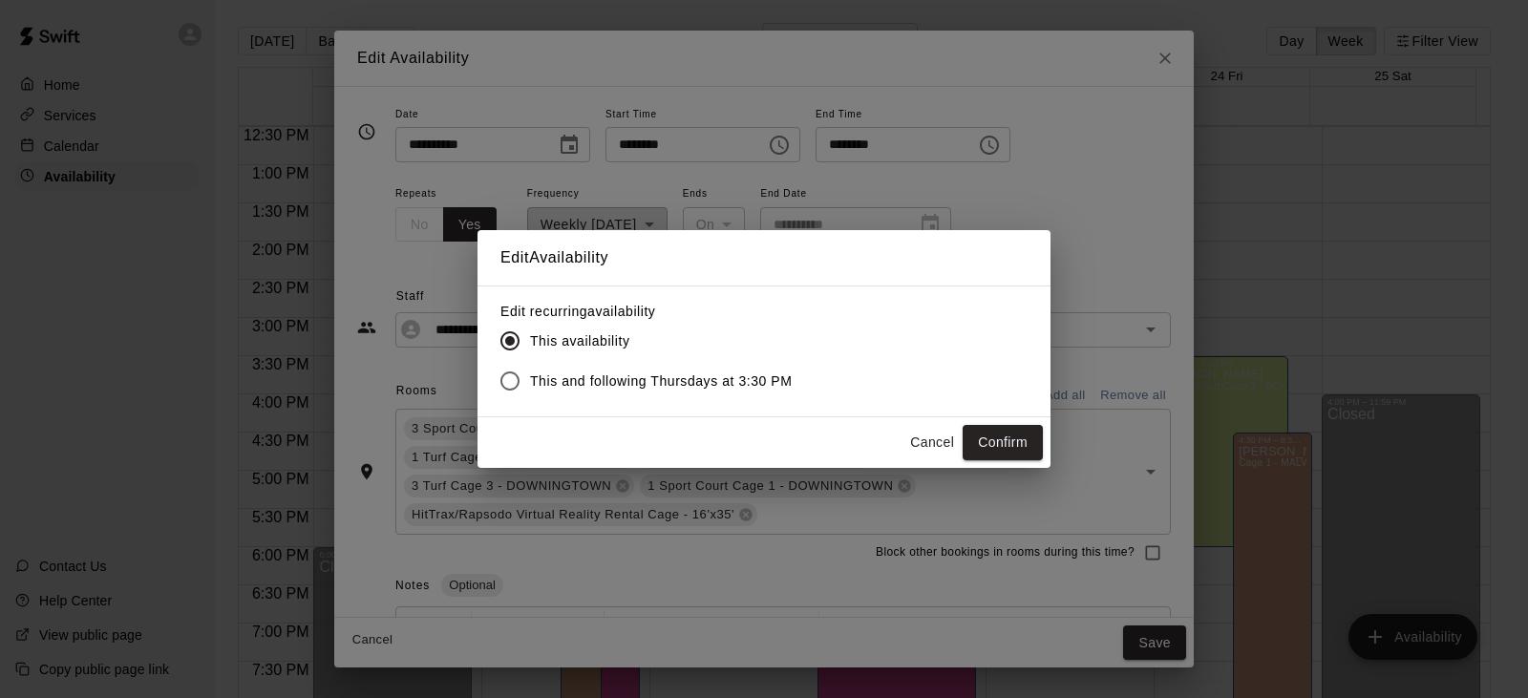
click at [753, 377] on span "This and following Thursdays at 3:30 PM" at bounding box center [661, 381] width 263 height 20
click at [1023, 439] on button "Confirm" at bounding box center [1002, 442] width 80 height 35
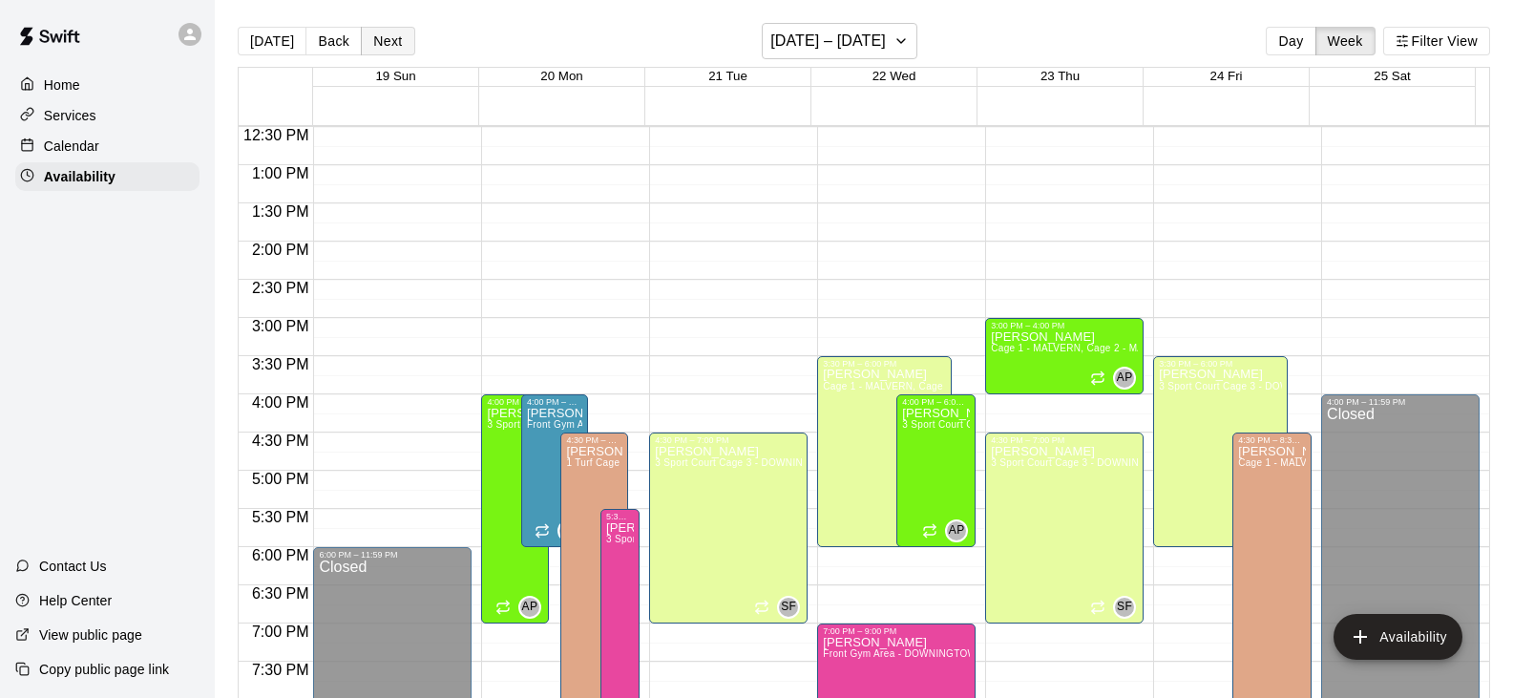
click at [393, 30] on button "Next" at bounding box center [387, 41] width 53 height 29
